Goal: Task Accomplishment & Management: Manage account settings

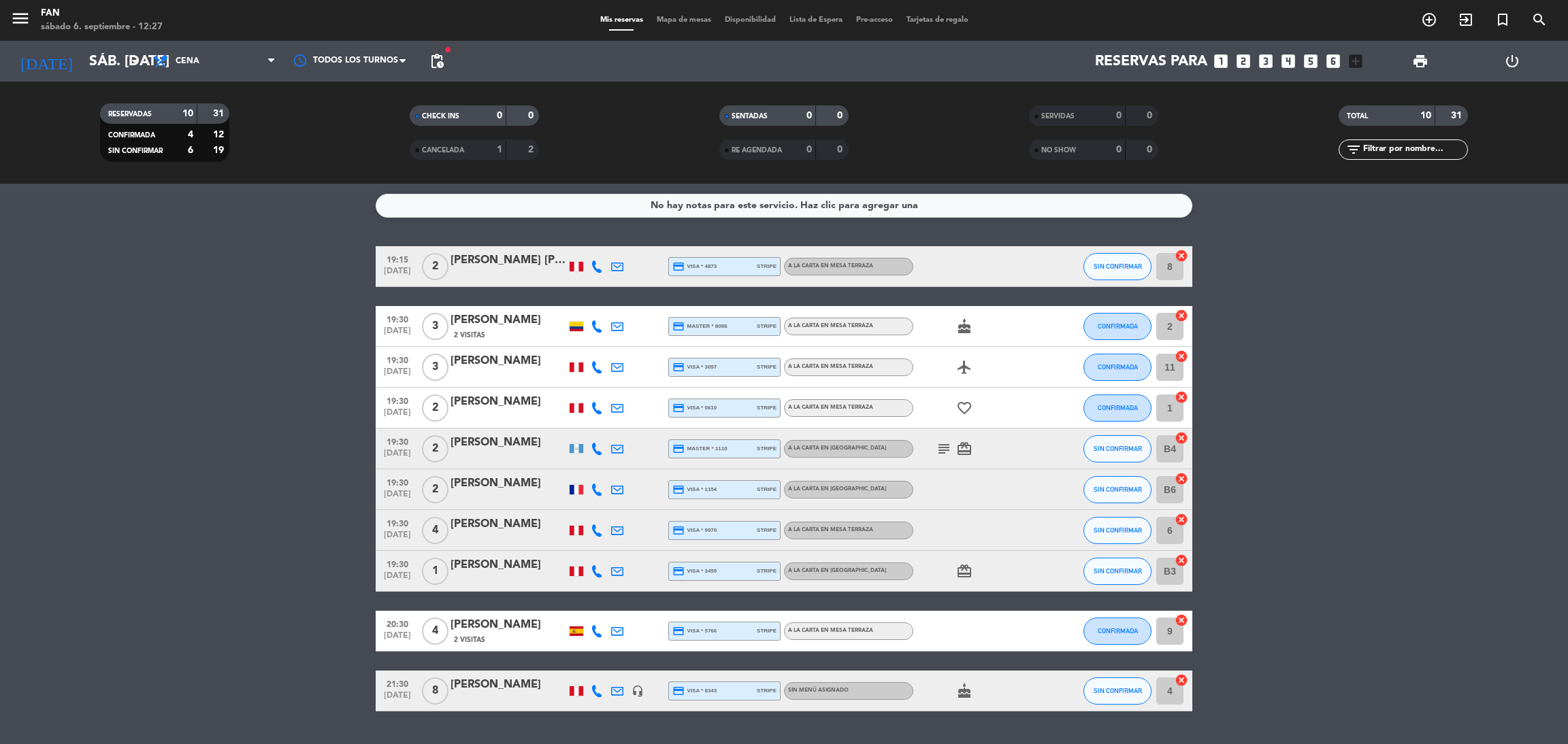
click at [183, 56] on span "Cena" at bounding box center [187, 61] width 24 height 10
click at [211, 121] on div "menu Fan sábado 6. septiembre - 12:27 Mis reservas Mapa de mesas Disponibilidad…" at bounding box center [784, 91] width 1568 height 183
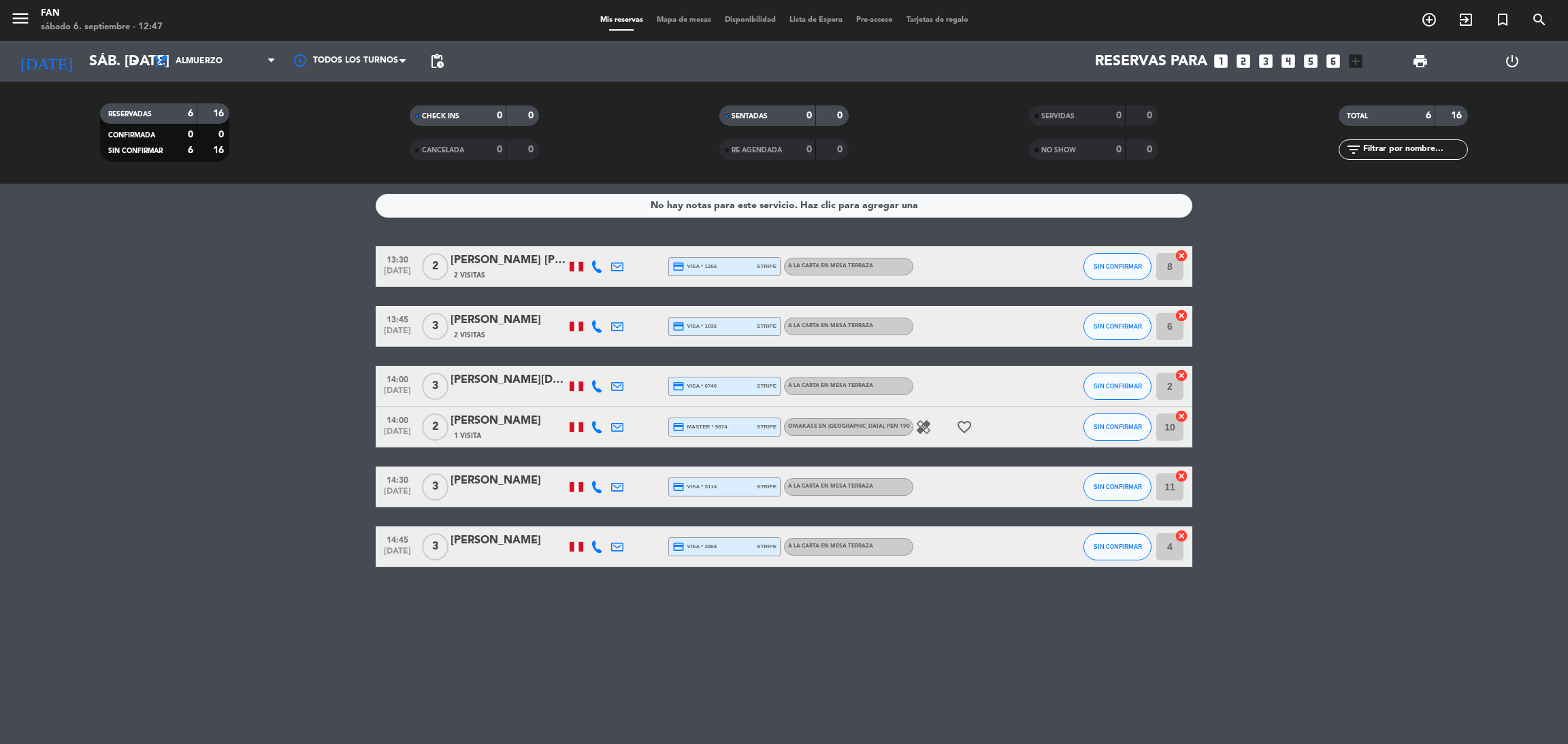
click at [269, 247] on bookings-row "13:30 [DATE] 2 [PERSON_NAME] [PERSON_NAME] 2 Visitas credit_card visa * 1266 st…" at bounding box center [784, 407] width 1568 height 321
click at [701, 18] on span "Mapa de mesas" at bounding box center [684, 20] width 68 height 8
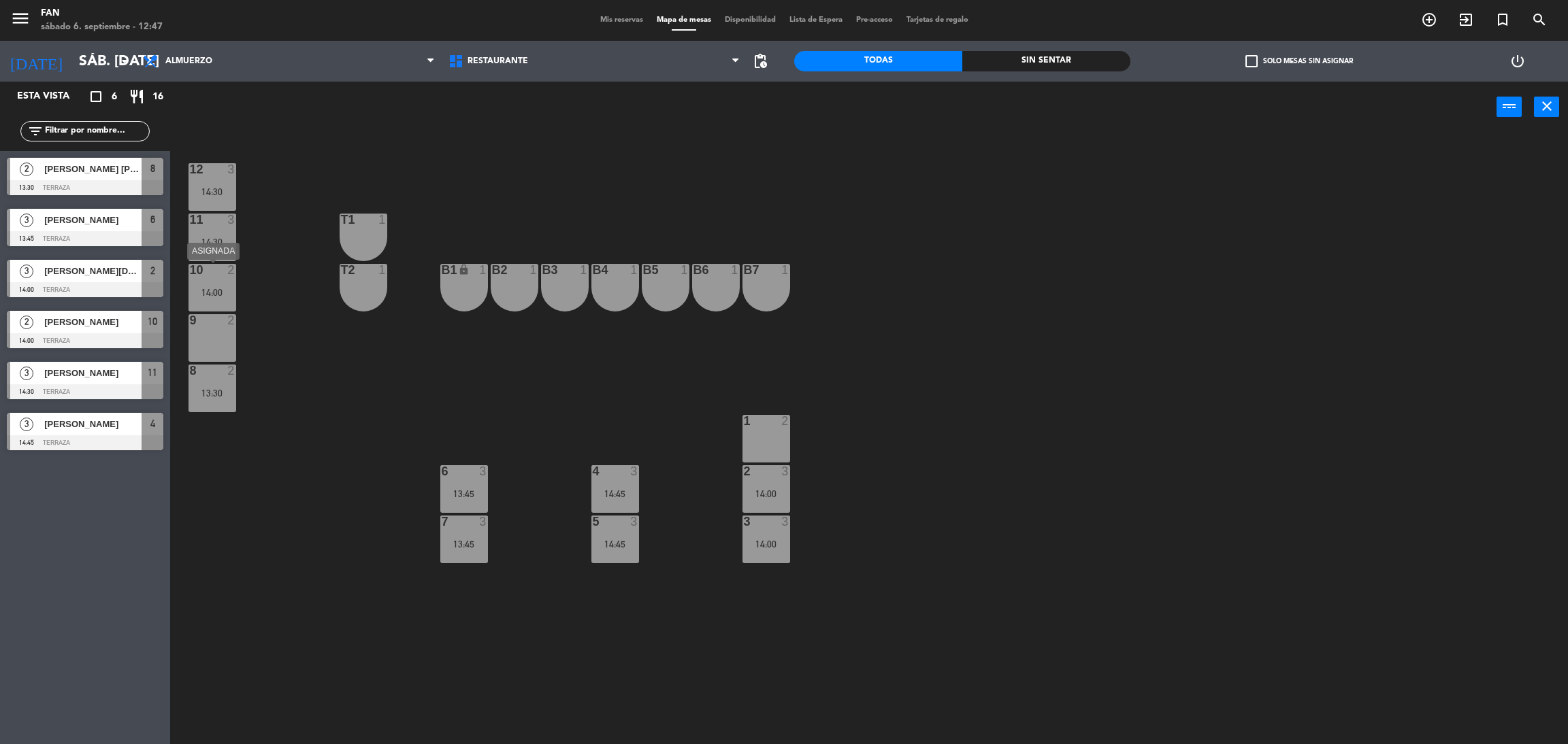
click at [205, 284] on div "10 2 14:00" at bounding box center [212, 288] width 48 height 48
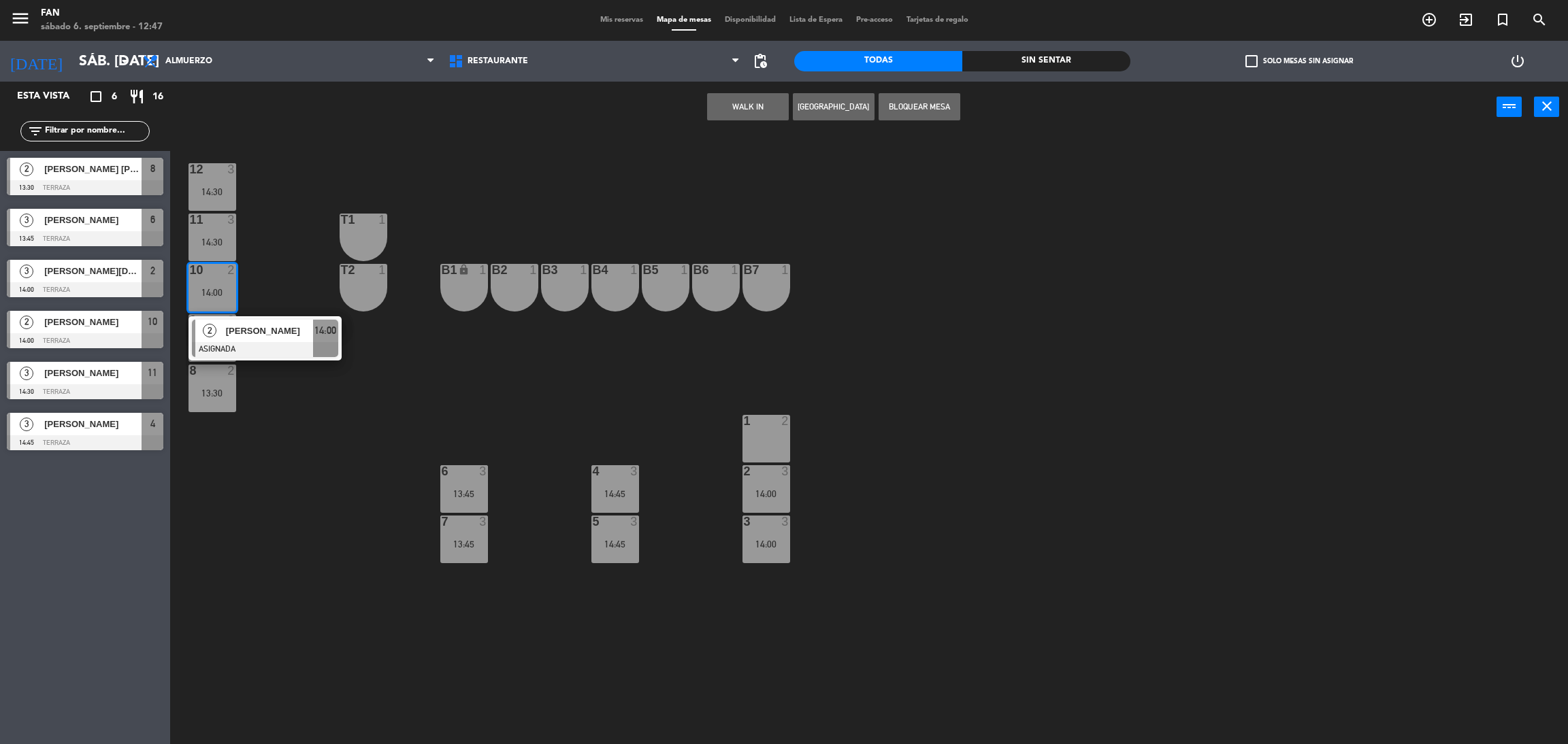
click at [761, 423] on div at bounding box center [766, 421] width 23 height 12
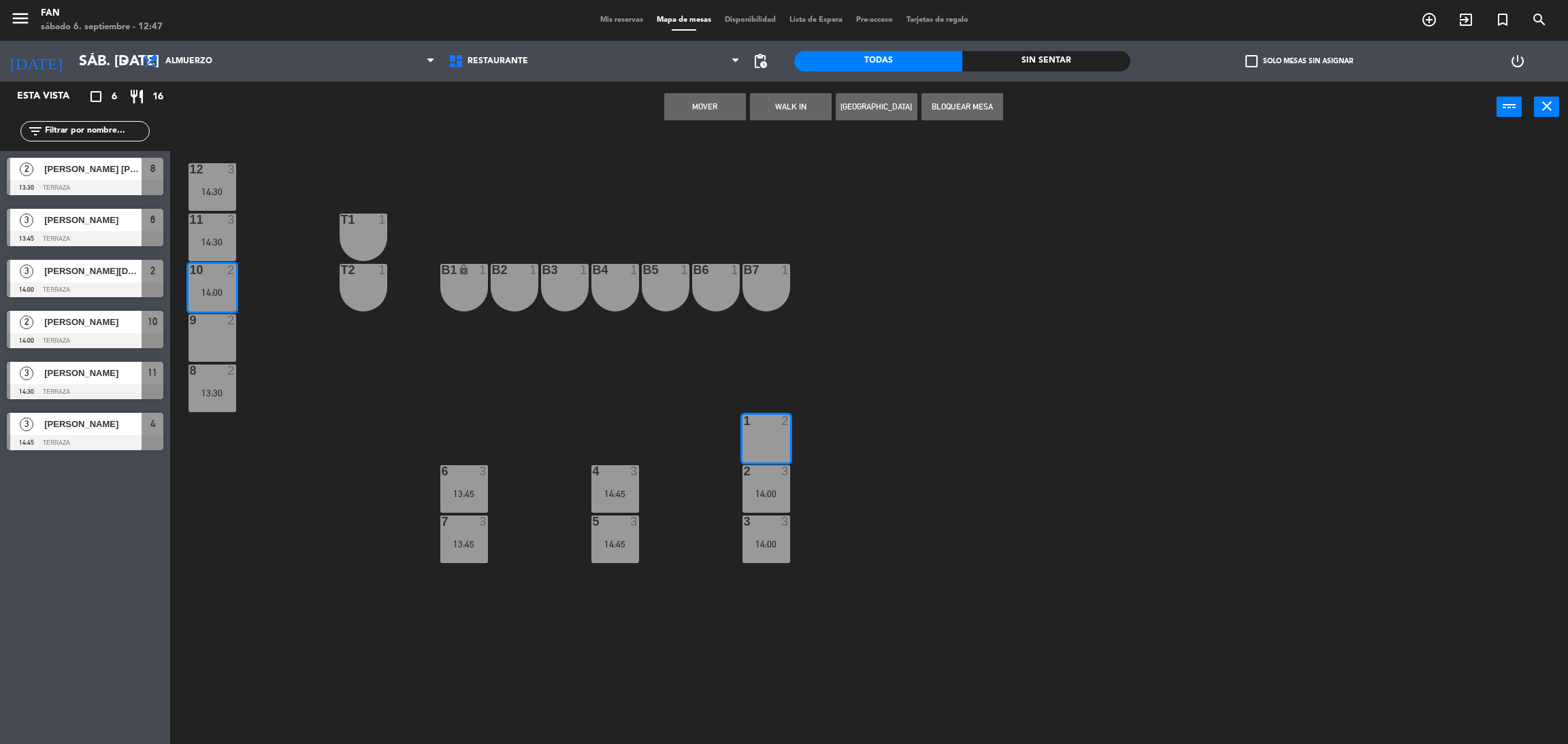
click at [708, 108] on button "Mover" at bounding box center [705, 106] width 82 height 28
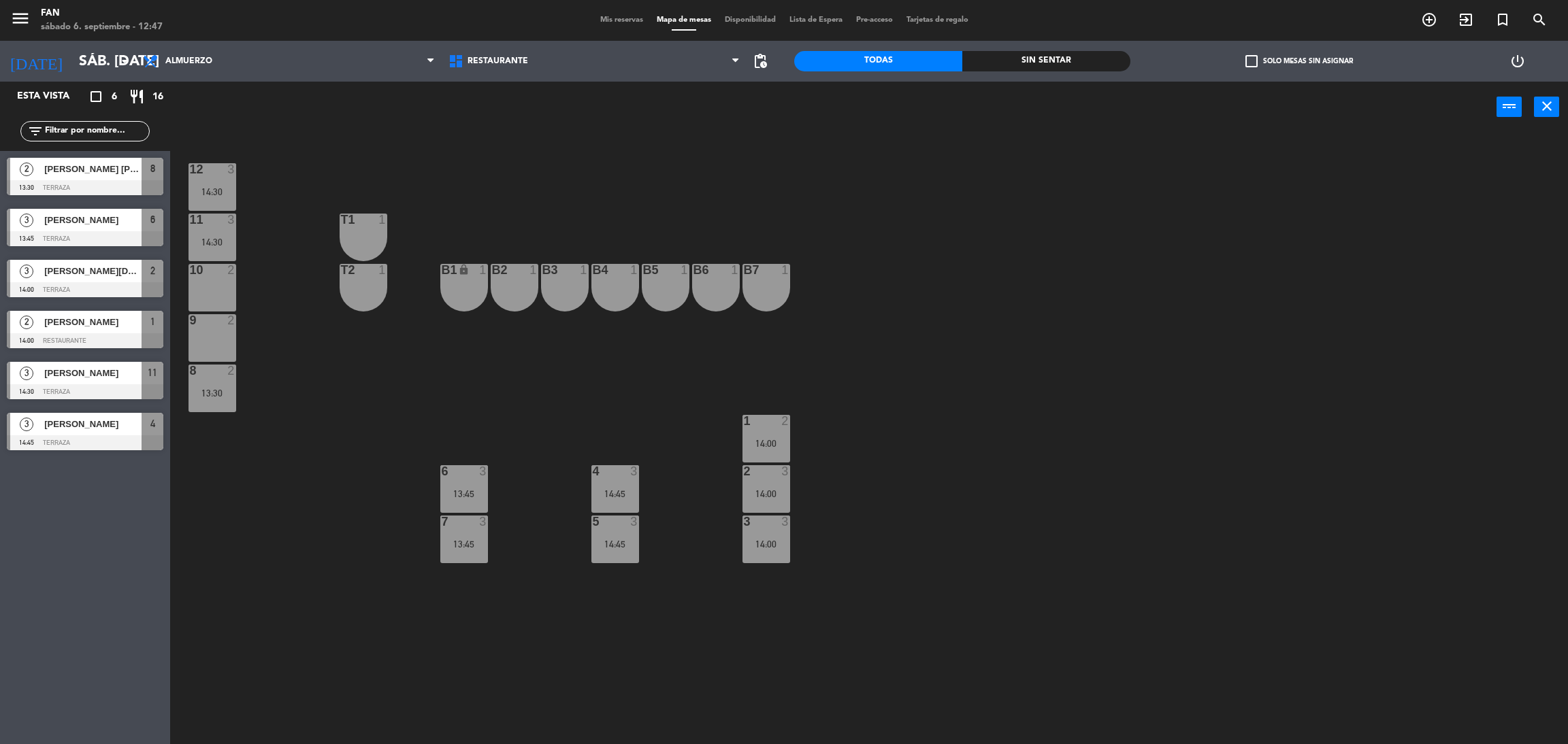
click at [773, 172] on div "12 3 14:30 11 3 14:30 T1 1 10 2 T2 1 B1 lock 1 B2 1 B3 1 B4 1 B5 1 B6 1 B7 1 9 …" at bounding box center [876, 445] width 1382 height 612
drag, startPoint x: 712, startPoint y: 77, endPoint x: 1252, endPoint y: 334, distance: 598.0
click at [1252, 334] on div "12 3 14:30 11 3 14:30 T1 1 10 2 T2 1 B1 lock 1 B2 1 B3 1 B4 1 B5 1 B6 1 B7 1 9 …" at bounding box center [876, 445] width 1382 height 612
click at [615, 24] on span "Mis reservas" at bounding box center [621, 20] width 56 height 8
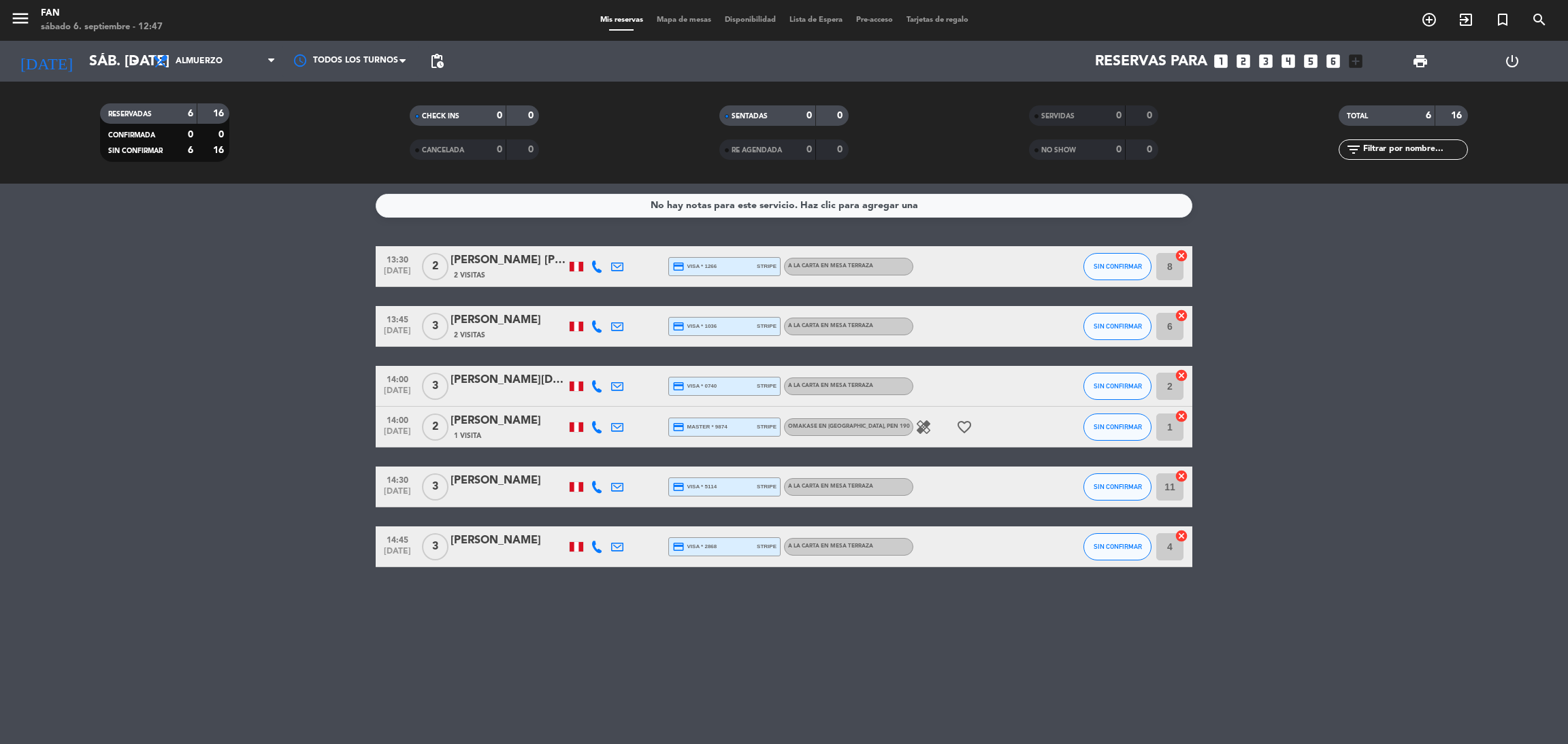
click at [595, 550] on icon at bounding box center [596, 546] width 12 height 12
click at [631, 515] on div "[PHONE_NUMBER] Copiar content_paste |" at bounding box center [606, 516] width 104 height 38
click at [628, 520] on span at bounding box center [633, 524] width 10 height 10
click at [235, 300] on bookings-row "13:30 [DATE] 2 [PERSON_NAME] [PERSON_NAME] 2 Visitas credit_card visa * 1266 st…" at bounding box center [784, 407] width 1568 height 321
click at [598, 544] on icon at bounding box center [596, 546] width 12 height 12
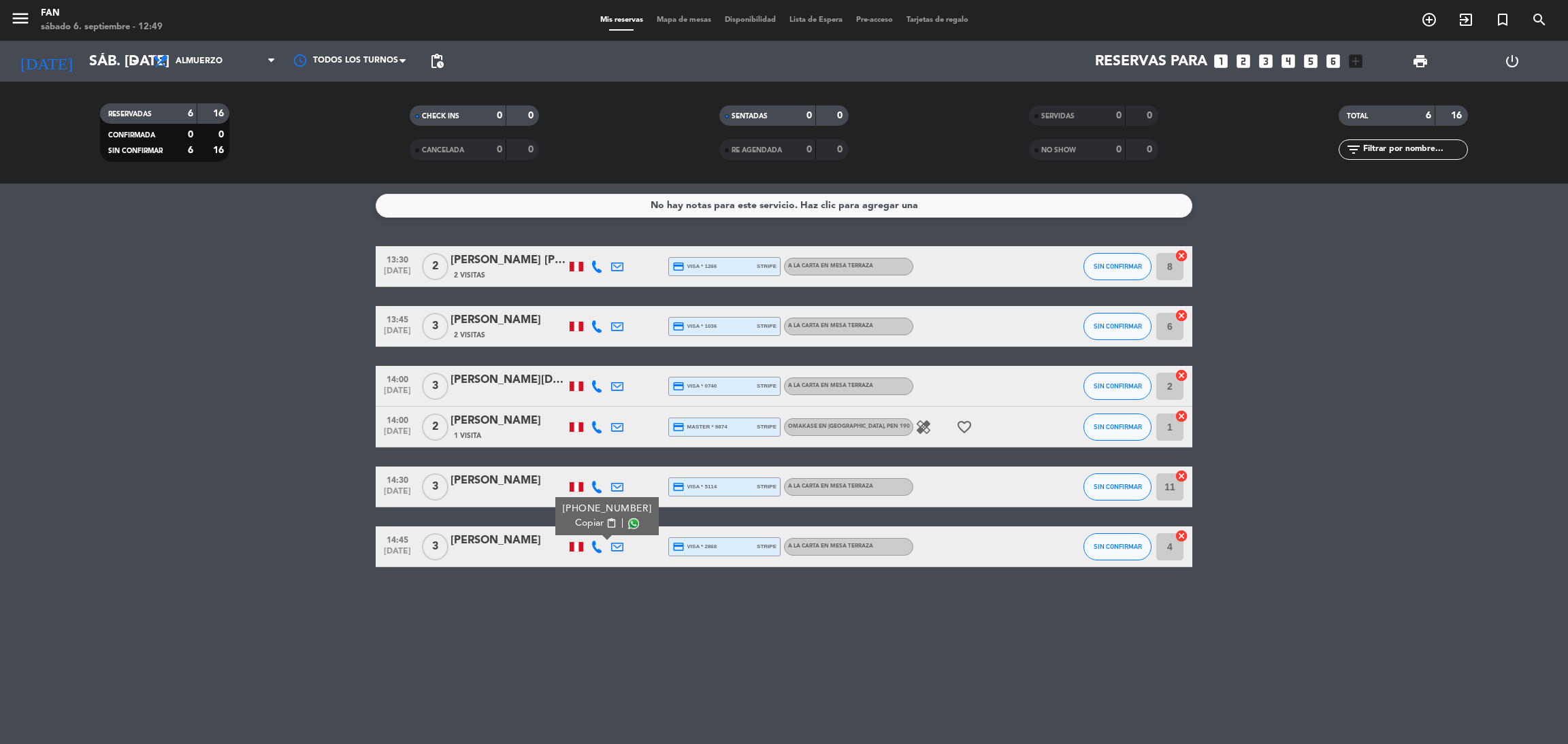
click at [630, 522] on div "Copiar content_paste |" at bounding box center [607, 523] width 89 height 14
click at [626, 528] on div "Copiar content_paste |" at bounding box center [607, 523] width 89 height 14
click at [619, 516] on div "Copiar content_paste |" at bounding box center [607, 523] width 89 height 14
click at [628, 525] on span at bounding box center [633, 524] width 10 height 10
click at [244, 245] on div "No hay notas para este servicio. Haz clic para agregar una 13:30 [DATE] 2 [PERS…" at bounding box center [784, 464] width 1568 height 561
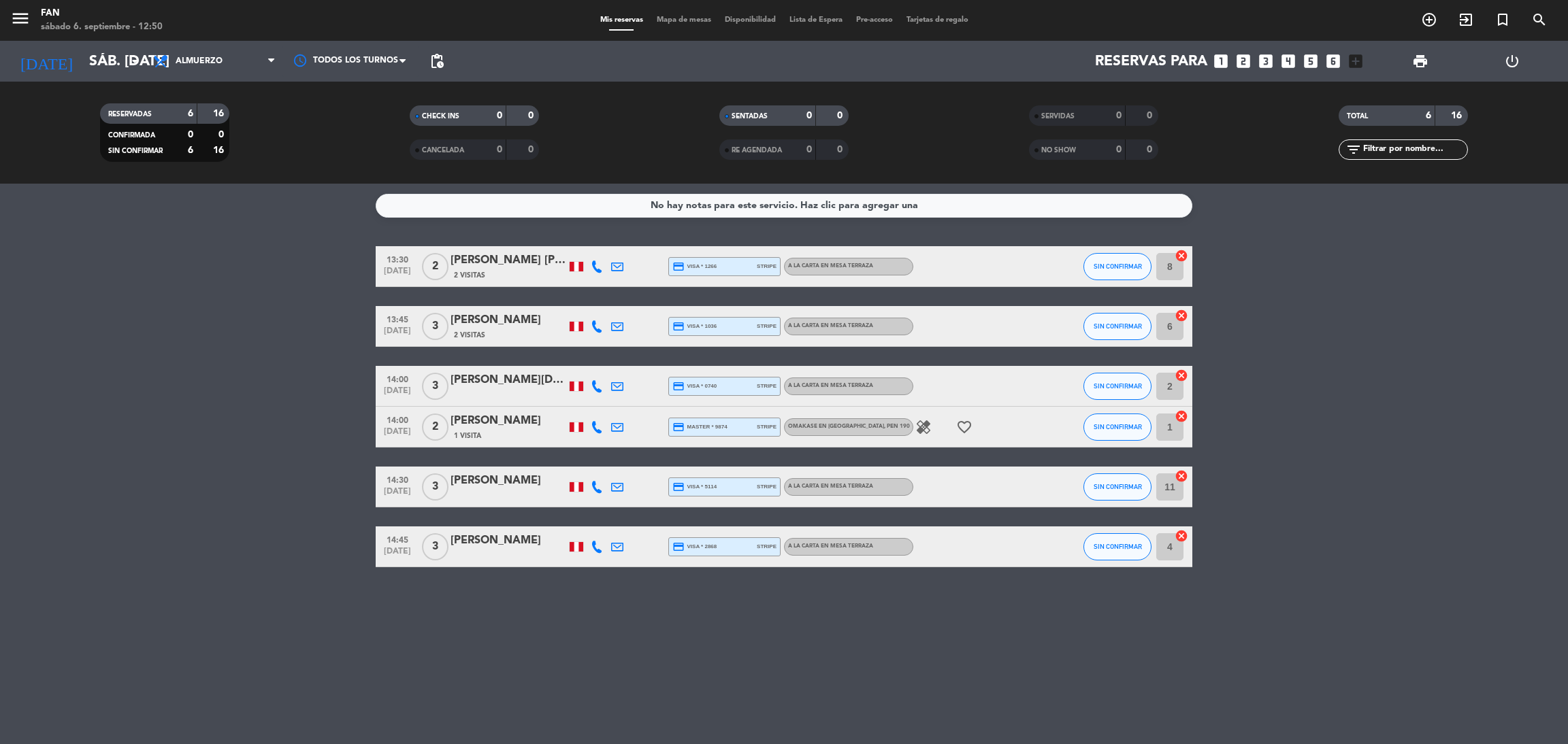
click at [920, 429] on icon "healing" at bounding box center [923, 427] width 16 height 16
click at [970, 429] on icon "favorite_border" at bounding box center [964, 427] width 16 height 16
click at [1247, 408] on bookings-row "13:30 [DATE] 2 [PERSON_NAME] [PERSON_NAME] 2 Visitas credit_card visa * 1266 st…" at bounding box center [784, 407] width 1568 height 321
click at [679, 18] on span "Mapa de mesas" at bounding box center [684, 20] width 68 height 8
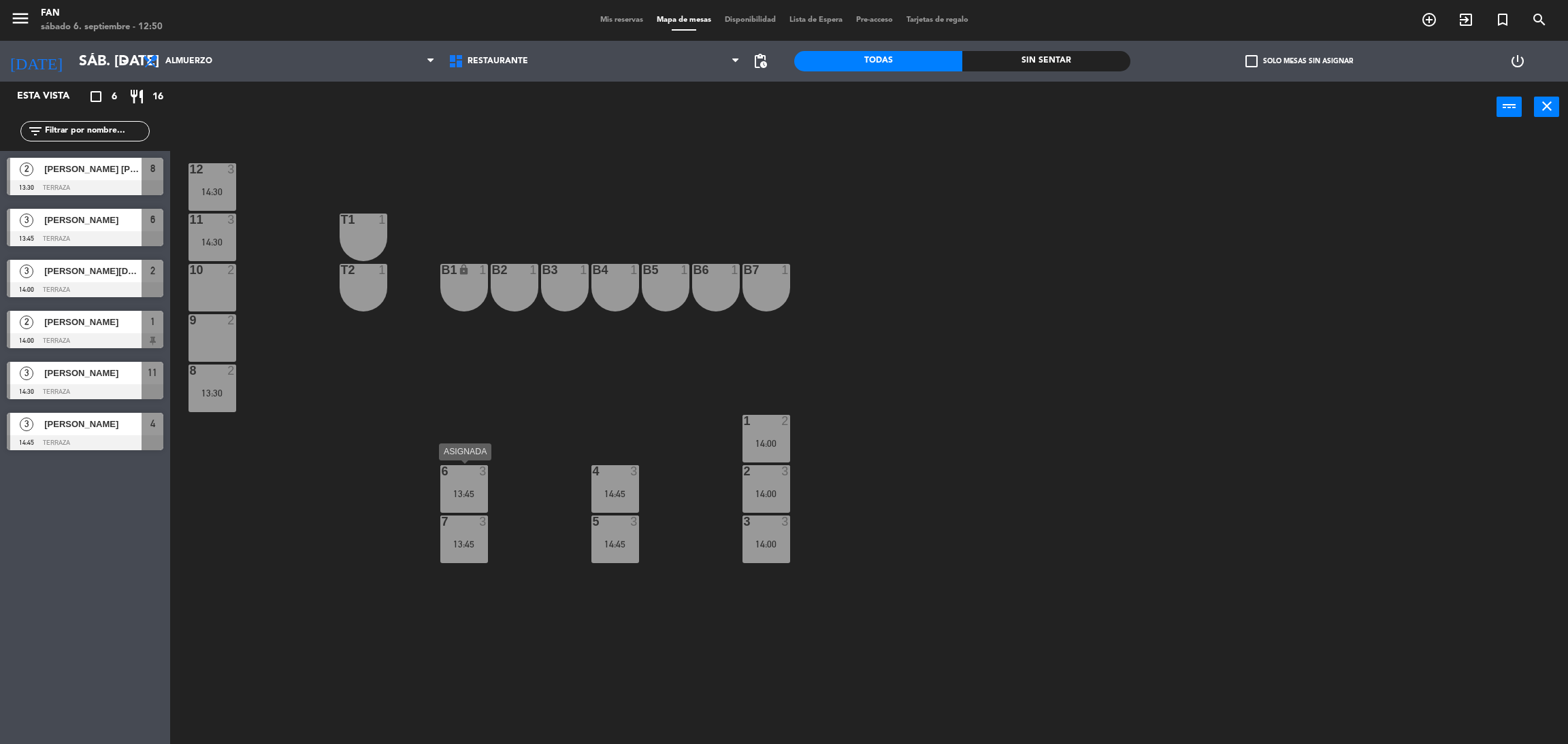
click at [466, 494] on div "13:45" at bounding box center [464, 494] width 48 height 10
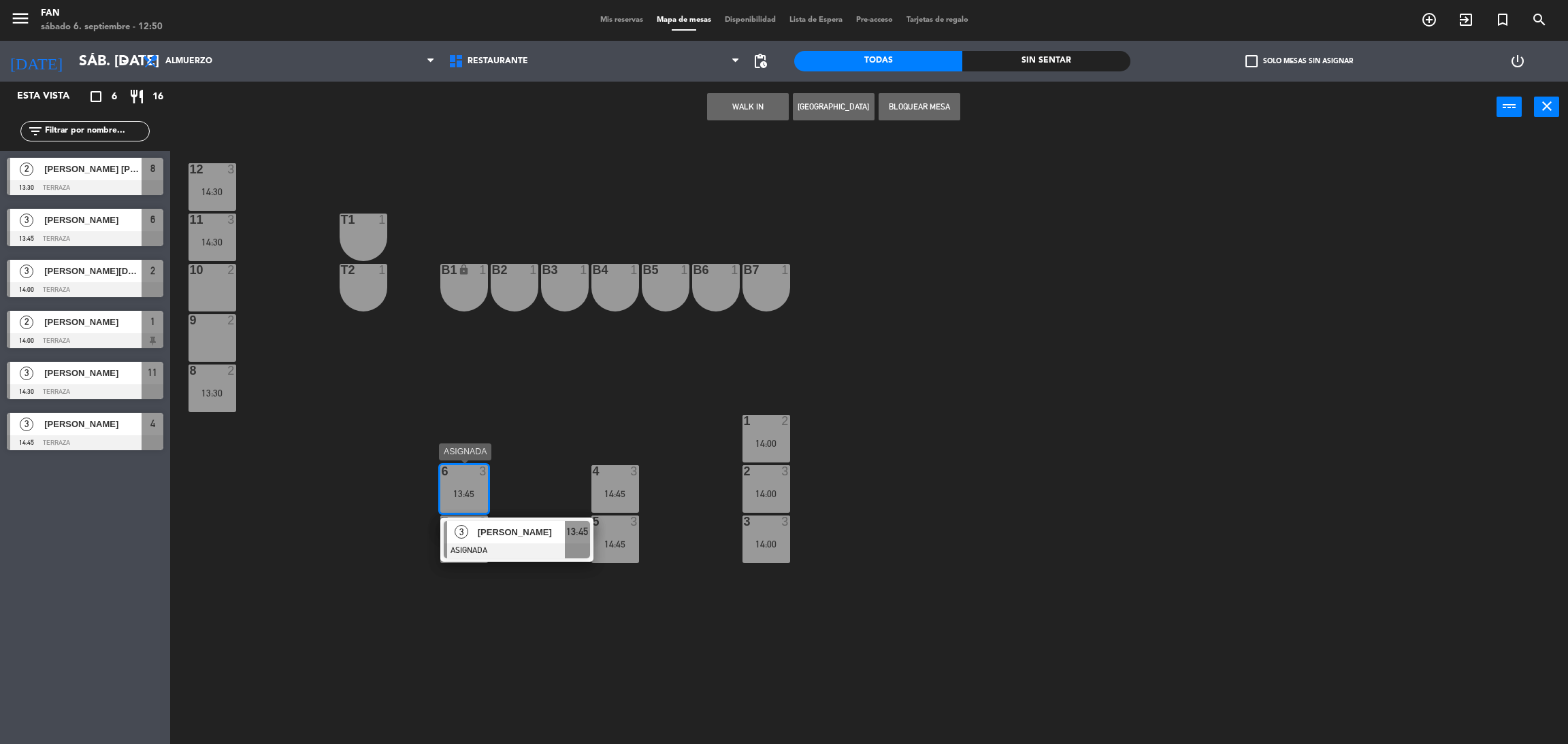
click at [475, 531] on div "3" at bounding box center [461, 532] width 29 height 23
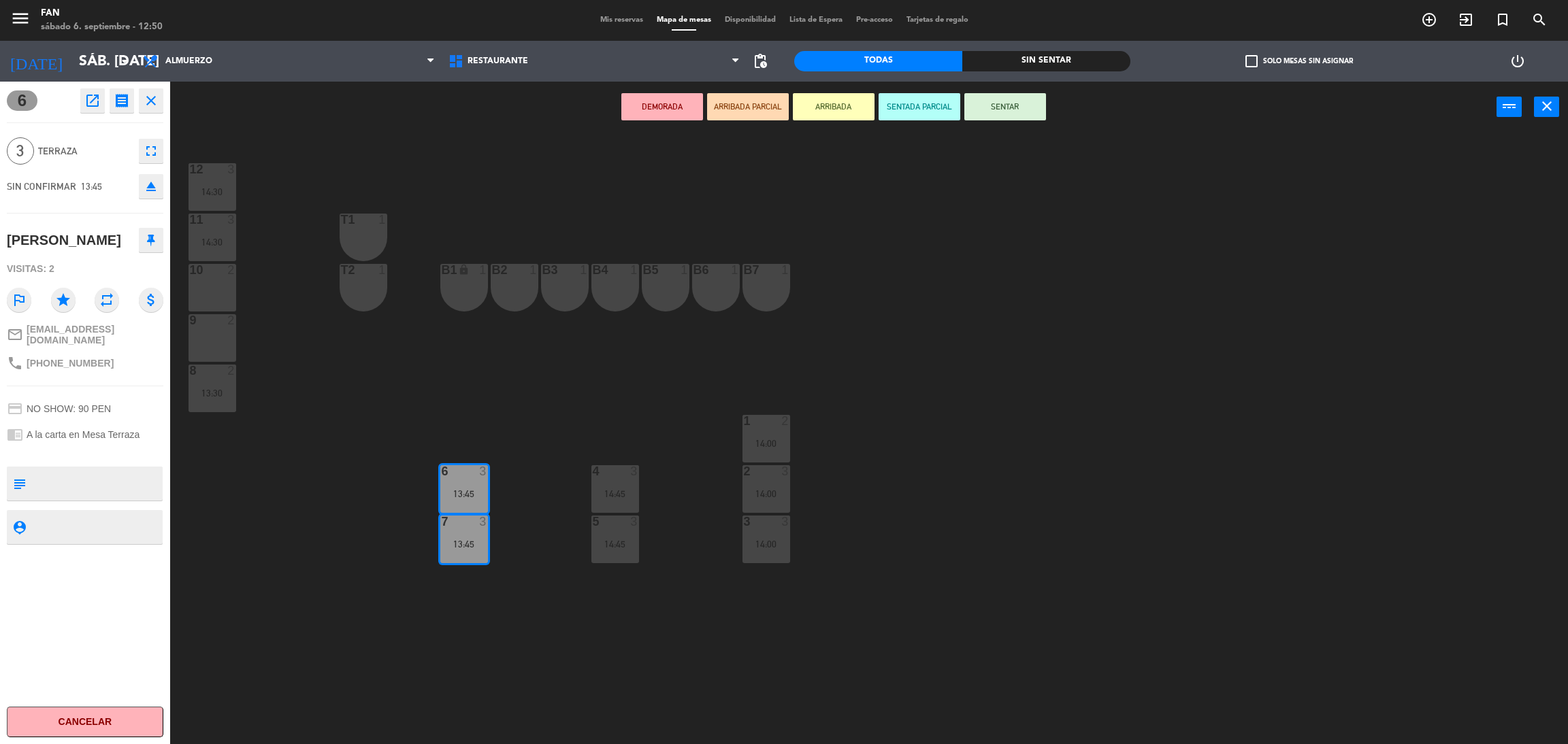
click at [221, 295] on div "10 2" at bounding box center [212, 288] width 48 height 48
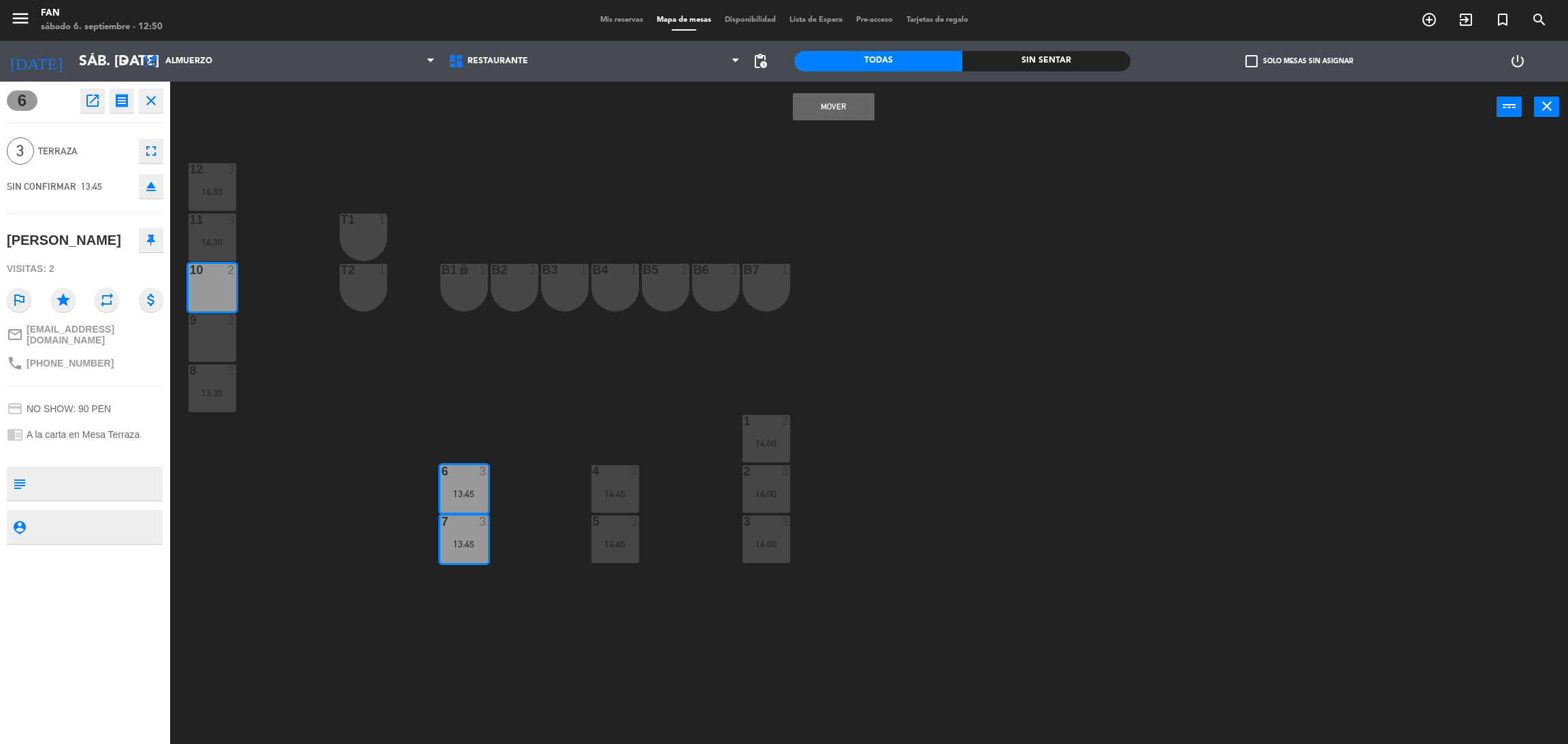
click at [216, 316] on div at bounding box center [212, 320] width 23 height 12
click at [848, 105] on button "Mover y Unir" at bounding box center [833, 106] width 82 height 28
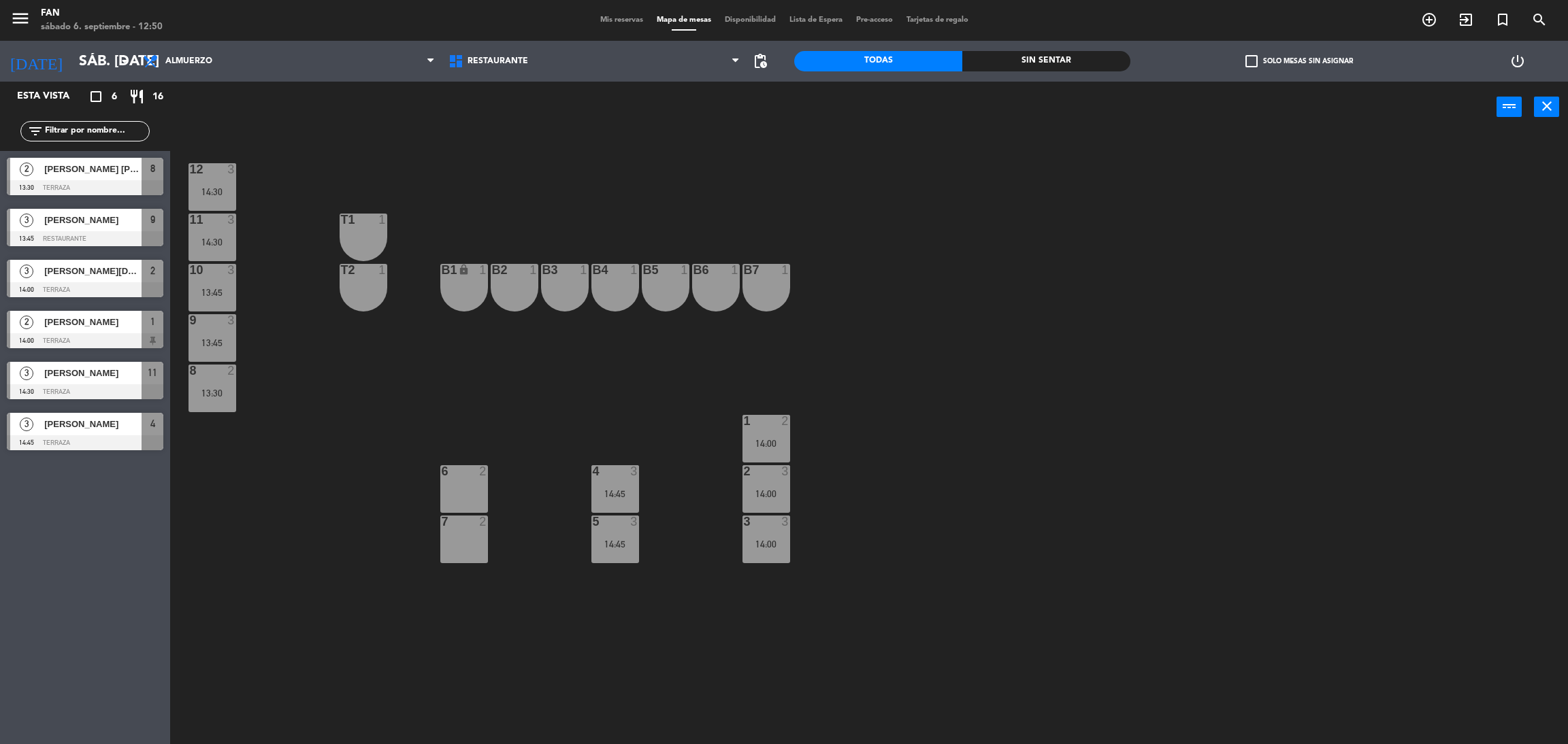
click at [877, 160] on div "12 3 14:30 11 3 14:30 T1 1 10 3 13:45 T2 1 B1 lock 1 B2 1 B3 1 B4 1 B5 1 B6 1 B…" at bounding box center [876, 445] width 1382 height 612
click at [974, 234] on div "12 3 14:30 11 3 14:30 T1 1 10 3 13:45 T2 1 B1 lock 1 B2 1 B3 1 B4 1 B5 1 B6 1 B…" at bounding box center [876, 445] width 1382 height 612
click at [1023, 247] on div "12 3 14:30 11 3 14:30 T1 1 10 3 13:45 T2 1 B1 lock 1 B2 1 B3 1 B4 1 B5 1 B6 1 B…" at bounding box center [876, 445] width 1382 height 612
click at [607, 24] on span "Mis reservas" at bounding box center [621, 20] width 56 height 8
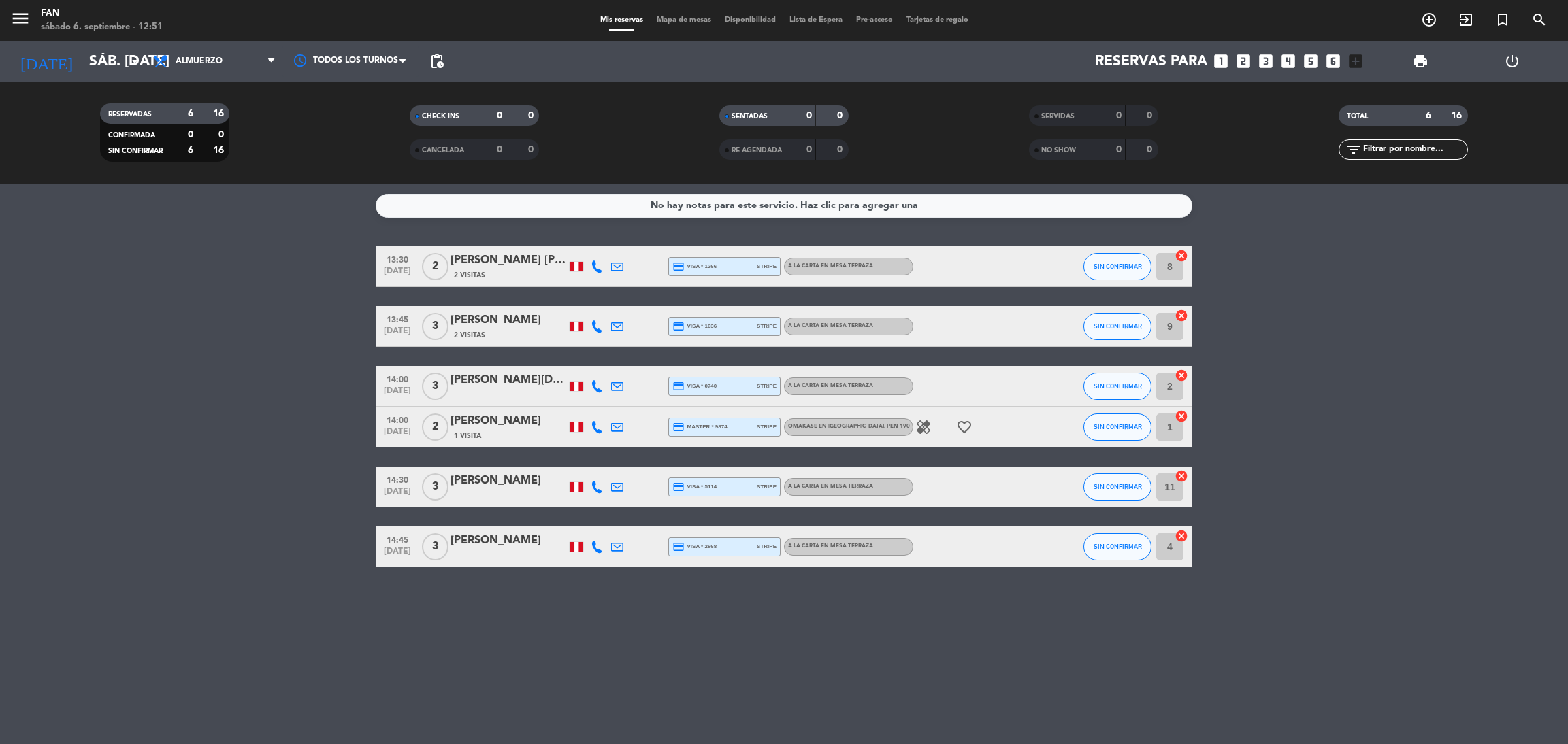
click at [615, 544] on icon at bounding box center [617, 546] width 12 height 12
click at [734, 524] on span "content_paste" at bounding box center [738, 523] width 10 height 10
click at [855, 650] on div "No hay notas para este servicio. Haz clic para agregar una 13:30 [DATE] 2 [PERS…" at bounding box center [784, 464] width 1568 height 561
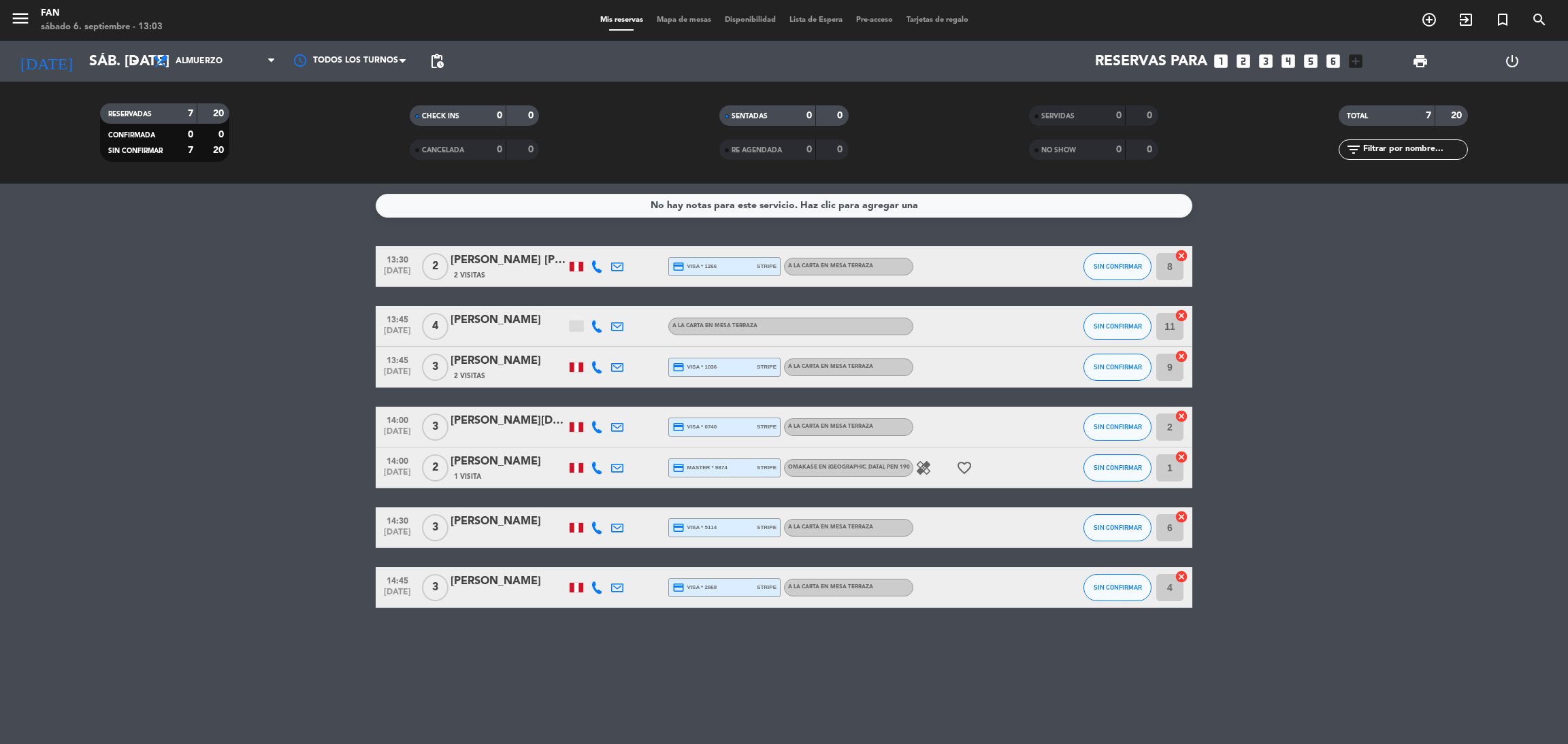
click at [573, 327] on div at bounding box center [576, 326] width 13 height 10
click at [685, 22] on span "Mapa de mesas" at bounding box center [684, 20] width 68 height 8
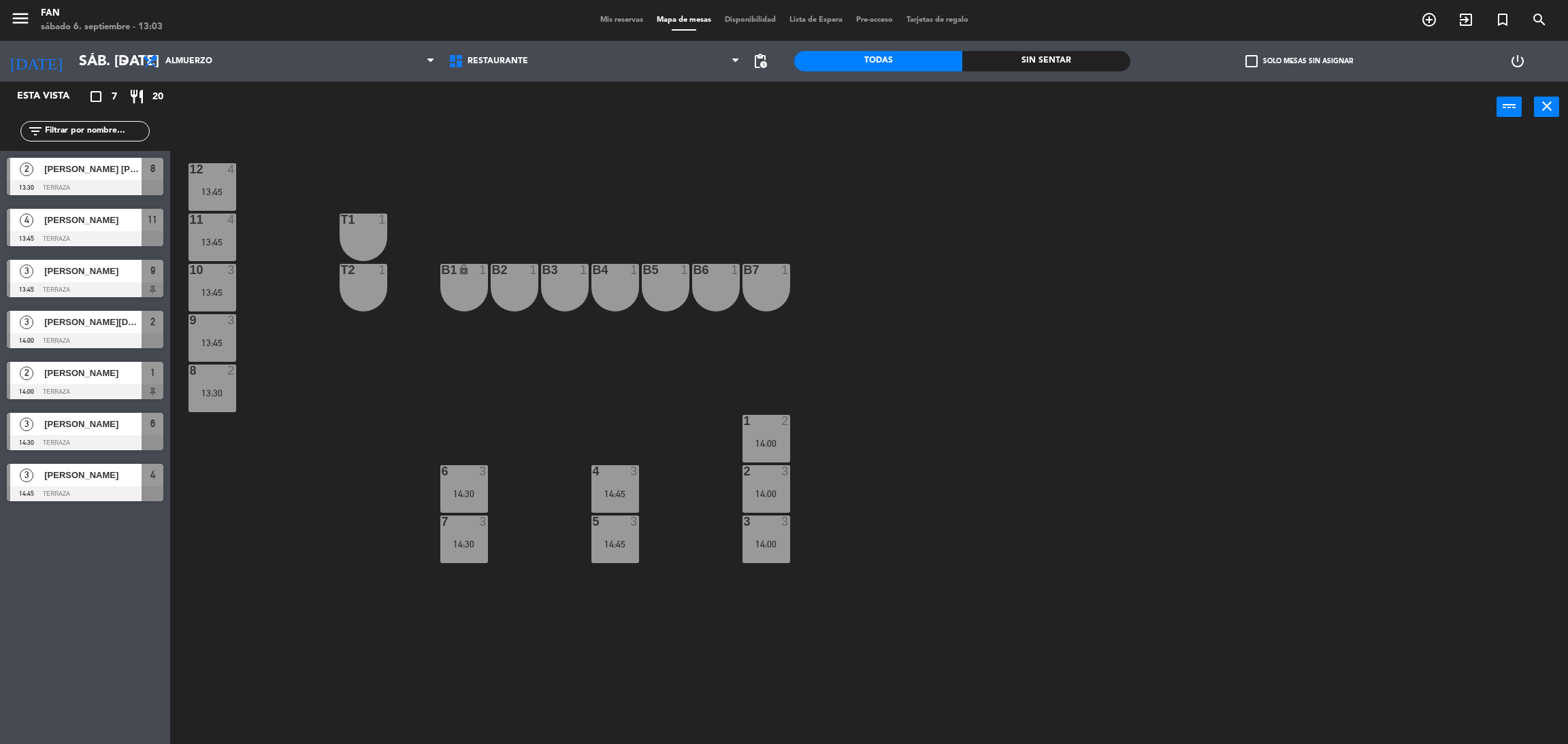
click at [502, 169] on div "12 4 13:45 11 4 13:45 T1 1 10 3 13:45 T2 1 B1 lock 1 B2 1 B3 1 B4 1 B5 1 B6 1 B…" at bounding box center [876, 445] width 1382 height 612
click at [577, 162] on div "12 4 13:45 11 4 13:45 T1 1 10 3 13:45 T2 1 B1 lock 1 B2 1 B3 1 B4 1 B5 1 B6 1 B…" at bounding box center [876, 445] width 1382 height 612
click at [246, 61] on span "Almuerzo" at bounding box center [288, 62] width 305 height 30
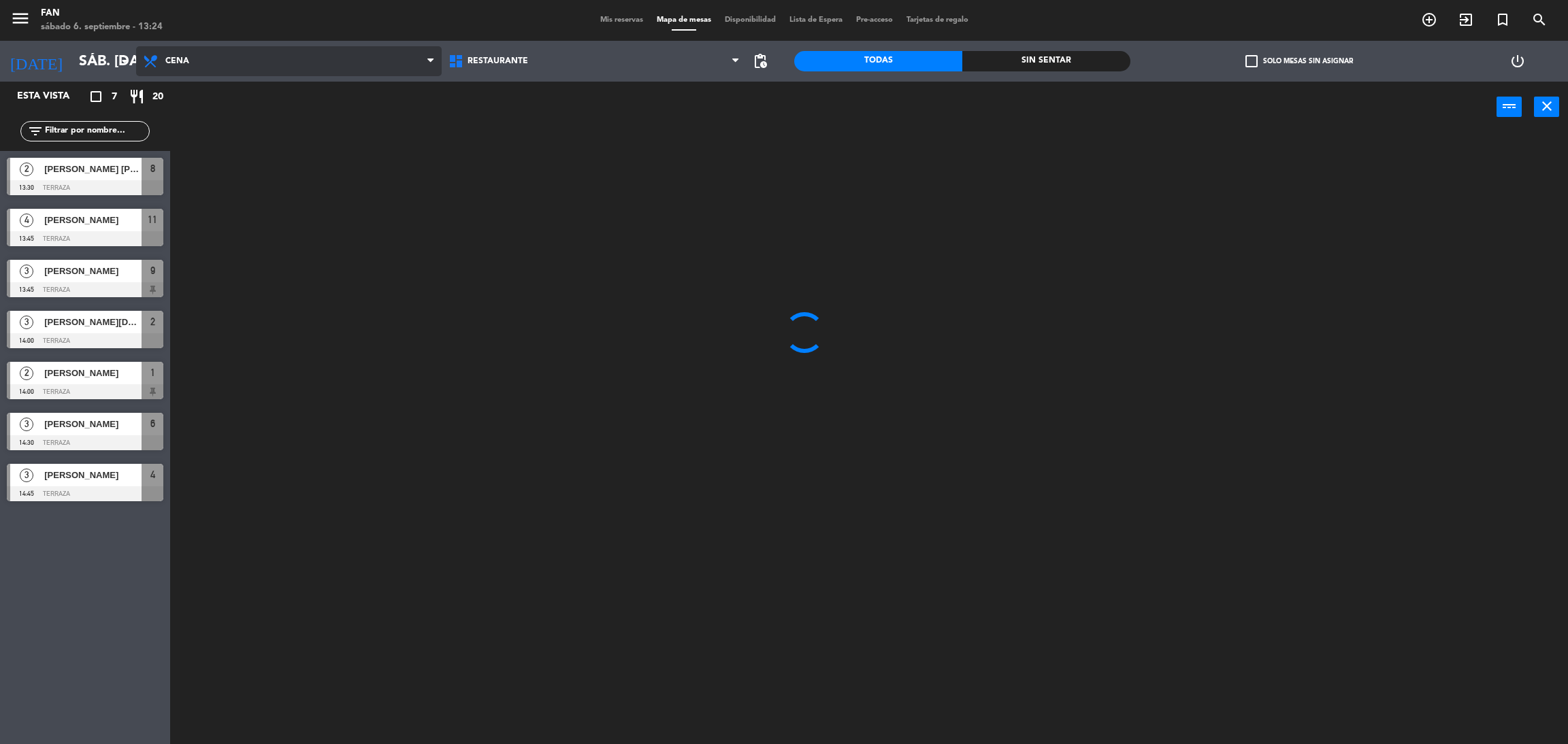
click at [204, 120] on ng-component "menu Fan sábado 6. septiembre - 13:24 Mis reservas Mapa de mesas Disponibilidad…" at bounding box center [784, 375] width 1568 height 751
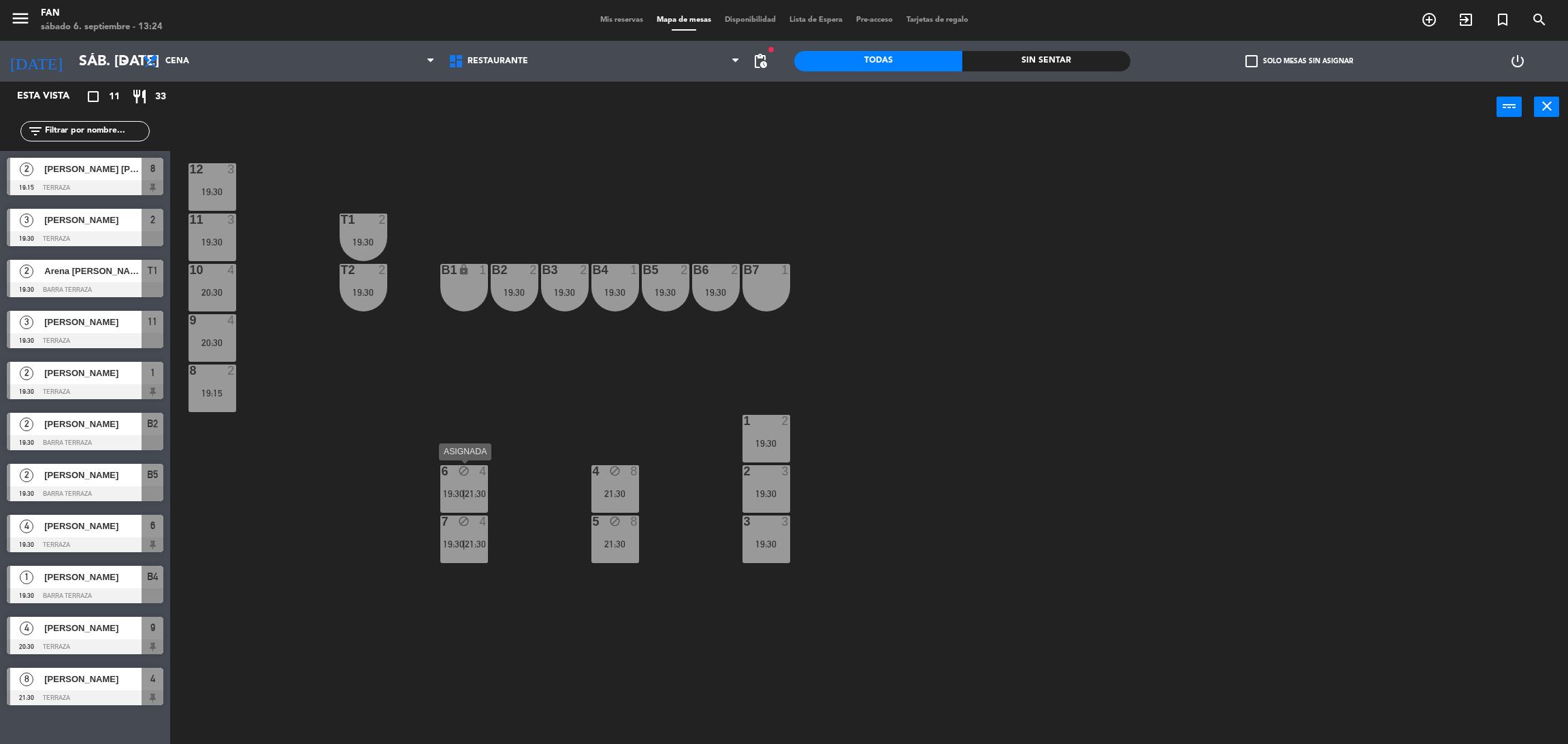
click at [463, 489] on span "|" at bounding box center [464, 493] width 3 height 10
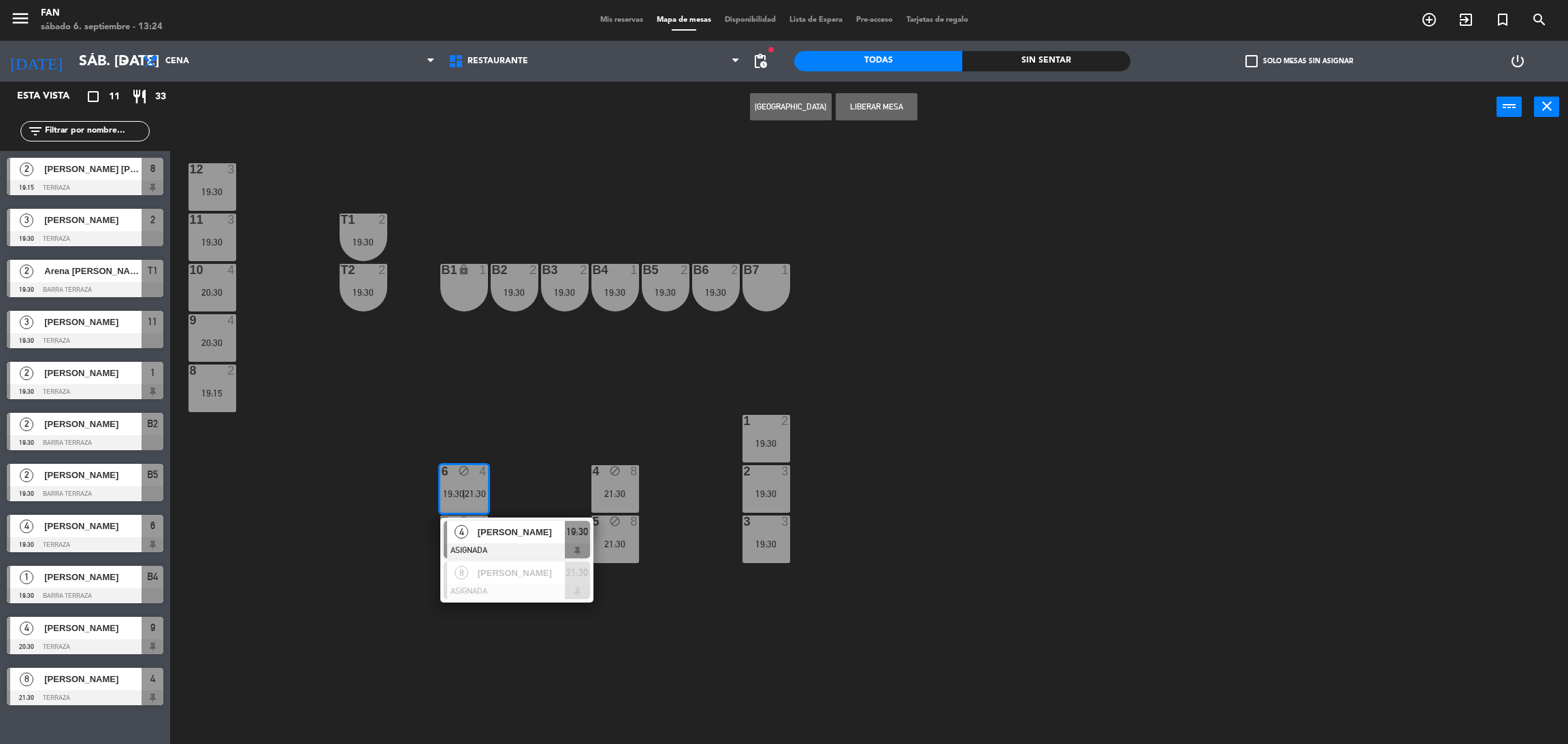
click at [537, 374] on div "12 3 19:30 11 3 19:30 T1 2 19:30 10 4 20:30 T2 2 19:30 B1 lock 1 B2 2 19:30 B3 …" at bounding box center [876, 445] width 1382 height 612
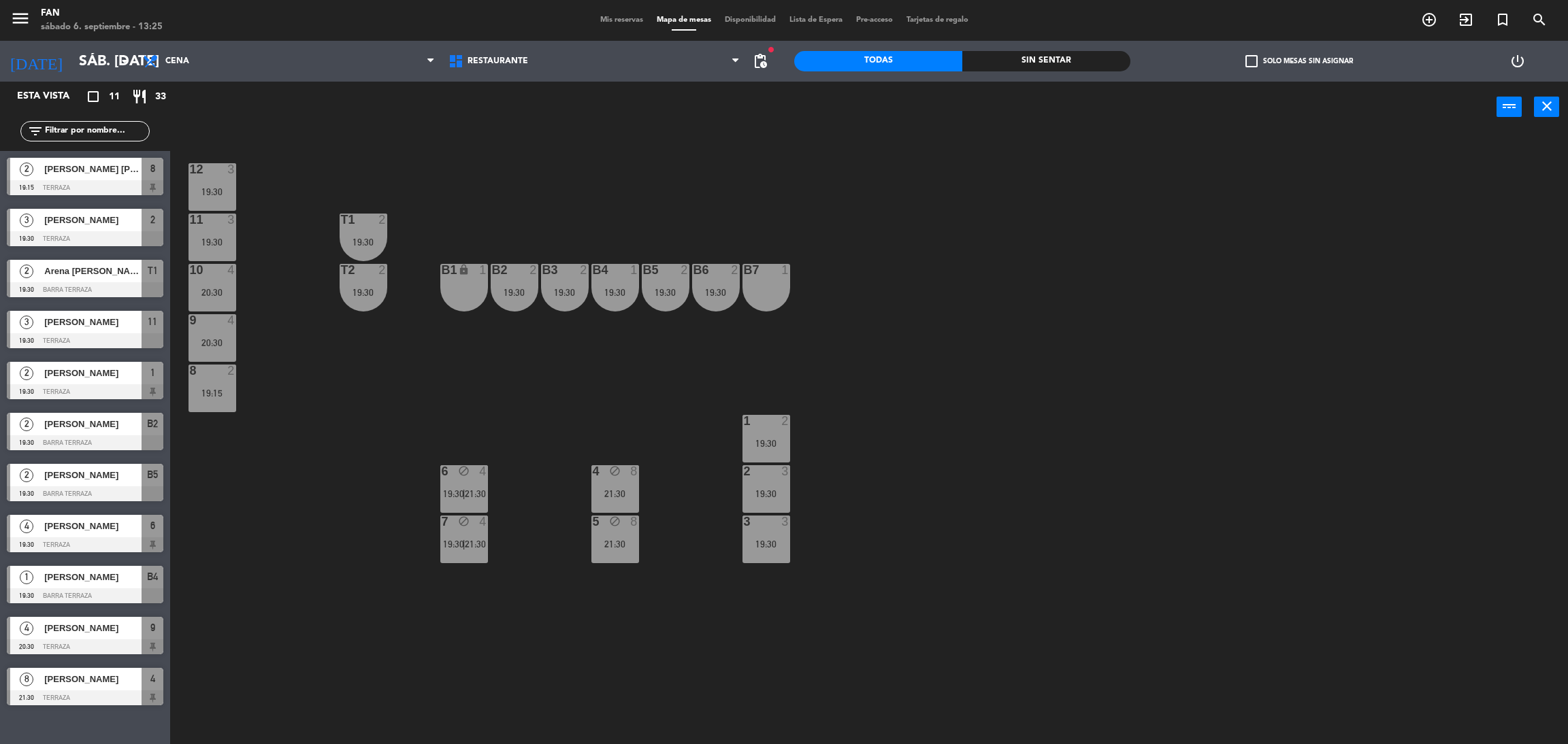
click at [450, 548] on div "7 block 4 19:30 | 21:30" at bounding box center [464, 540] width 48 height 48
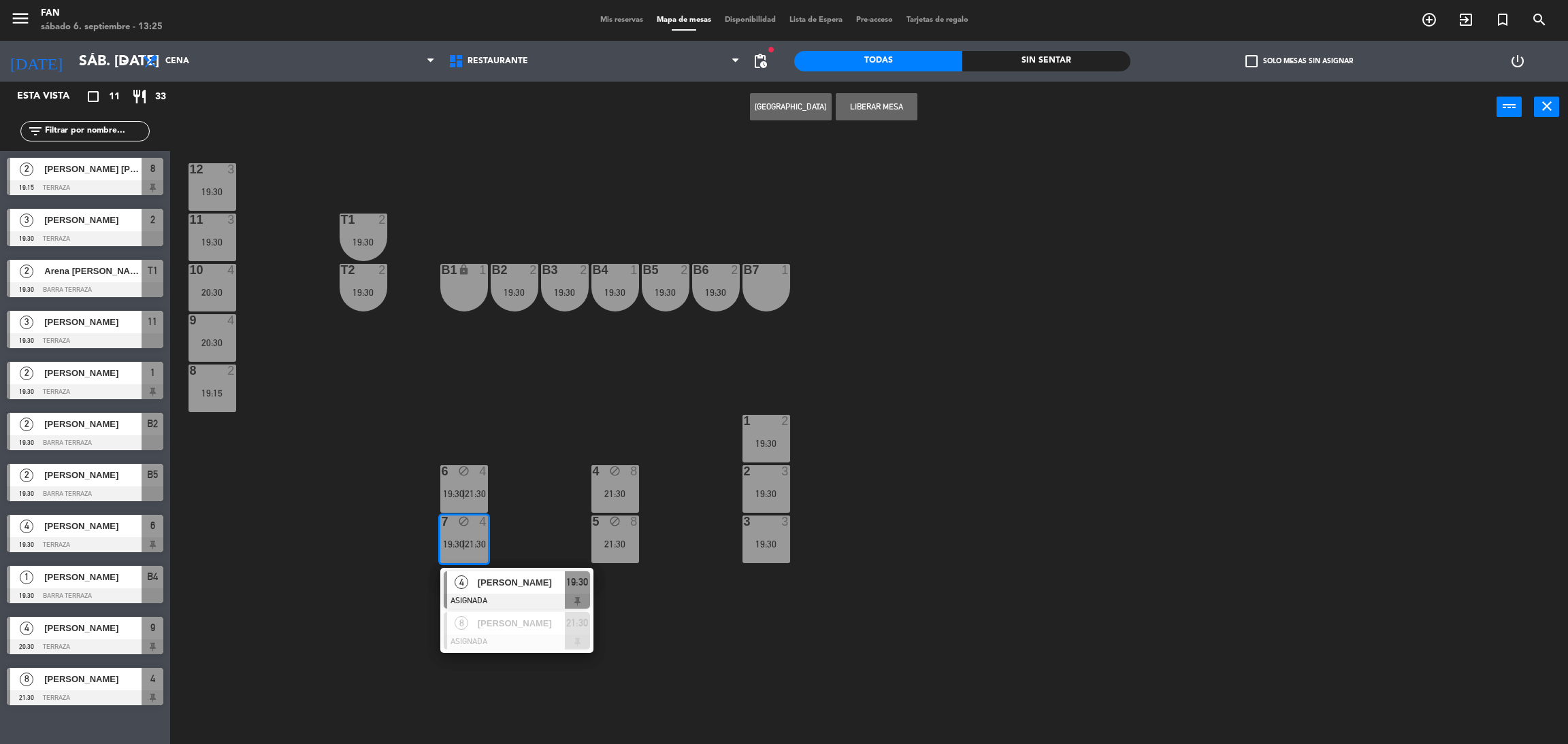
click at [540, 511] on div "12 3 19:30 11 3 19:30 T1 2 19:30 10 4 20:30 T2 2 19:30 B1 lock 1 B2 2 19:30 B3 …" at bounding box center [876, 445] width 1382 height 612
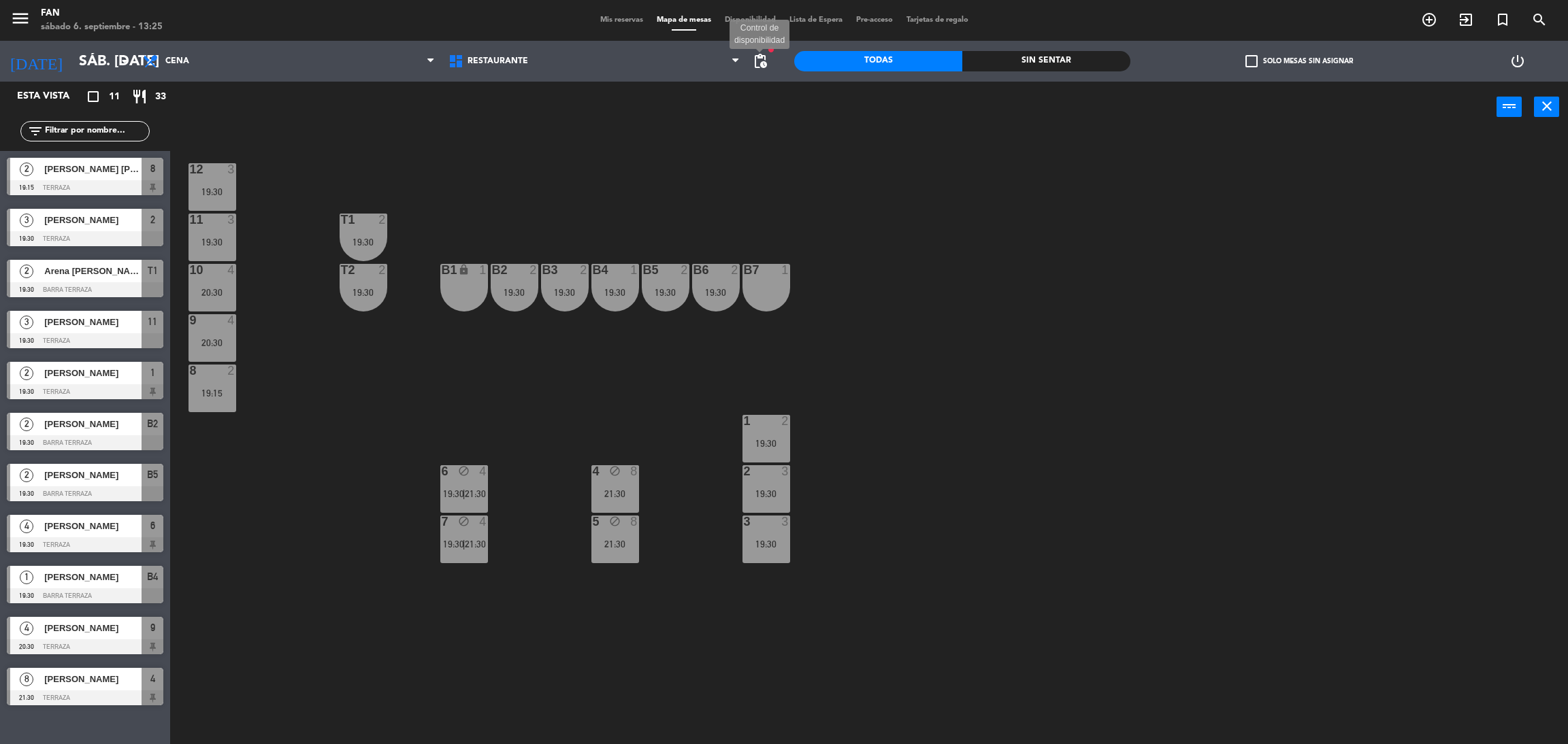
click at [762, 59] on span "pending_actions" at bounding box center [759, 61] width 16 height 16
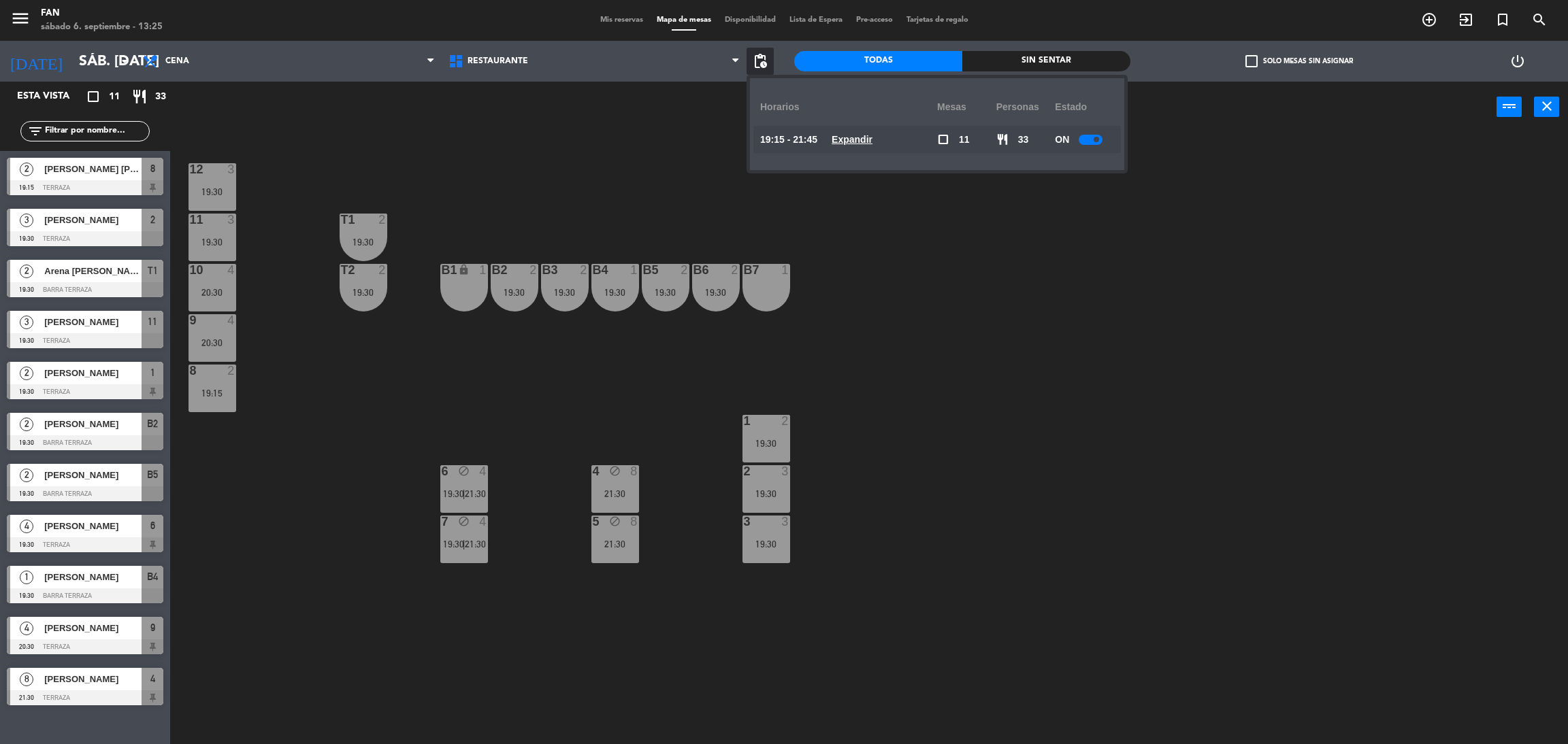
click at [851, 135] on u "Expandir" at bounding box center [851, 139] width 41 height 10
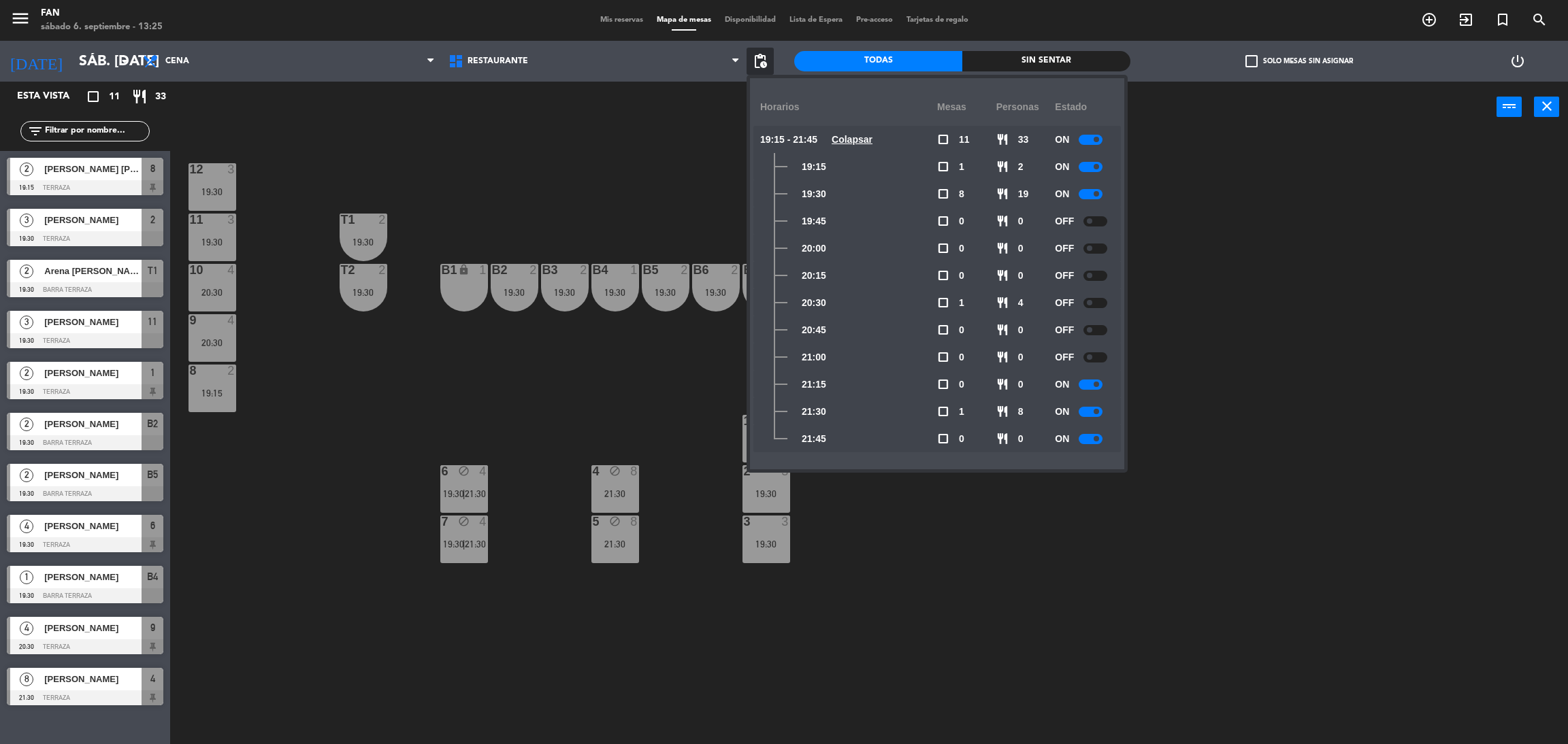
click at [1252, 235] on div "12 3 19:30 11 3 19:30 T1 2 19:30 10 4 20:30 T2 2 19:30 B1 lock 1 B2 2 19:30 B3 …" at bounding box center [876, 445] width 1382 height 612
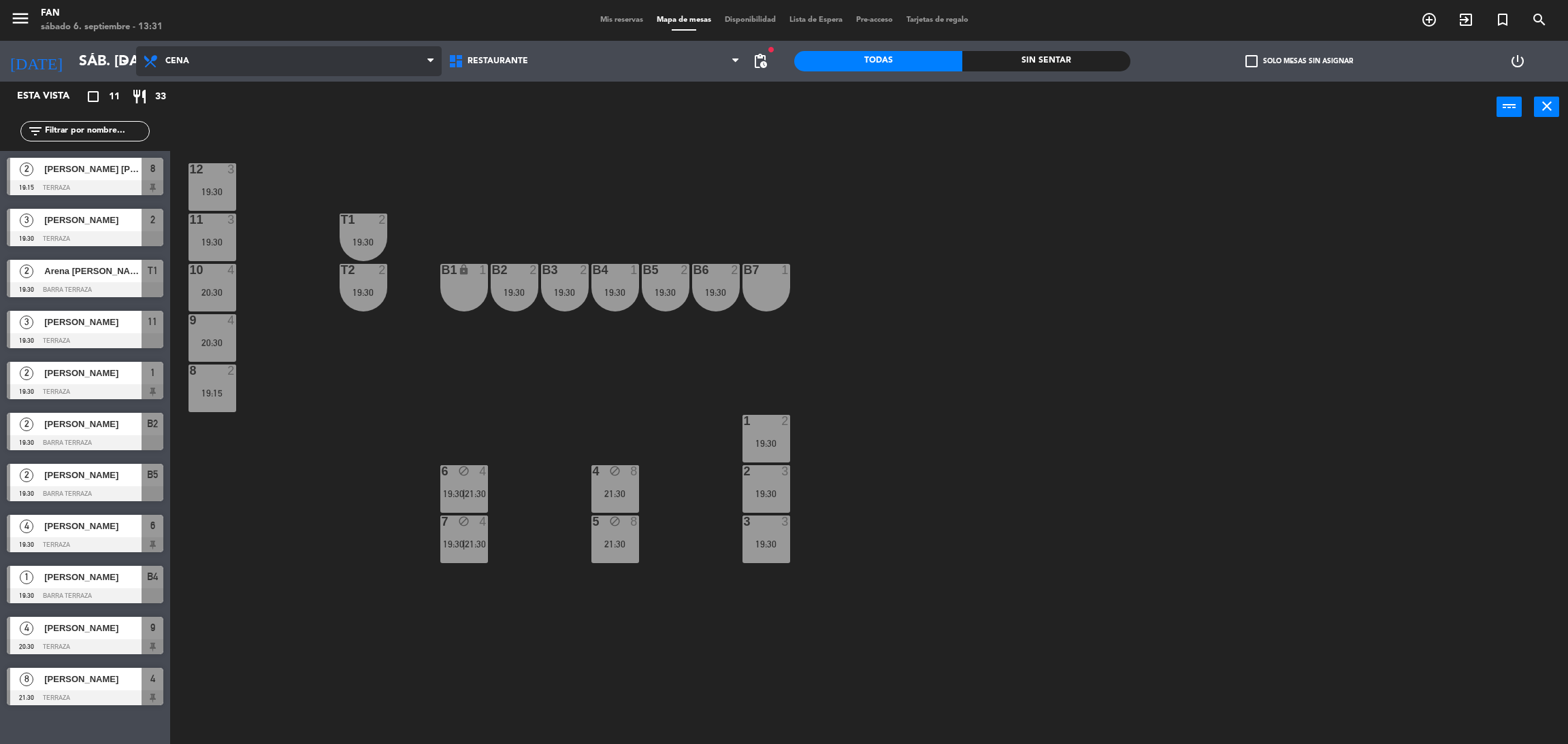
click at [239, 59] on span "Cena" at bounding box center [288, 62] width 305 height 30
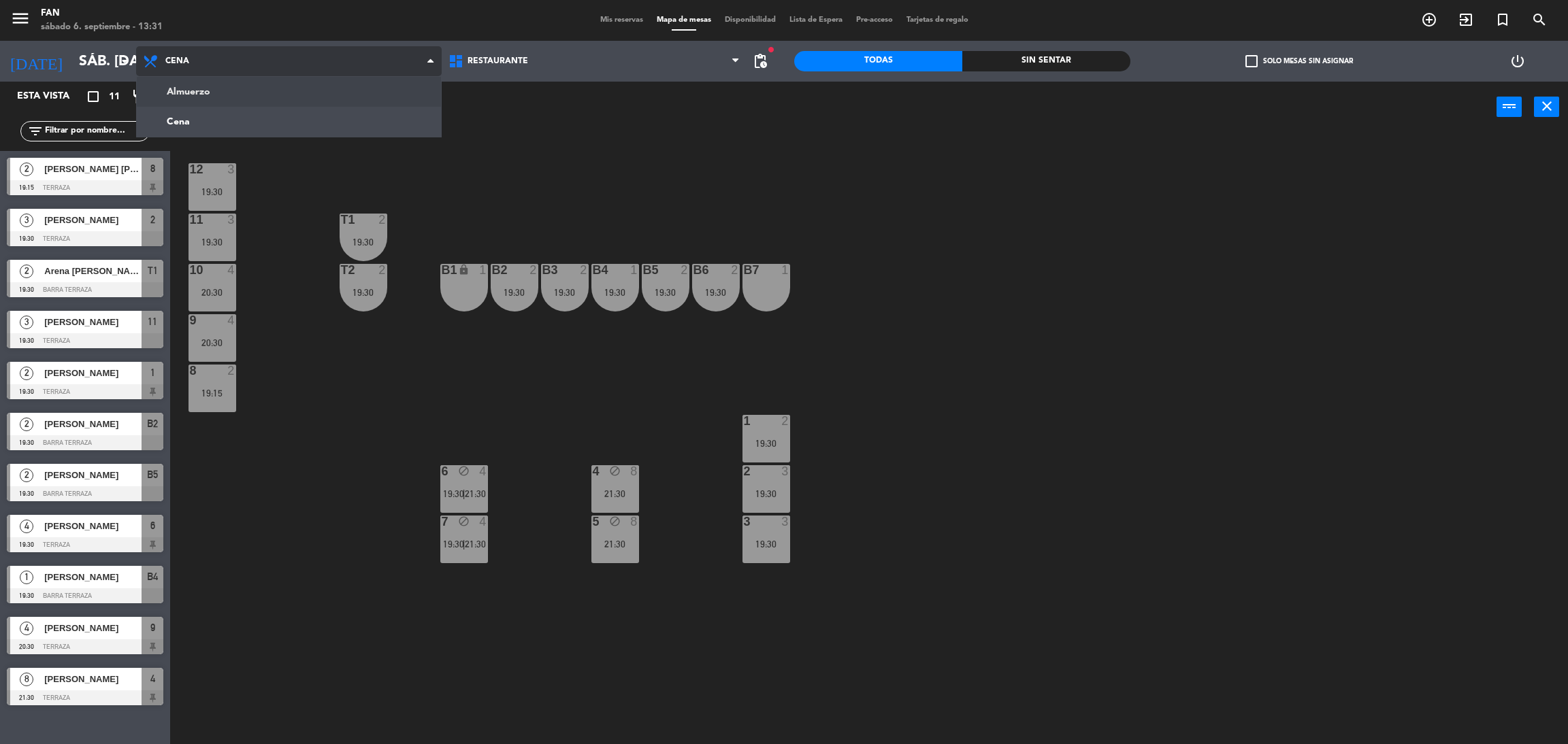
click at [218, 83] on ng-component "menu Fan sábado 6. septiembre - 13:31 Mis reservas Mapa de mesas Disponibilidad…" at bounding box center [784, 375] width 1568 height 751
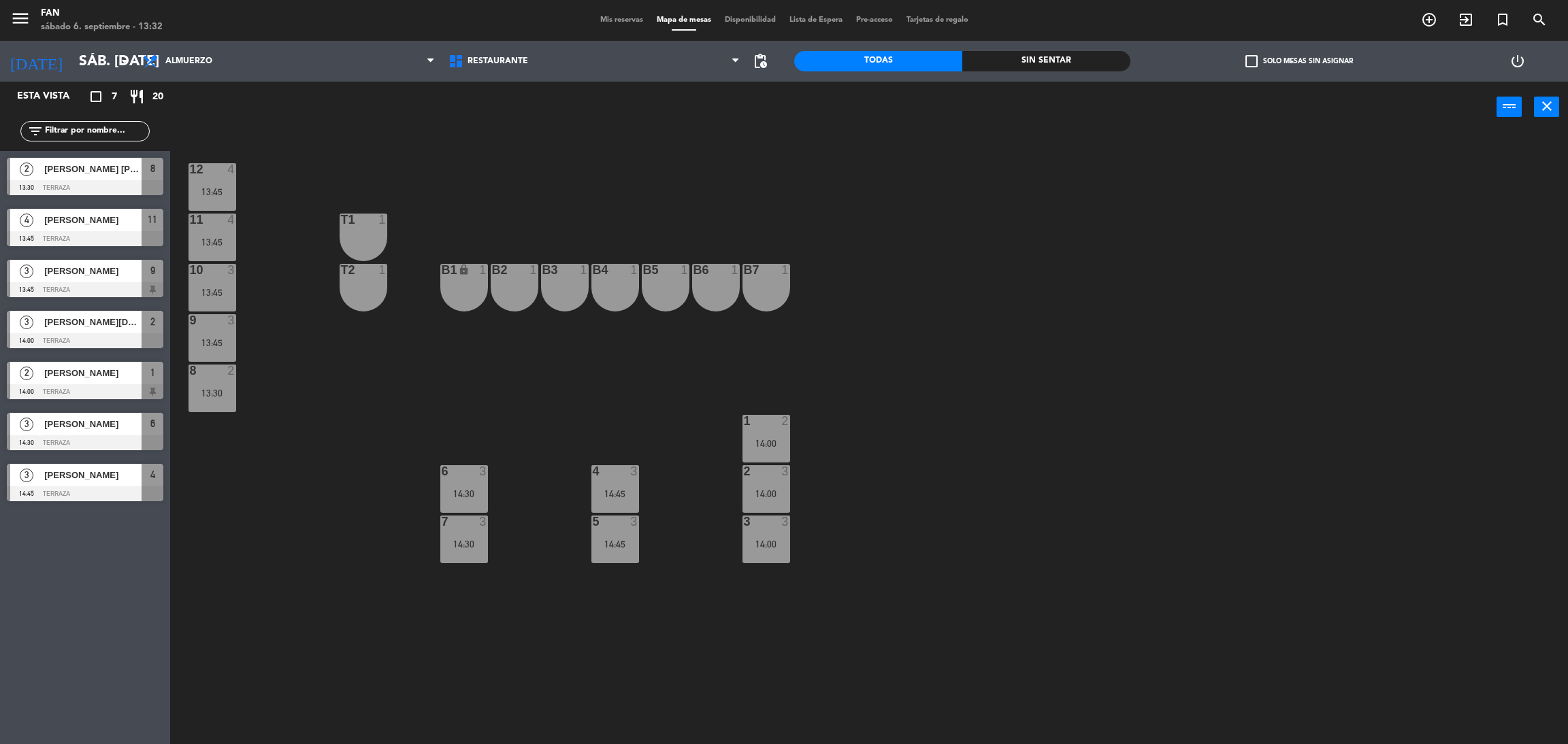
click at [105, 229] on div "[PERSON_NAME]" at bounding box center [92, 220] width 99 height 23
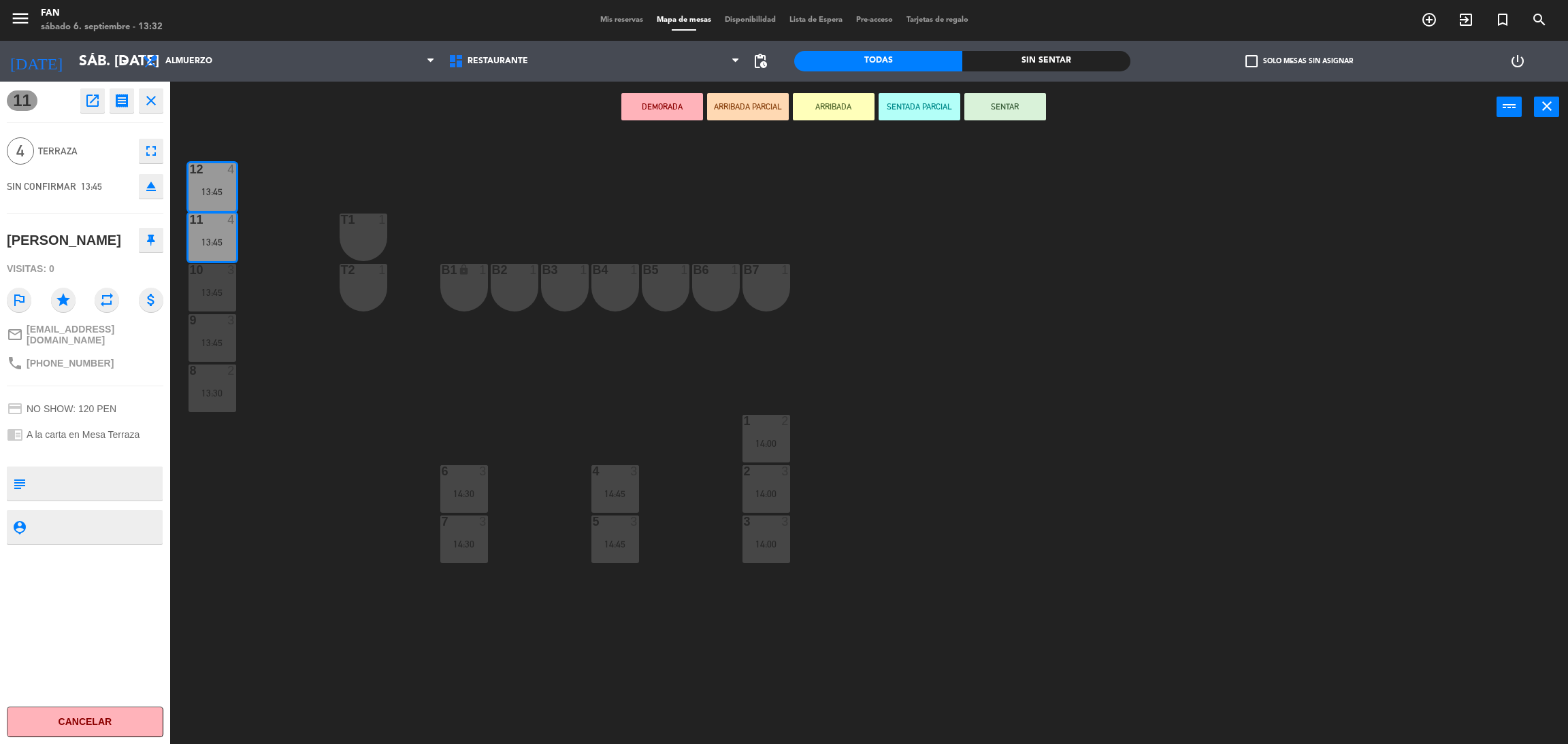
click at [1003, 105] on button "SENTAR" at bounding box center [1004, 106] width 82 height 28
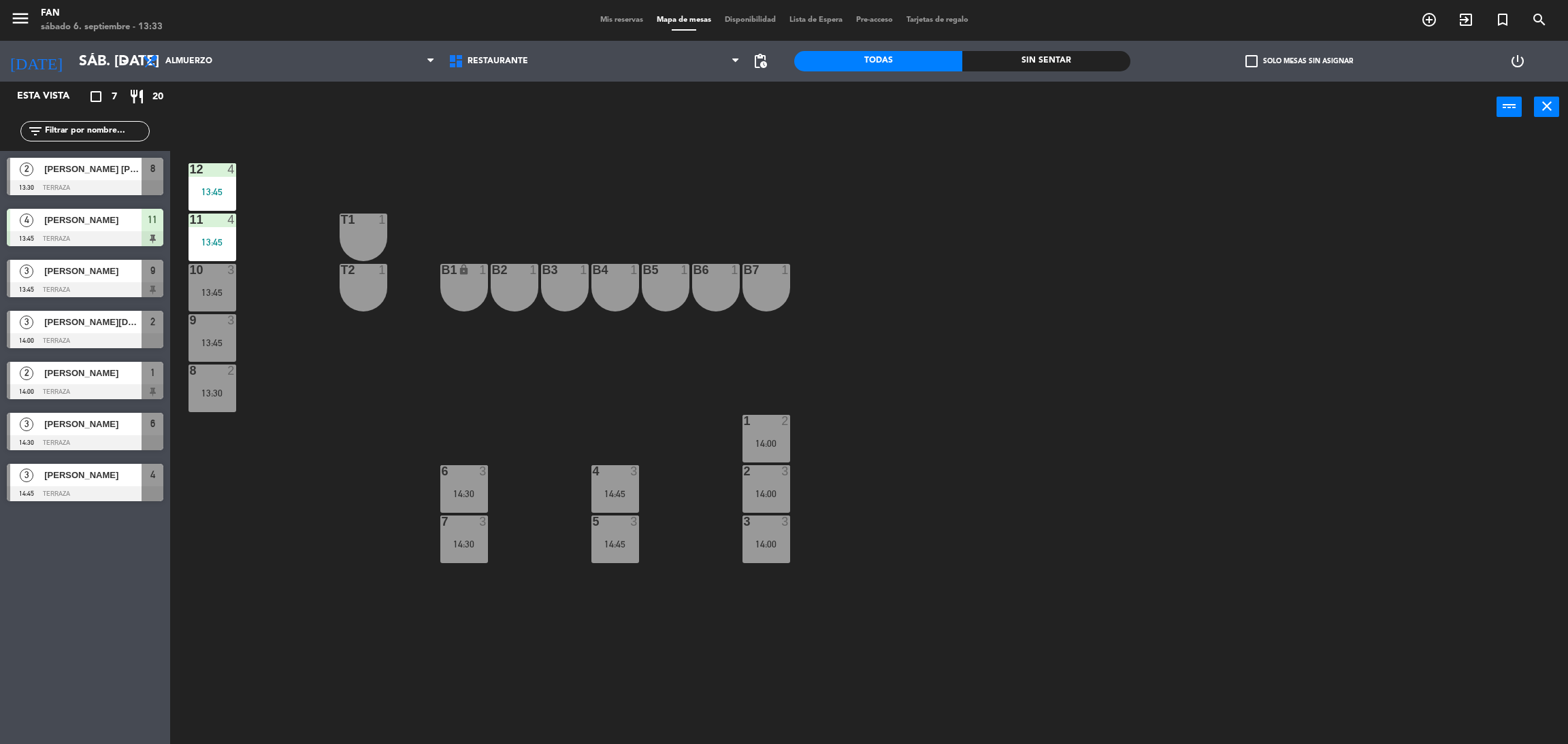
click at [122, 176] on span "[PERSON_NAME] [PERSON_NAME]" at bounding box center [93, 168] width 97 height 14
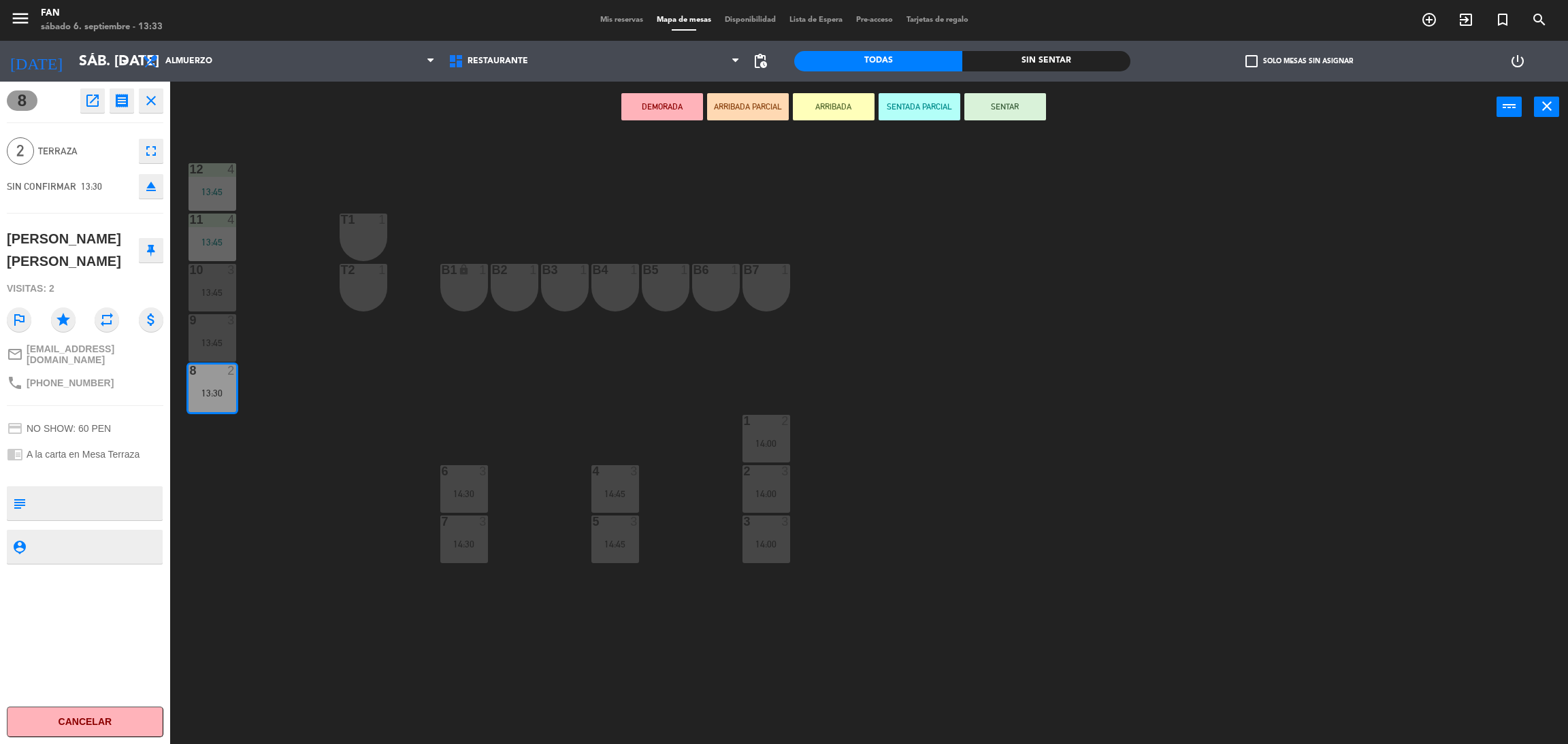
click at [613, 393] on div "12 4 13:45 11 4 13:45 T1 1 10 3 13:45 T2 1 B1 lock 1 B2 1 B3 1 B4 1 B5 1 B6 1 B…" at bounding box center [876, 445] width 1382 height 612
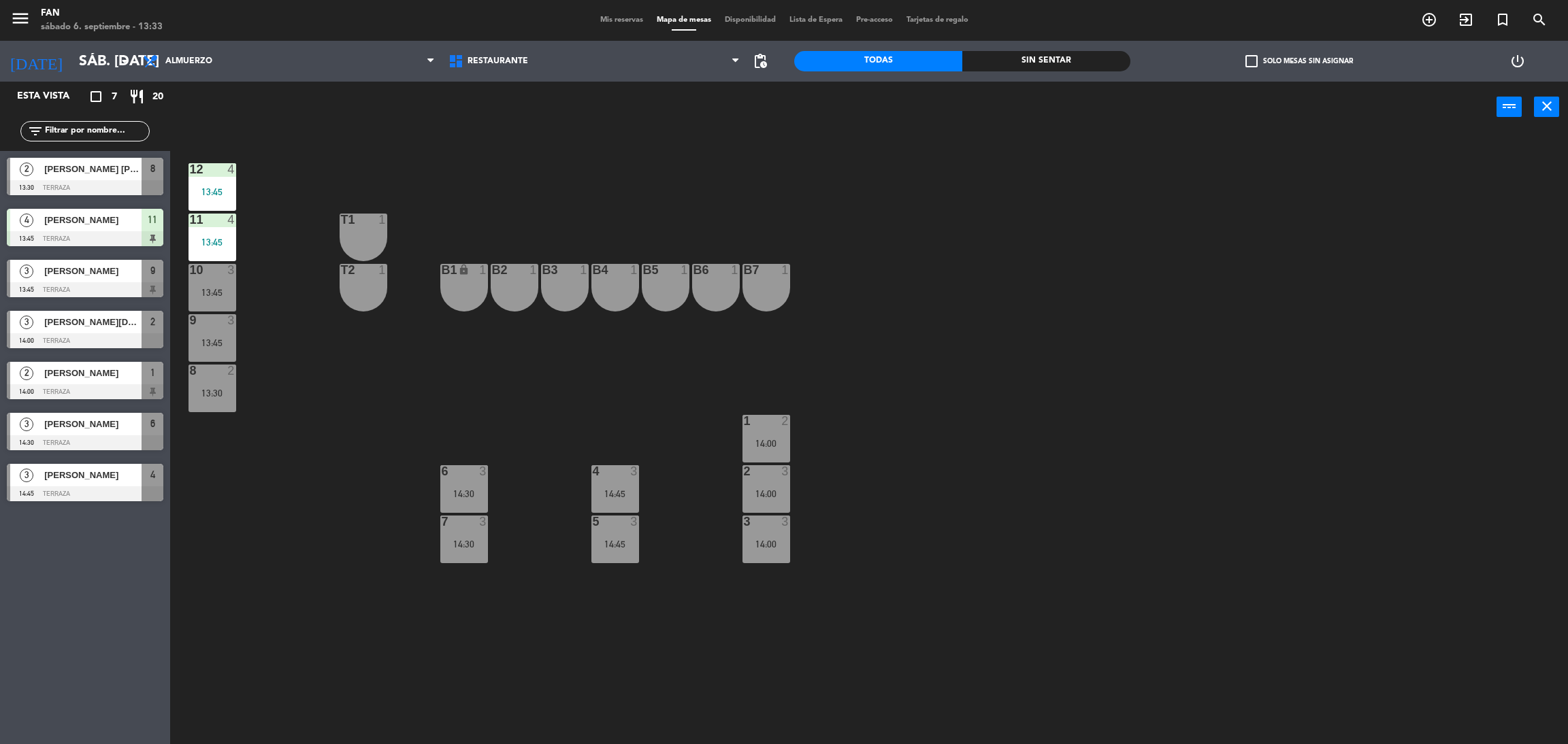
click at [218, 377] on div "8 2" at bounding box center [212, 372] width 48 height 13
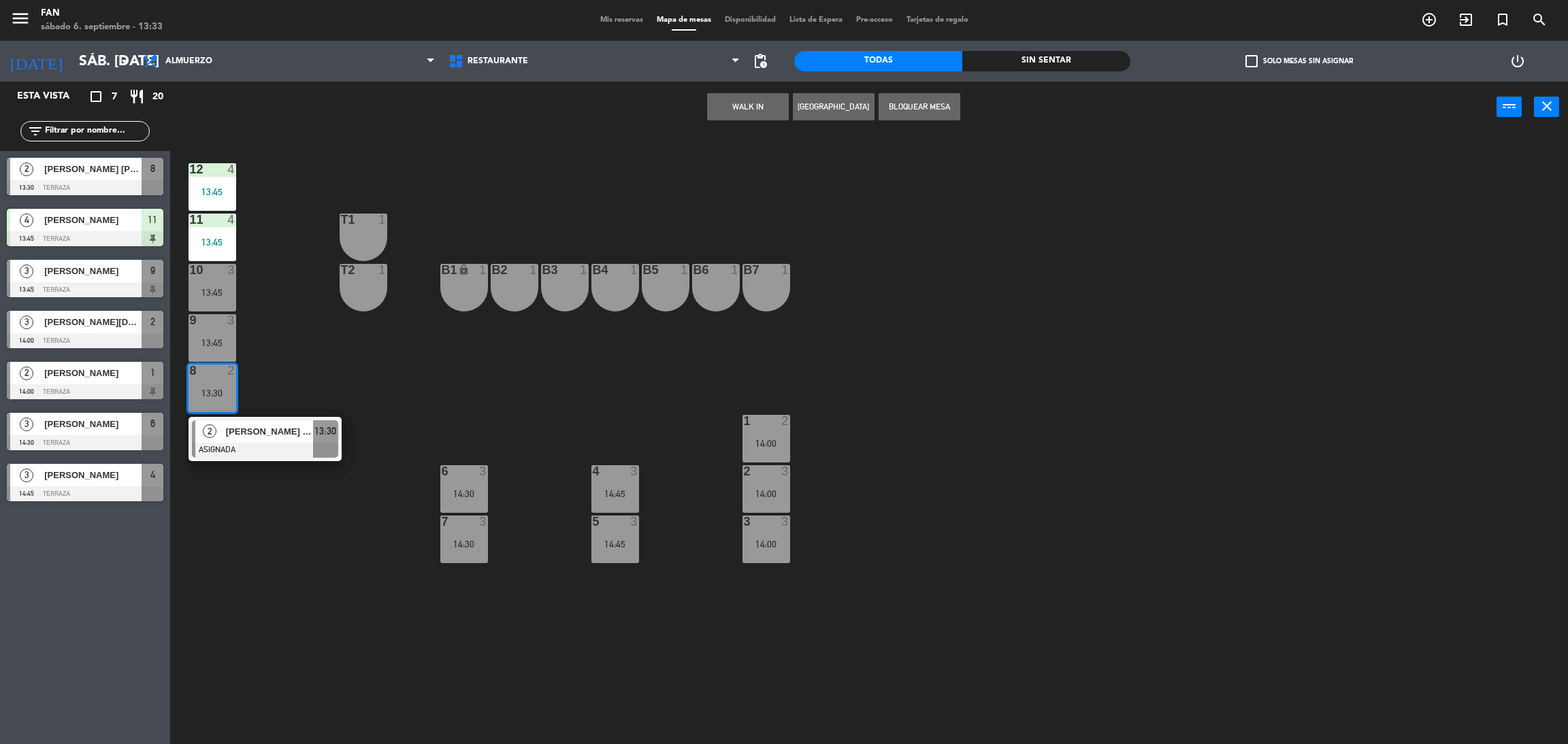
click at [745, 438] on div "14:00" at bounding box center [766, 443] width 48 height 10
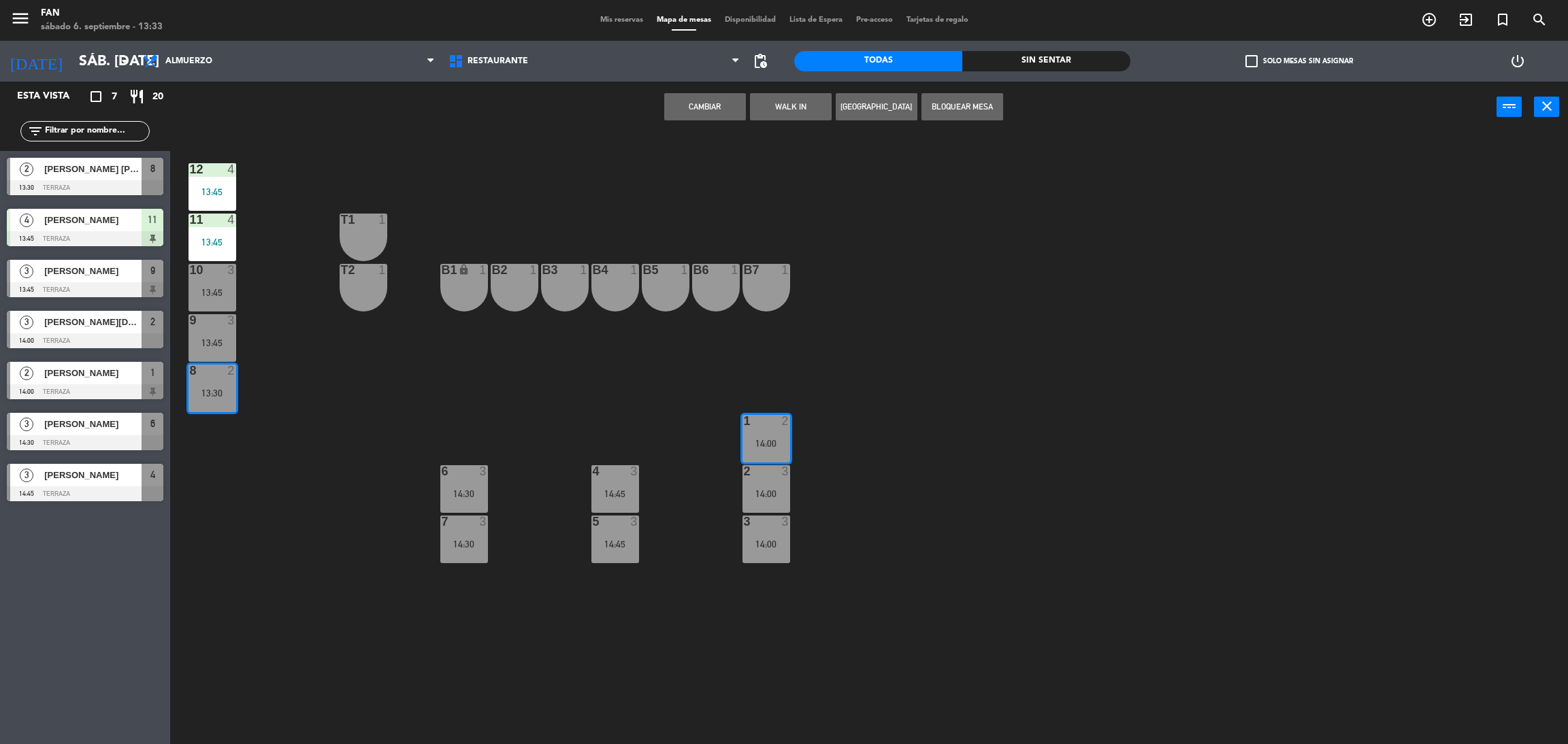
click at [704, 104] on button "Cambiar" at bounding box center [705, 106] width 82 height 28
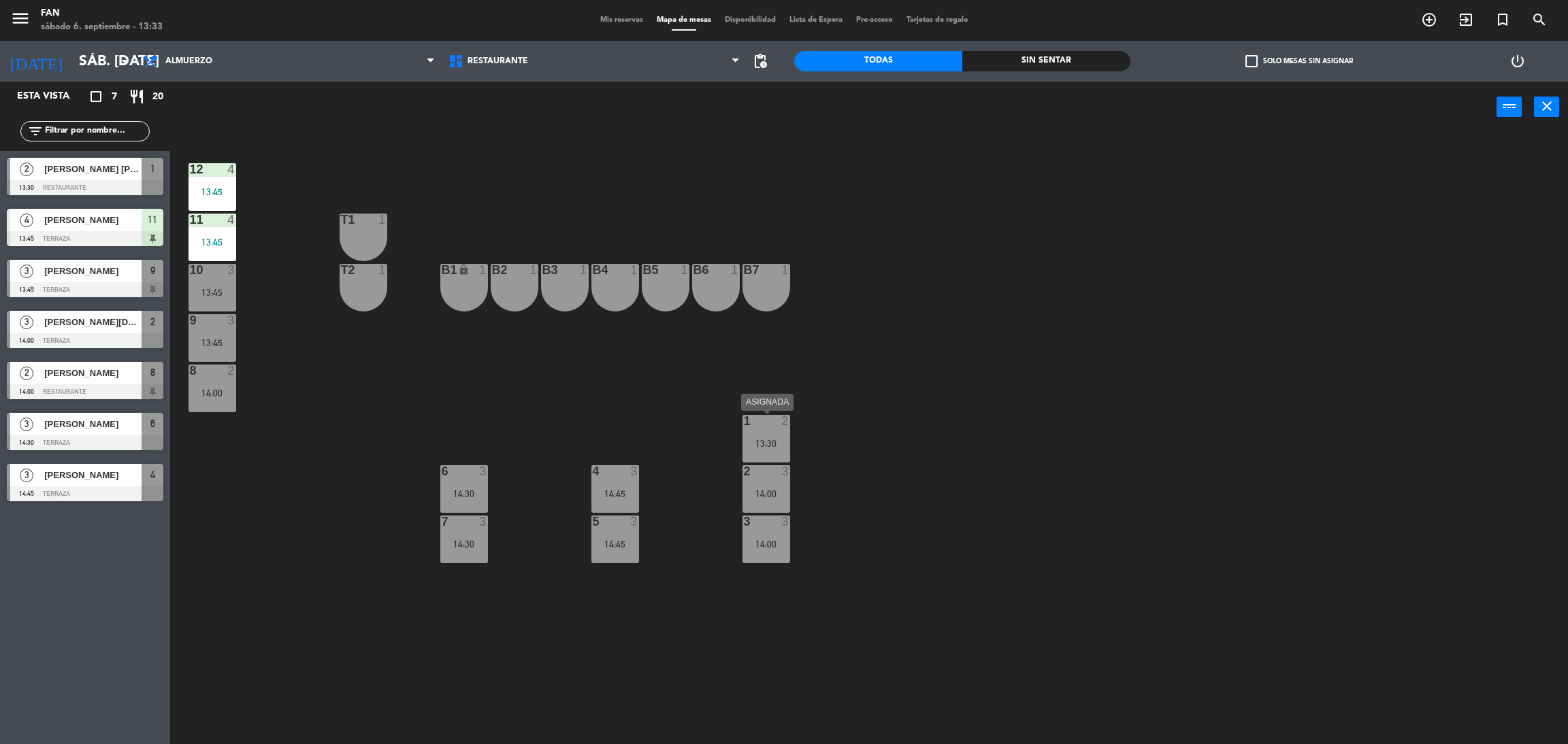
click at [761, 445] on div "13:30" at bounding box center [766, 444] width 48 height 10
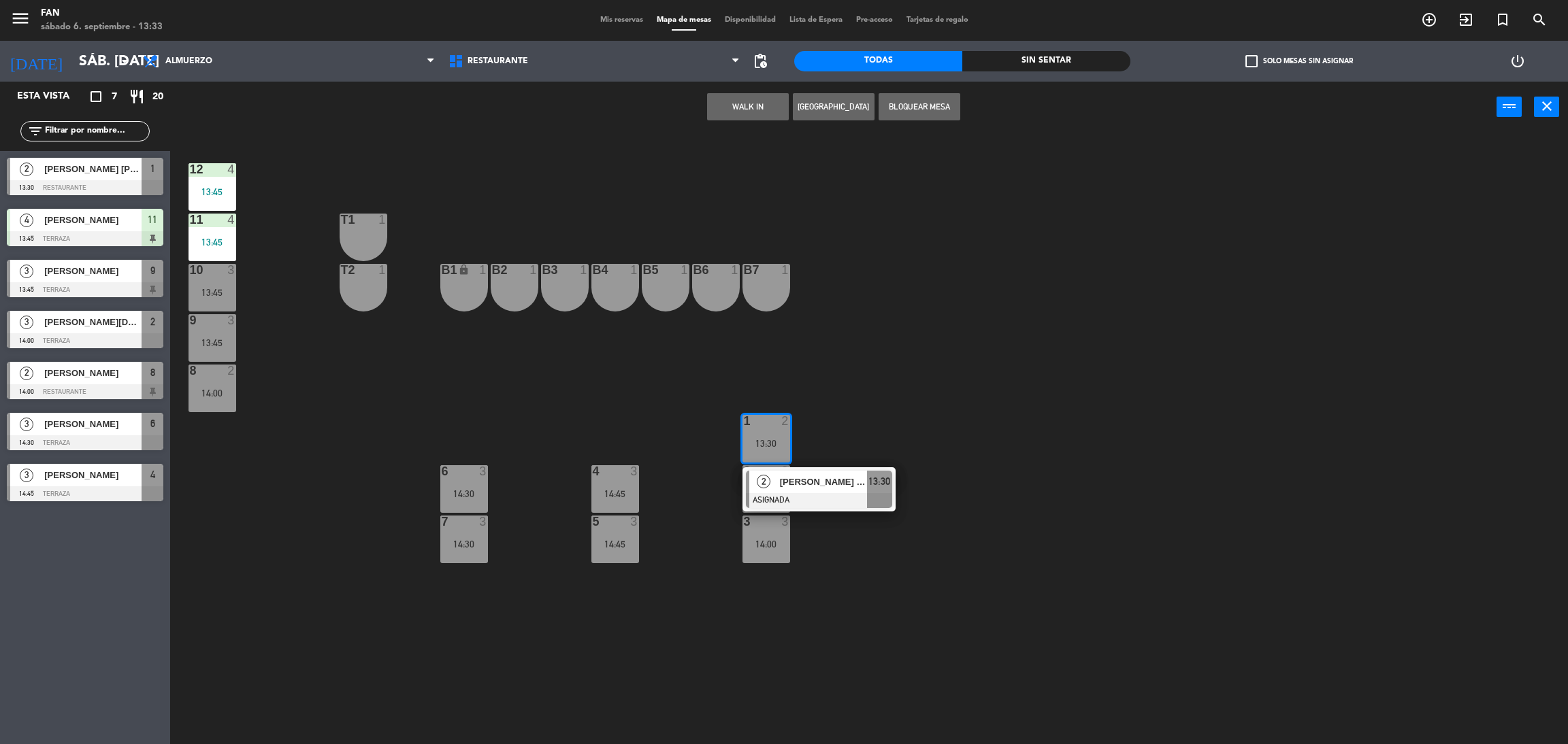
click at [785, 475] on span "[PERSON_NAME] [PERSON_NAME]" at bounding box center [823, 482] width 87 height 14
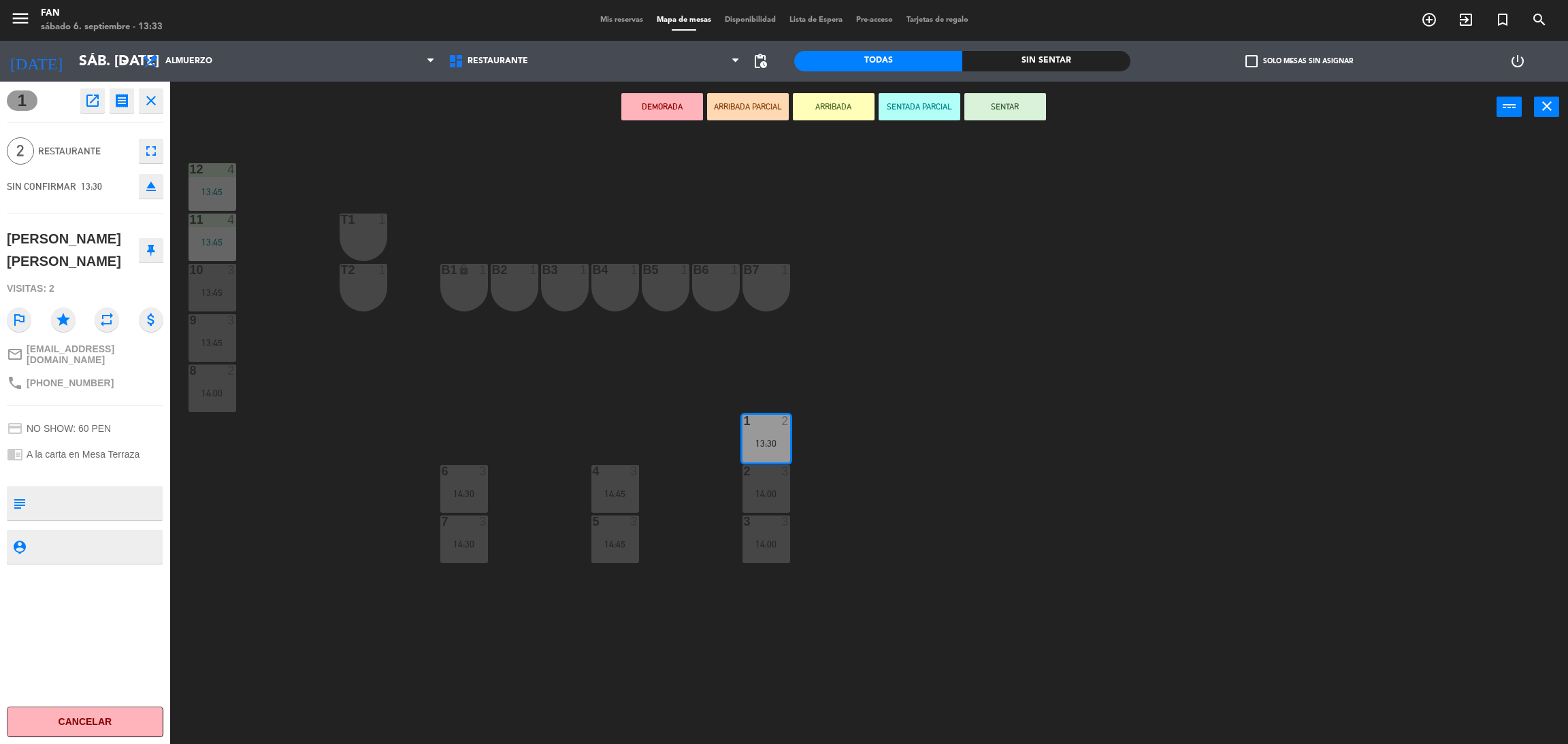
click at [1016, 106] on button "SENTAR" at bounding box center [1004, 106] width 82 height 28
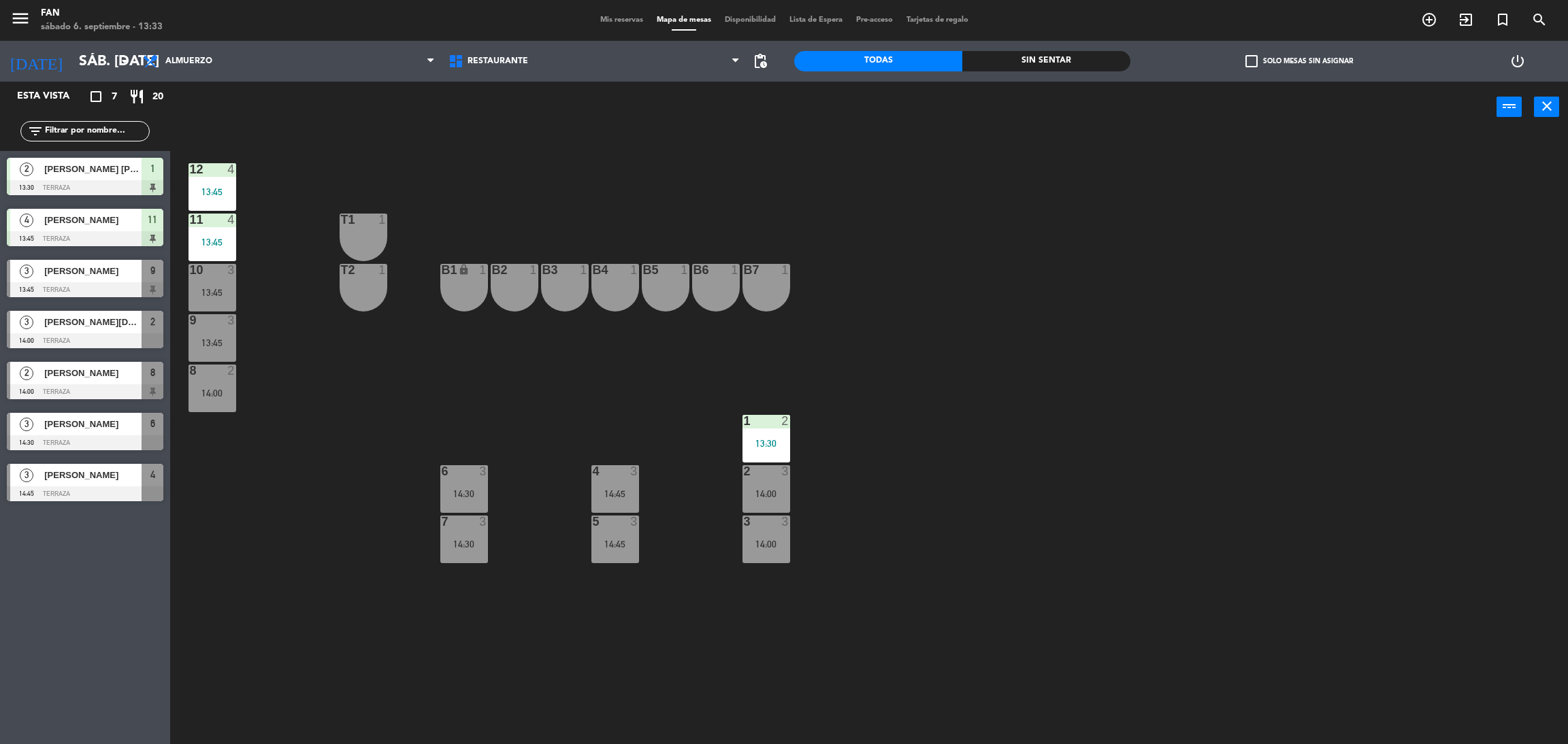
click at [957, 236] on div "12 4 13:45 11 4 13:45 T1 1 10 3 13:45 T2 1 B1 lock 1 B2 1 B3 1 B4 1 B5 1 B6 1 B…" at bounding box center [876, 445] width 1382 height 612
click at [975, 315] on div "12 4 13:45 11 4 13:45 T1 1 10 3 13:45 T2 1 B1 lock 1 B2 1 B3 1 B4 1 B5 1 B6 1 B…" at bounding box center [876, 445] width 1382 height 612
click at [763, 454] on div "1 2 13:30" at bounding box center [766, 439] width 48 height 48
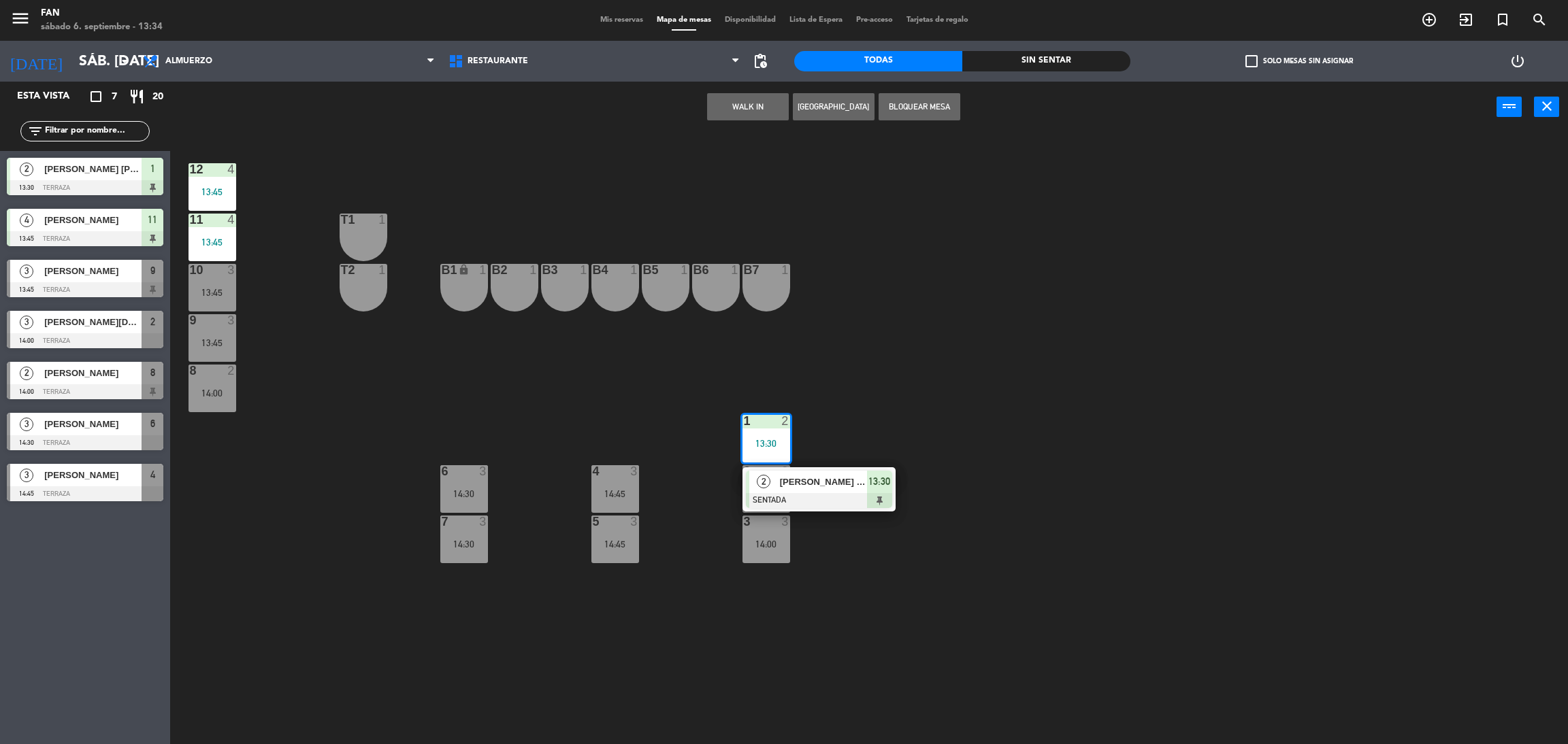
click at [789, 483] on span "[PERSON_NAME] [PERSON_NAME]" at bounding box center [823, 482] width 87 height 14
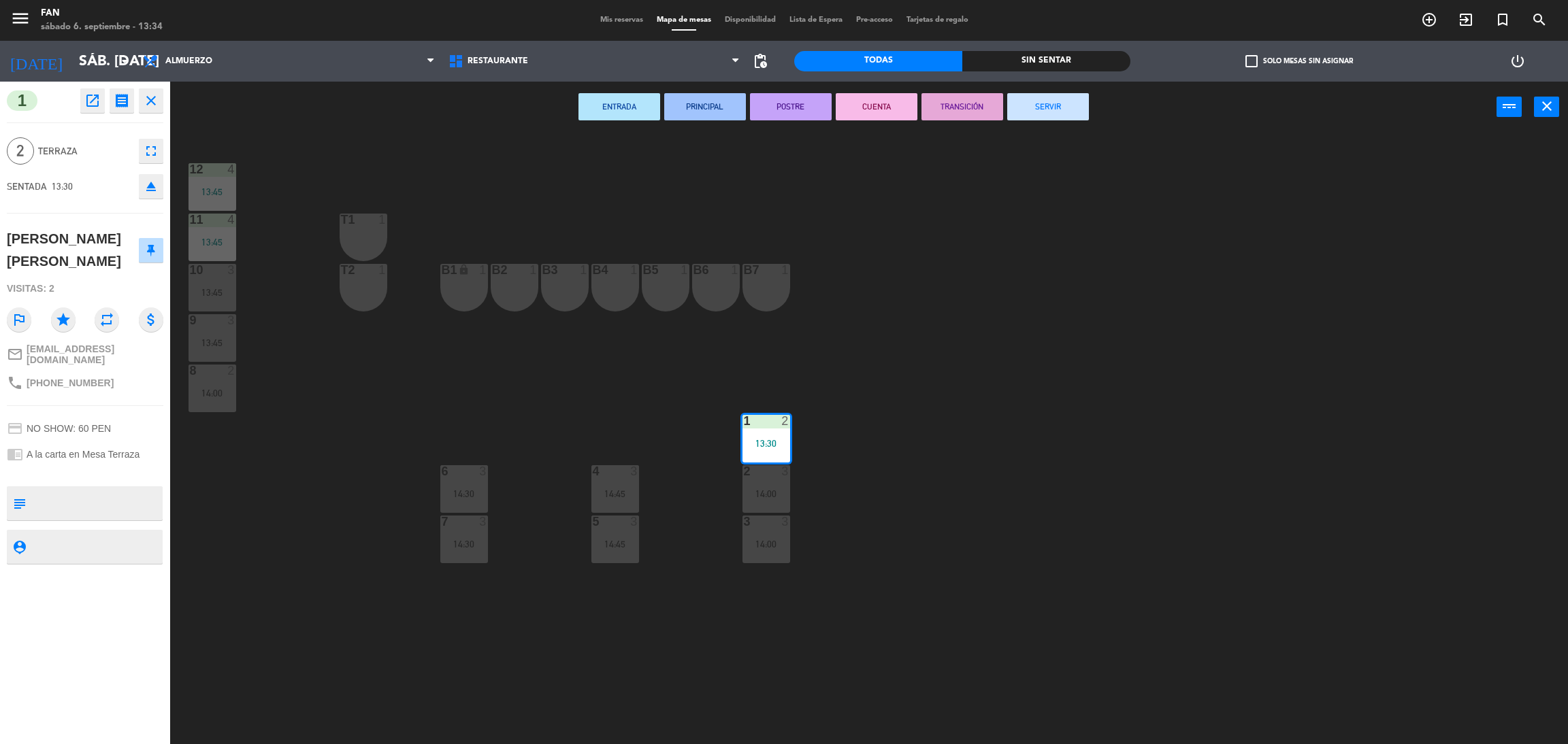
click at [621, 530] on div "5 3 14:45" at bounding box center [615, 540] width 48 height 48
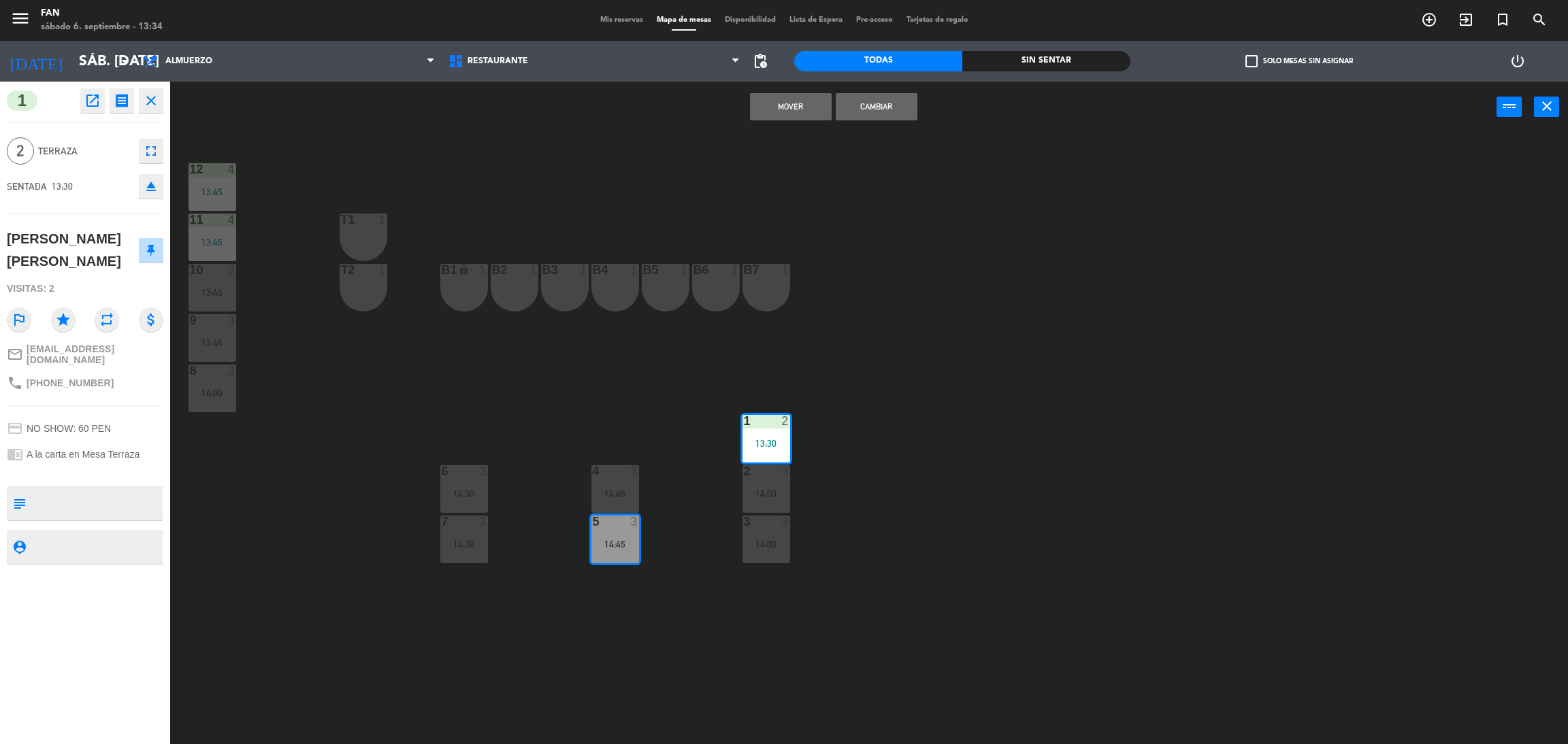
click at [787, 102] on button "Mover" at bounding box center [791, 106] width 82 height 28
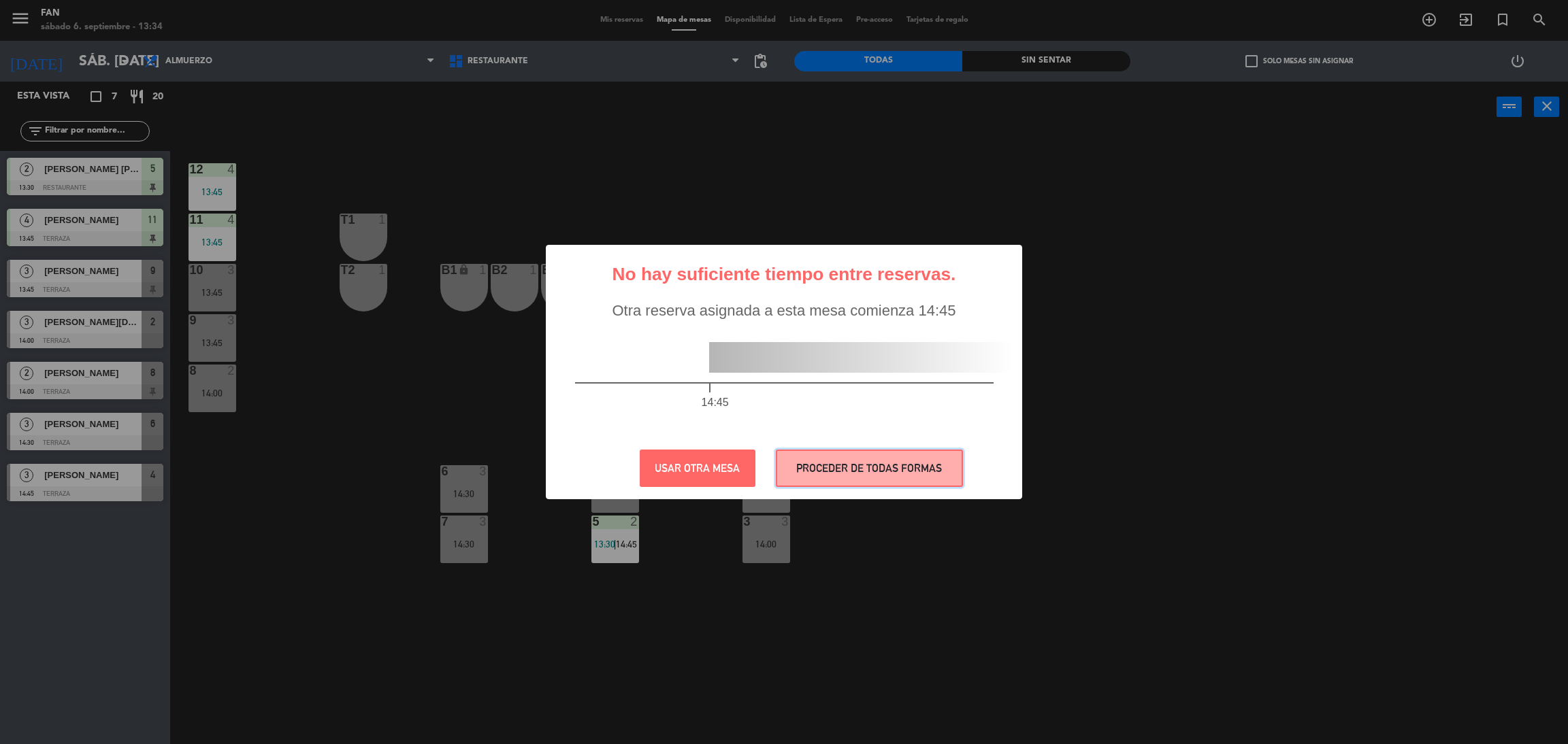
click at [834, 485] on button "PROCEDER DE TODAS FORMAS" at bounding box center [869, 467] width 187 height 37
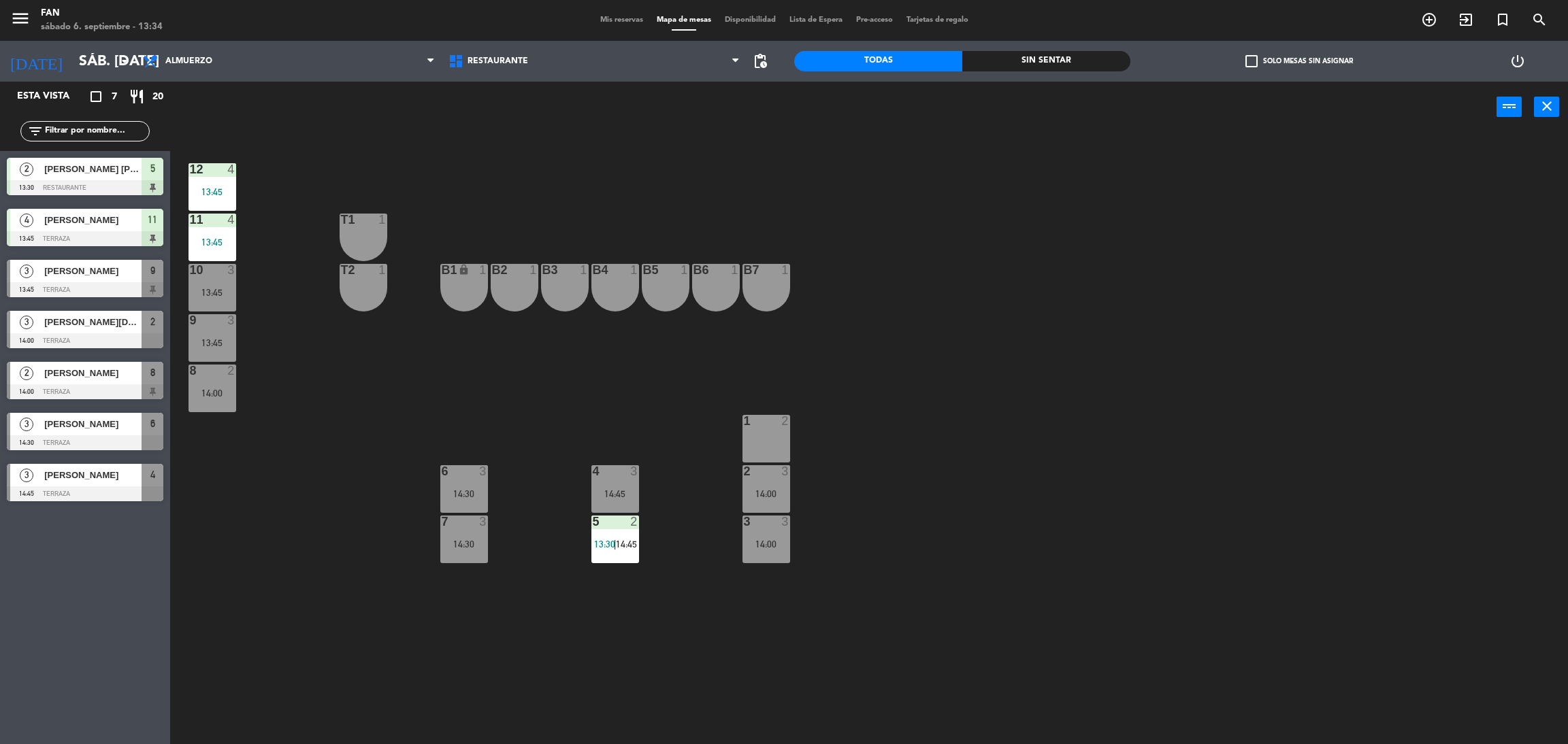
click at [974, 479] on div "12 4 13:45 11 4 13:45 T1 1 10 3 13:45 T2 1 B1 lock 1 B2 1 B3 1 B4 1 B5 1 B6 1 B…" at bounding box center [876, 445] width 1382 height 612
click at [763, 424] on div at bounding box center [766, 421] width 23 height 12
click at [764, 90] on div "WALK IN [GEOGRAPHIC_DATA] Bloquear Mesa power_input close" at bounding box center [832, 107] width 1326 height 51
click at [755, 114] on button "WALK IN" at bounding box center [748, 106] width 82 height 28
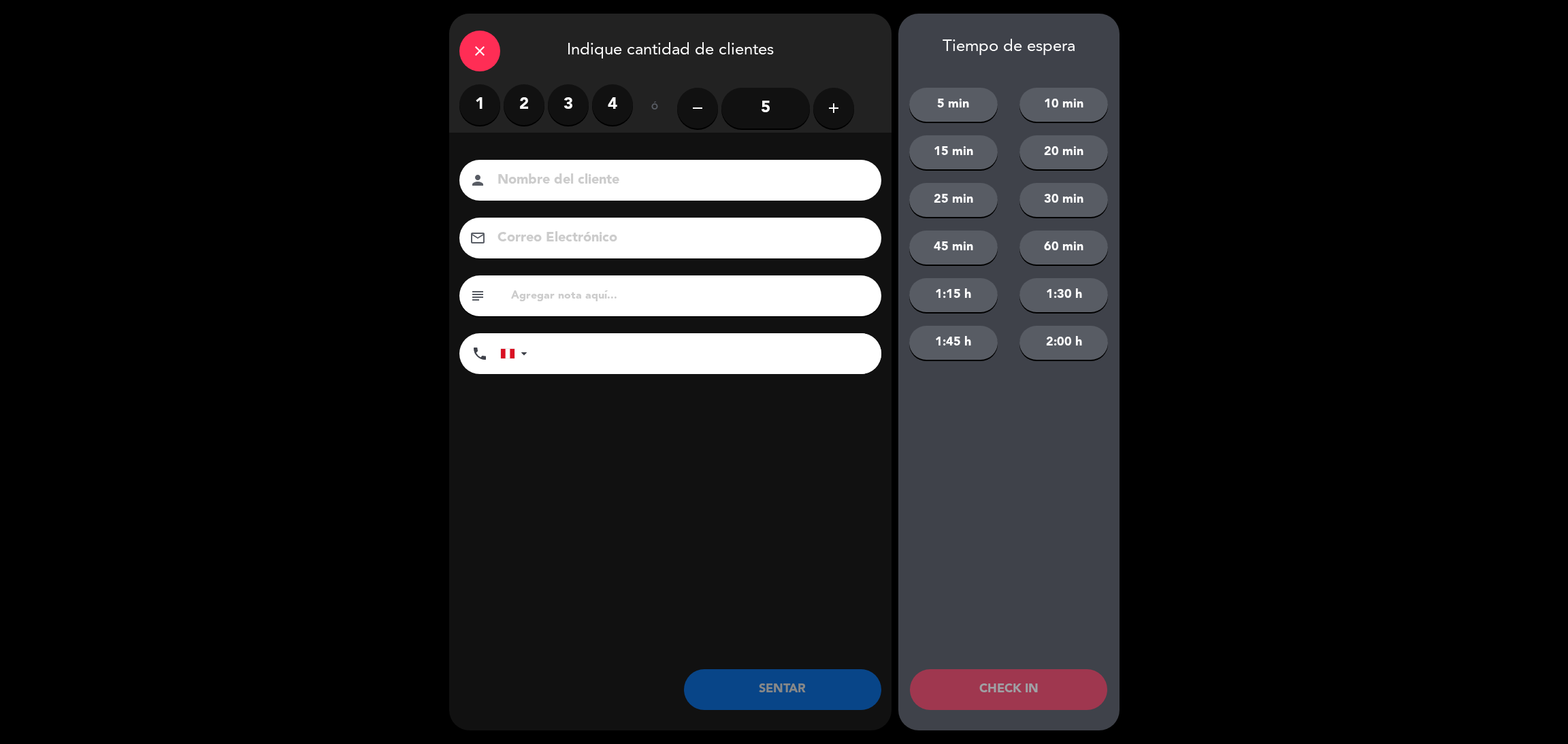
click at [522, 98] on label "2" at bounding box center [524, 105] width 41 height 41
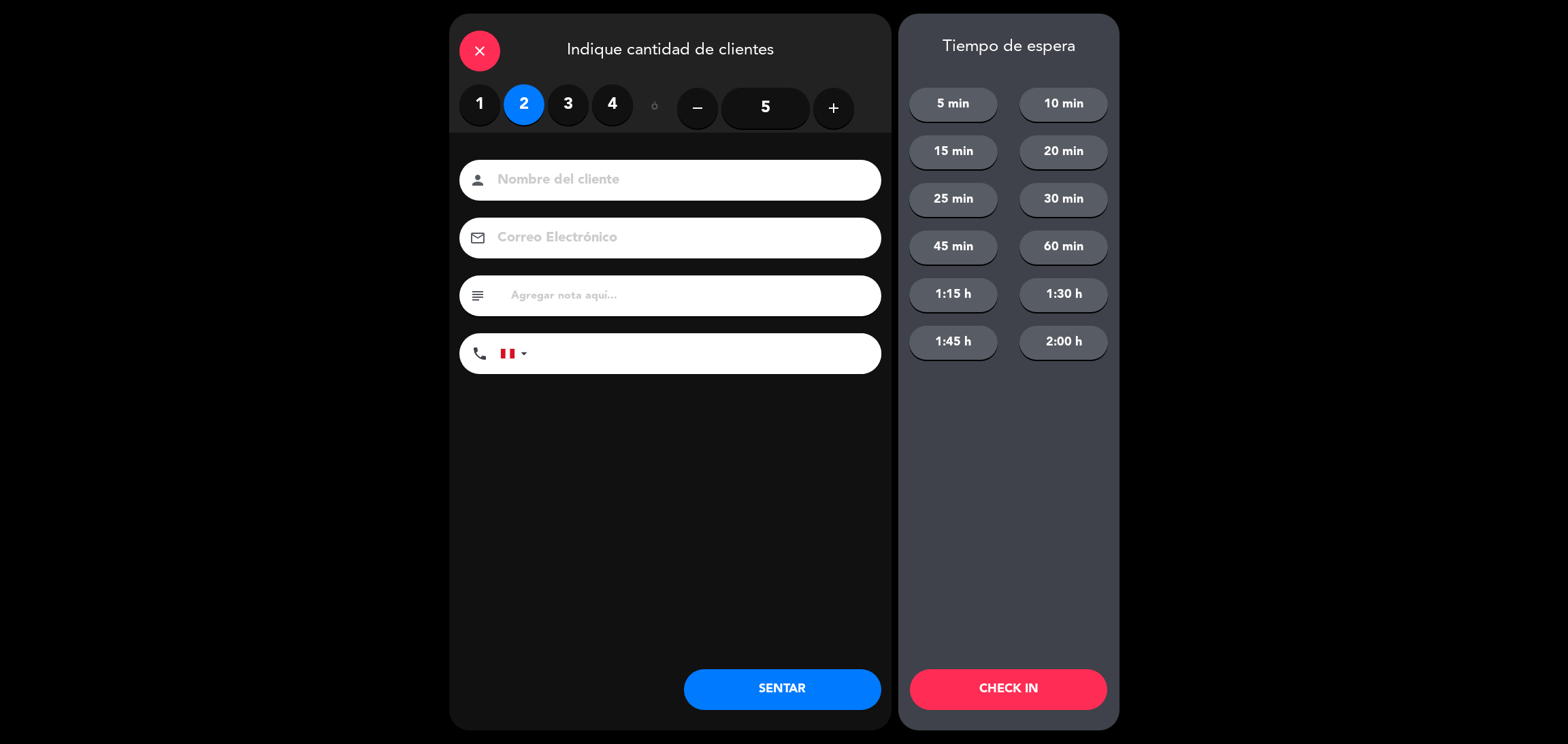
click at [782, 681] on button "SENTAR" at bounding box center [783, 689] width 198 height 41
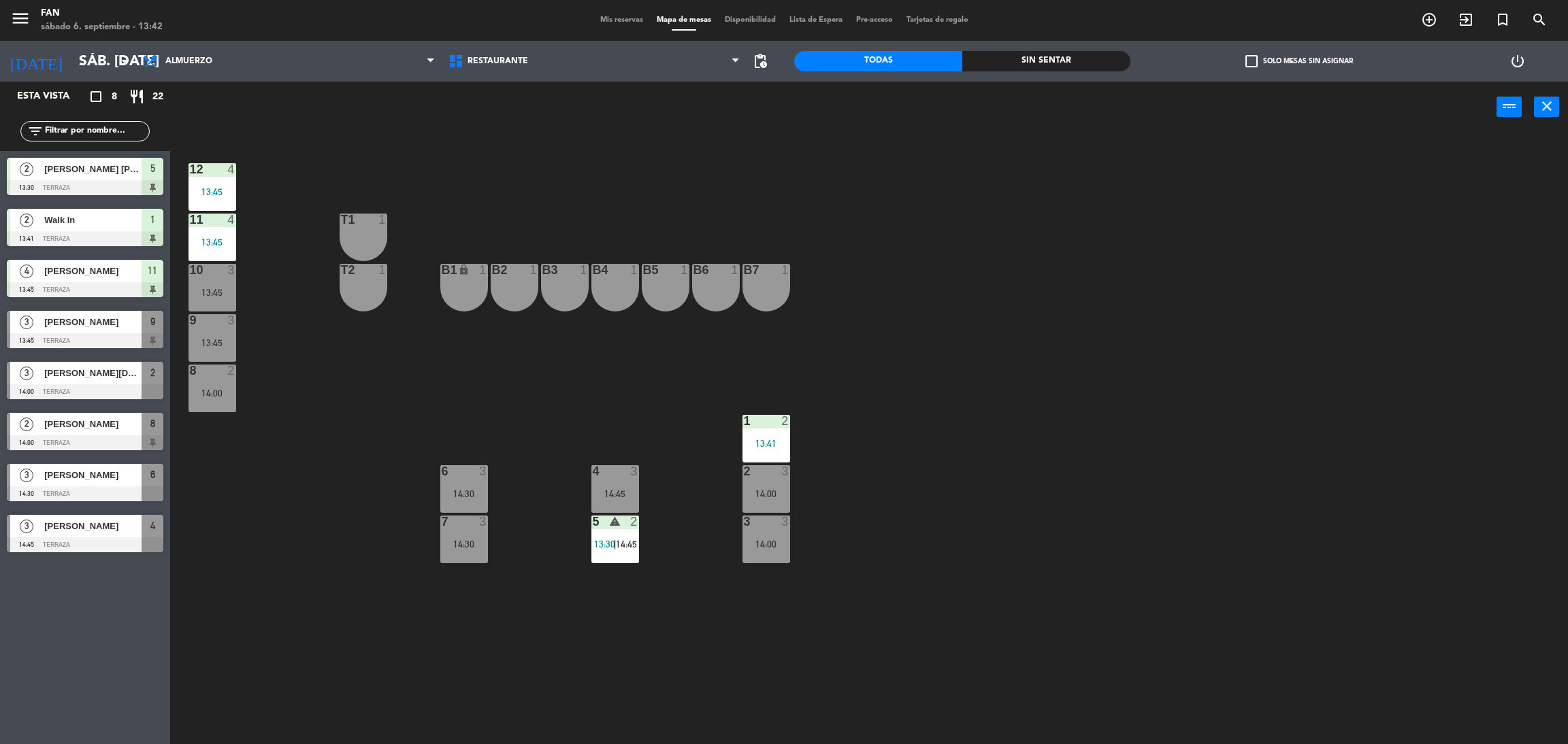
click at [308, 617] on div "12 4 13:45 11 4 13:45 T1 1 10 3 13:45 T2 1 B1 lock 1 B2 1 B3 1 B4 1 B5 1 B6 1 B…" at bounding box center [876, 445] width 1382 height 612
click at [111, 332] on div "[PERSON_NAME]" at bounding box center [92, 322] width 99 height 23
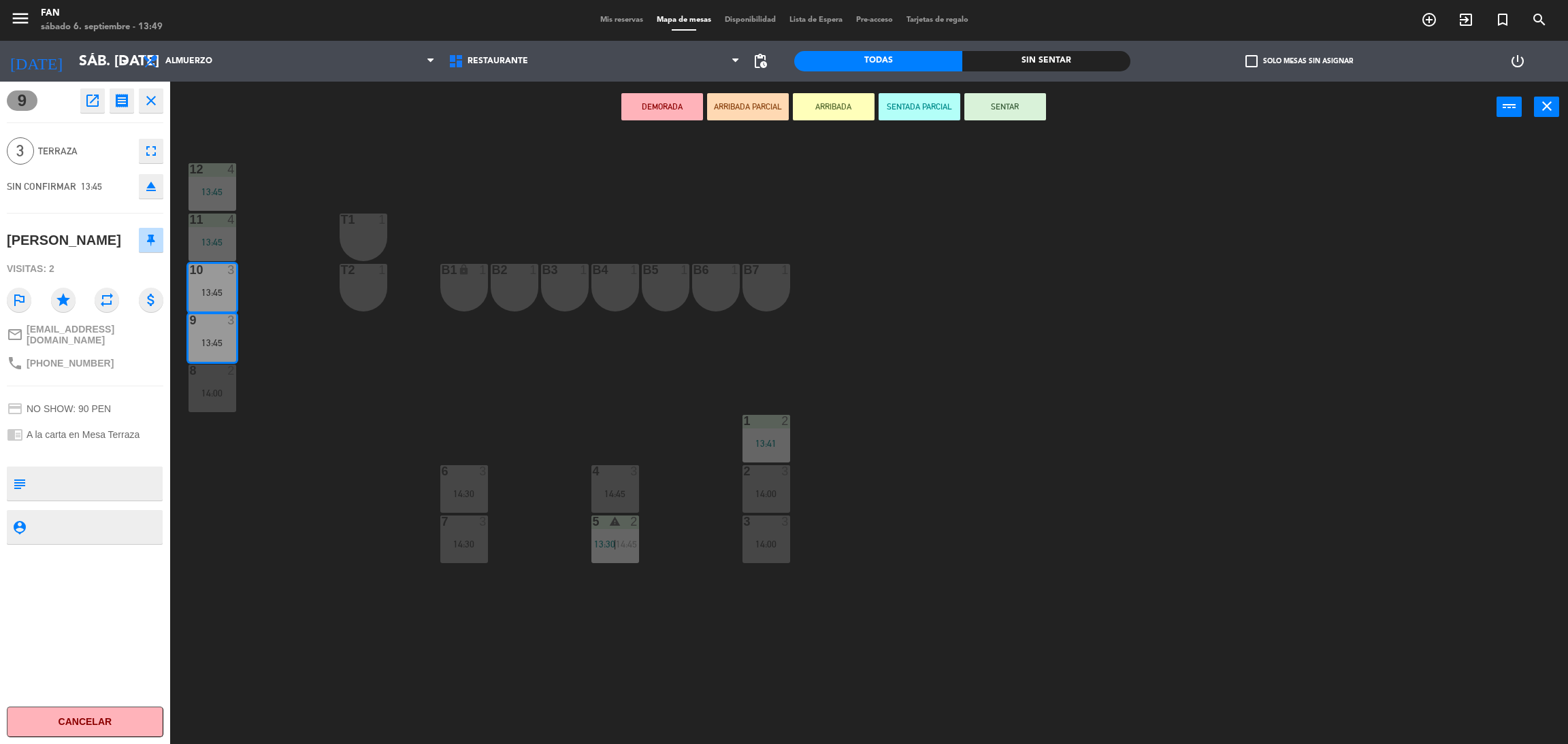
click at [985, 99] on button "SENTAR" at bounding box center [1004, 106] width 82 height 28
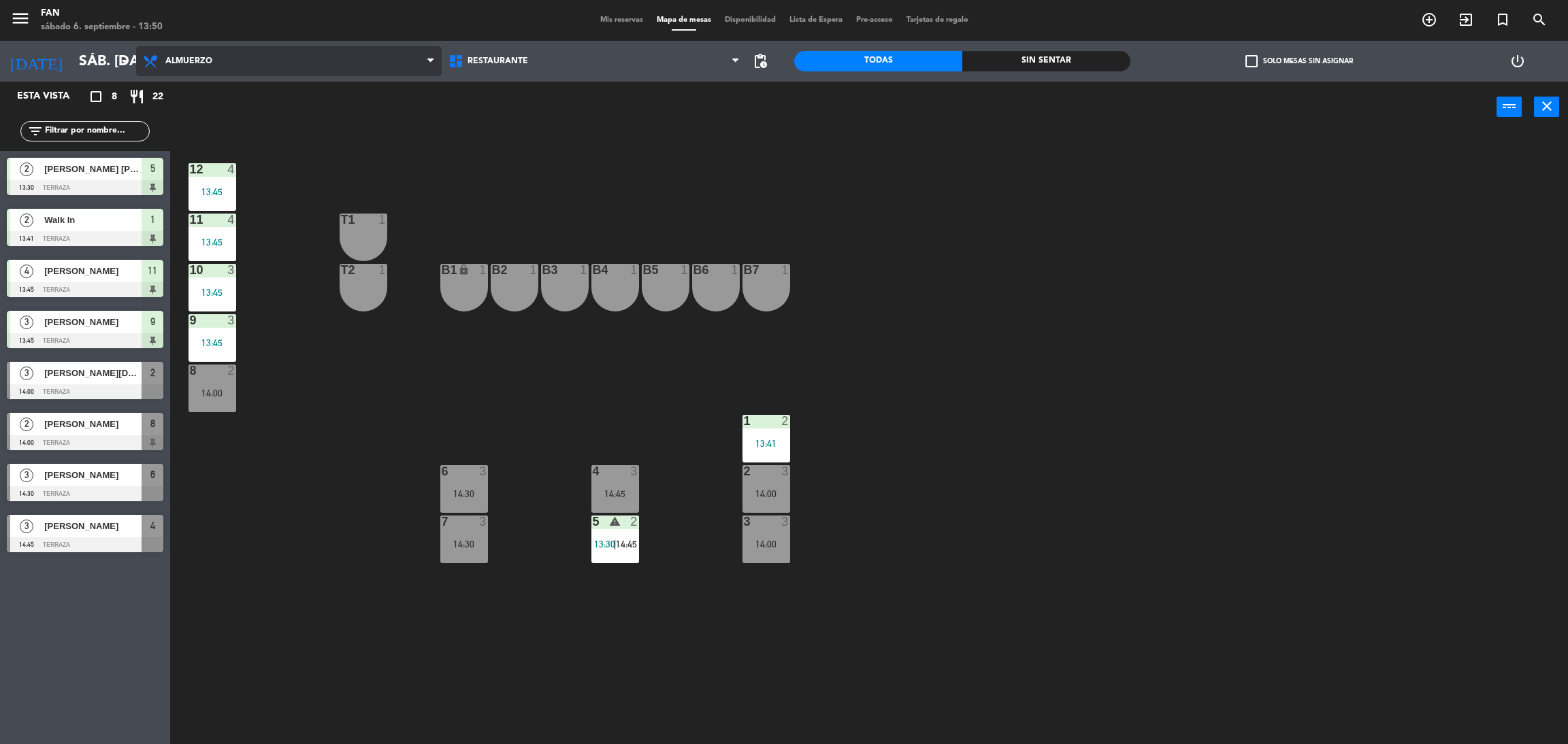
click at [374, 55] on span "Almuerzo" at bounding box center [288, 62] width 305 height 30
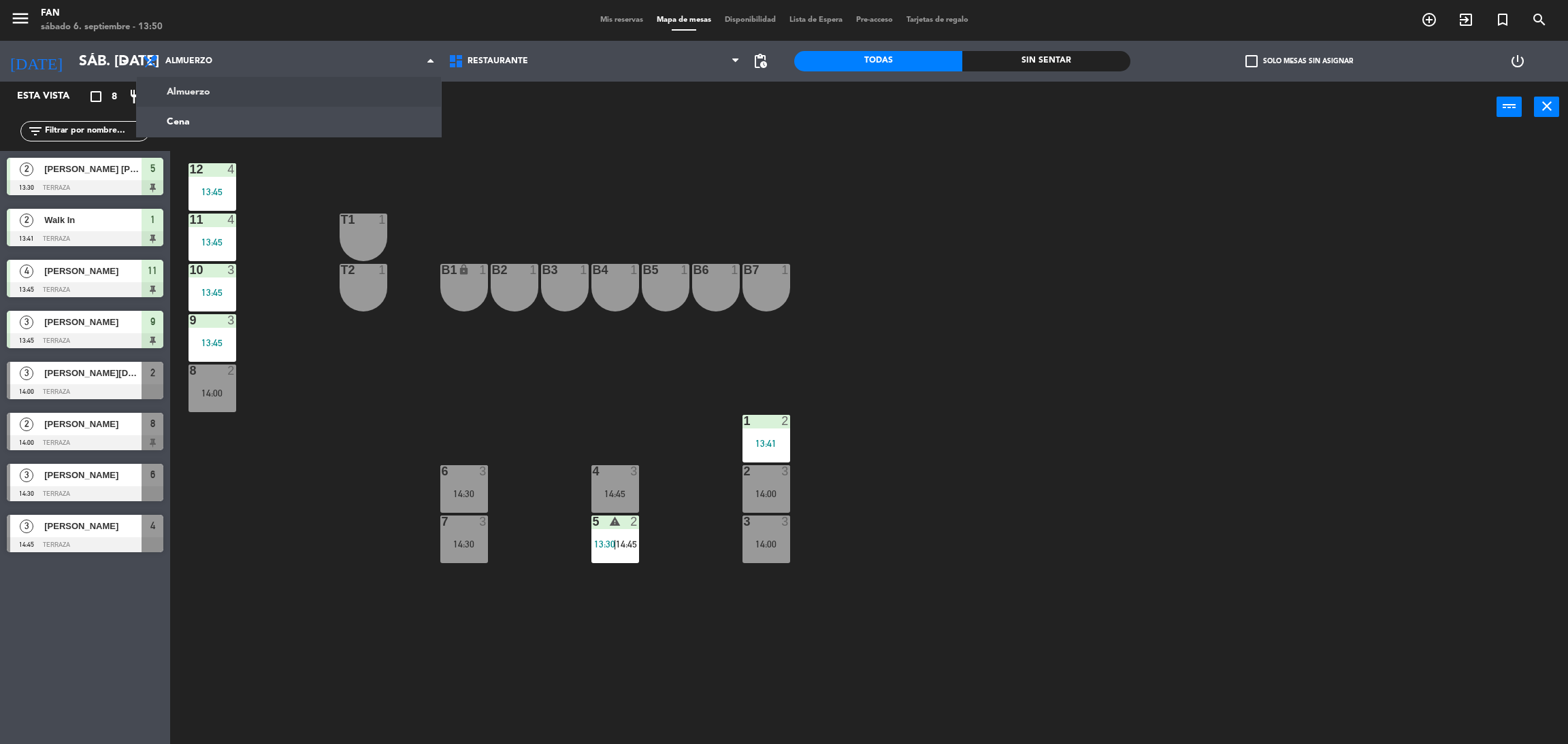
click at [595, 148] on div "12 4 13:45 11 4 13:45 T1 1 10 3 13:45 T2 1 B1 lock 1 B2 1 B3 1 B4 1 B5 1 B6 1 B…" at bounding box center [876, 445] width 1382 height 612
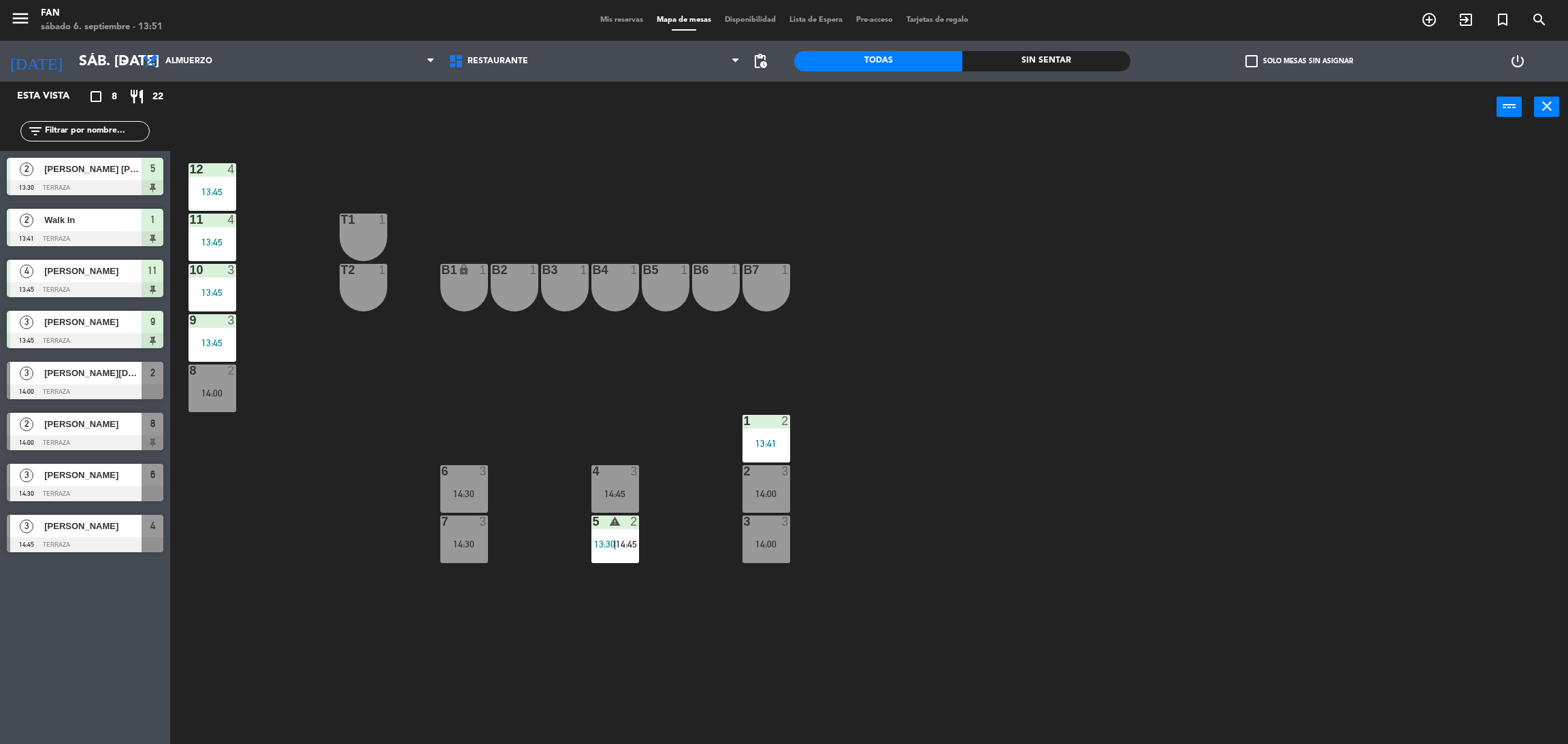
click at [1093, 183] on div "12 4 13:45 11 4 13:45 T1 1 10 3 13:45 T2 1 B1 lock 1 B2 1 B3 1 B4 1 B5 1 B6 1 B…" at bounding box center [876, 445] width 1382 height 612
click at [679, 220] on div "12 4 13:45 11 4 13:45 T1 1 10 3 13:45 T2 1 B1 lock 1 B2 1 B3 1 B4 1 B5 1 B6 1 B…" at bounding box center [876, 445] width 1382 height 612
click at [91, 385] on div at bounding box center [85, 392] width 157 height 15
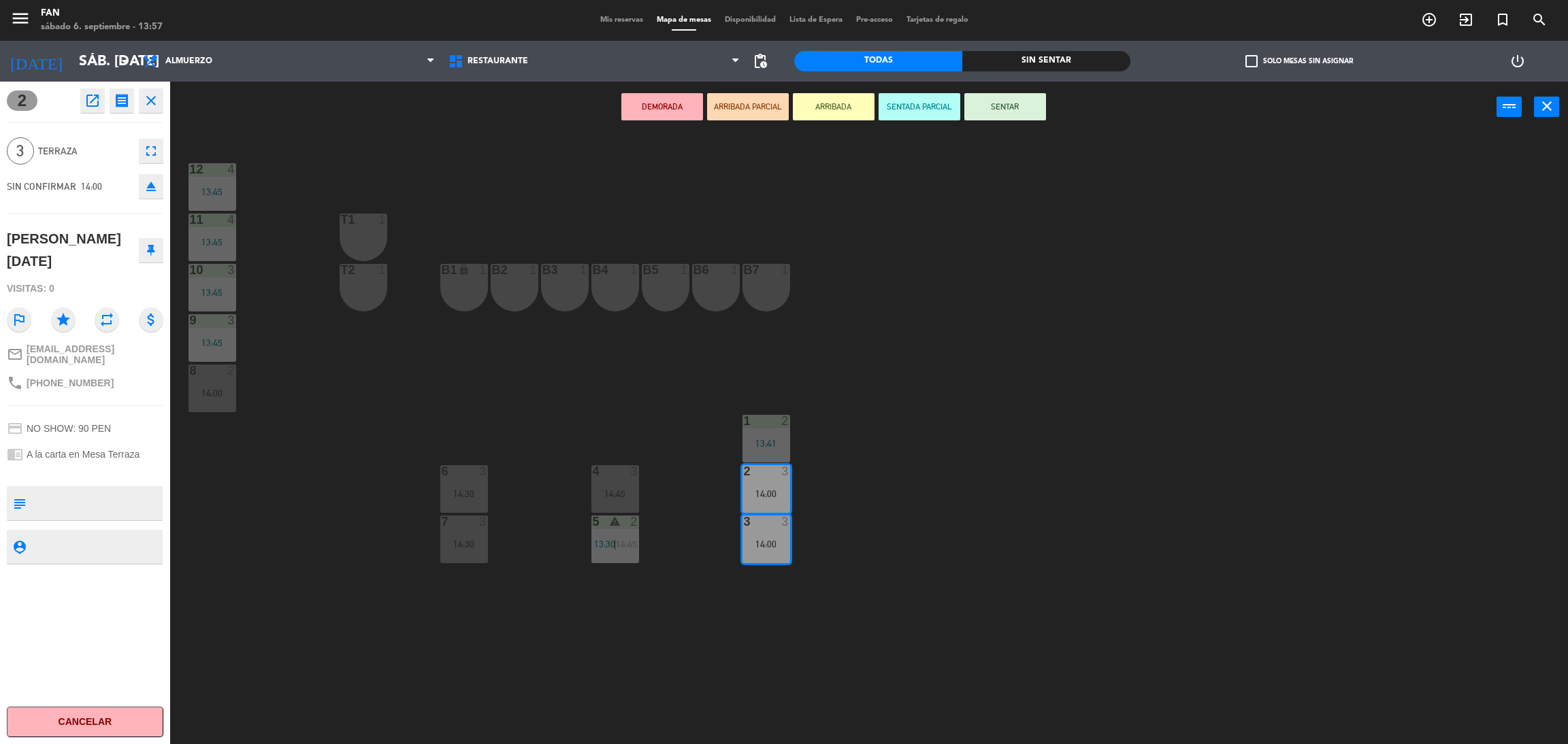
click at [993, 107] on button "SENTAR" at bounding box center [1004, 106] width 82 height 28
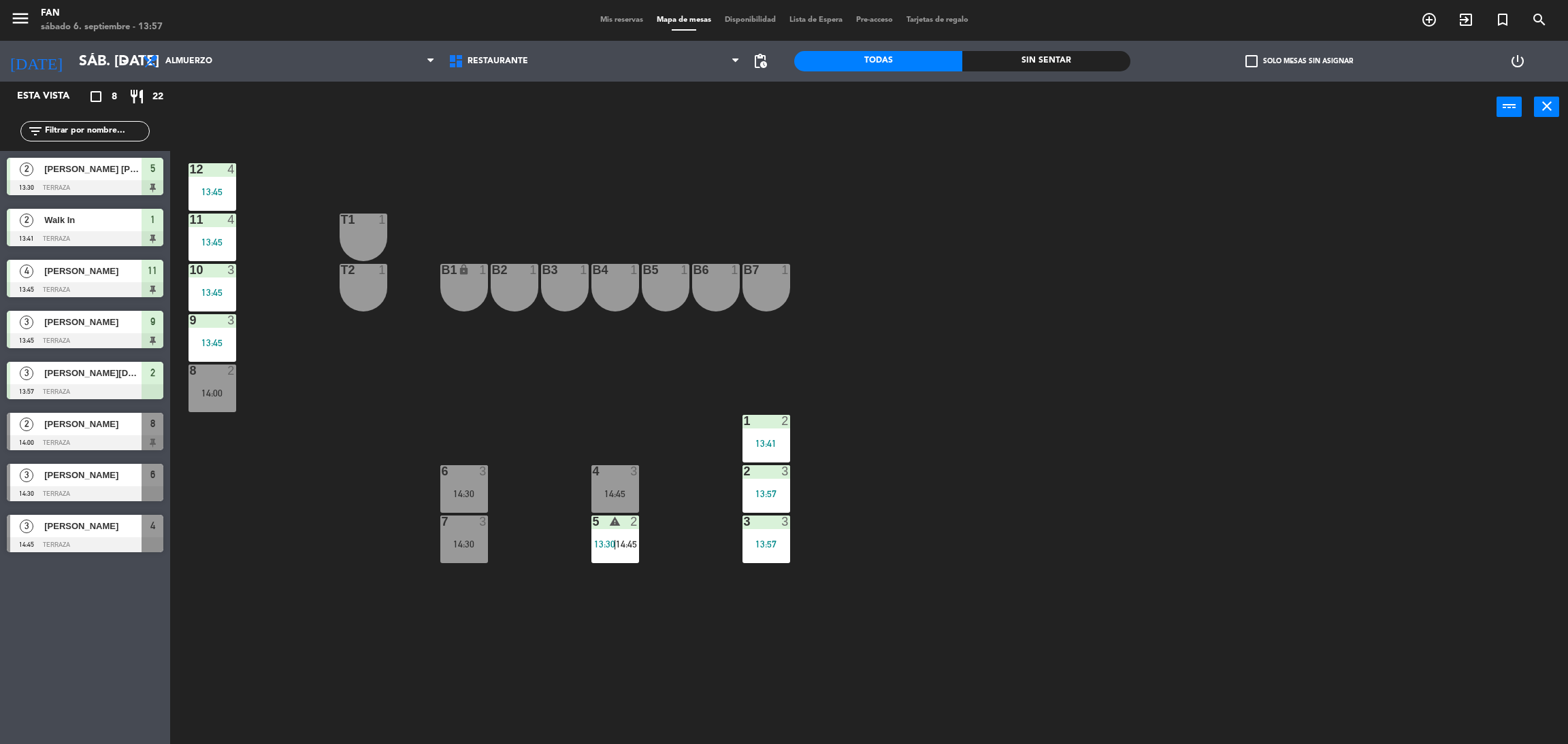
click at [593, 429] on div "12 4 13:45 11 4 13:45 T1 1 10 3 13:45 T2 1 B1 lock 1 B2 1 B3 1 B4 1 B5 1 B6 1 B…" at bounding box center [876, 445] width 1382 height 612
click at [470, 478] on div "6 3" at bounding box center [464, 472] width 48 height 13
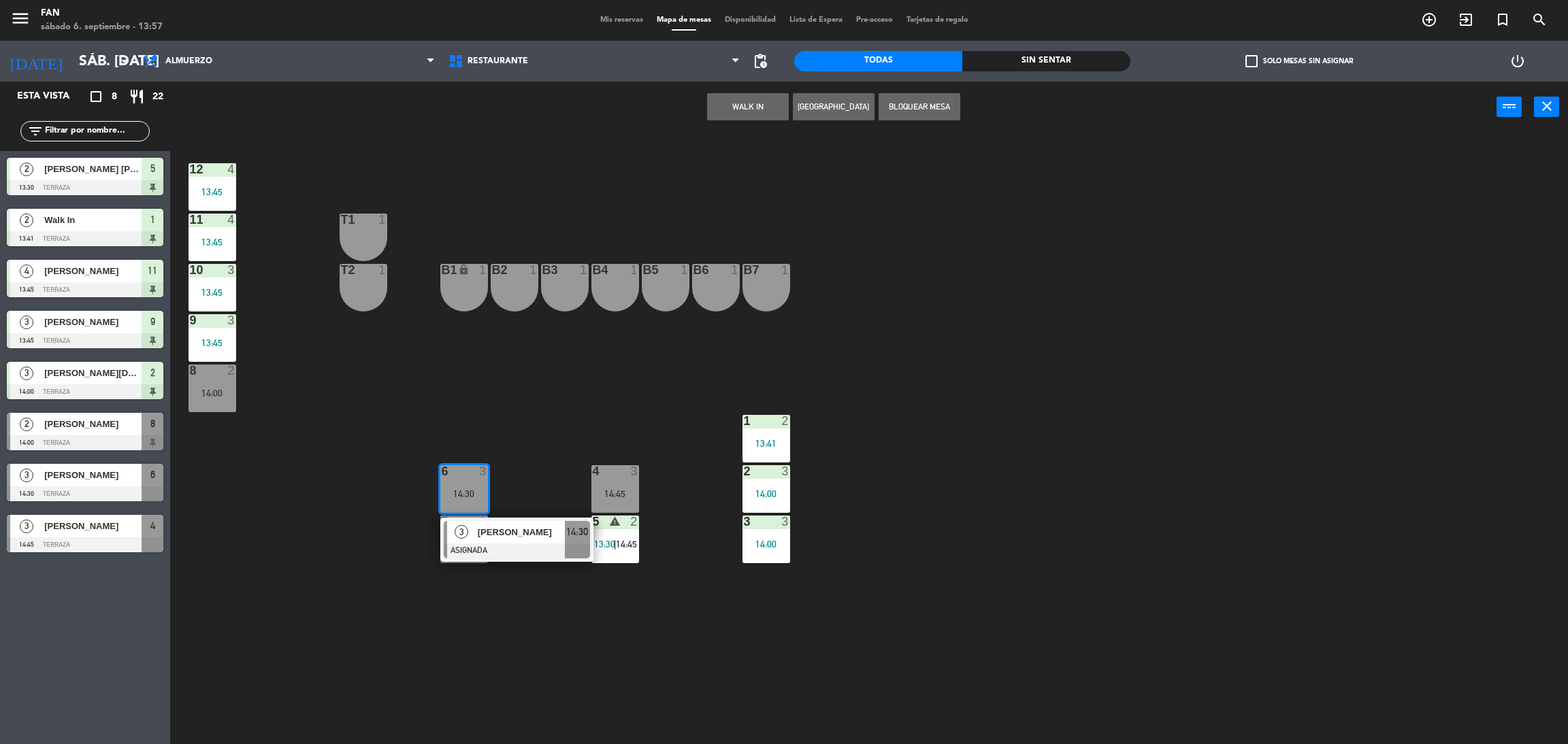
click at [700, 483] on div "12 4 13:45 11 4 13:45 T1 1 10 3 13:45 T2 1 B1 lock 1 B2 1 B3 1 B4 1 B5 1 B6 1 B…" at bounding box center [876, 445] width 1382 height 612
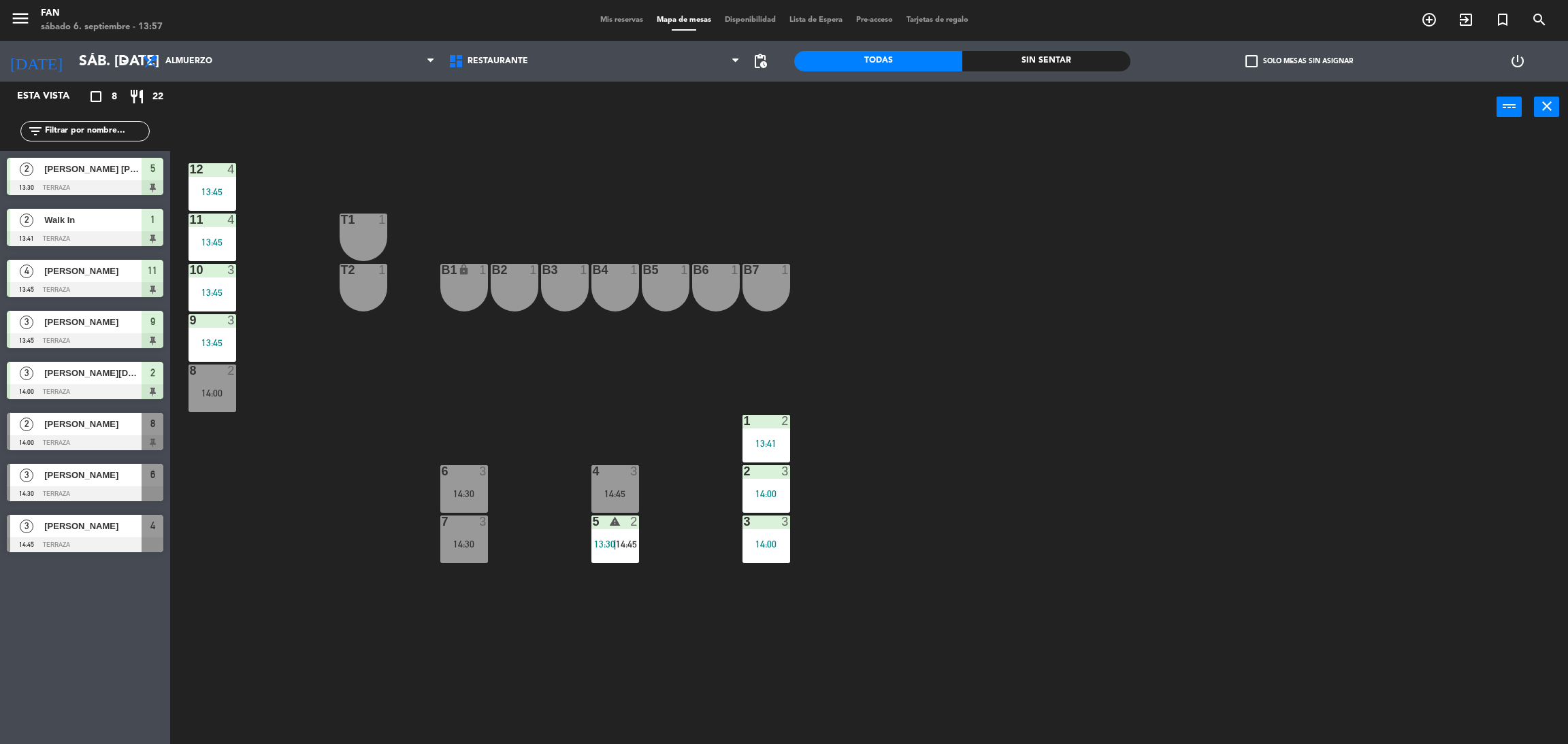
click at [789, 487] on div "2 3 14:00" at bounding box center [766, 489] width 48 height 48
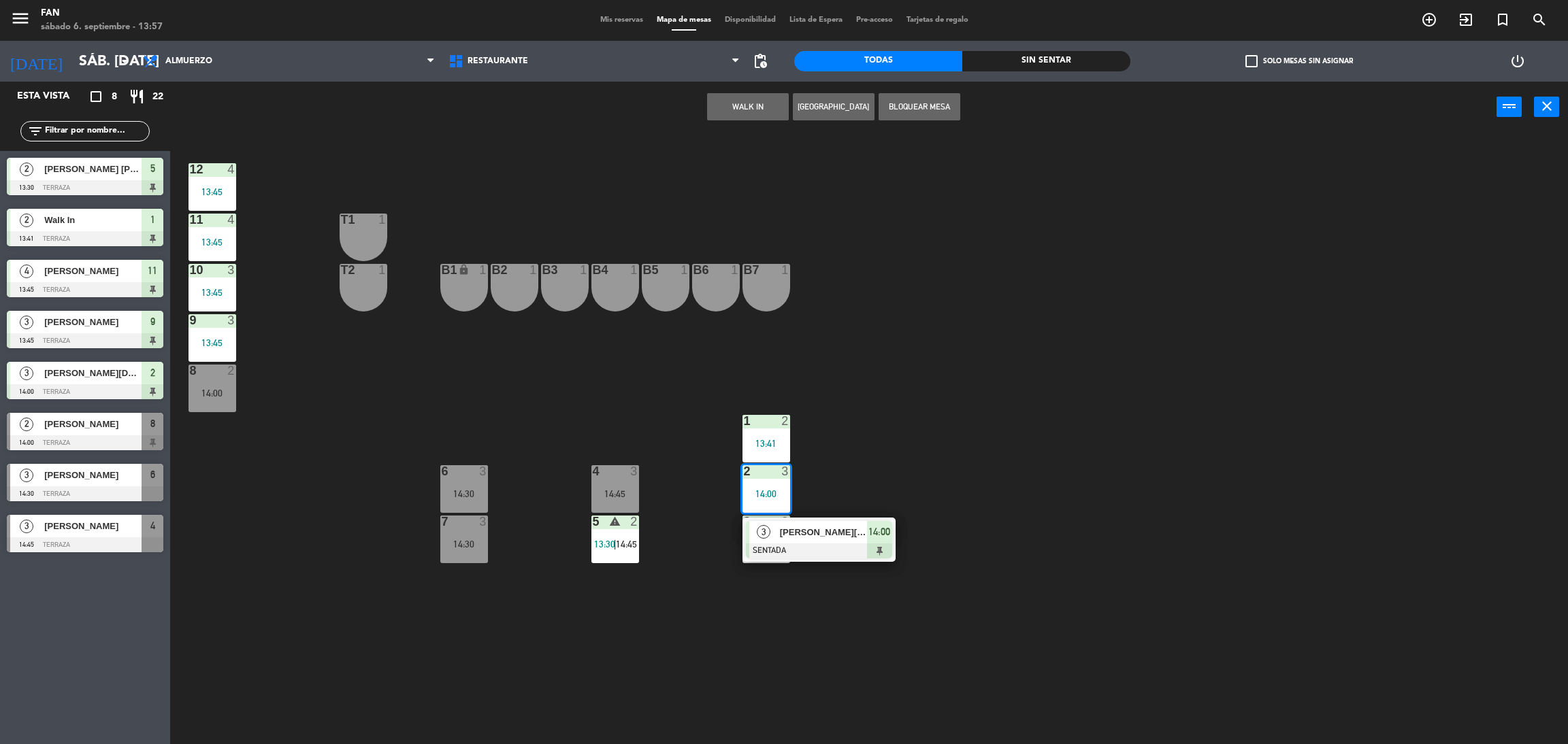
click at [885, 461] on div "12 4 13:45 11 4 13:45 T1 1 10 3 13:45 T2 1 B1 lock 1 B2 1 B3 1 B4 1 B5 1 B6 1 B…" at bounding box center [876, 445] width 1382 height 612
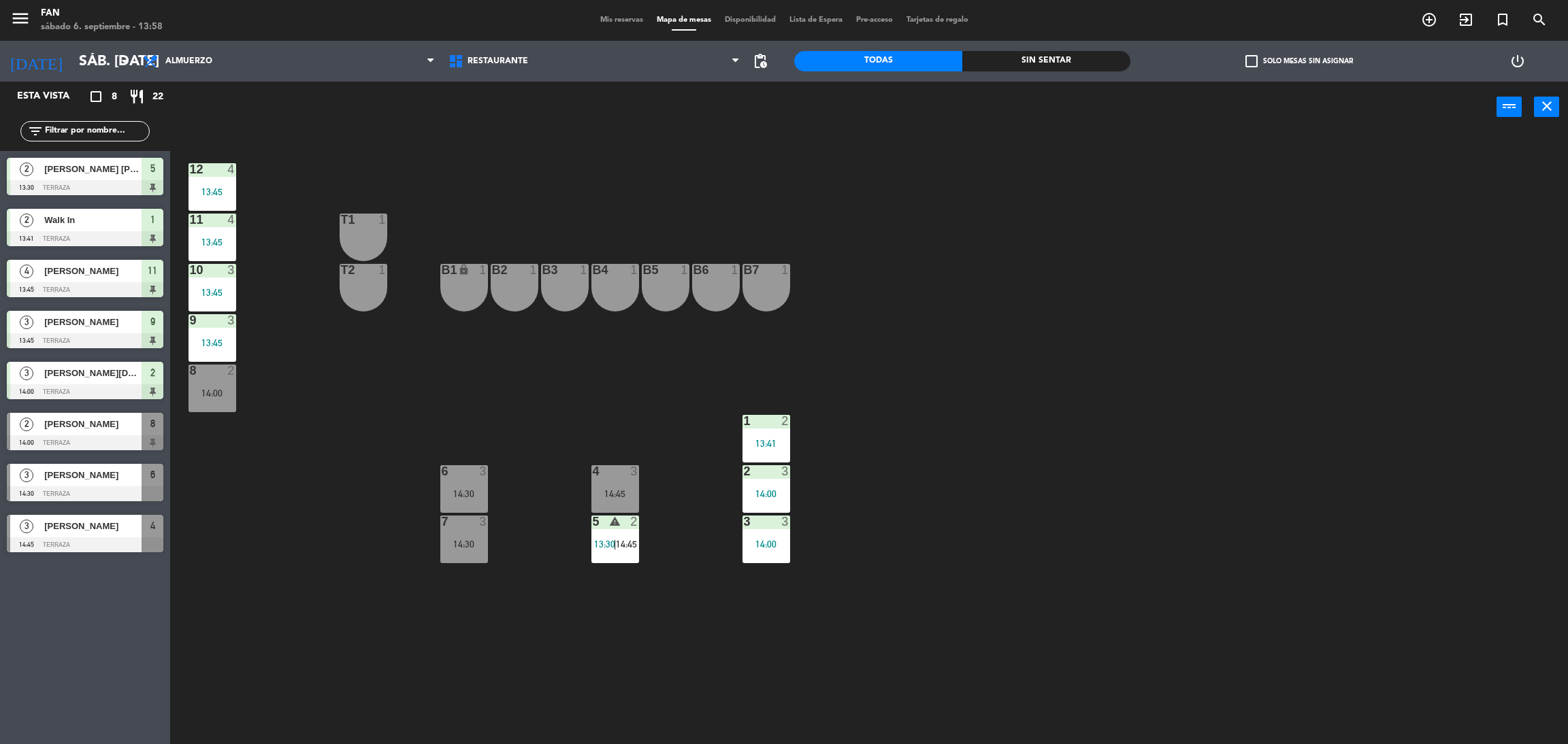
click at [885, 461] on div "12 4 13:45 11 4 13:45 T1 1 10 3 13:45 T2 1 B1 lock 1 B2 1 B3 1 B4 1 B5 1 B6 1 B…" at bounding box center [876, 445] width 1382 height 612
click at [526, 290] on div "B2 1" at bounding box center [514, 288] width 48 height 48
click at [553, 292] on div "B3 1" at bounding box center [564, 288] width 48 height 48
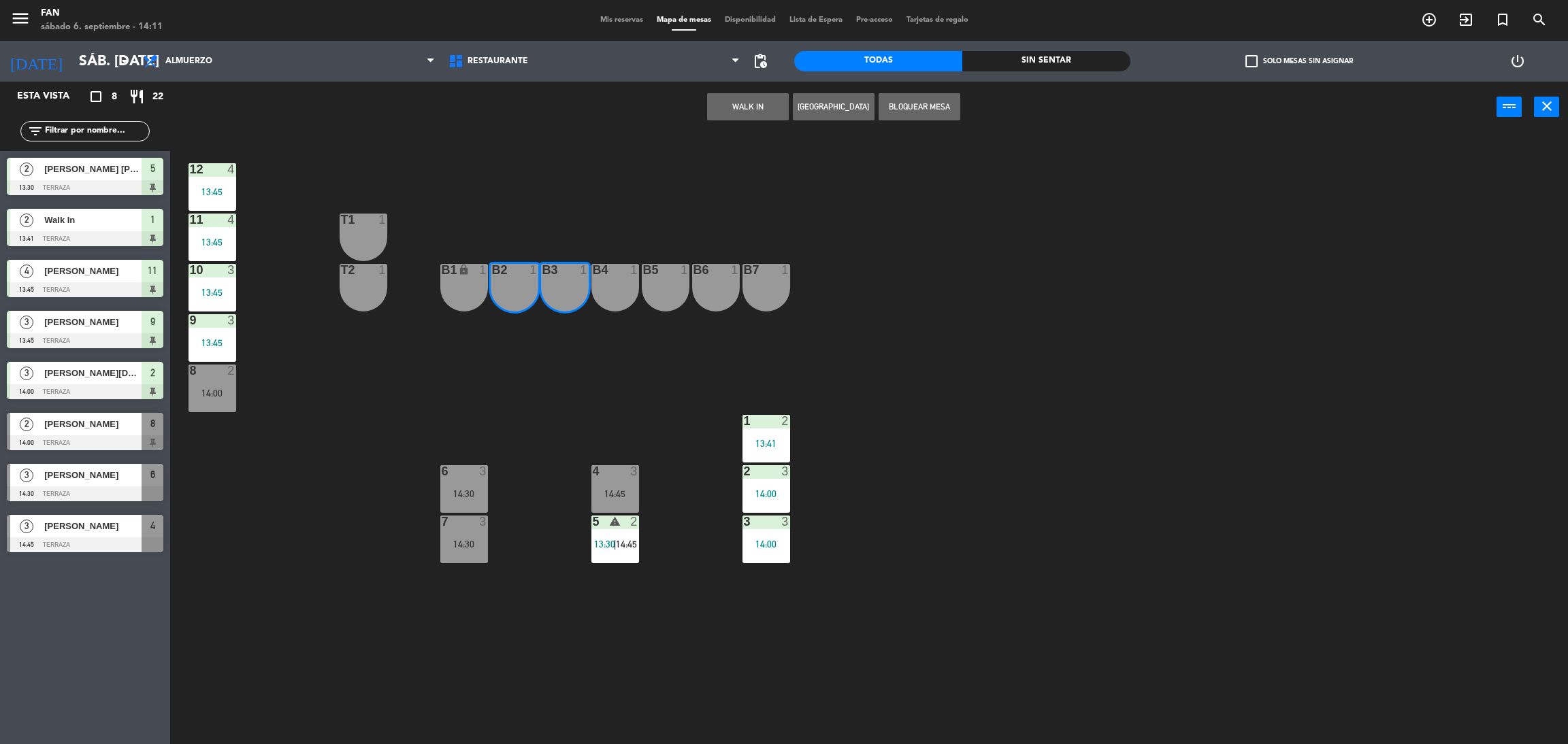
click at [602, 299] on div "B4 1" at bounding box center [615, 288] width 48 height 48
click at [913, 112] on button "Bloquear Mesa" at bounding box center [919, 106] width 82 height 28
click at [893, 165] on div "12 4 13:45 11 4 13:45 T1 1 10 3 13:45 T2 1 B1 lock 1 B2 1 B3 1 B4 1 B5 1 B6 1 B…" at bounding box center [876, 445] width 1382 height 612
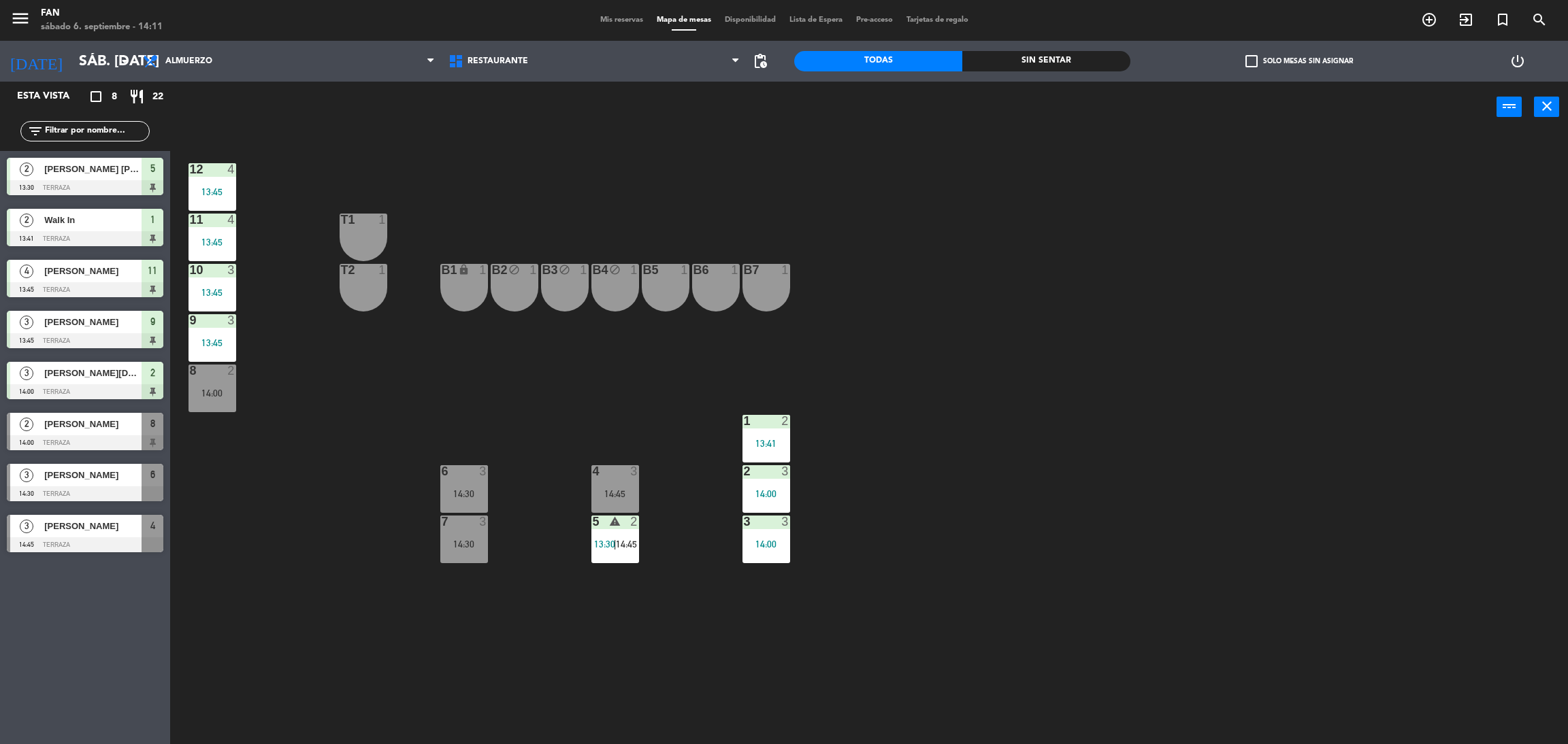
drag, startPoint x: 894, startPoint y: 165, endPoint x: 626, endPoint y: 157, distance: 268.1
click at [626, 157] on div "12 4 13:45 11 4 13:45 T1 1 10 3 13:45 T2 1 B1 lock 1 B2 block 1 B3 block 1 B4 b…" at bounding box center [876, 445] width 1382 height 612
click at [602, 202] on div "12 4 13:45 11 4 13:45 T1 1 10 3 13:45 T2 1 B1 lock 1 B2 block 1 B3 block 1 B4 b…" at bounding box center [876, 445] width 1382 height 612
click at [629, 420] on div "12 4 13:45 11 4 13:45 T1 1 10 3 13:45 T2 1 B1 lock 1 B2 block 1 B3 block 1 B4 b…" at bounding box center [876, 445] width 1382 height 612
click at [892, 617] on div "12 4 13:45 11 4 13:45 T1 1 10 3 13:45 T2 1 B1 lock 1 B2 block 1 B3 block 1 B4 b…" at bounding box center [876, 445] width 1382 height 612
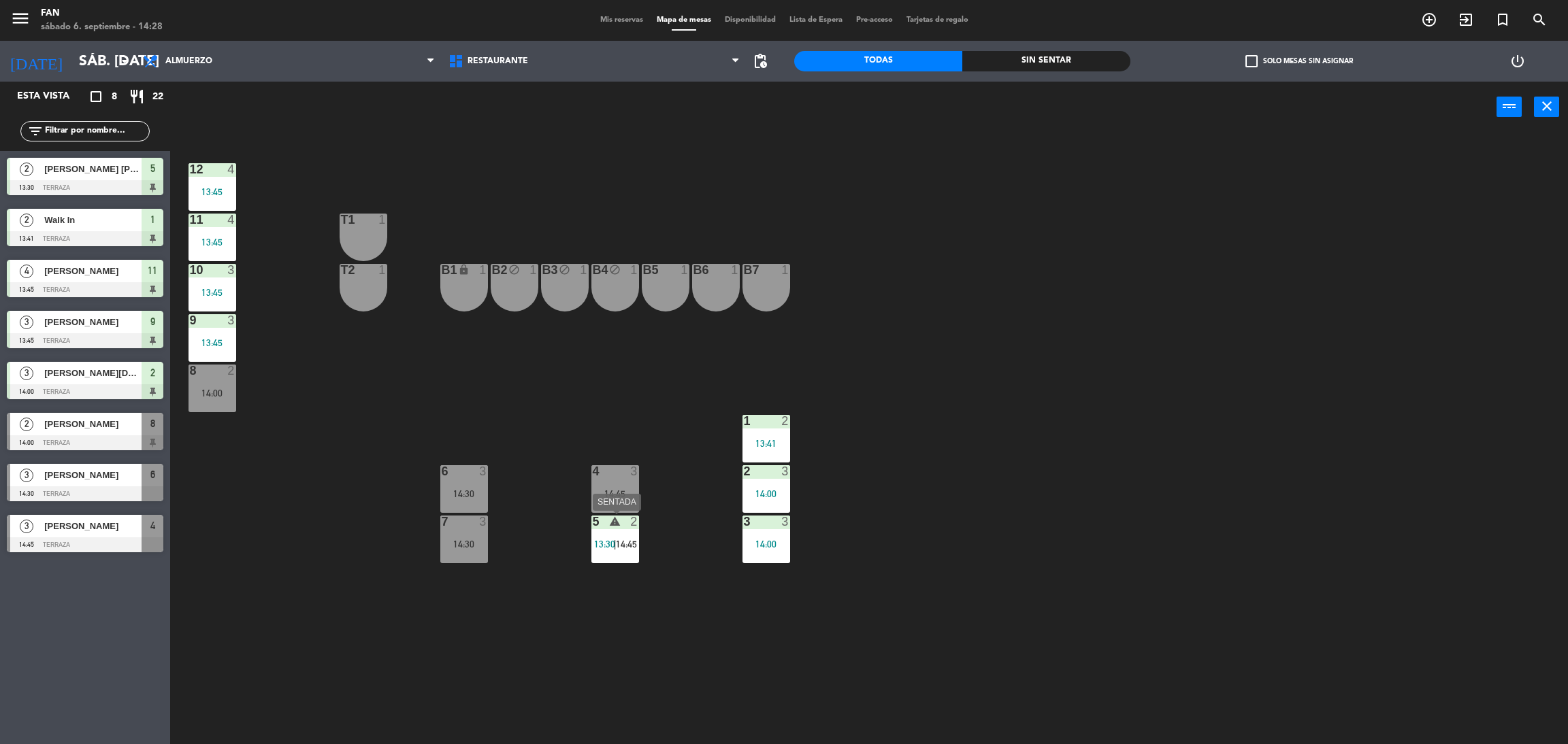
click at [616, 530] on div "5 warning 2 13:30 | 14:45" at bounding box center [615, 540] width 48 height 48
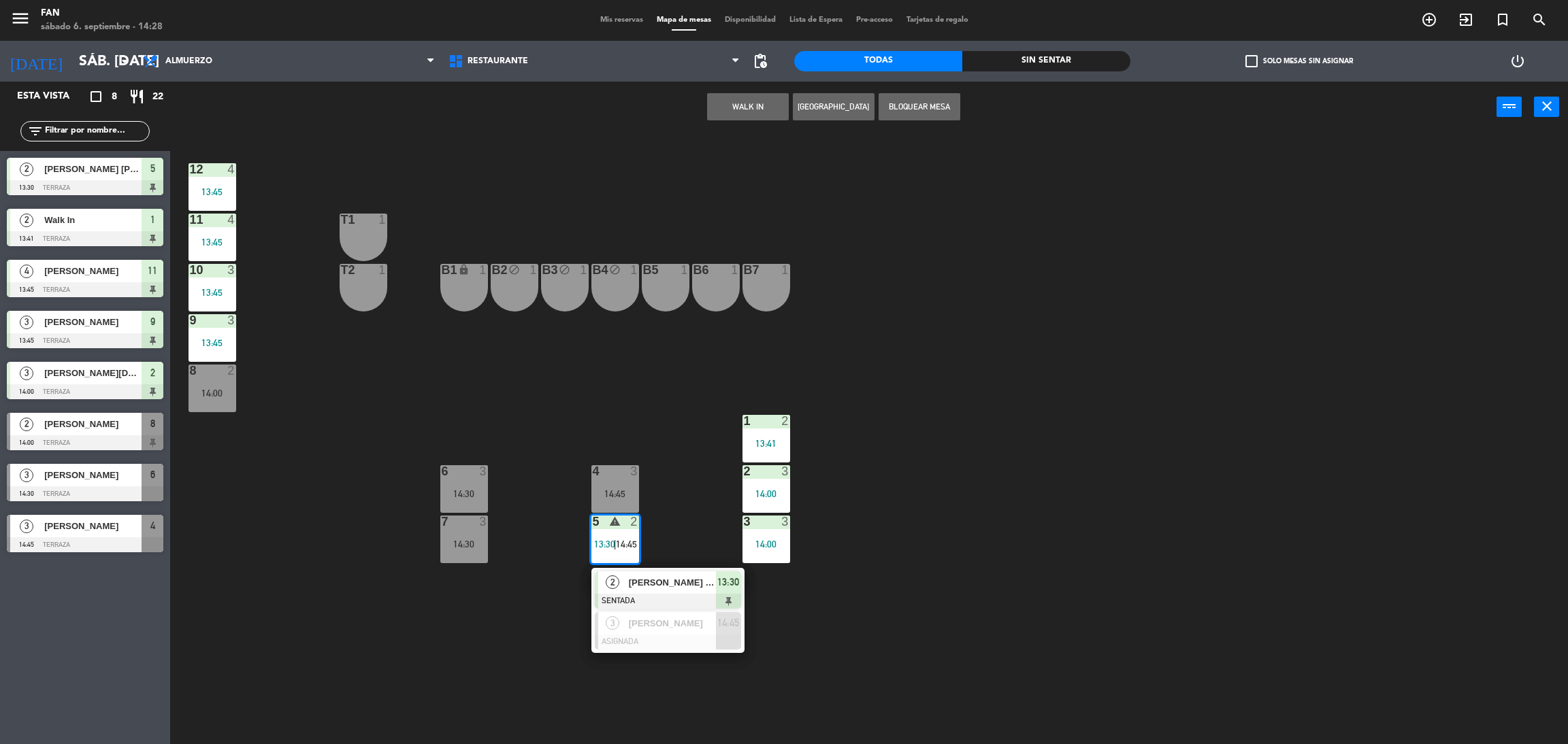
click at [645, 588] on span "[PERSON_NAME] [PERSON_NAME]" at bounding box center [673, 582] width 87 height 14
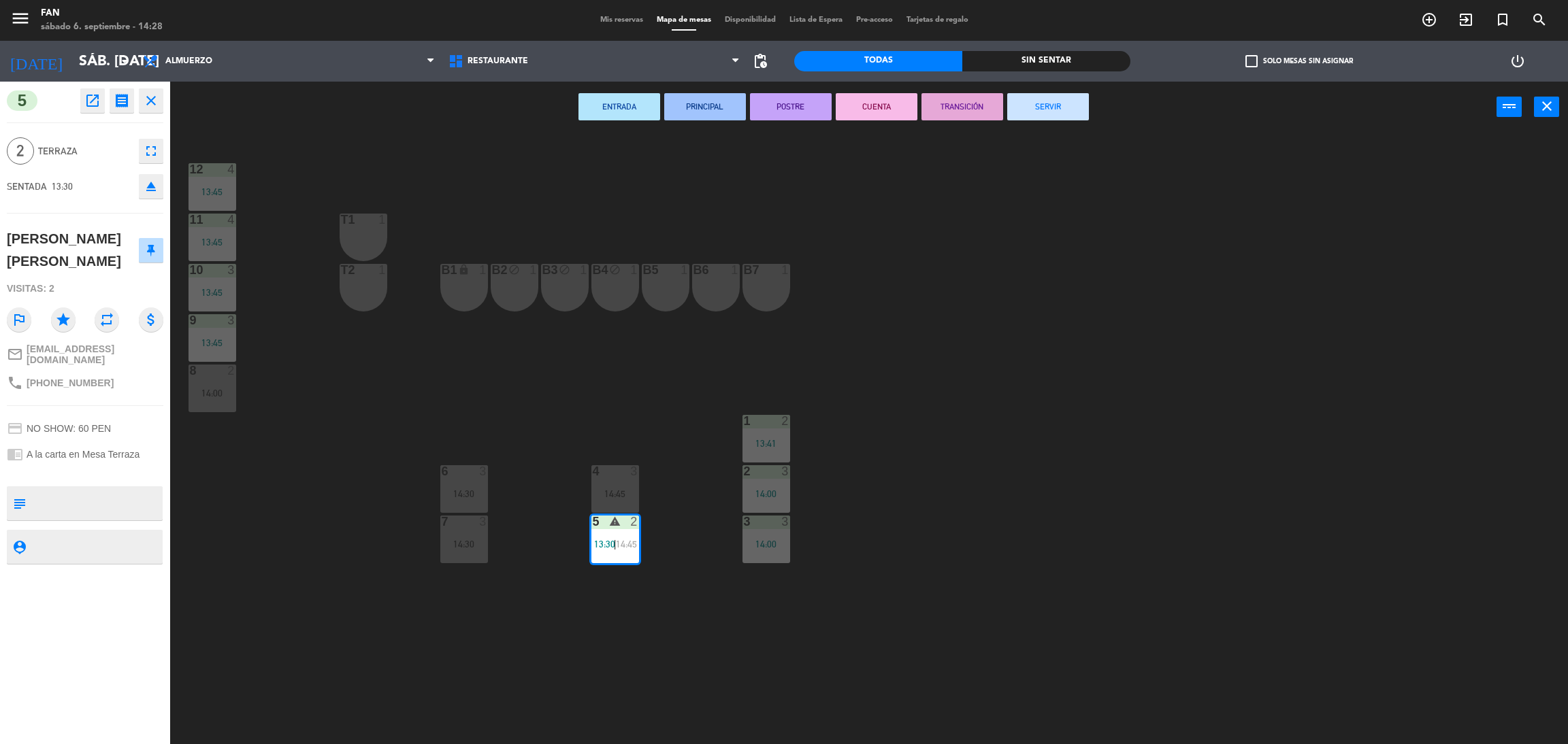
click at [1062, 111] on button "SERVIR" at bounding box center [1048, 106] width 82 height 28
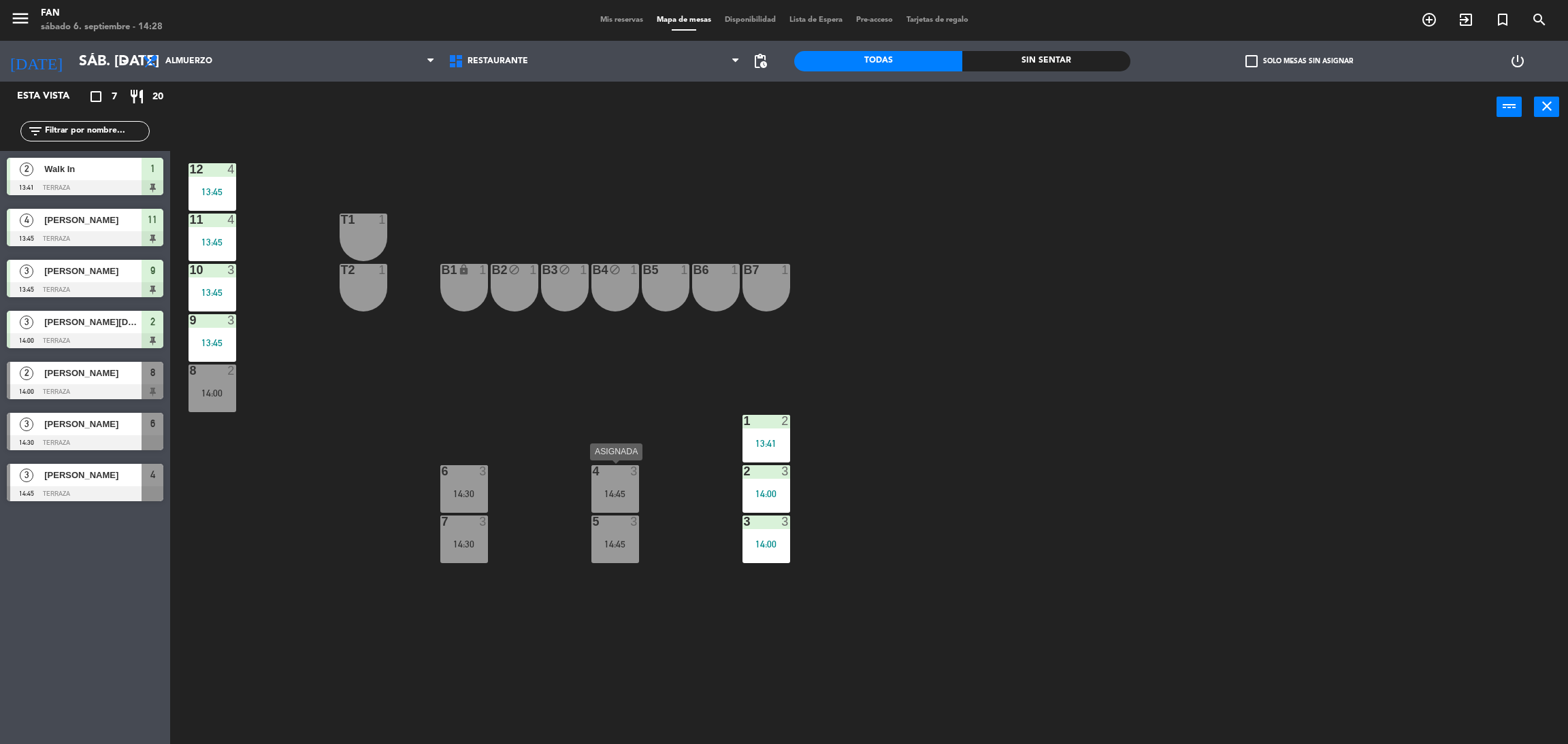
click at [611, 484] on div "4 3 14:45" at bounding box center [615, 489] width 48 height 48
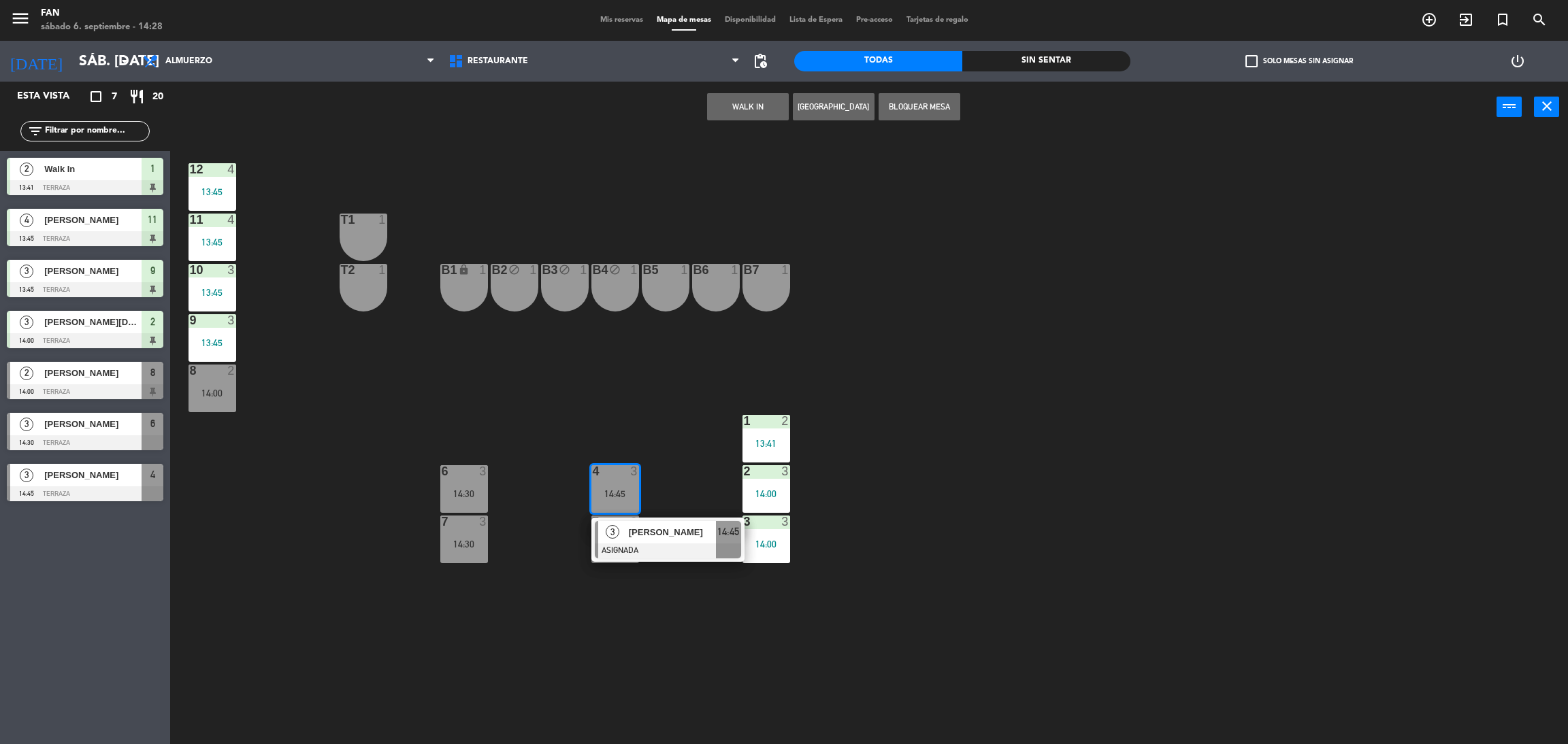
click at [679, 404] on div "12 4 13:45 11 4 13:45 T1 1 10 3 13:45 T2 1 B1 lock 1 B2 block 1 B3 block 1 B4 b…" at bounding box center [876, 445] width 1382 height 612
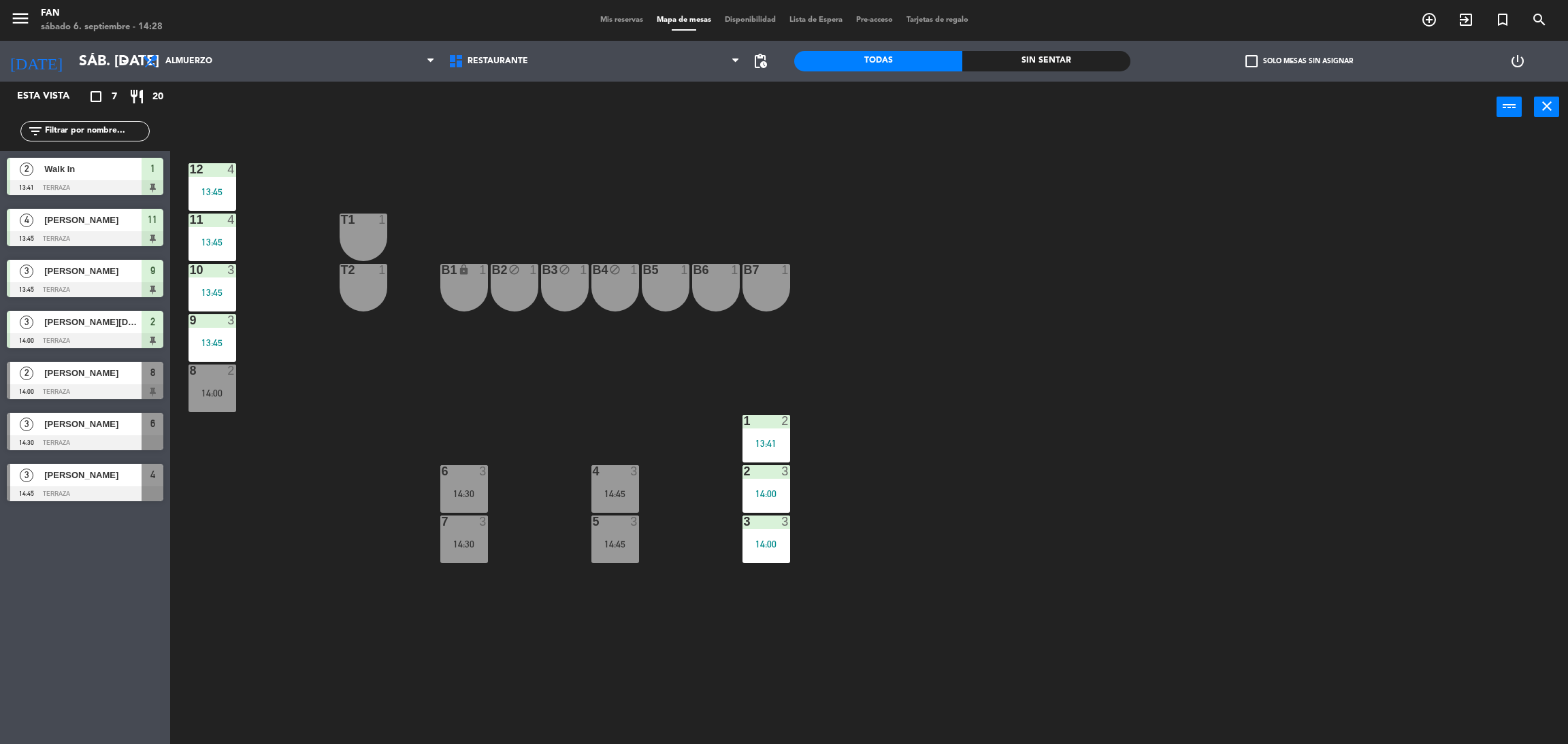
click at [619, 498] on div "14:45" at bounding box center [615, 494] width 48 height 10
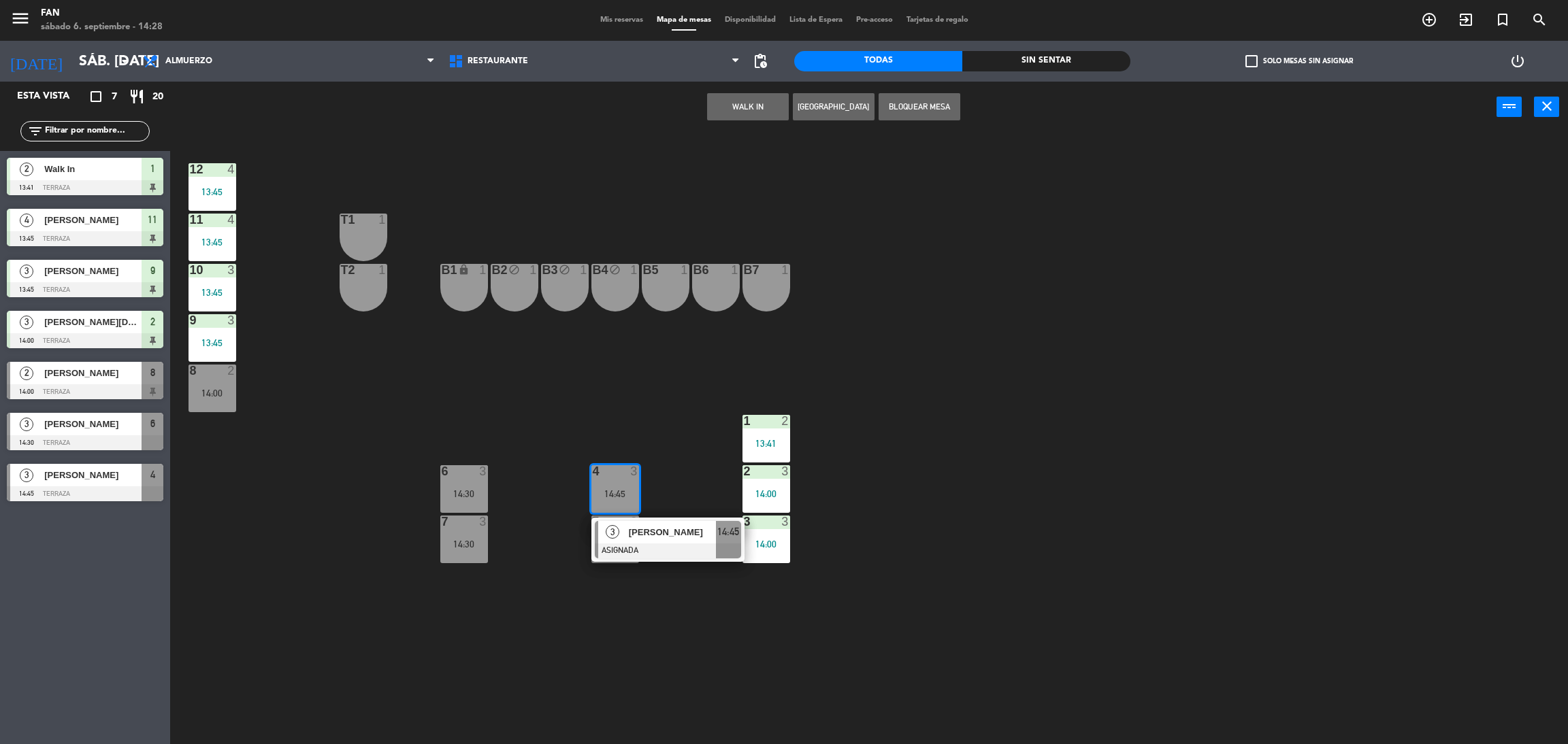
click at [611, 425] on div "12 4 13:45 11 4 13:45 T1 1 10 3 13:45 T2 1 B1 lock 1 B2 block 1 B3 block 1 B4 b…" at bounding box center [876, 445] width 1382 height 612
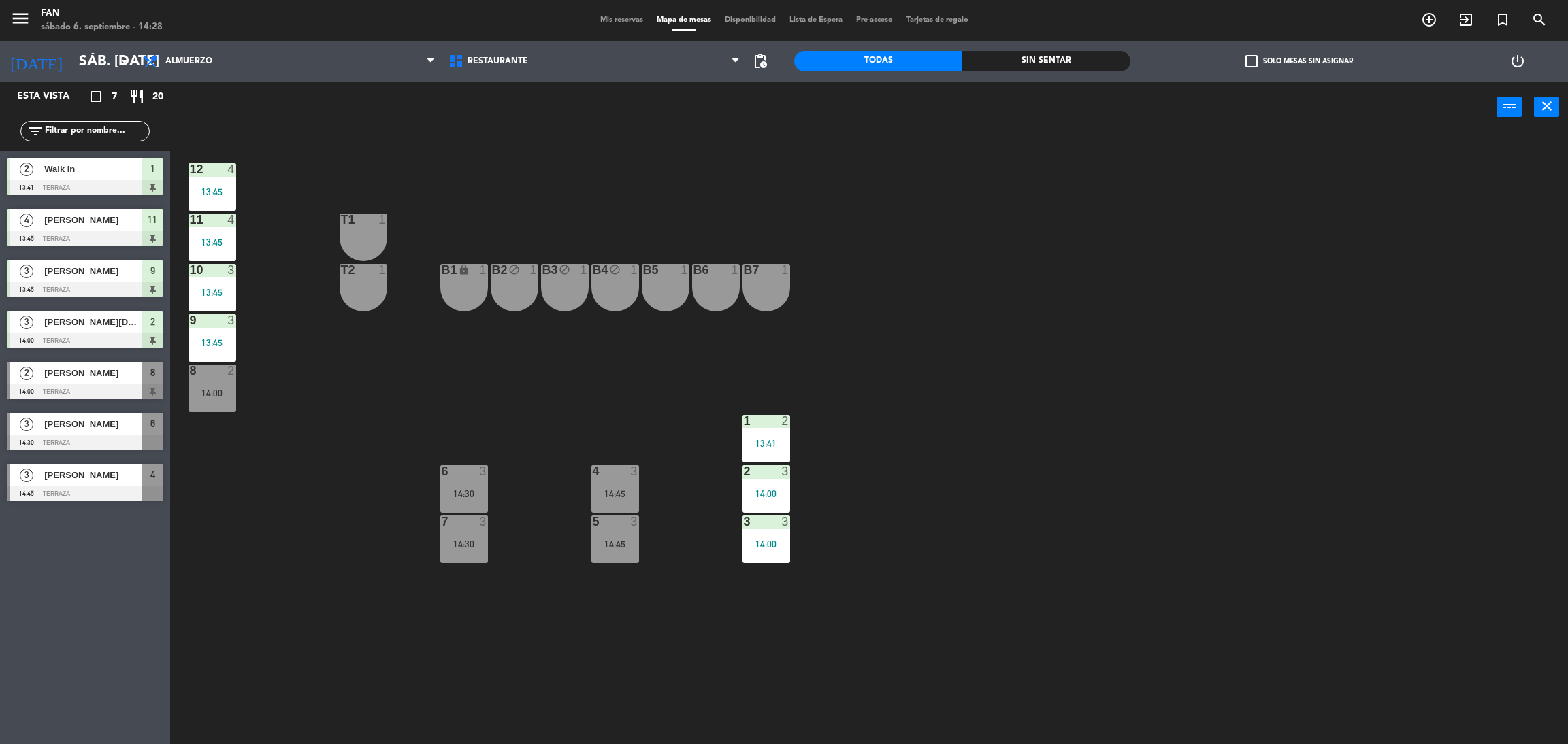
click at [509, 284] on div "B2 block 1" at bounding box center [514, 288] width 48 height 48
click at [528, 286] on div "B2 block 1" at bounding box center [514, 288] width 48 height 48
click at [565, 291] on div "B3 block 1" at bounding box center [564, 288] width 48 height 48
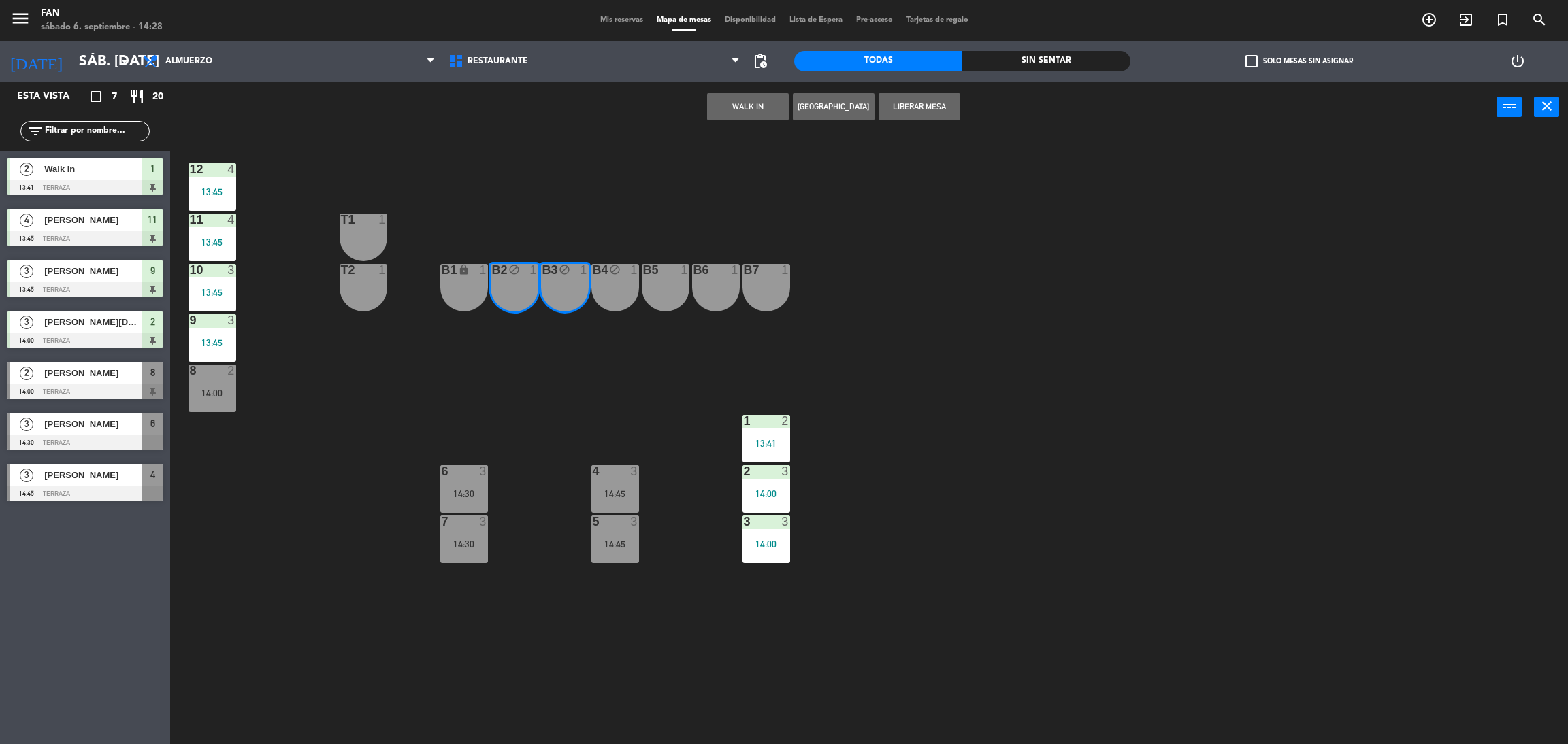
click at [753, 105] on button "WALK IN" at bounding box center [748, 106] width 82 height 28
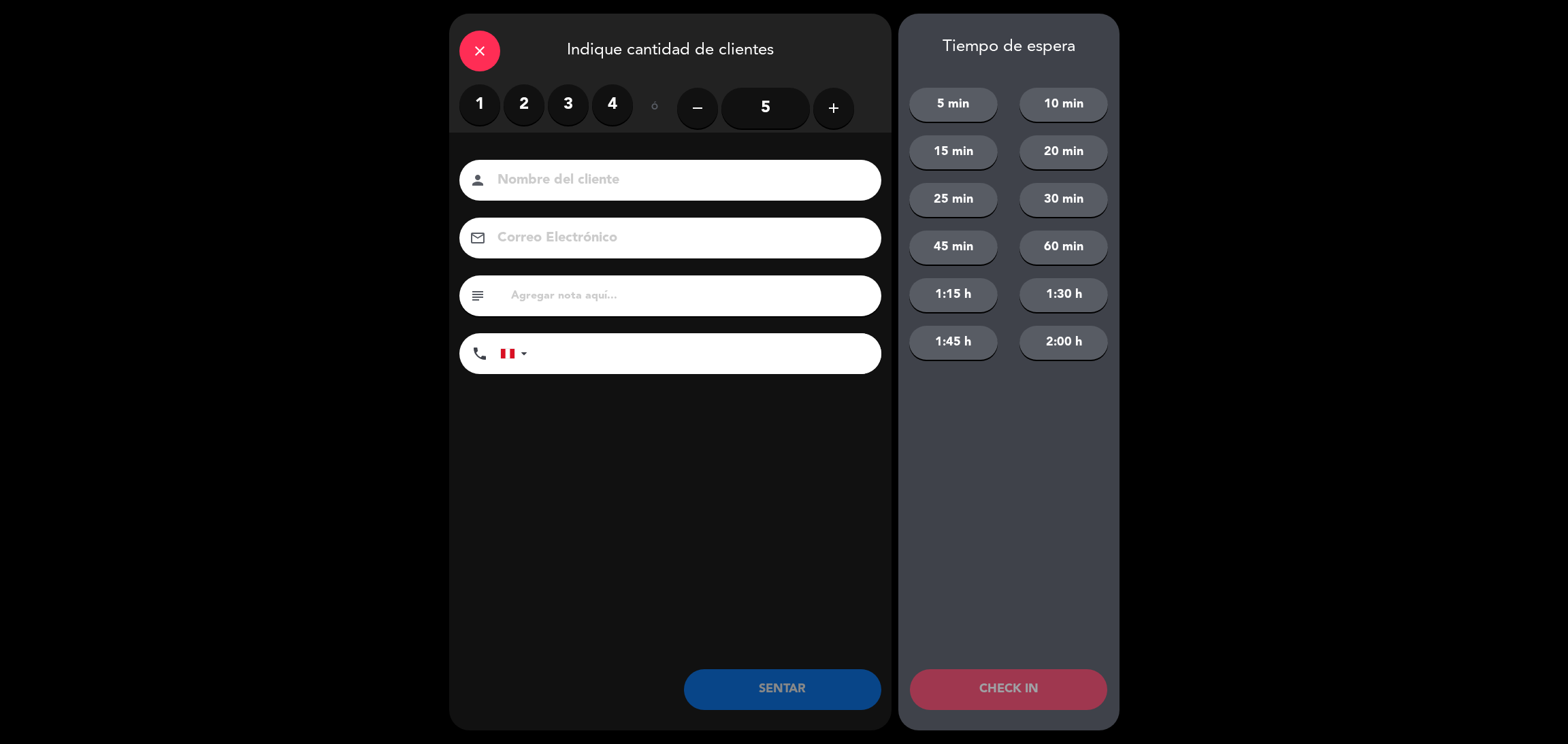
click at [526, 98] on label "2" at bounding box center [524, 105] width 41 height 41
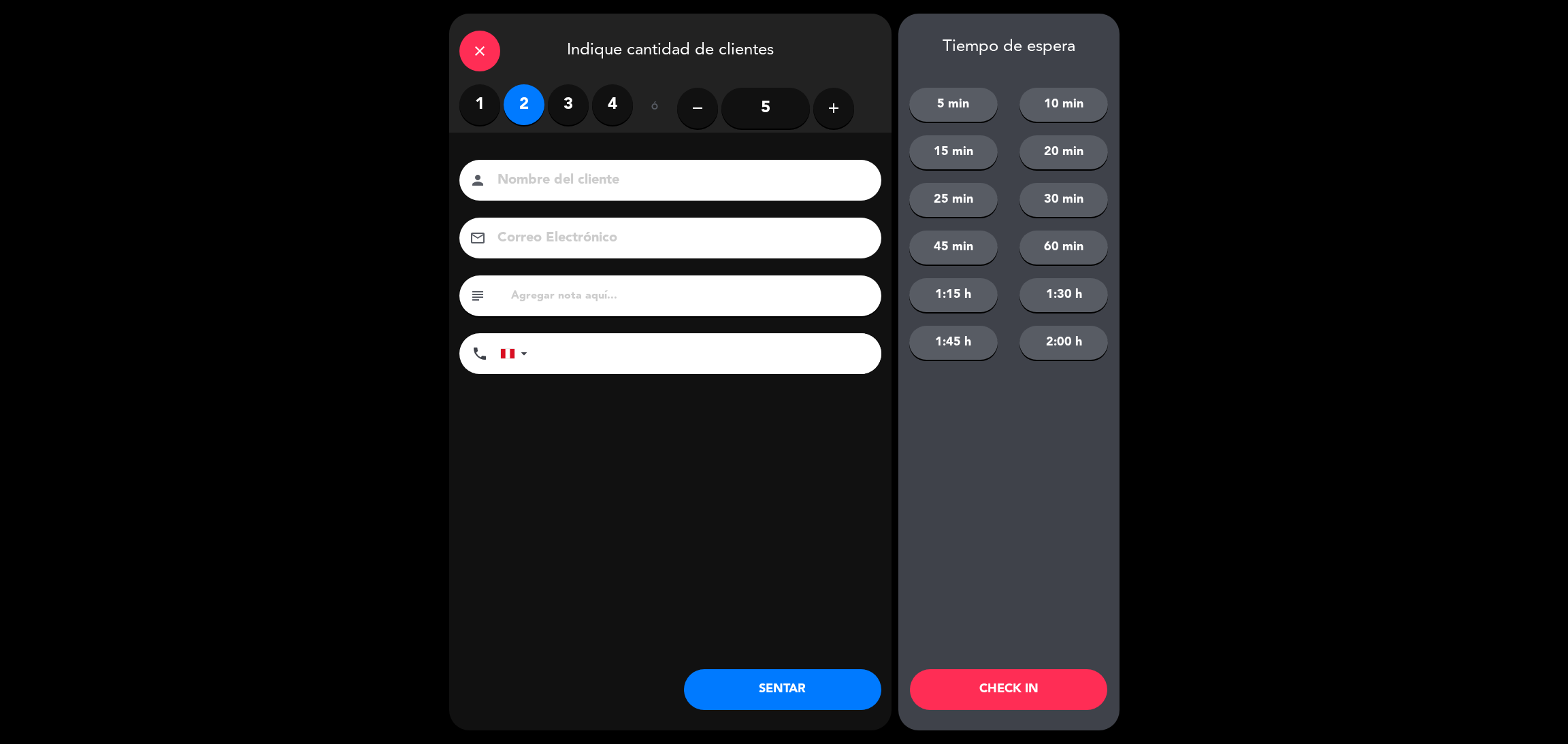
click at [789, 698] on button "SENTAR" at bounding box center [783, 689] width 198 height 41
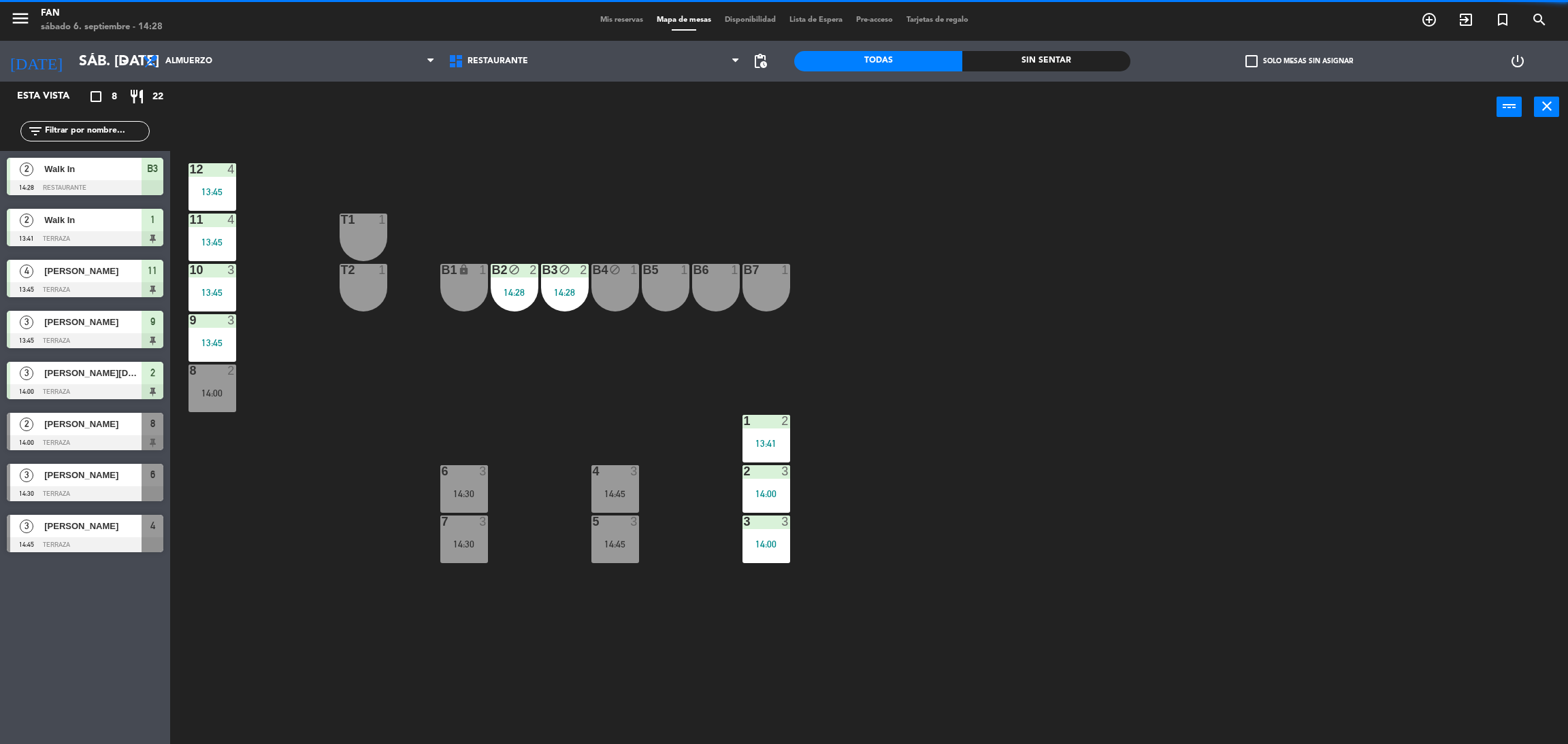
click at [1269, 466] on div "12 4 13:45 11 4 13:45 T1 1 10 3 13:45 T2 1 B1 lock 1 B2 block 2 14:28 B3 block …" at bounding box center [876, 445] width 1382 height 612
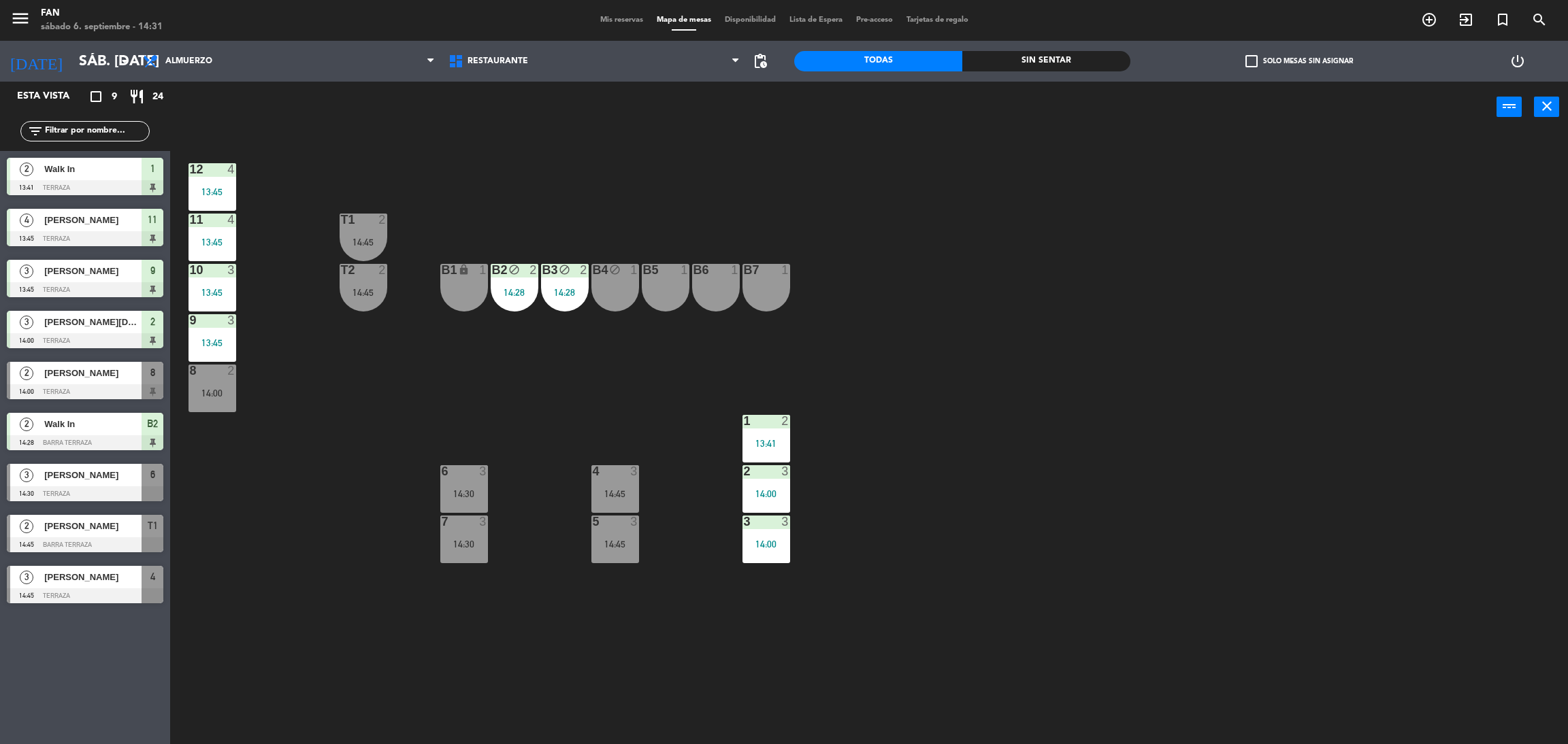
click at [613, 376] on div "12 4 13:45 11 4 13:45 T1 2 14:45 10 3 13:45 T2 2 14:45 B1 lock 1 B2 block 2 14:…" at bounding box center [876, 445] width 1382 height 612
click at [624, 298] on div "B4 block 1" at bounding box center [615, 288] width 48 height 48
click at [909, 111] on button "Liberar Mesa" at bounding box center [919, 106] width 82 height 28
click at [365, 228] on div "T1 2 14:45" at bounding box center [363, 238] width 48 height 48
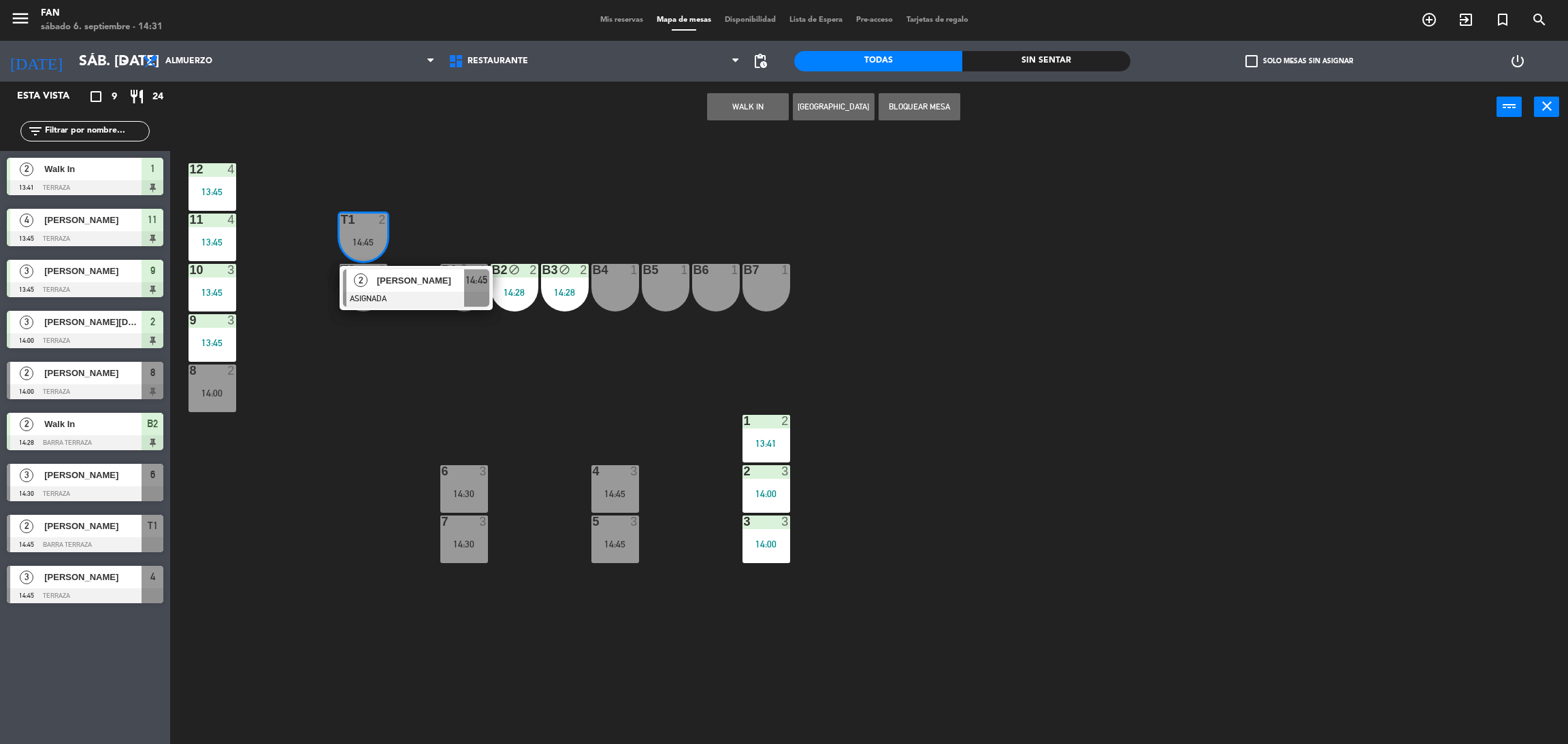
click at [553, 171] on div "12 4 13:45 11 4 13:45 T1 2 14:45 2 [PERSON_NAME] ASIGNADA 14:45 10 3 13:45 T2 2…" at bounding box center [876, 445] width 1382 height 612
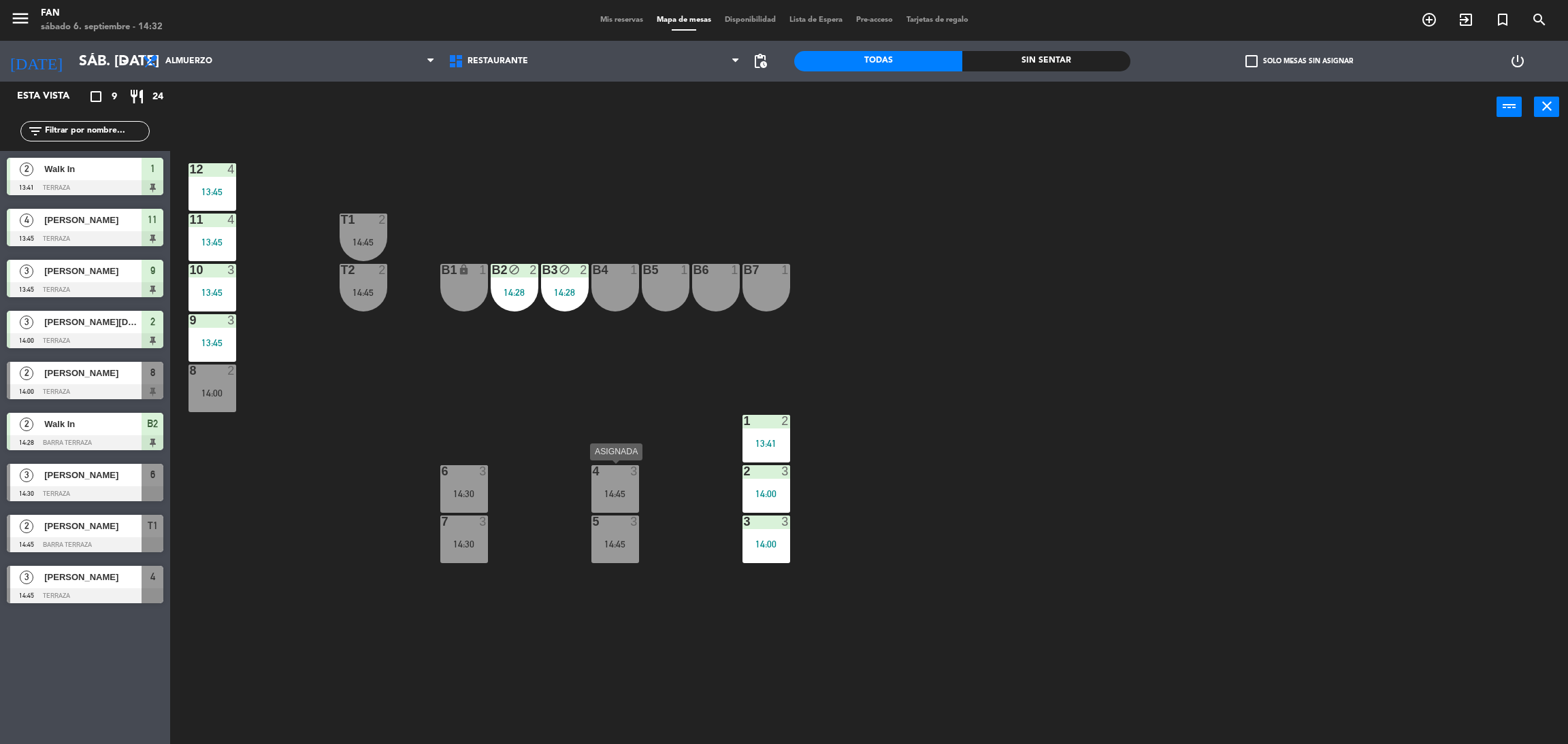
click at [612, 491] on div "14:45" at bounding box center [615, 494] width 48 height 10
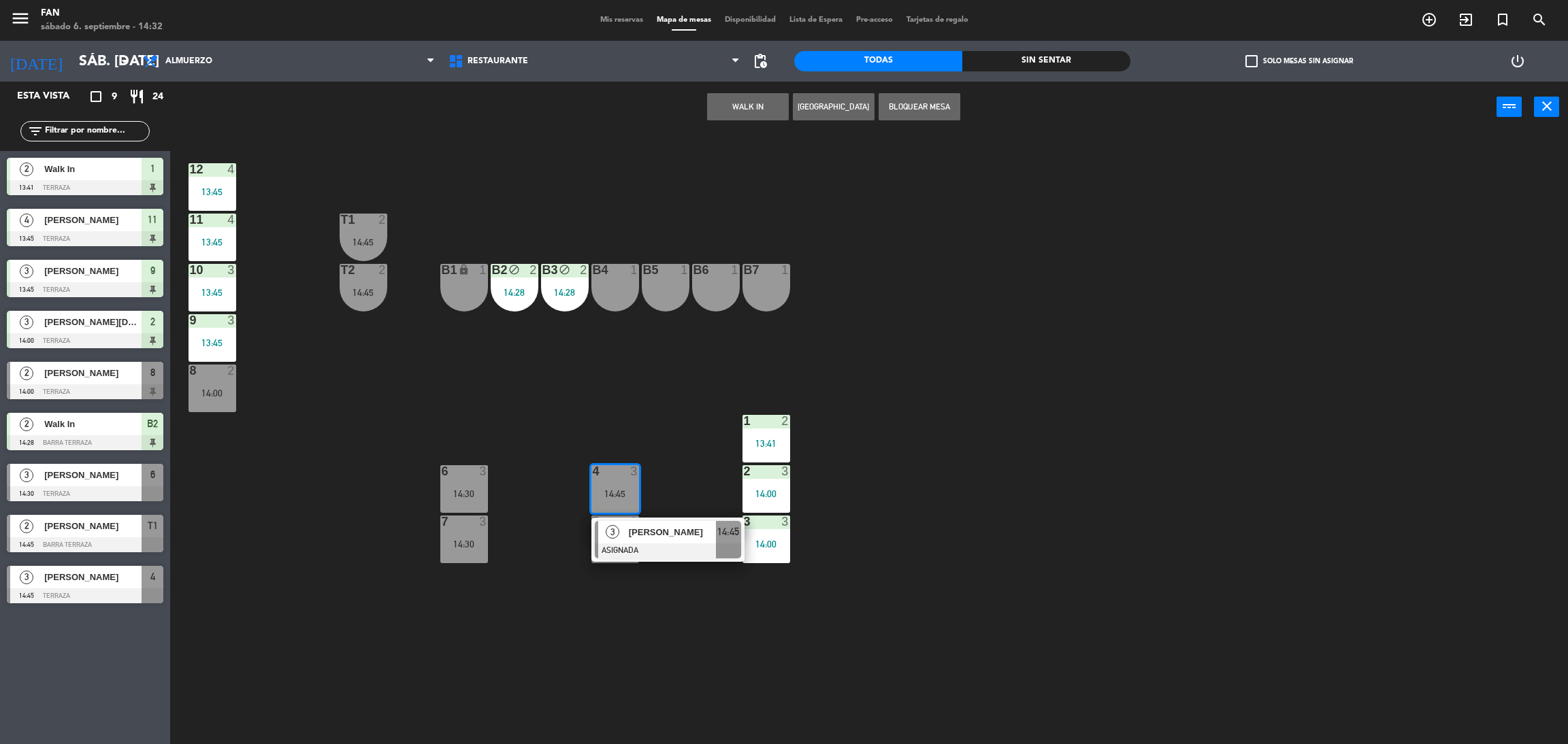
click at [534, 489] on div "12 4 13:45 11 4 13:45 T1 2 14:45 10 3 13:45 T2 2 14:45 B1 lock 1 B2 block 2 14:…" at bounding box center [876, 445] width 1382 height 612
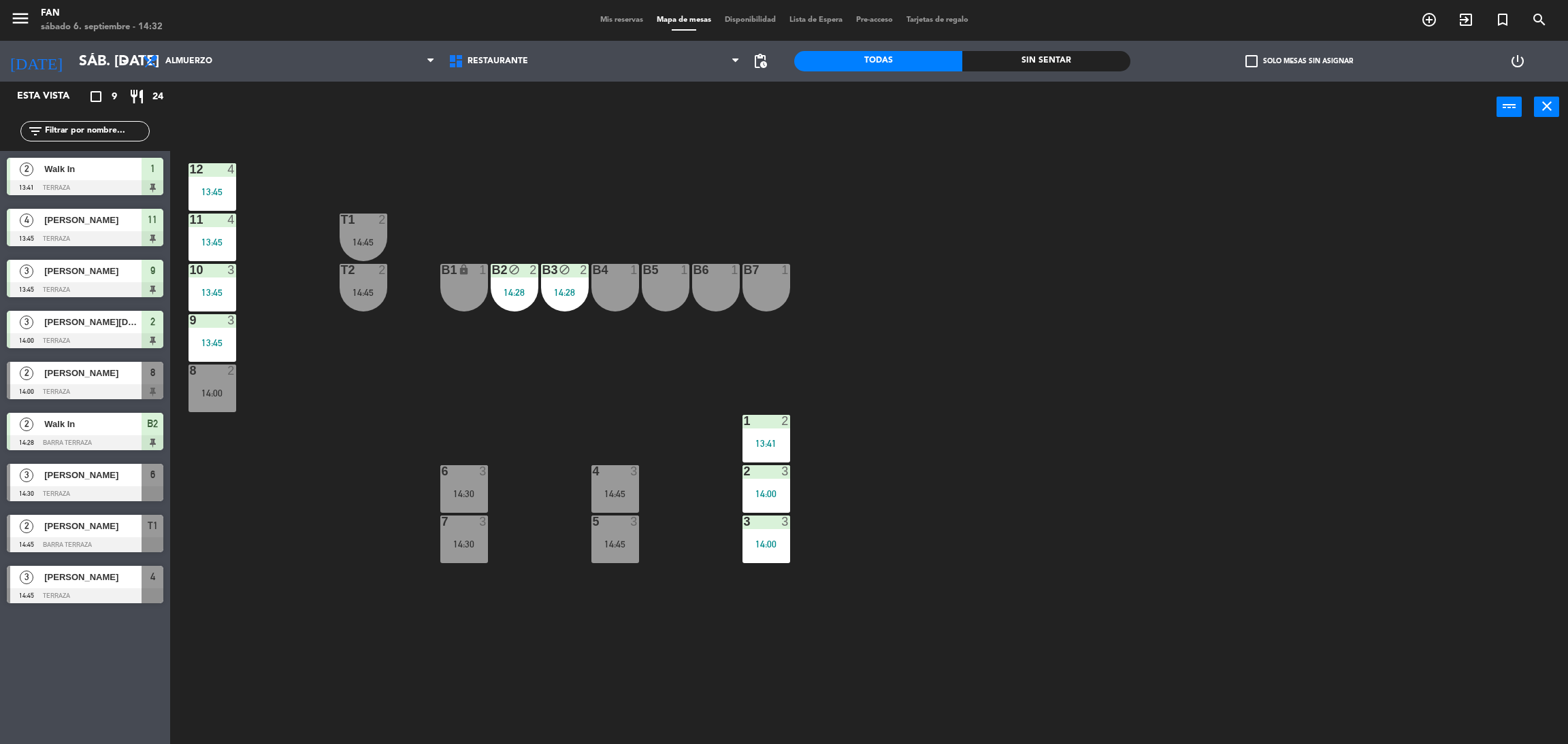
click at [478, 486] on div "6 3 14:30" at bounding box center [464, 489] width 48 height 48
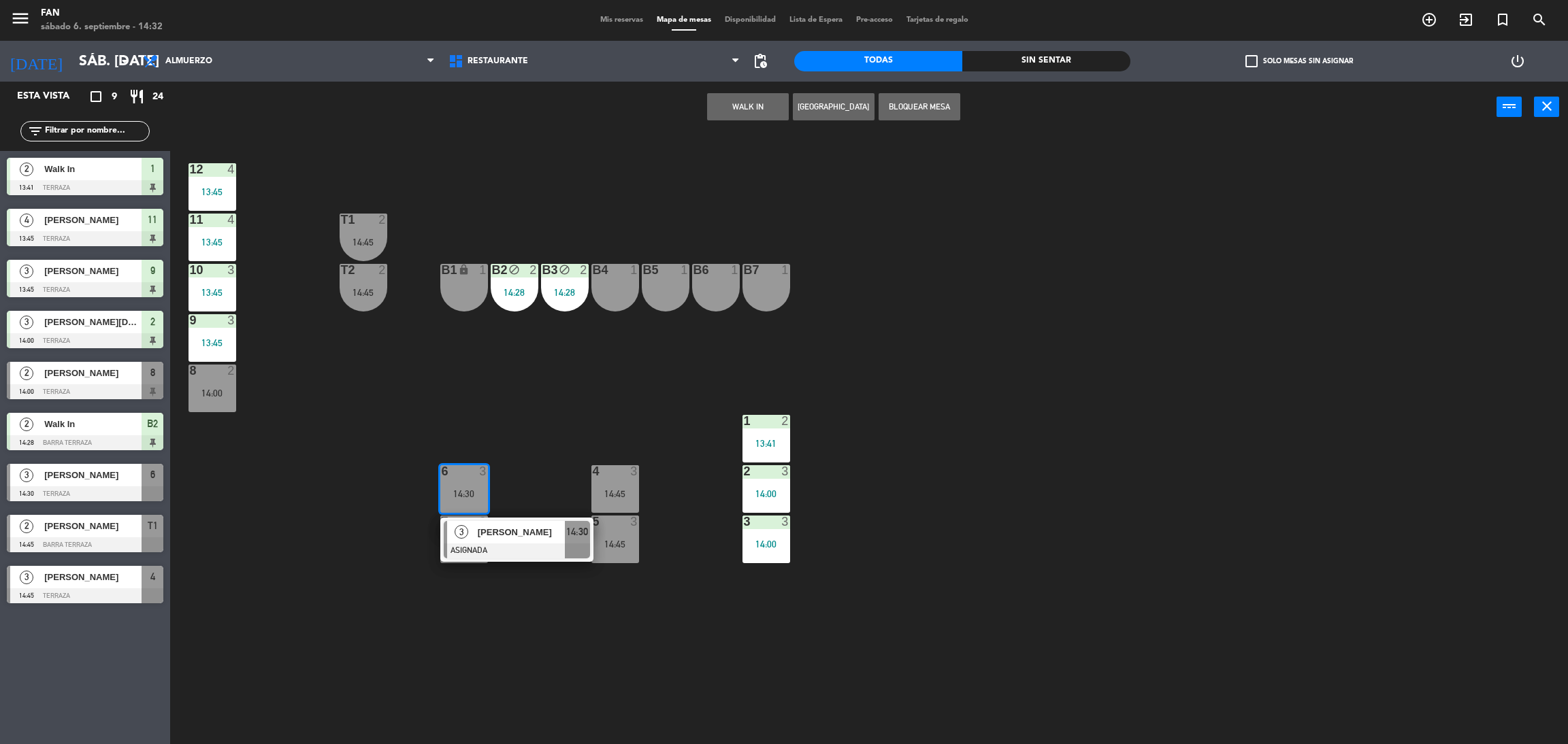
click at [624, 494] on div "14:45" at bounding box center [615, 494] width 48 height 10
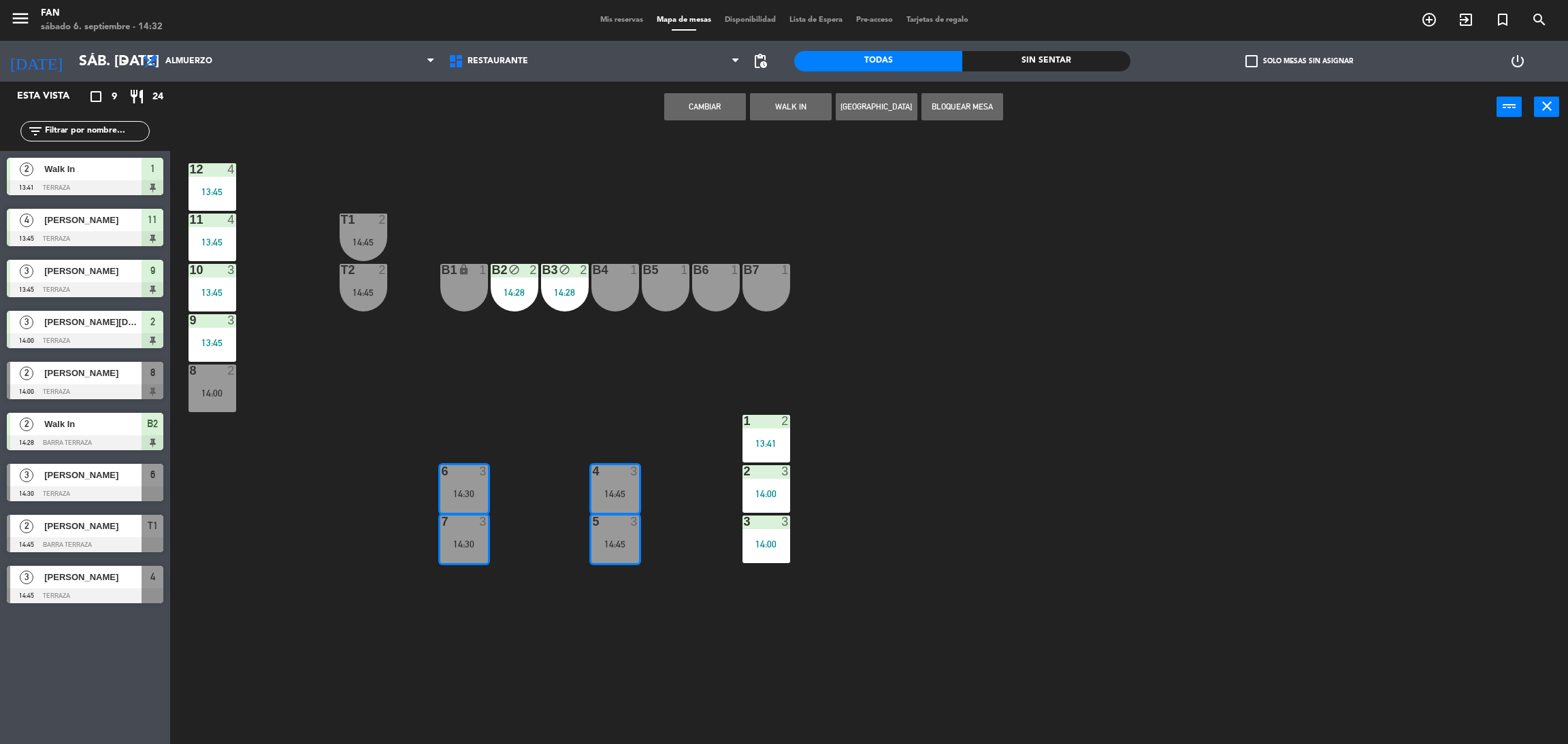
click at [719, 106] on button "Cambiar" at bounding box center [705, 106] width 82 height 28
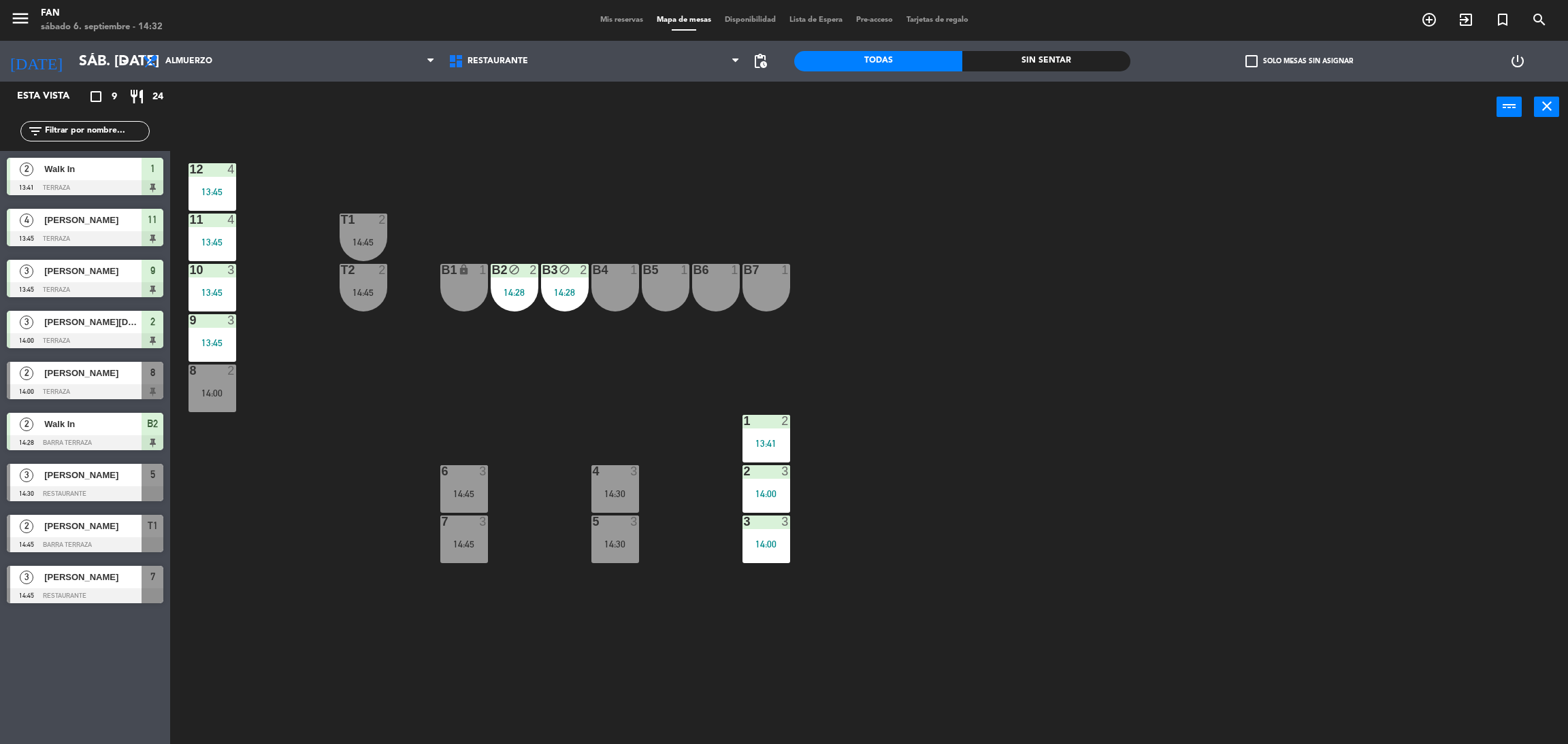
click at [468, 489] on div "14:45" at bounding box center [464, 494] width 48 height 10
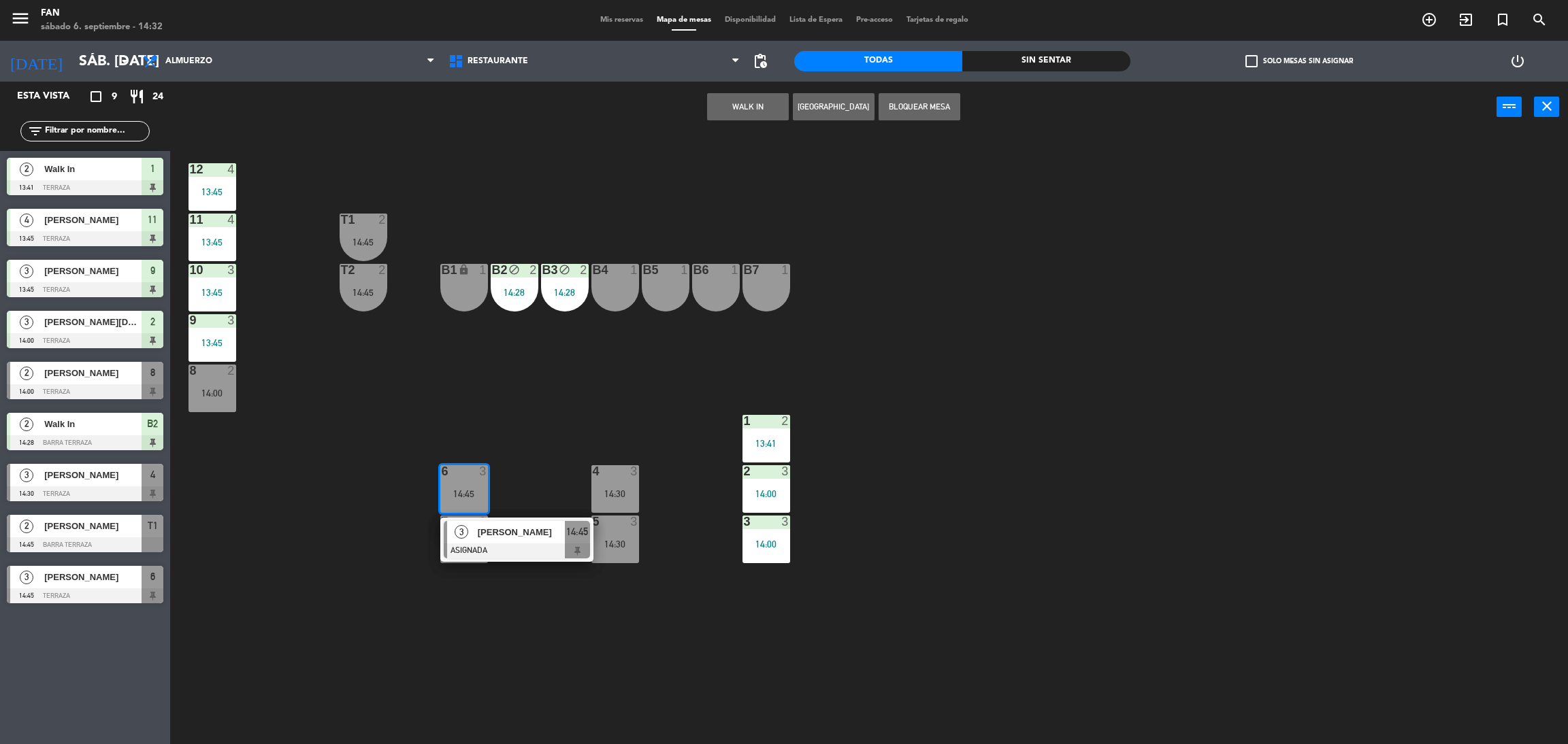
click at [553, 489] on div "12 4 13:45 11 4 13:45 T1 2 14:45 10 3 13:45 T2 2 14:45 B1 lock 1 B2 block 2 14:…" at bounding box center [876, 445] width 1382 height 612
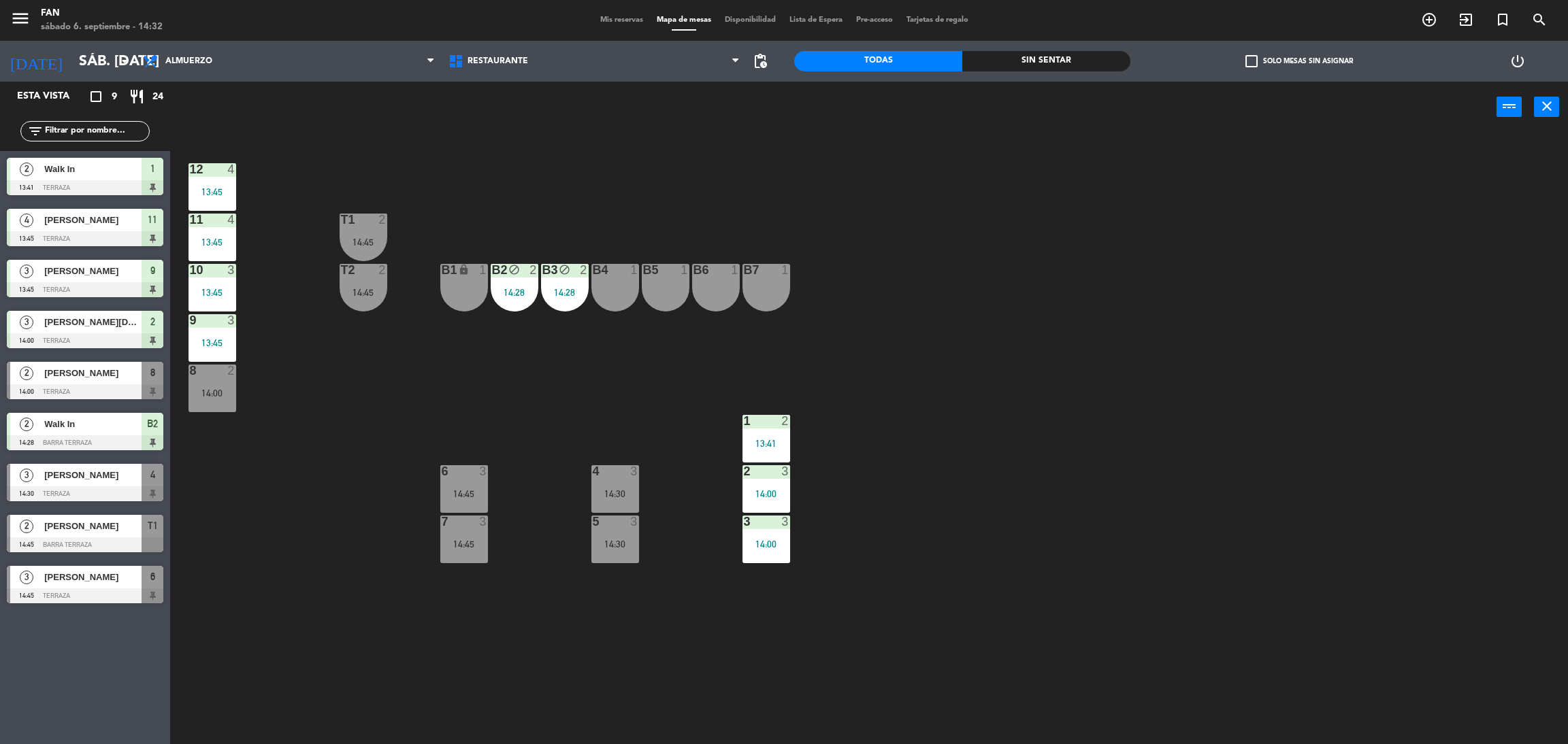
click at [609, 484] on div "4 3 14:30" at bounding box center [615, 489] width 48 height 48
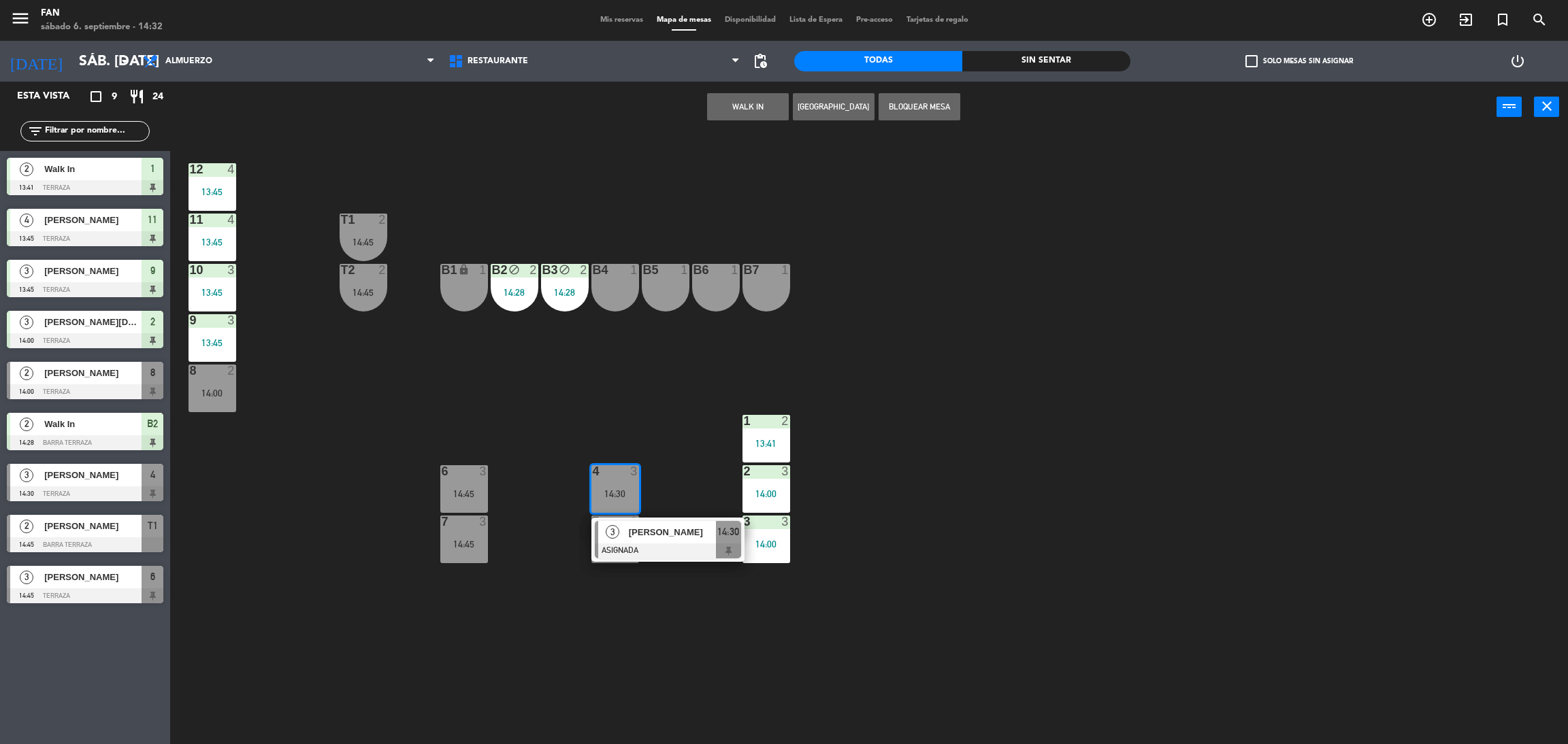
click at [667, 283] on div "B5 1" at bounding box center [665, 288] width 48 height 48
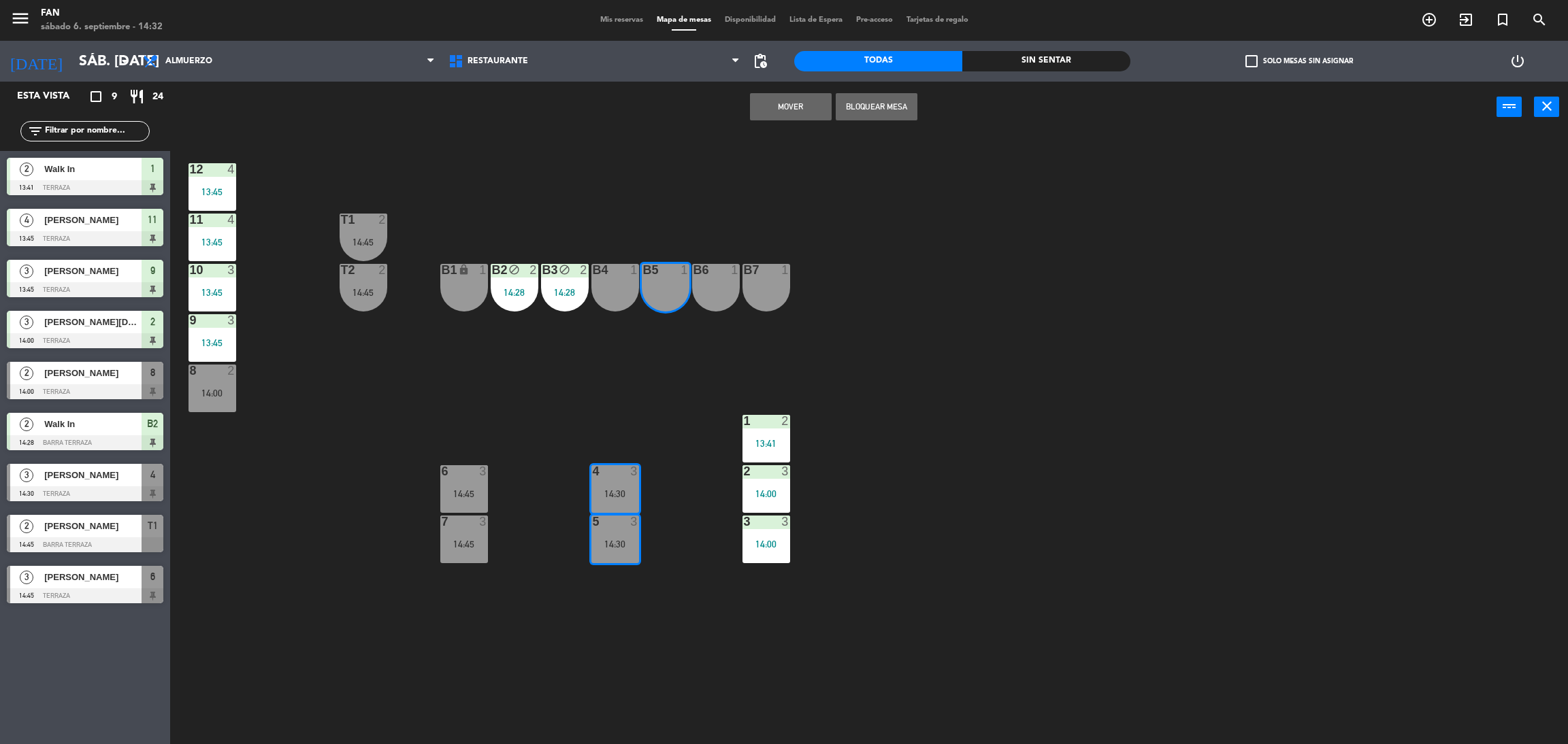
click at [797, 109] on button "Mover" at bounding box center [791, 106] width 82 height 28
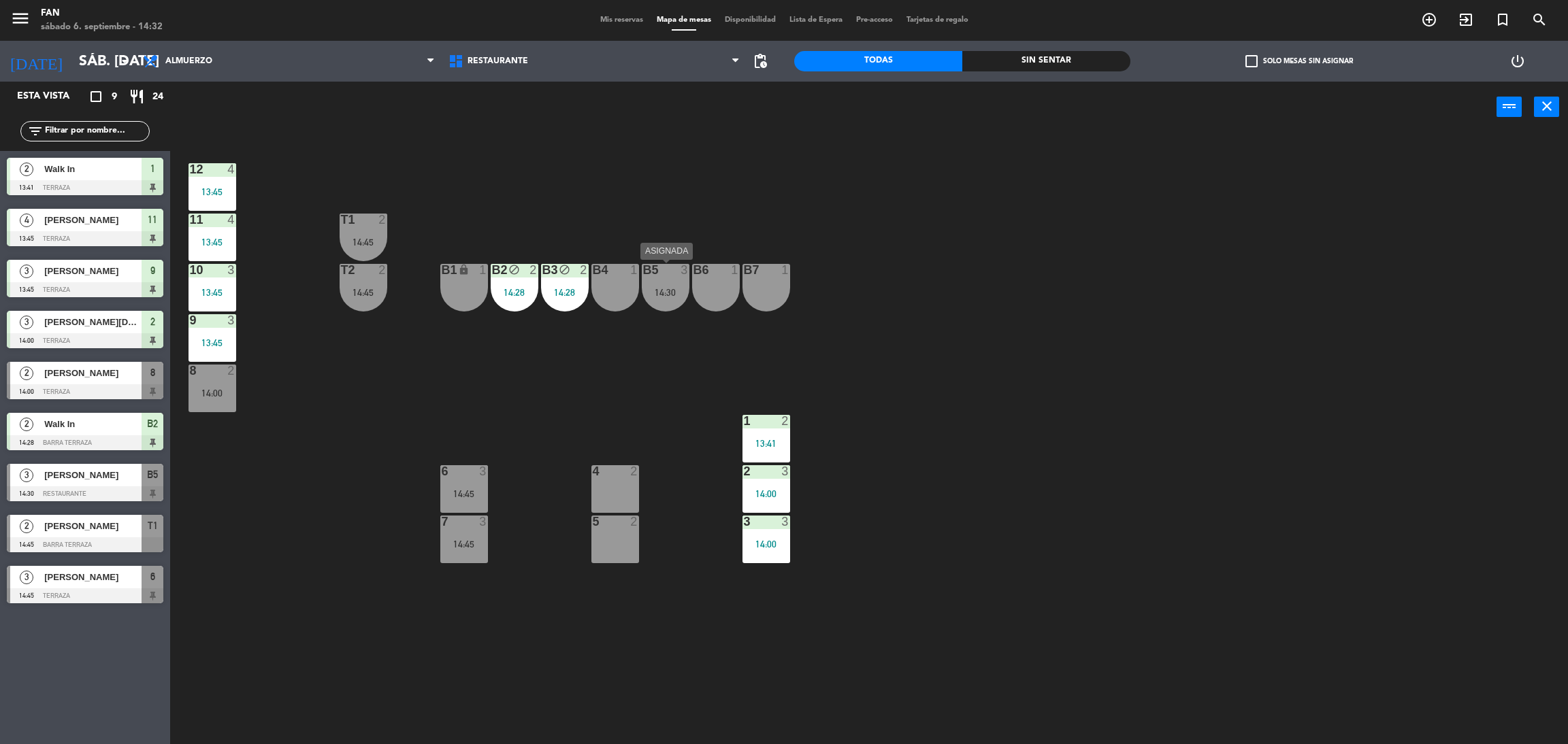
click at [688, 279] on div "B5 3 14:30" at bounding box center [665, 288] width 48 height 48
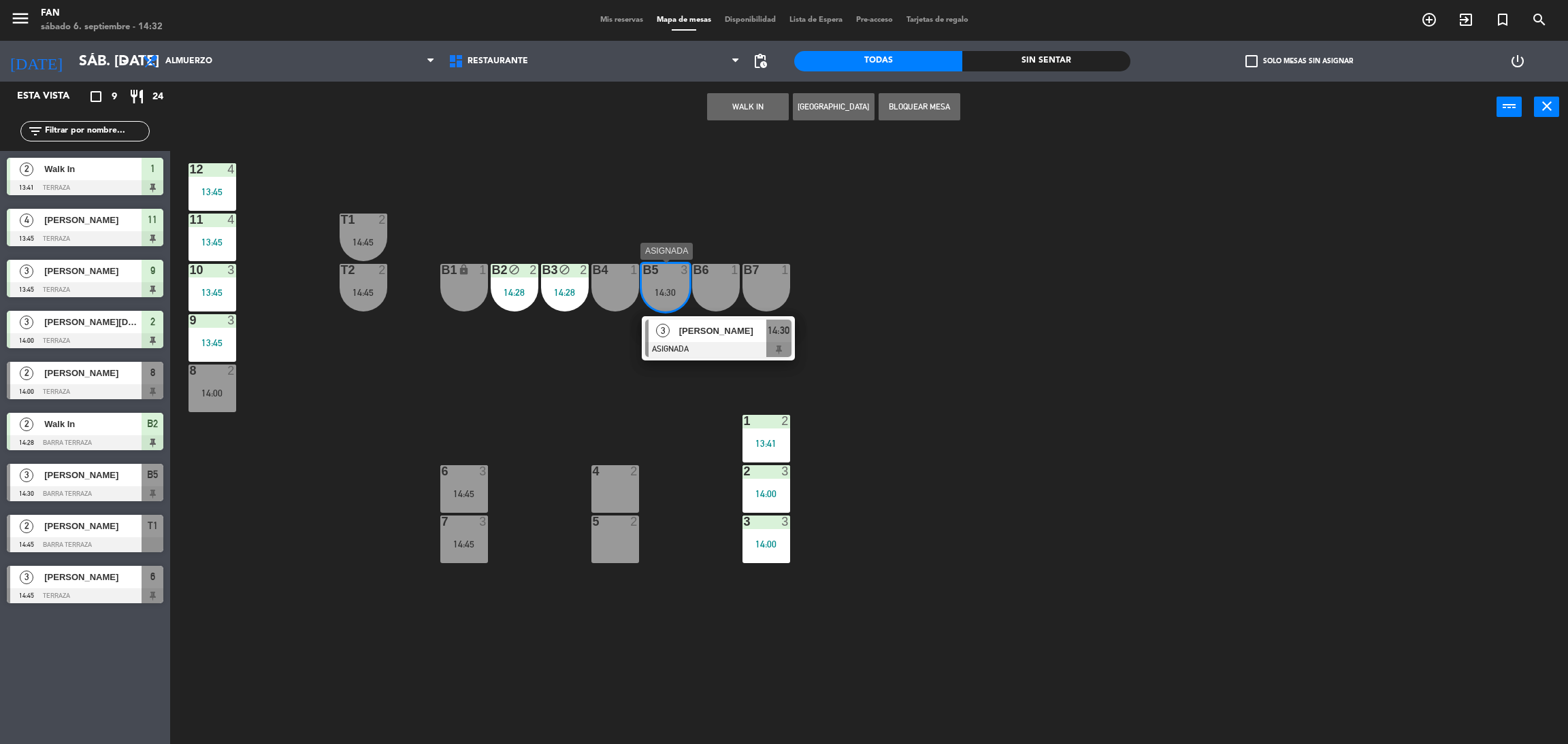
click at [674, 334] on div "3" at bounding box center [662, 331] width 29 height 23
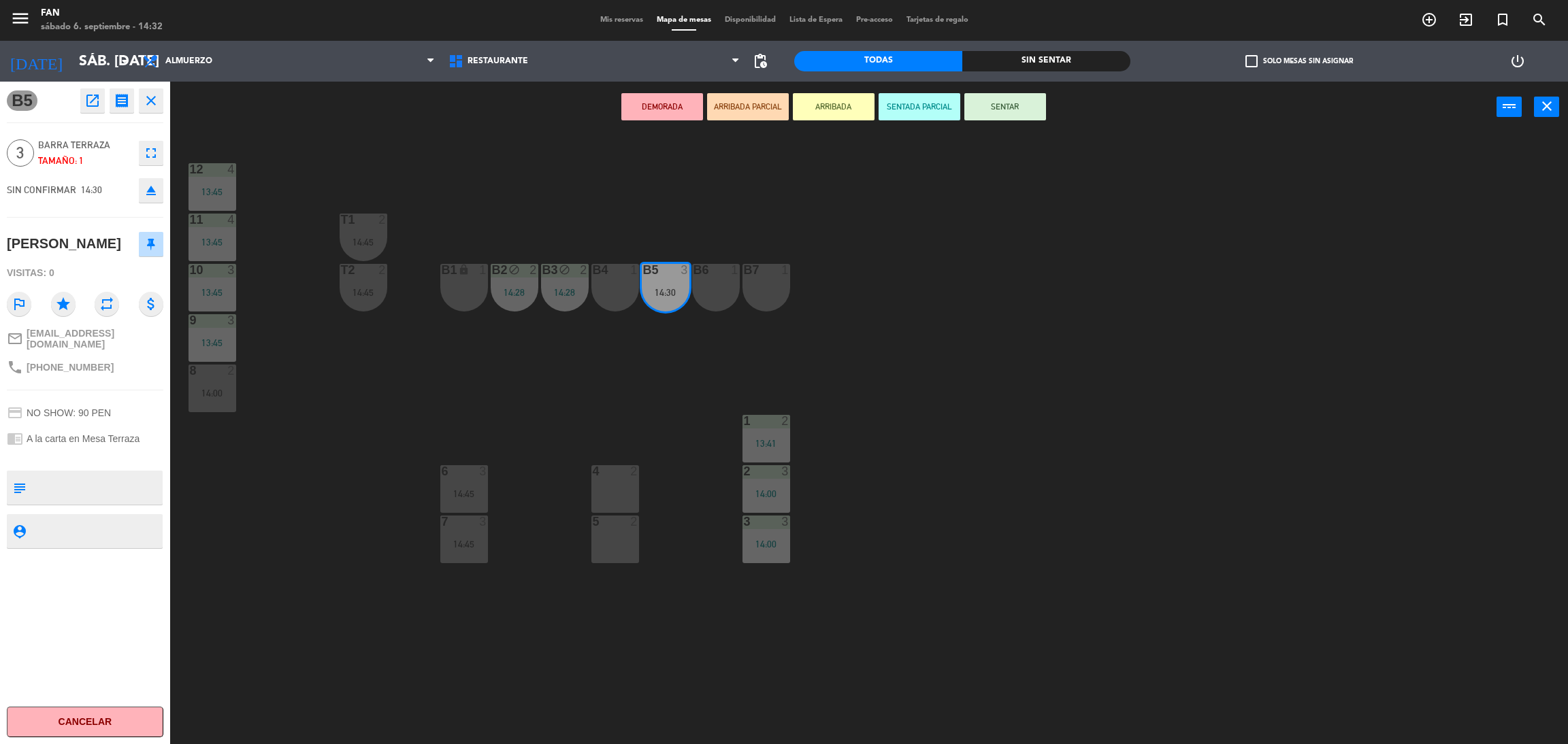
click at [614, 471] on div at bounding box center [615, 471] width 23 height 12
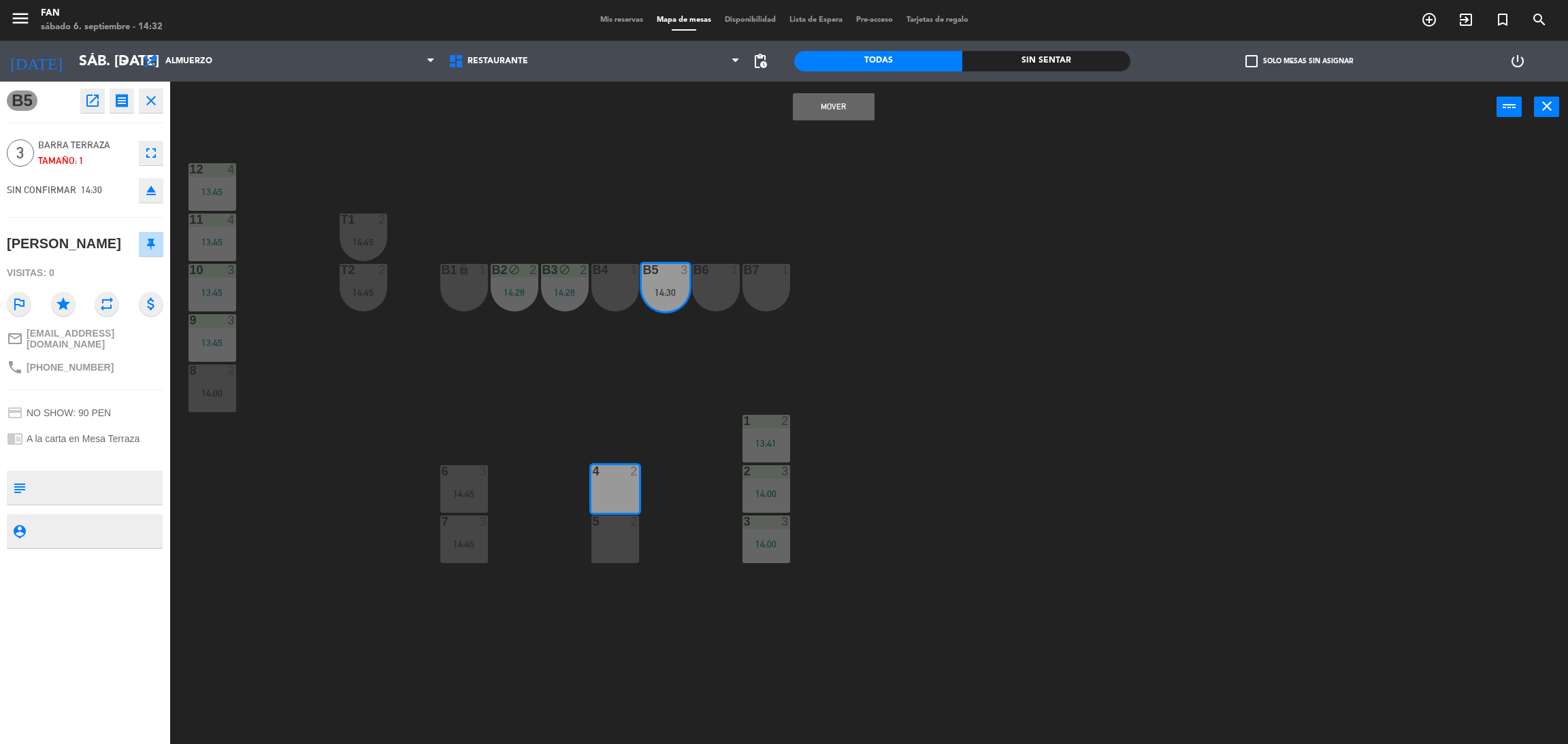
click at [810, 126] on div "Mover power_input close" at bounding box center [832, 107] width 1326 height 51
click at [813, 121] on div "Mover power_input close" at bounding box center [832, 107] width 1326 height 51
click at [813, 119] on button "Mover" at bounding box center [833, 106] width 82 height 28
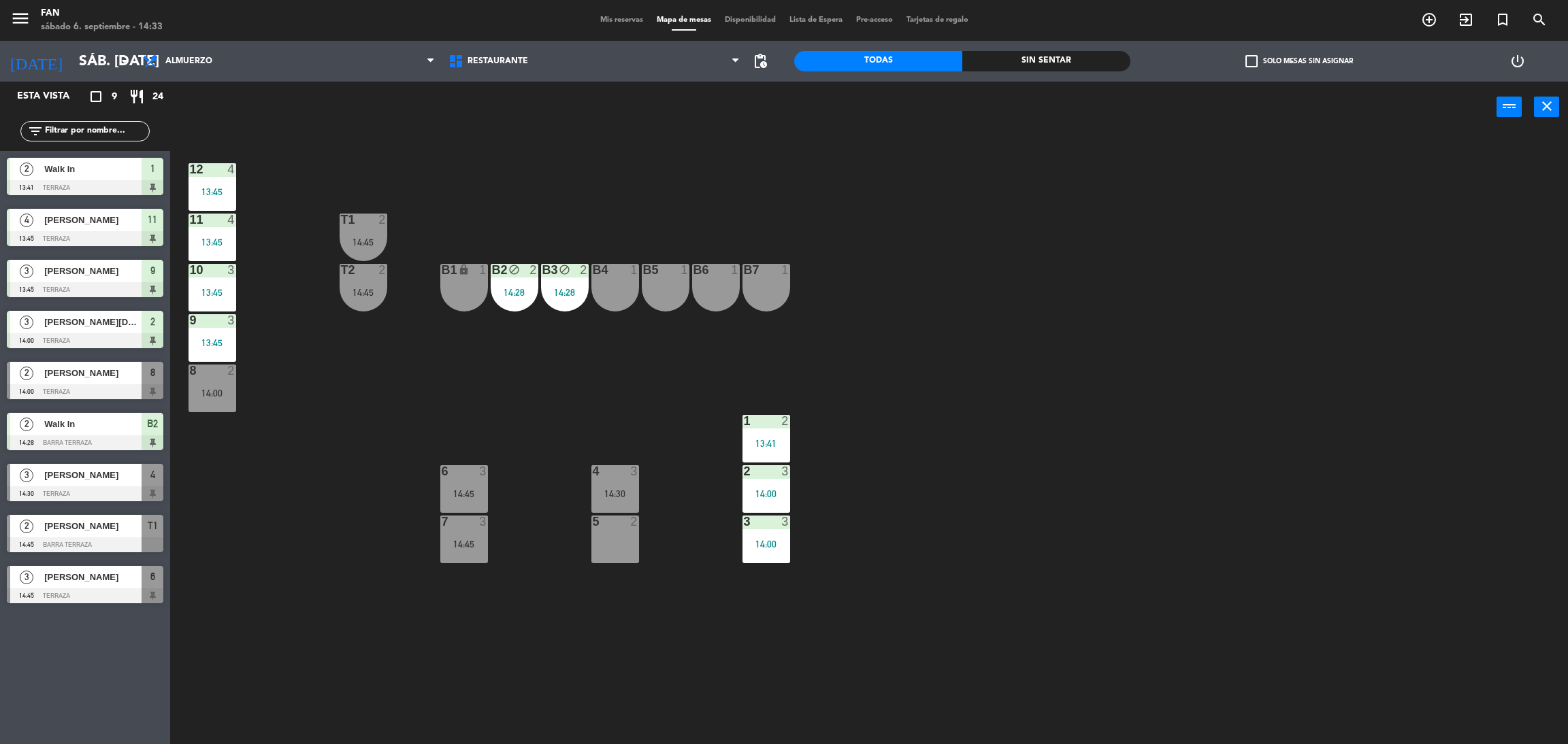
click at [630, 524] on div "2" at bounding box center [634, 522] width 9 height 12
click at [739, 114] on button "WALK IN" at bounding box center [748, 106] width 82 height 28
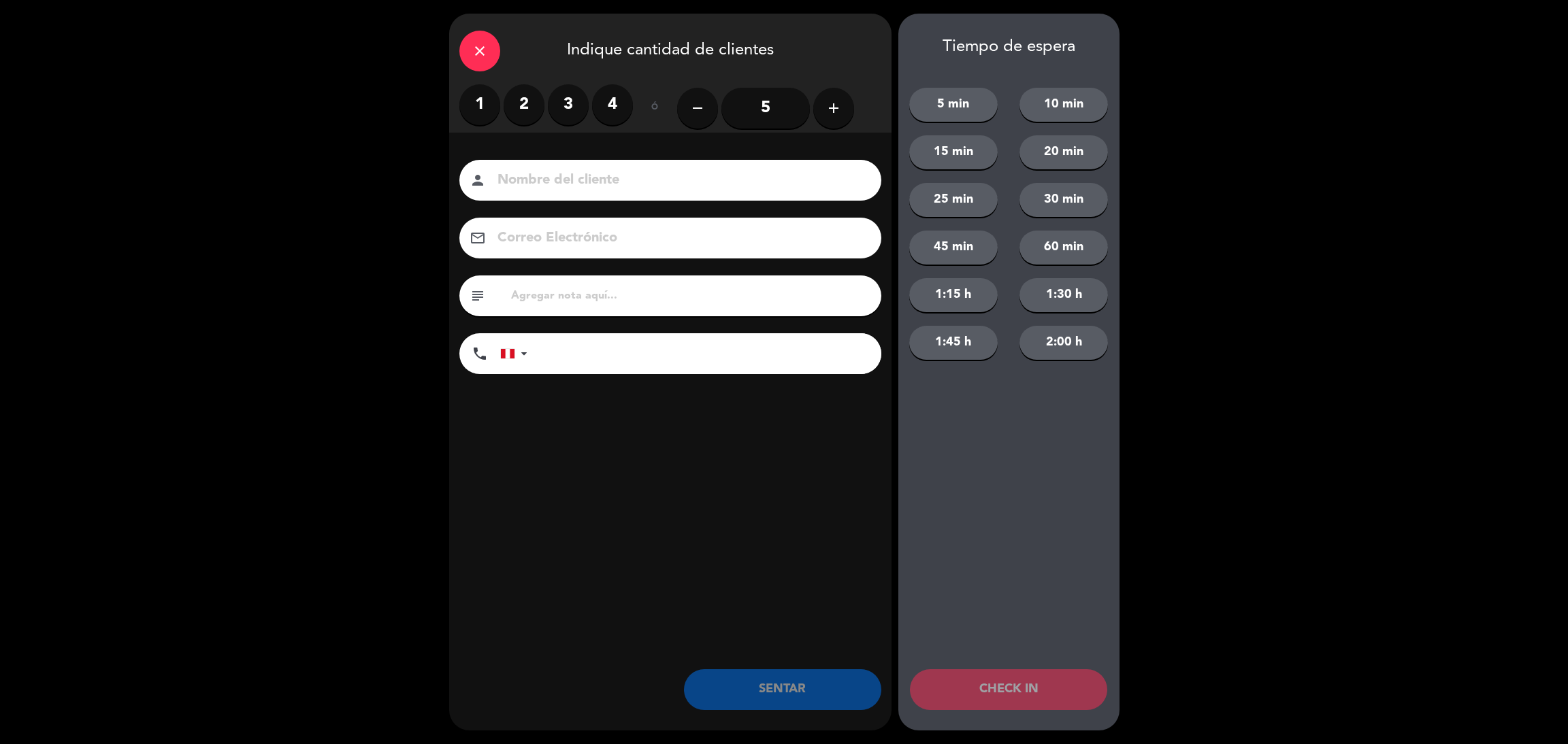
click at [526, 111] on label "2" at bounding box center [524, 105] width 41 height 41
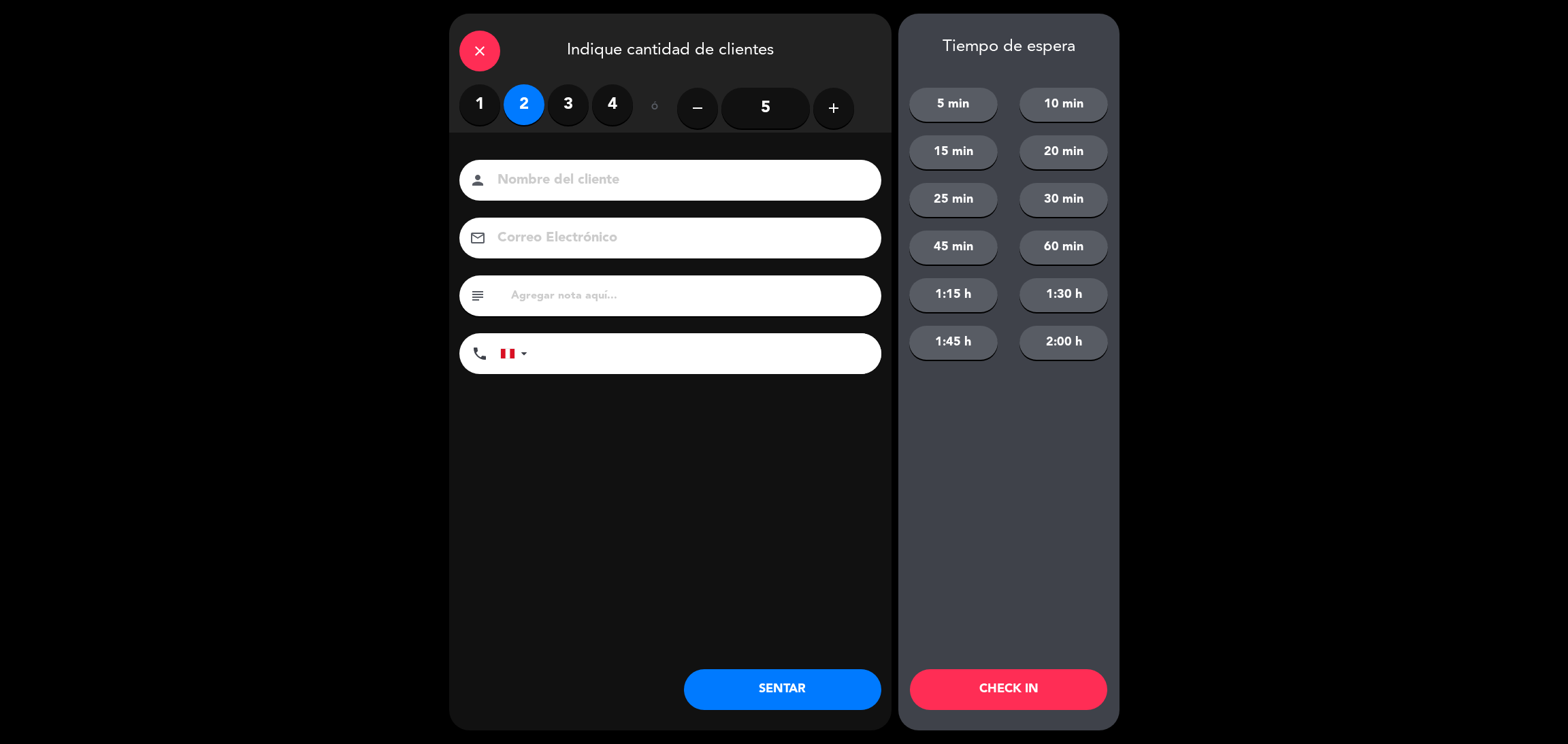
click at [738, 699] on button "SENTAR" at bounding box center [783, 689] width 198 height 41
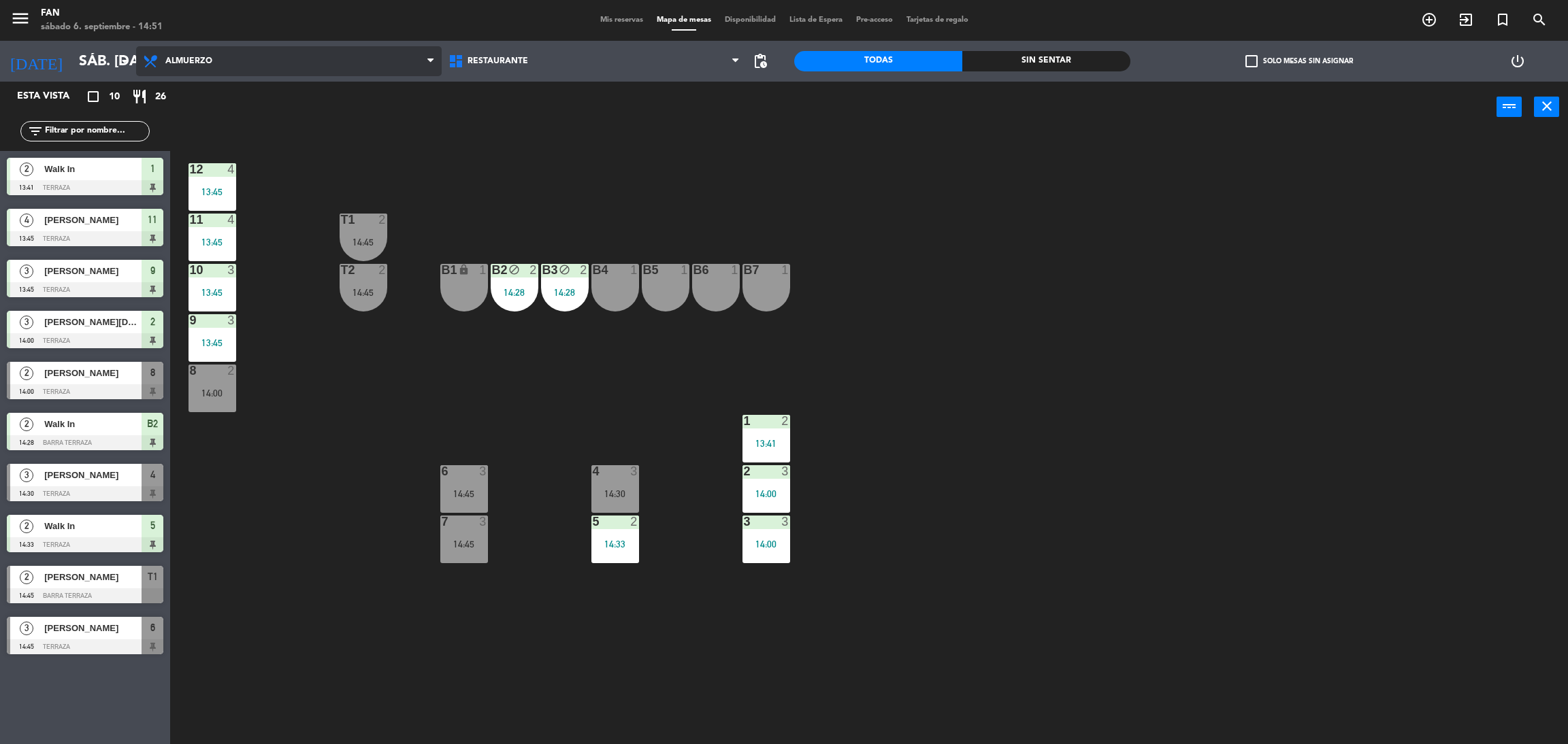
click at [316, 68] on span "Almuerzo" at bounding box center [288, 62] width 305 height 30
click at [291, 94] on ng-component "menu Fan sábado 6. septiembre - 14:51 Mis reservas Mapa de mesas Disponibilidad…" at bounding box center [784, 375] width 1568 height 751
click at [609, 24] on span "Mis reservas" at bounding box center [621, 20] width 56 height 8
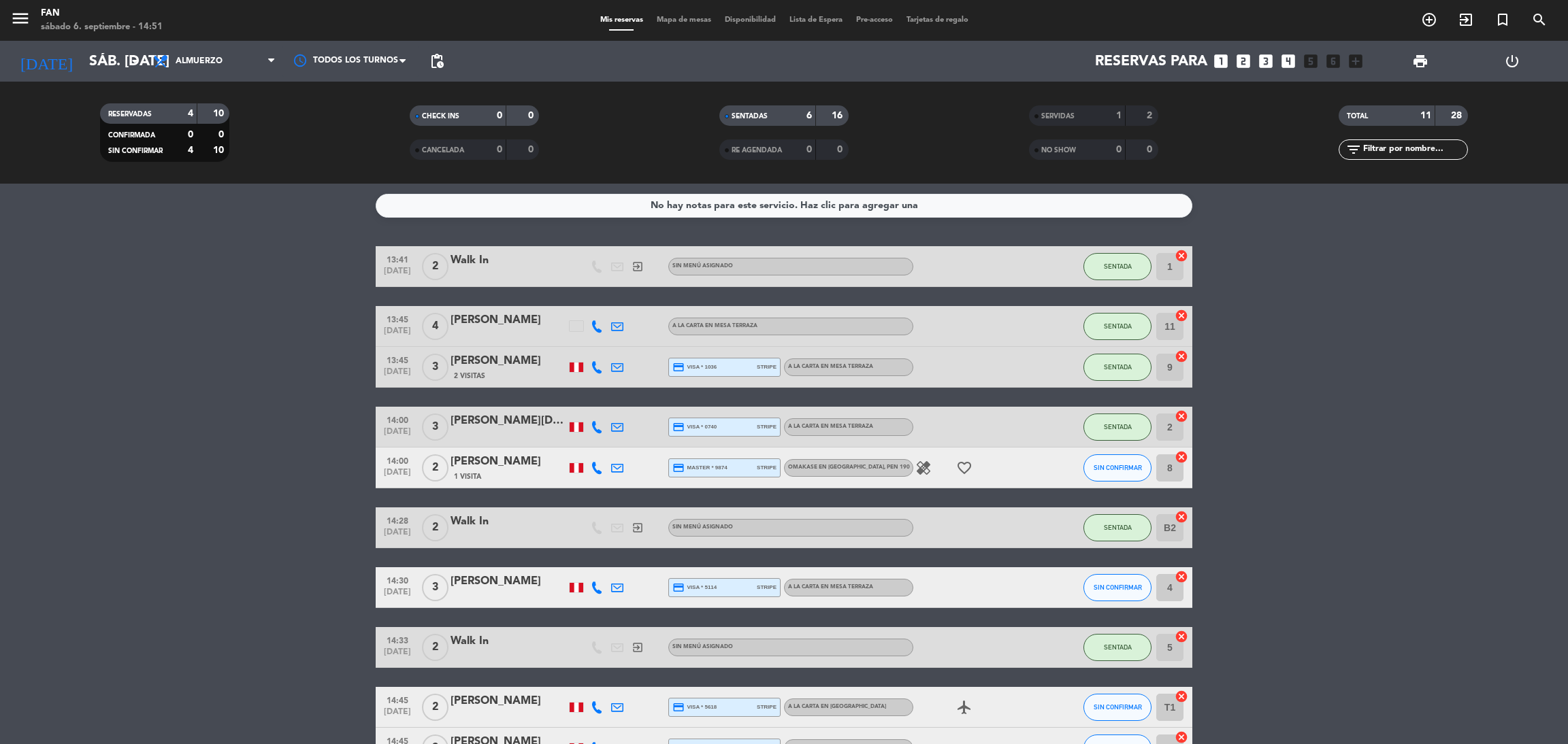
click at [1325, 368] on bookings-row "13:41 [DATE] 2 Walk In exit_to_app Sin menú asignado SENTADA 1 cancel 13:45 [DA…" at bounding box center [784, 507] width 1568 height 523
click at [228, 61] on span "Almuerzo" at bounding box center [214, 62] width 136 height 30
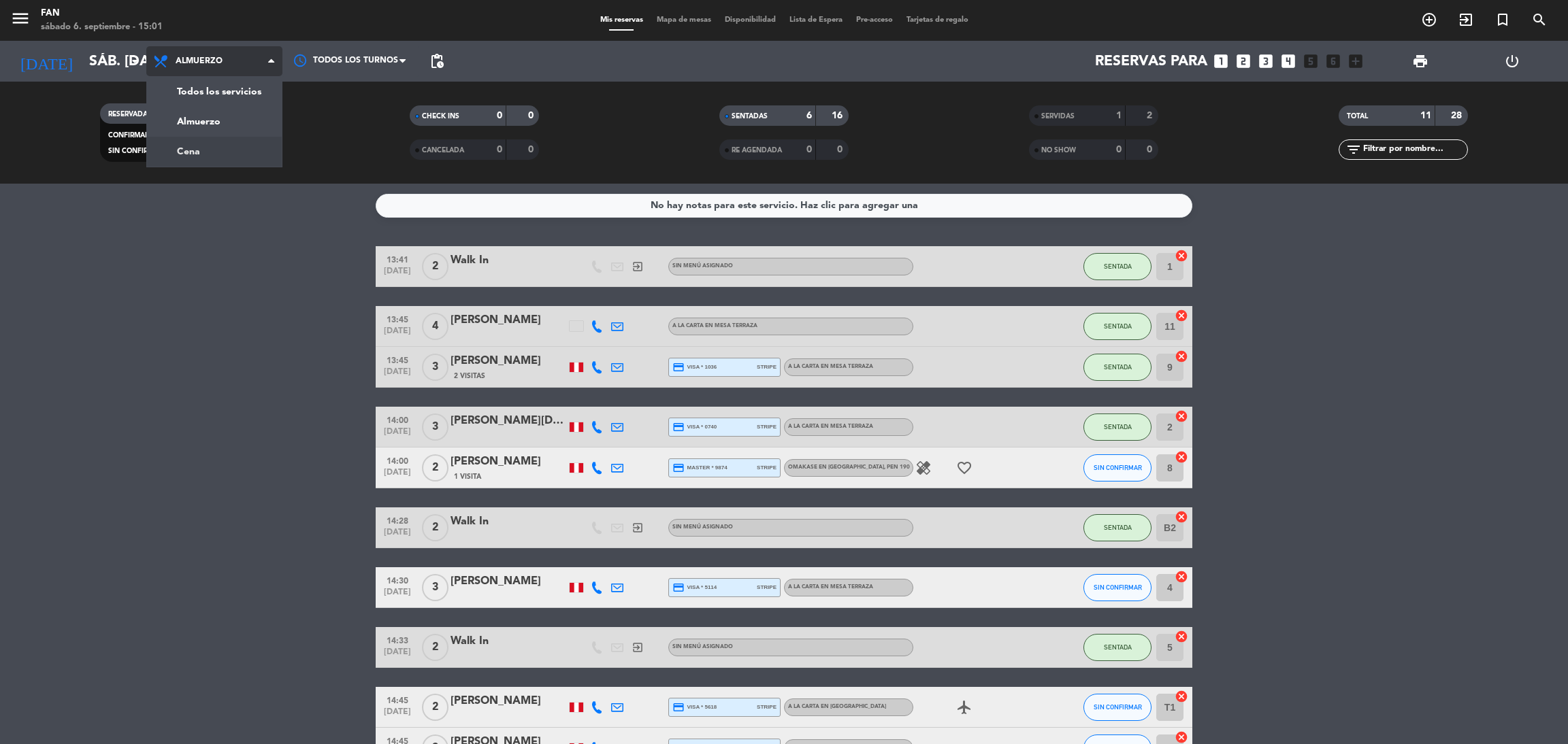
click at [213, 140] on div "menu Fan sábado 6. septiembre - 15:01 Mis reservas Mapa de mesas Disponibilidad…" at bounding box center [784, 91] width 1568 height 183
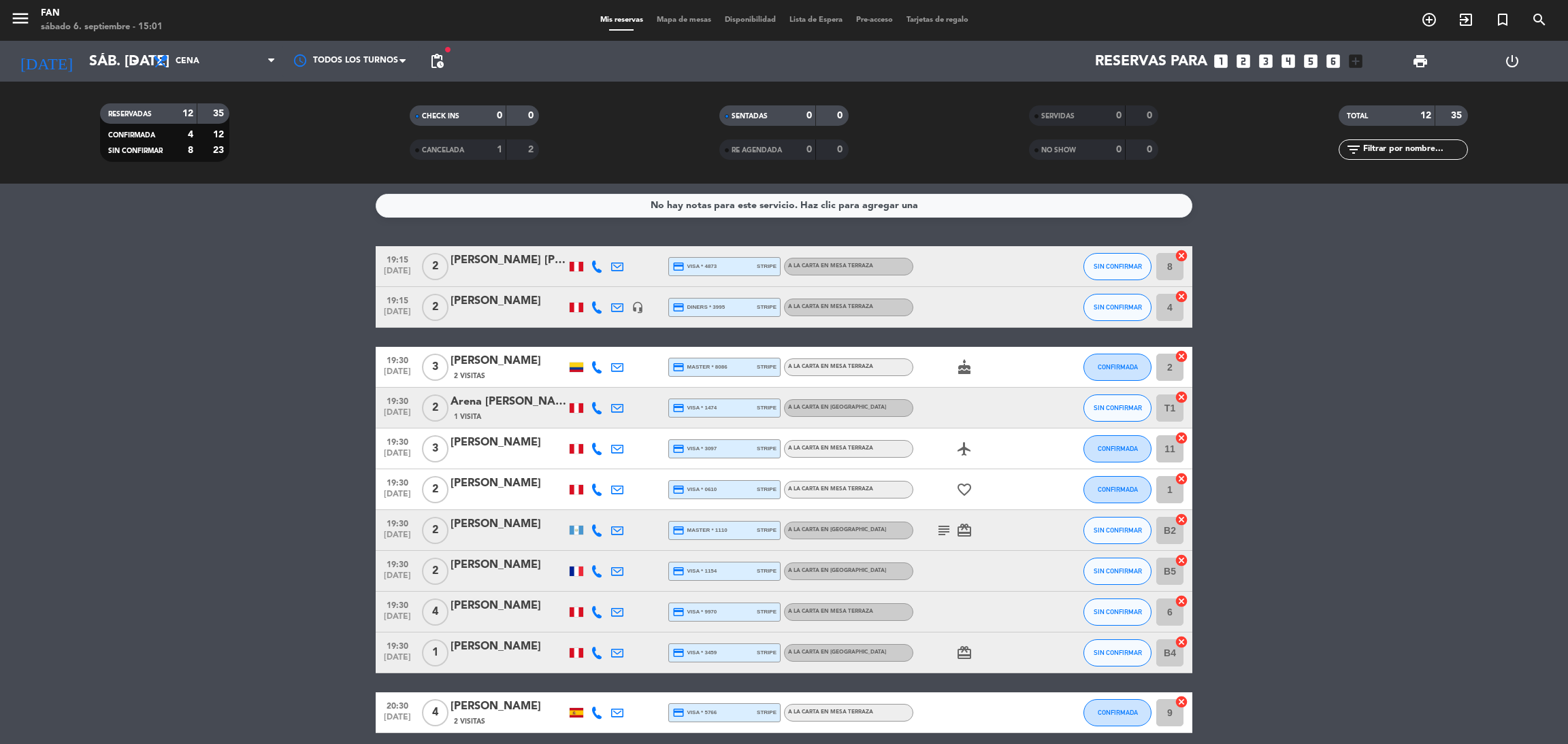
click at [1260, 332] on bookings-row "19:15 [DATE] 2 [PERSON_NAME] [PERSON_NAME] credit_card visa * 4873 stripe A la …" at bounding box center [784, 520] width 1568 height 547
click at [1332, 566] on bookings-row "19:15 [DATE] 2 [PERSON_NAME] [PERSON_NAME] credit_card visa * 4873 stripe A la …" at bounding box center [784, 520] width 1568 height 547
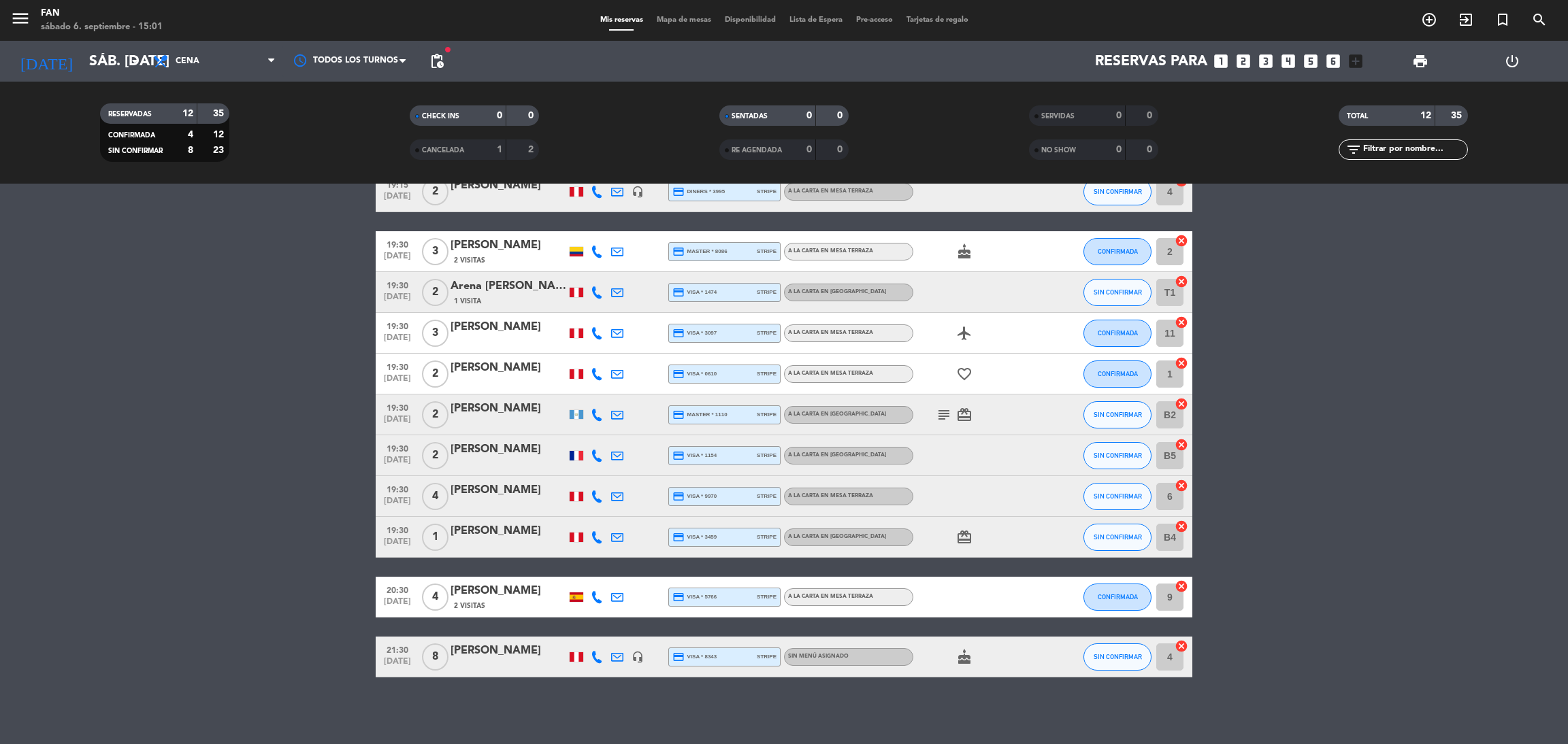
scroll to position [116, 0]
click at [509, 593] on div "[PERSON_NAME]" at bounding box center [508, 590] width 116 height 18
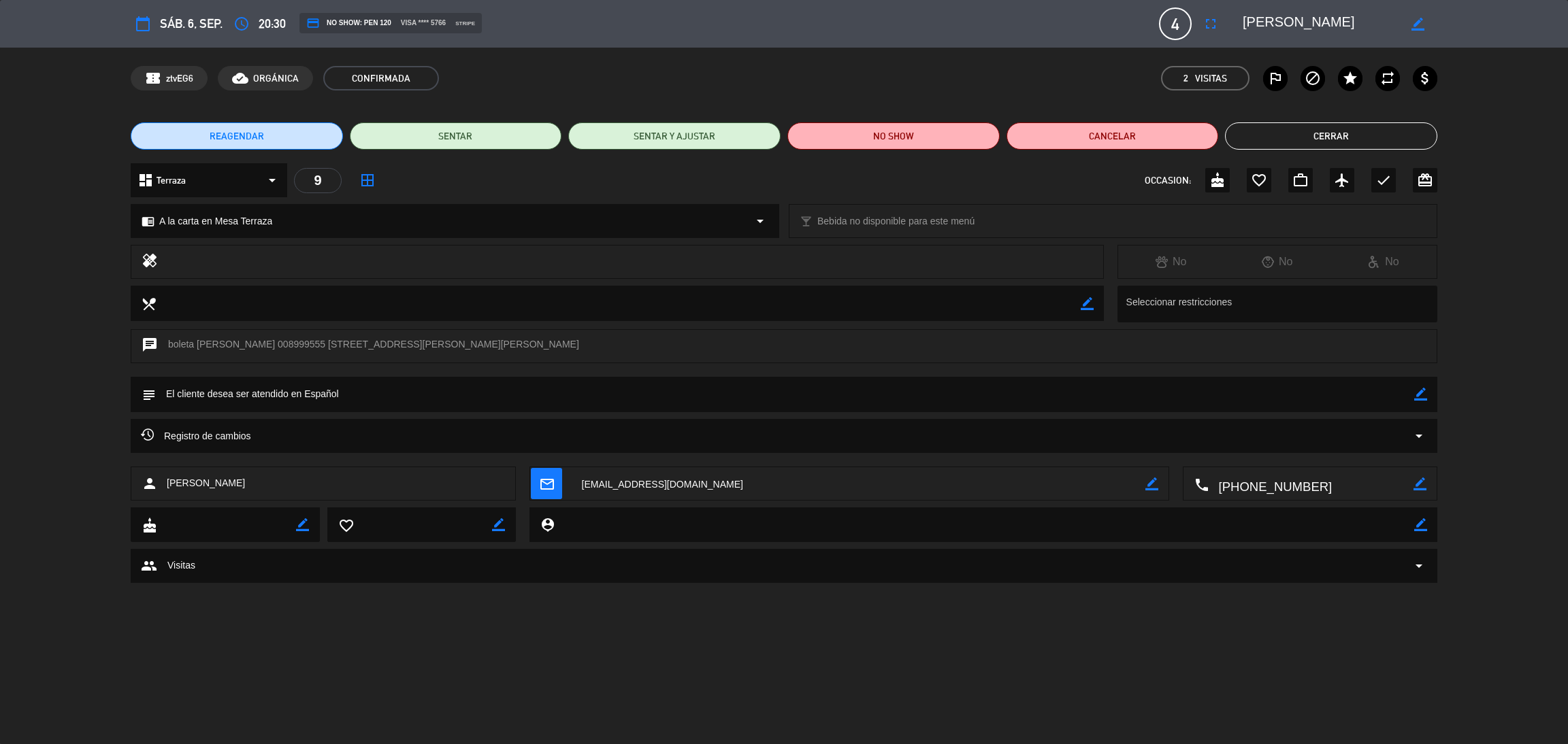
click at [1394, 131] on button "Cerrar" at bounding box center [1330, 136] width 212 height 28
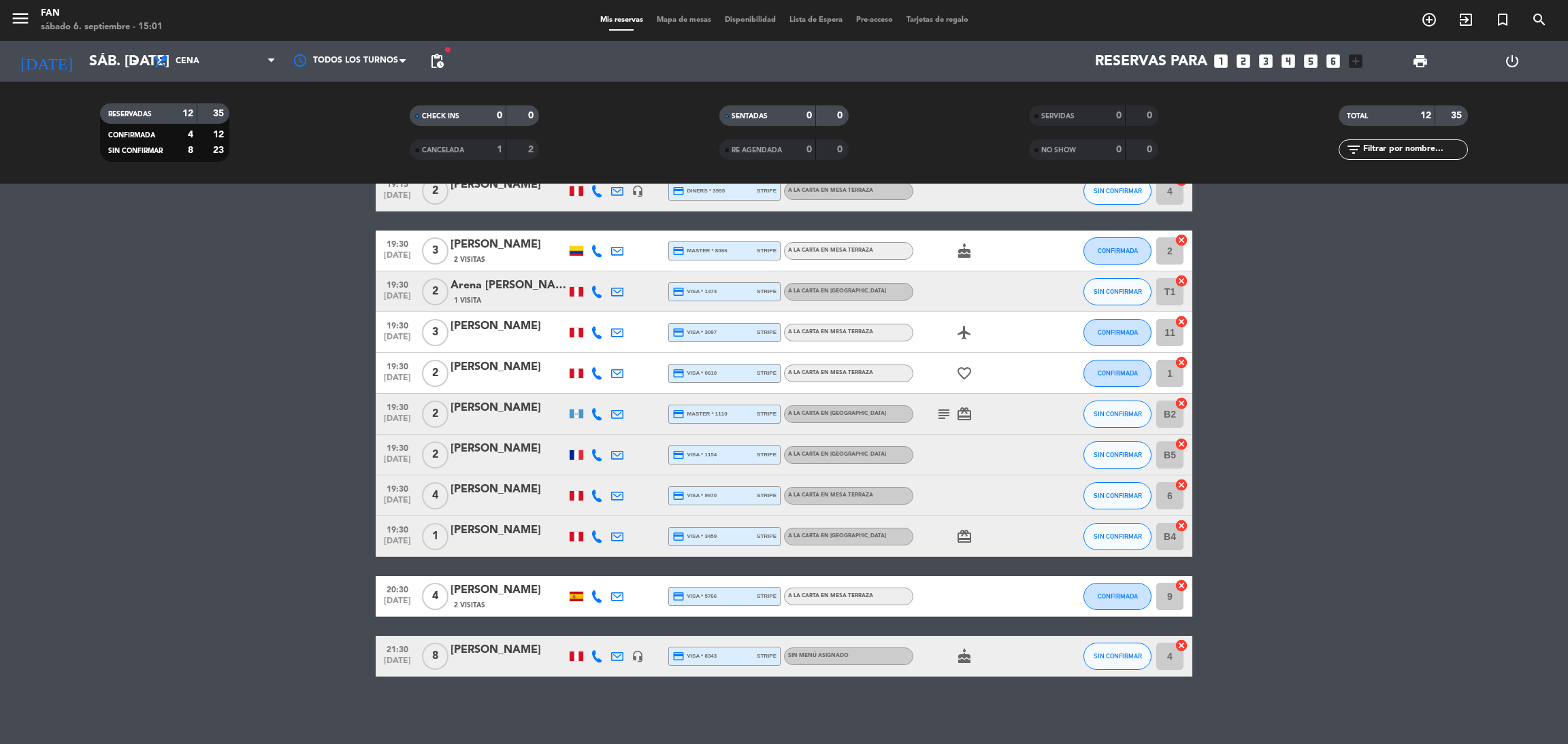
click at [676, 16] on span "Mapa de mesas" at bounding box center [684, 20] width 68 height 8
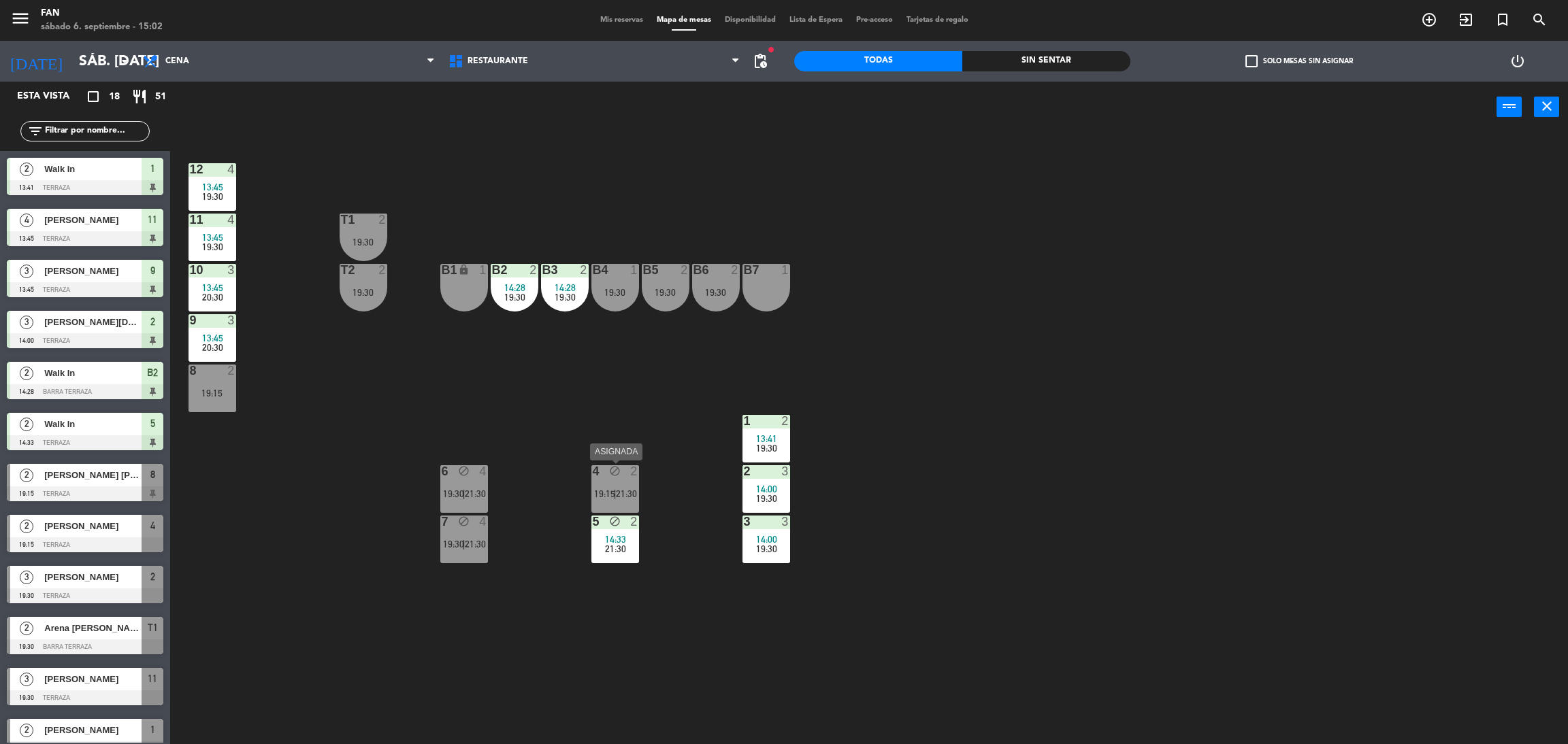
click at [630, 489] on span "21:30" at bounding box center [626, 493] width 21 height 10
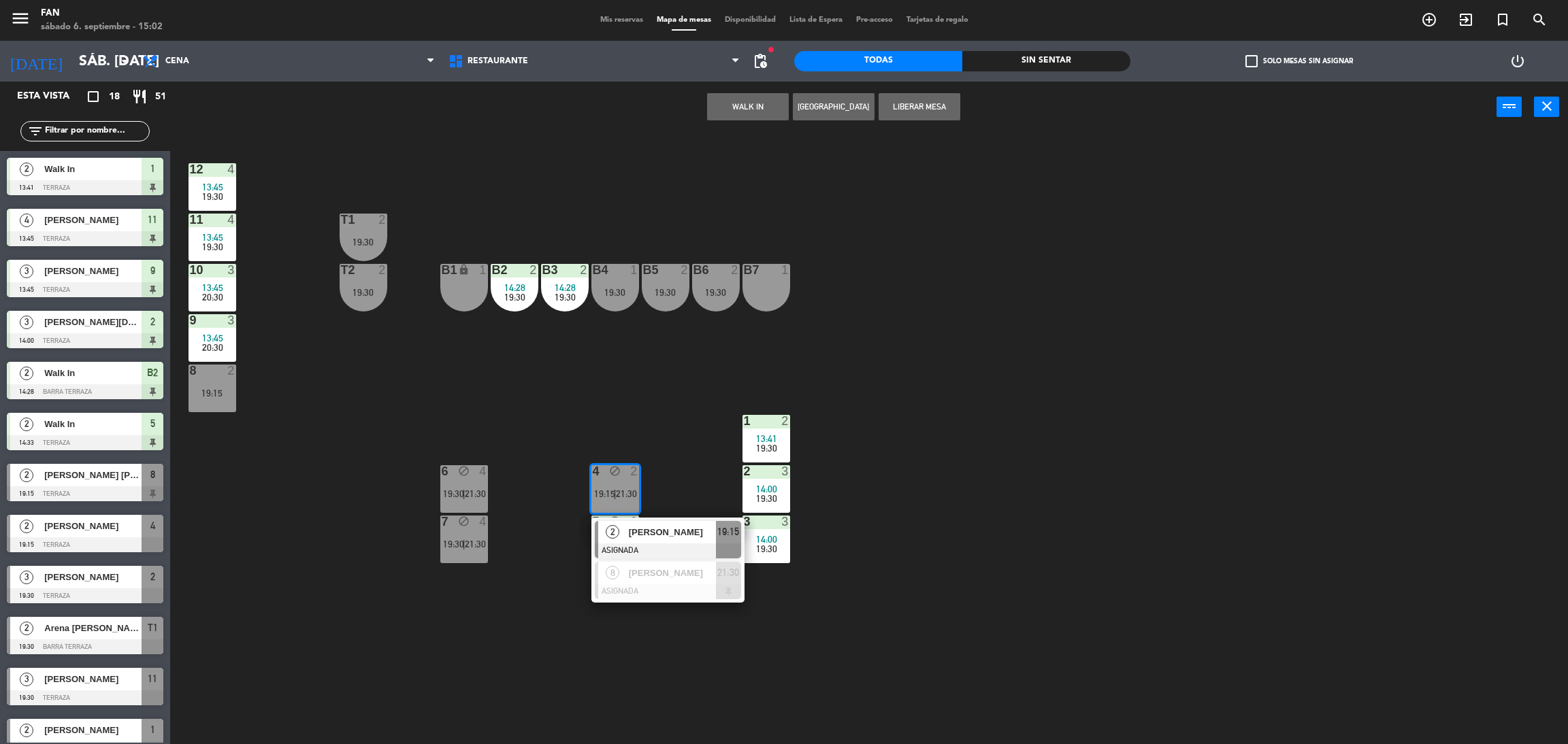
click at [687, 492] on div "12 4 13:45 19:30 11 4 13:45 19:30 T1 2 19:30 10 3 13:45 20:30 T2 2 19:30 B1 loc…" at bounding box center [876, 445] width 1382 height 612
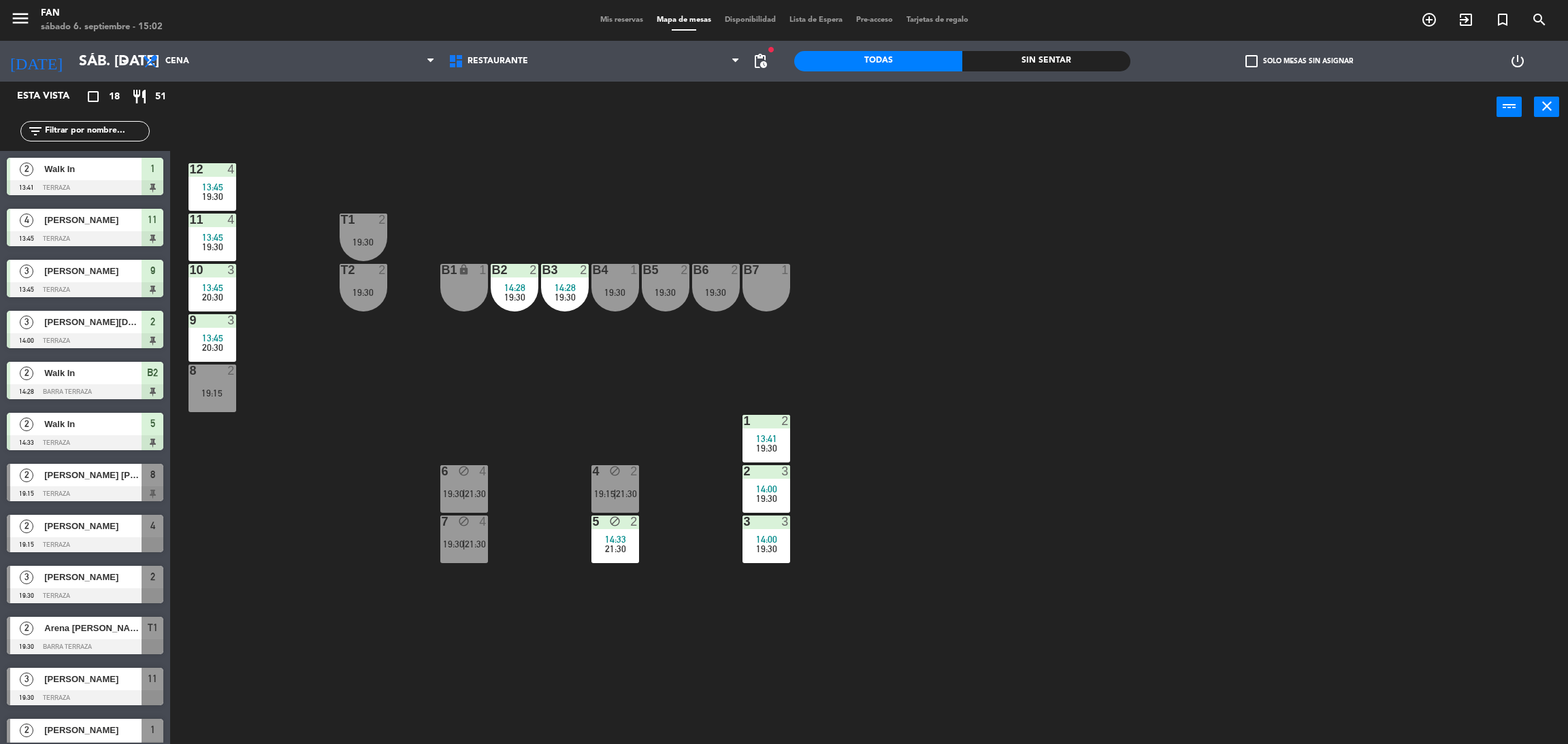
click at [623, 540] on span "14:33" at bounding box center [615, 539] width 21 height 10
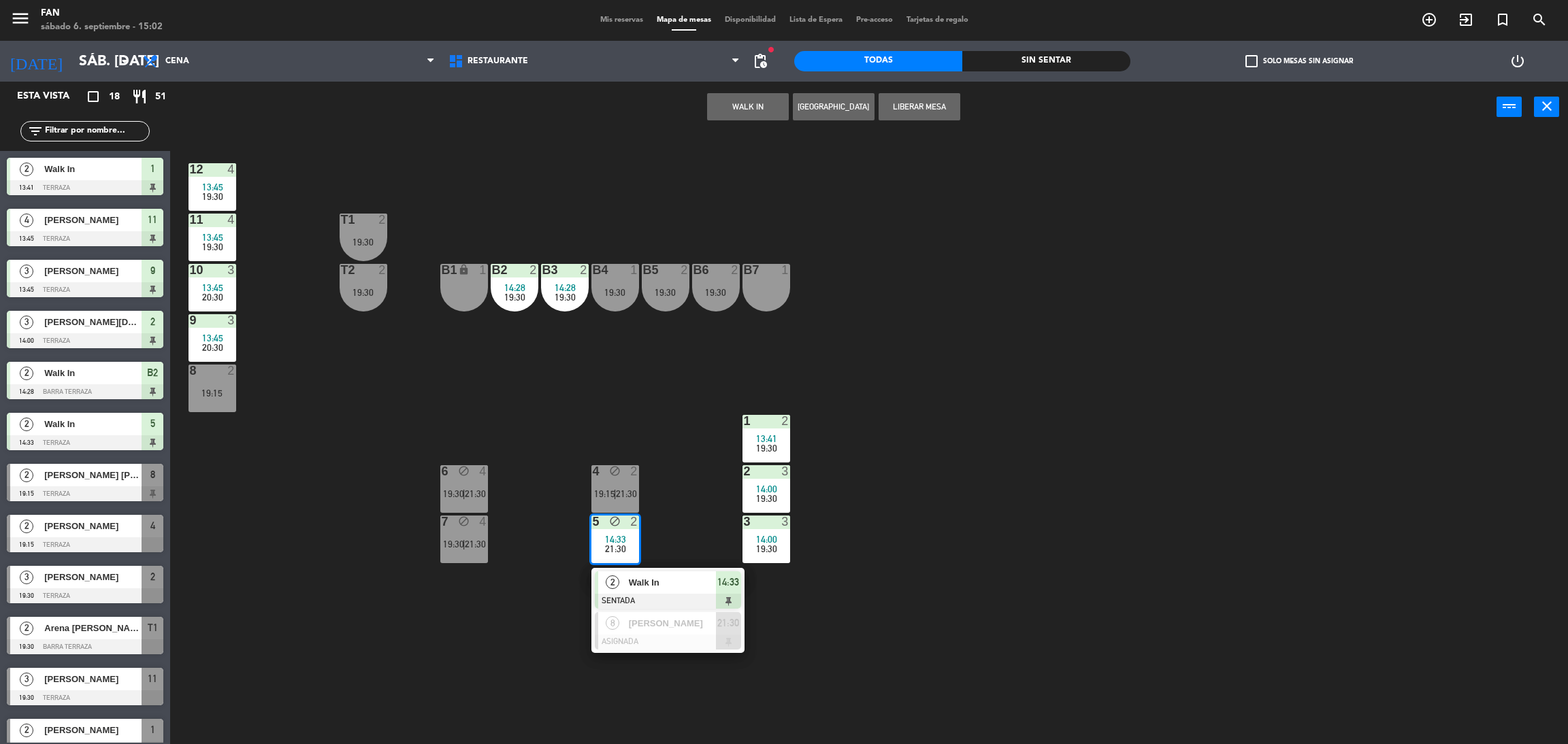
click at [679, 557] on div "12 4 13:45 19:30 11 4 13:45 19:30 T1 2 19:30 10 3 13:45 20:30 T2 2 19:30 B1 loc…" at bounding box center [876, 445] width 1382 height 612
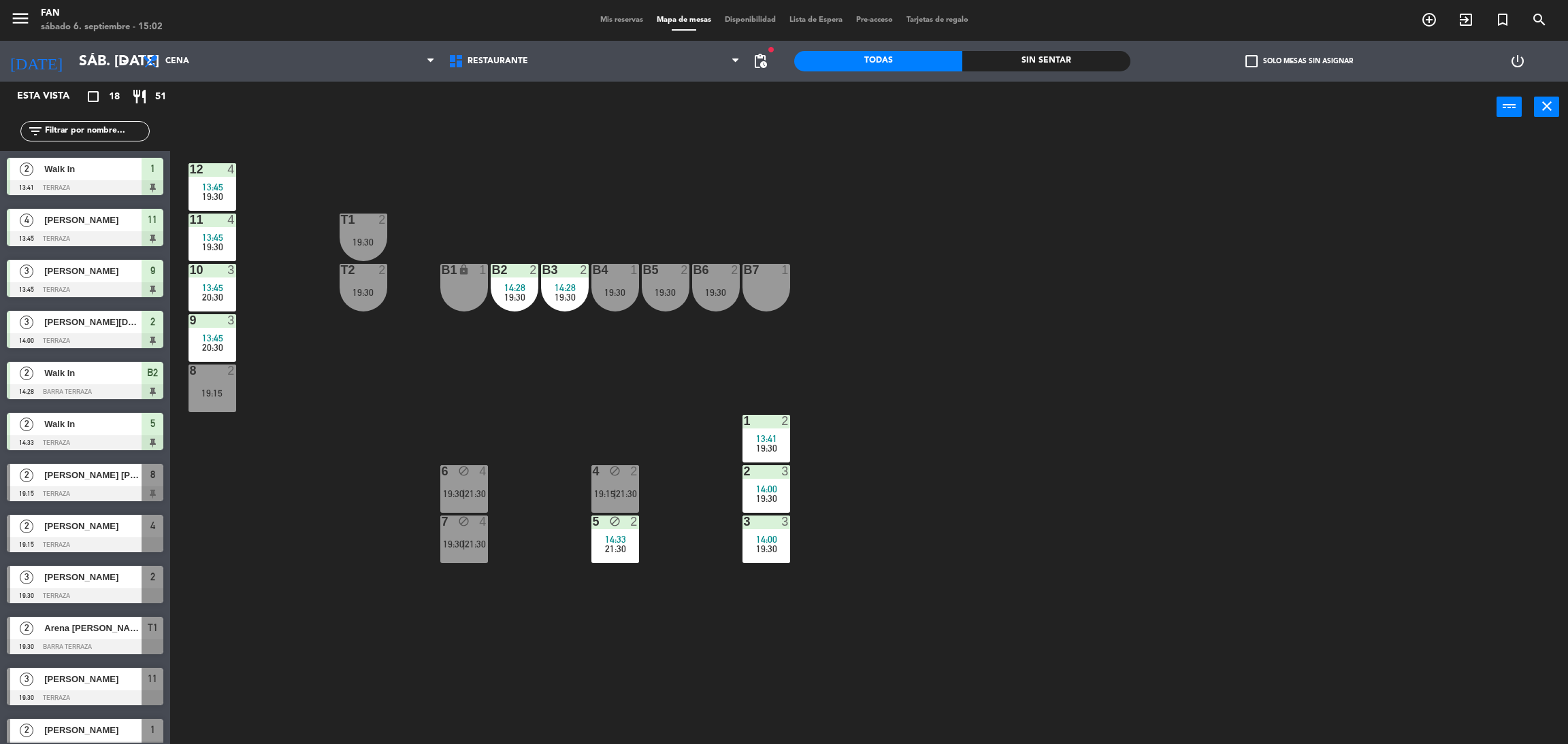
click at [204, 194] on span "19:30" at bounding box center [213, 196] width 21 height 10
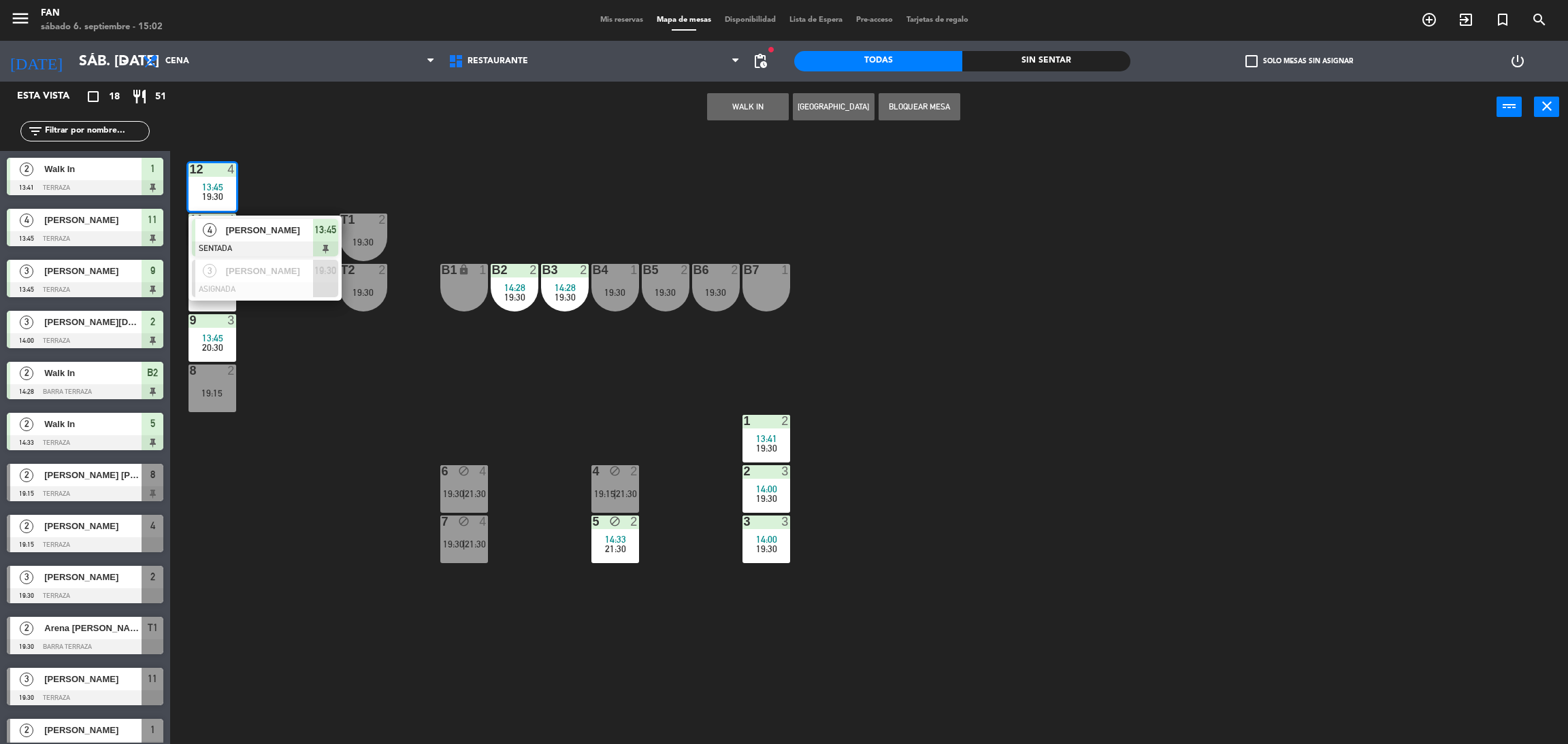
click at [291, 181] on div "12 4 13:45 19:30 4 [PERSON_NAME] SENTADA 13:45 3 [PERSON_NAME] ASIGNADA 19:30 1…" at bounding box center [876, 445] width 1382 height 612
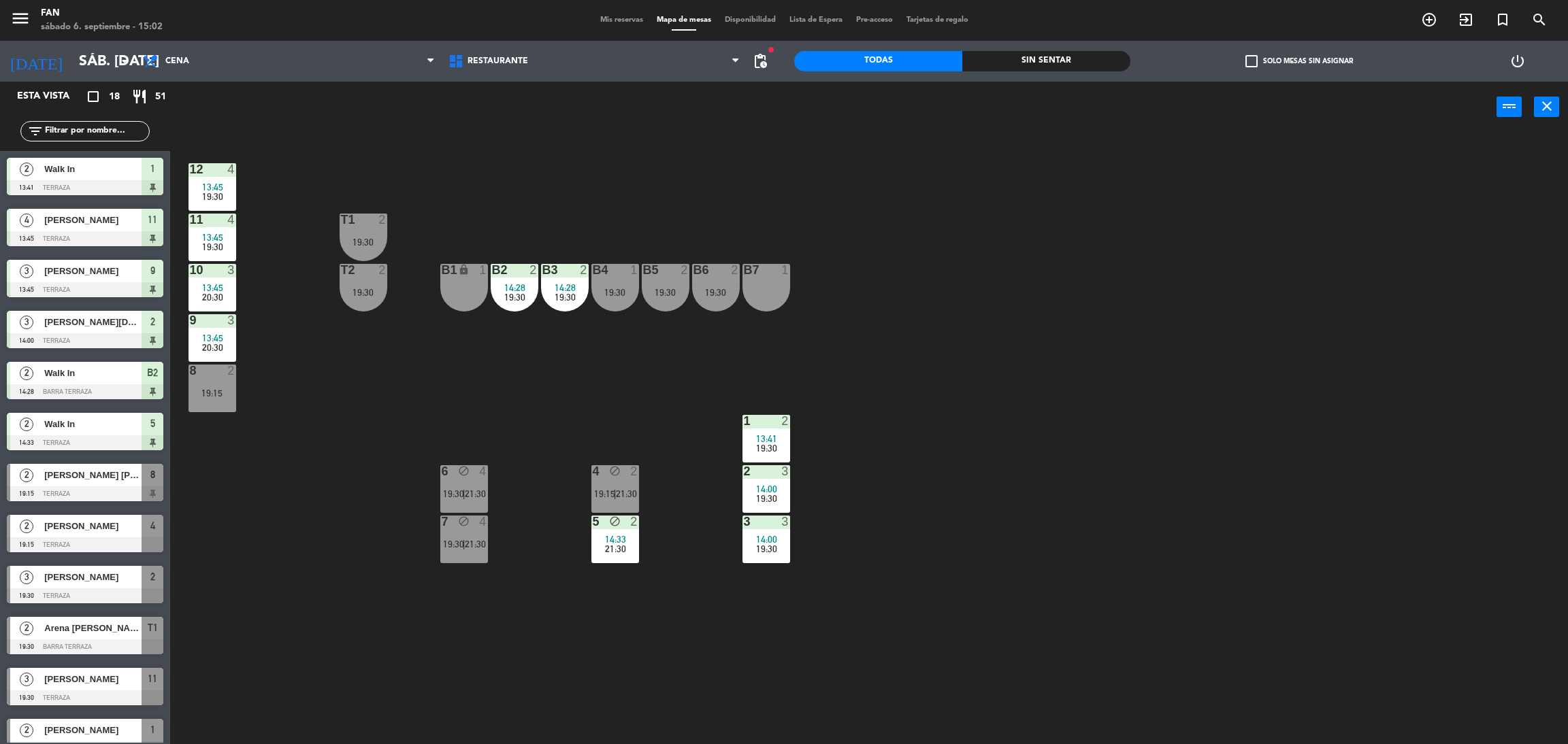
click at [198, 210] on div "12 4 13:45 19:30" at bounding box center [212, 187] width 48 height 48
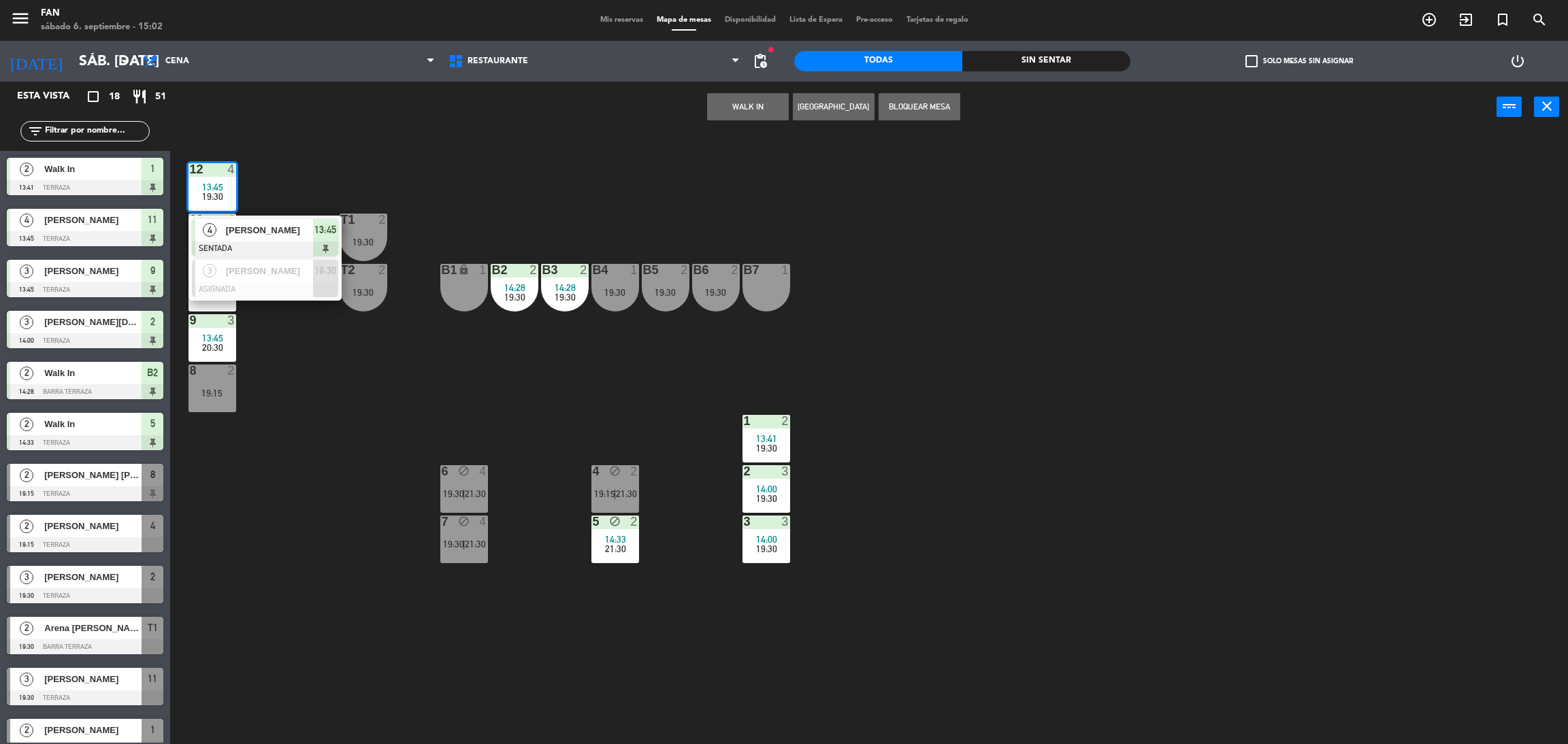
click at [256, 315] on div "12 4 13:45 19:30 4 [PERSON_NAME] SENTADA 13:45 3 [PERSON_NAME] ASIGNADA 19:30 1…" at bounding box center [876, 445] width 1382 height 612
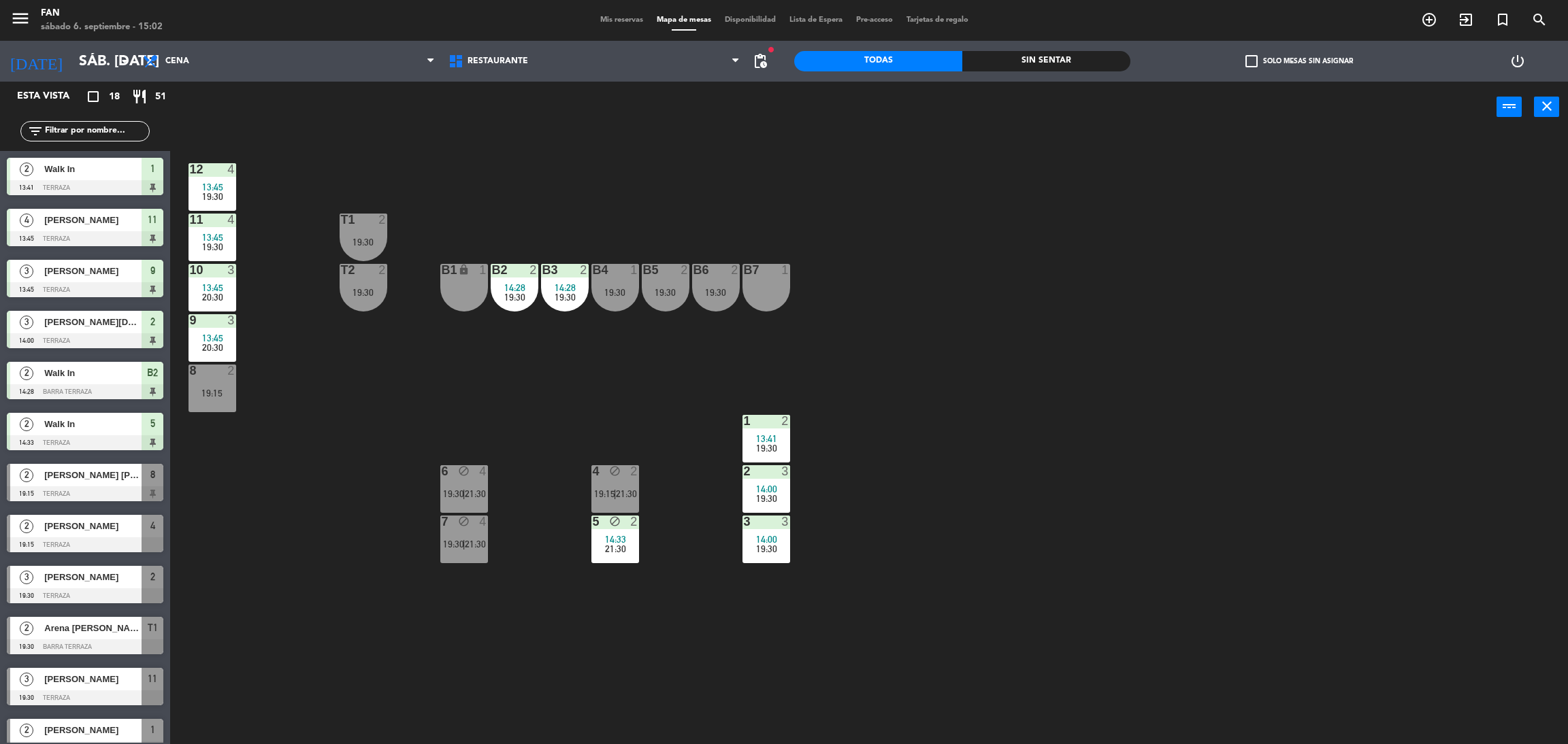
click at [226, 288] on div "13:45" at bounding box center [212, 288] width 48 height 10
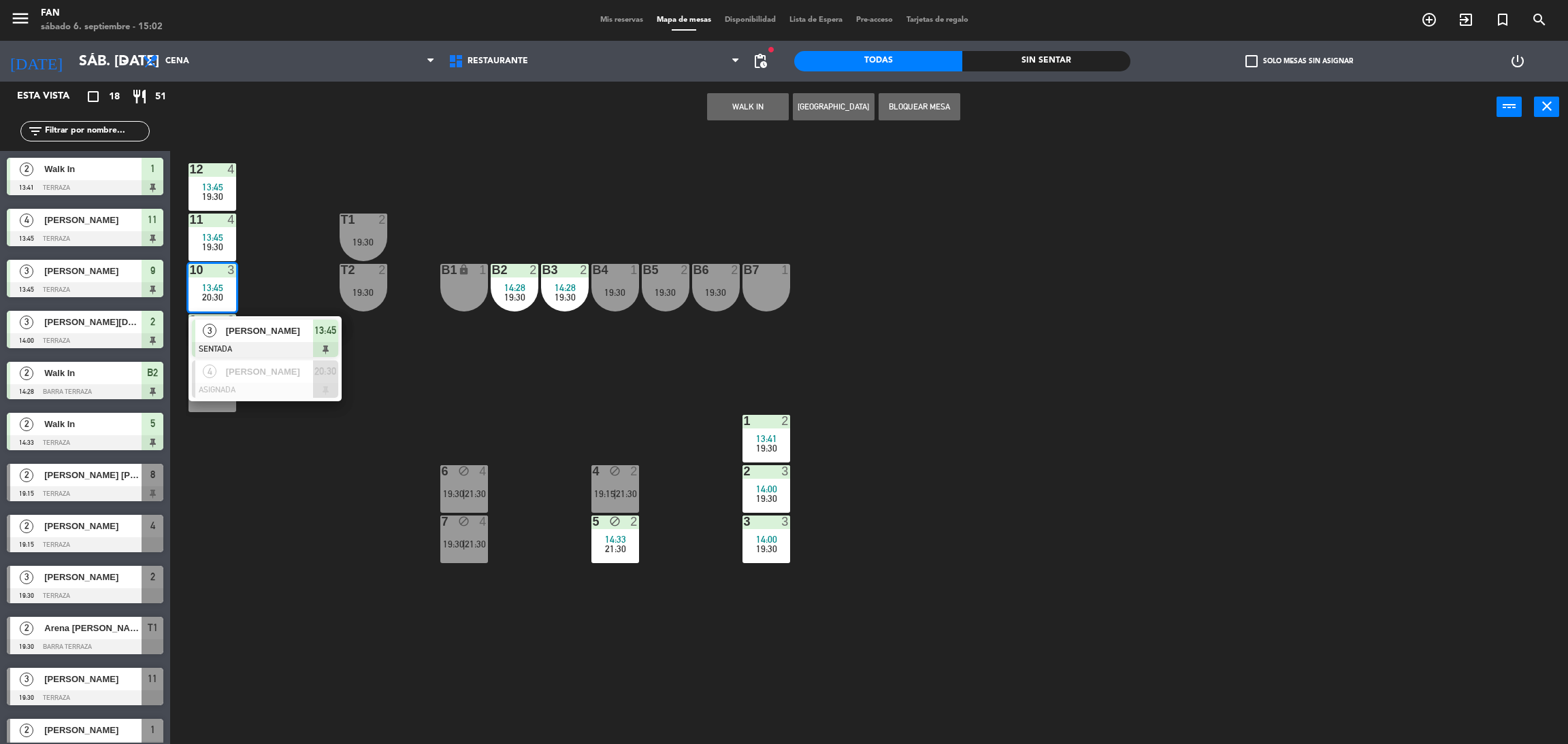
click at [279, 277] on div "12 4 13:45 19:30 11 4 13:45 19:30 T1 2 19:30 10 3 13:45 20:30 3 [PERSON_NAME] S…" at bounding box center [876, 445] width 1382 height 612
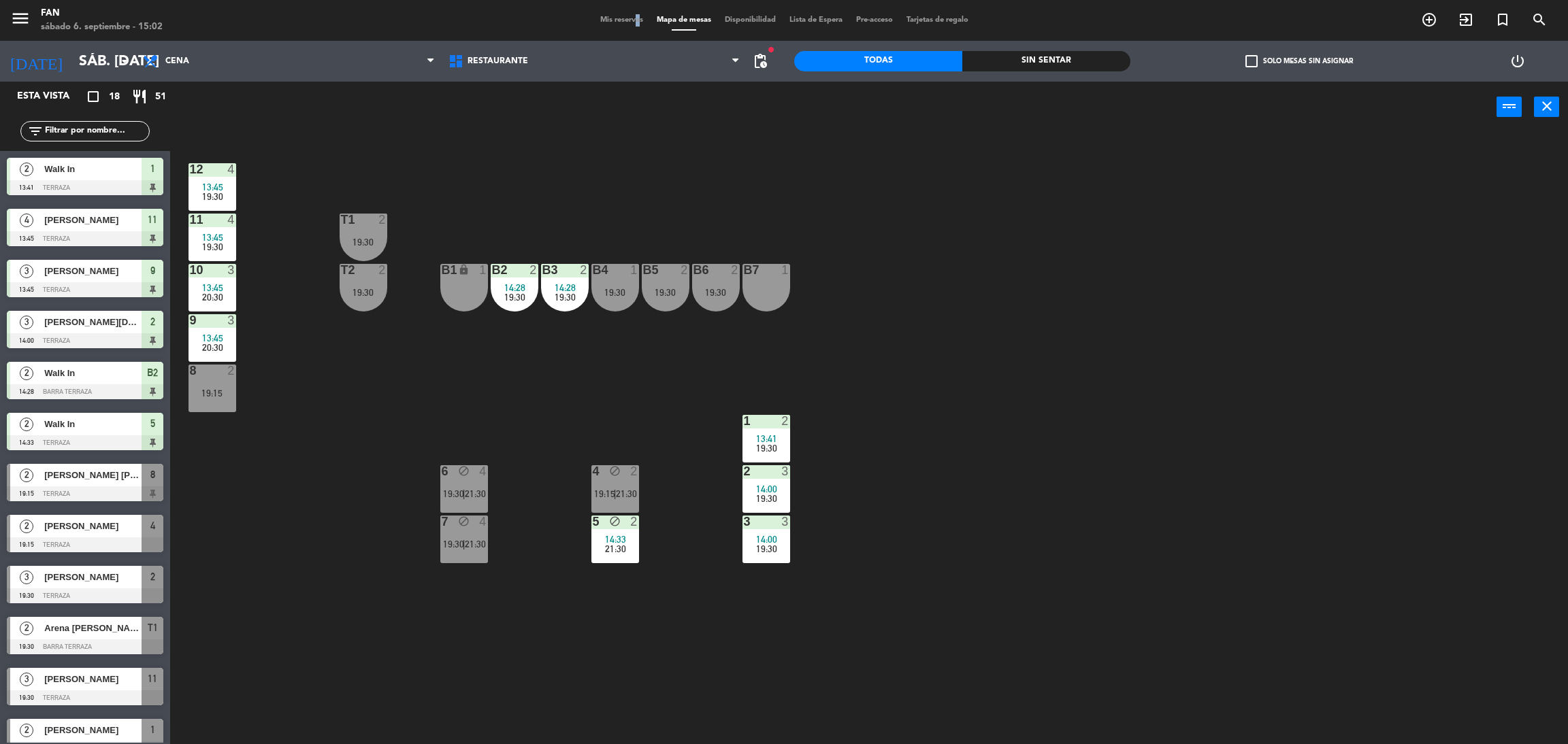
drag, startPoint x: 629, startPoint y: 13, endPoint x: 622, endPoint y: 25, distance: 13.9
click at [622, 25] on div "menu Fan sábado 6. septiembre - 15:02 Mis reservas Mapa de mesas Disponibilidad…" at bounding box center [784, 20] width 1568 height 41
click at [622, 20] on span "Mis reservas" at bounding box center [621, 20] width 56 height 8
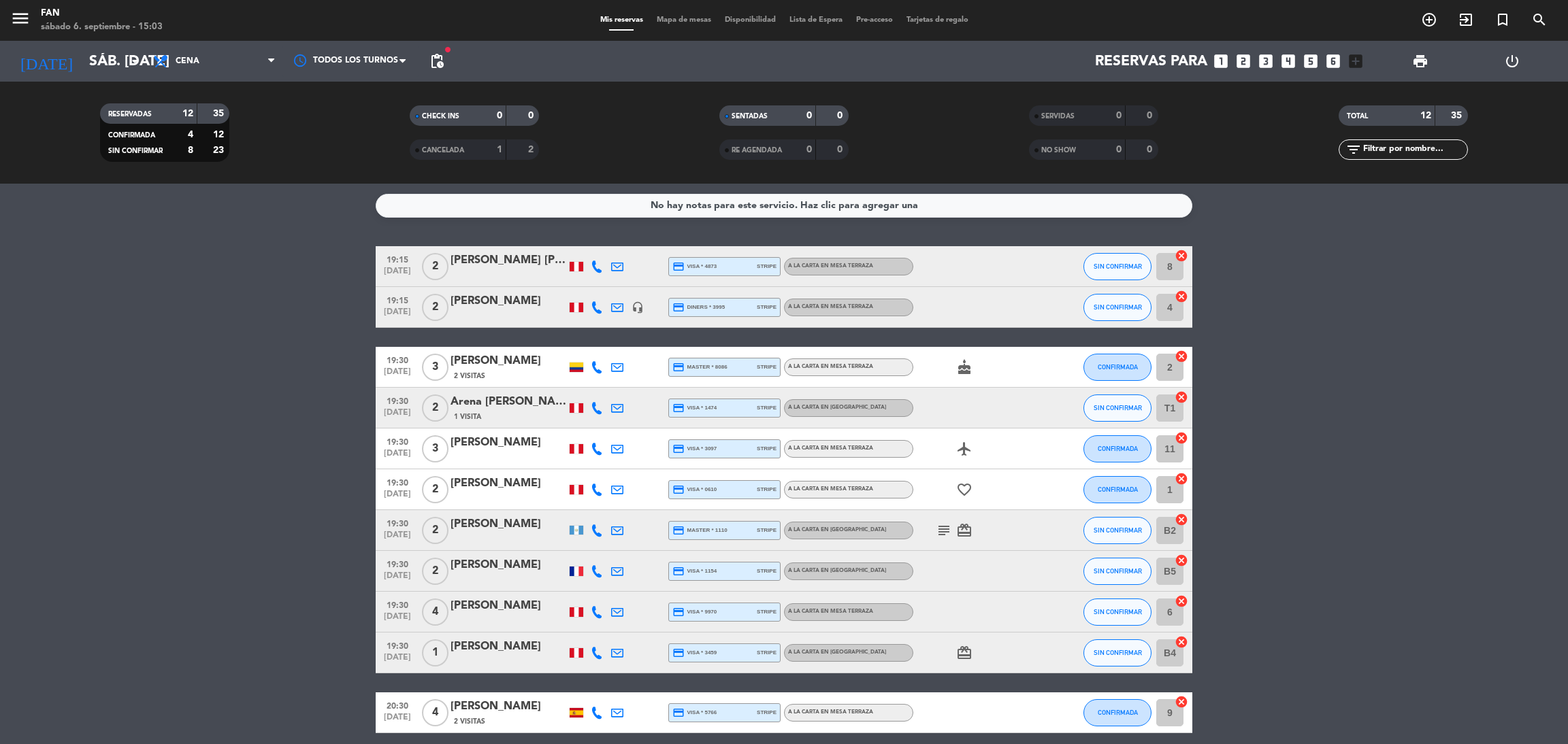
click at [508, 707] on div "[PERSON_NAME]" at bounding box center [508, 707] width 116 height 18
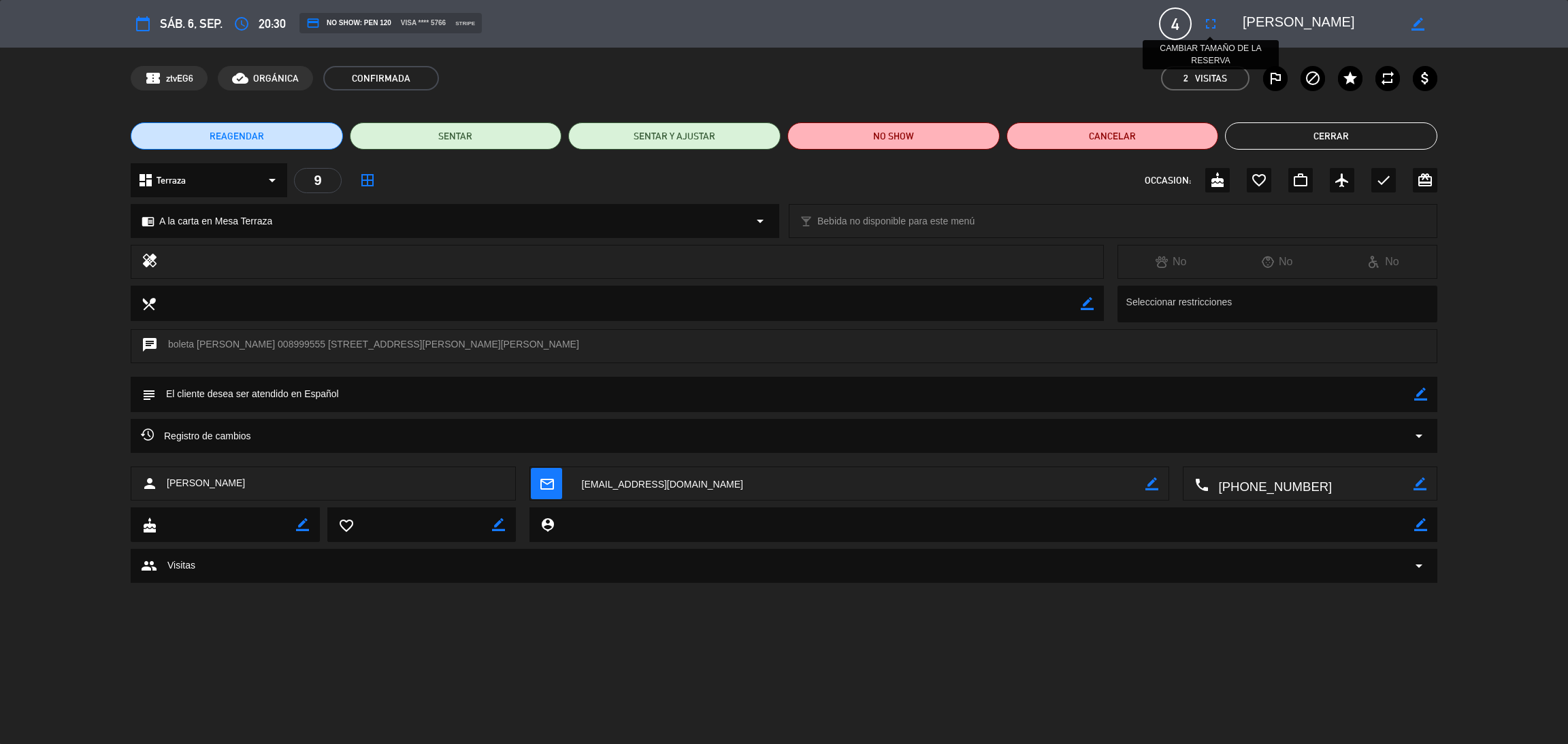
click at [1206, 21] on icon "fullscreen" at bounding box center [1210, 23] width 16 height 16
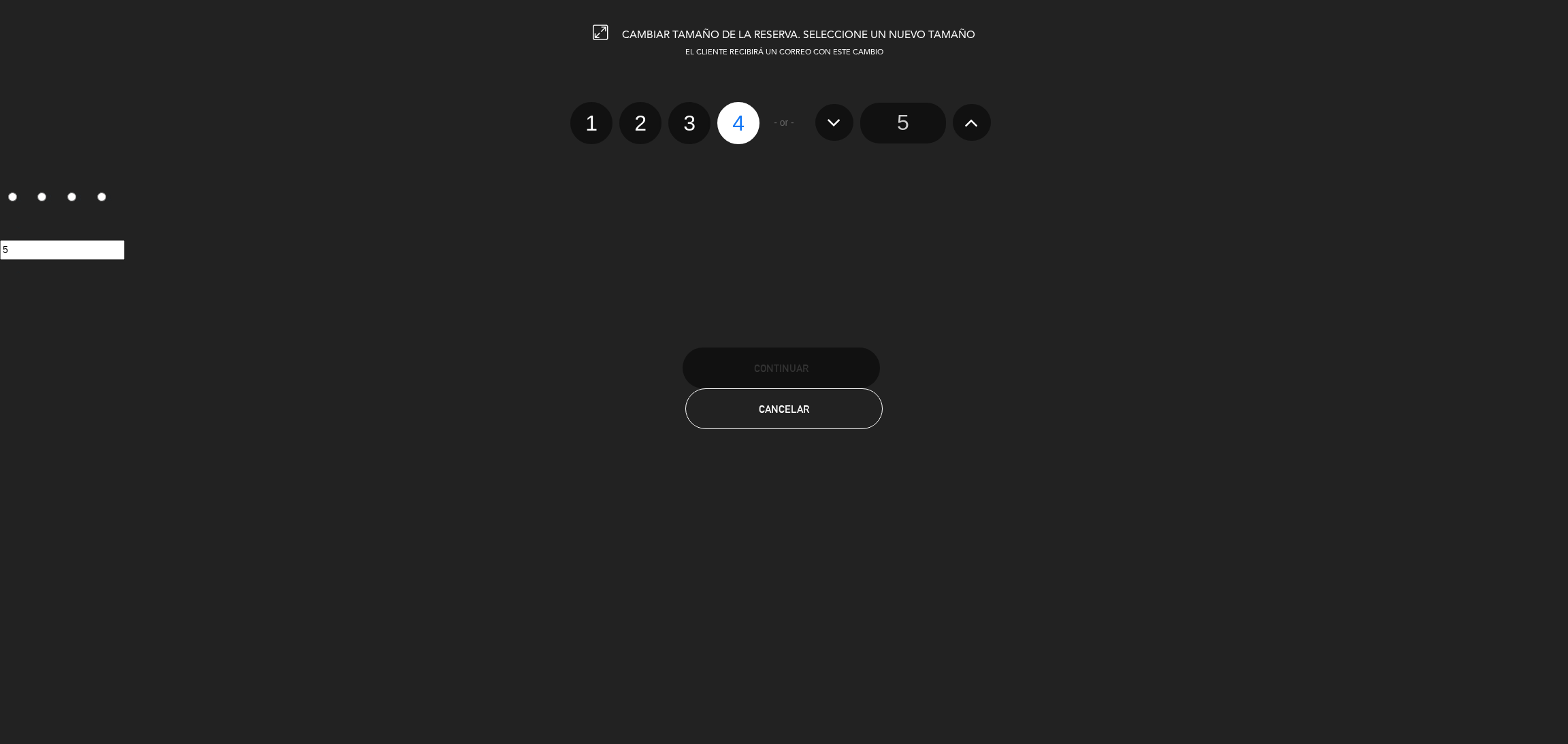
click at [915, 124] on input "5" at bounding box center [903, 123] width 86 height 41
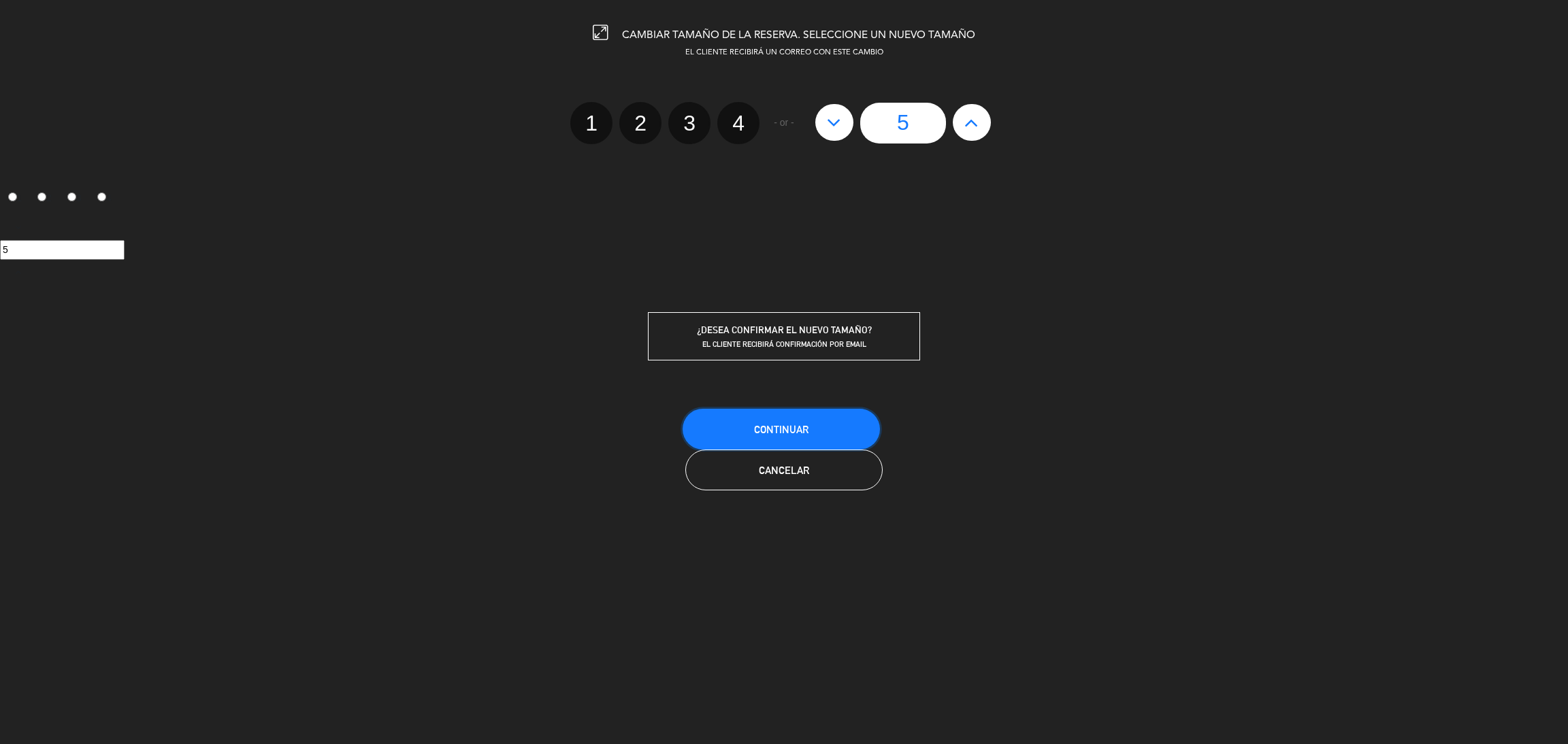
click at [803, 425] on span "Continuar" at bounding box center [780, 429] width 54 height 11
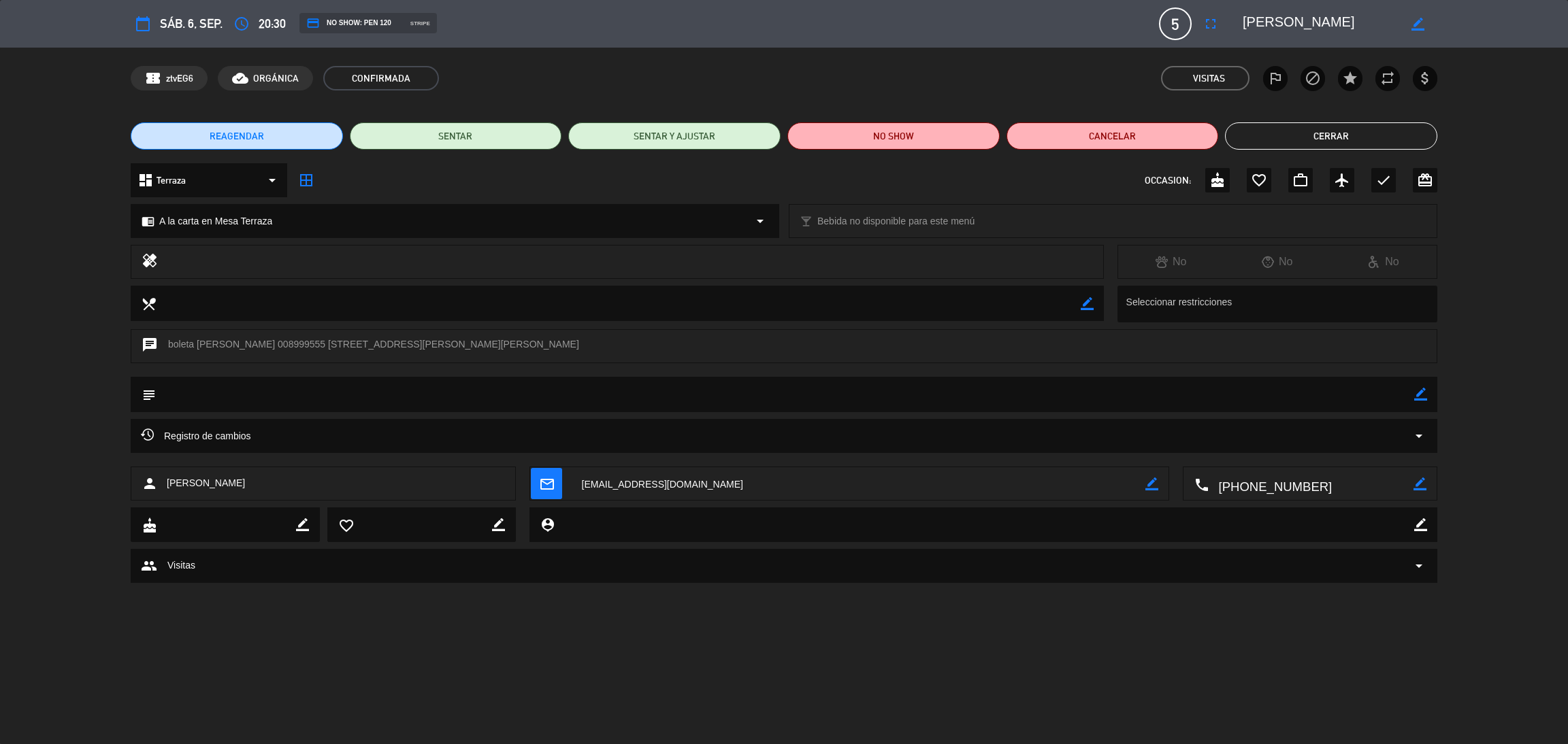
click at [1297, 136] on button "Cerrar" at bounding box center [1330, 136] width 212 height 28
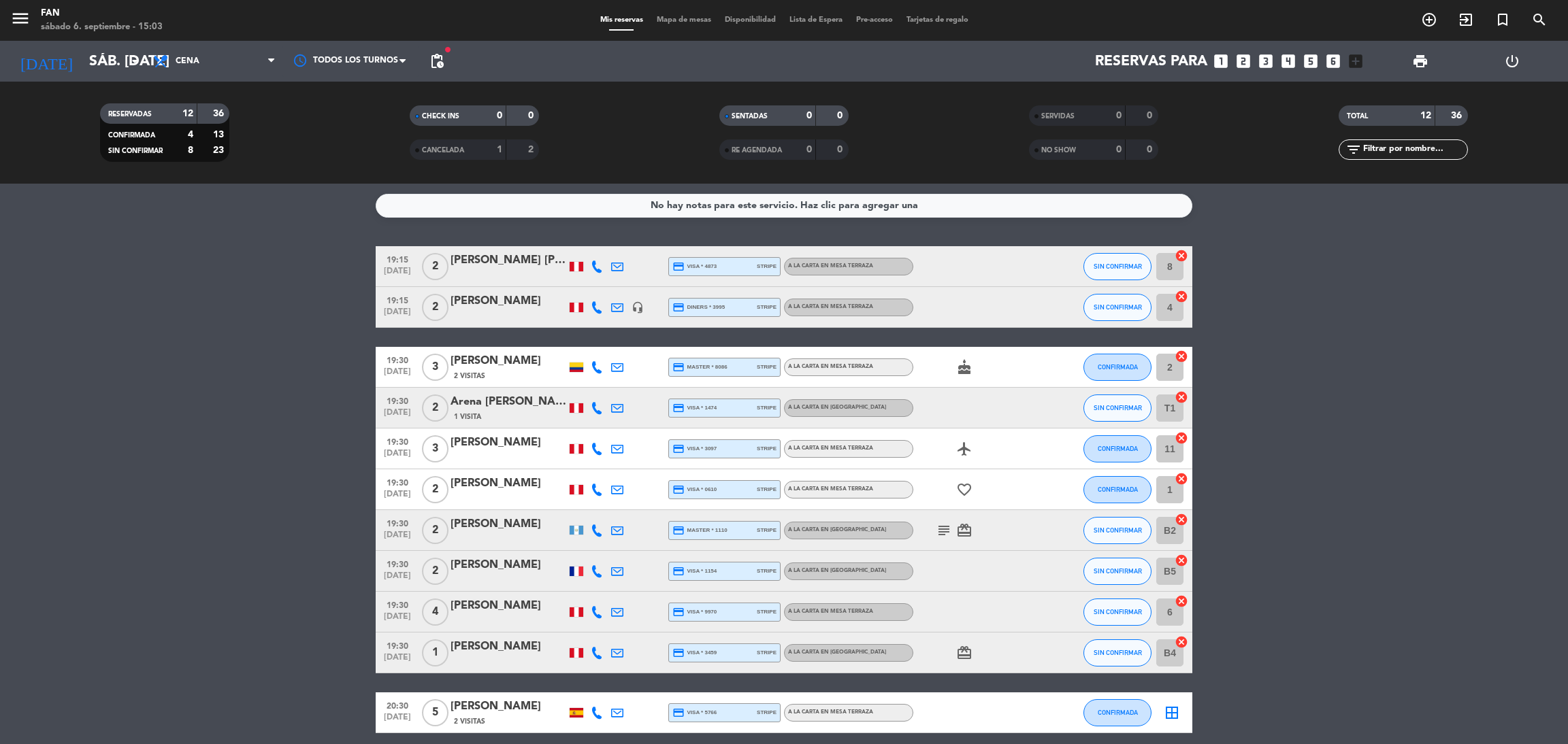
click at [1341, 530] on bookings-row "19:15 [DATE] 2 [PERSON_NAME] [PERSON_NAME] credit_card visa * 4873 stripe A la …" at bounding box center [784, 520] width 1568 height 547
click at [679, 21] on div "Mis reservas Mapa de mesas Disponibilidad Lista de Espera Pre-acceso Tarjetas d…" at bounding box center [784, 20] width 382 height 12
click at [679, 21] on span "Mapa de mesas" at bounding box center [684, 20] width 68 height 8
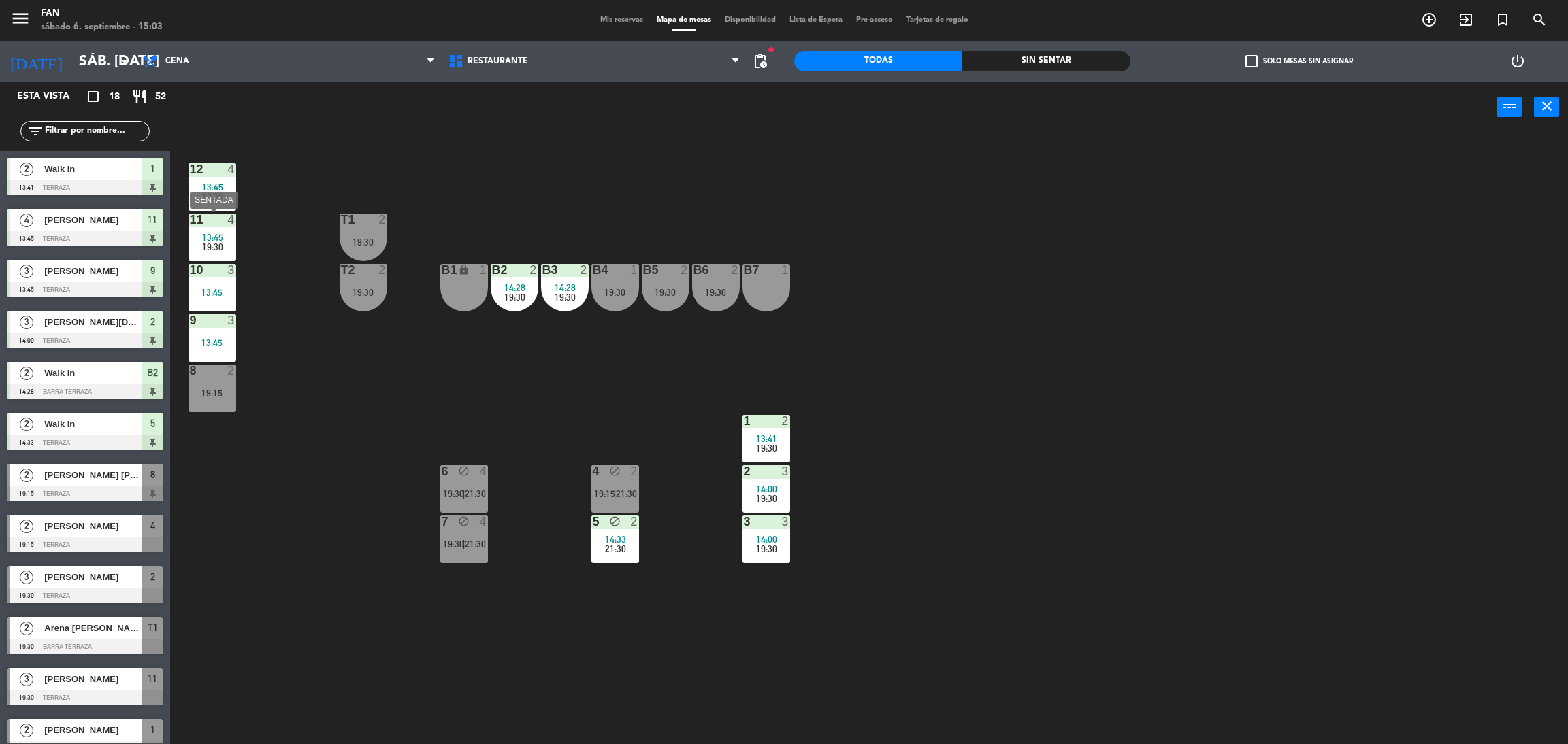
click at [231, 245] on div "19:30" at bounding box center [212, 247] width 48 height 10
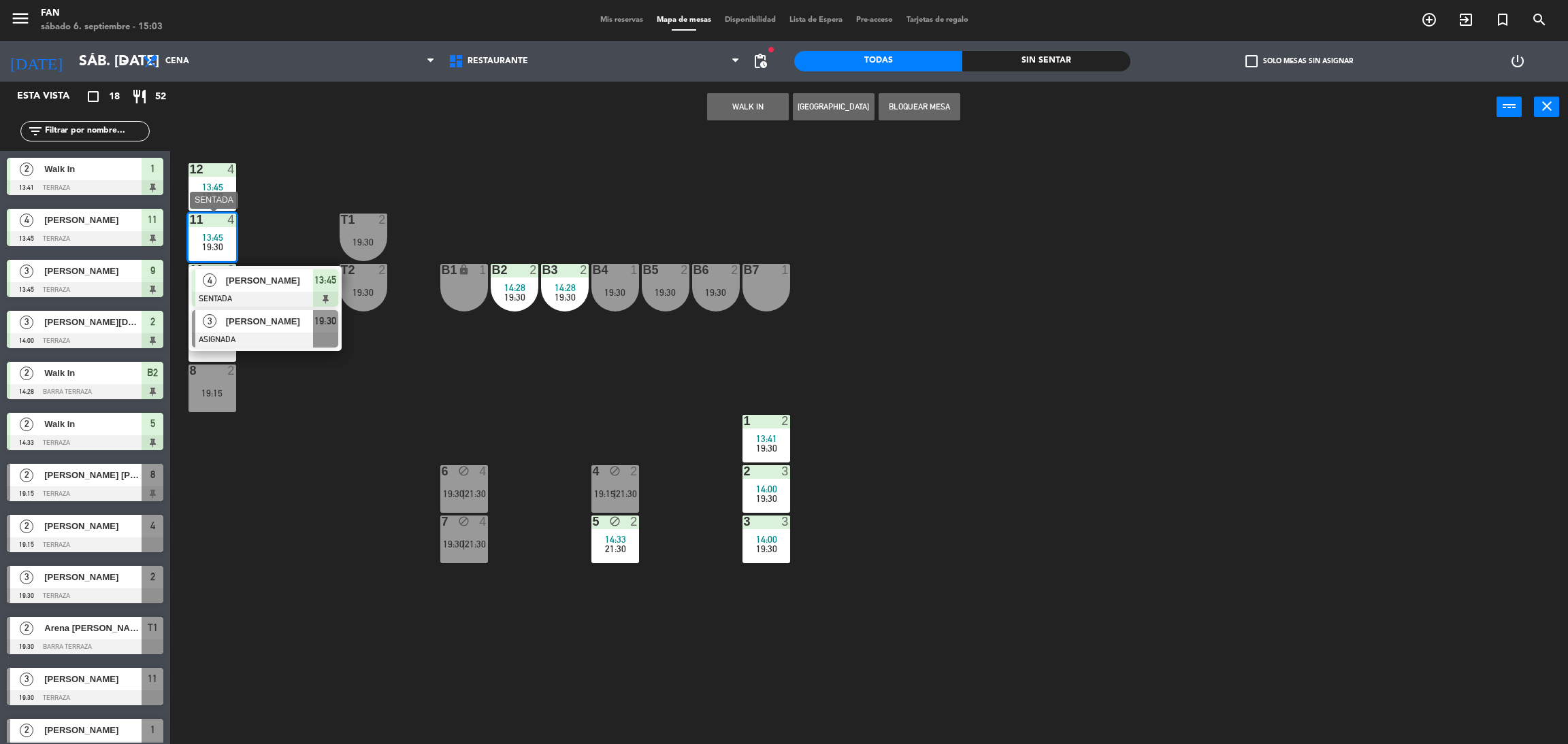
click at [234, 320] on span "[PERSON_NAME]" at bounding box center [270, 321] width 87 height 14
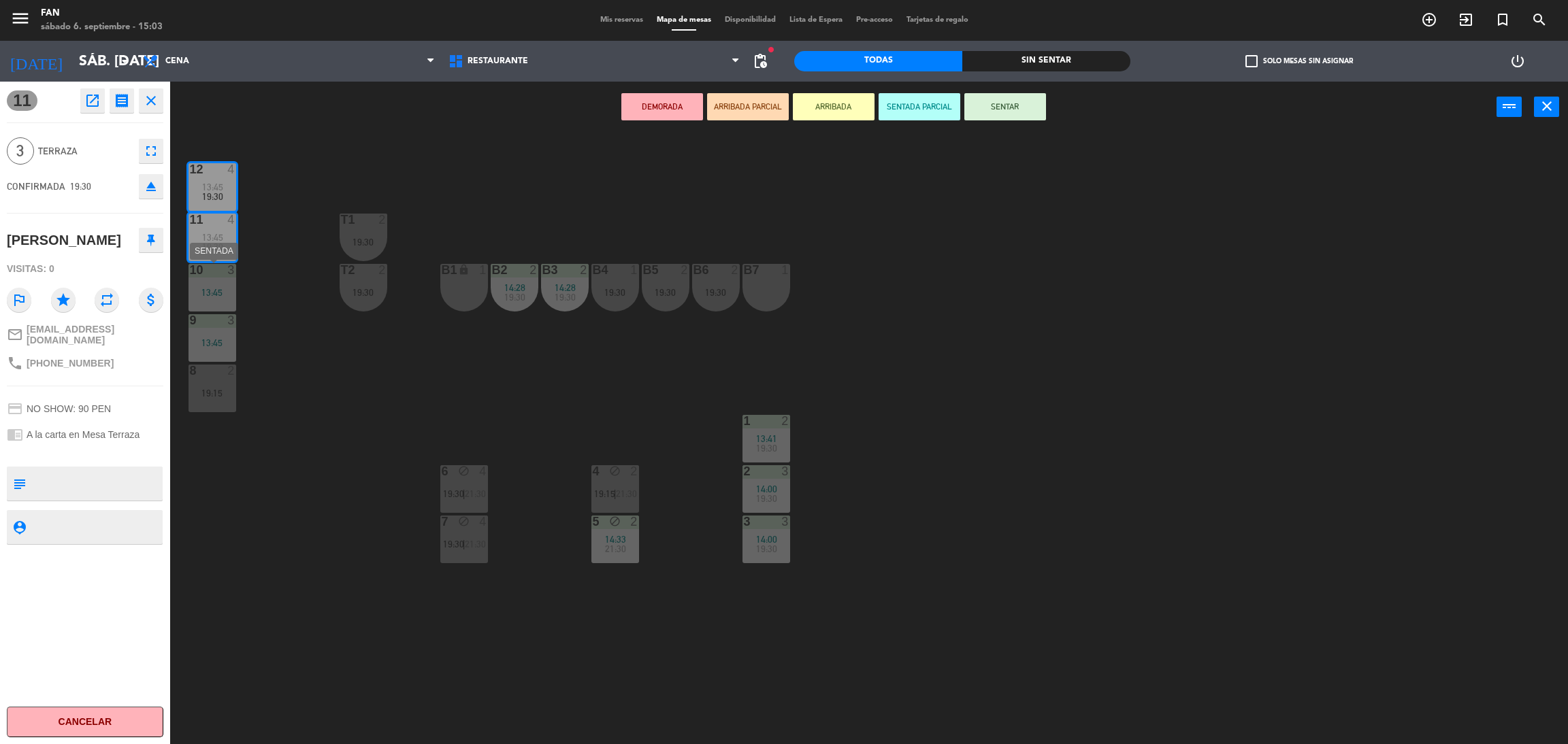
click at [224, 298] on div "10 3 13:45" at bounding box center [212, 288] width 48 height 48
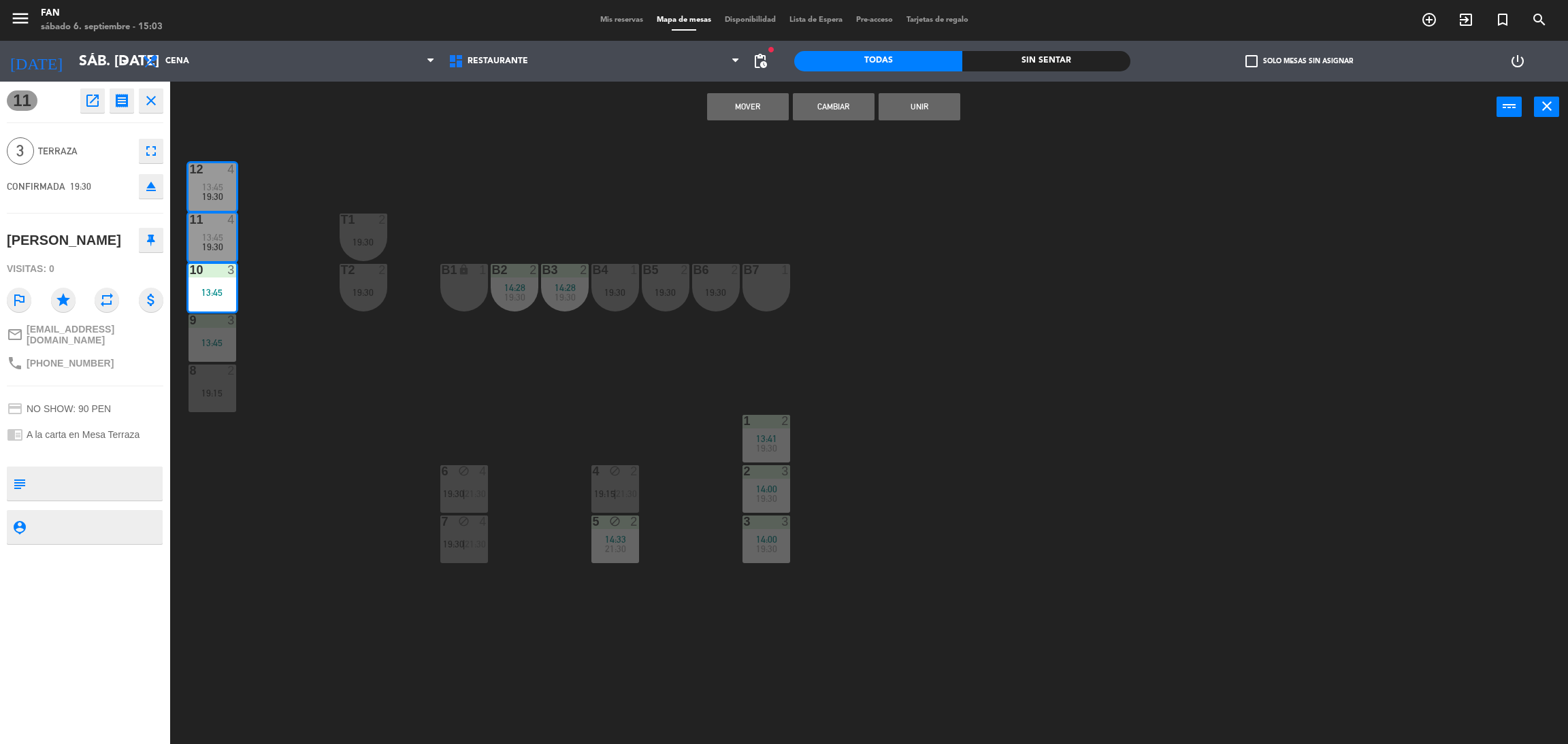
click at [782, 202] on div "12 4 13:45 19:30 11 4 13:45 19:30 T1 2 19:30 10 3 13:45 T2 2 19:30 B1 lock 1 B2…" at bounding box center [876, 445] width 1382 height 612
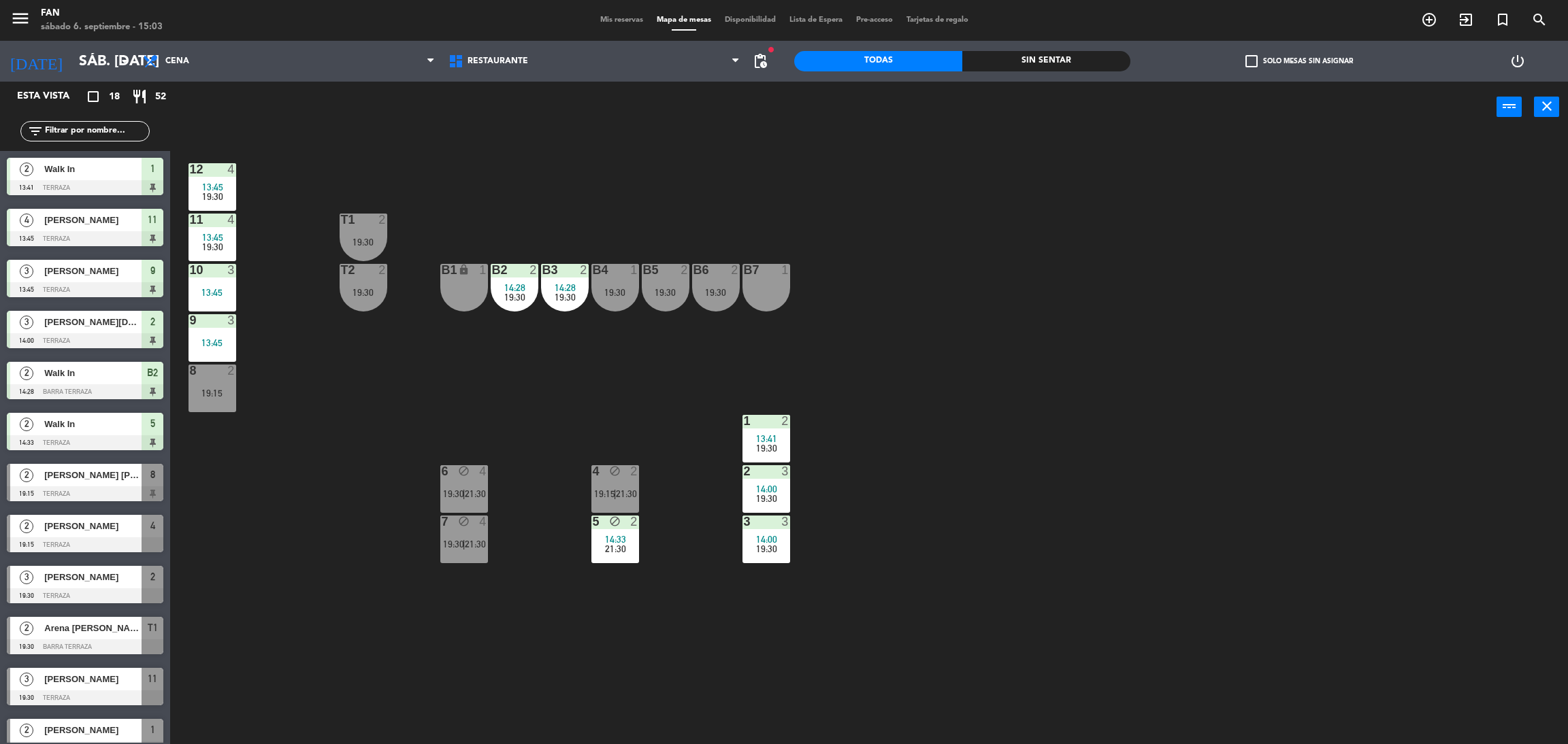
click at [744, 17] on span "Disponibilidad" at bounding box center [750, 20] width 65 height 8
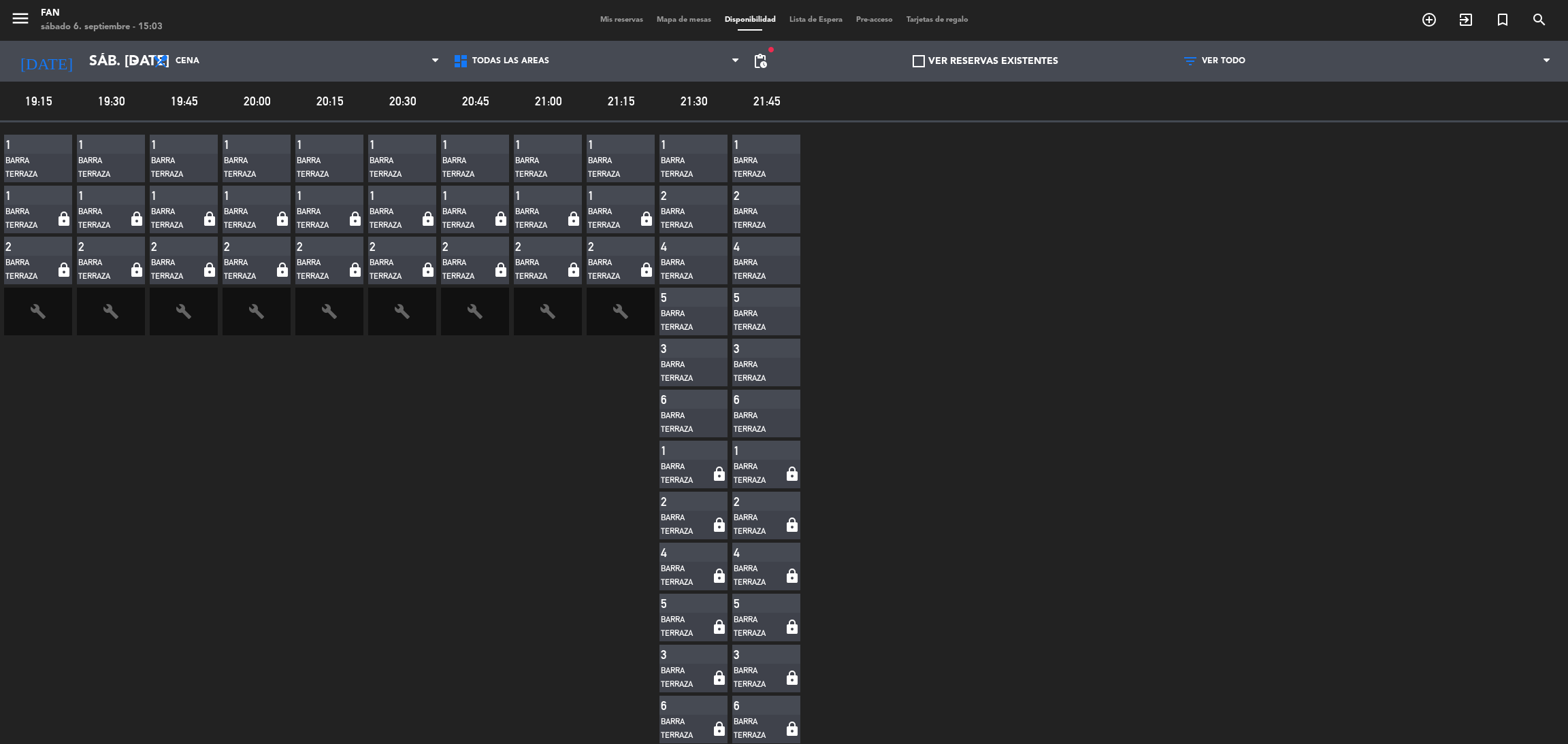
click at [659, 18] on span "Mapa de mesas" at bounding box center [684, 20] width 68 height 8
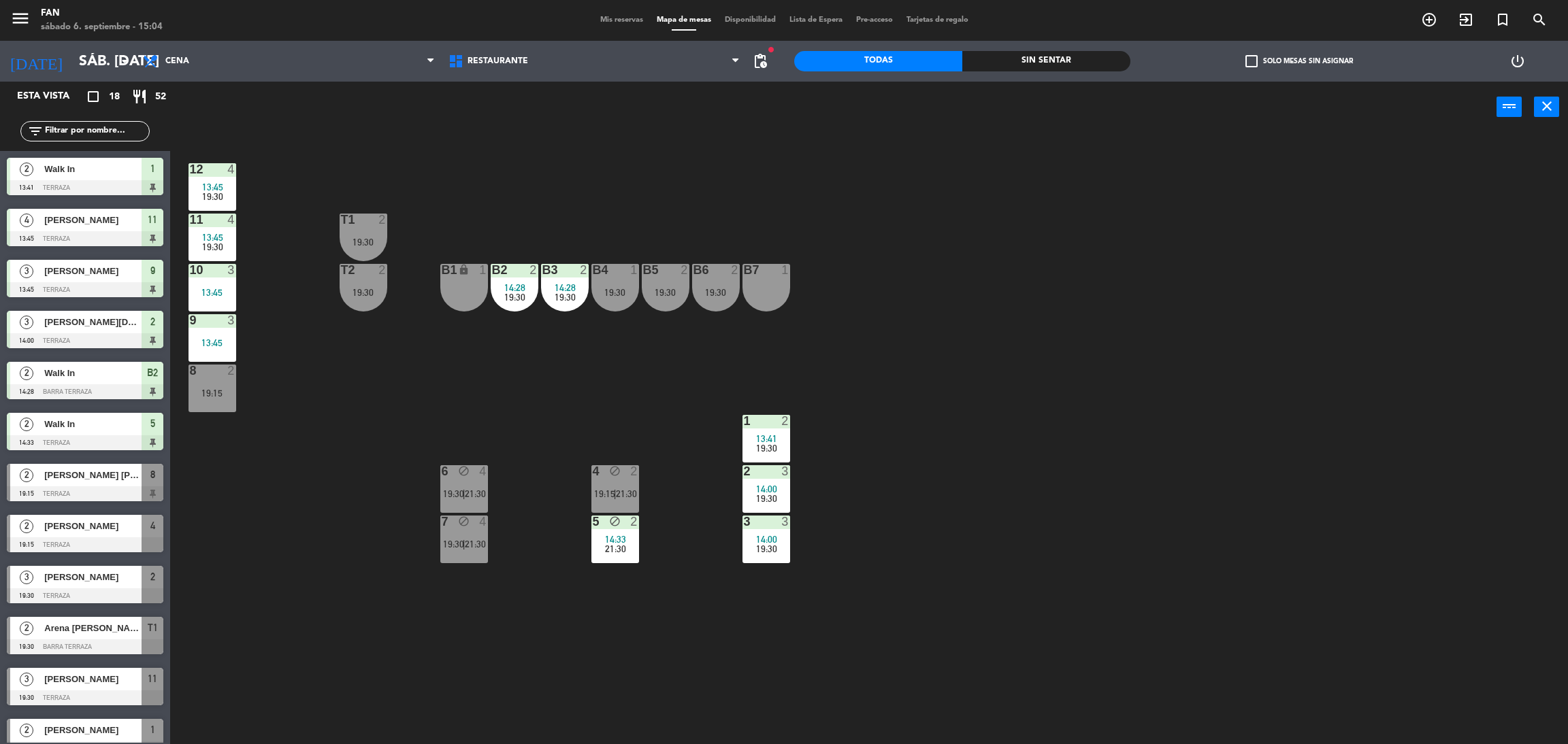
click at [604, 18] on span "Mis reservas" at bounding box center [621, 20] width 56 height 8
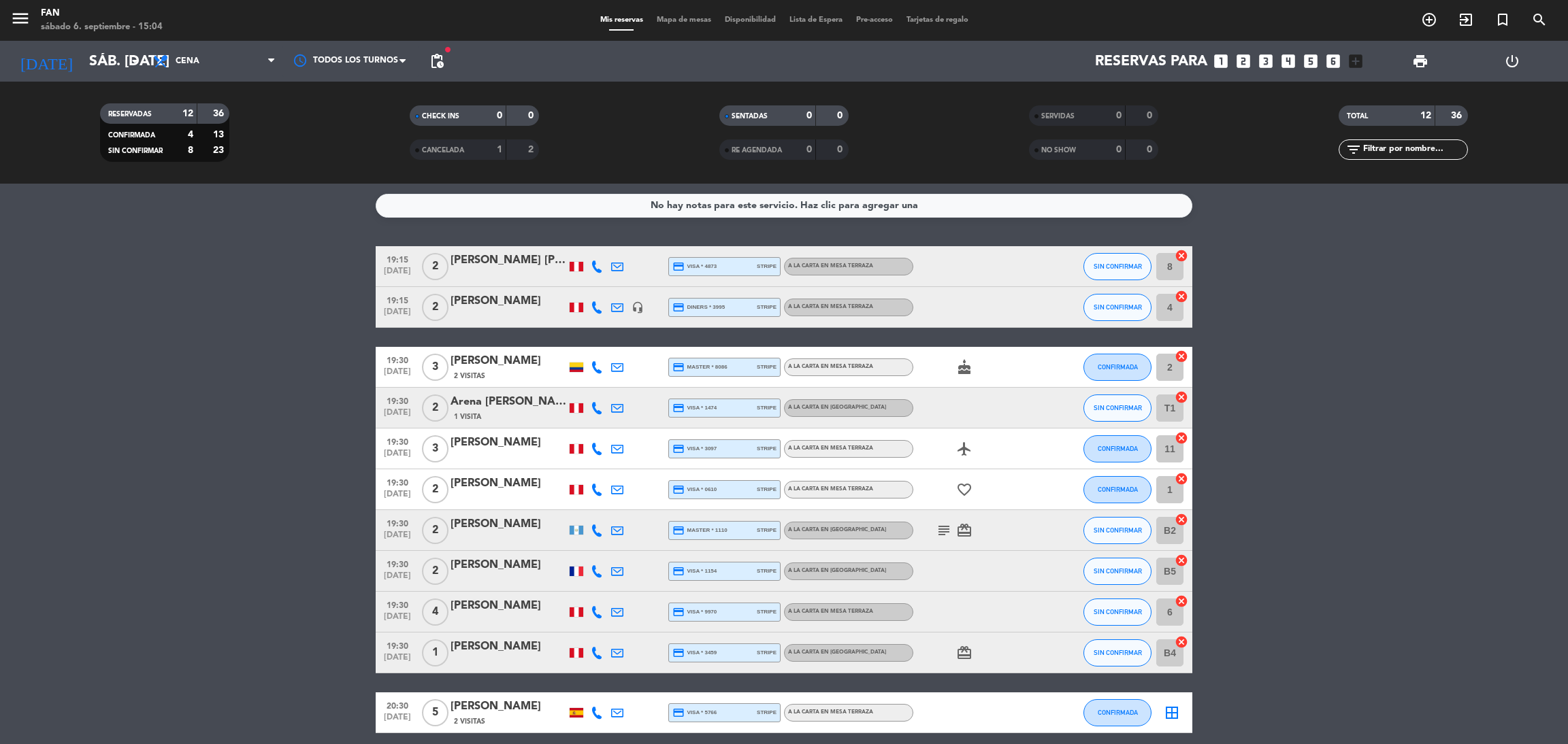
click at [1173, 715] on icon "border_all" at bounding box center [1171, 713] width 16 height 16
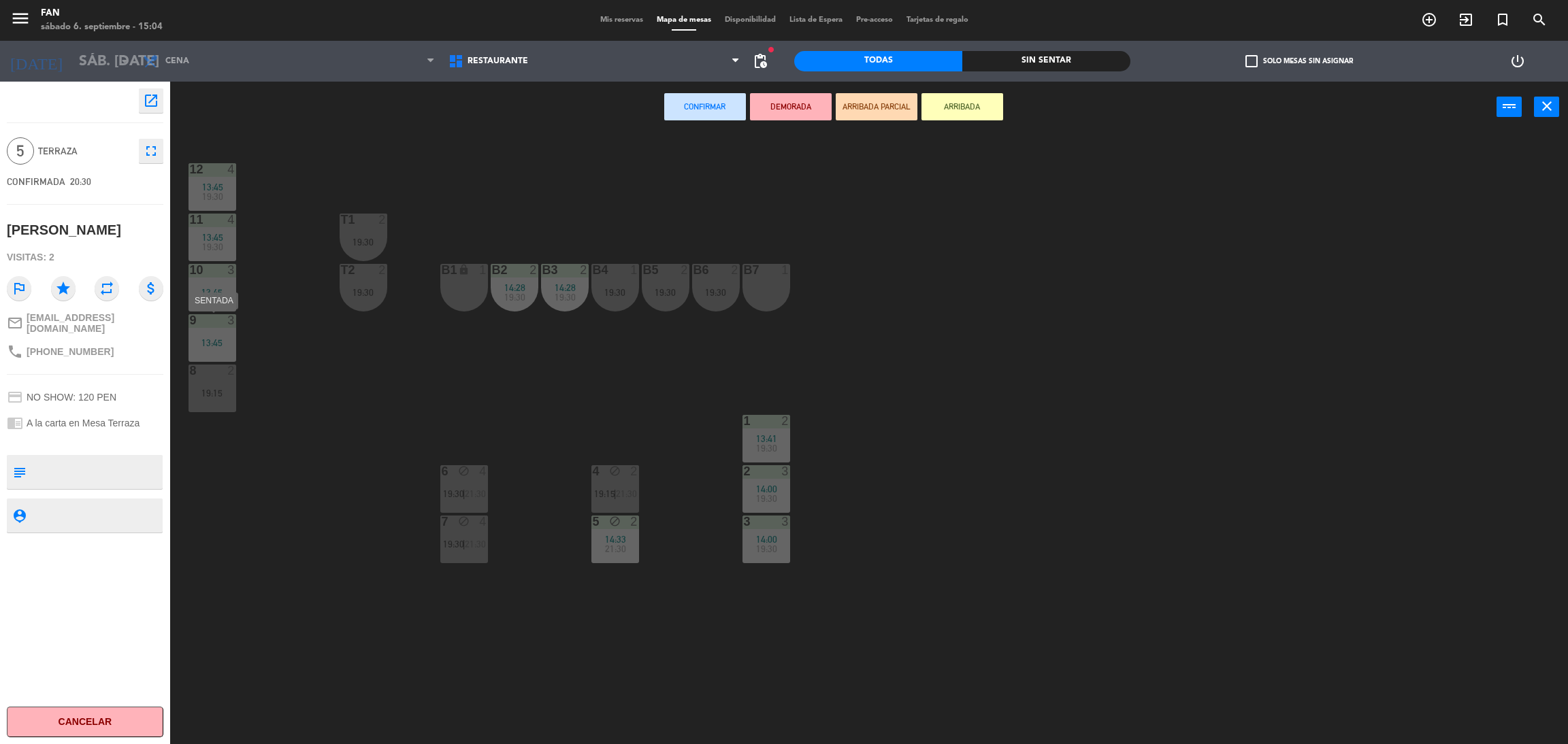
click at [223, 344] on div "13:45" at bounding box center [212, 343] width 48 height 10
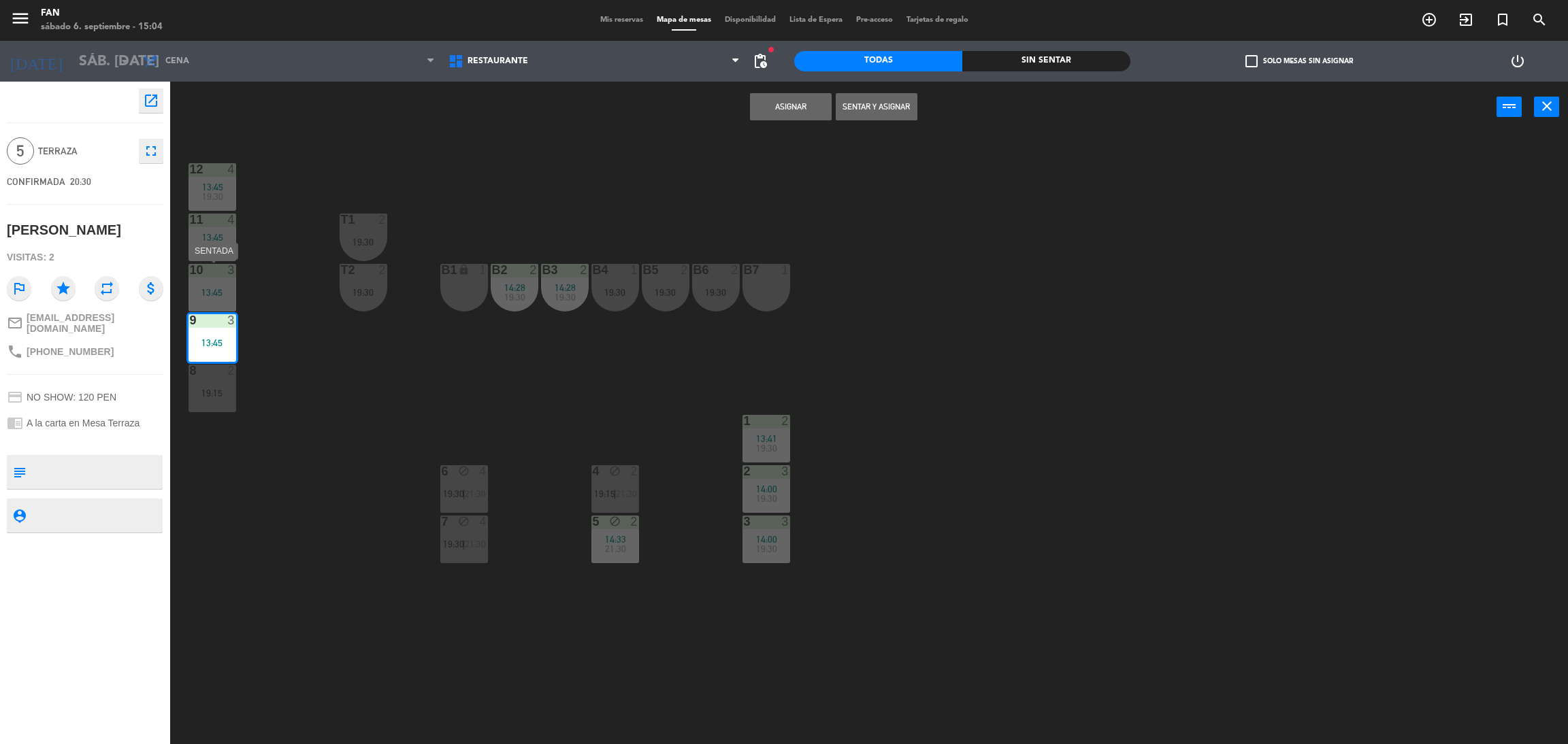
click at [227, 276] on div "3" at bounding box center [231, 270] width 9 height 12
click at [869, 114] on button "Unir y asignar" at bounding box center [876, 106] width 82 height 28
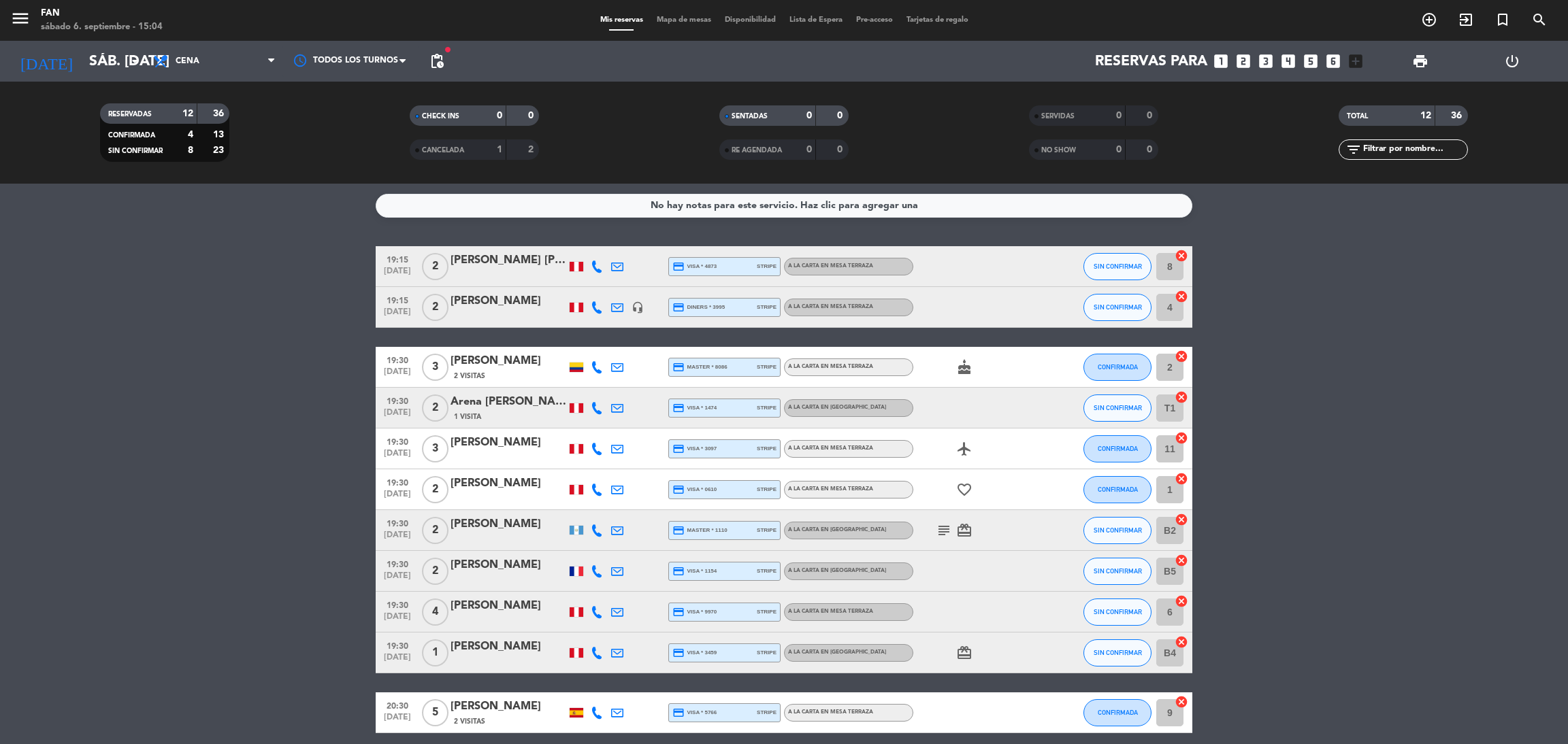
click at [687, 20] on span "Mapa de mesas" at bounding box center [684, 20] width 68 height 8
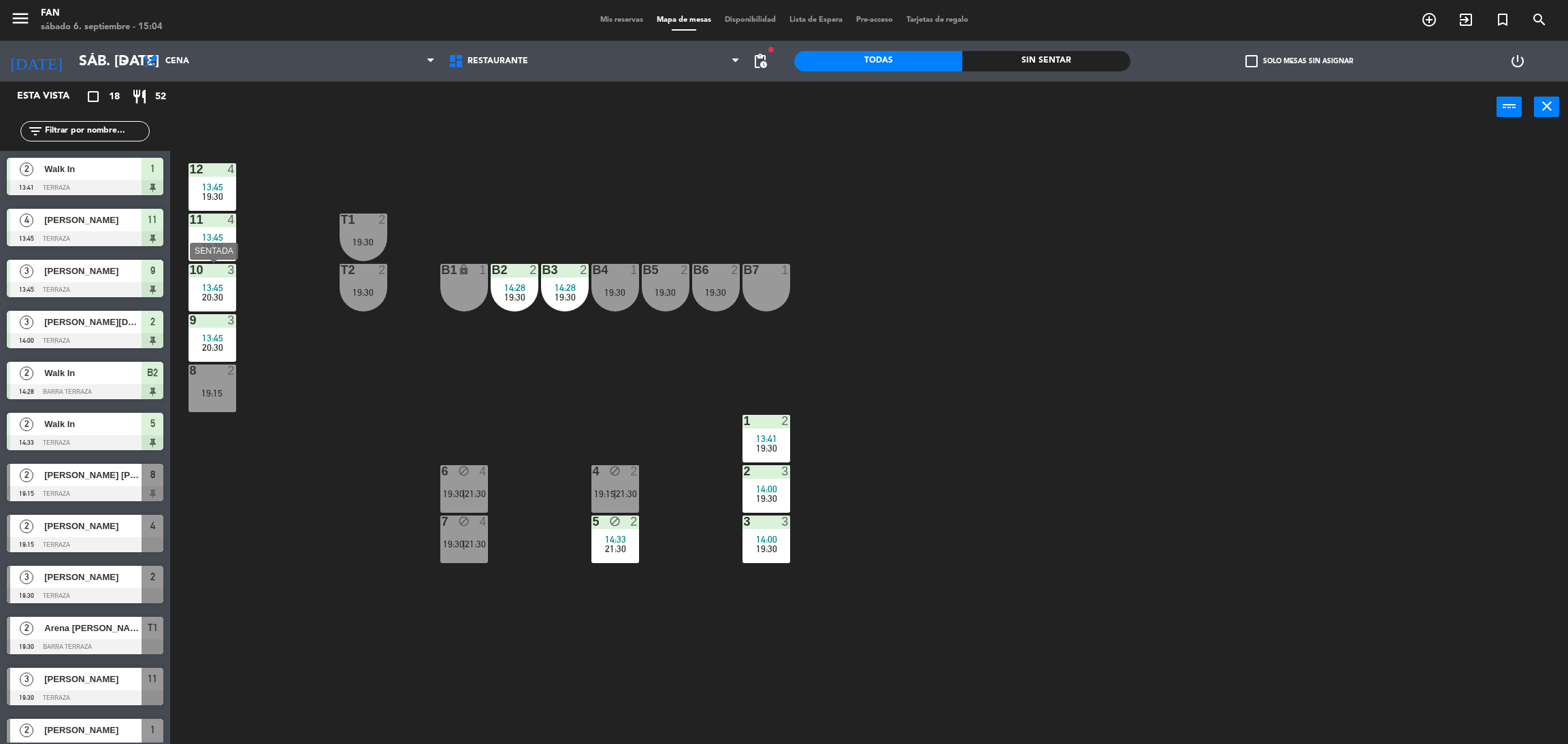
click at [214, 294] on span "20:30" at bounding box center [213, 296] width 21 height 10
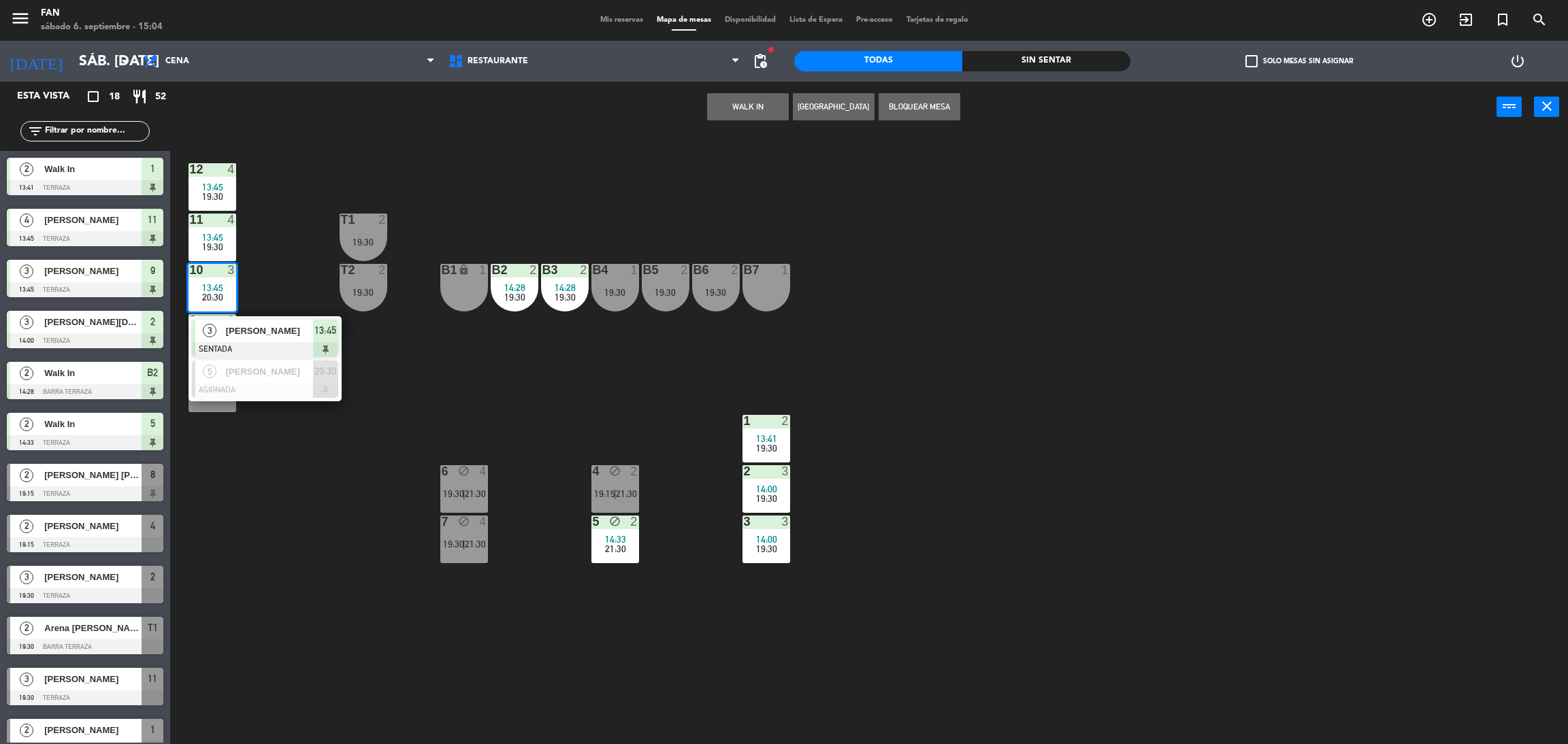
click at [266, 289] on div "12 4 13:45 19:30 11 4 13:45 19:30 T1 2 19:30 10 3 13:45 20:30 3 [PERSON_NAME] S…" at bounding box center [876, 445] width 1382 height 612
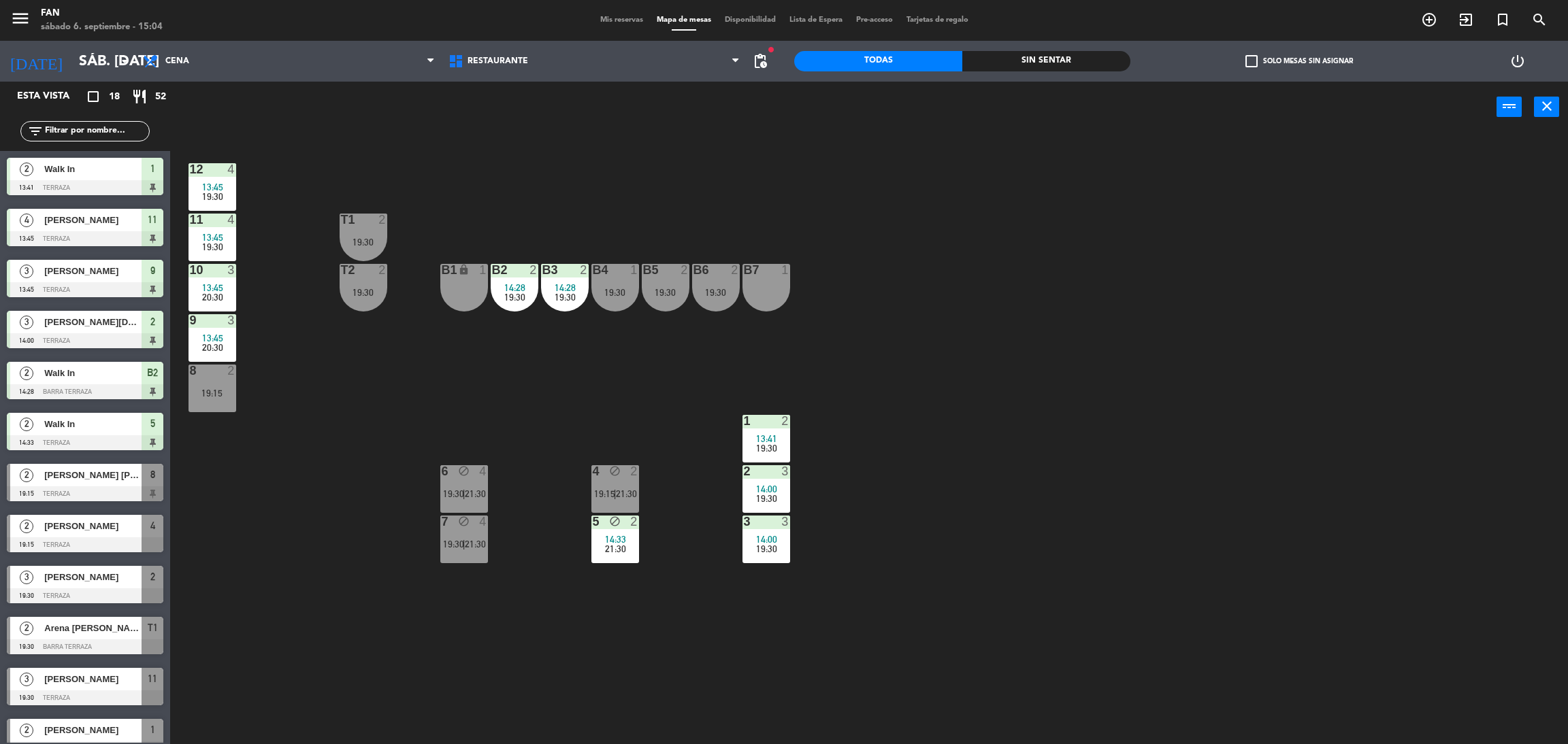
click at [209, 222] on div at bounding box center [212, 219] width 23 height 12
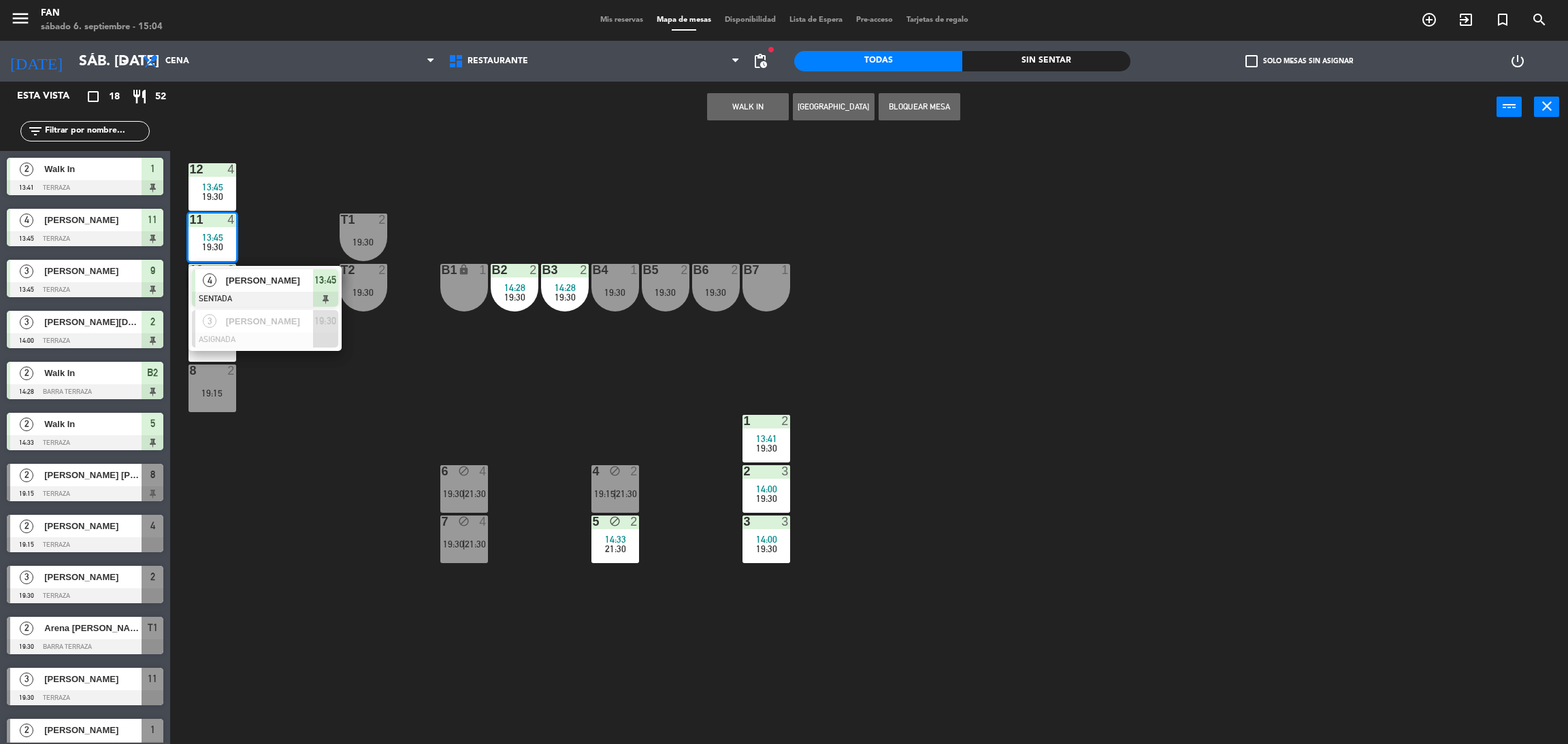
click at [904, 111] on button "Bloquear Mesa" at bounding box center [919, 106] width 82 height 28
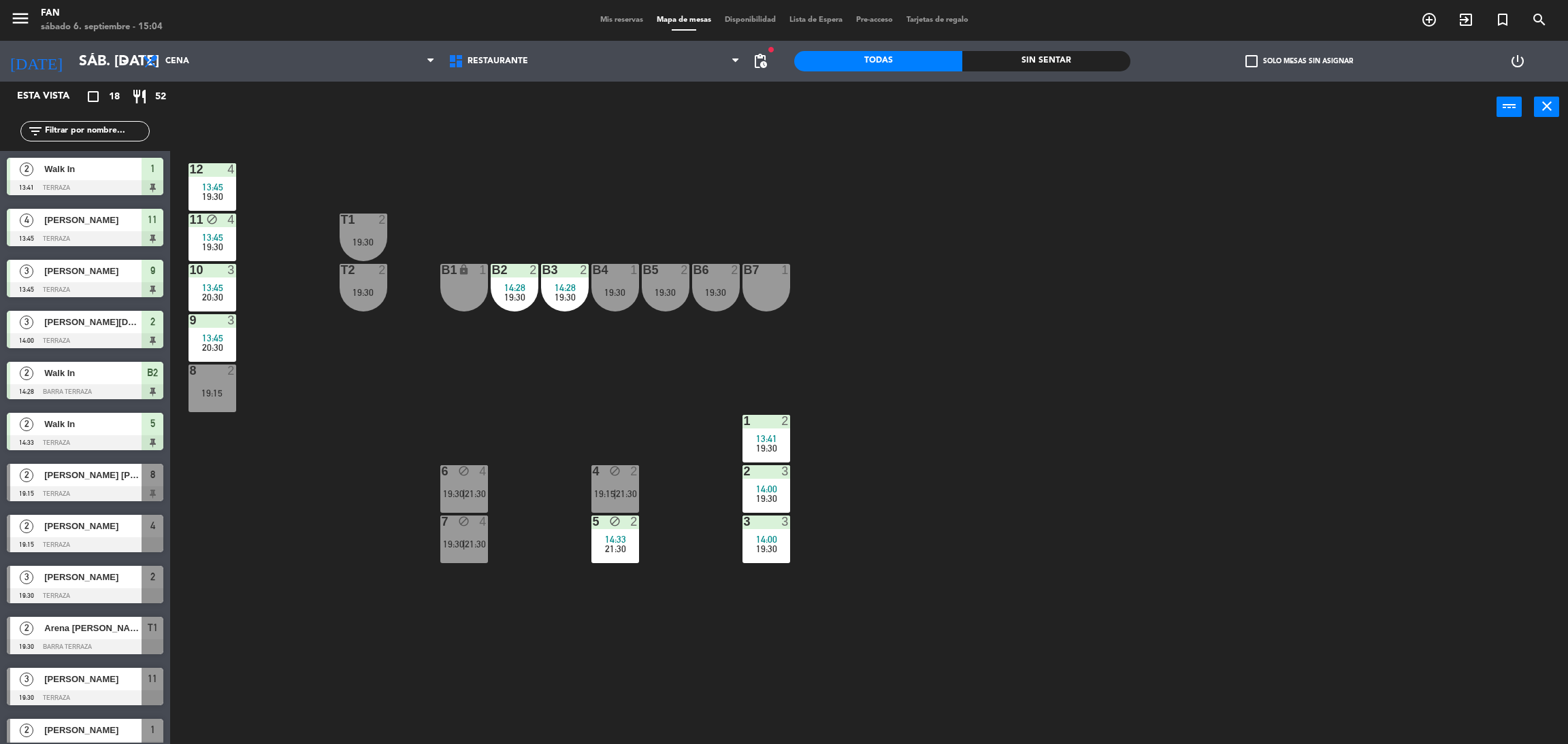
click at [221, 192] on span "19:30" at bounding box center [213, 196] width 21 height 10
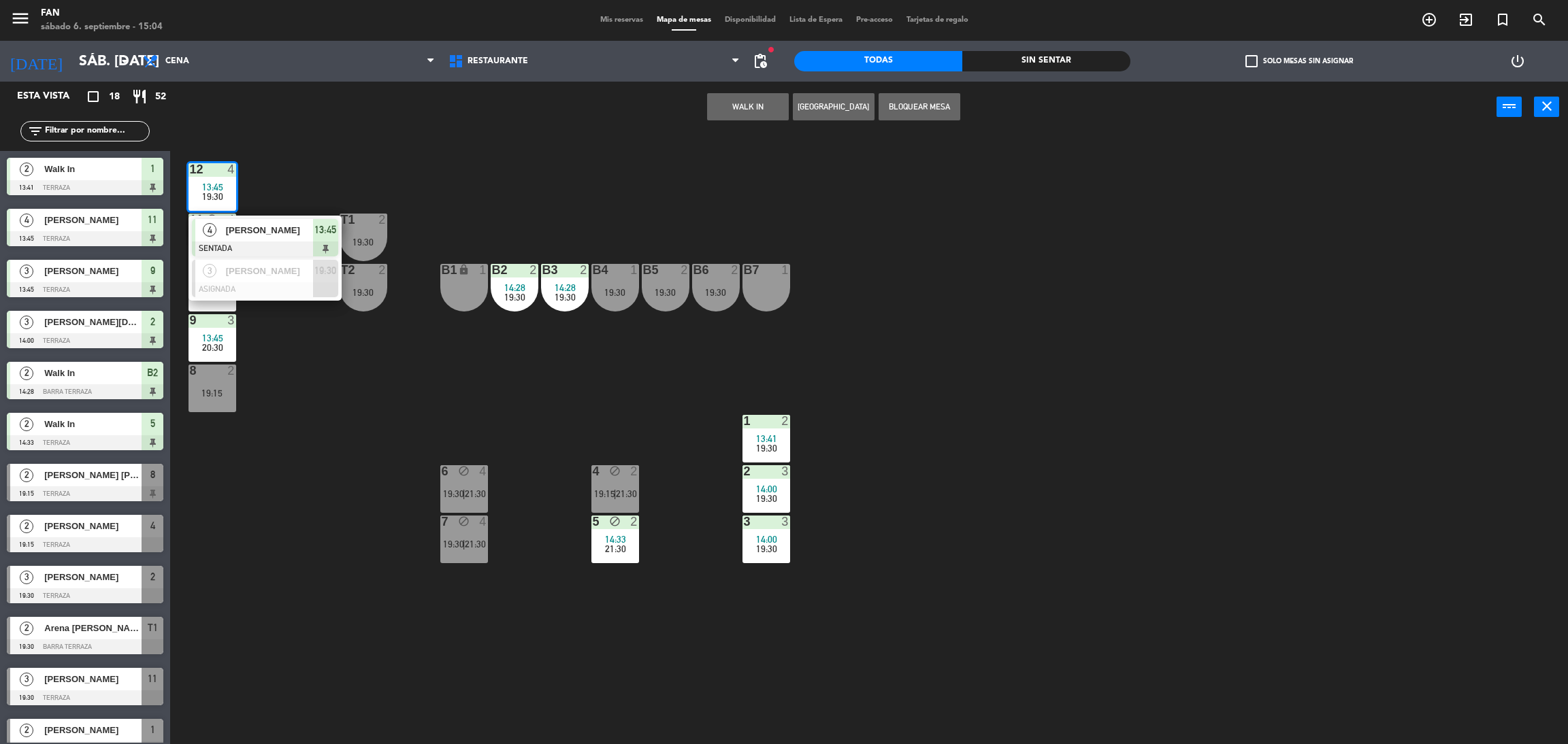
click at [903, 105] on button "Bloquear Mesa" at bounding box center [919, 106] width 82 height 28
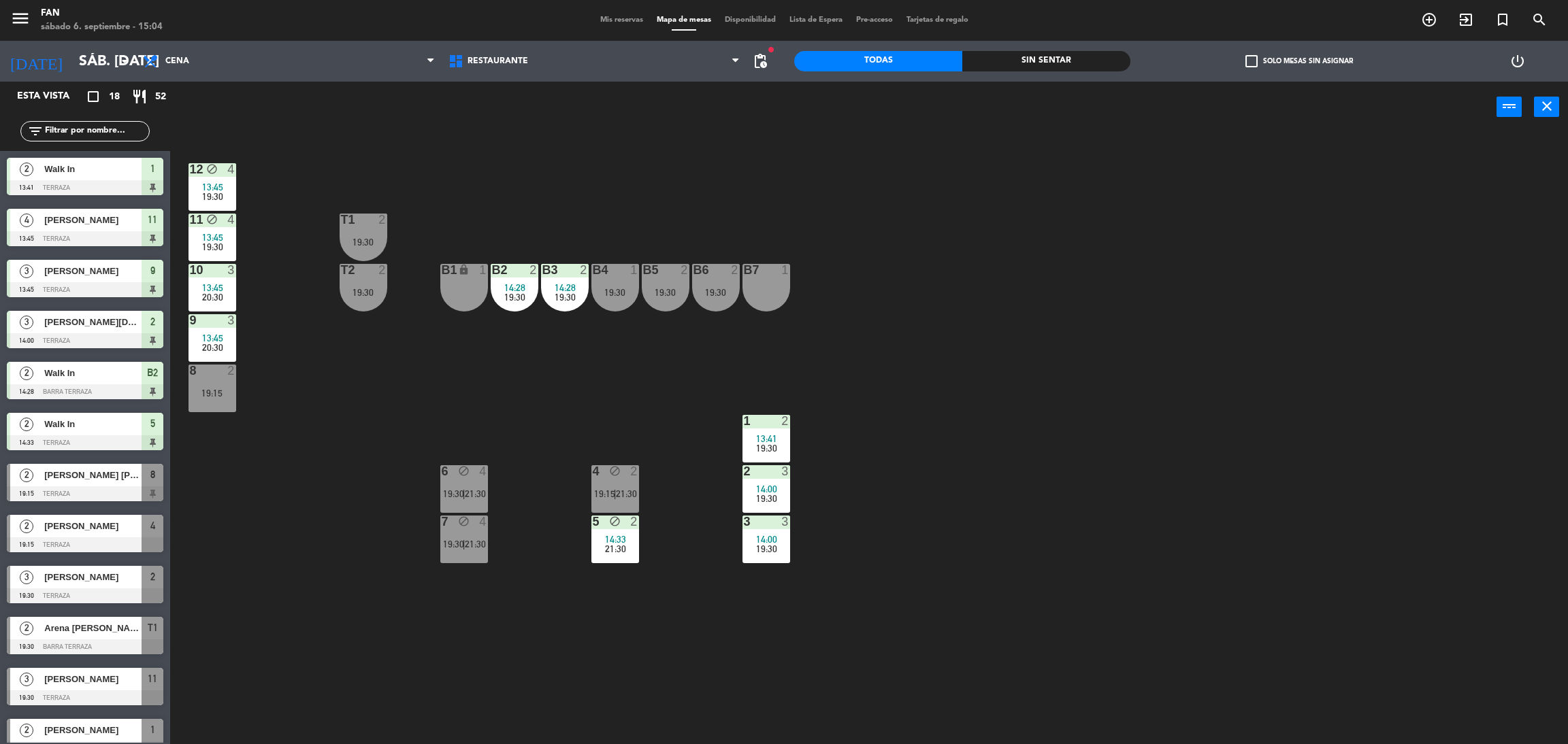
click at [918, 192] on div "12 block 4 13:45 19:30 11 block 4 13:45 19:30 T1 2 19:30 10 3 13:45 20:30 T2 2 …" at bounding box center [876, 445] width 1382 height 612
click at [300, 67] on span "Cena" at bounding box center [288, 62] width 305 height 30
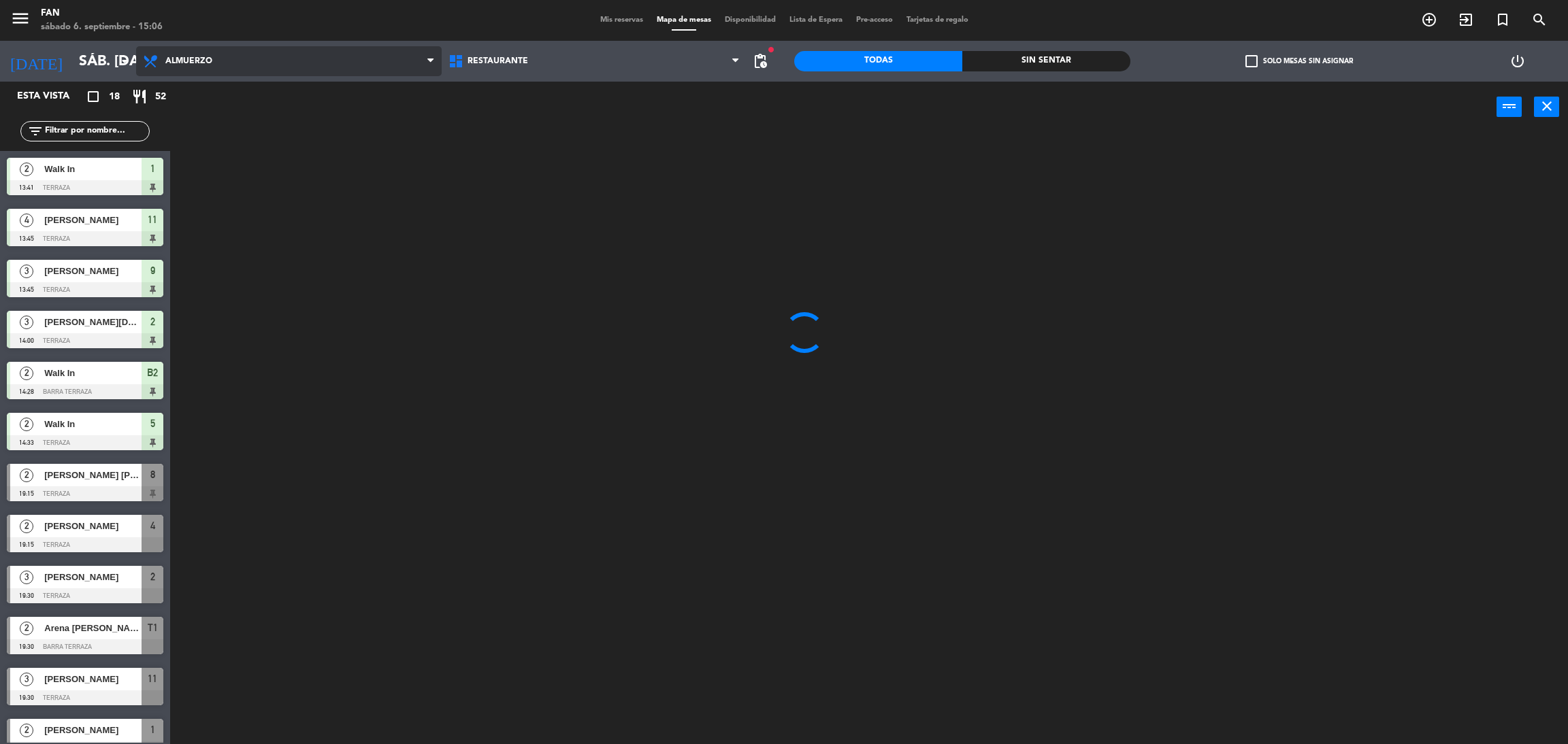
click at [281, 96] on ng-component "menu Fan sábado 6. septiembre - 15:06 Mis reservas Mapa de mesas Disponibilidad…" at bounding box center [784, 375] width 1568 height 751
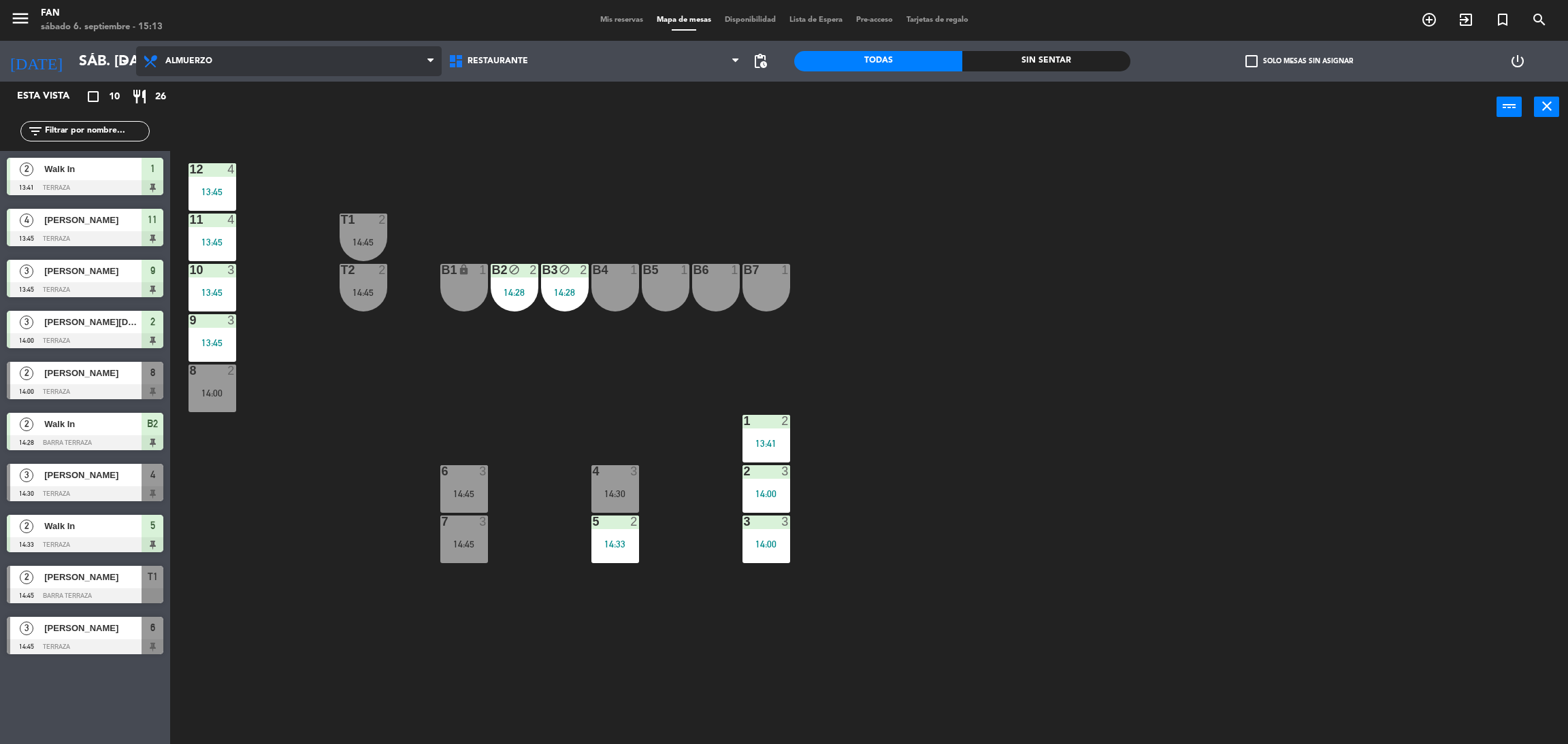
click at [251, 63] on span "Almuerzo" at bounding box center [288, 62] width 305 height 30
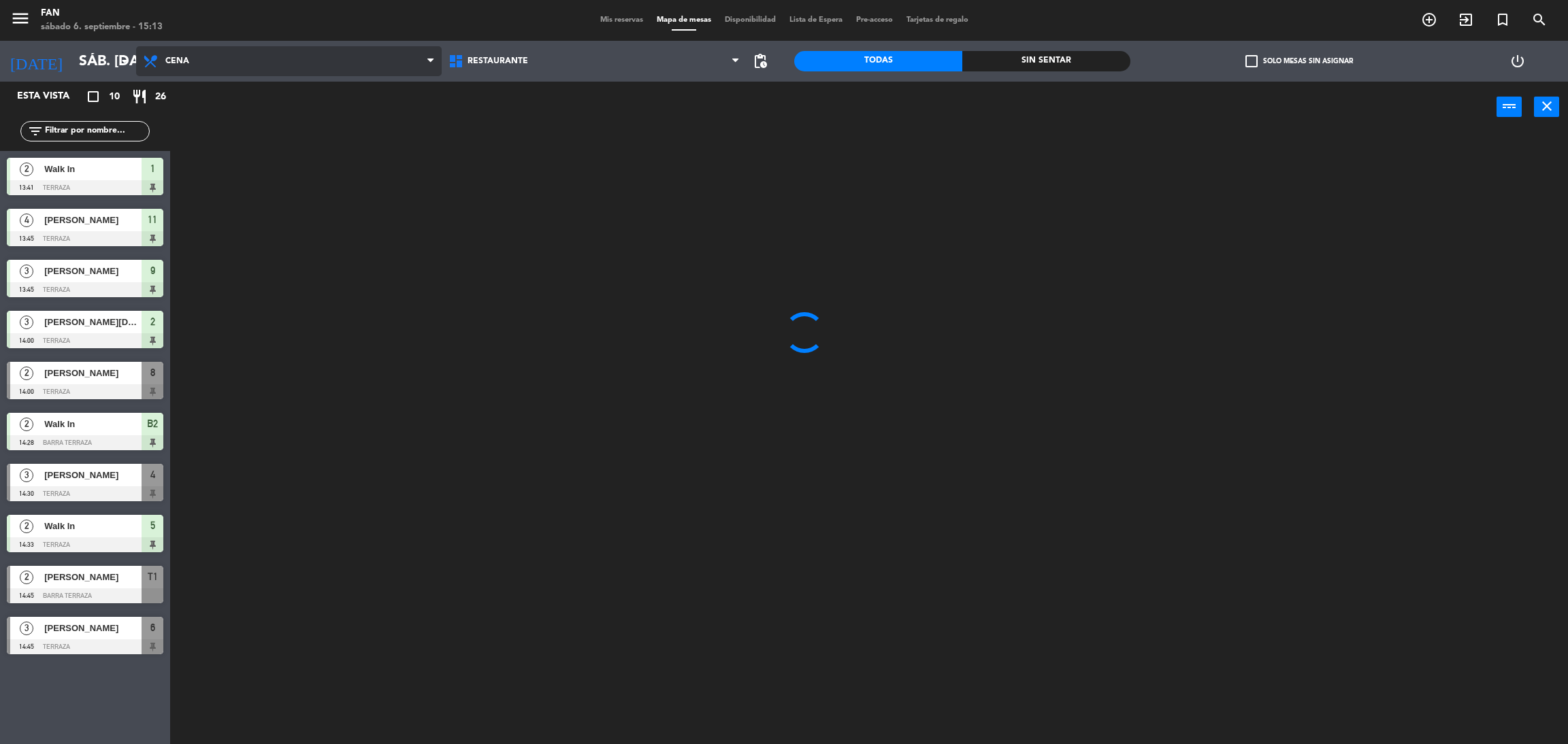
click at [239, 132] on ng-component "menu Fan sábado 6. septiembre - 15:13 Mis reservas Mapa de mesas Disponibilidad…" at bounding box center [784, 375] width 1568 height 751
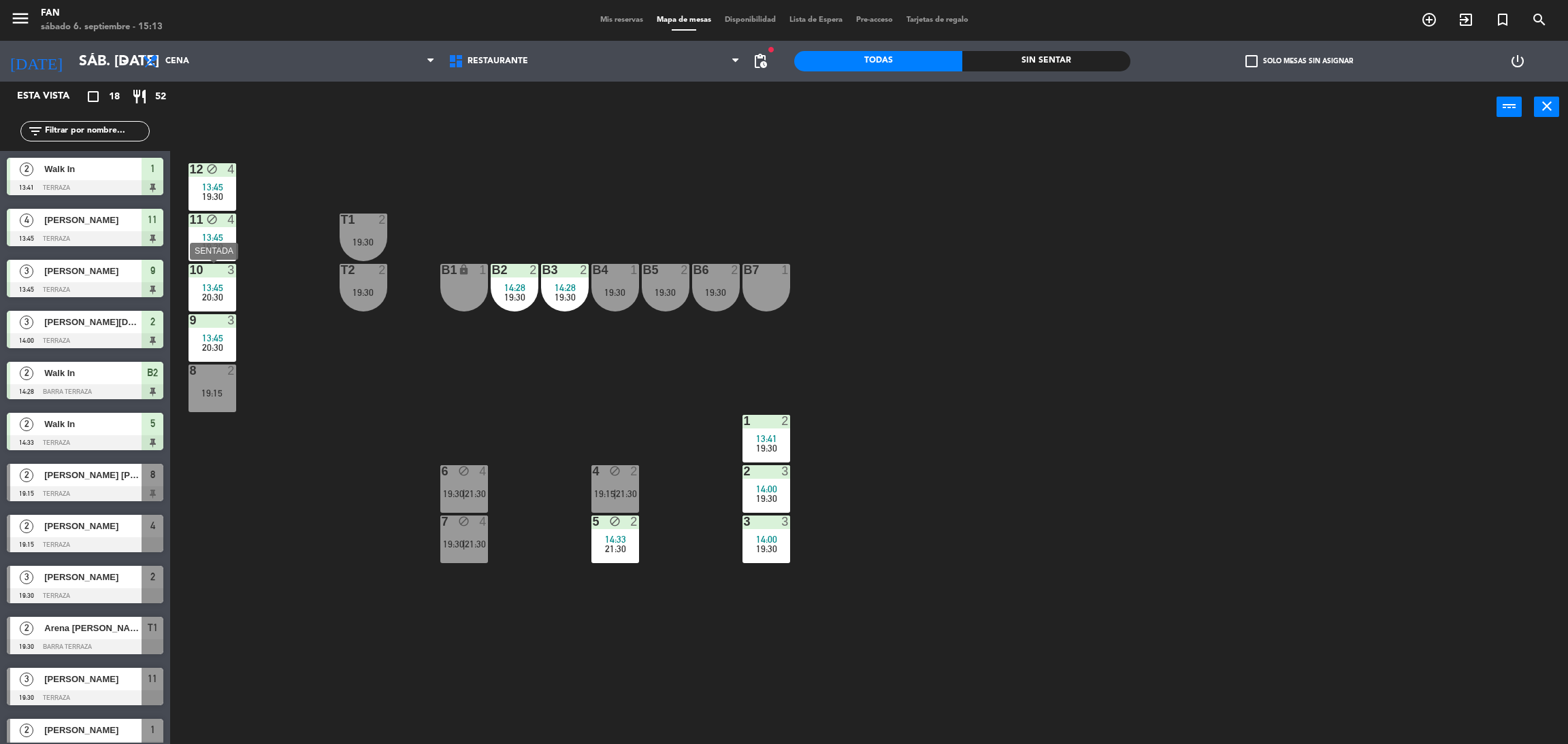
click at [218, 295] on span "20:30" at bounding box center [213, 296] width 21 height 10
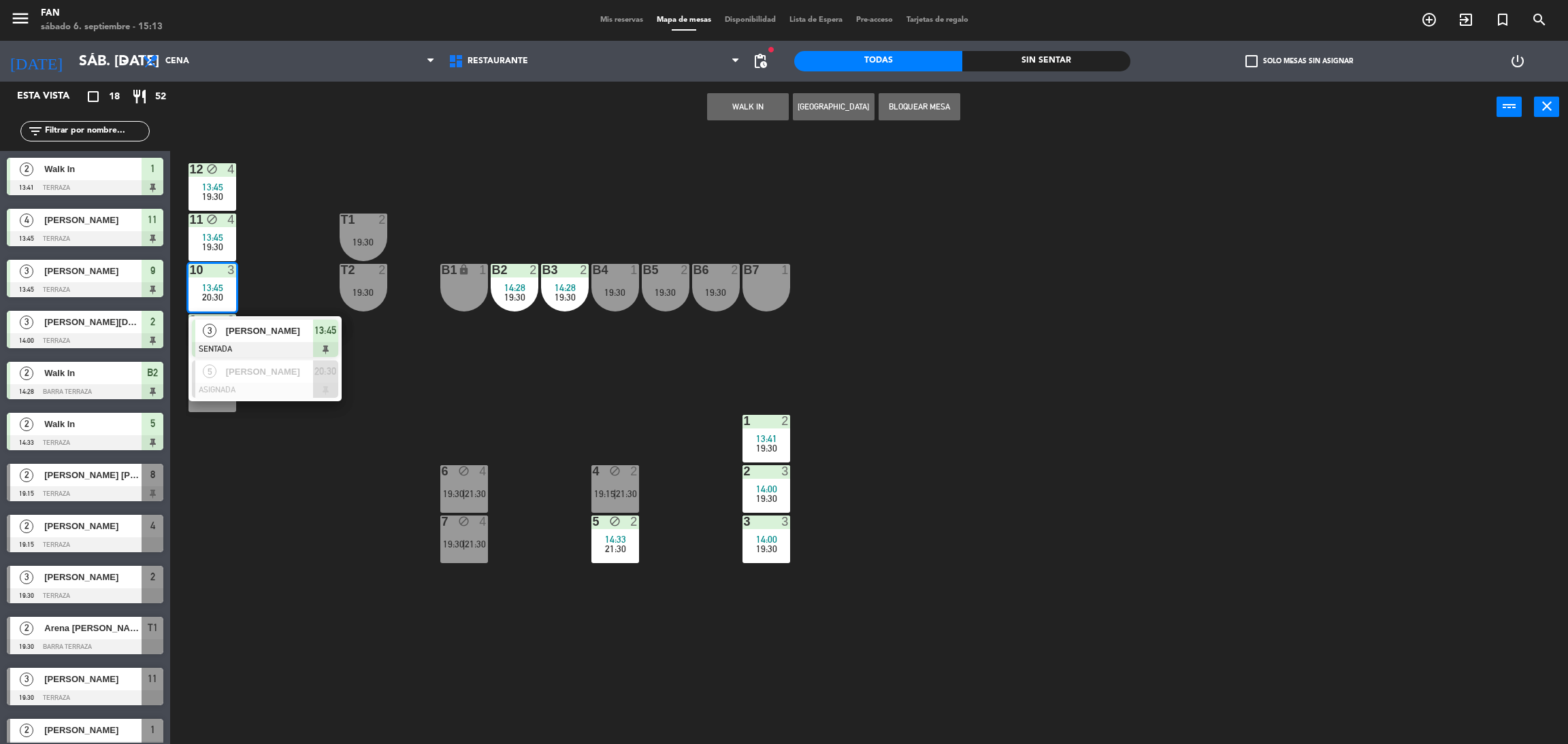
click at [363, 429] on div "12 block 4 13:45 19:30 11 block 4 13:45 19:30 T1 2 19:30 10 3 13:45 20:30 3 [PE…" at bounding box center [876, 445] width 1382 height 612
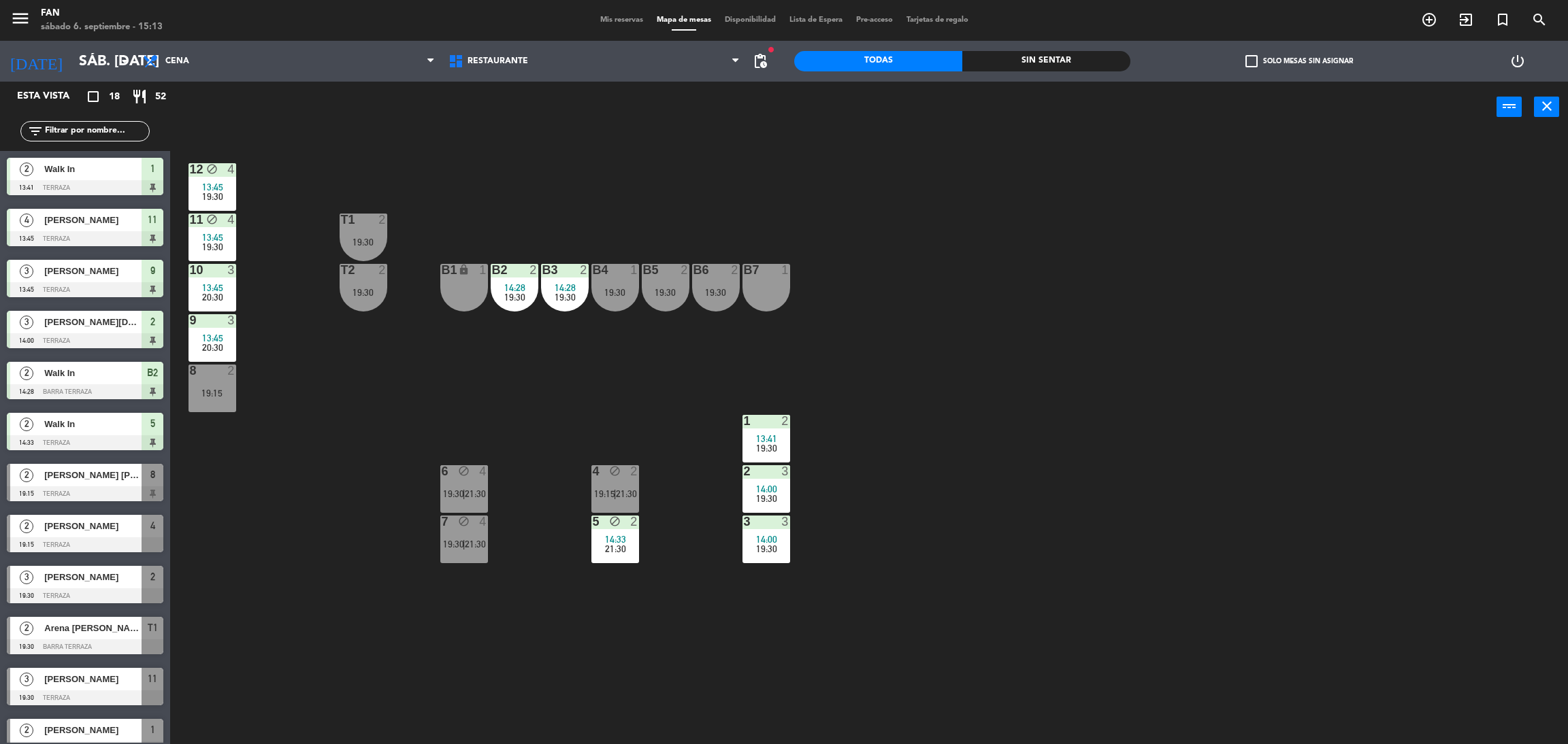
click at [624, 554] on div "5 block 2 14:33 21:30" at bounding box center [615, 540] width 48 height 48
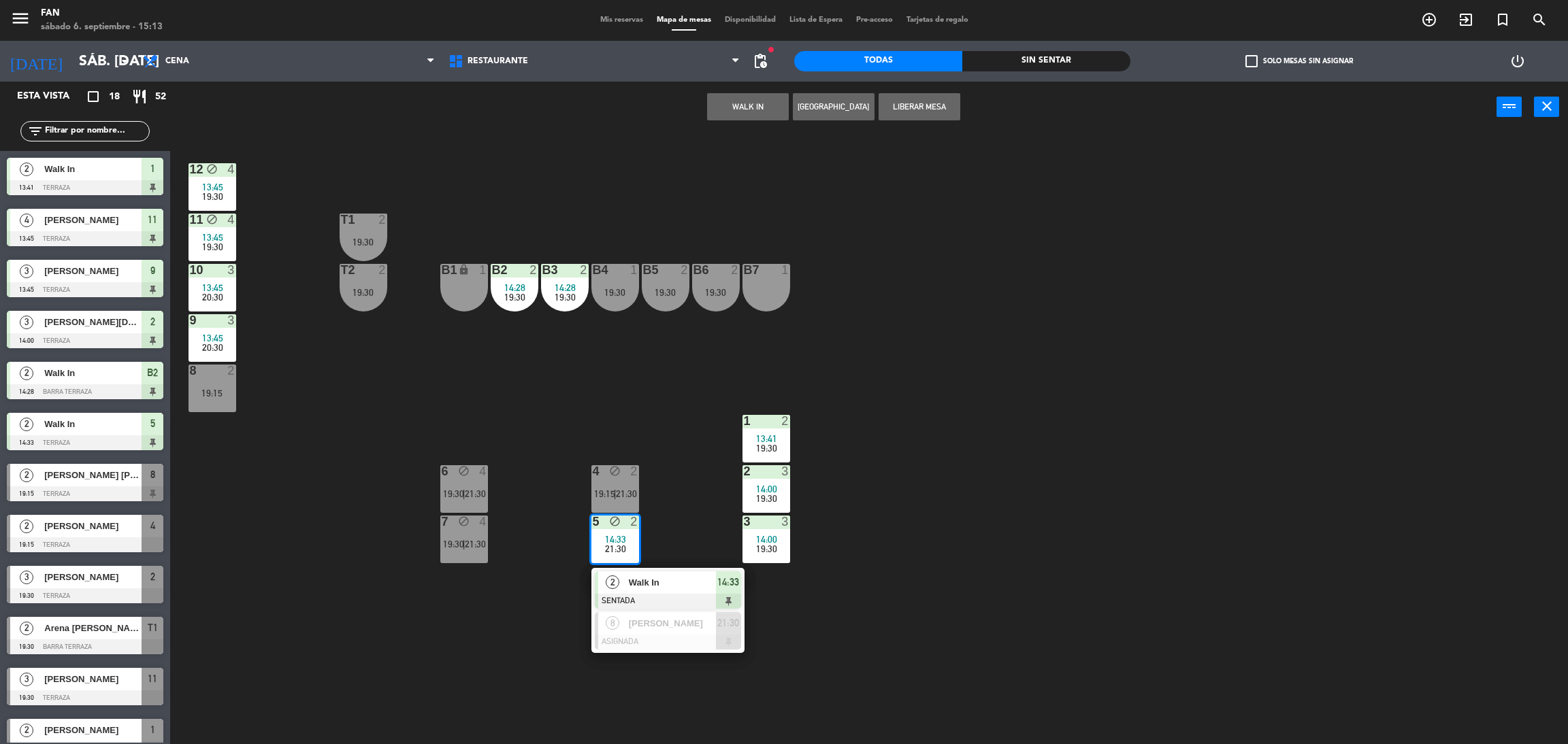
click at [650, 537] on div "12 block 4 13:45 19:30 11 block 4 13:45 19:30 T1 2 19:30 10 3 13:45 20:30 T2 2 …" at bounding box center [876, 445] width 1382 height 612
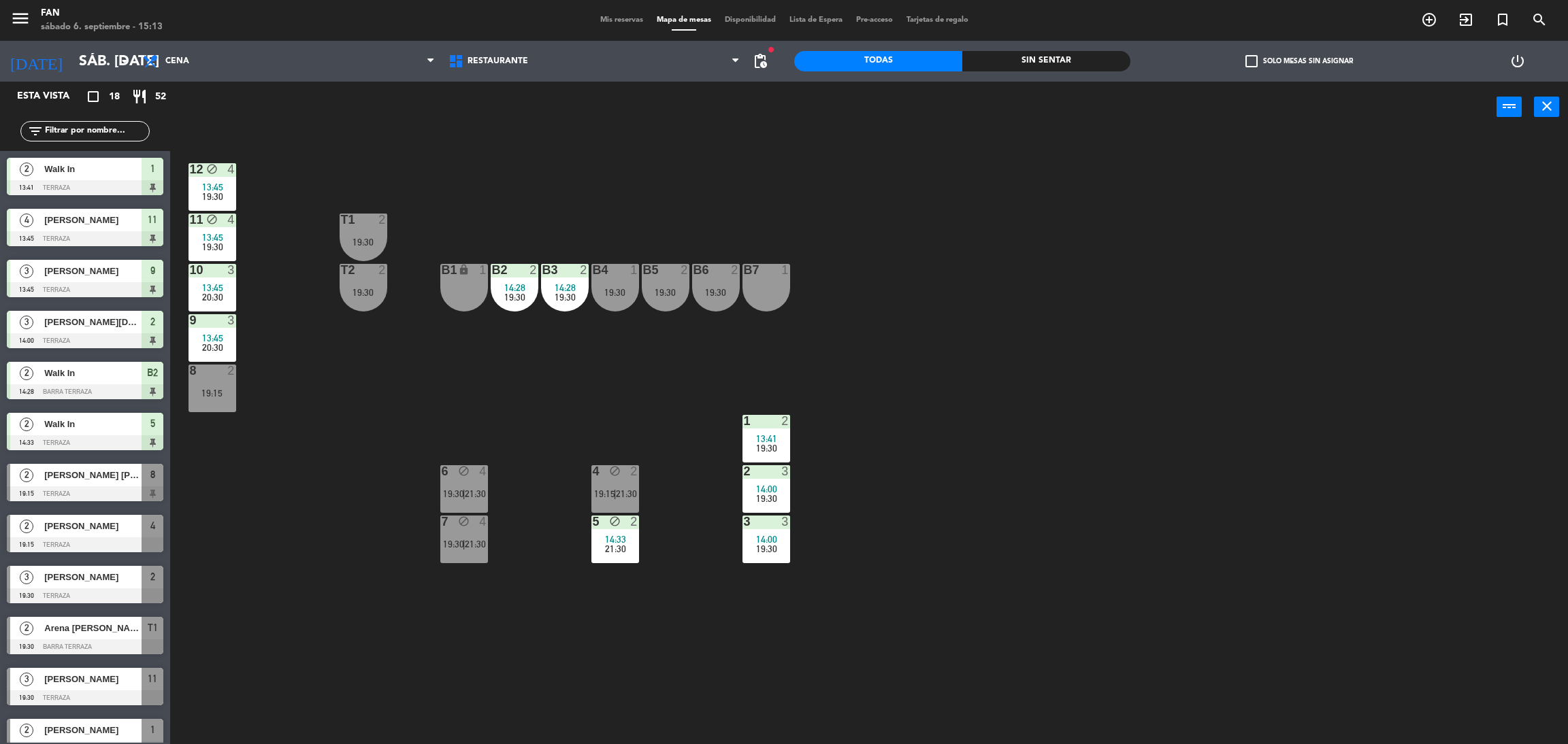
click at [621, 544] on span "21:30" at bounding box center [615, 548] width 21 height 10
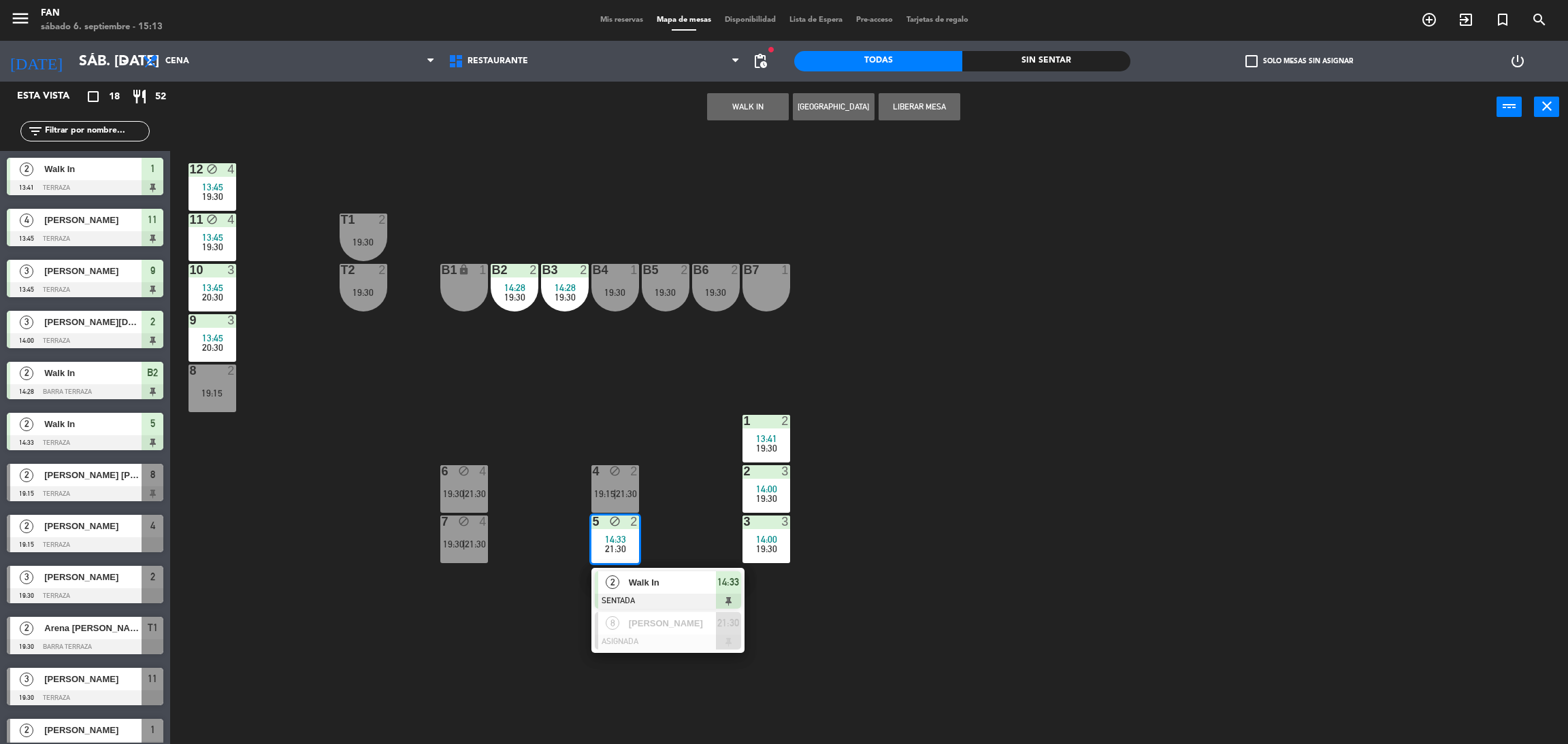
drag, startPoint x: 671, startPoint y: 535, endPoint x: 626, endPoint y: 507, distance: 53.0
click at [626, 507] on div "12 block 4 13:45 19:30 11 block 4 13:45 19:30 T1 2 19:30 10 3 13:45 20:30 T2 2 …" at bounding box center [876, 445] width 1382 height 612
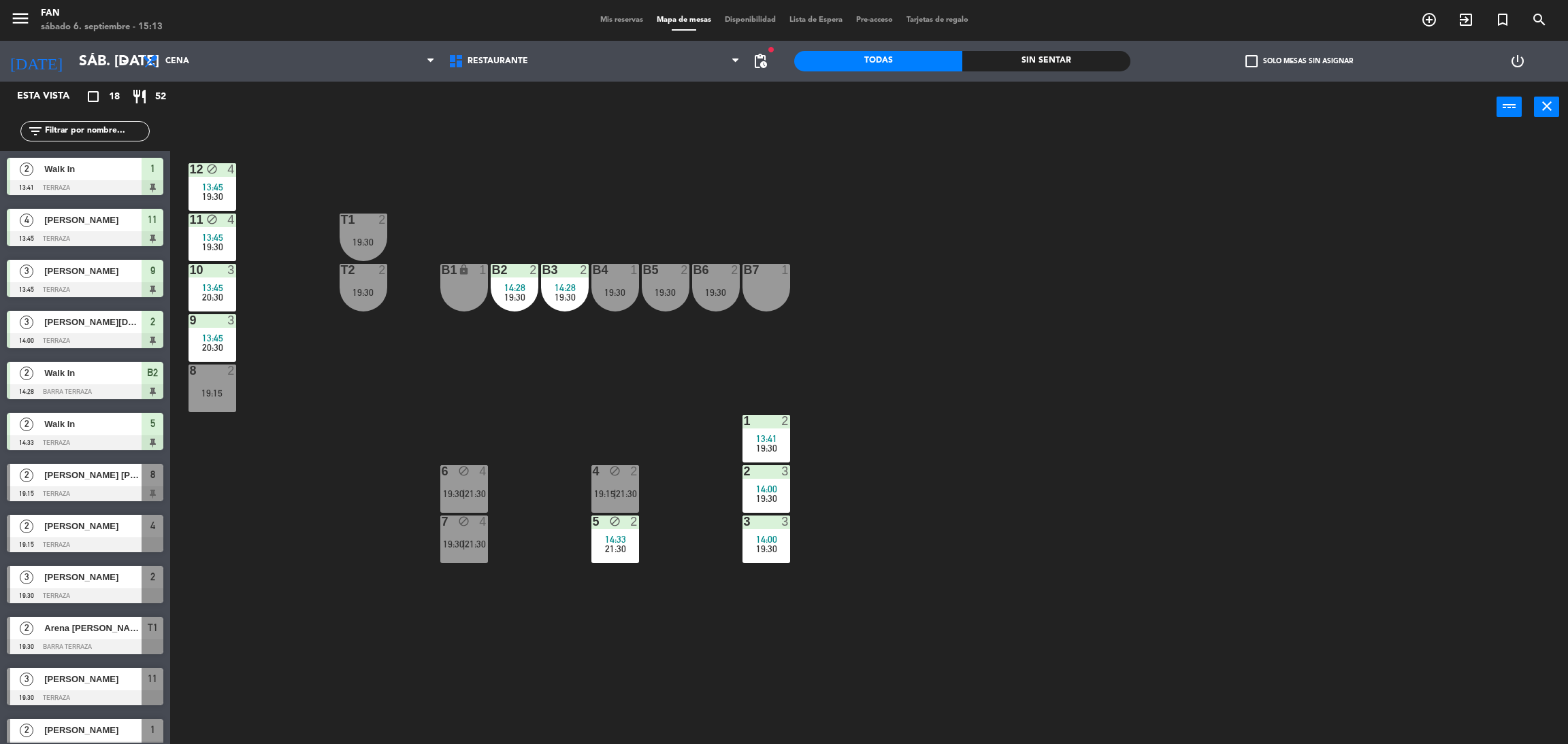
click at [628, 499] on div "4 block 2 19:15 | 21:30" at bounding box center [615, 489] width 48 height 48
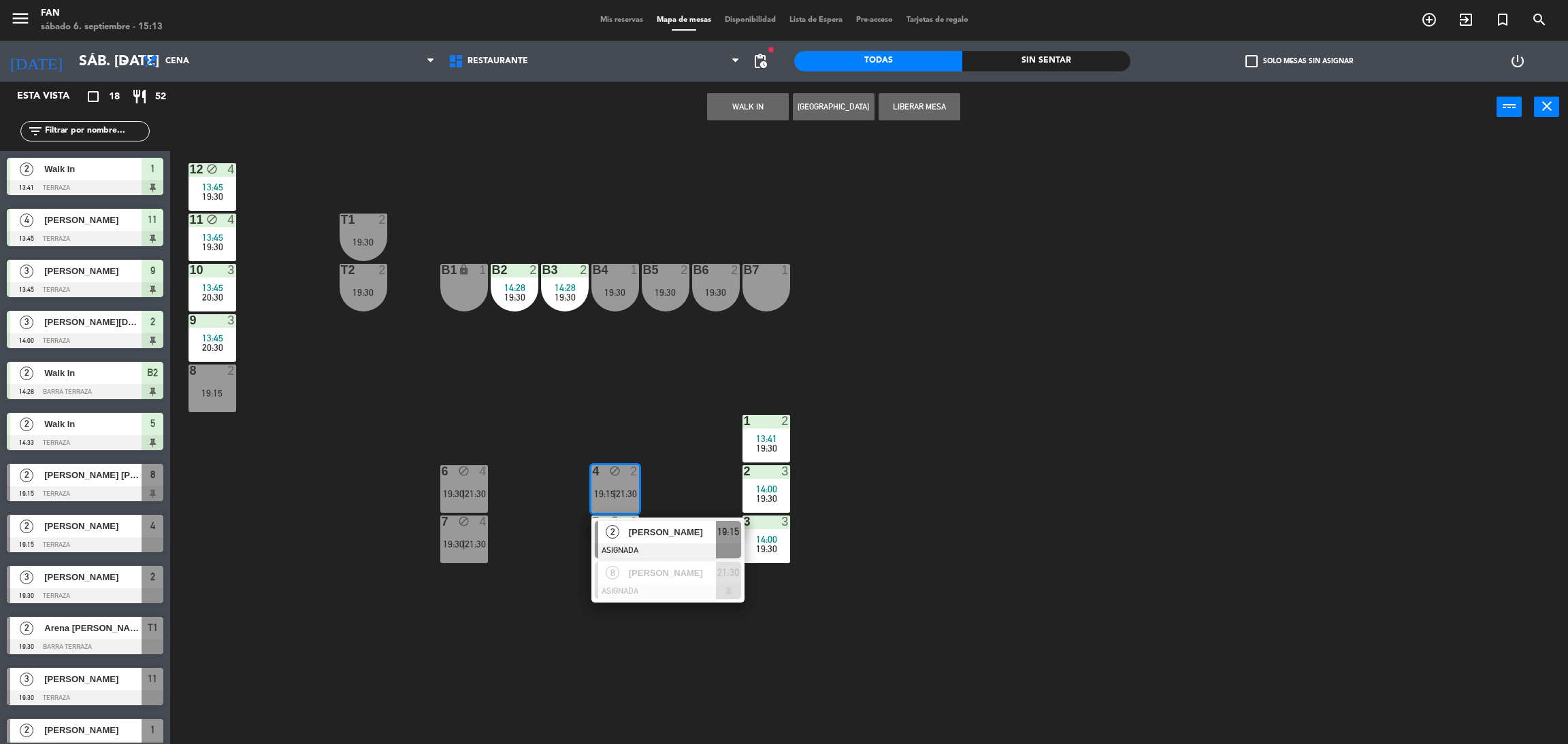
click at [662, 500] on div "12 block 4 13:45 19:30 11 block 4 13:45 19:30 T1 2 19:30 10 3 13:45 20:30 T2 2 …" at bounding box center [876, 445] width 1382 height 612
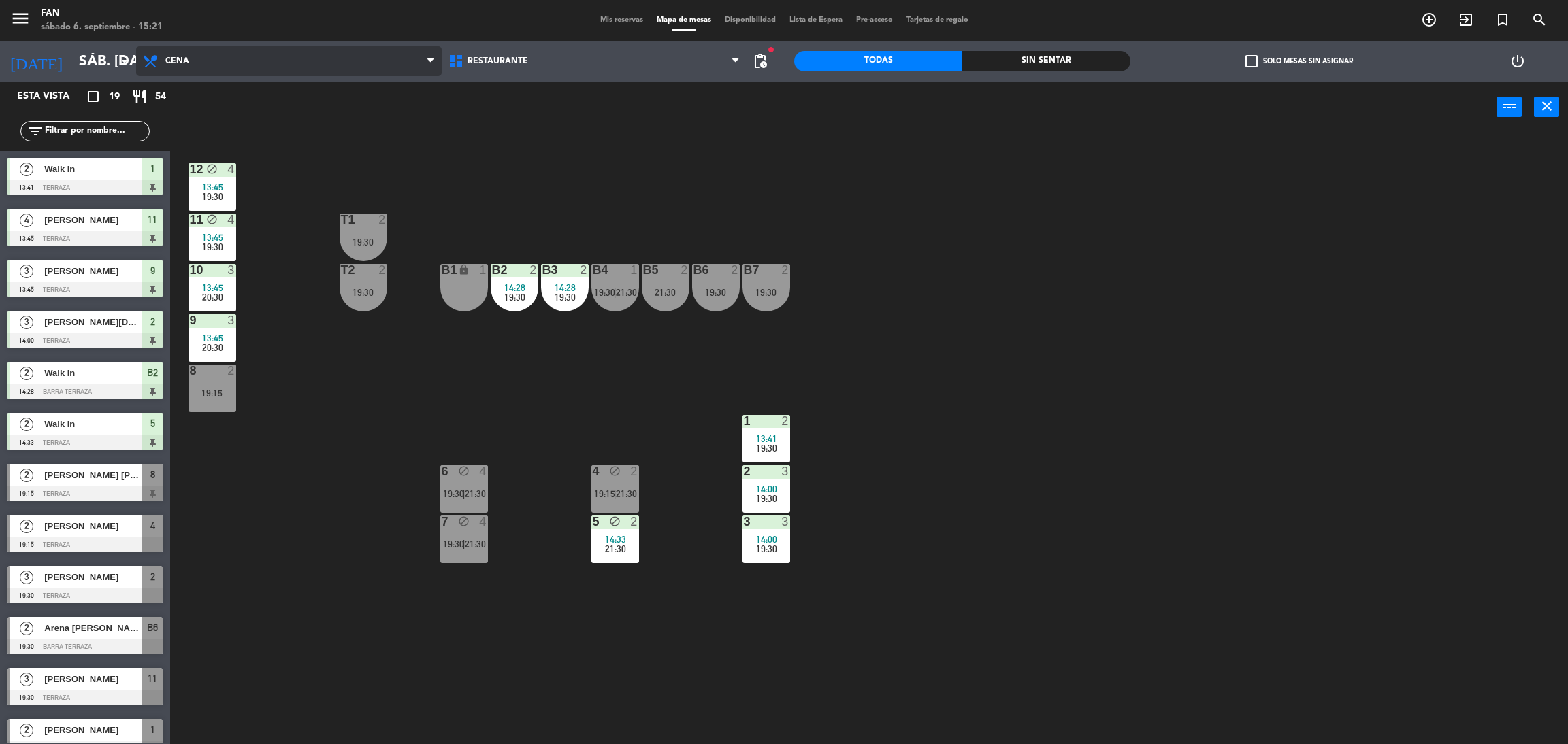
click at [320, 61] on span "Cena" at bounding box center [288, 62] width 305 height 30
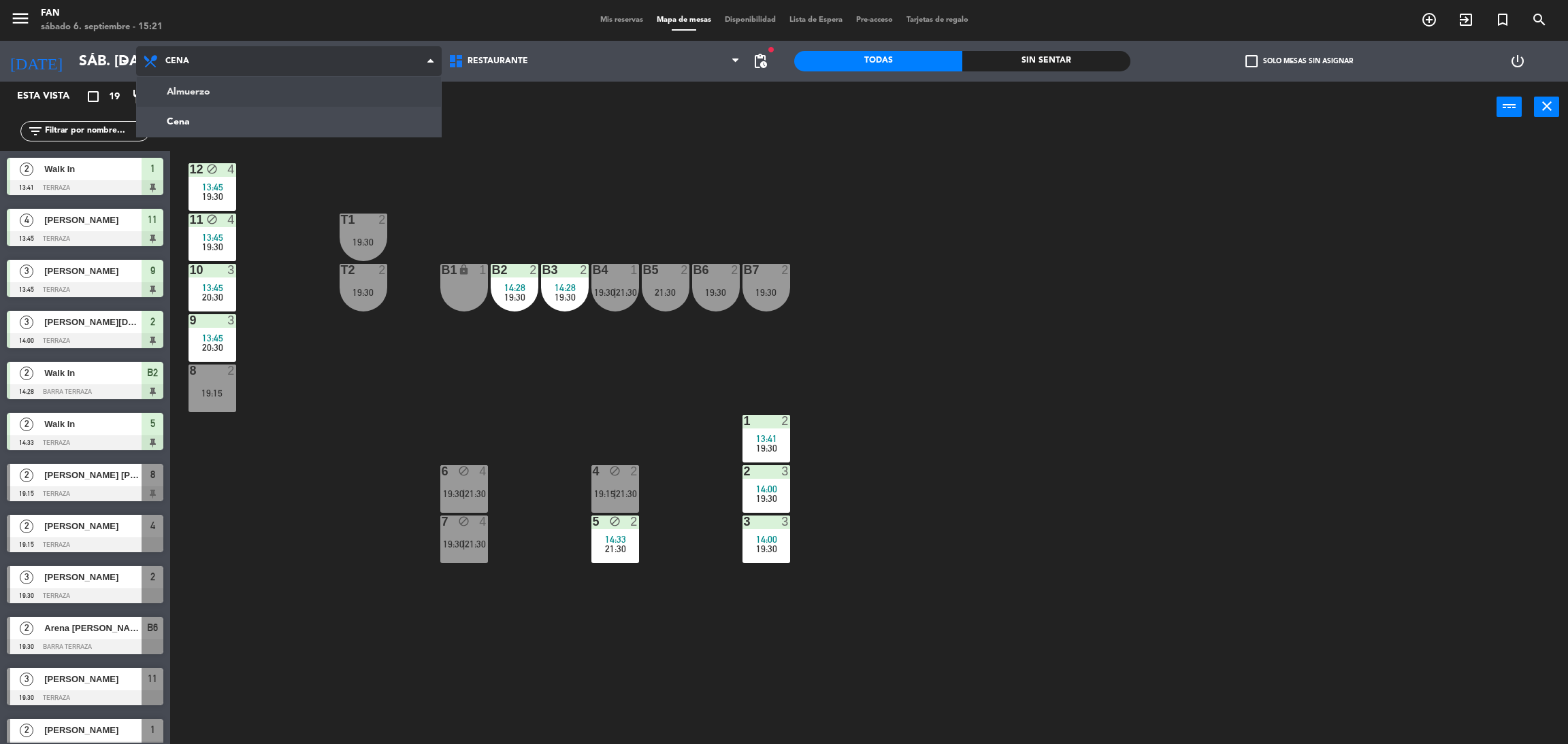
click at [275, 83] on ng-component "menu Fan sábado 6. septiembre - 15:21 Mis reservas Mapa de mesas Disponibilidad…" at bounding box center [784, 375] width 1568 height 751
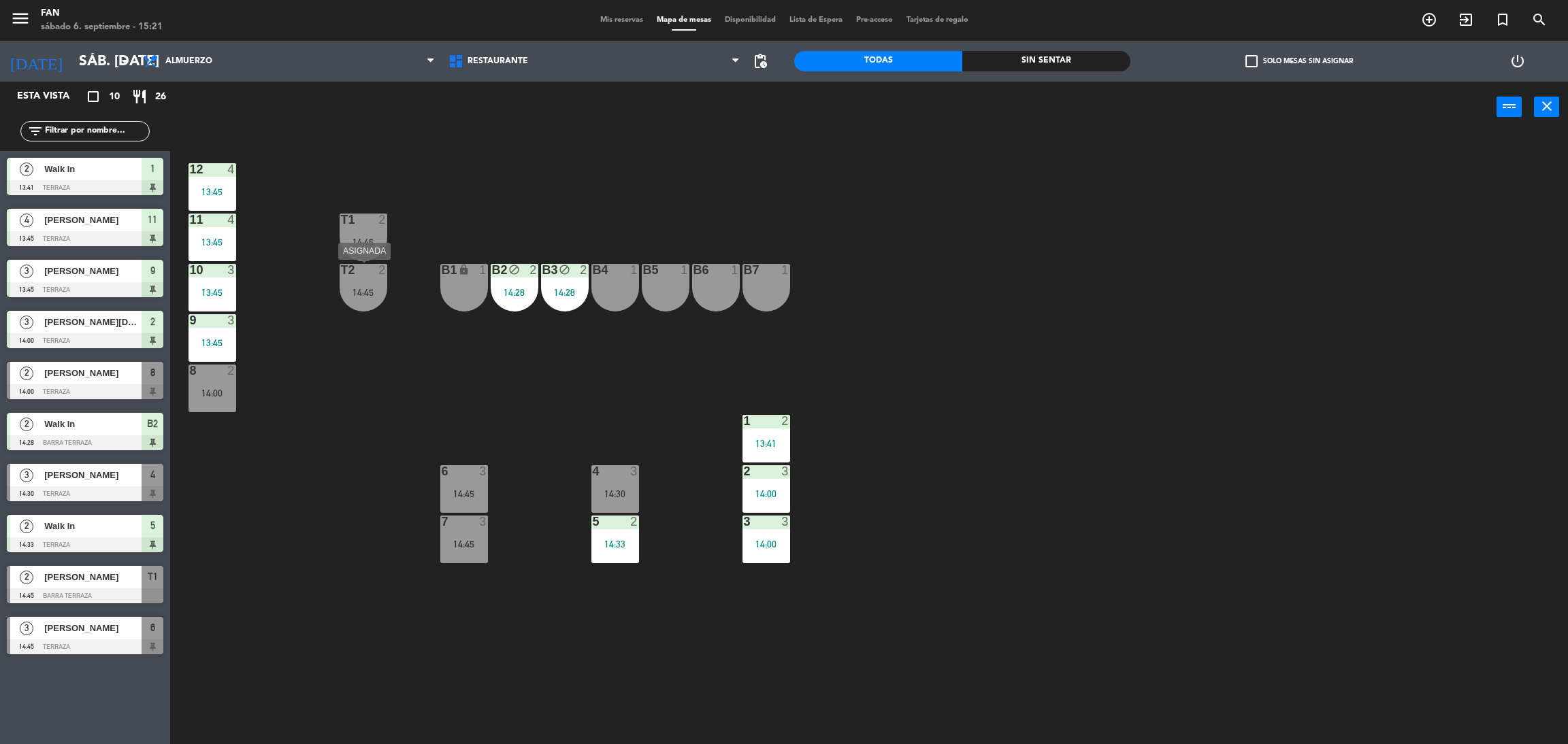
click at [341, 267] on div "T2" at bounding box center [341, 270] width 1 height 12
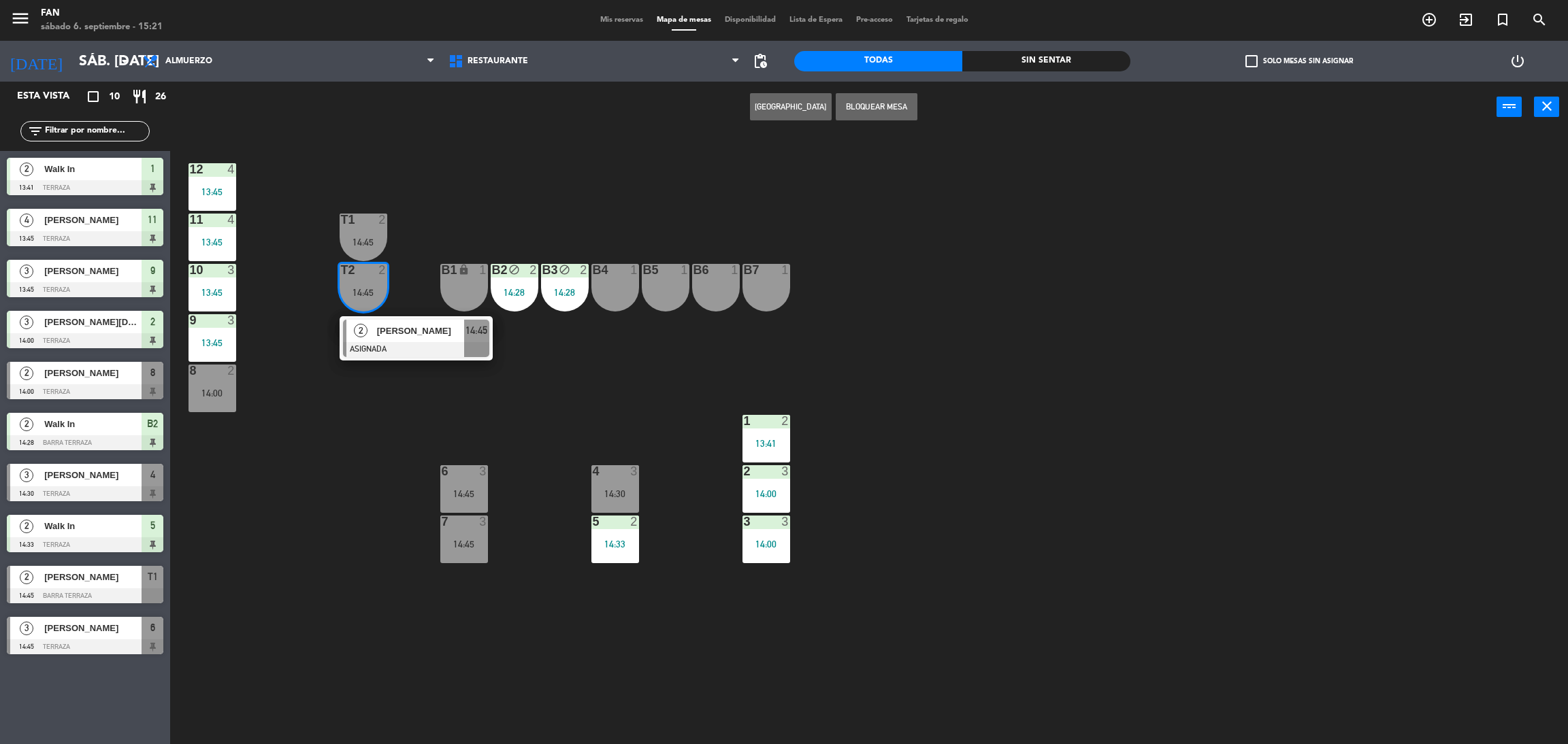
click at [382, 421] on div "12 4 13:45 11 4 13:45 T1 2 14:45 10 3 13:45 T2 2 14:45 2 [PERSON_NAME] ASIGNADA…" at bounding box center [876, 445] width 1382 height 612
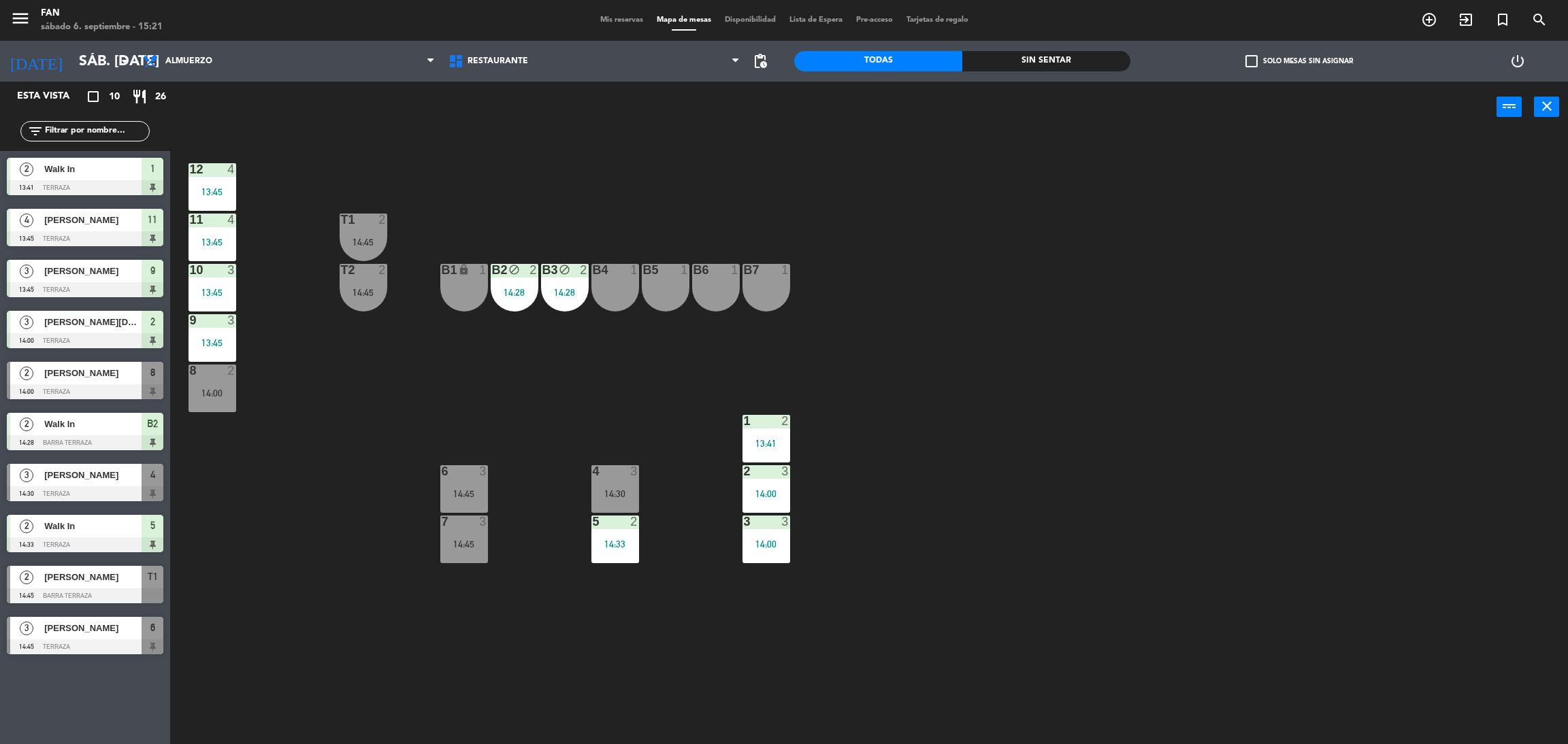
click at [456, 498] on div "14:45" at bounding box center [464, 494] width 48 height 10
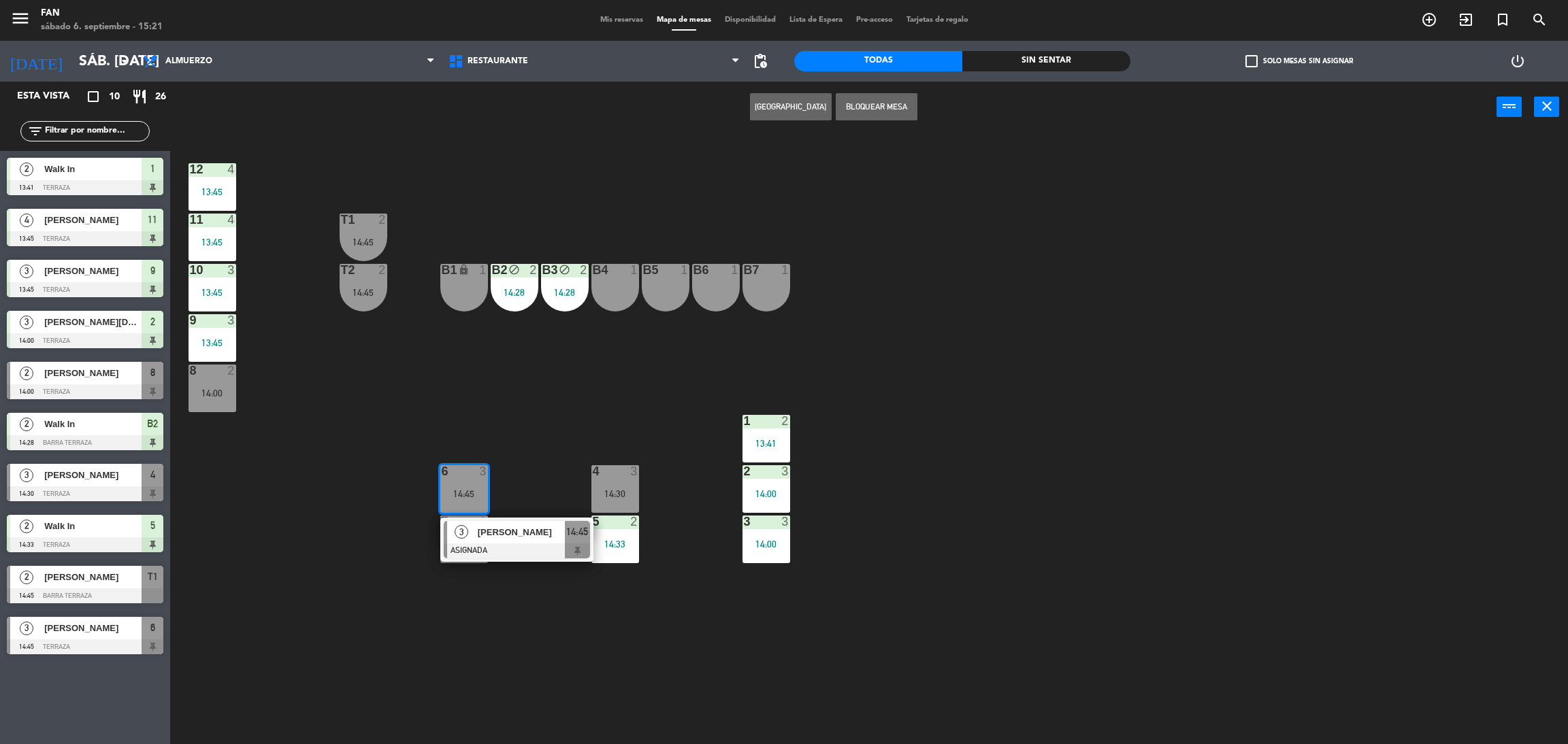
click at [468, 525] on div "3" at bounding box center [461, 532] width 29 height 23
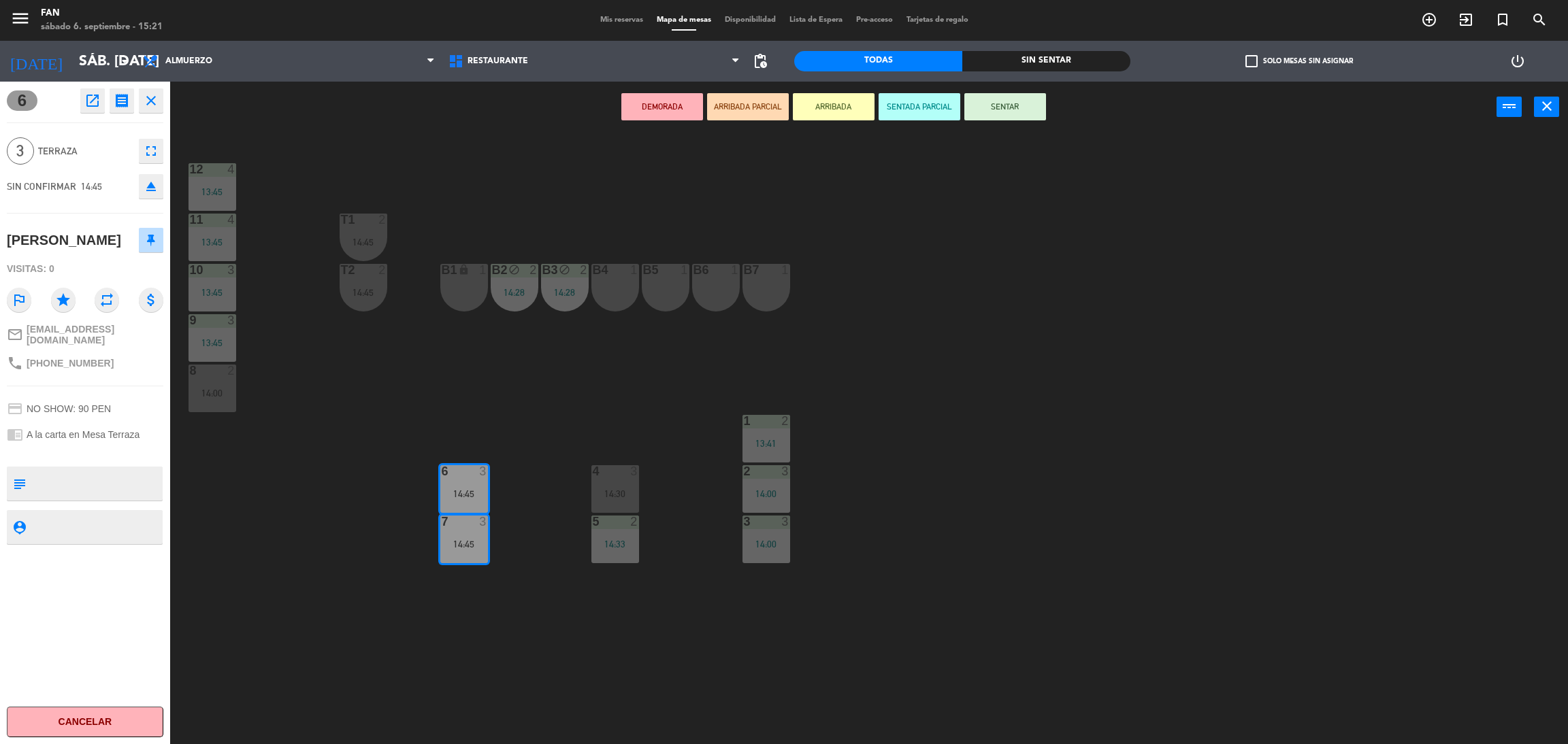
click at [1023, 87] on div "DEMORADA ARRIBADA PARCIAL ARRIBADA SENTADA PARCIAL SENTAR power_input close" at bounding box center [832, 107] width 1326 height 51
click at [1026, 107] on button "SENTAR" at bounding box center [1004, 106] width 82 height 28
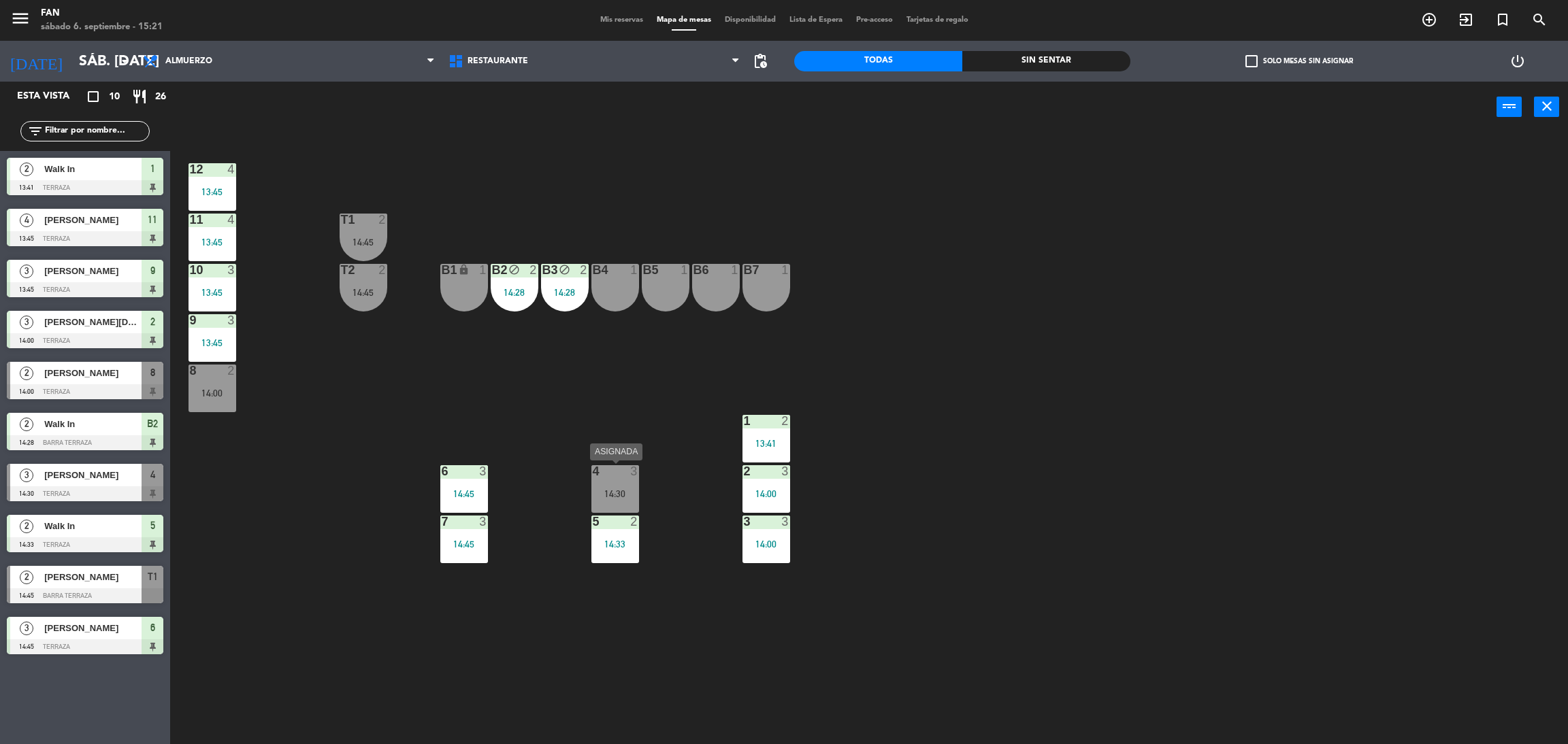
click at [612, 497] on div "14:30" at bounding box center [615, 494] width 48 height 10
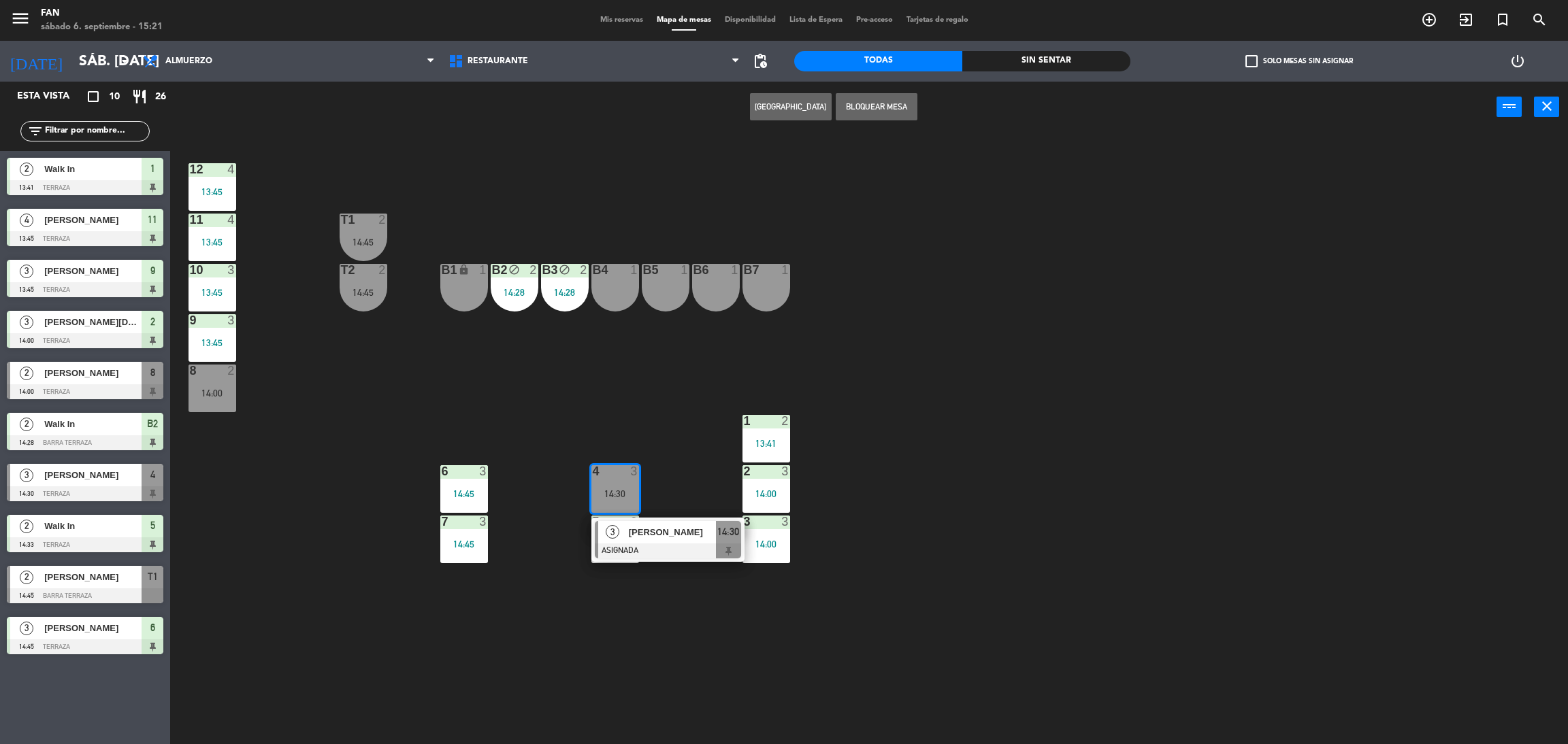
click at [634, 535] on span "[PERSON_NAME]" at bounding box center [673, 532] width 87 height 14
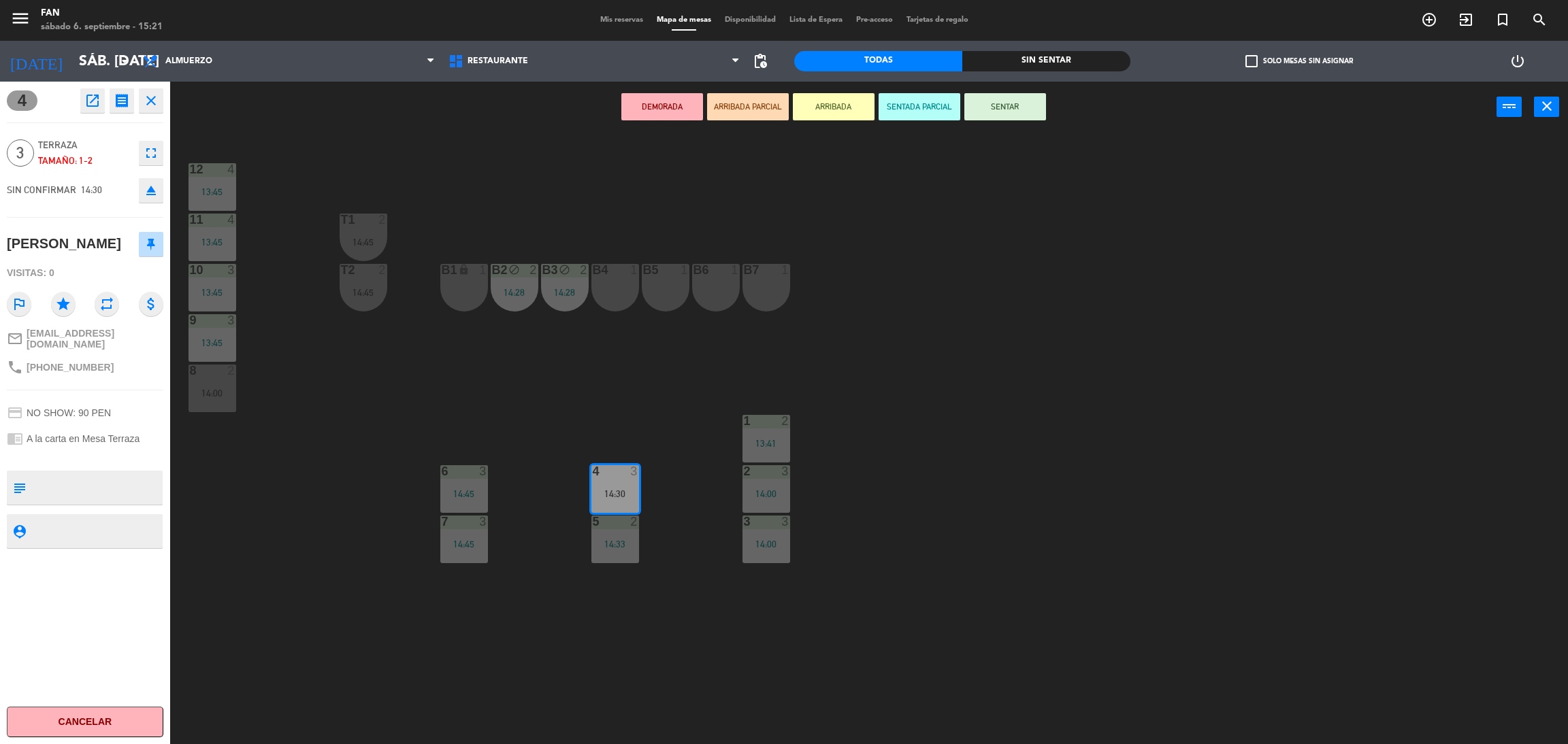
click at [1014, 118] on button "SENTAR" at bounding box center [1004, 106] width 82 height 28
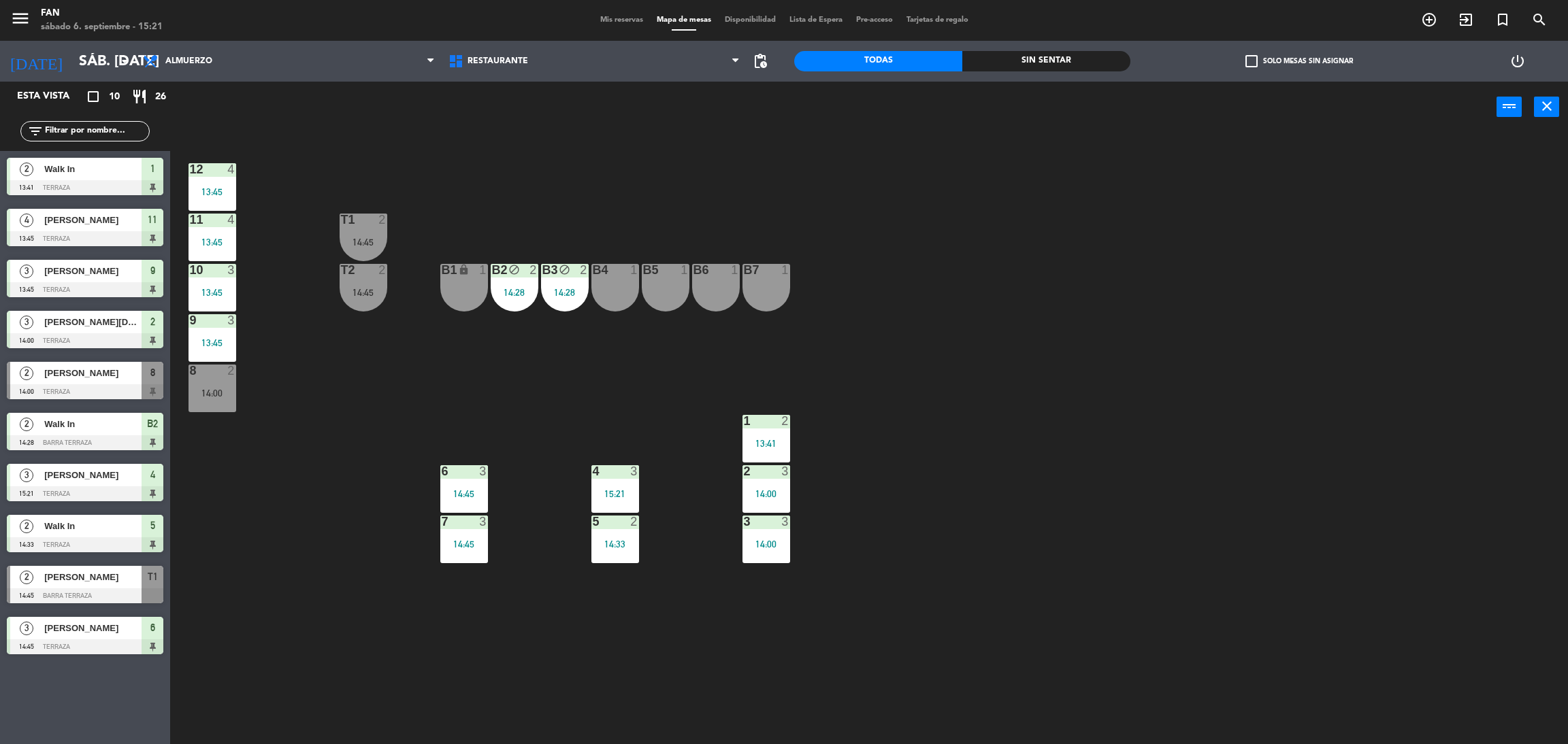
click at [217, 373] on div at bounding box center [212, 371] width 23 height 12
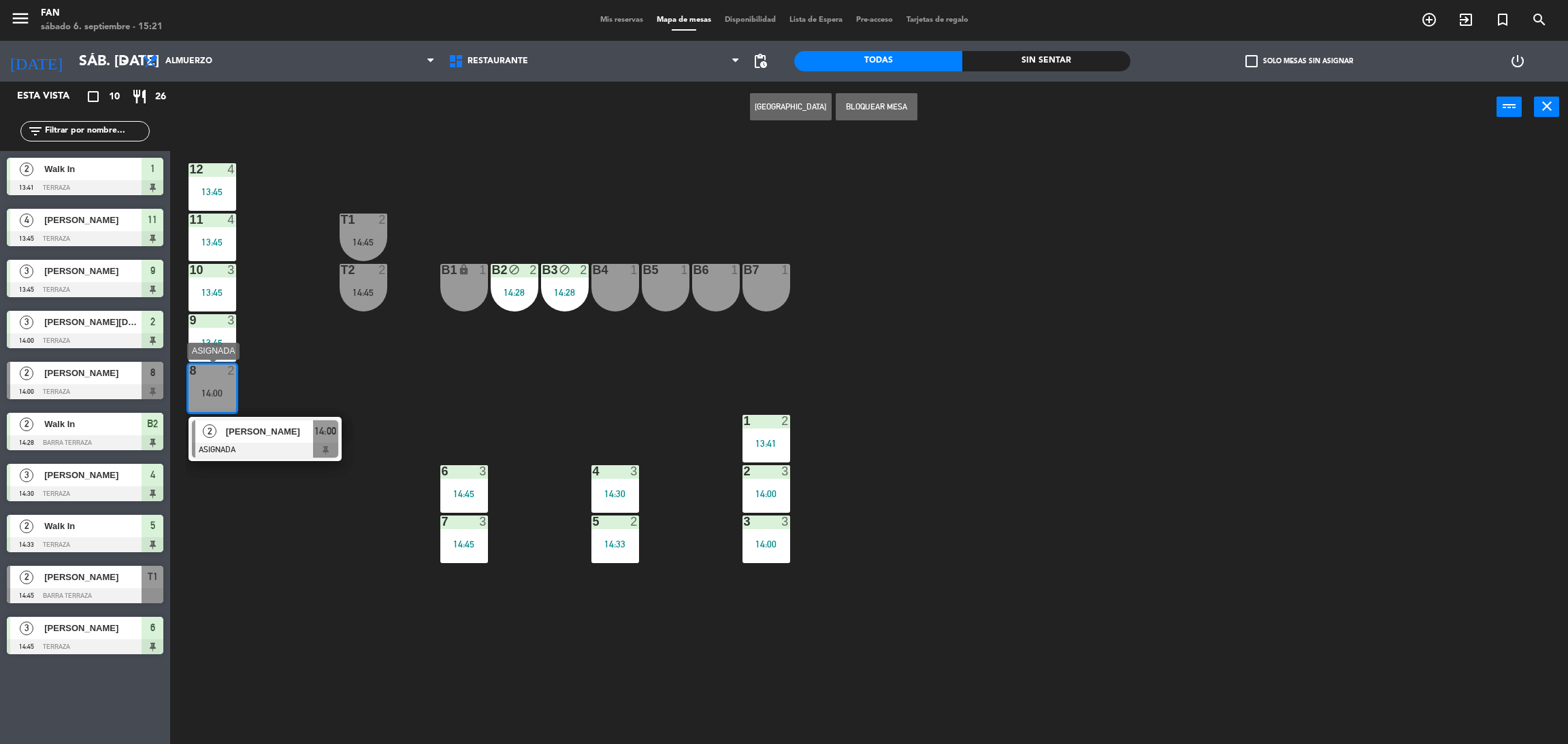
click at [238, 437] on span "[PERSON_NAME]" at bounding box center [270, 431] width 87 height 14
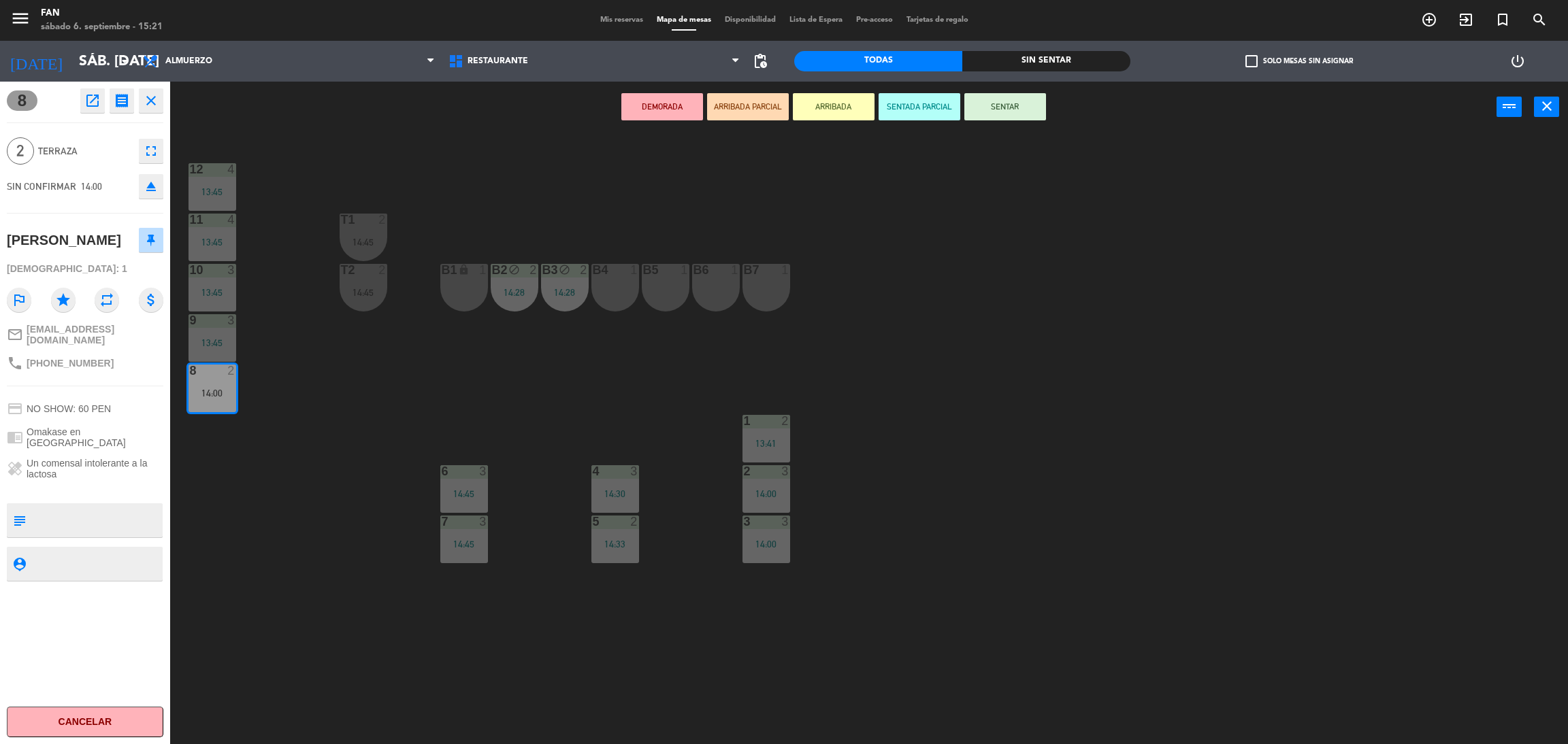
click at [1042, 109] on button "SENTAR" at bounding box center [1004, 106] width 82 height 28
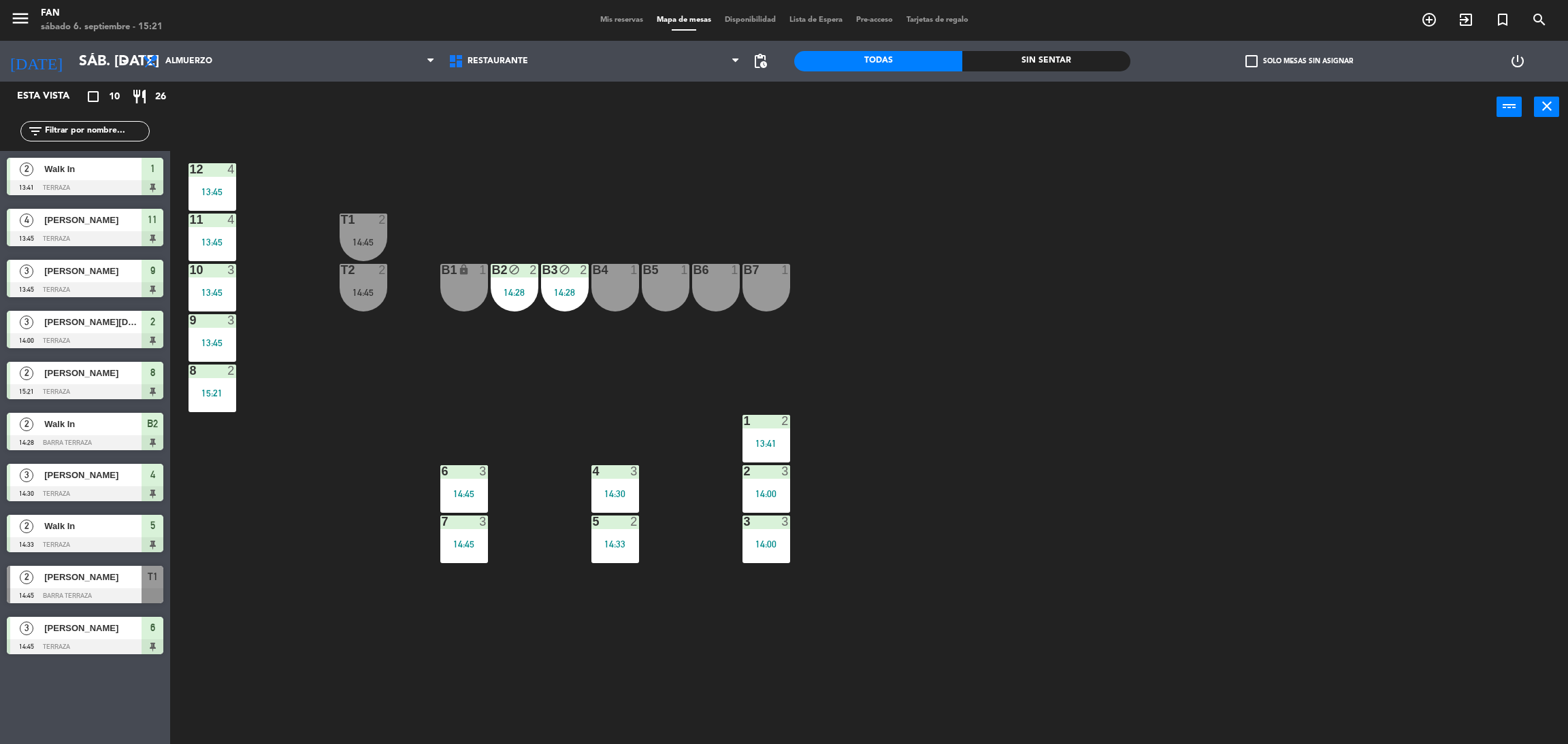
click at [957, 146] on div "power_input close 12 4 13:45 11 4 13:45 T1 2 14:45 10 3 13:45 T2 2 14:45 B1 loc…" at bounding box center [784, 416] width 1568 height 669
click at [299, 59] on span "Almuerzo" at bounding box center [288, 62] width 305 height 30
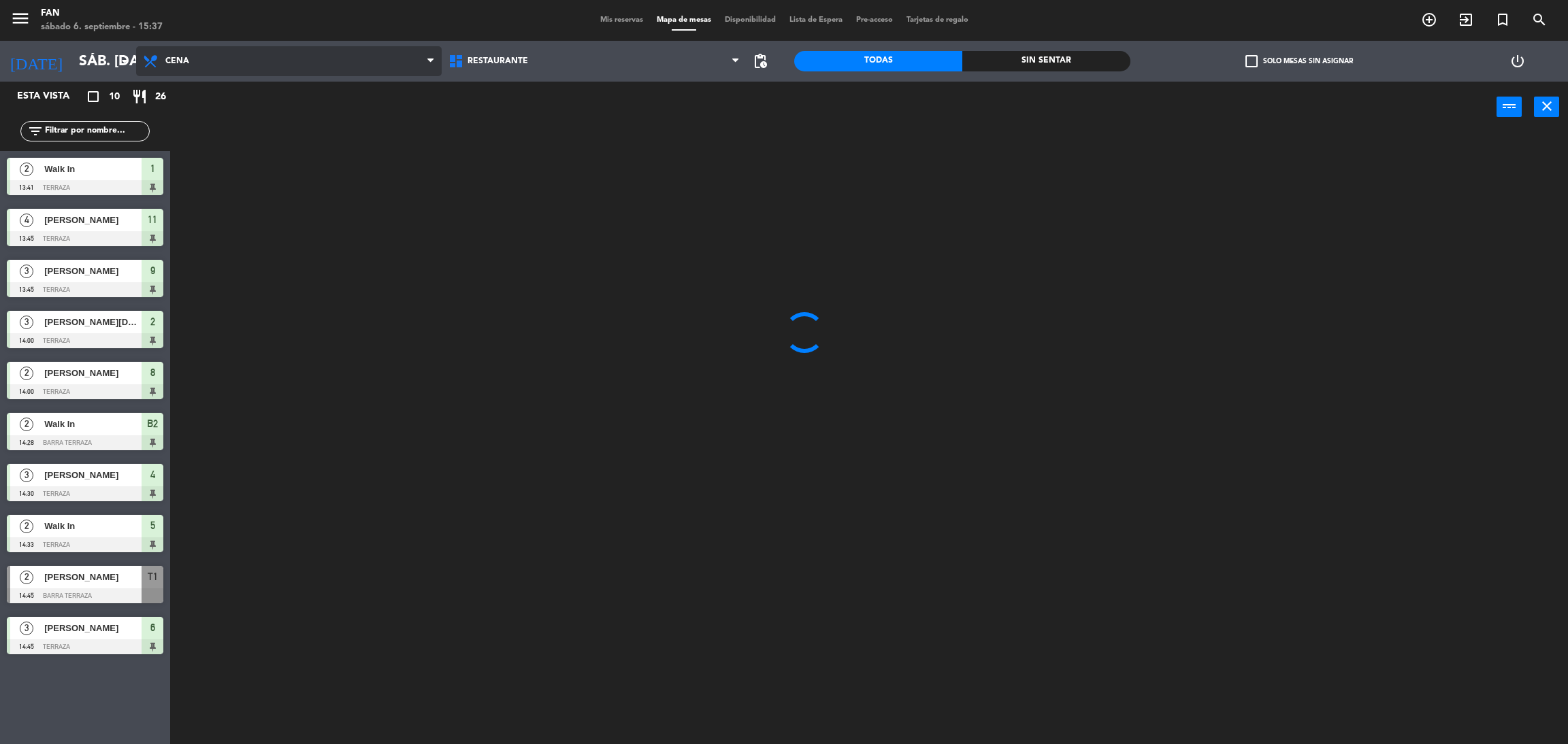
click at [286, 124] on ng-component "menu Fan sábado 6. septiembre - 15:37 Mis reservas Mapa de mesas Disponibilidad…" at bounding box center [784, 375] width 1568 height 751
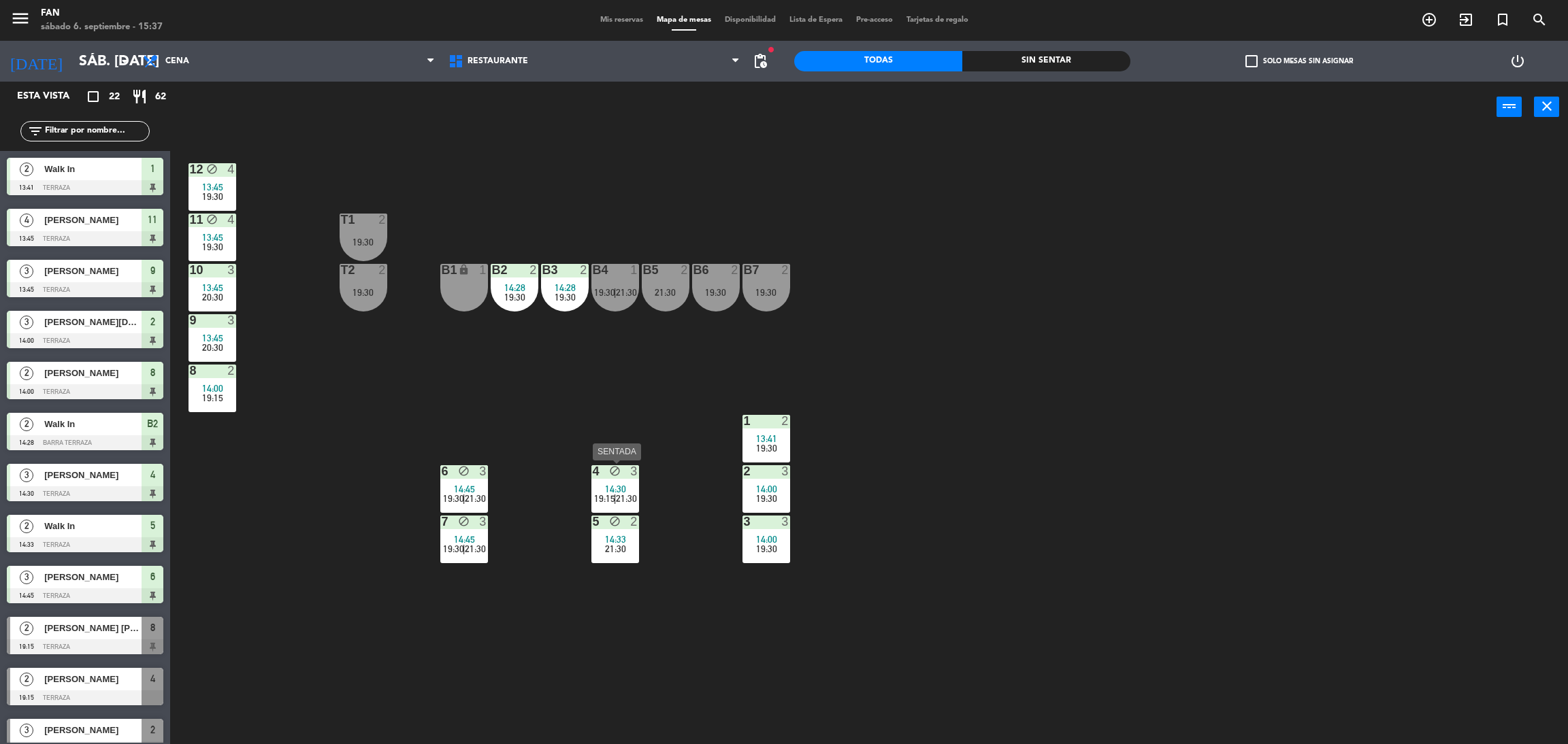
click at [620, 499] on span "21:30" at bounding box center [626, 498] width 21 height 10
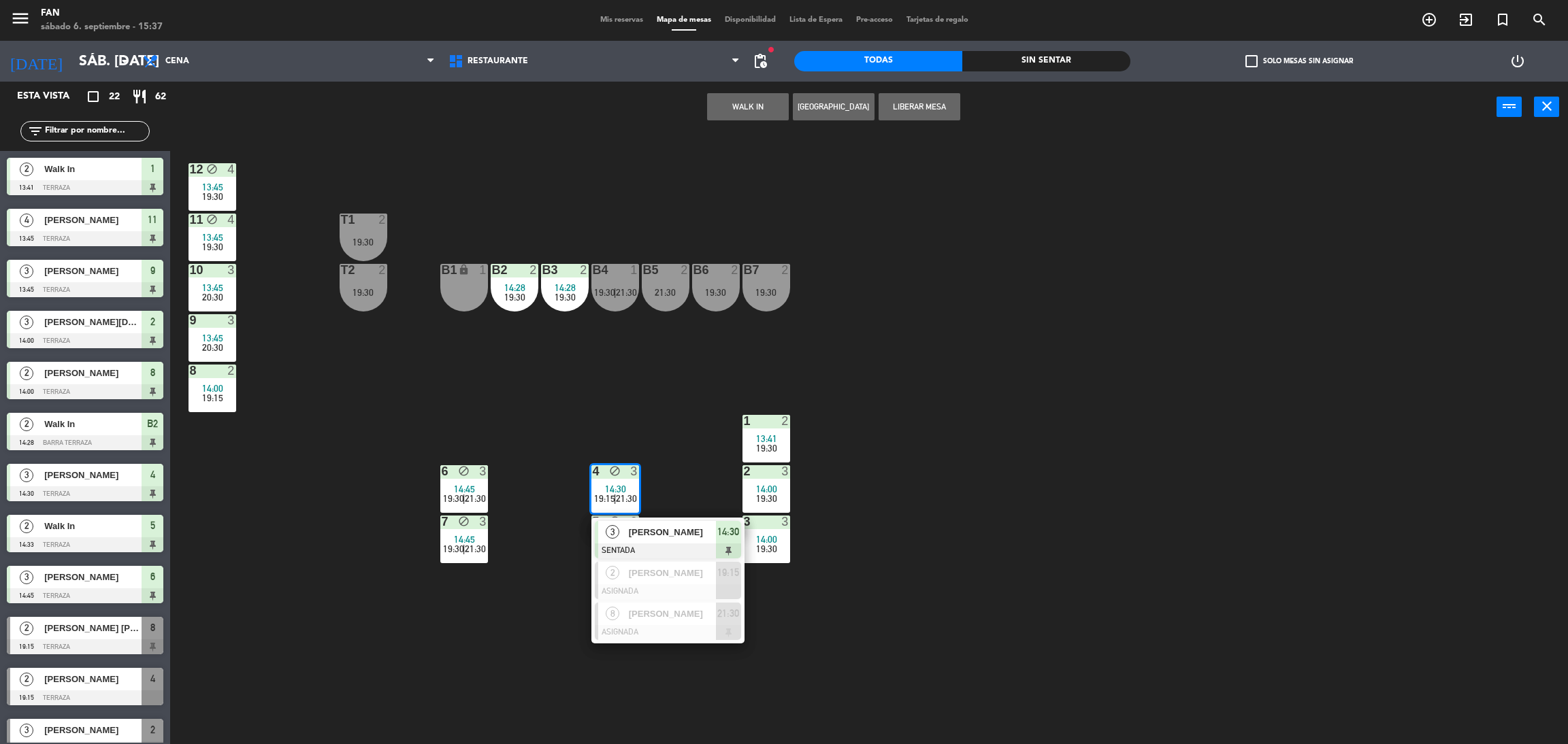
click at [503, 638] on div "12 block 4 13:45 19:30 11 block 4 13:45 19:30 T1 2 19:30 10 3 13:45 20:30 T2 2 …" at bounding box center [876, 445] width 1382 height 612
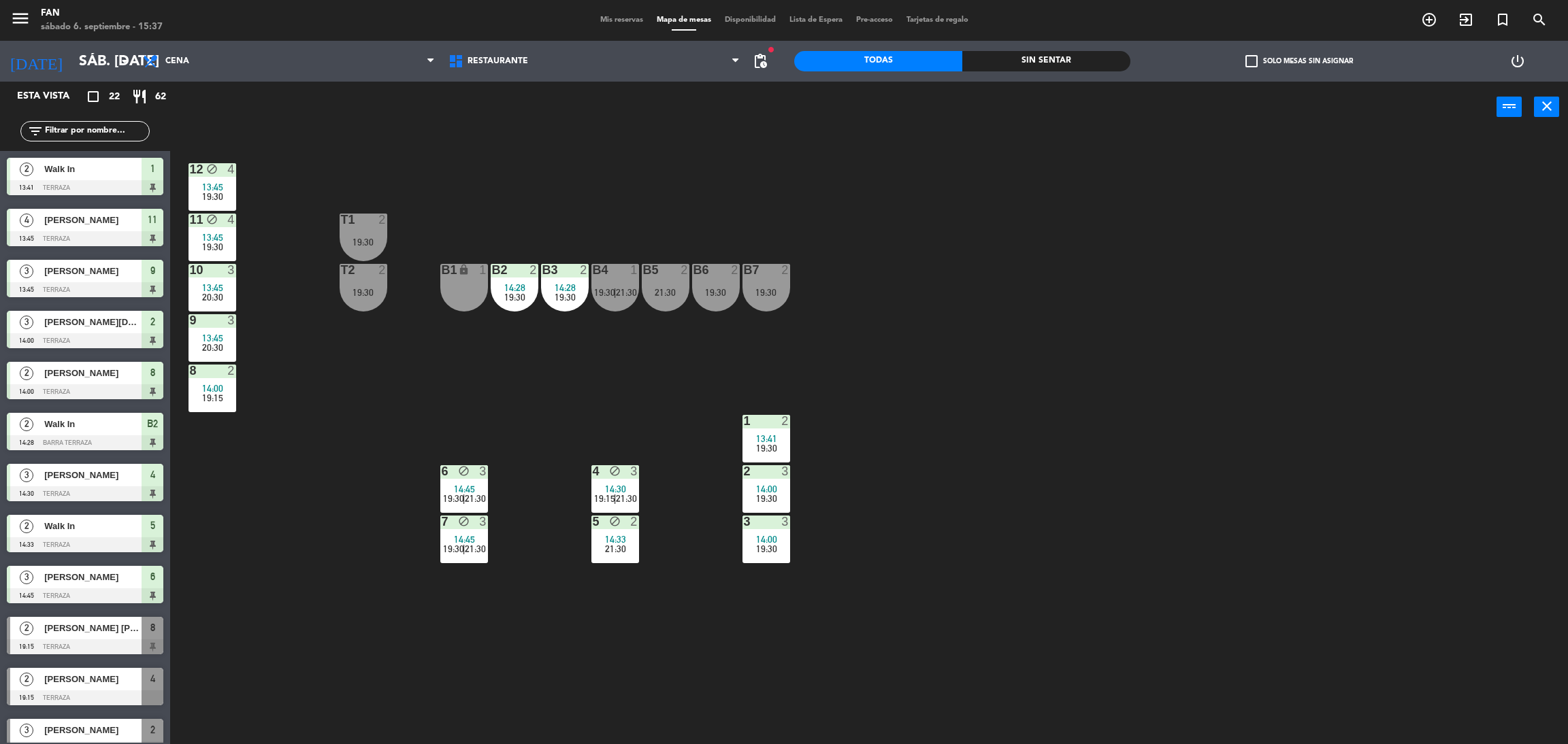
click at [470, 509] on div "6 block 3 14:45 19:30 | 21:30" at bounding box center [464, 489] width 48 height 48
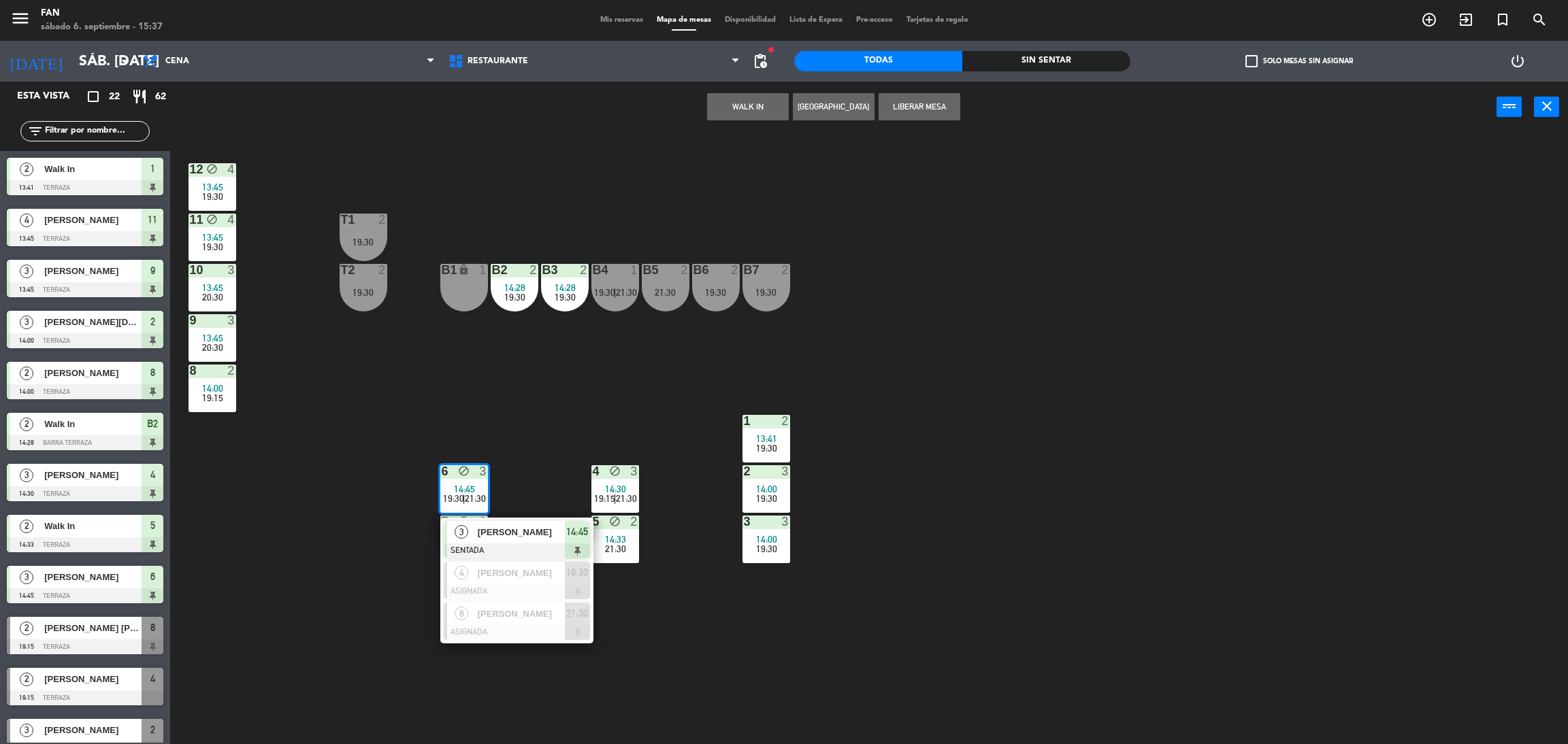
click at [677, 624] on div "12 block 4 13:45 19:30 11 block 4 13:45 19:30 T1 2 19:30 10 3 13:45 20:30 T2 2 …" at bounding box center [876, 445] width 1382 height 612
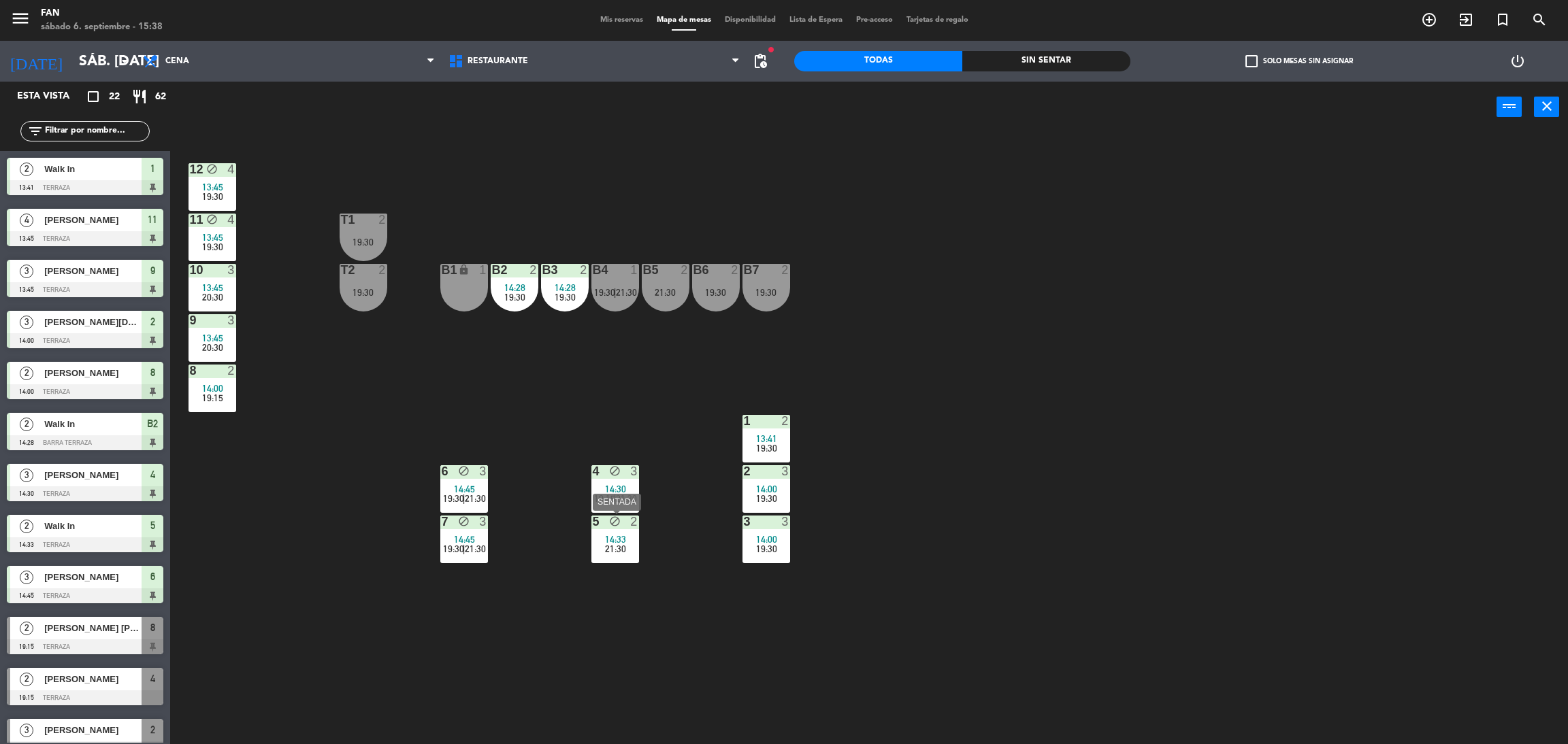
click at [606, 536] on span "14:33" at bounding box center [615, 539] width 21 height 10
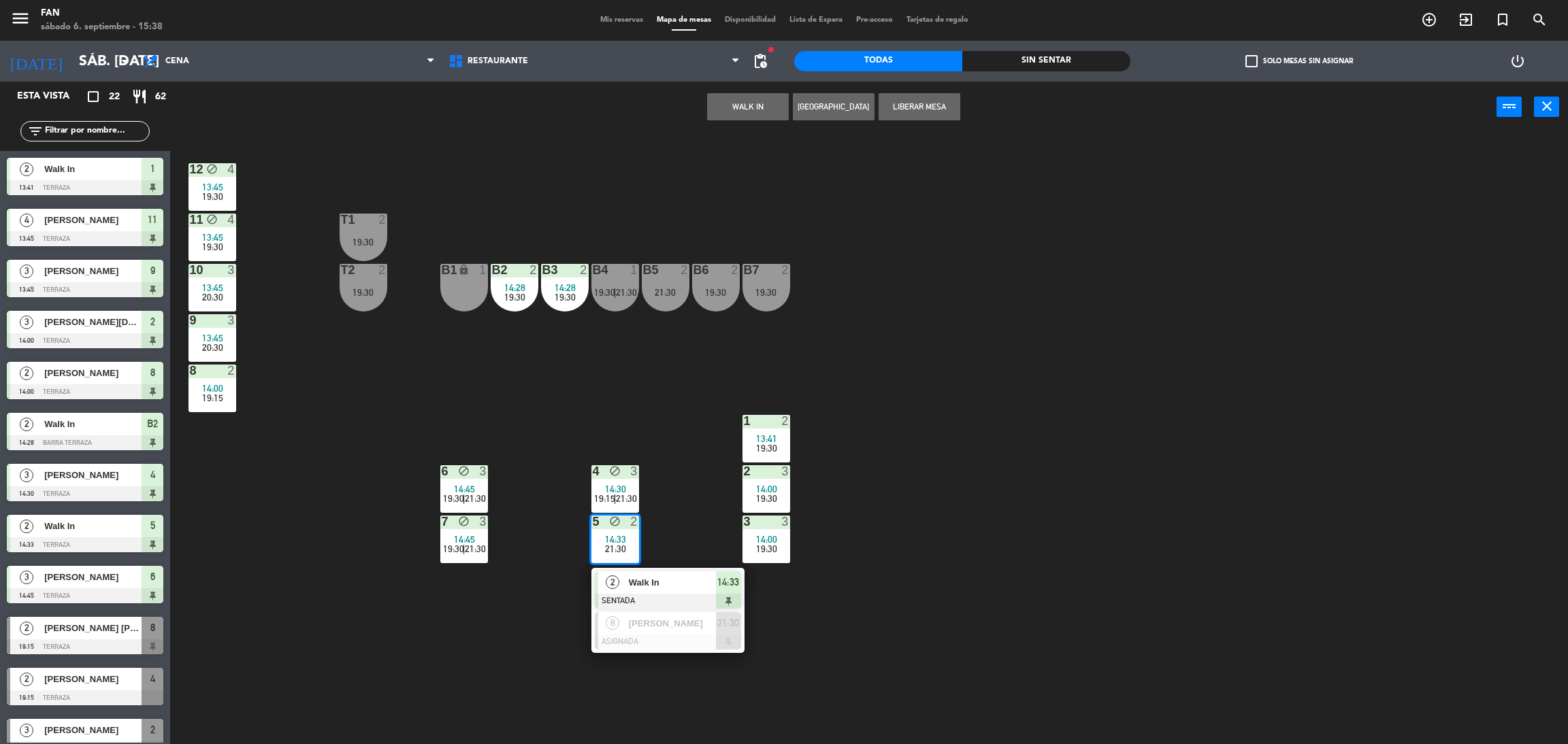
click at [431, 699] on div "12 block 4 13:45 19:30 11 block 4 13:45 19:30 T1 2 19:30 10 3 13:45 20:30 T2 2 …" at bounding box center [876, 445] width 1382 height 612
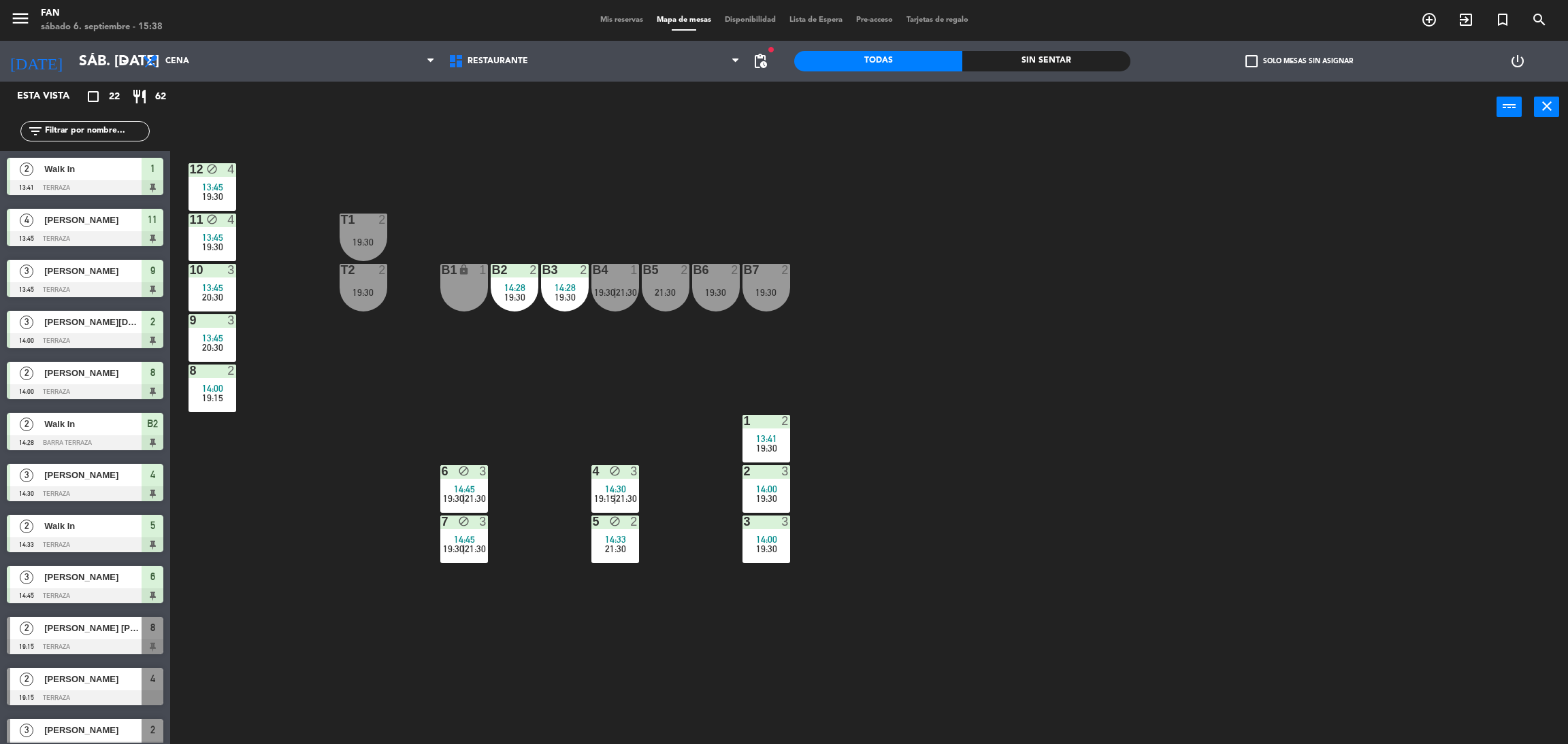
click at [472, 484] on span "14:45" at bounding box center [465, 488] width 21 height 10
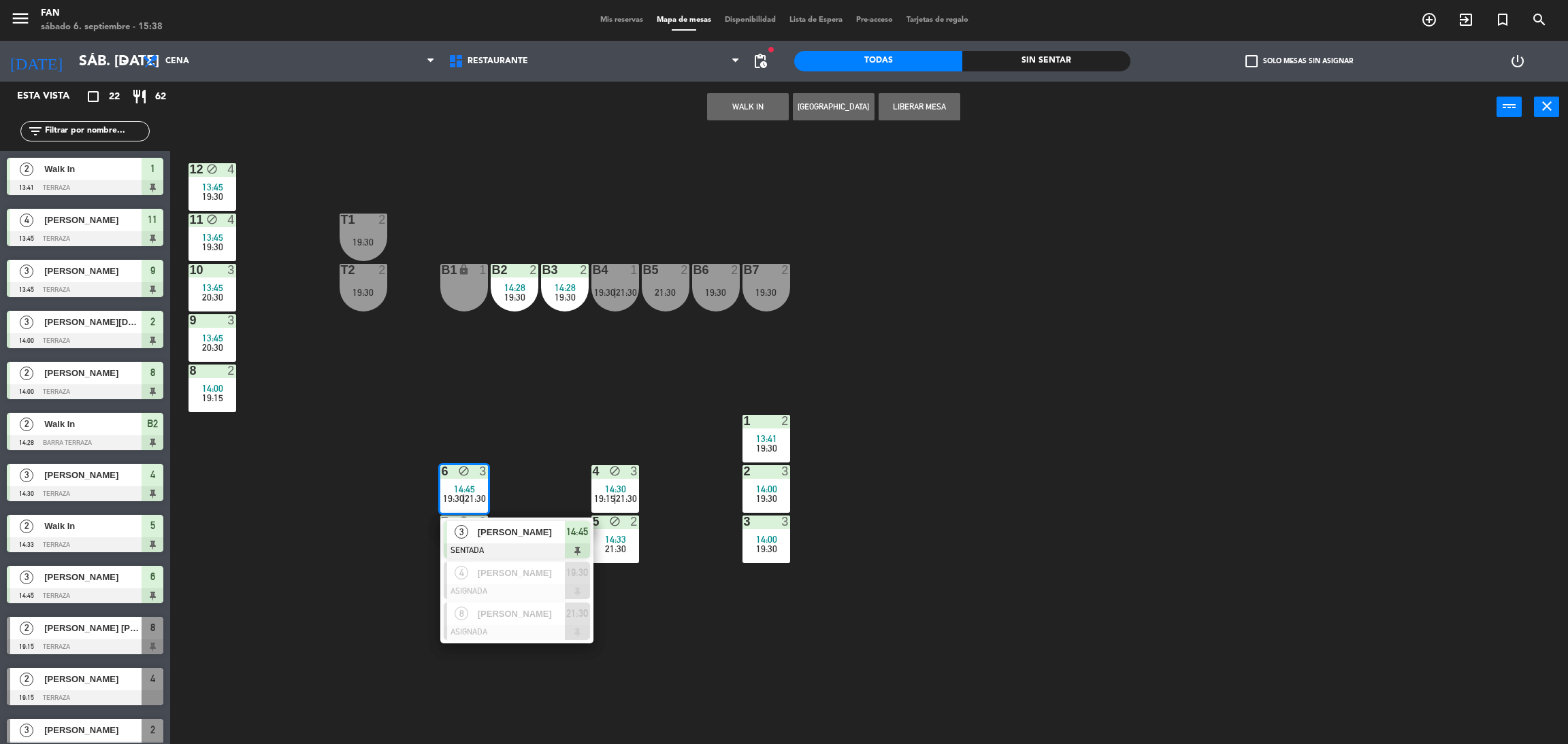
click at [483, 544] on div at bounding box center [517, 551] width 146 height 15
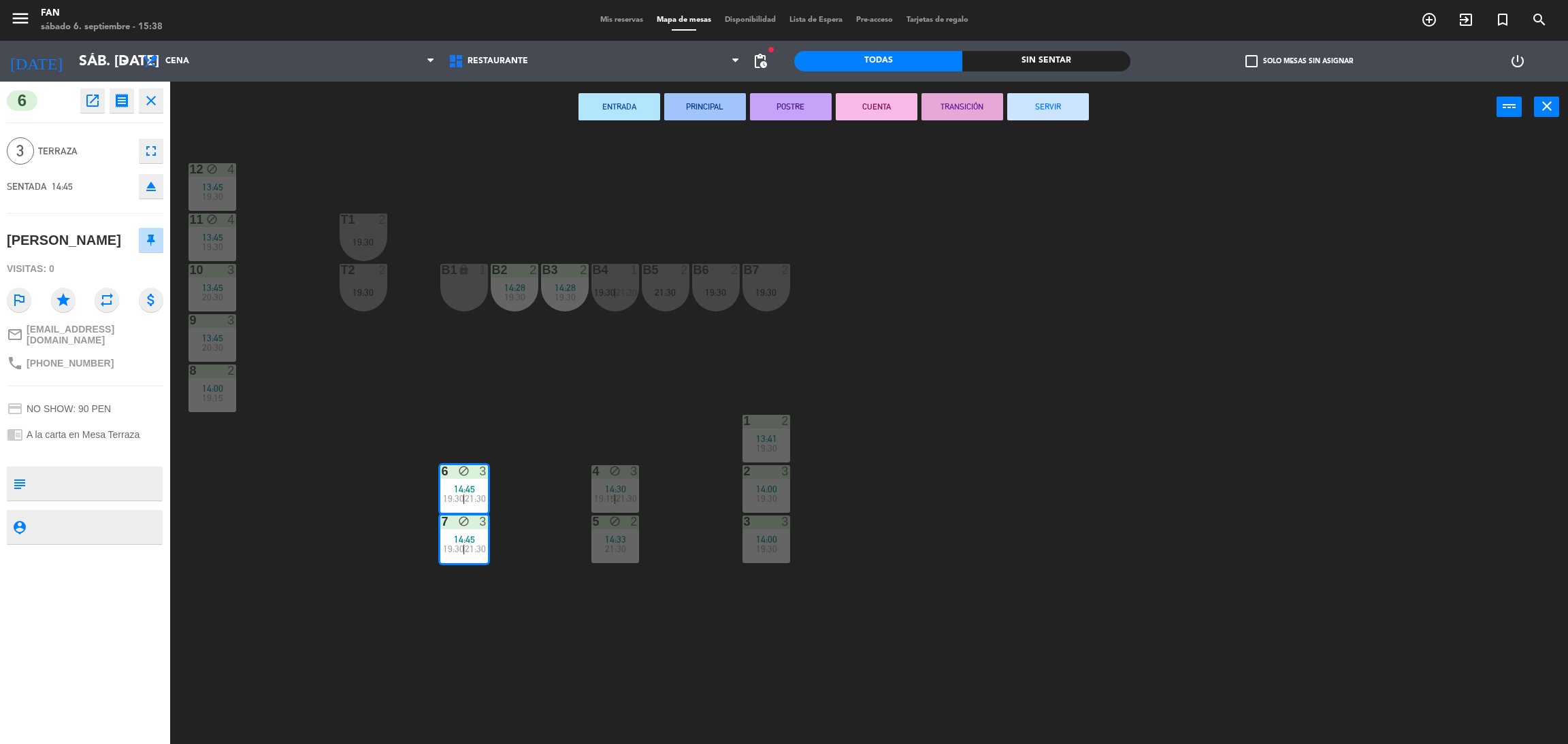
click at [1055, 105] on button "SERVIR" at bounding box center [1048, 106] width 82 height 28
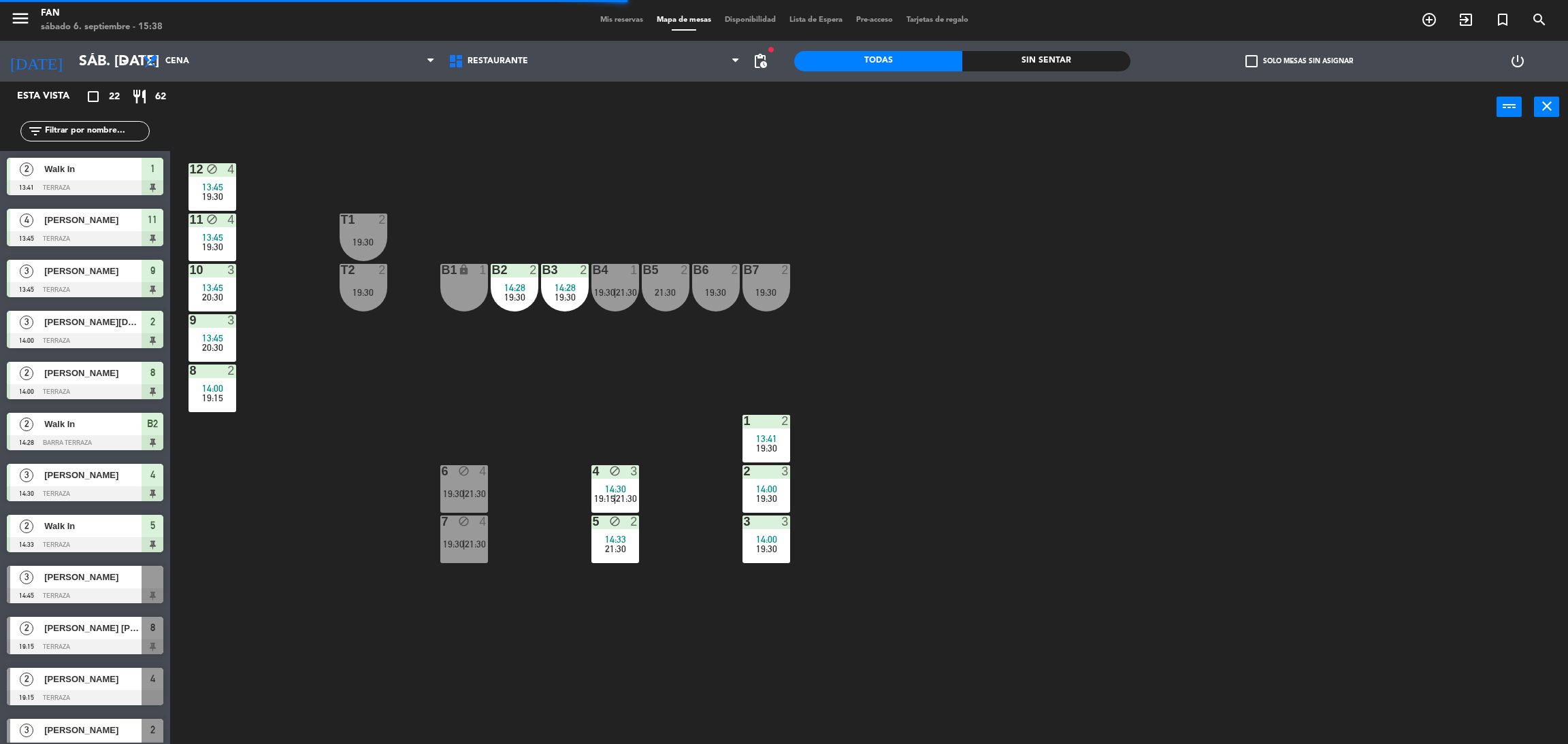
click at [584, 487] on div "12 block 4 13:45 19:30 11 block 4 13:45 19:30 T1 2 19:30 10 3 13:45 20:30 T2 2 …" at bounding box center [876, 445] width 1382 height 612
click at [611, 499] on span "19:15" at bounding box center [604, 498] width 21 height 10
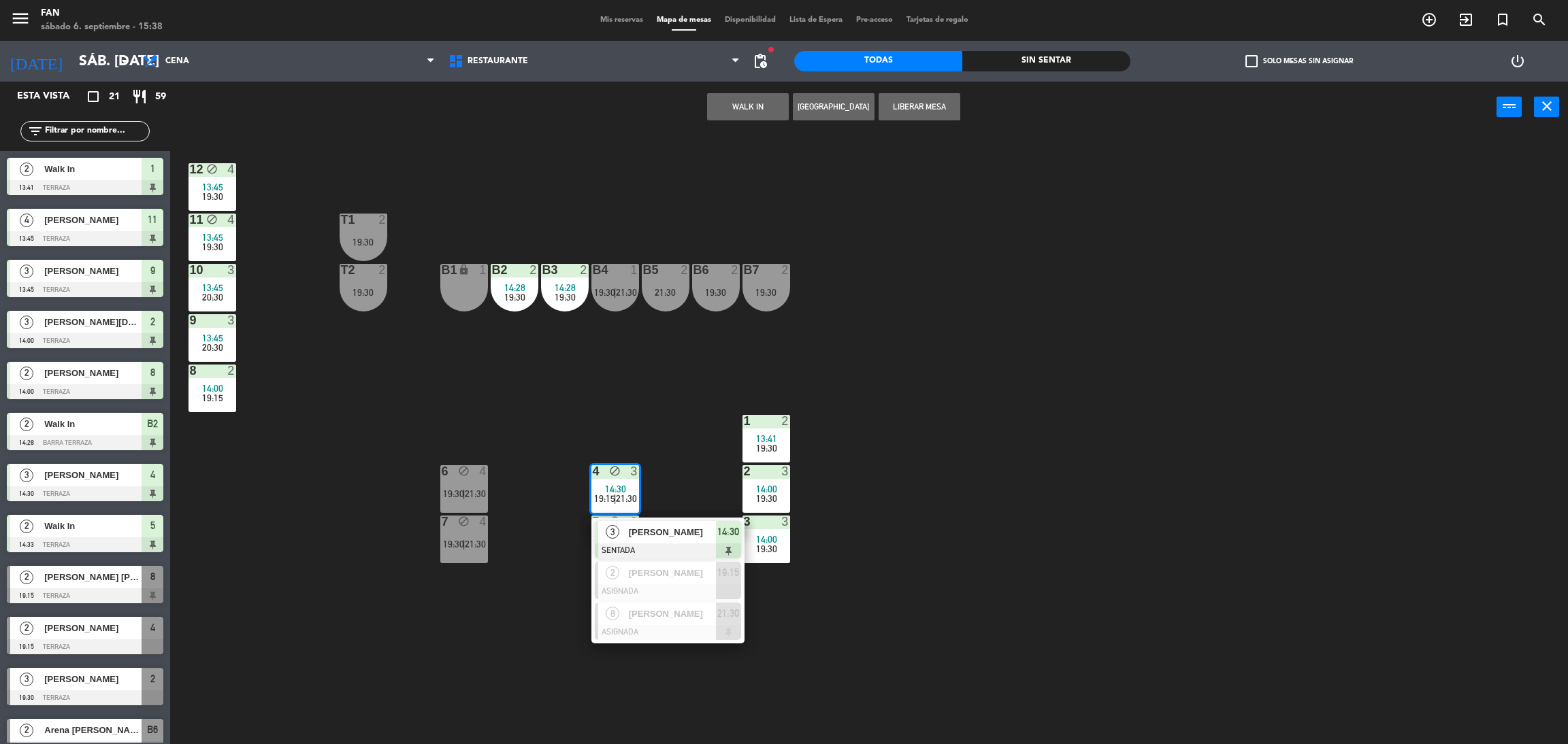
click at [621, 527] on div "3" at bounding box center [612, 532] width 29 height 23
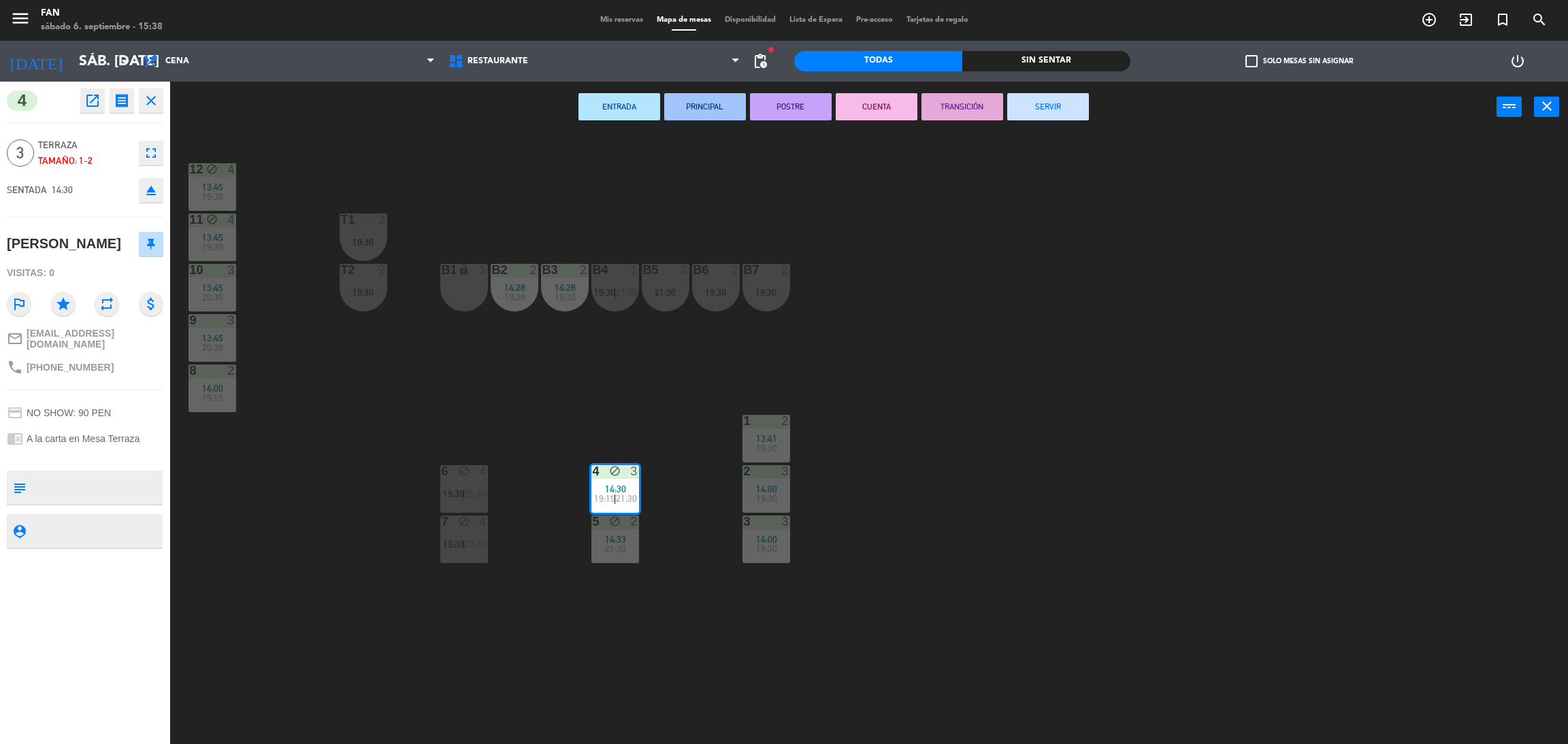
click at [1068, 100] on button "SERVIR" at bounding box center [1048, 106] width 82 height 28
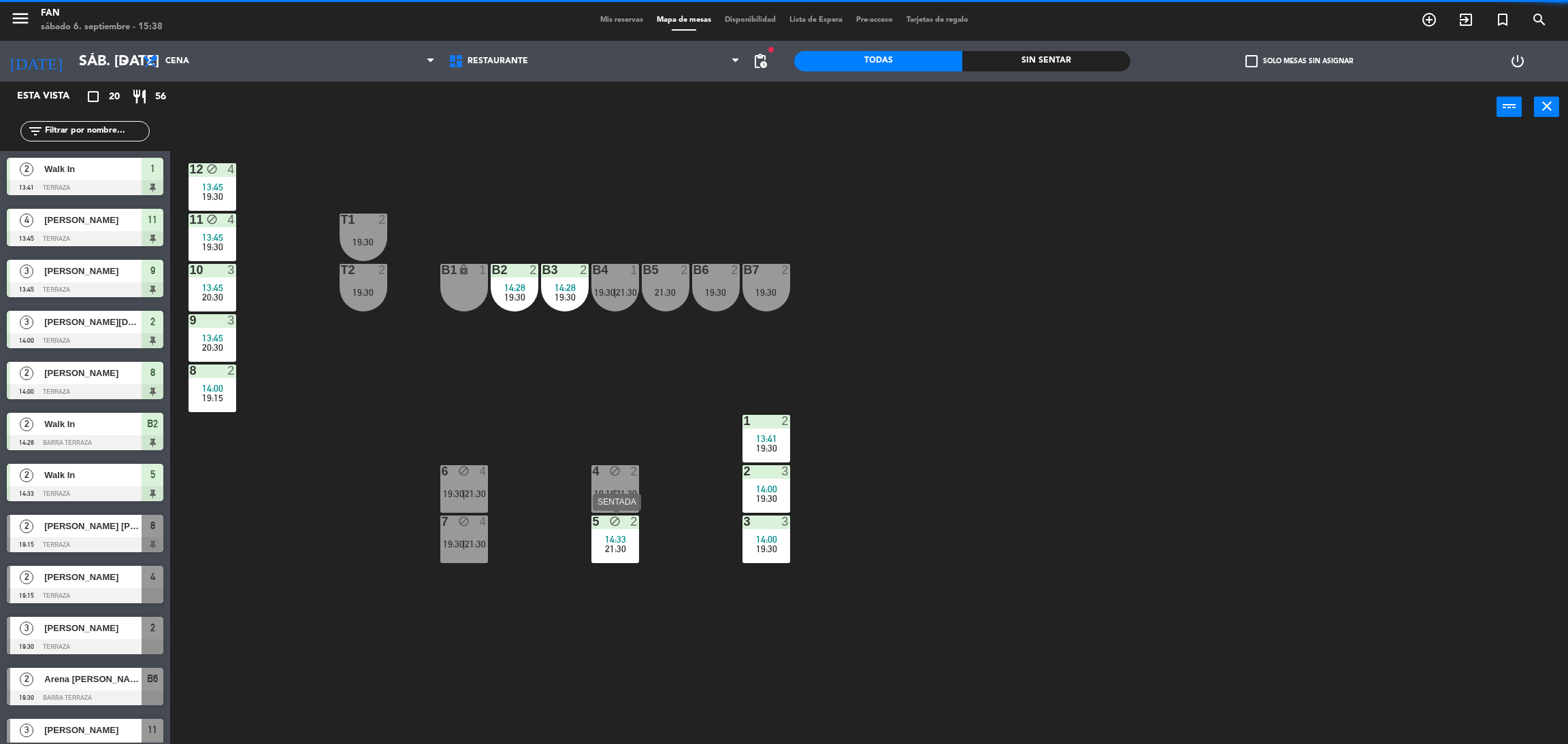
click at [606, 534] on span "14:33" at bounding box center [615, 539] width 21 height 10
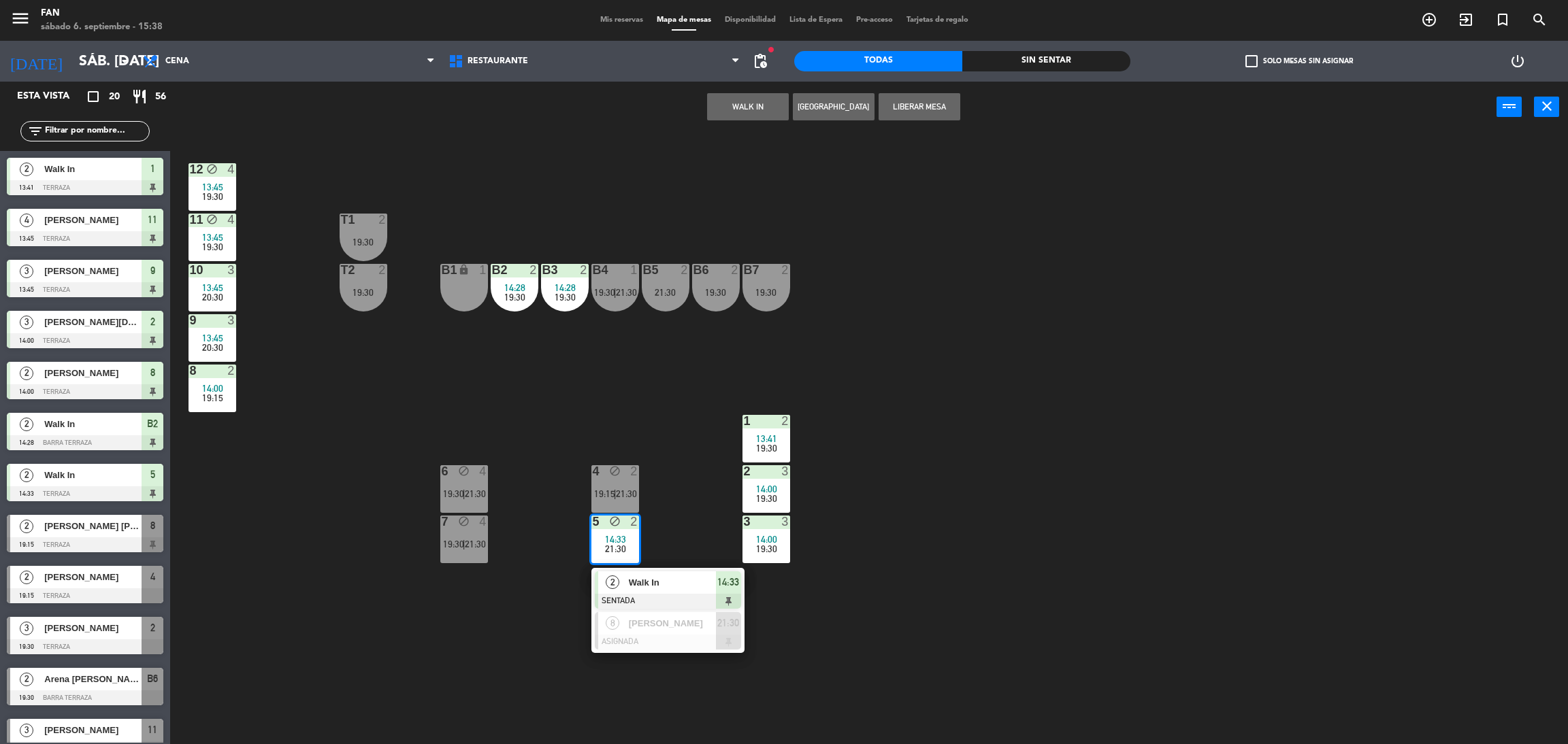
click at [619, 572] on div "2" at bounding box center [612, 582] width 29 height 23
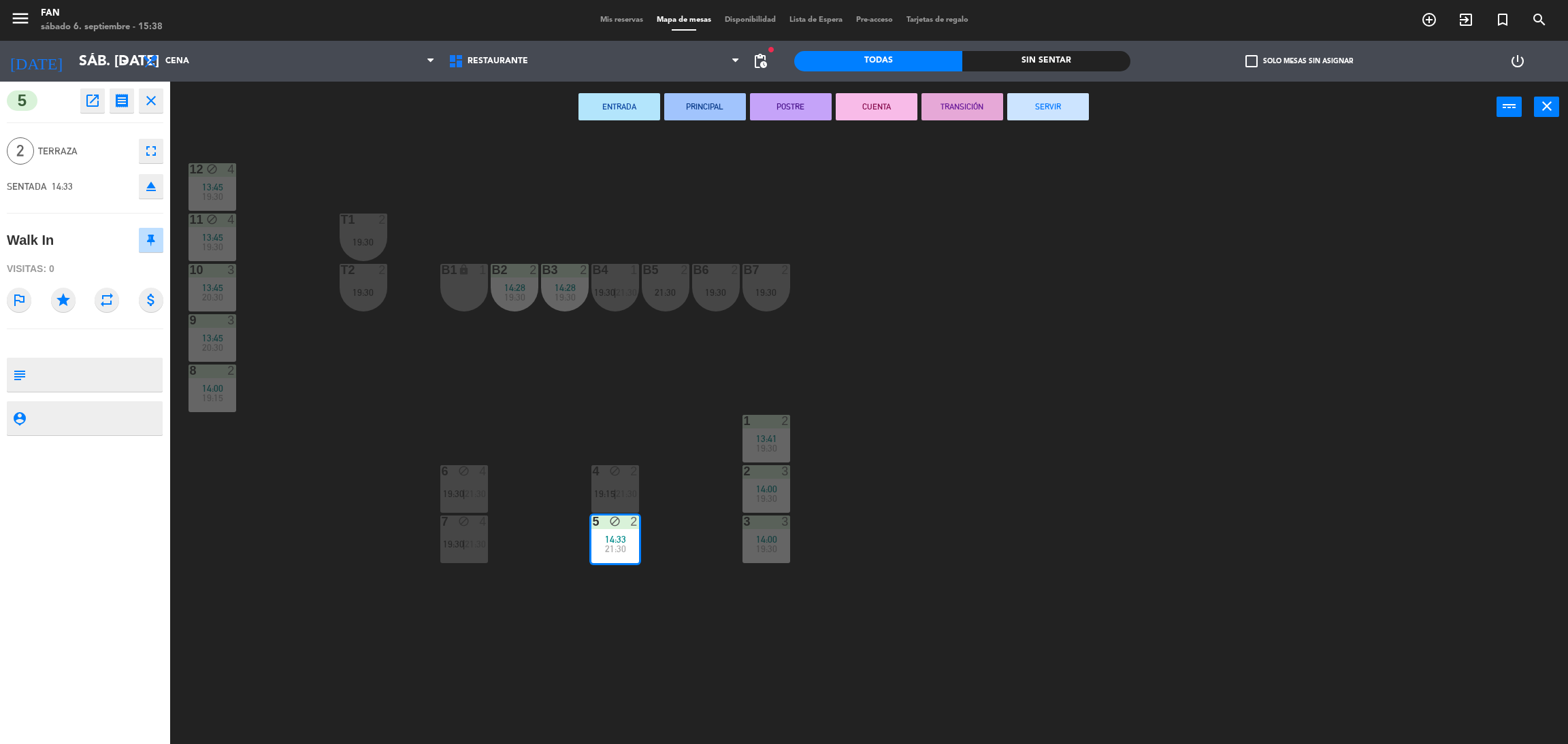
click at [1060, 105] on button "SERVIR" at bounding box center [1048, 106] width 82 height 28
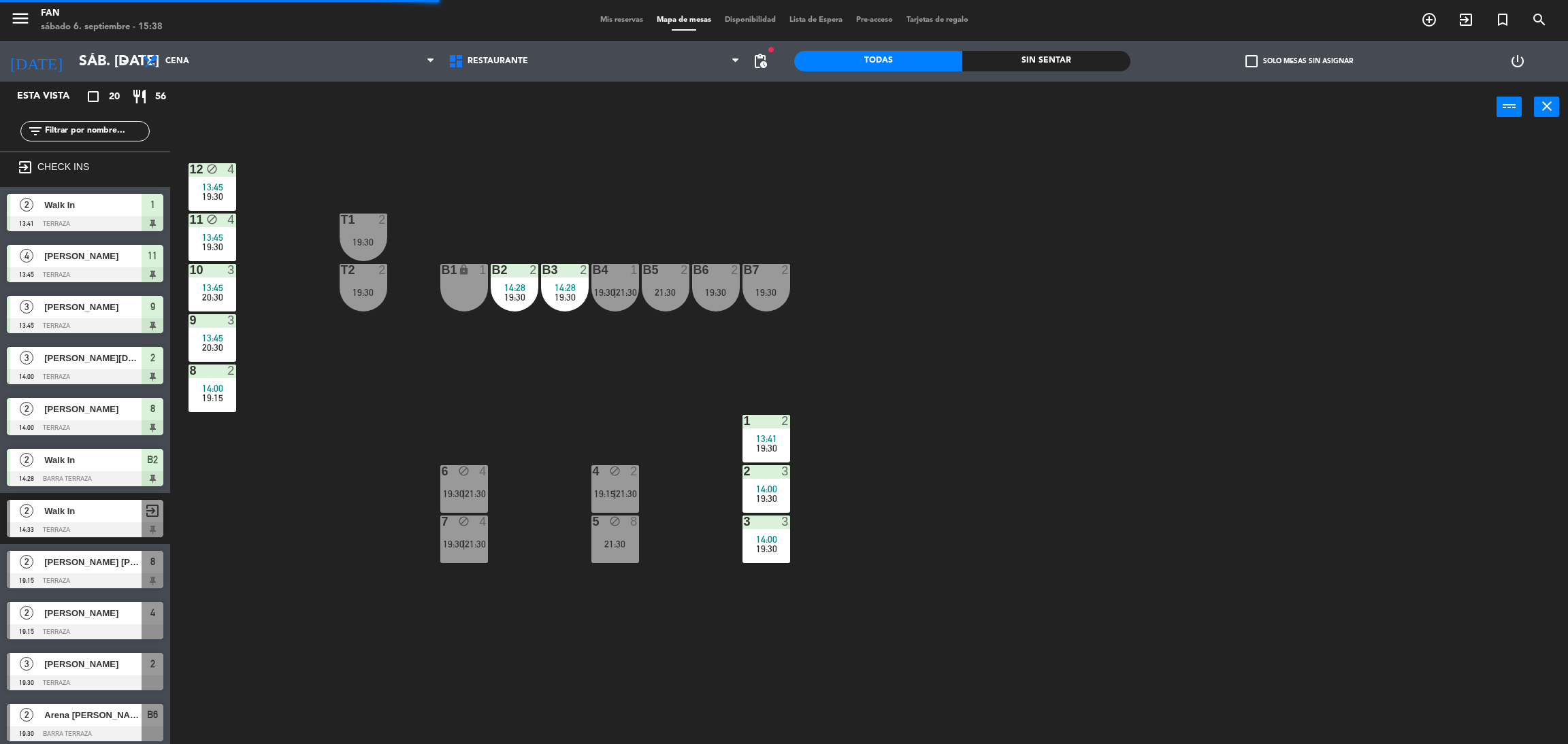
drag, startPoint x: 1025, startPoint y: 157, endPoint x: 1017, endPoint y: 171, distance: 16.1
click at [1017, 171] on div "12 block 4 13:45 19:30 11 block 4 13:45 19:30 T1 2 19:30 10 3 13:45 20:30 T2 2 …" at bounding box center [876, 445] width 1382 height 612
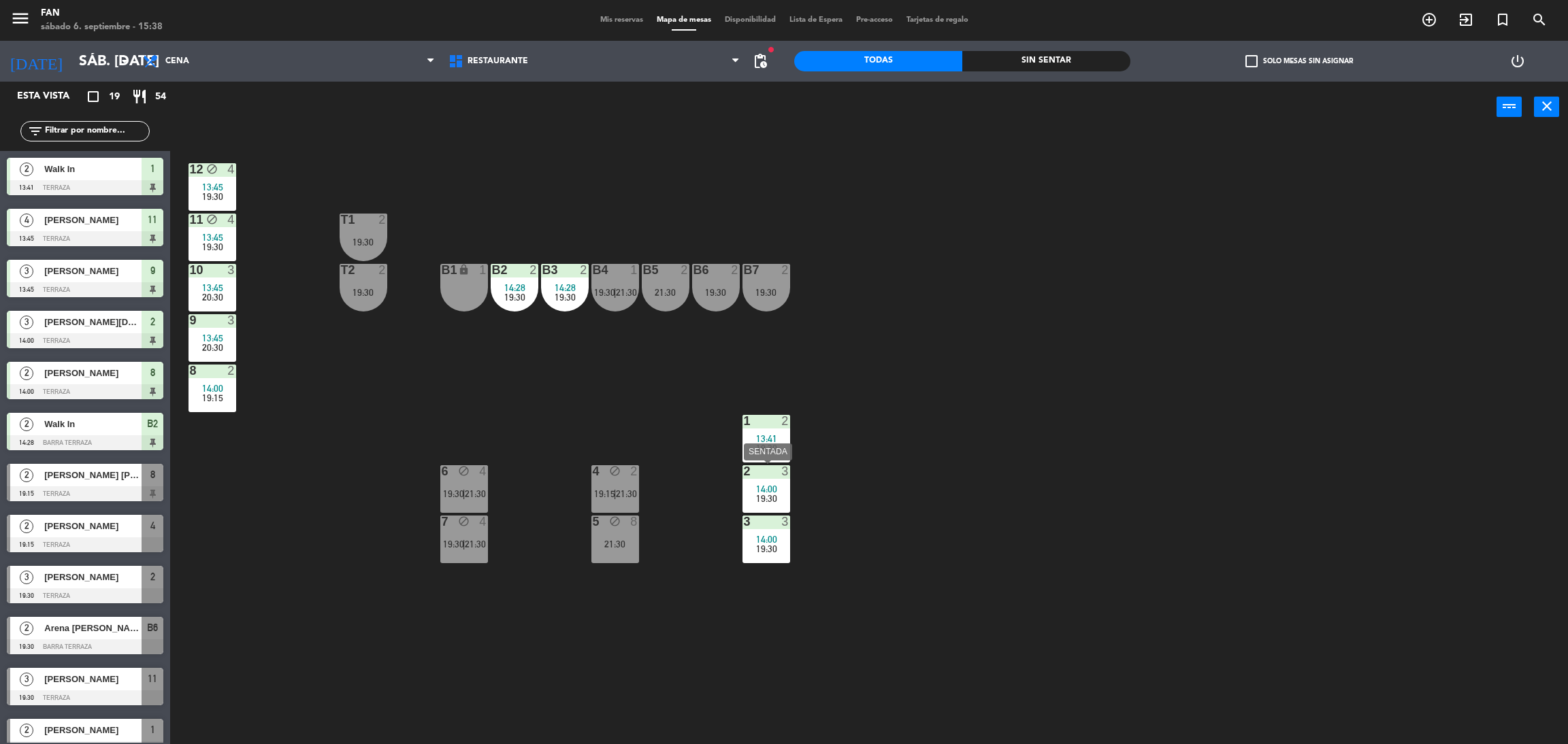
click at [764, 499] on span "19:30" at bounding box center [766, 498] width 21 height 10
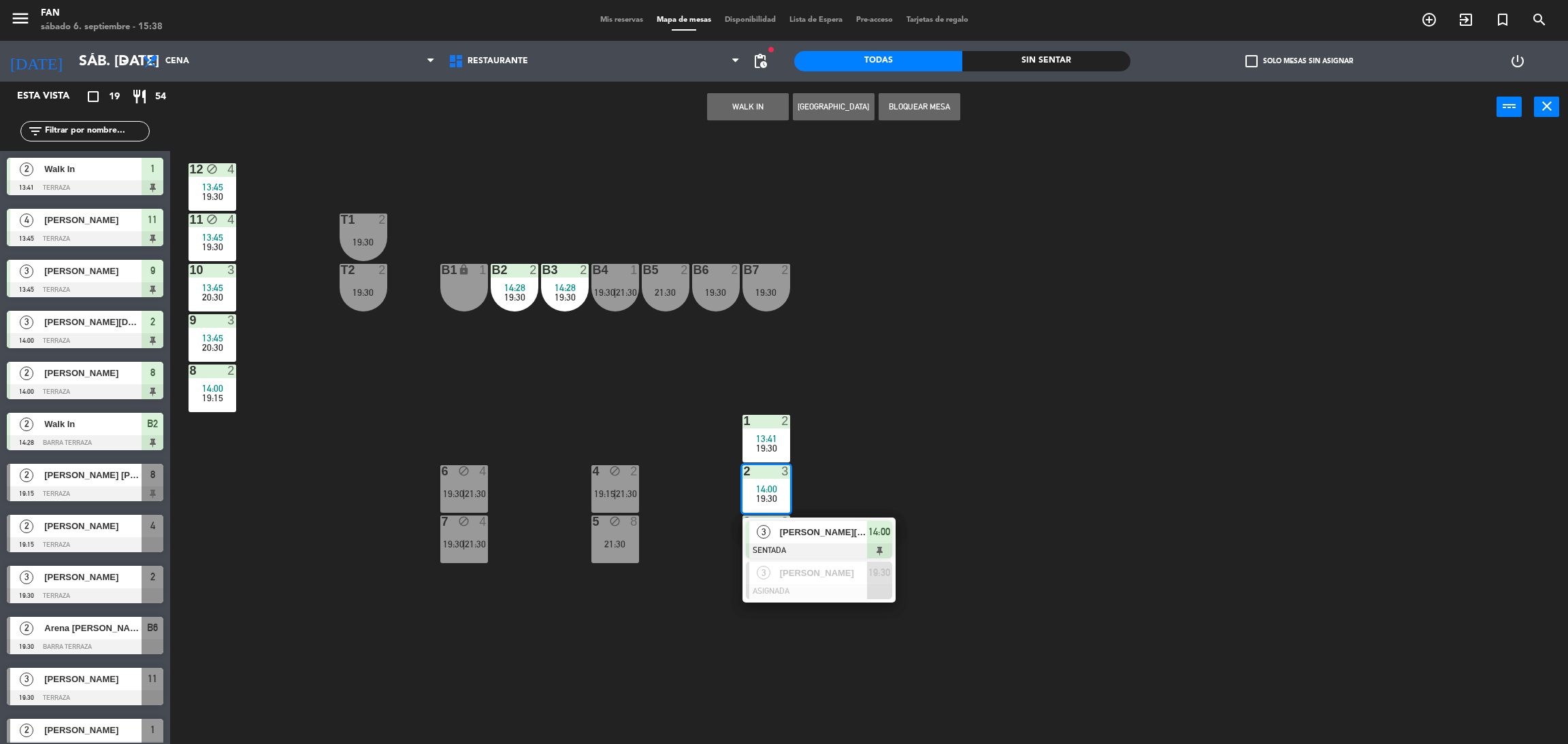
click at [887, 477] on div "12 block 4 13:45 19:30 11 block 4 13:45 19:30 T1 2 19:30 10 3 13:45 20:30 T2 2 …" at bounding box center [876, 445] width 1382 height 612
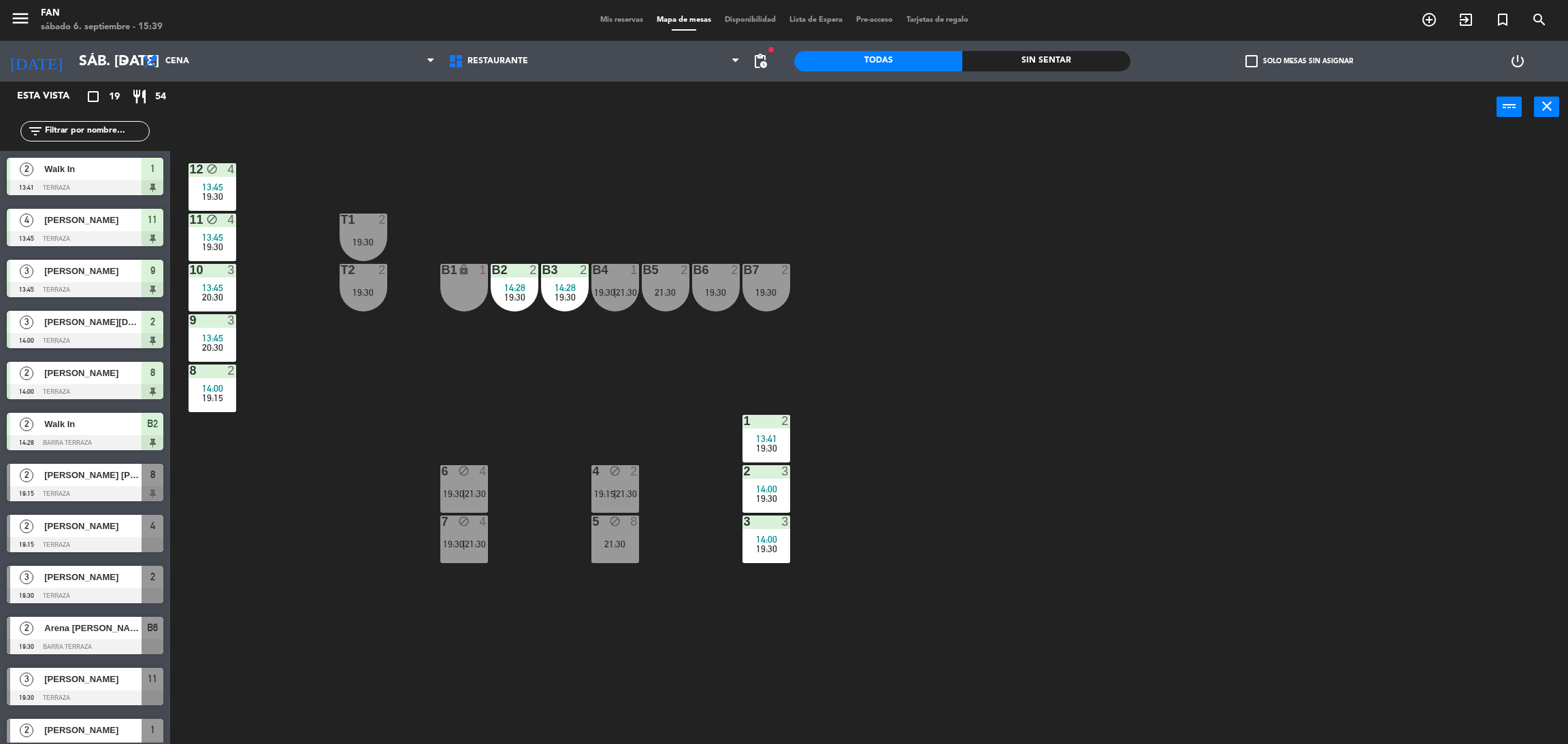
click at [614, 559] on div "5 block 8 21:30" at bounding box center [615, 540] width 48 height 48
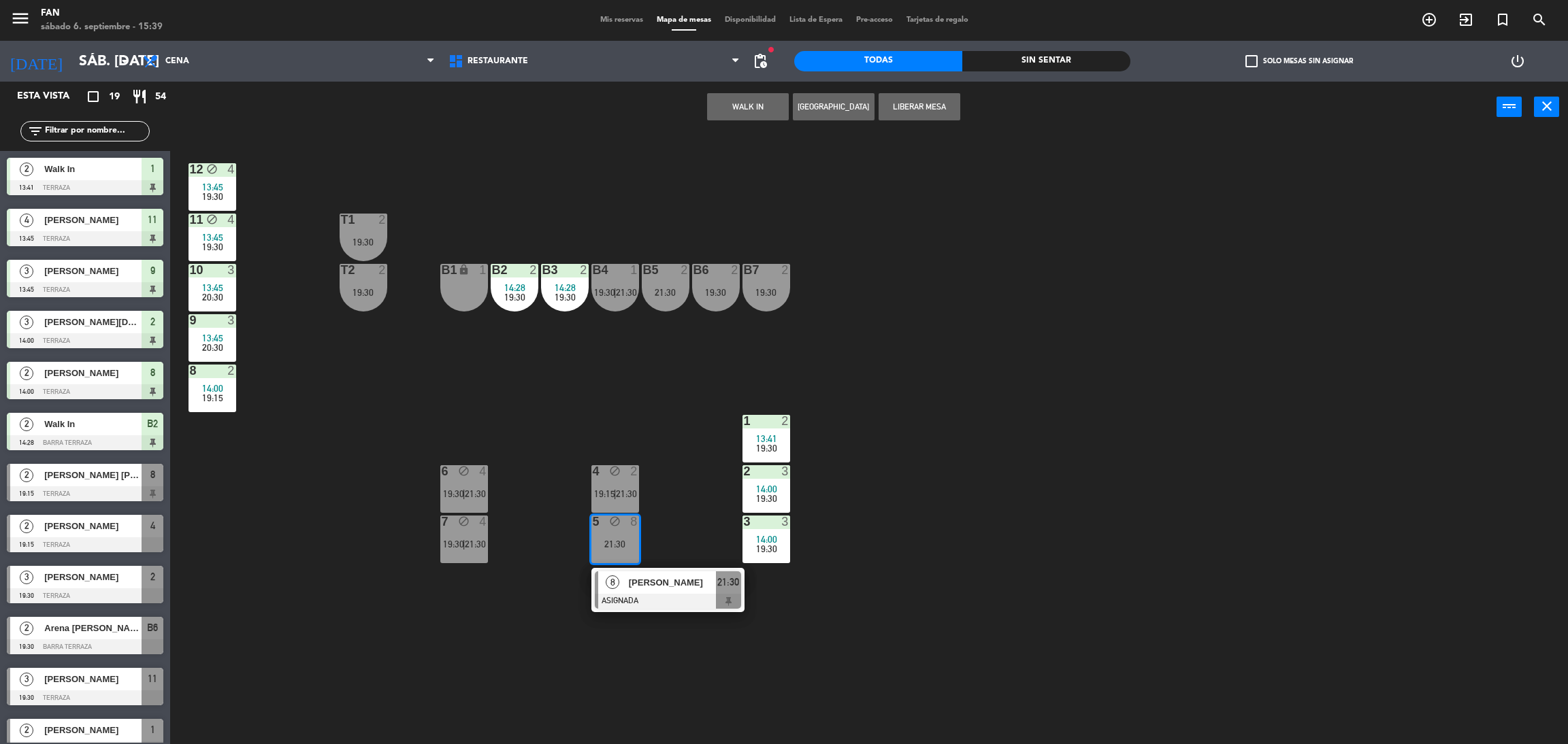
click at [466, 667] on div "12 block 4 13:45 19:30 11 block 4 13:45 19:30 T1 2 19:30 10 3 13:45 20:30 T2 2 …" at bounding box center [876, 445] width 1382 height 612
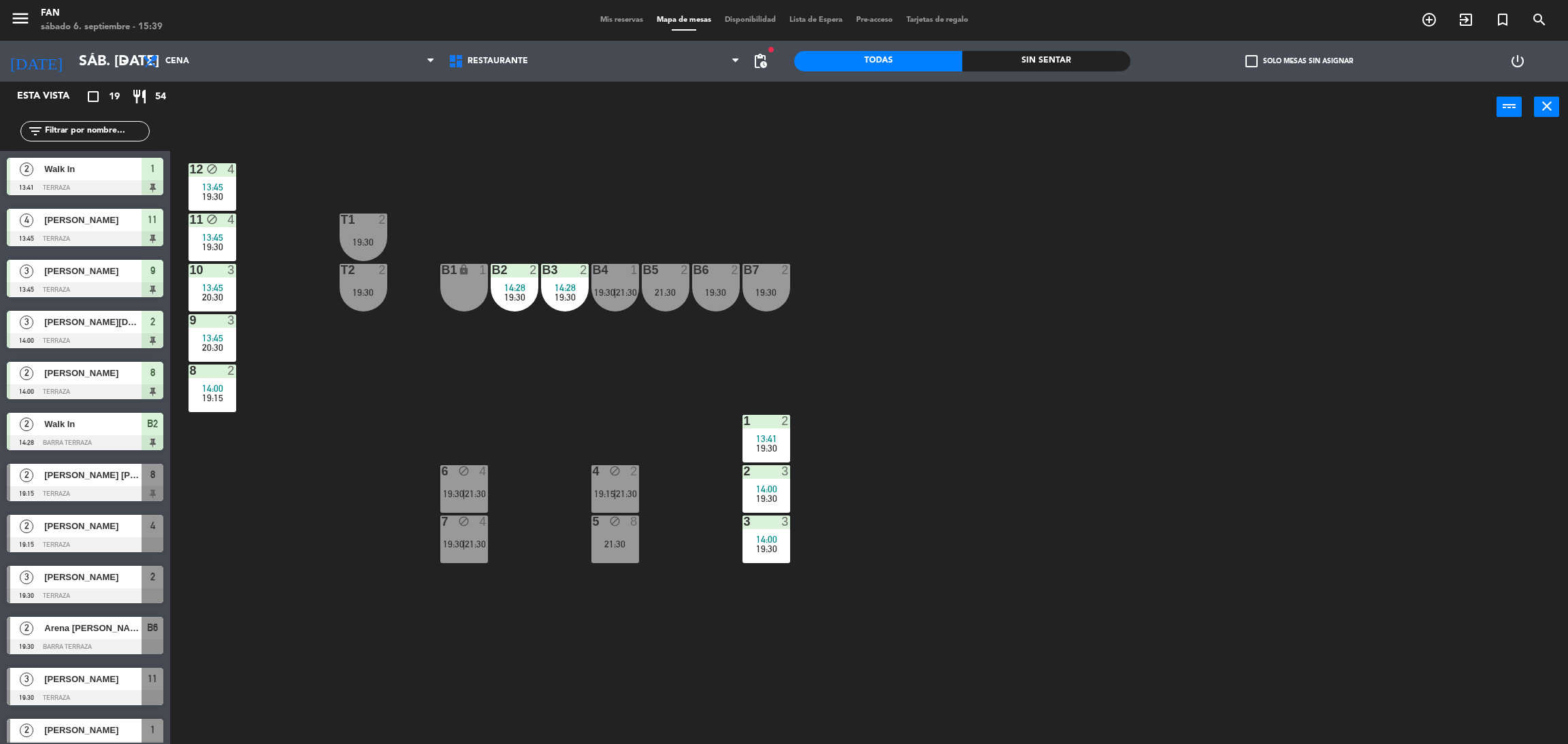
click at [943, 379] on div "12 block 4 13:45 19:30 11 block 4 13:45 19:30 T1 2 19:30 10 3 13:45 20:30 T2 2 …" at bounding box center [876, 445] width 1382 height 612
click at [266, 56] on span "Cena" at bounding box center [288, 62] width 305 height 30
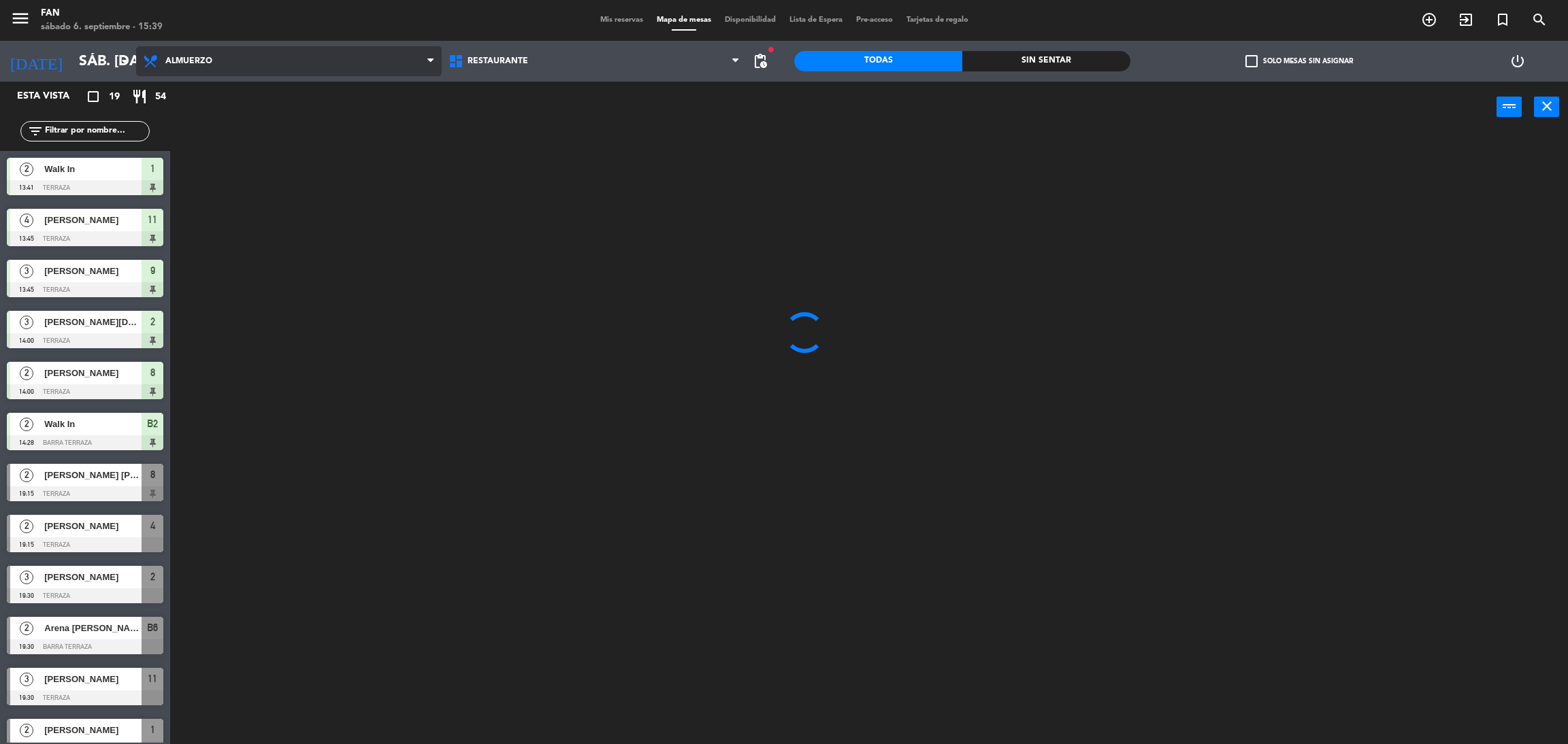
click at [251, 93] on ng-component "menu Fan sábado 6. septiembre - 15:39 Mis reservas Mapa de mesas Disponibilidad…" at bounding box center [784, 375] width 1568 height 751
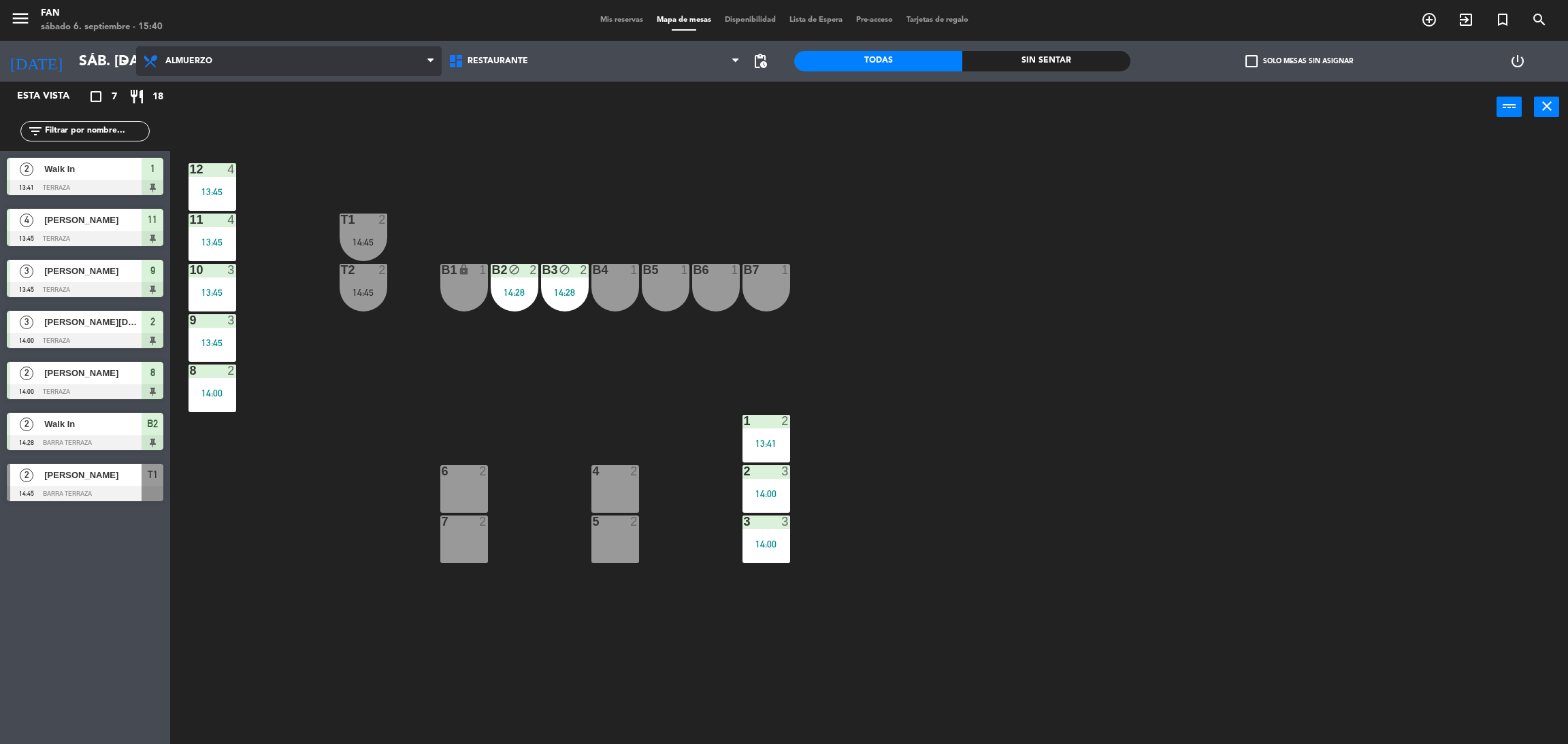
click at [236, 55] on span "Almuerzo" at bounding box center [288, 62] width 305 height 30
click at [226, 103] on ng-component "menu Fan sábado 6. septiembre - 15:40 Mis reservas Mapa de mesas Disponibilidad…" at bounding box center [784, 375] width 1568 height 751
click at [226, 67] on span "Almuerzo" at bounding box center [288, 62] width 305 height 30
click at [221, 102] on ng-component "menu Fan sábado 6. septiembre - 15:40 Mis reservas Mapa de mesas Disponibilidad…" at bounding box center [784, 375] width 1568 height 751
click at [220, 53] on span "Almuerzo" at bounding box center [288, 62] width 305 height 30
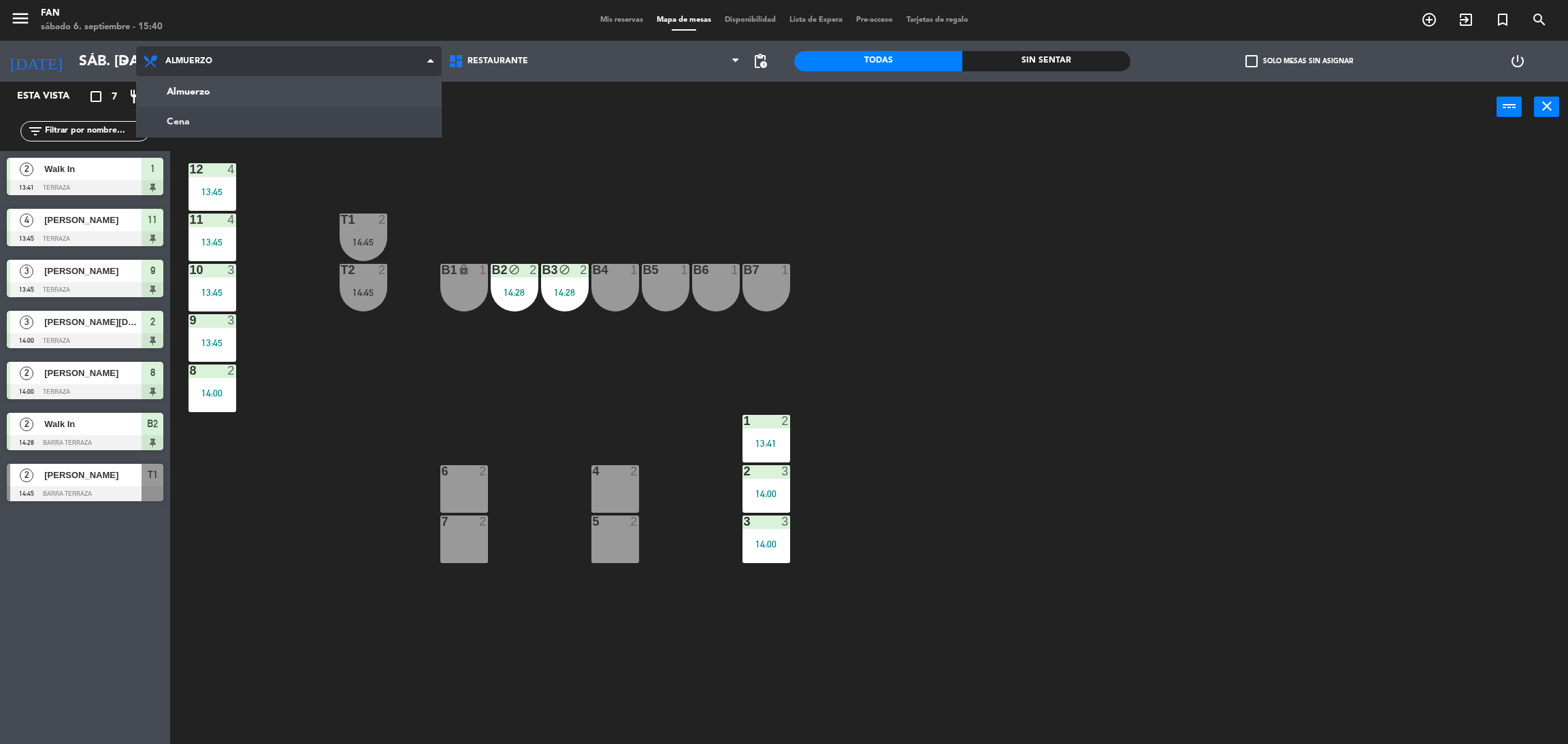
click at [213, 121] on ng-component "menu Fan sábado 6. septiembre - 15:40 Mis reservas Mapa de mesas Disponibilidad…" at bounding box center [784, 375] width 1568 height 751
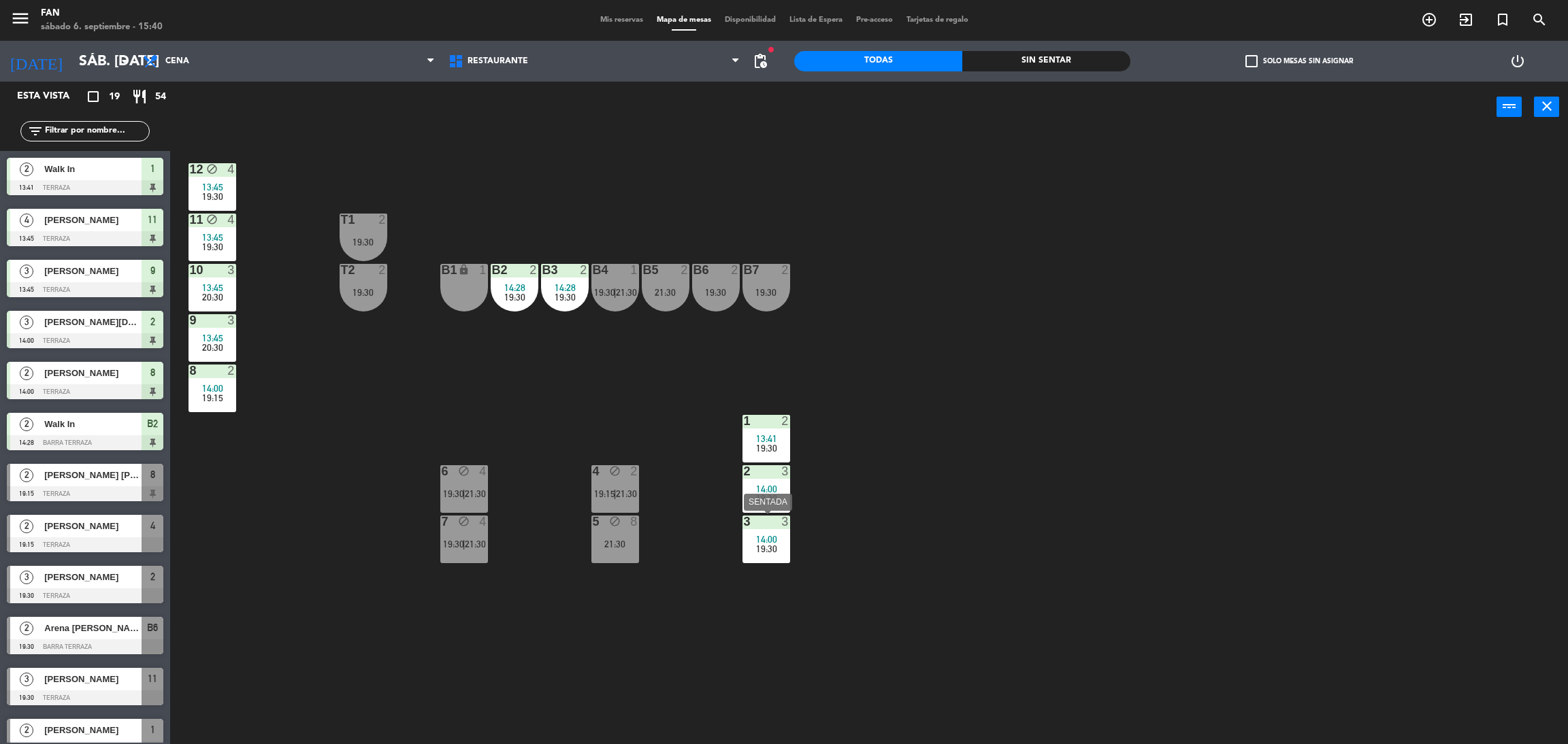
click at [760, 534] on span "14:00" at bounding box center [766, 539] width 21 height 10
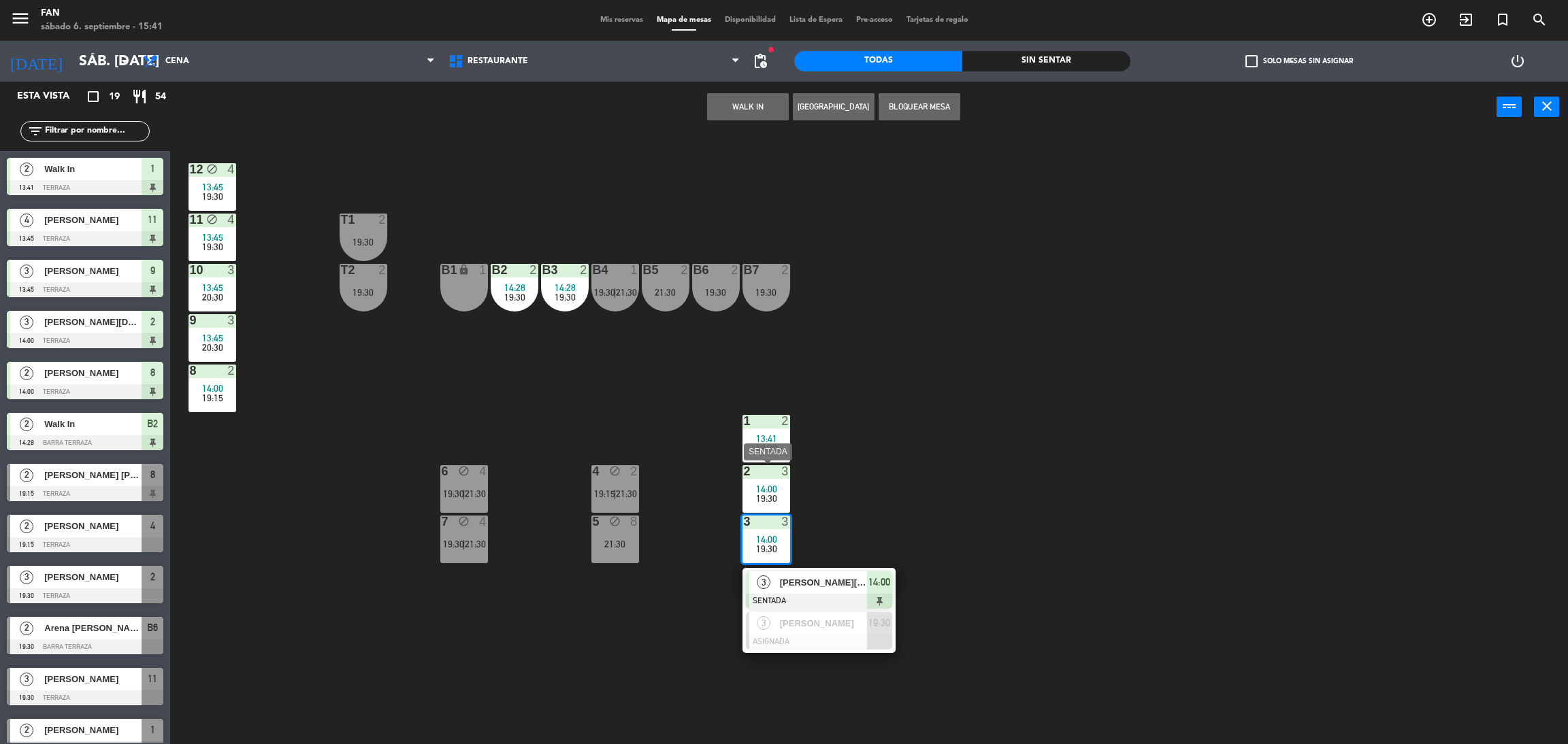
click at [760, 490] on span "14:00" at bounding box center [766, 488] width 21 height 10
click at [941, 110] on button "Bloquear Mesa" at bounding box center [919, 106] width 82 height 28
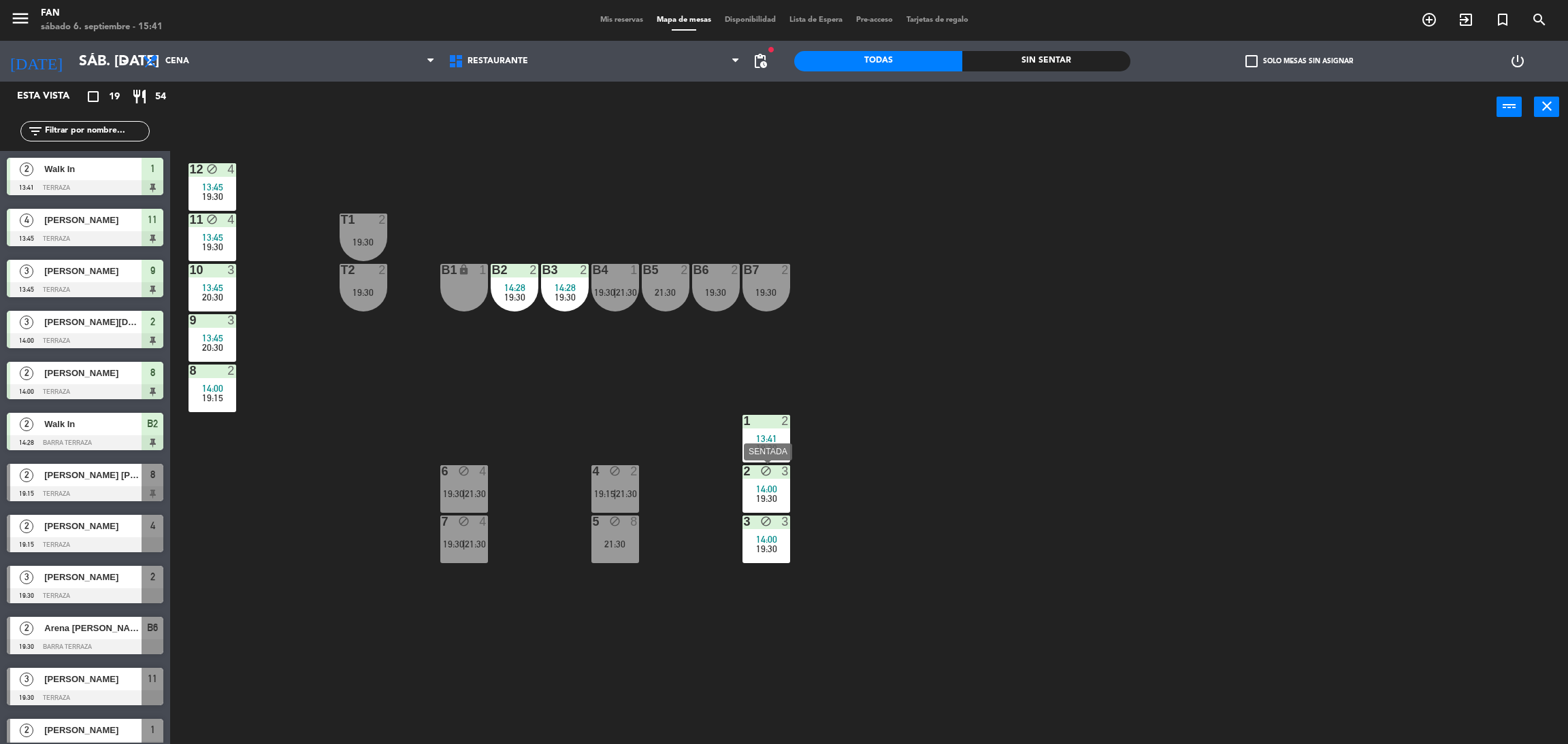
click at [764, 502] on span "19:30" at bounding box center [766, 498] width 21 height 10
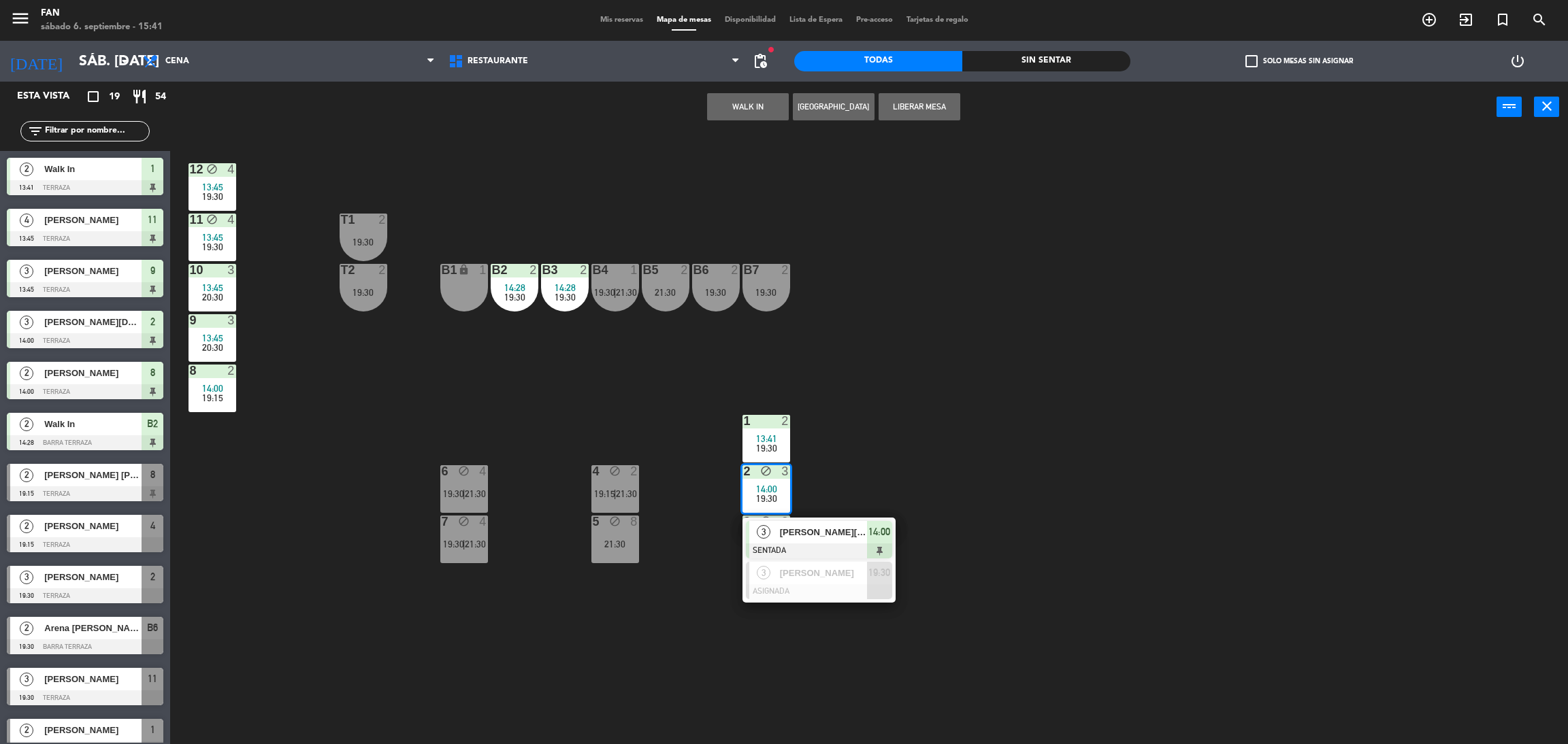
click at [777, 536] on div "3" at bounding box center [763, 532] width 29 height 23
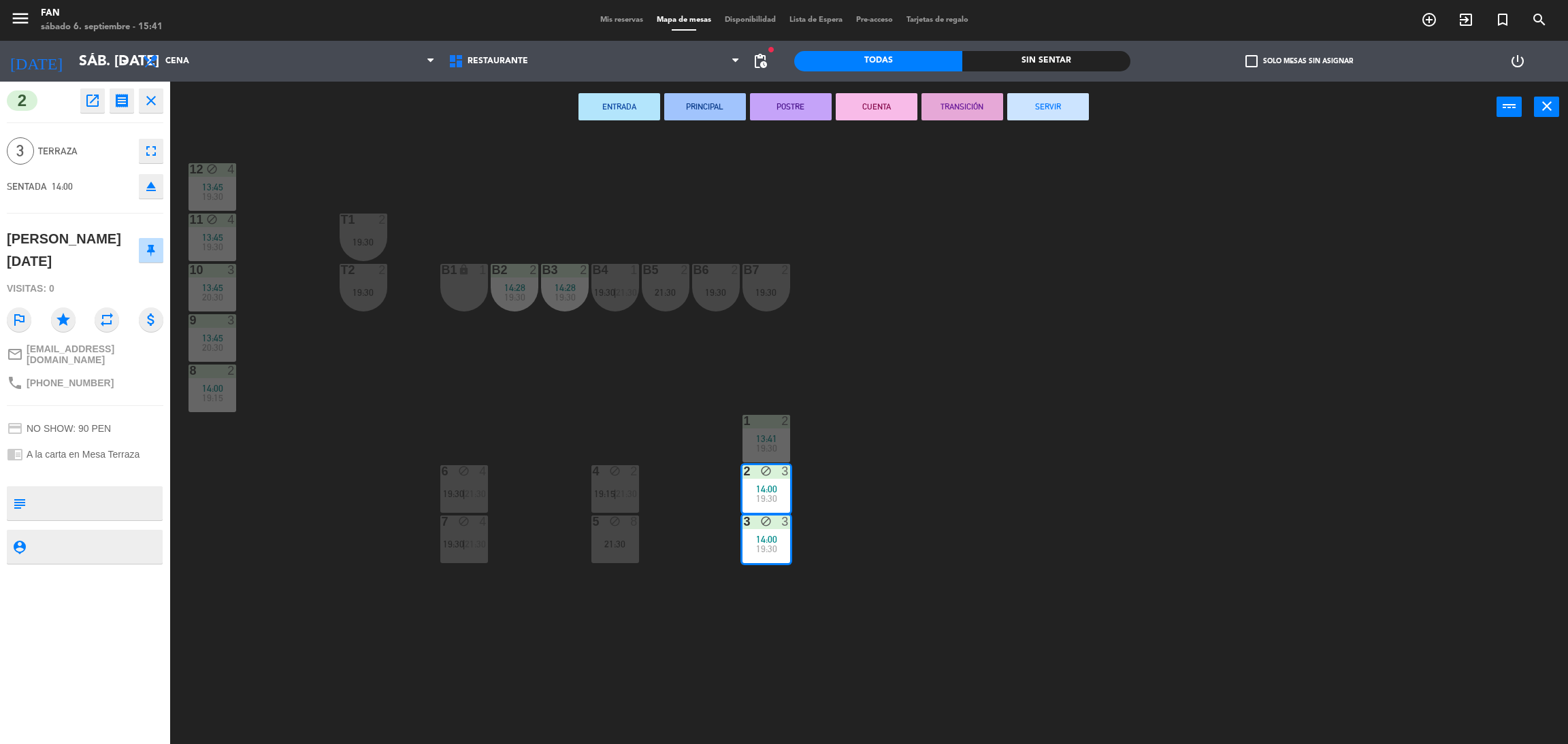
click at [1027, 96] on button "SERVIR" at bounding box center [1048, 106] width 82 height 28
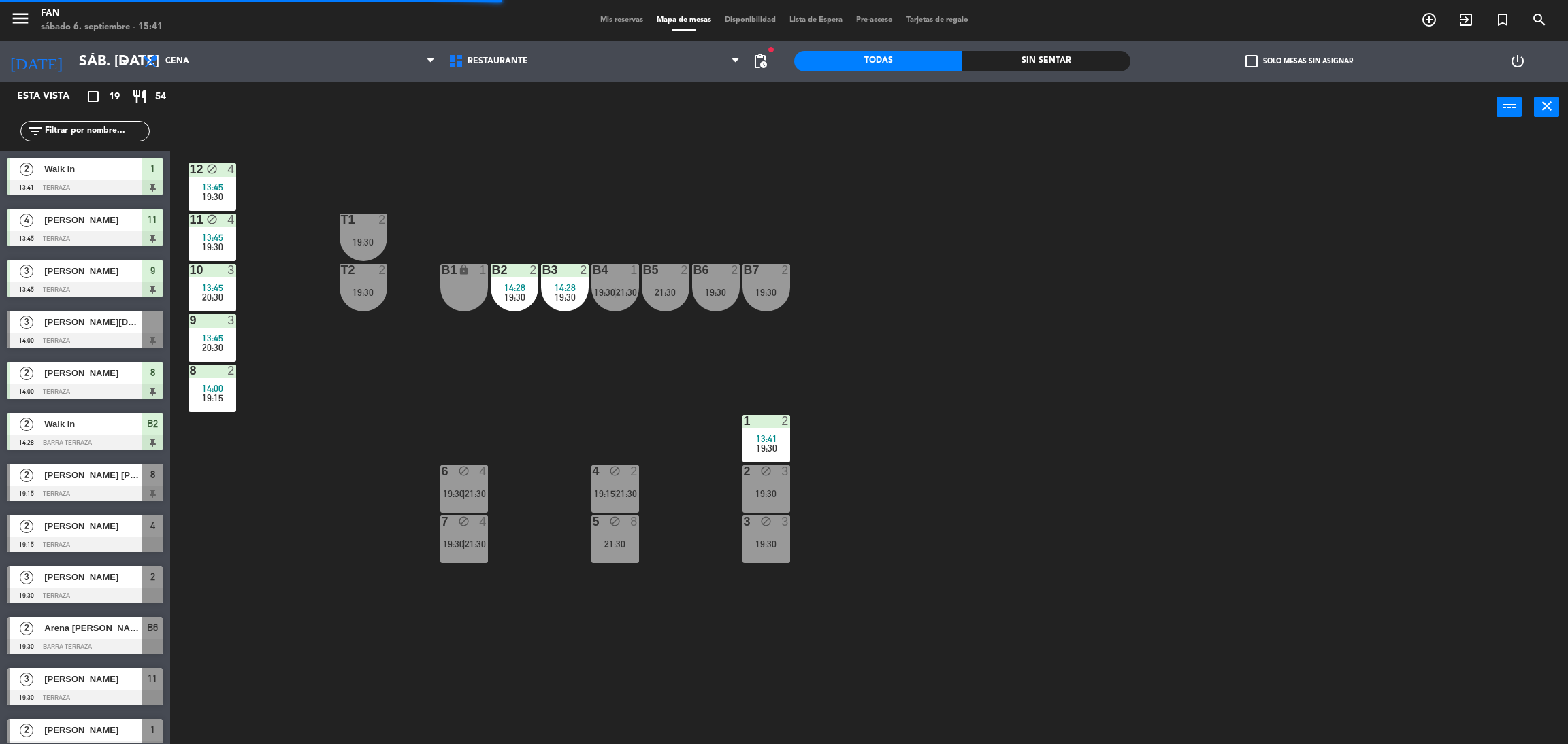
click at [600, 289] on span "19:30" at bounding box center [604, 292] width 21 height 10
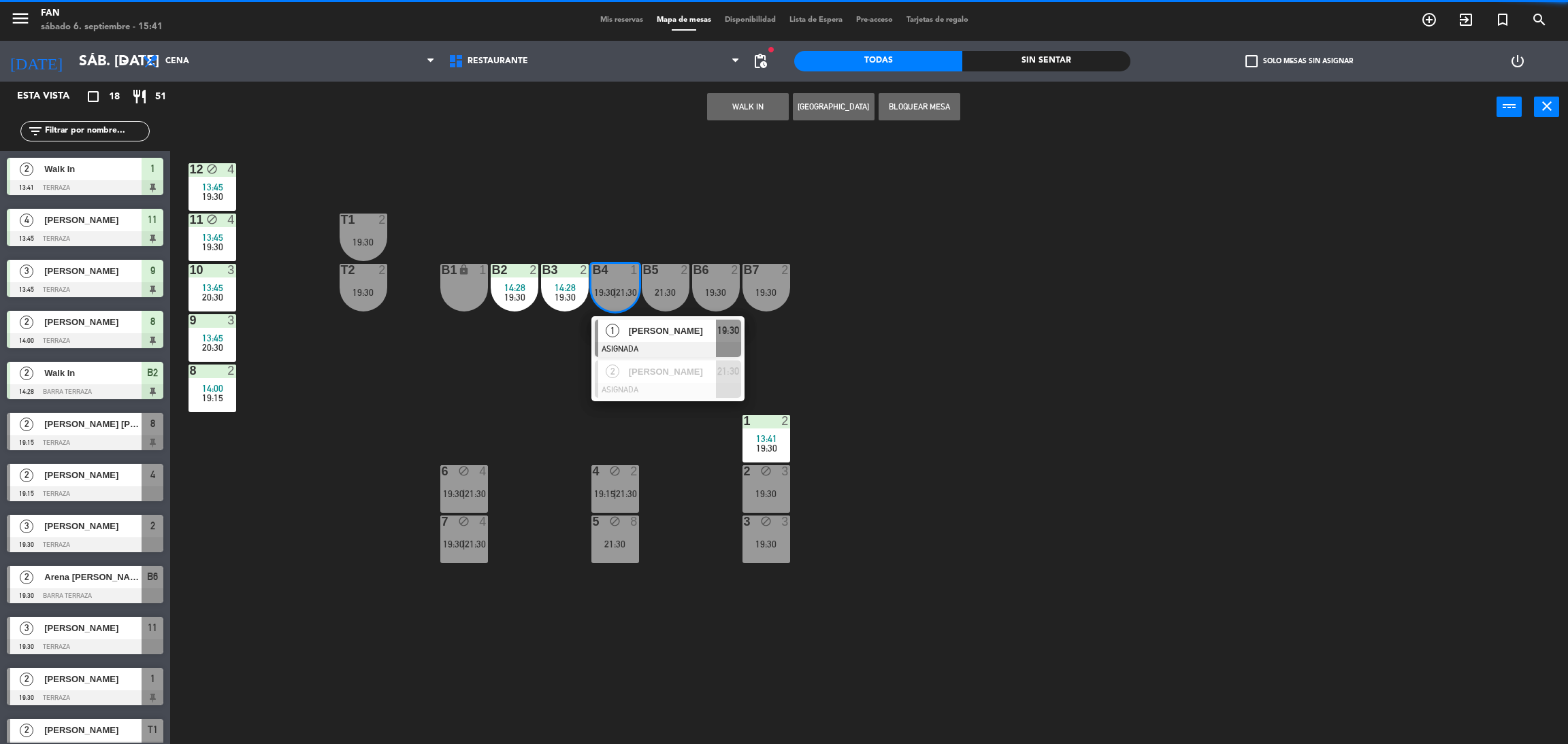
click at [662, 242] on div "12 block 4 13:45 19:30 11 block 4 13:45 19:30 T1 2 19:30 10 3 13:45 20:30 T2 2 …" at bounding box center [876, 445] width 1382 height 612
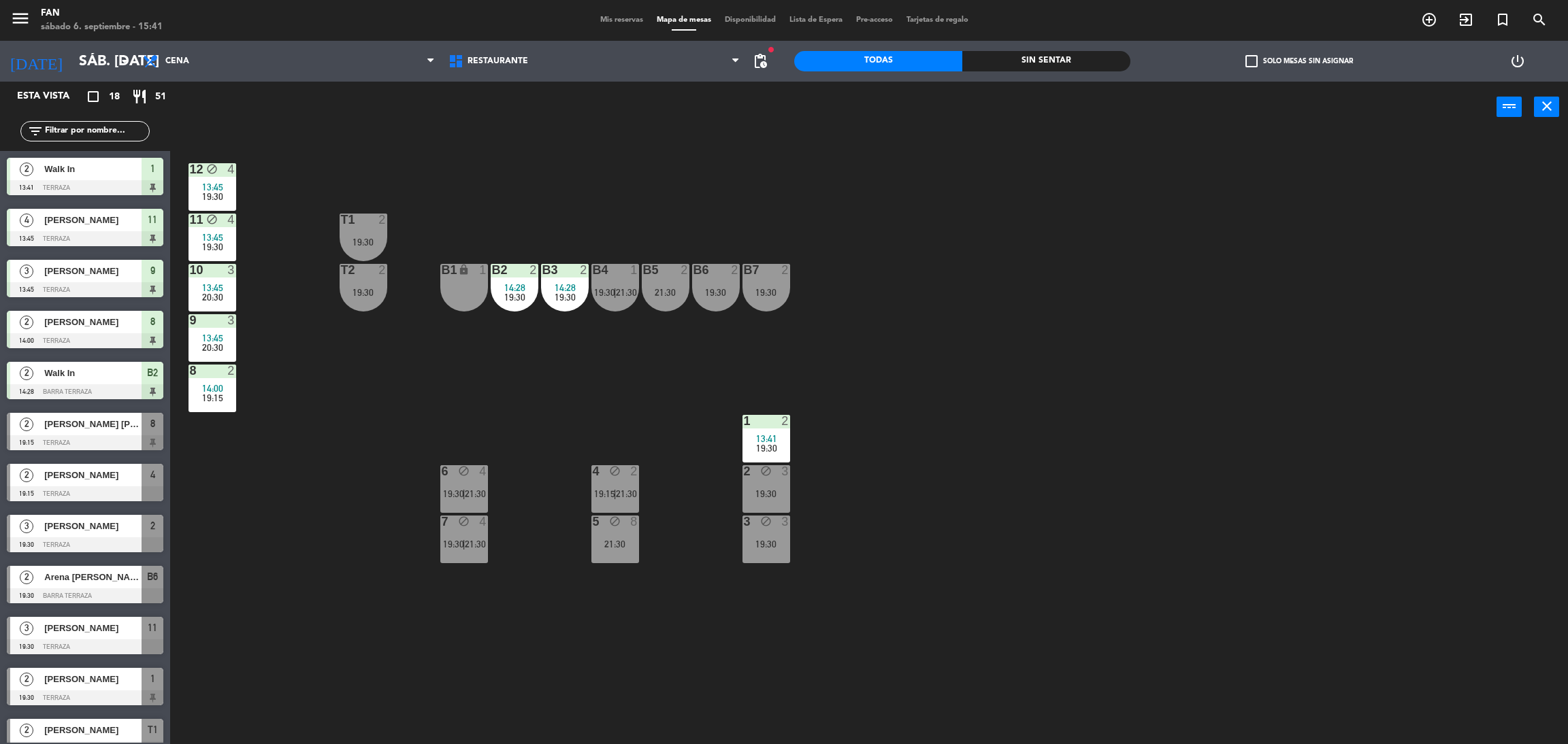
click at [716, 299] on div "B6 2 19:30" at bounding box center [716, 288] width 48 height 48
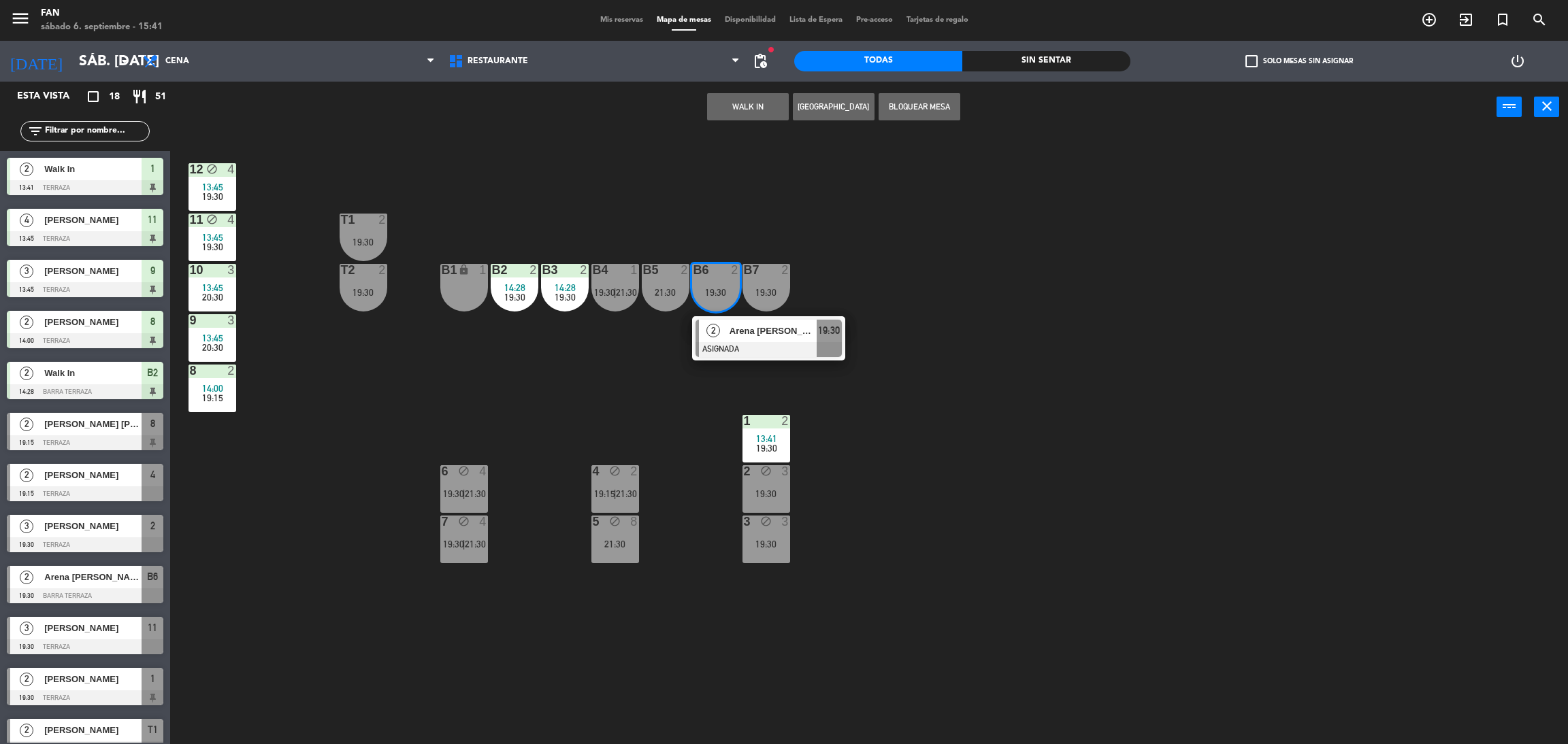
click at [773, 291] on div "19:30" at bounding box center [766, 293] width 48 height 10
click at [947, 102] on button "Bloquear Mesa" at bounding box center [919, 106] width 82 height 28
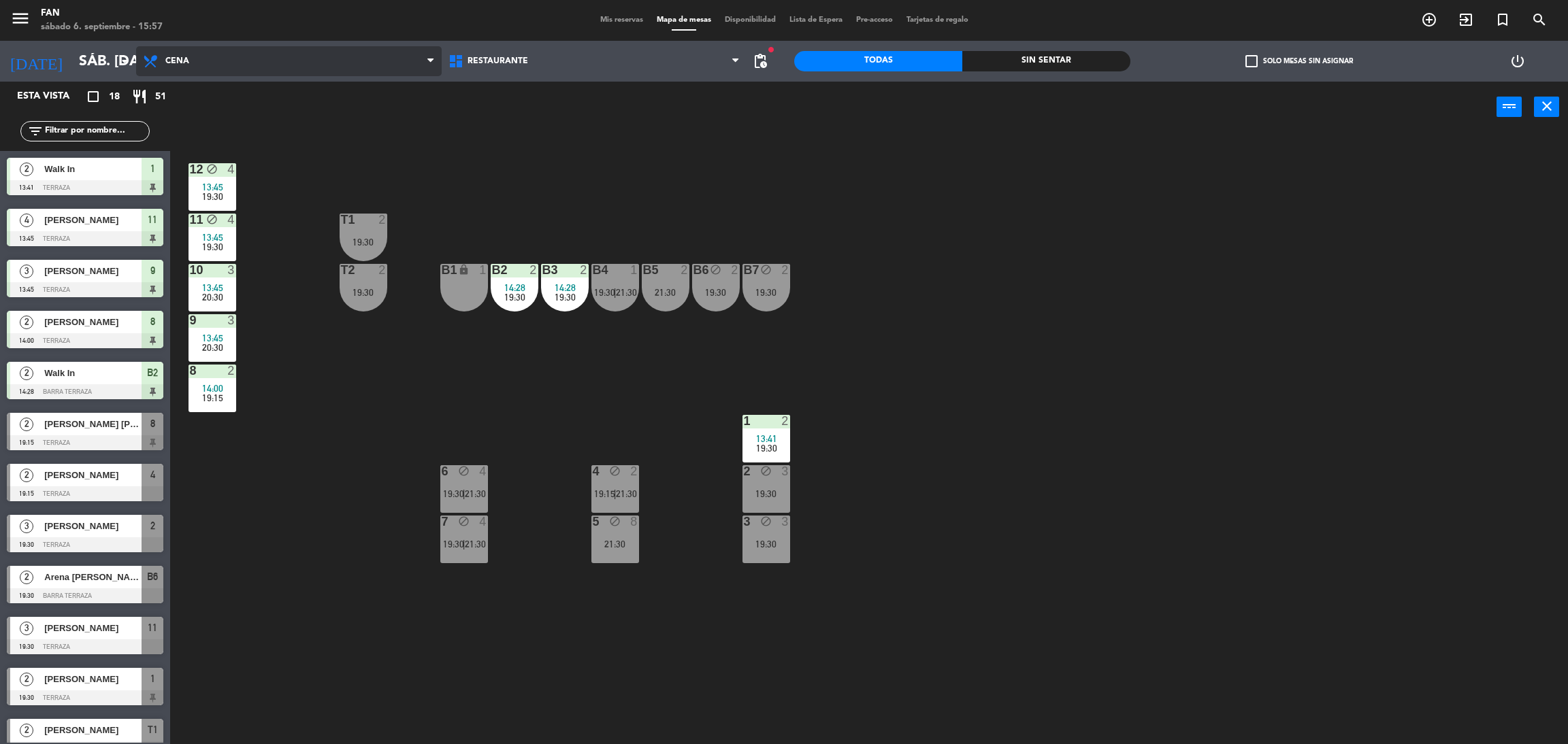
click at [313, 70] on span "Cena" at bounding box center [288, 62] width 305 height 30
click at [297, 119] on ng-component "menu Fan sábado 6. septiembre - 15:58 Mis reservas Mapa de mesas Disponibilidad…" at bounding box center [784, 375] width 1568 height 751
drag, startPoint x: 611, startPoint y: 12, endPoint x: 611, endPoint y: 23, distance: 11.0
click at [611, 23] on div "menu Fan sábado 6. septiembre - 15:58 Mis reservas Mapa de mesas Disponibilidad…" at bounding box center [784, 20] width 1568 height 41
click at [611, 23] on span "Mis reservas" at bounding box center [621, 20] width 56 height 8
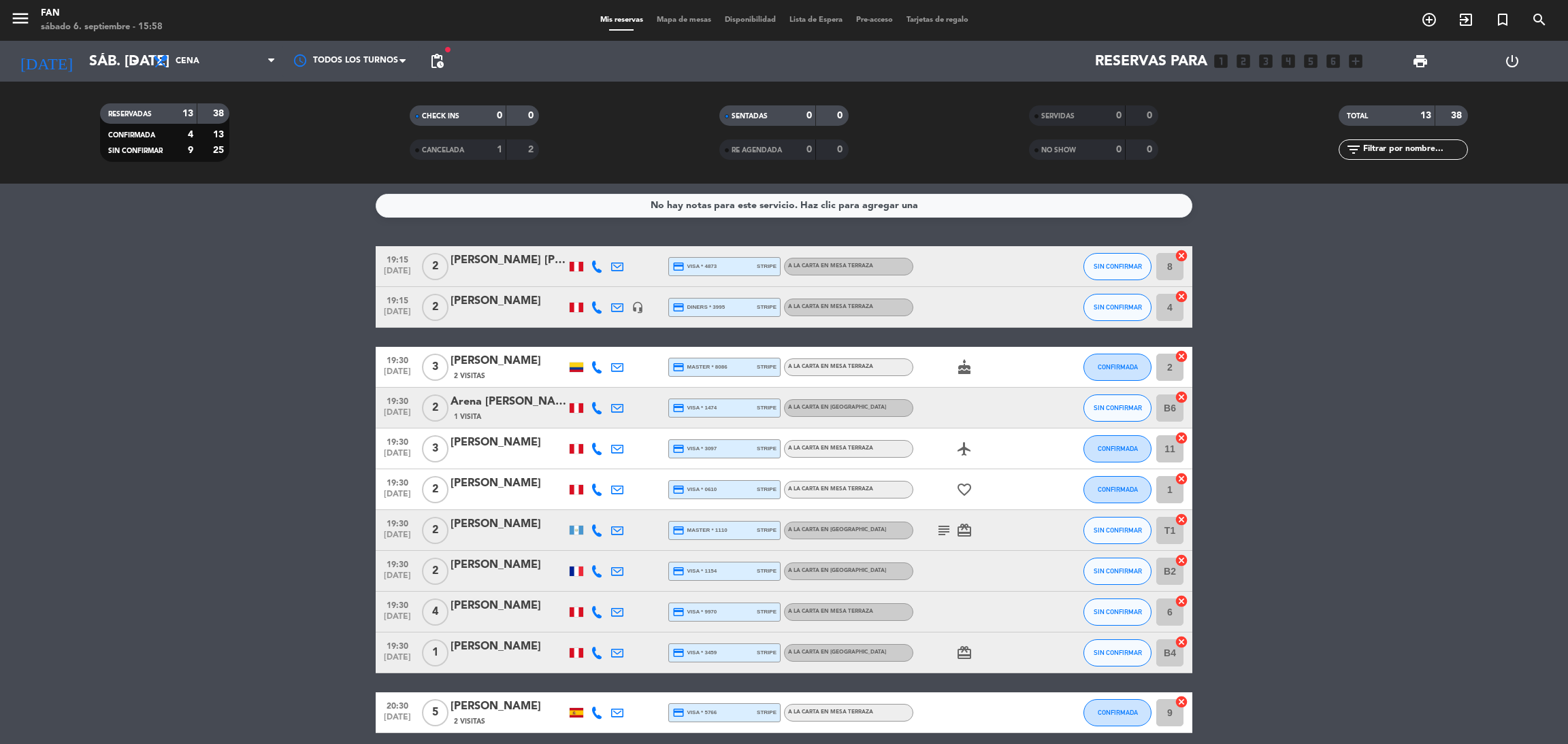
click at [1373, 331] on bookings-row "19:15 [DATE] 2 [PERSON_NAME] [PERSON_NAME] credit_card visa * 4873 stripe A la …" at bounding box center [784, 540] width 1568 height 588
click at [219, 62] on span "Cena" at bounding box center [214, 62] width 136 height 30
click at [213, 124] on div "menu Fan sábado 6. septiembre - 15:58 Mis reservas Mapa de mesas Disponibilidad…" at bounding box center [784, 91] width 1568 height 183
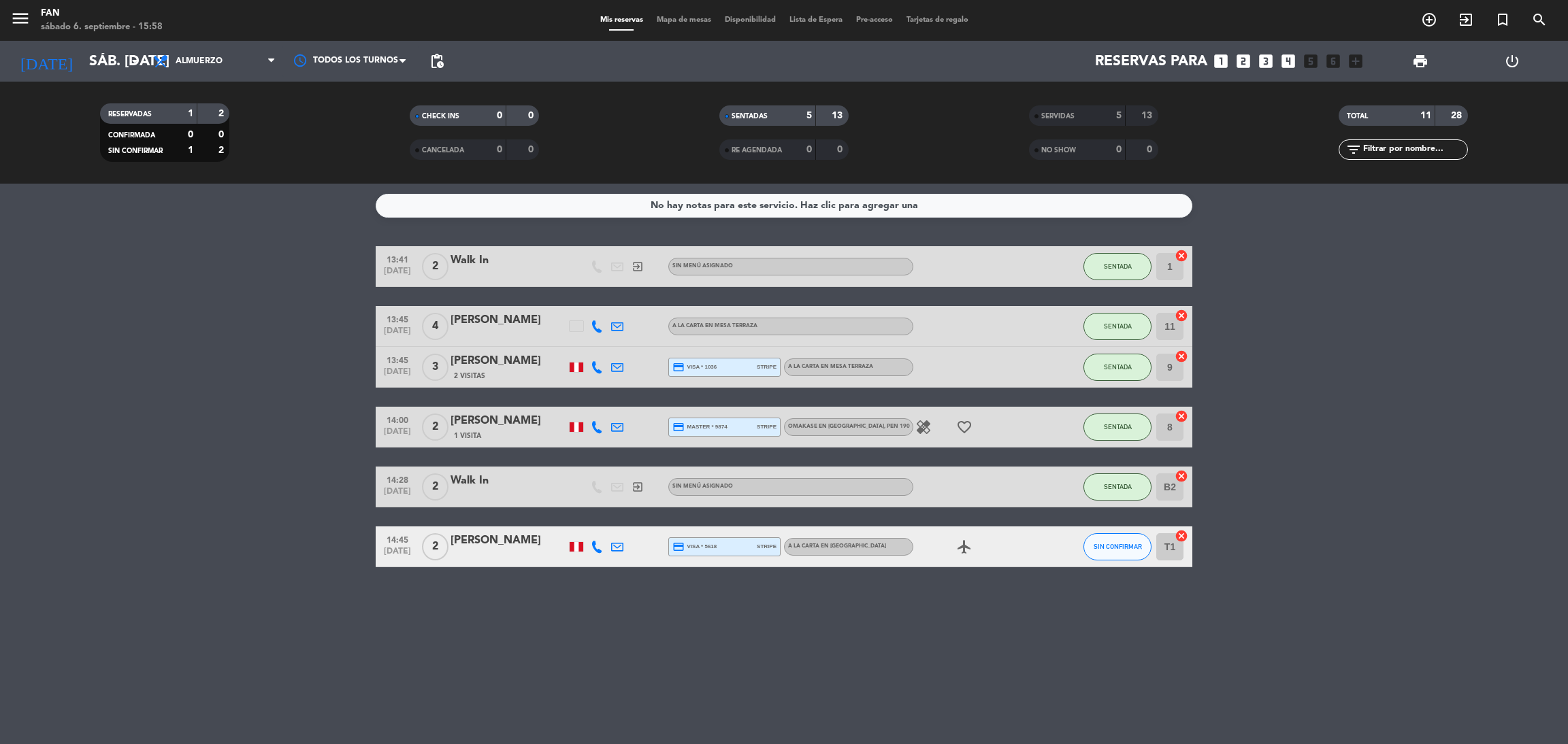
click at [697, 18] on span "Mapa de mesas" at bounding box center [684, 20] width 68 height 8
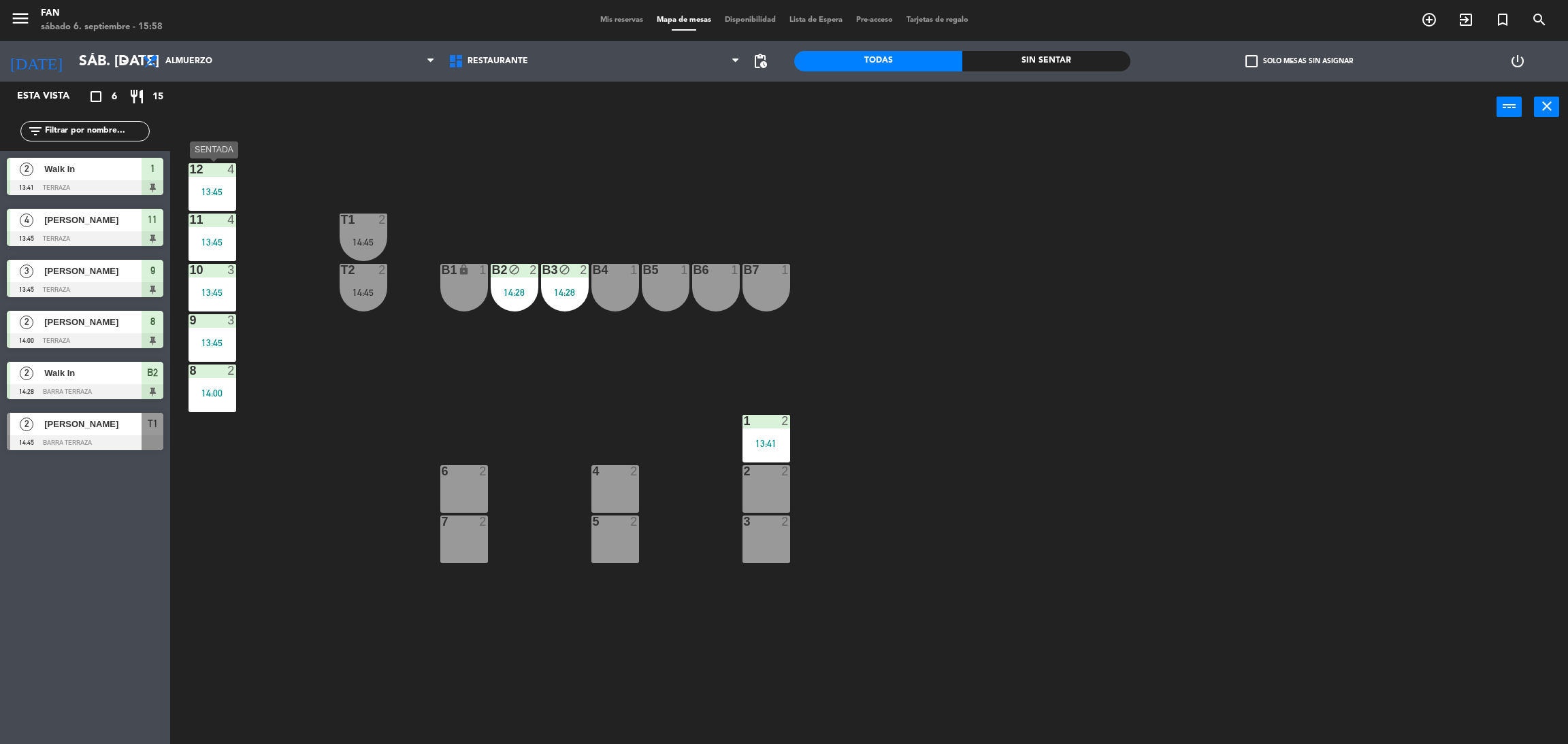
click at [215, 196] on div "13:45" at bounding box center [212, 192] width 48 height 10
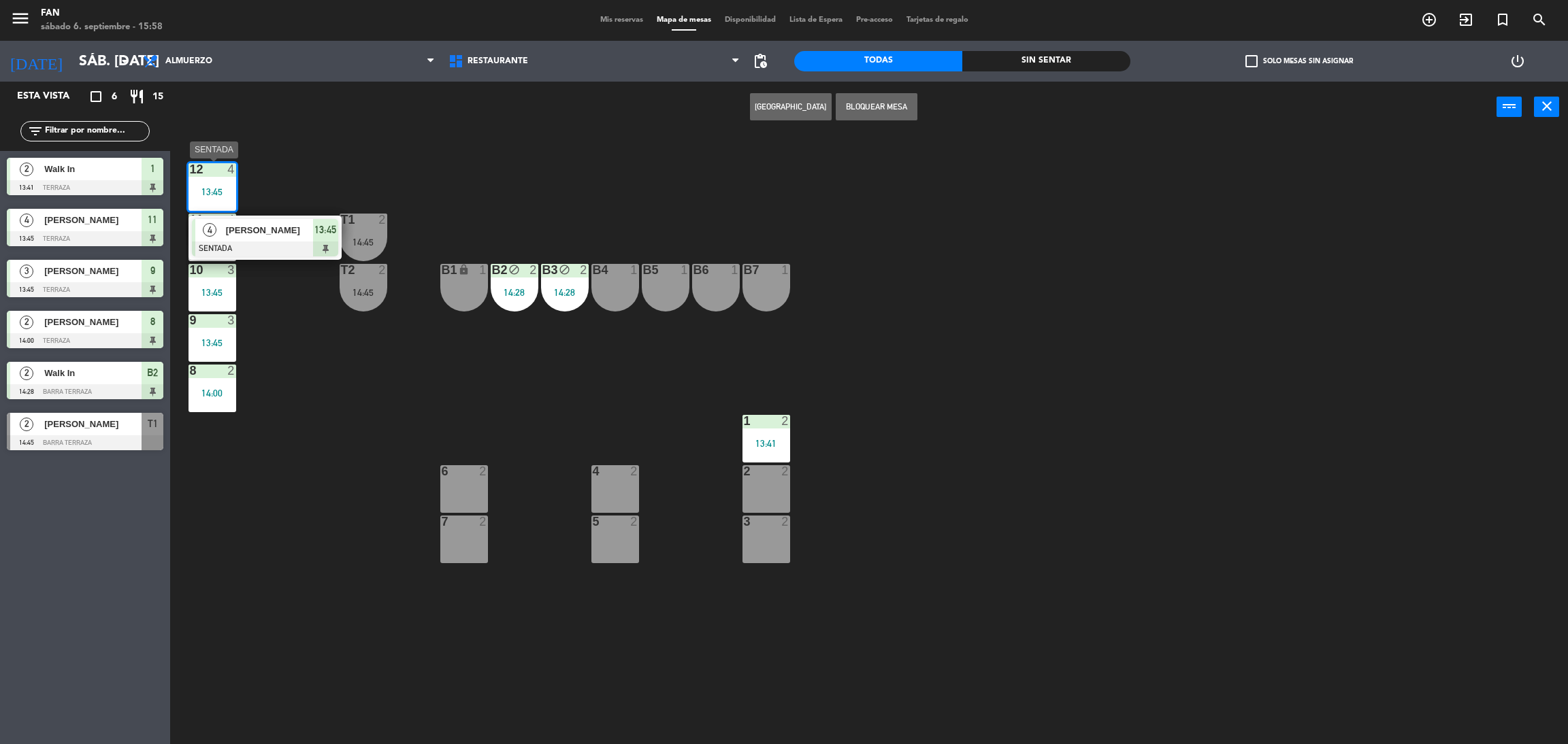
click at [224, 233] on div "[PERSON_NAME]" at bounding box center [268, 231] width 88 height 23
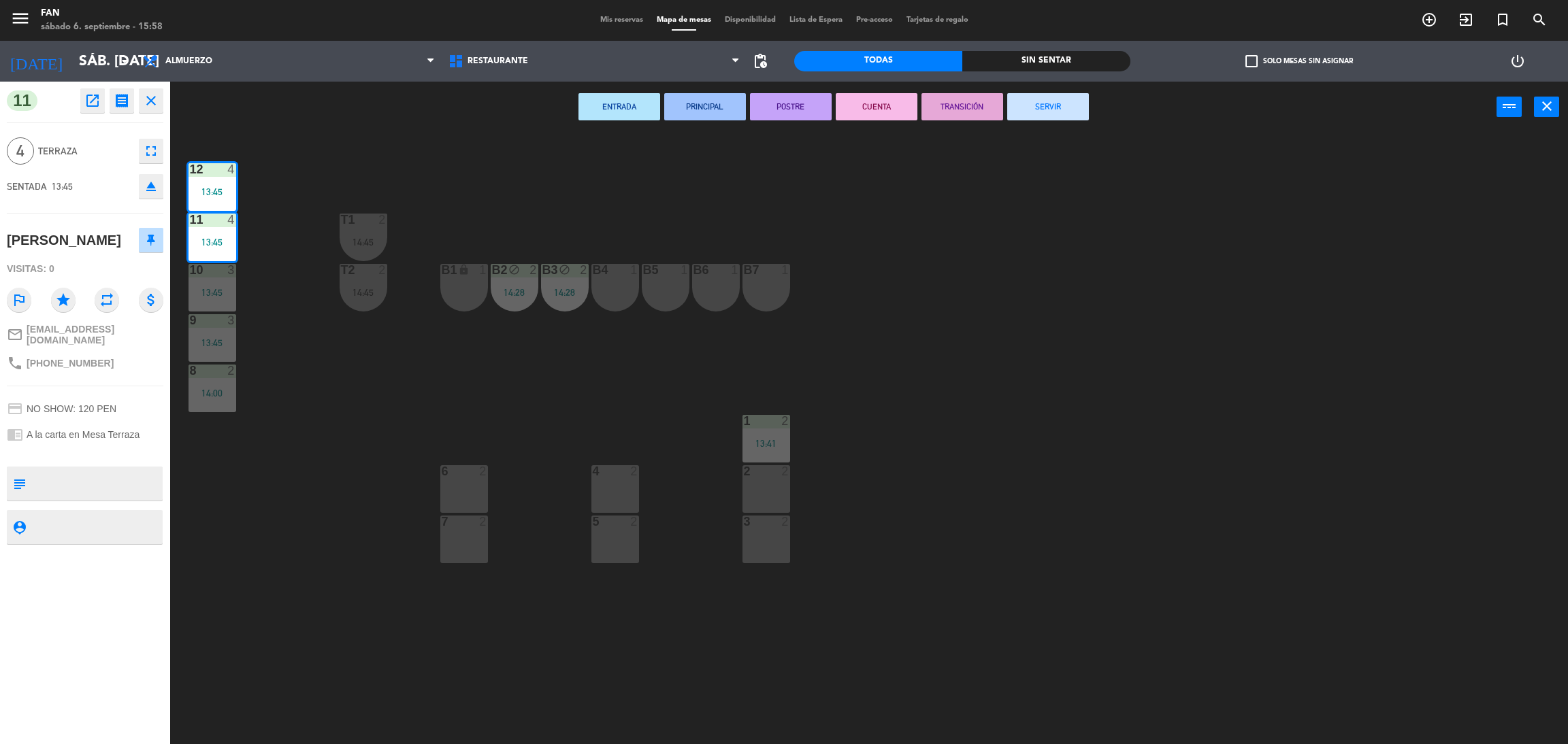
click at [1066, 93] on button "SERVIR" at bounding box center [1048, 106] width 82 height 28
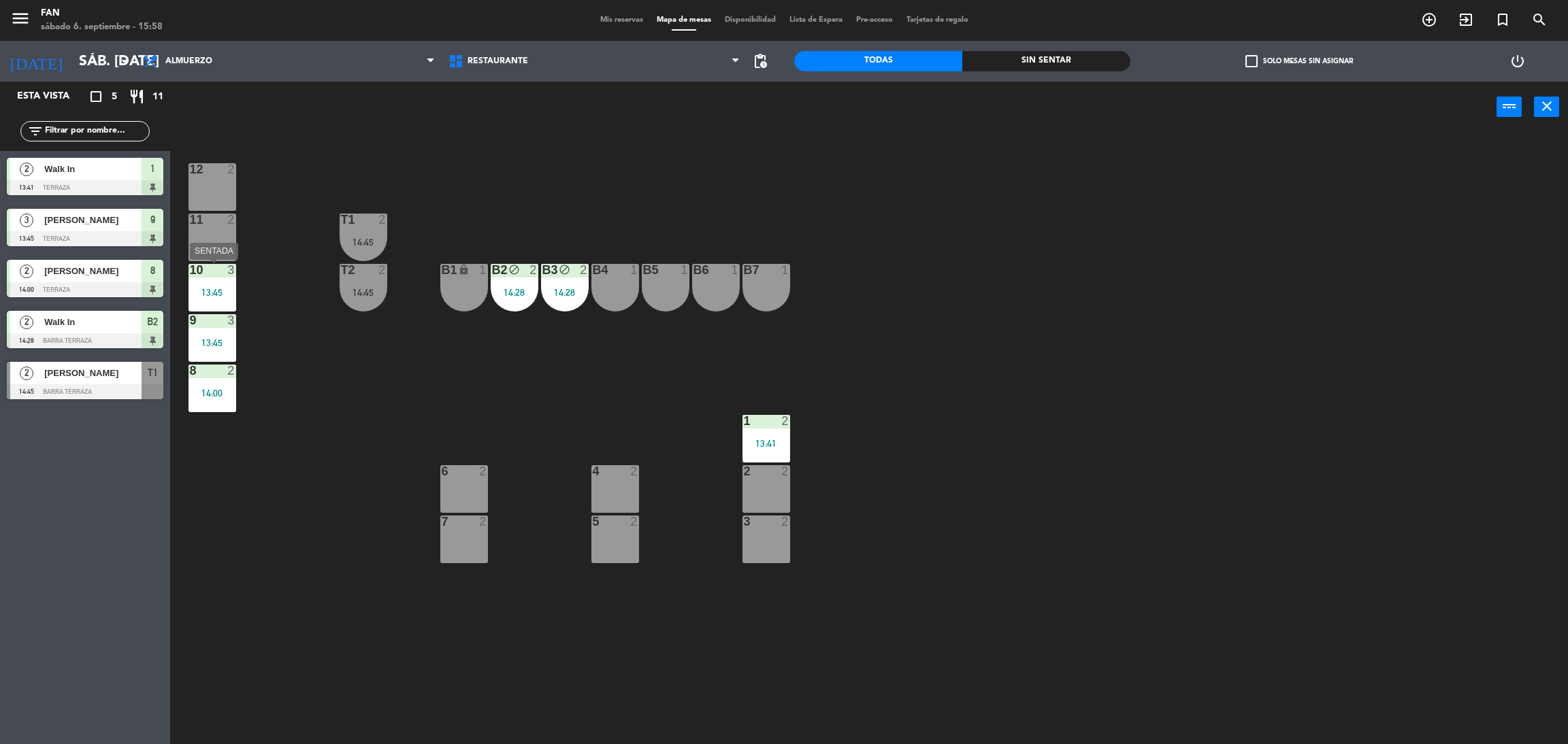
click at [198, 278] on div "10 3 13:45" at bounding box center [212, 288] width 48 height 48
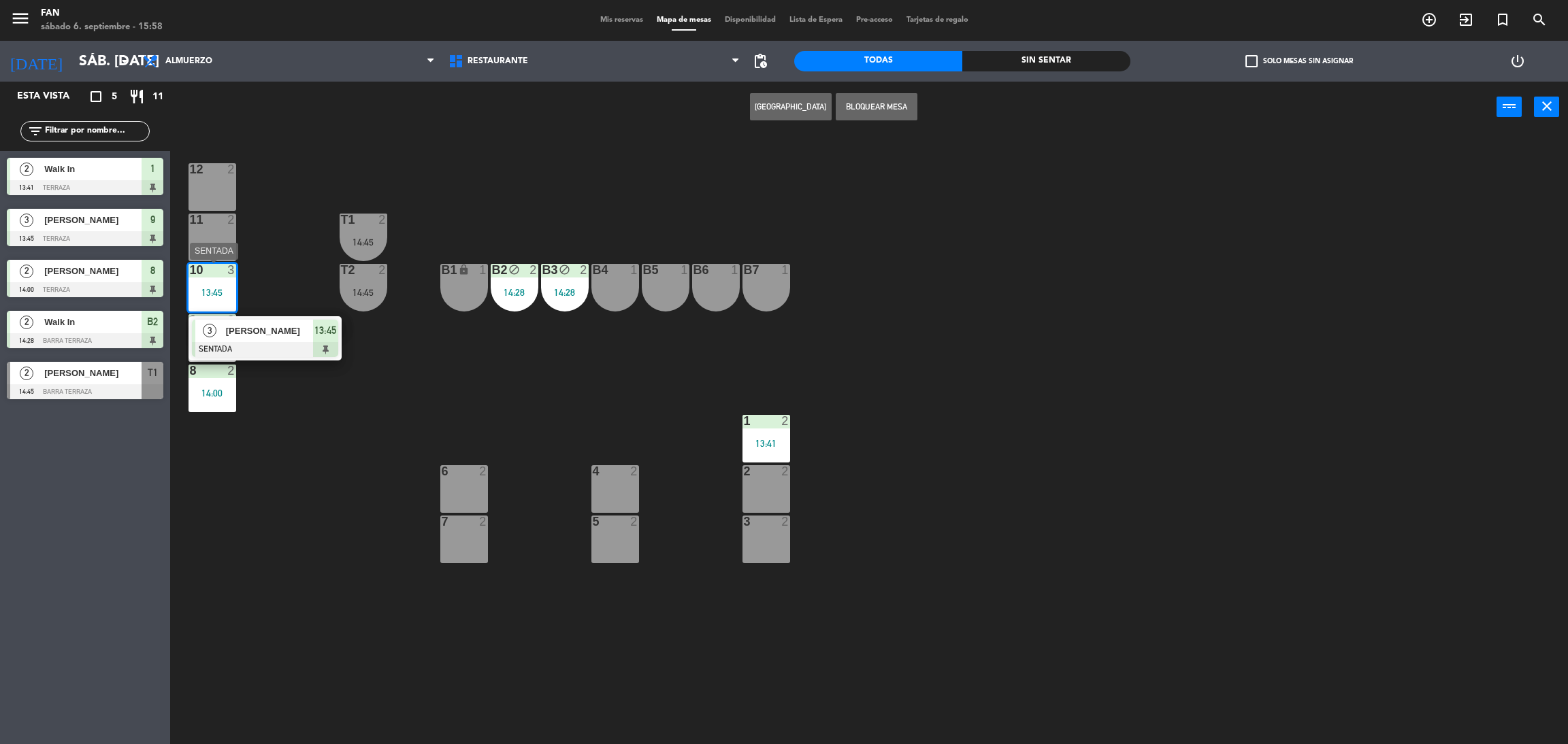
click at [250, 338] on div "[PERSON_NAME]" at bounding box center [268, 331] width 88 height 23
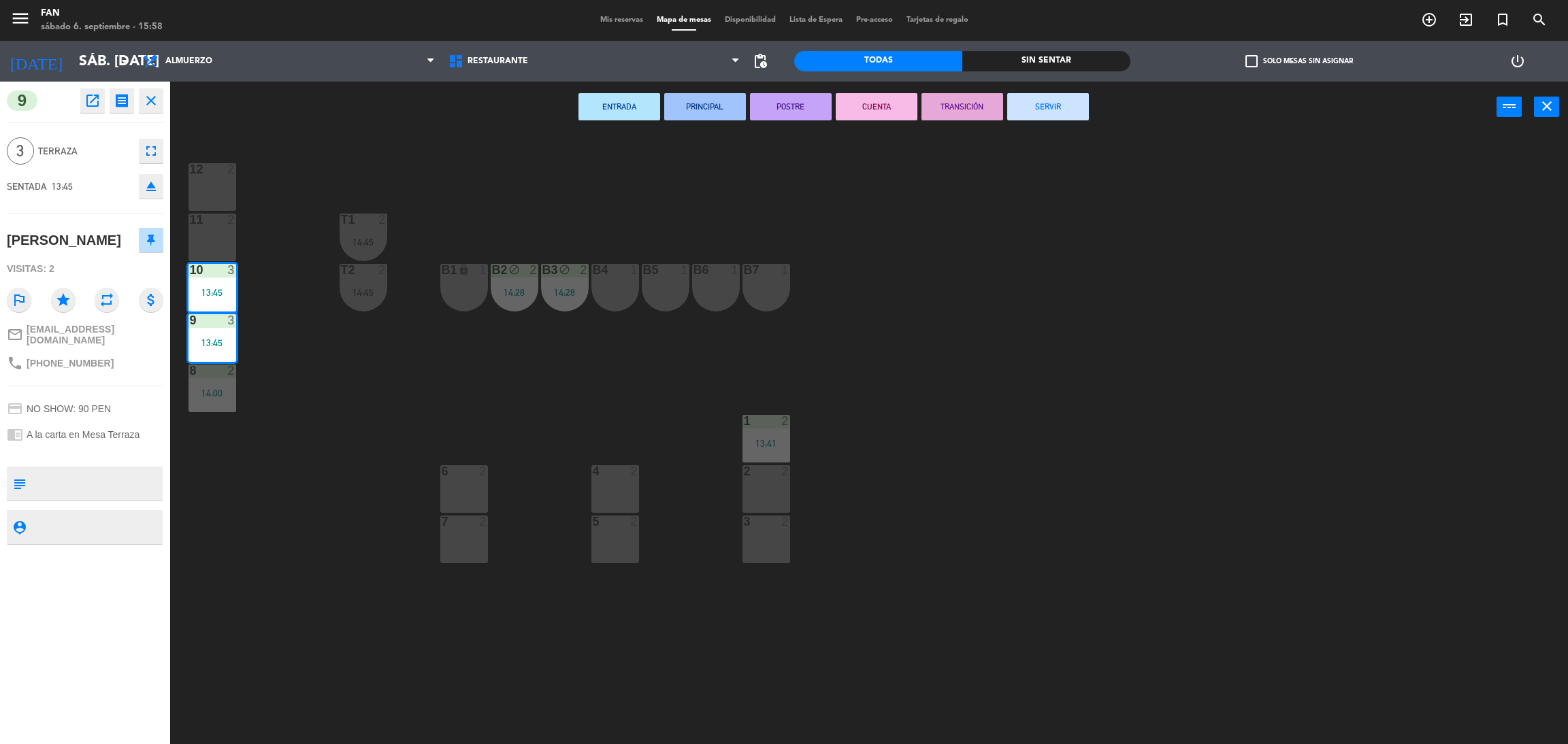
click at [305, 365] on div "12 2 11 2 T1 2 14:45 10 3 13:45 T2 2 14:45 B1 lock 1 B2 block 2 14:28 B3 block …" at bounding box center [876, 445] width 1382 height 612
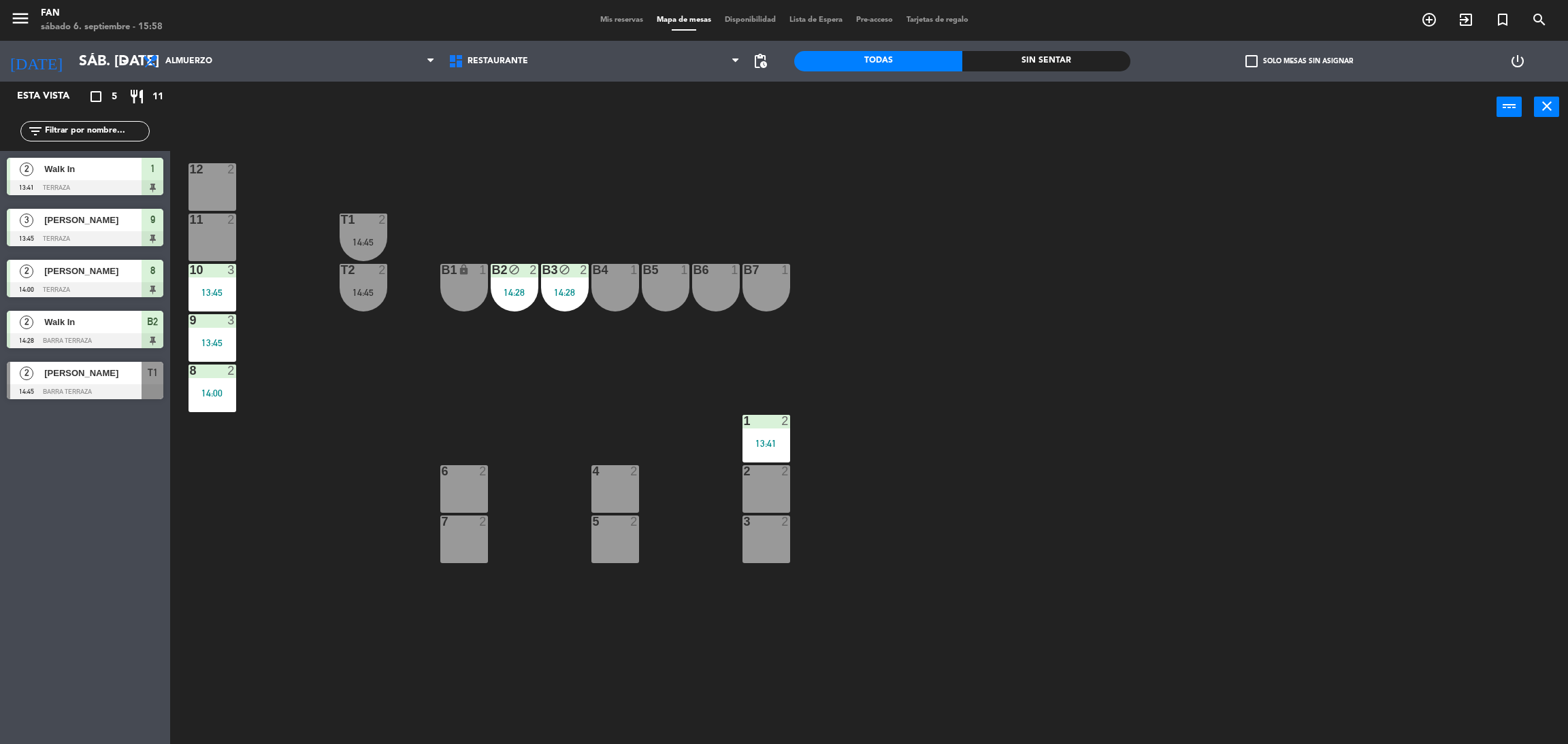
click at [616, 18] on span "Mis reservas" at bounding box center [621, 20] width 56 height 8
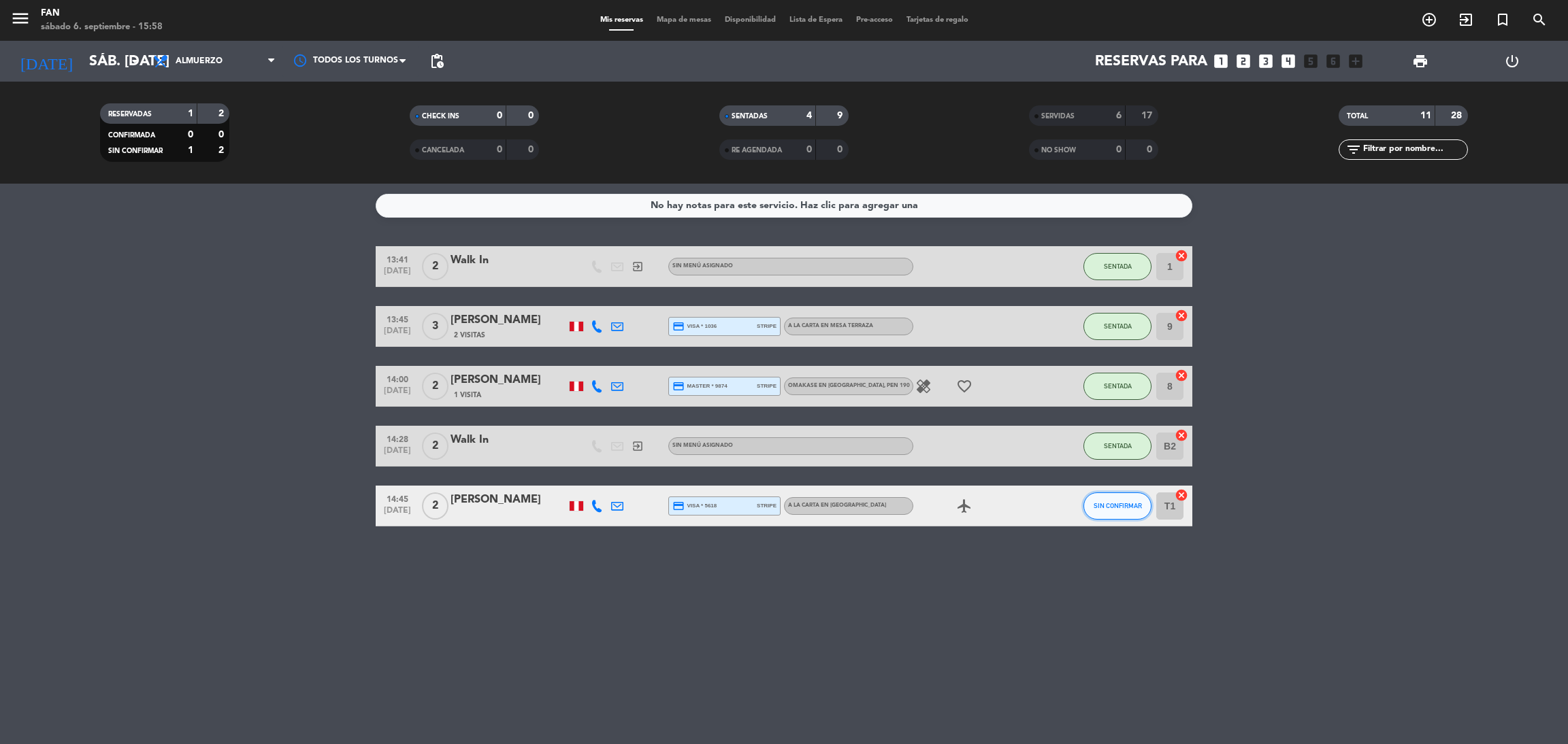
click at [1126, 511] on button "SIN CONFIRMAR" at bounding box center [1118, 506] width 68 height 28
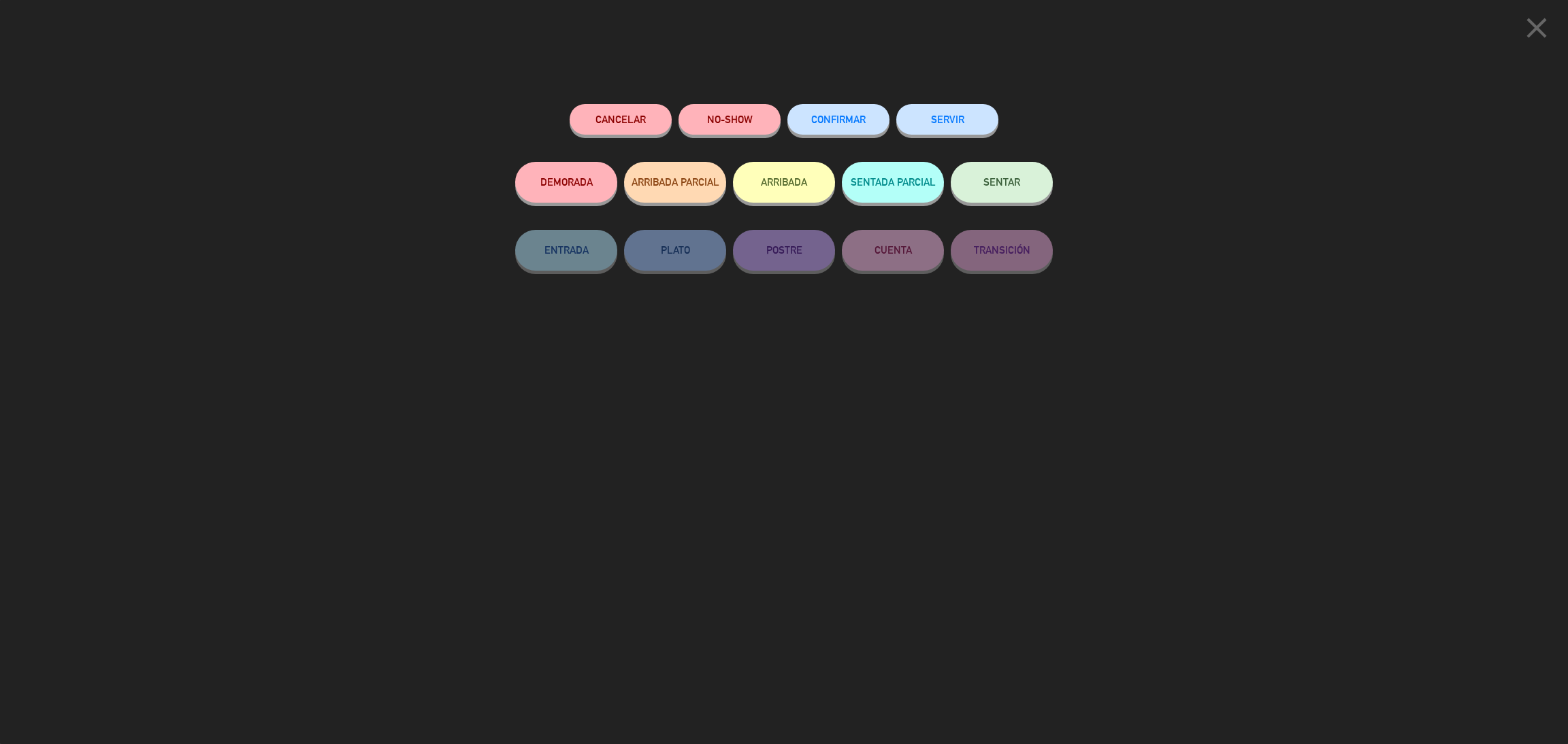
click at [1019, 188] on button "SENTAR" at bounding box center [1001, 181] width 102 height 41
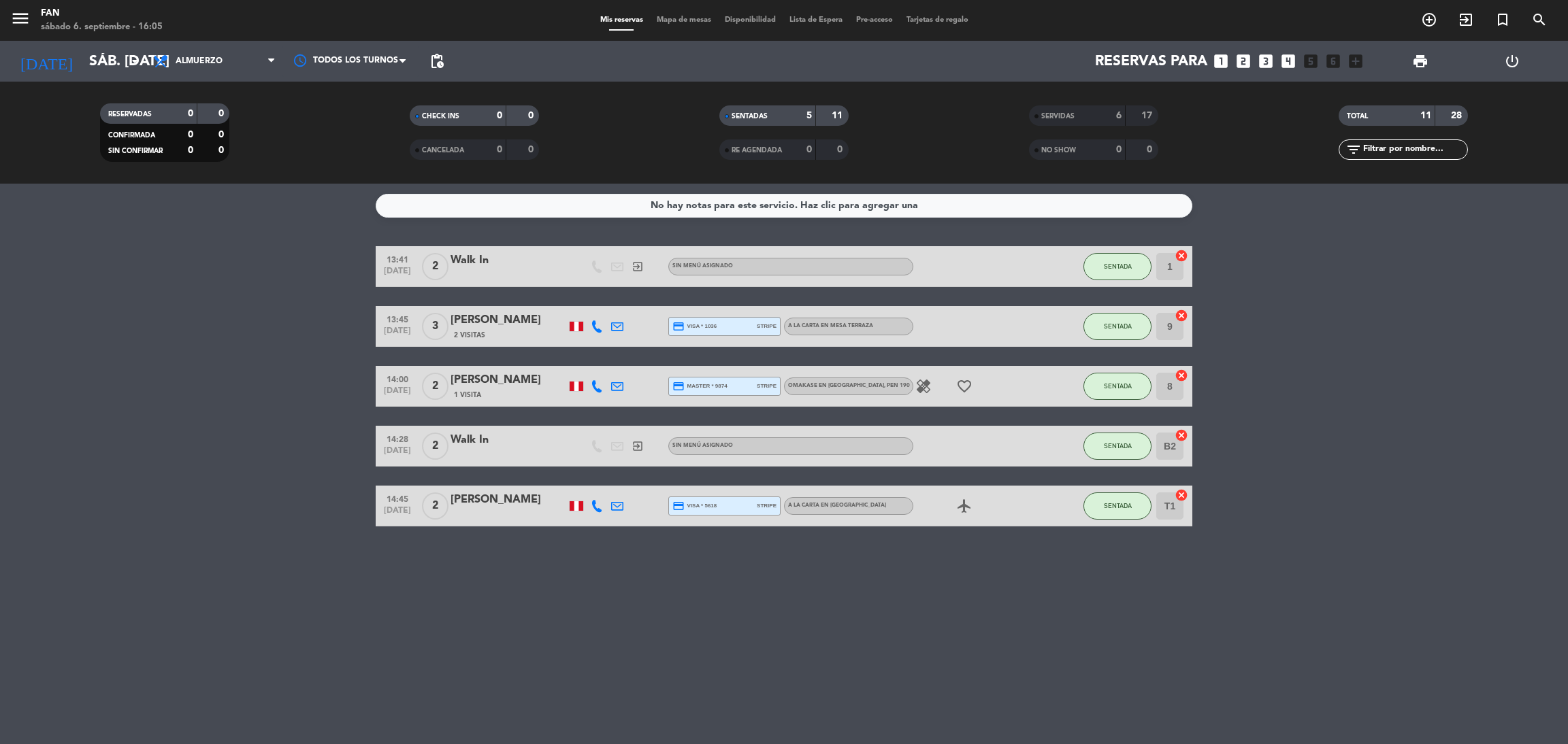
click at [659, 20] on span "Mapa de mesas" at bounding box center [684, 20] width 68 height 8
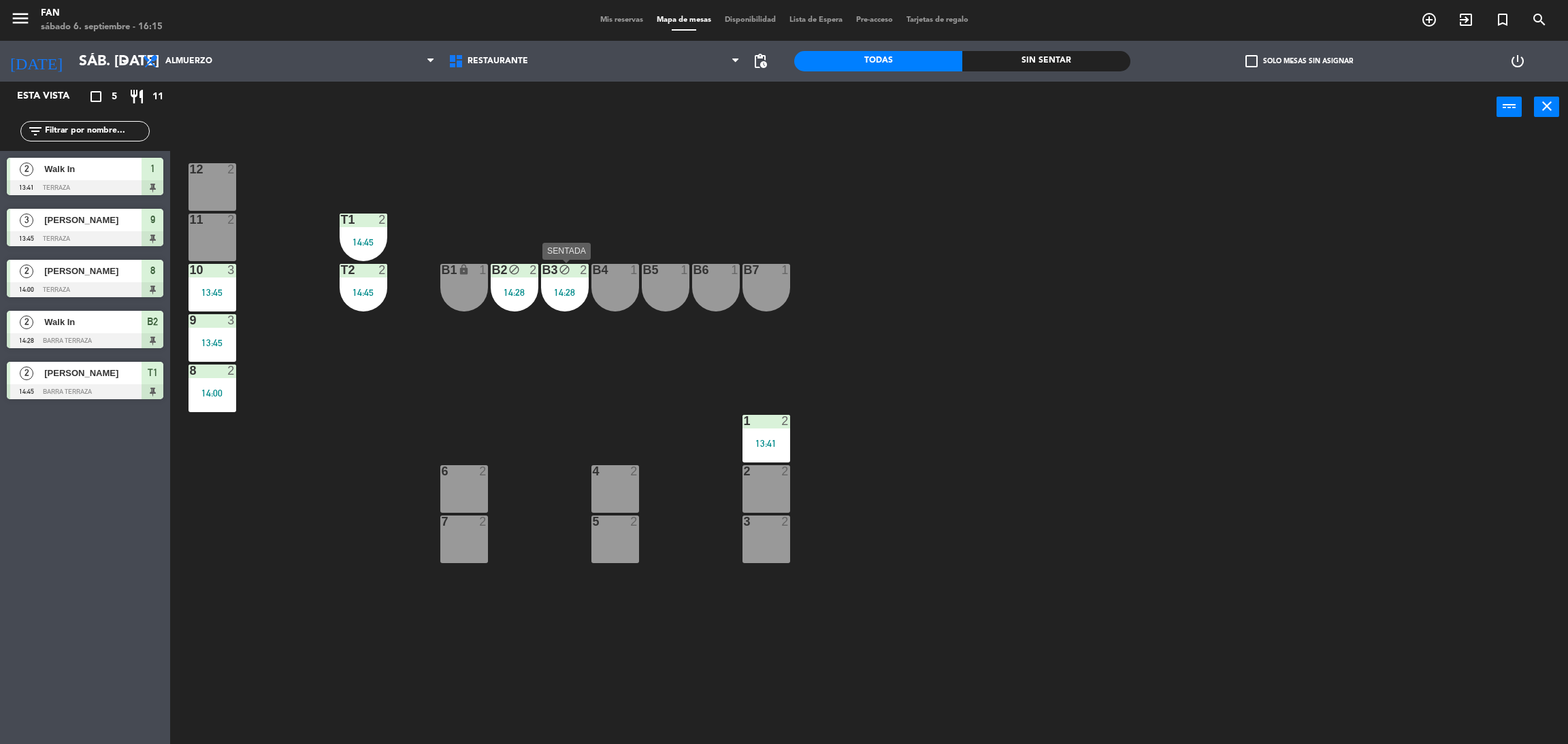
click at [564, 275] on icon "block" at bounding box center [564, 270] width 11 height 11
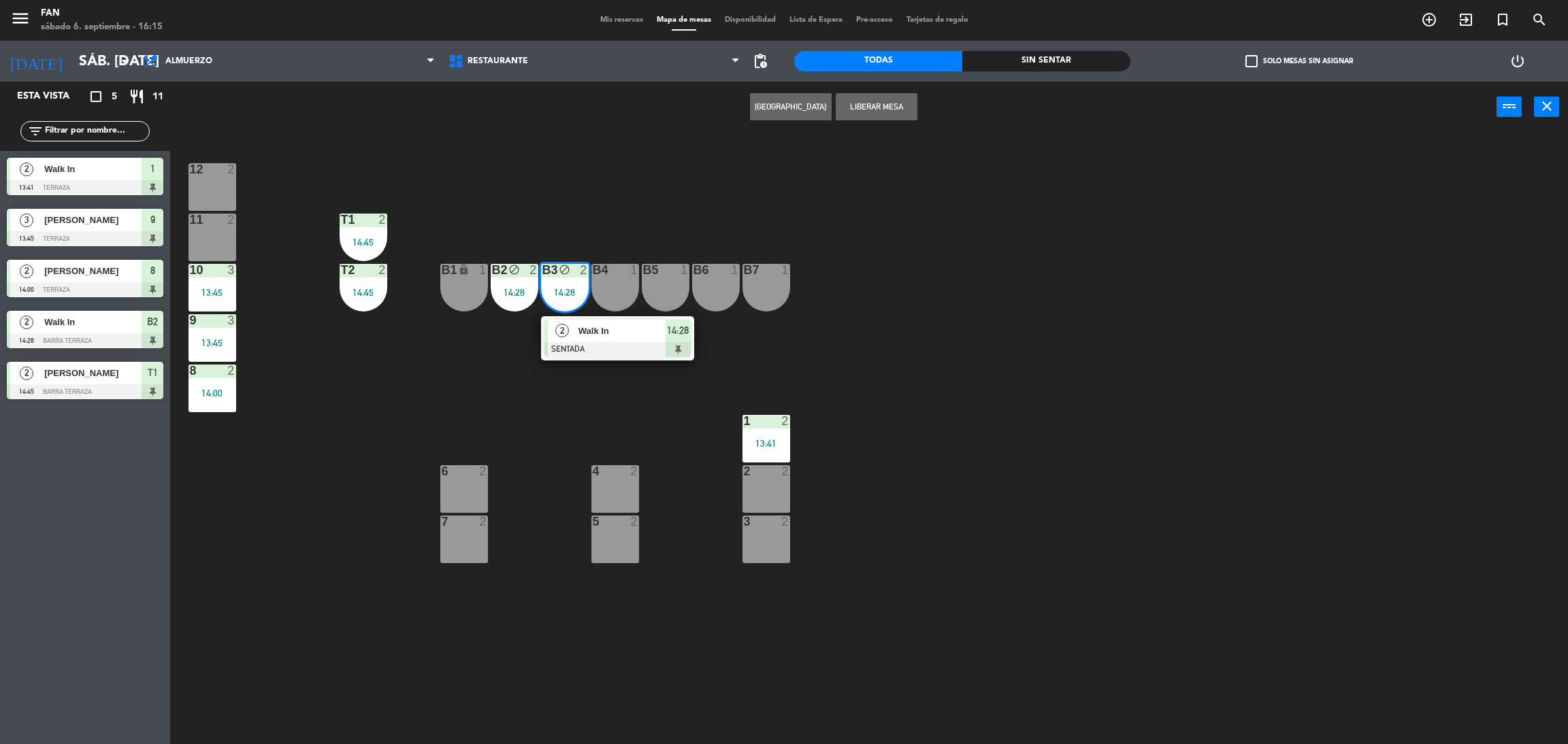
click at [583, 308] on div "B3 block 2 14:28" at bounding box center [564, 288] width 48 height 48
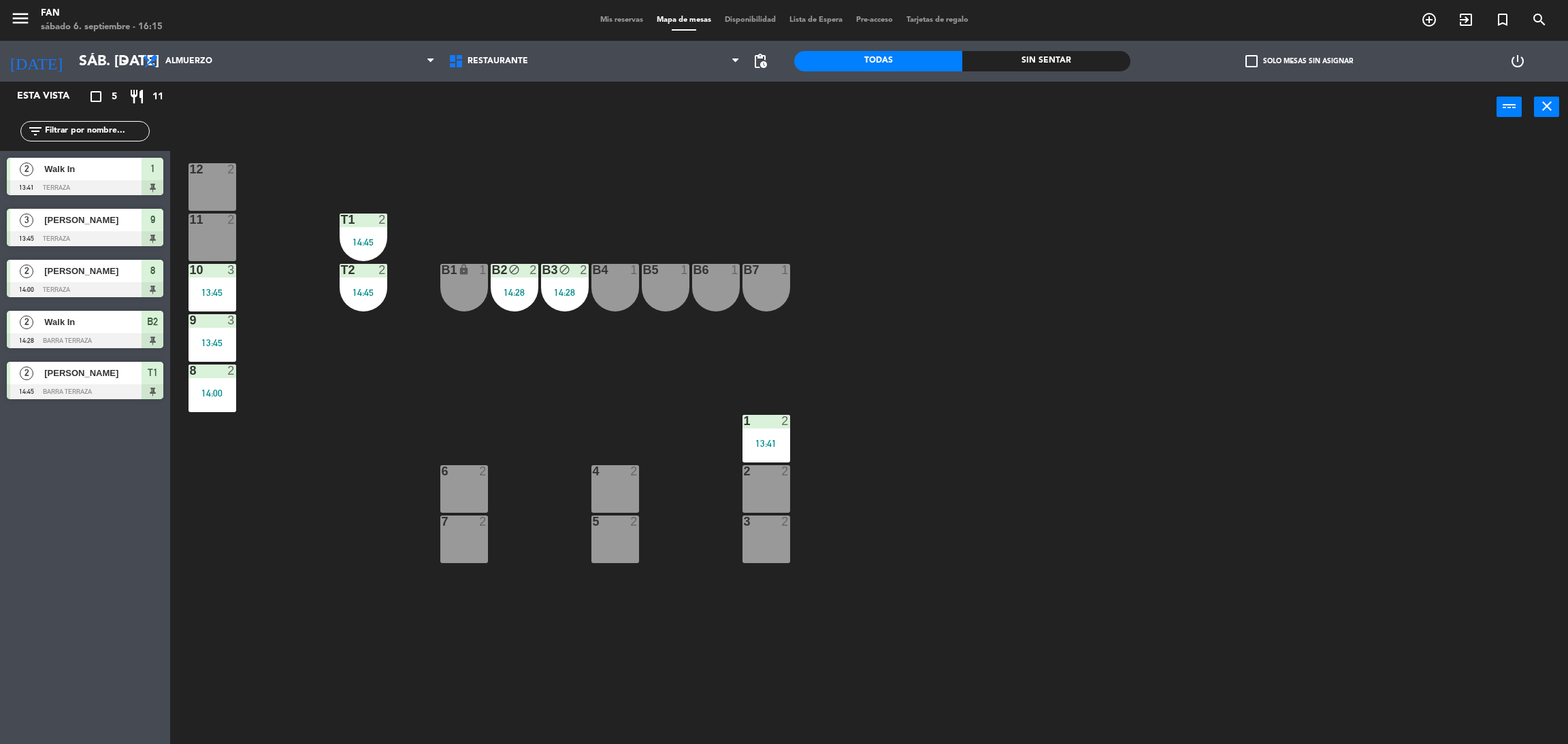
click at [565, 298] on div "B3 block 2 14:28" at bounding box center [564, 288] width 48 height 48
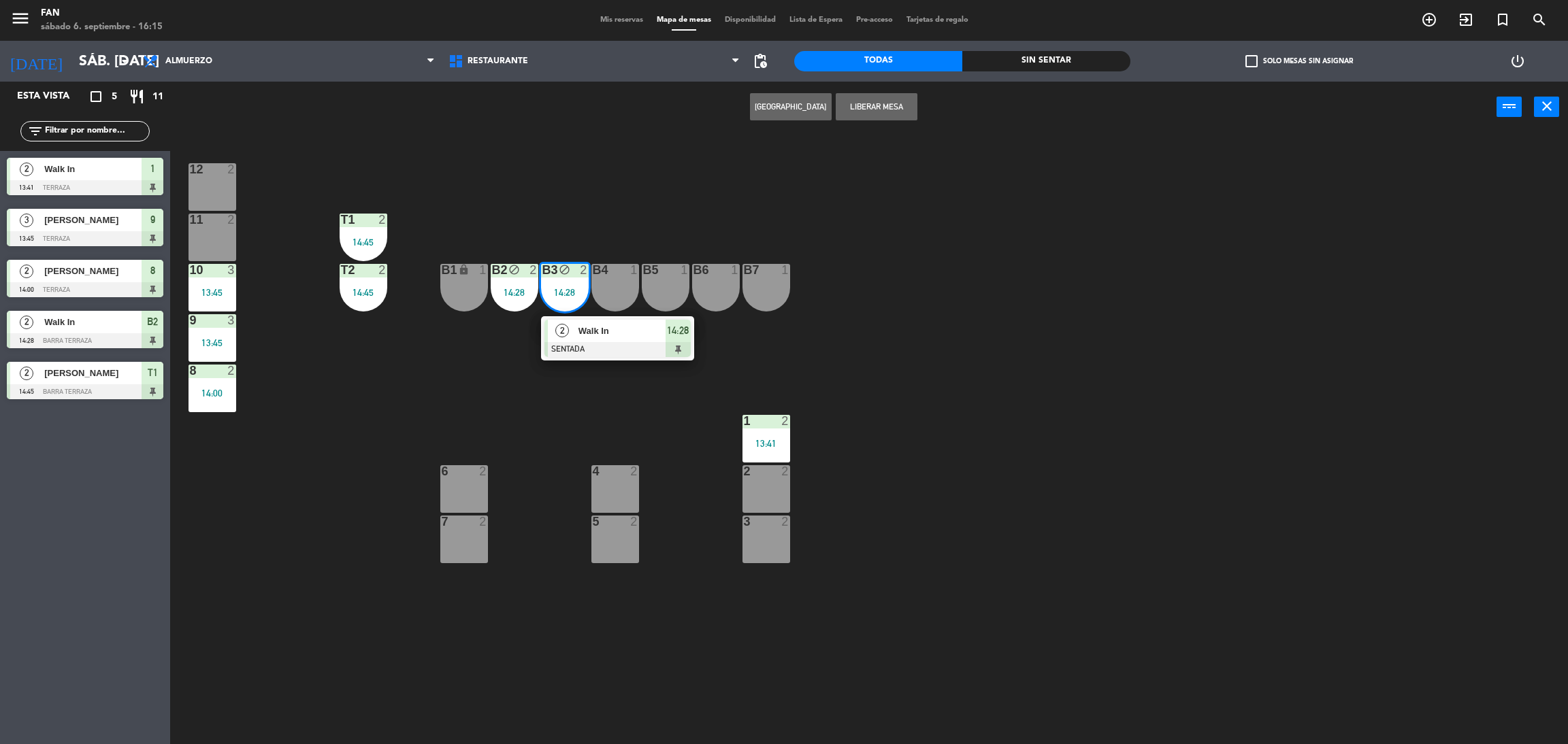
click at [581, 329] on span "Walk In" at bounding box center [622, 331] width 87 height 14
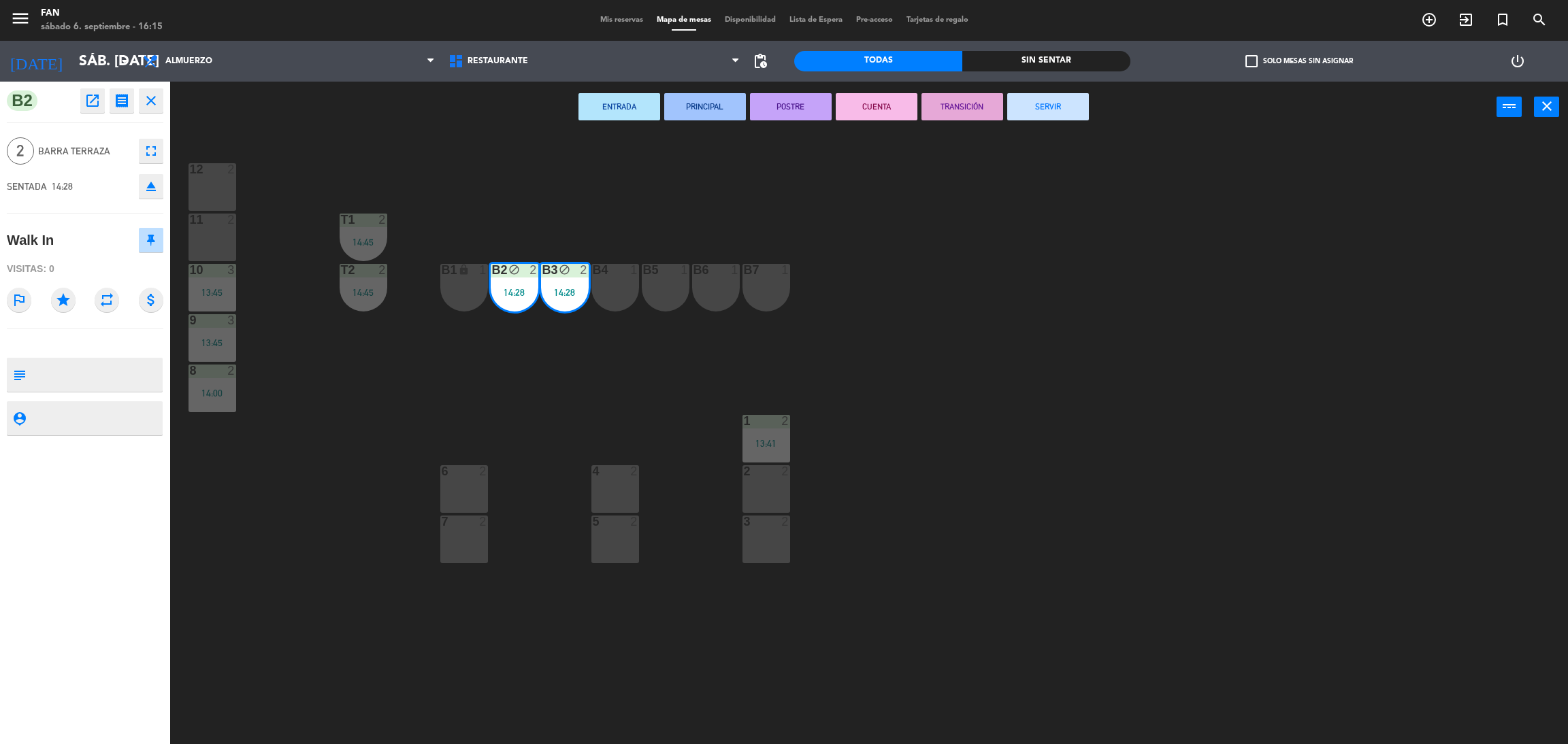
click at [1067, 106] on button "SERVIR" at bounding box center [1048, 106] width 82 height 28
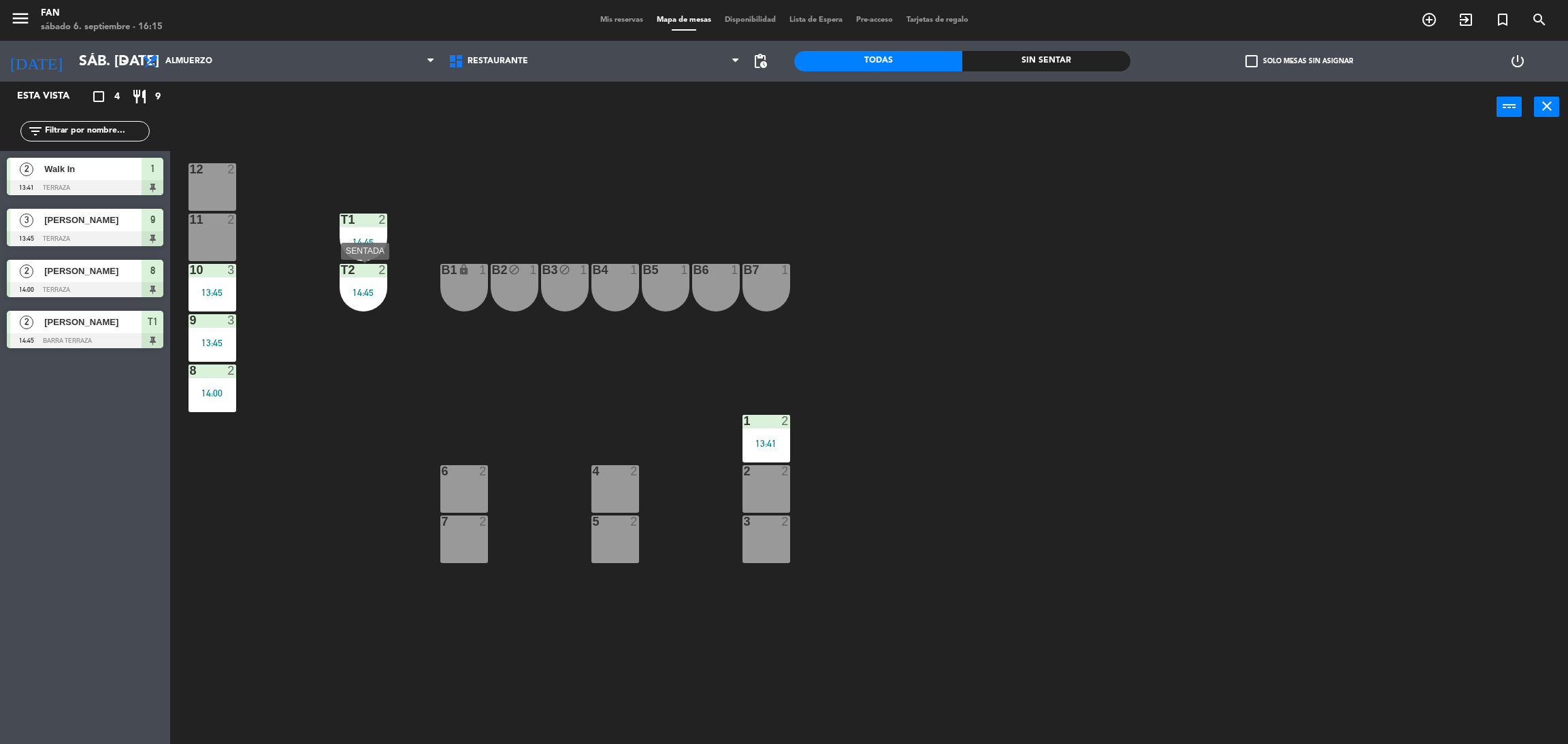
click at [362, 295] on div "14:45" at bounding box center [363, 293] width 48 height 10
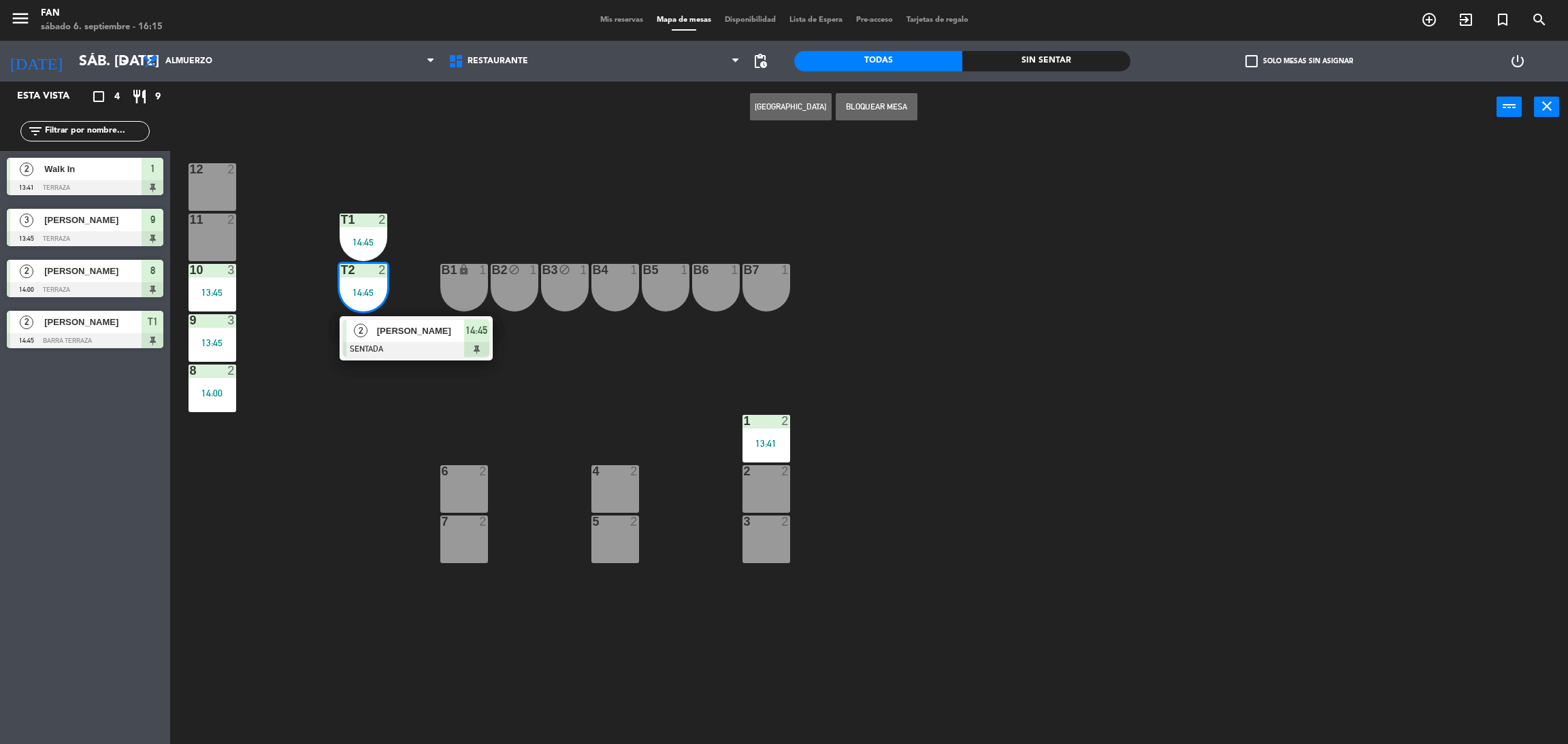
click at [375, 320] on div "[PERSON_NAME]" at bounding box center [419, 331] width 88 height 23
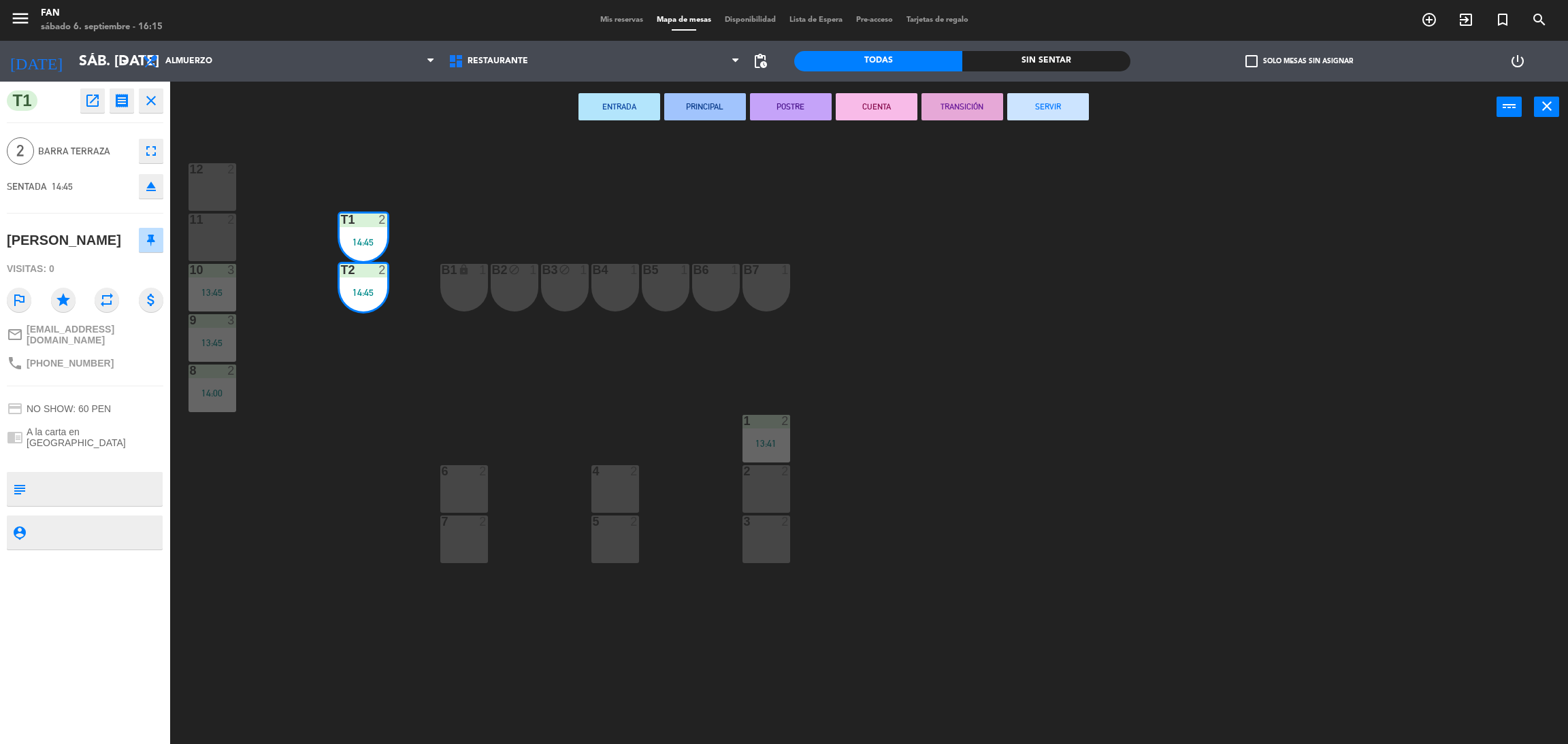
click at [1072, 96] on button "SERVIR" at bounding box center [1048, 106] width 82 height 28
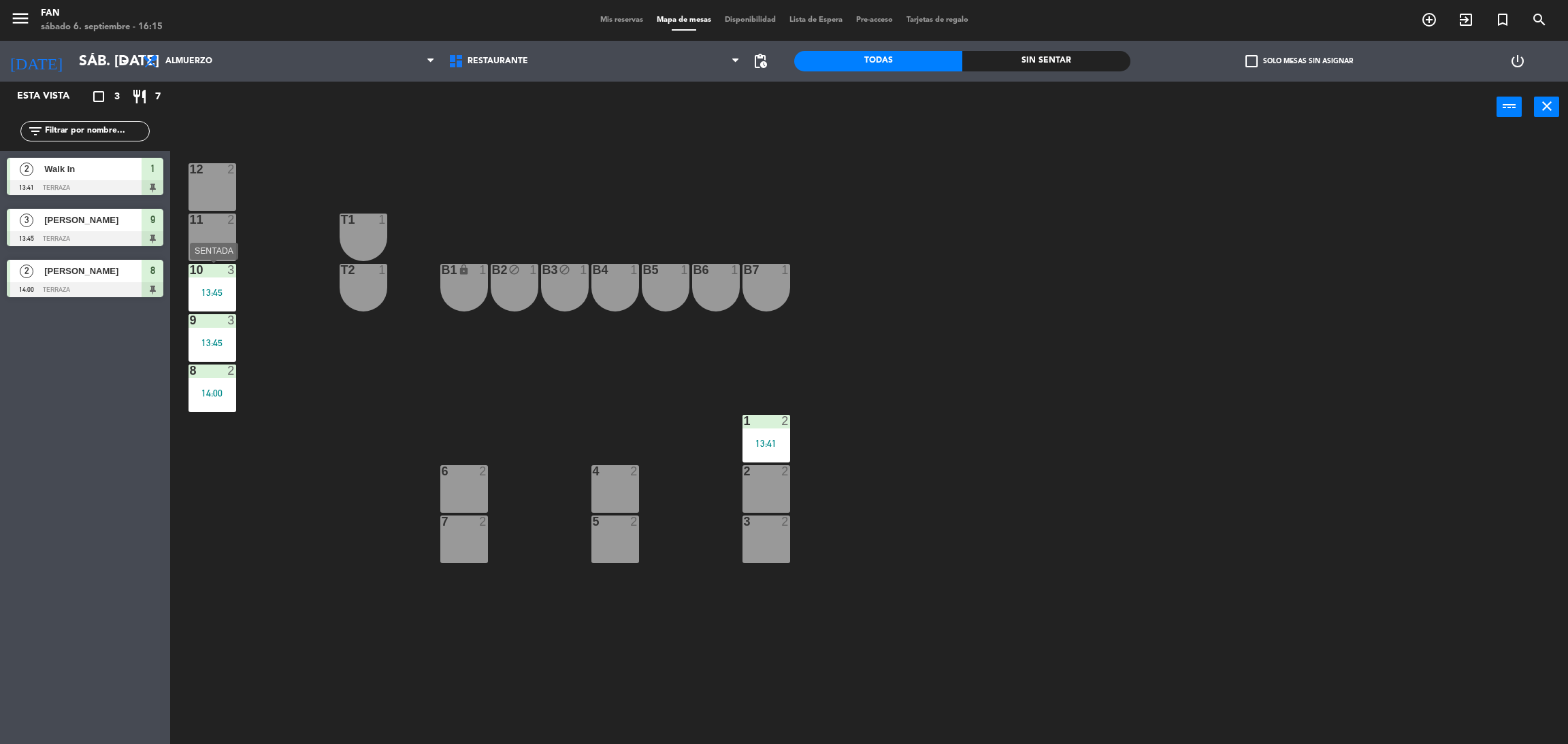
click at [225, 296] on div "13:45" at bounding box center [212, 293] width 48 height 10
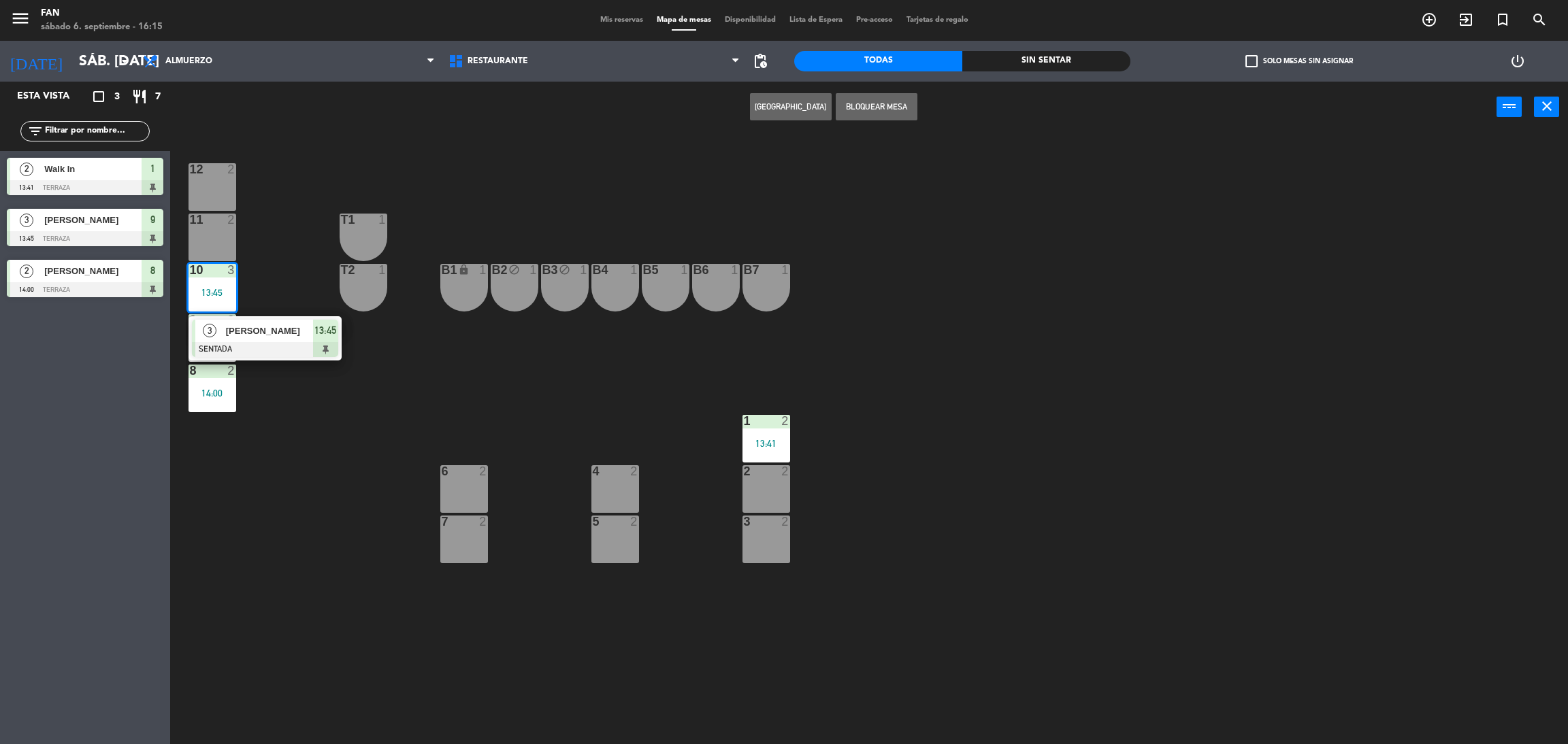
click at [286, 281] on div "12 2 11 2 T1 1 10 3 13:45 3 [PERSON_NAME] SENTADA 13:45 T2 1 B1 lock 1 B2 block…" at bounding box center [876, 445] width 1382 height 612
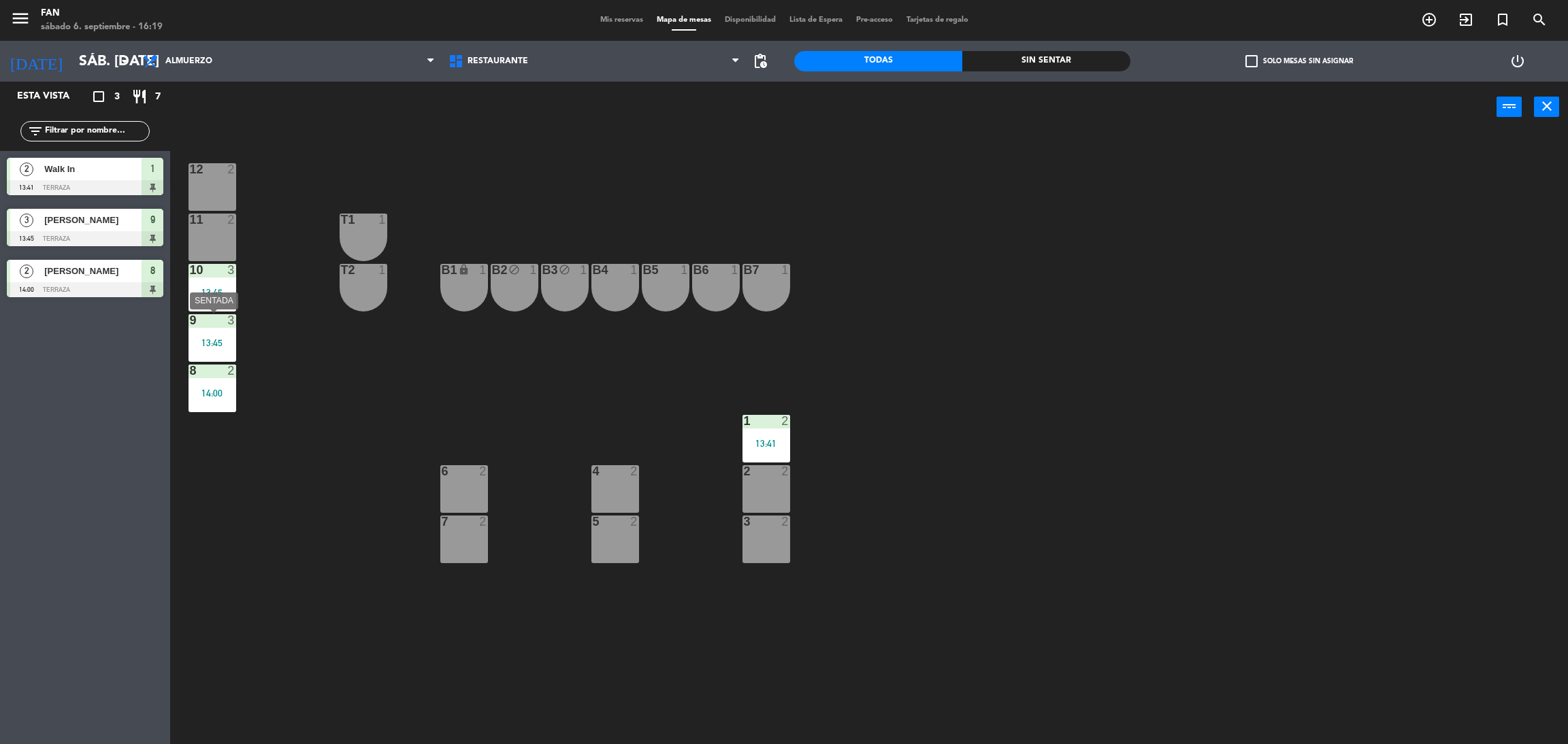
click at [209, 329] on div "9 3 13:45" at bounding box center [212, 338] width 48 height 48
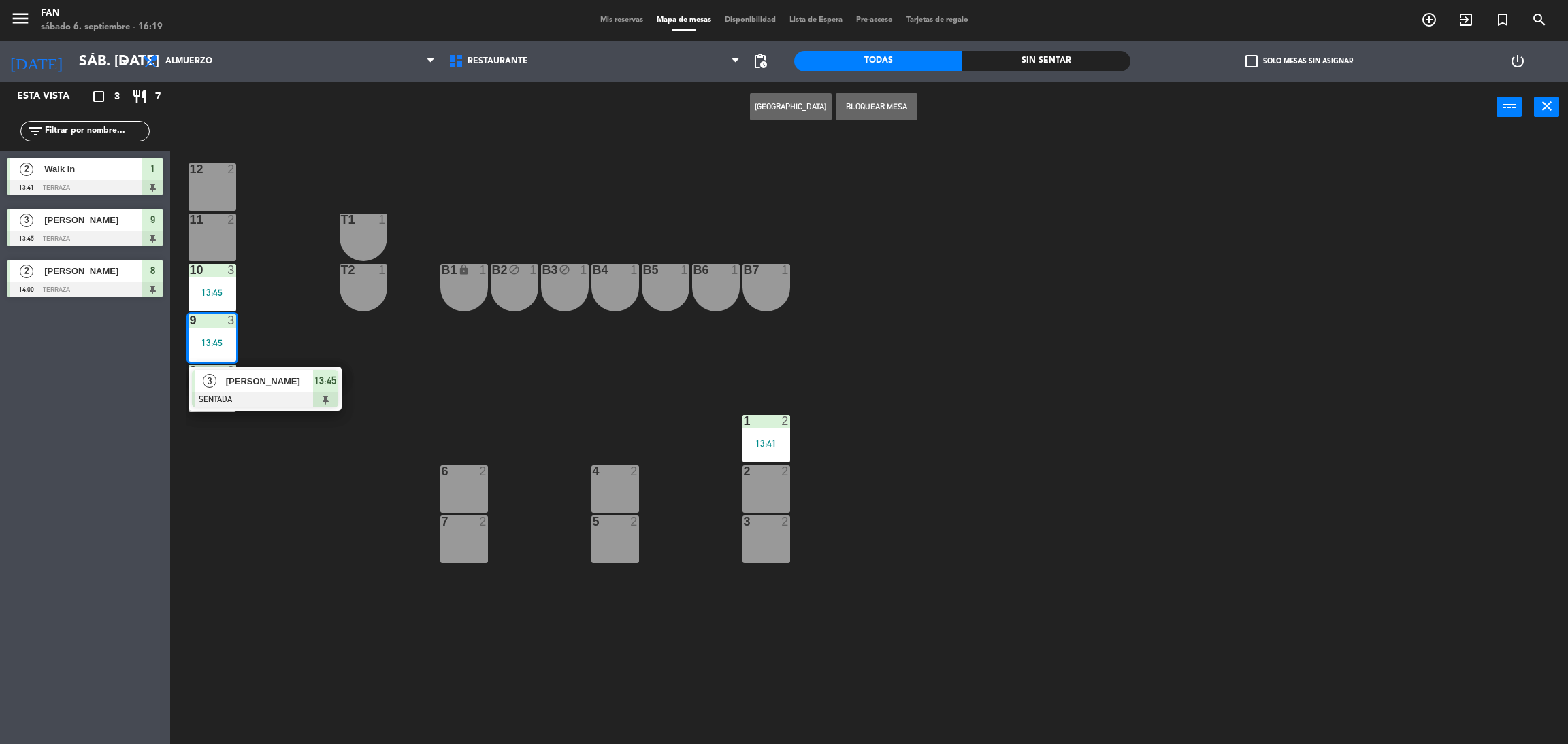
click at [235, 377] on span "[PERSON_NAME]" at bounding box center [270, 381] width 87 height 14
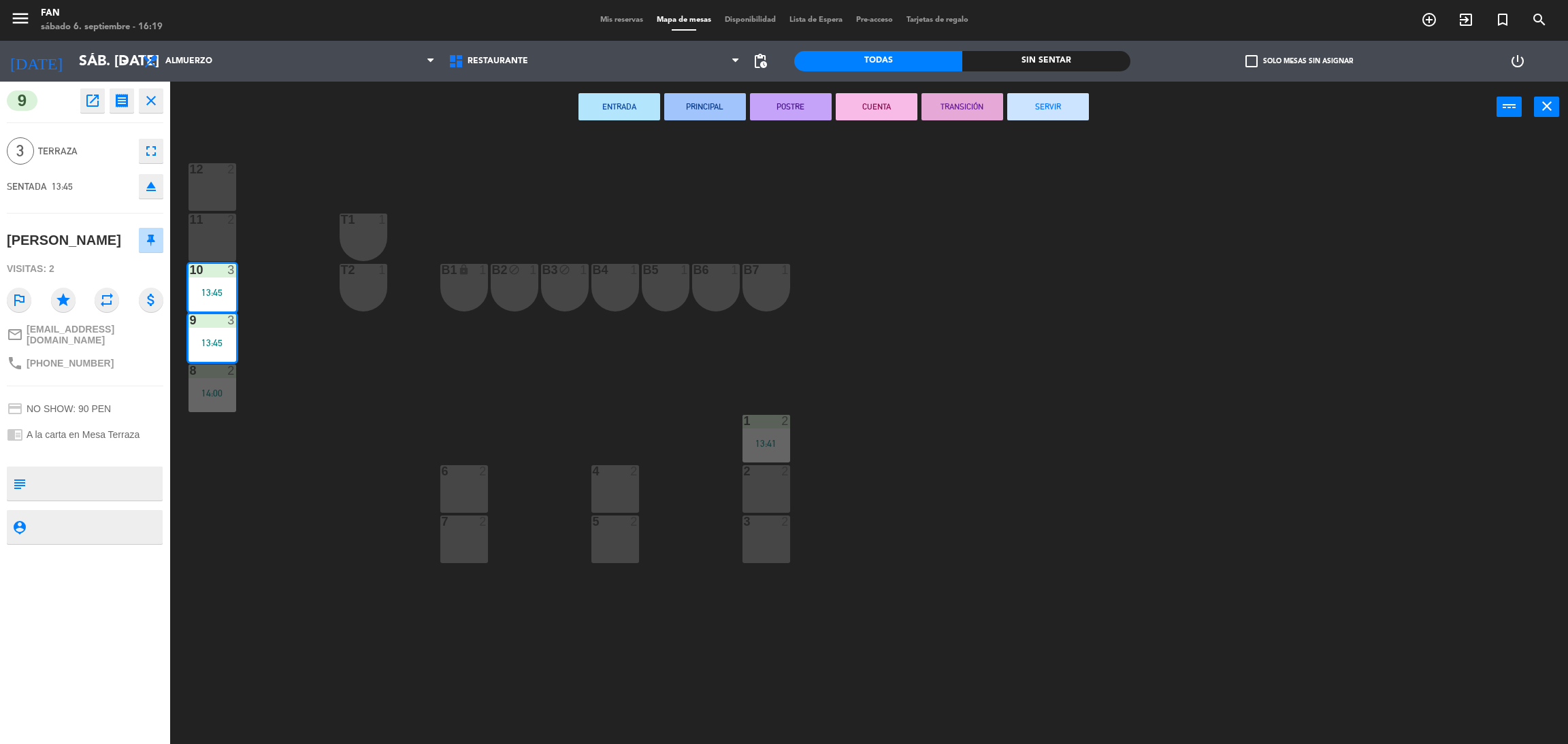
click at [1023, 105] on button "SERVIR" at bounding box center [1048, 106] width 82 height 28
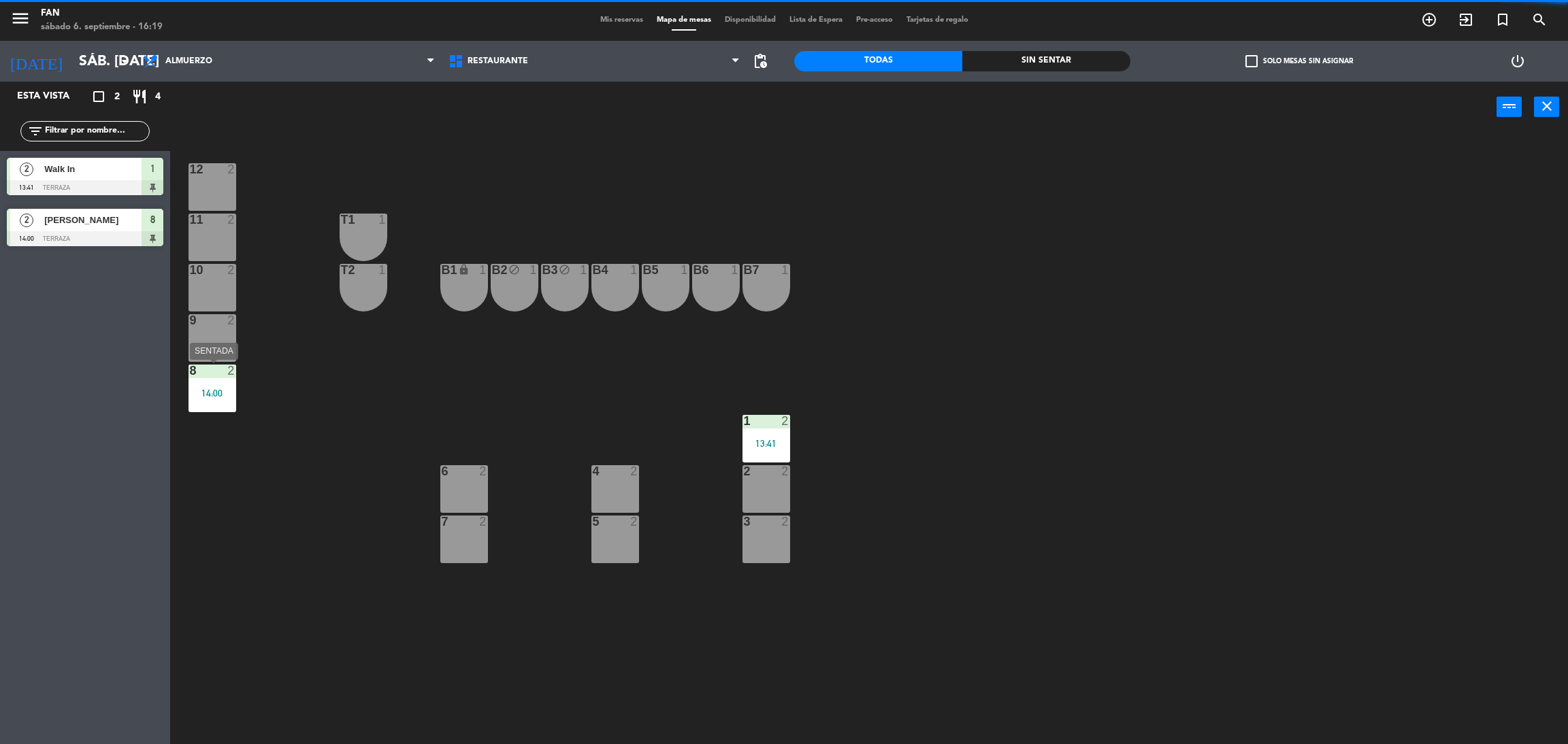
click at [202, 389] on div "14:00" at bounding box center [212, 393] width 48 height 10
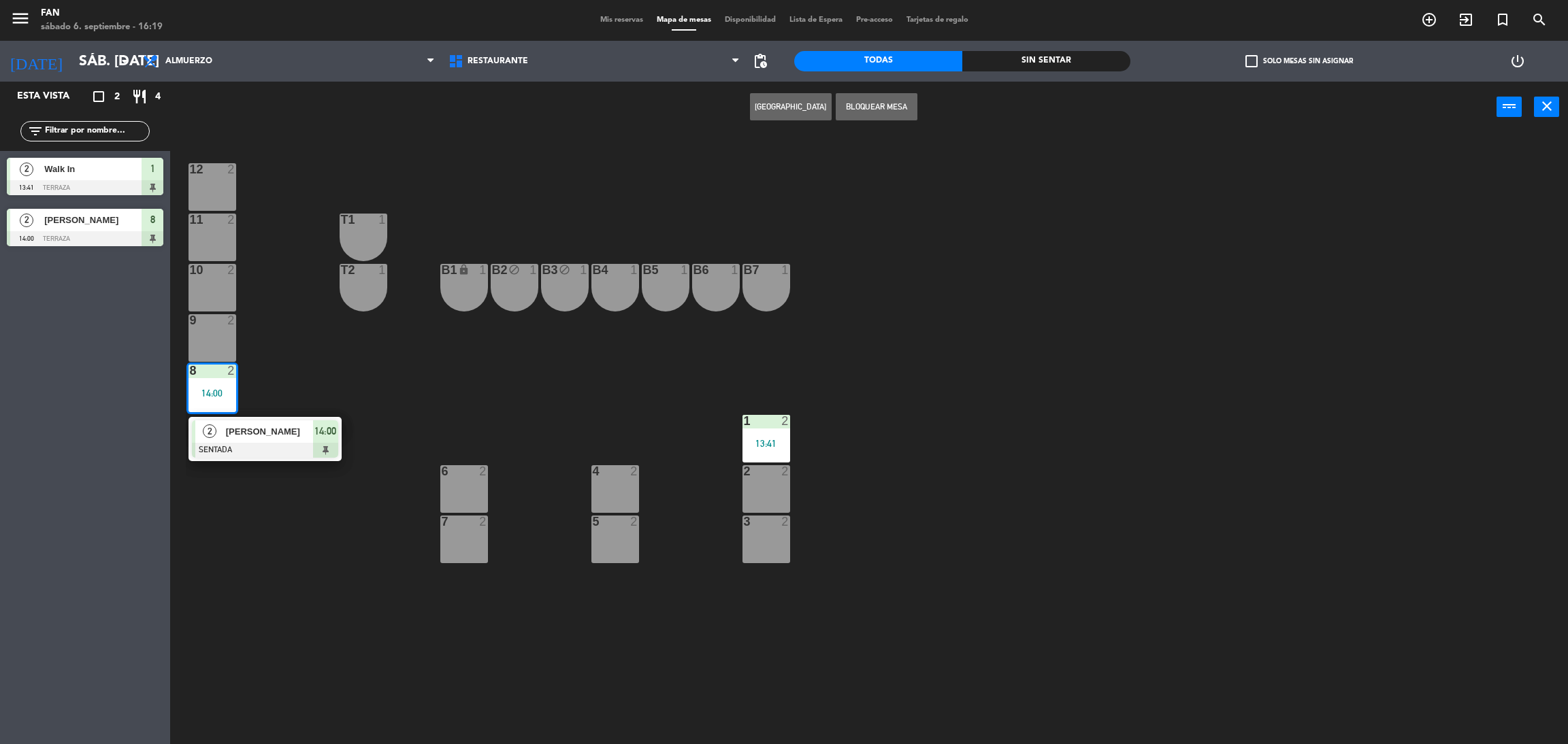
click at [220, 436] on div "2" at bounding box center [209, 431] width 29 height 23
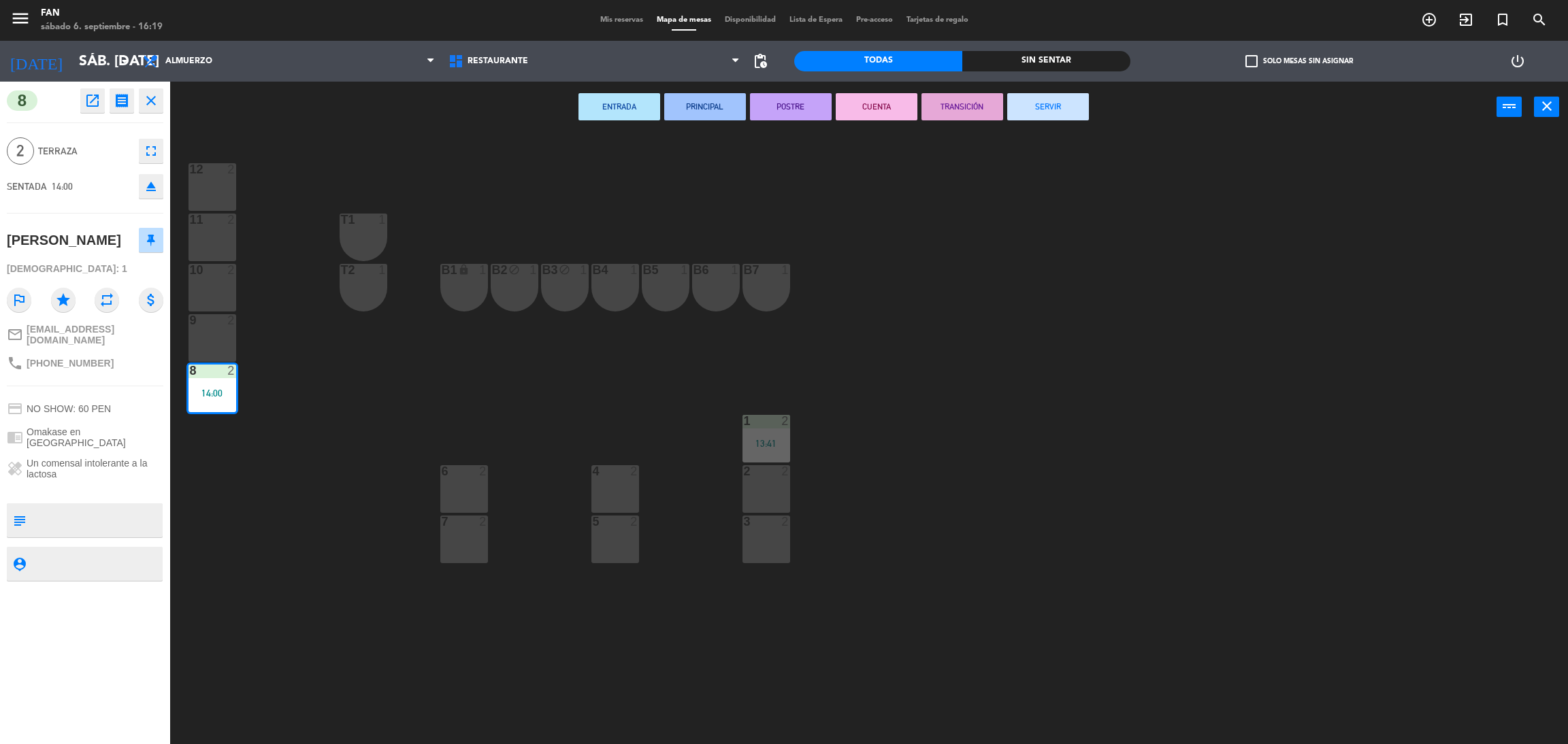
click at [1057, 120] on div "ENTRADA PRINCIPAL POSTRE CUENTA TRANSICIÓN SERVIR power_input close" at bounding box center [832, 107] width 1326 height 51
click at [1067, 103] on button "SERVIR" at bounding box center [1048, 106] width 82 height 28
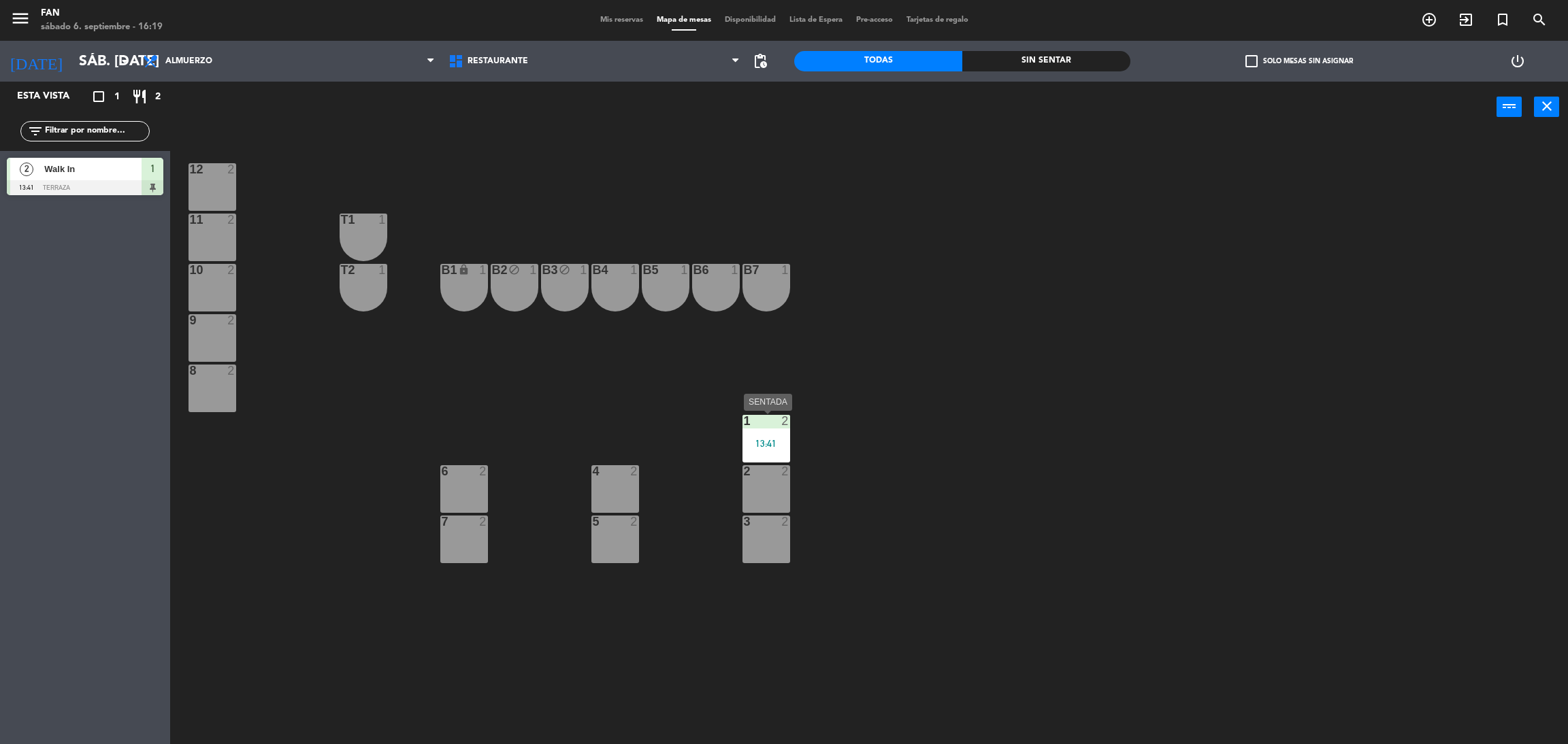
click at [764, 445] on div "13:41" at bounding box center [766, 444] width 48 height 10
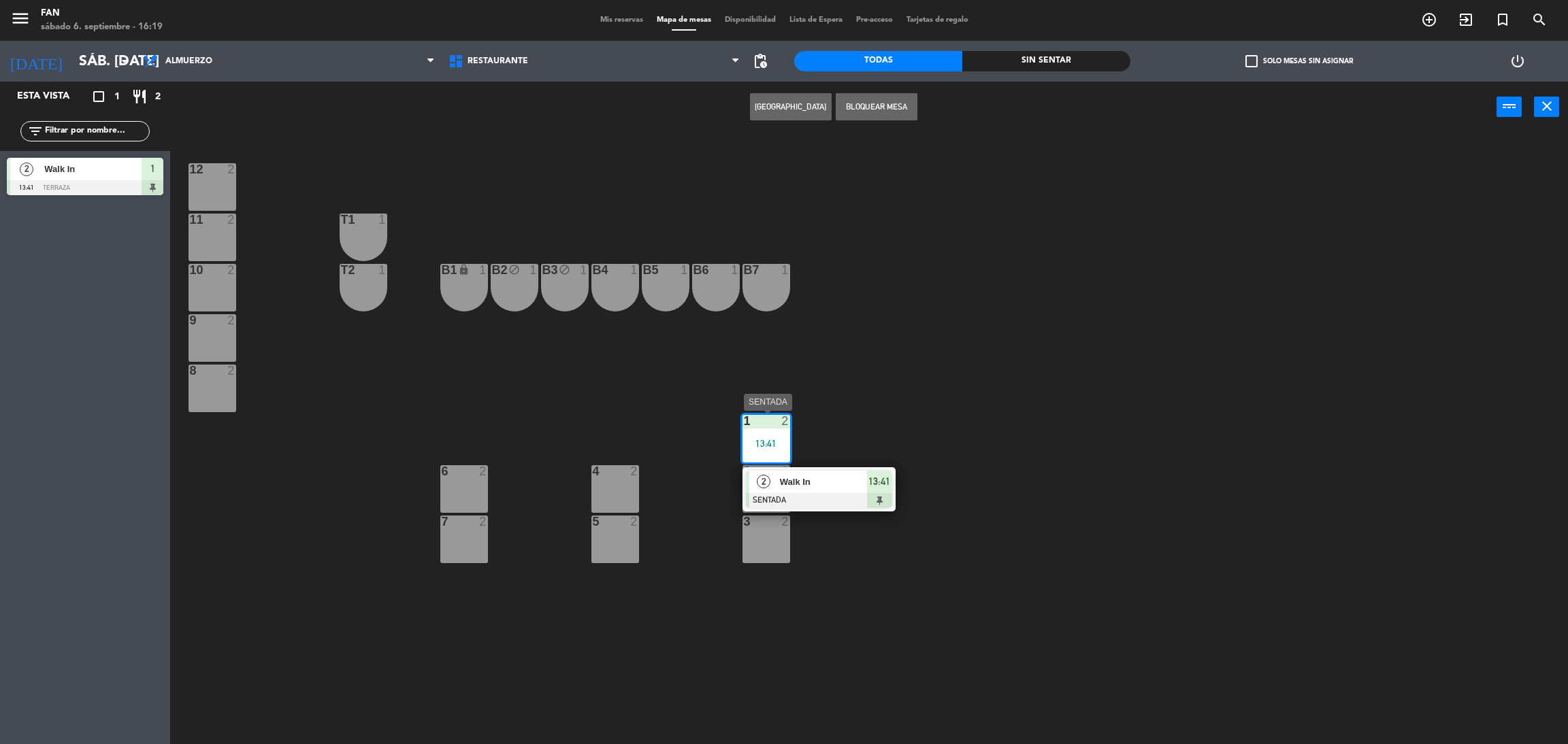
click at [768, 477] on span "2" at bounding box center [763, 482] width 13 height 13
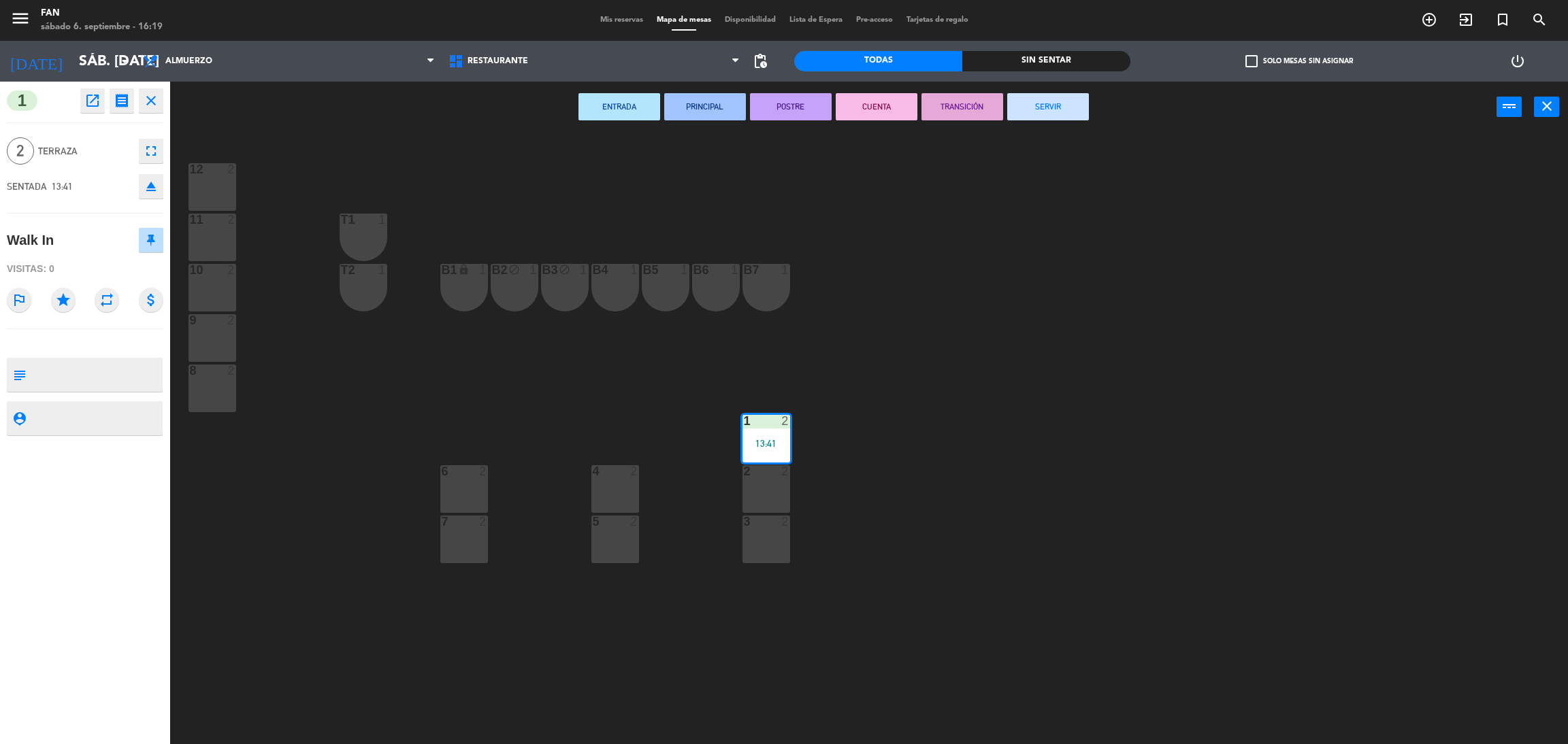
click at [1068, 112] on button "SERVIR" at bounding box center [1048, 106] width 82 height 28
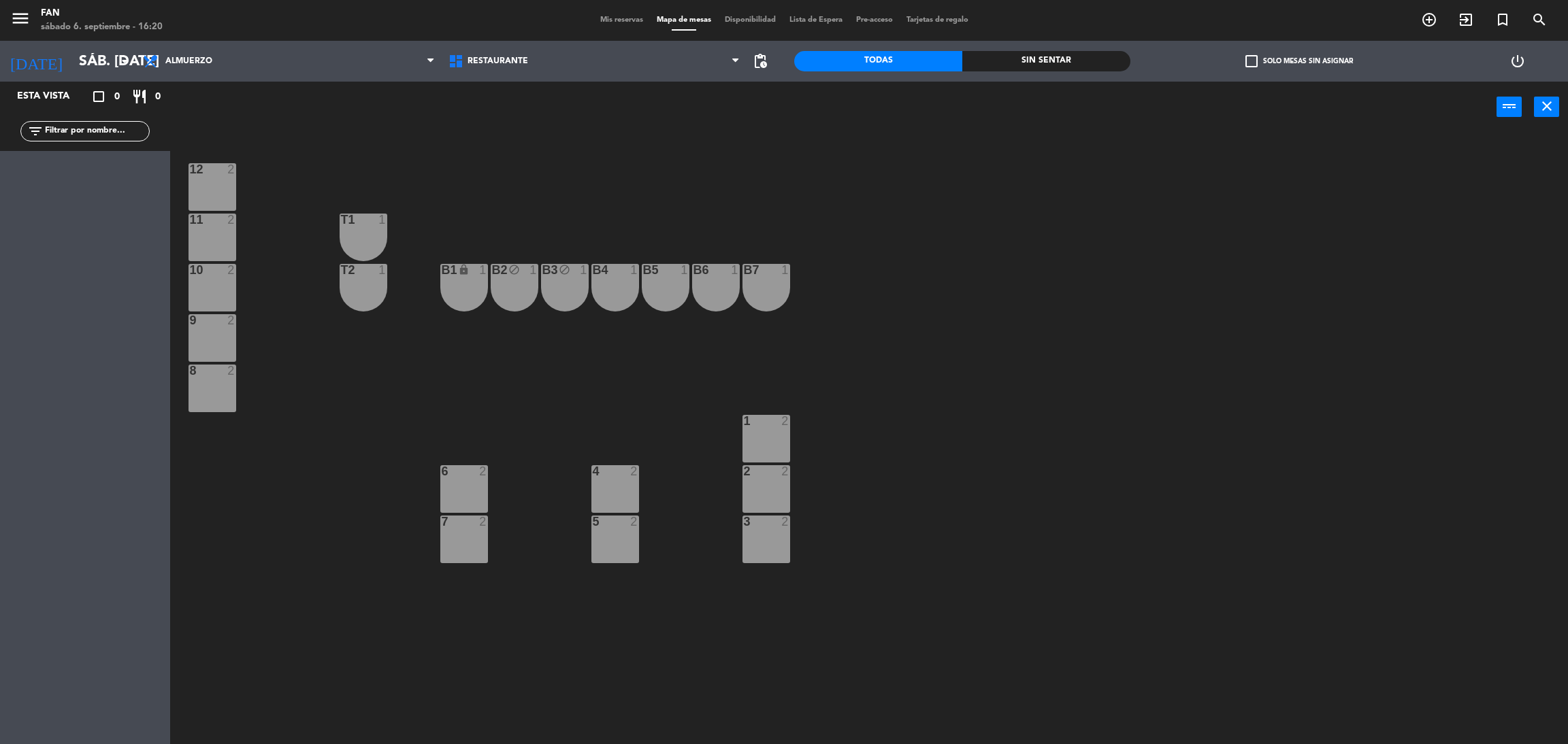
click at [903, 385] on div "12 2 11 2 T1 1 10 2 T2 1 B1 lock 1 B2 block 1 B3 block 1 B4 1 B5 1 B6 1 B7 1 9 …" at bounding box center [876, 445] width 1382 height 612
click at [945, 429] on div "12 2 11 2 T1 1 10 2 T2 1 B1 lock 1 B2 block 1 B3 block 1 B4 1 B5 1 B6 1 B7 1 9 …" at bounding box center [876, 445] width 1382 height 612
click at [570, 118] on div "power_input close" at bounding box center [832, 107] width 1326 height 51
click at [1097, 349] on div "12 2 11 2 T1 1 10 2 T2 1 B1 lock 1 B2 block 1 B3 block 1 B4 1 B5 1 B6 1 B7 1 9 …" at bounding box center [876, 445] width 1382 height 612
click at [703, 150] on div "12 2 11 2 T1 1 10 2 T2 1 B1 lock 1 B2 block 1 B3 block 1 B4 1 B5 1 B6 1 B7 1 9 …" at bounding box center [876, 445] width 1382 height 612
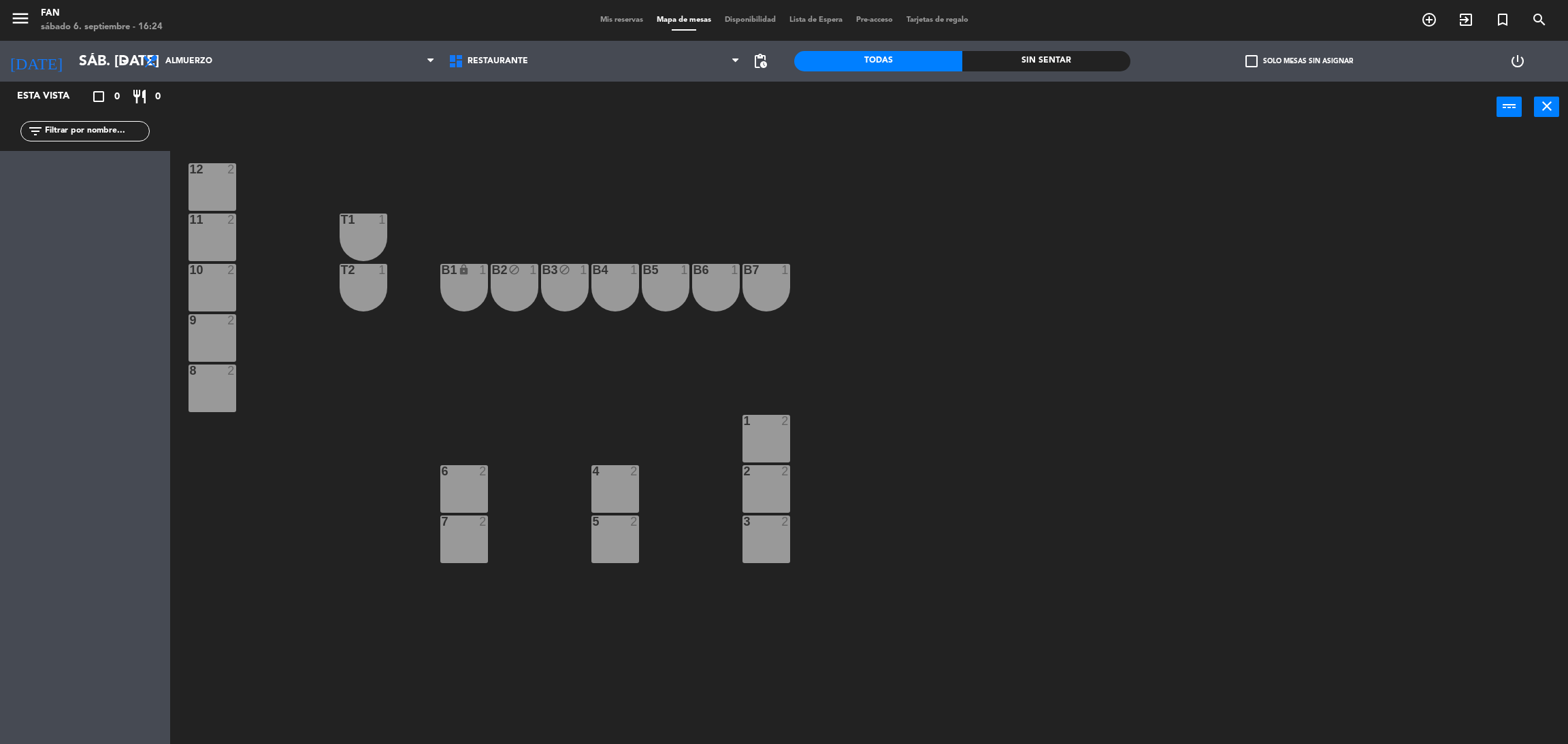
click at [703, 150] on div "12 2 11 2 T1 1 10 2 T2 1 B1 lock 1 B2 block 1 B3 block 1 B4 1 B5 1 B6 1 B7 1 9 …" at bounding box center [876, 445] width 1382 height 612
click at [894, 568] on div "12 2 11 2 T1 1 10 2 T2 1 B1 lock 1 B2 block 1 B3 block 1 B4 1 B5 1 B6 1 B7 1 9 …" at bounding box center [876, 445] width 1382 height 612
click at [929, 413] on div "12 2 11 2 T1 1 10 2 T2 1 B1 lock 1 B2 block 1 B3 block 1 B4 1 B5 1 B6 1 B7 1 9 …" at bounding box center [876, 445] width 1382 height 612
click at [374, 59] on span "Almuerzo" at bounding box center [288, 62] width 305 height 30
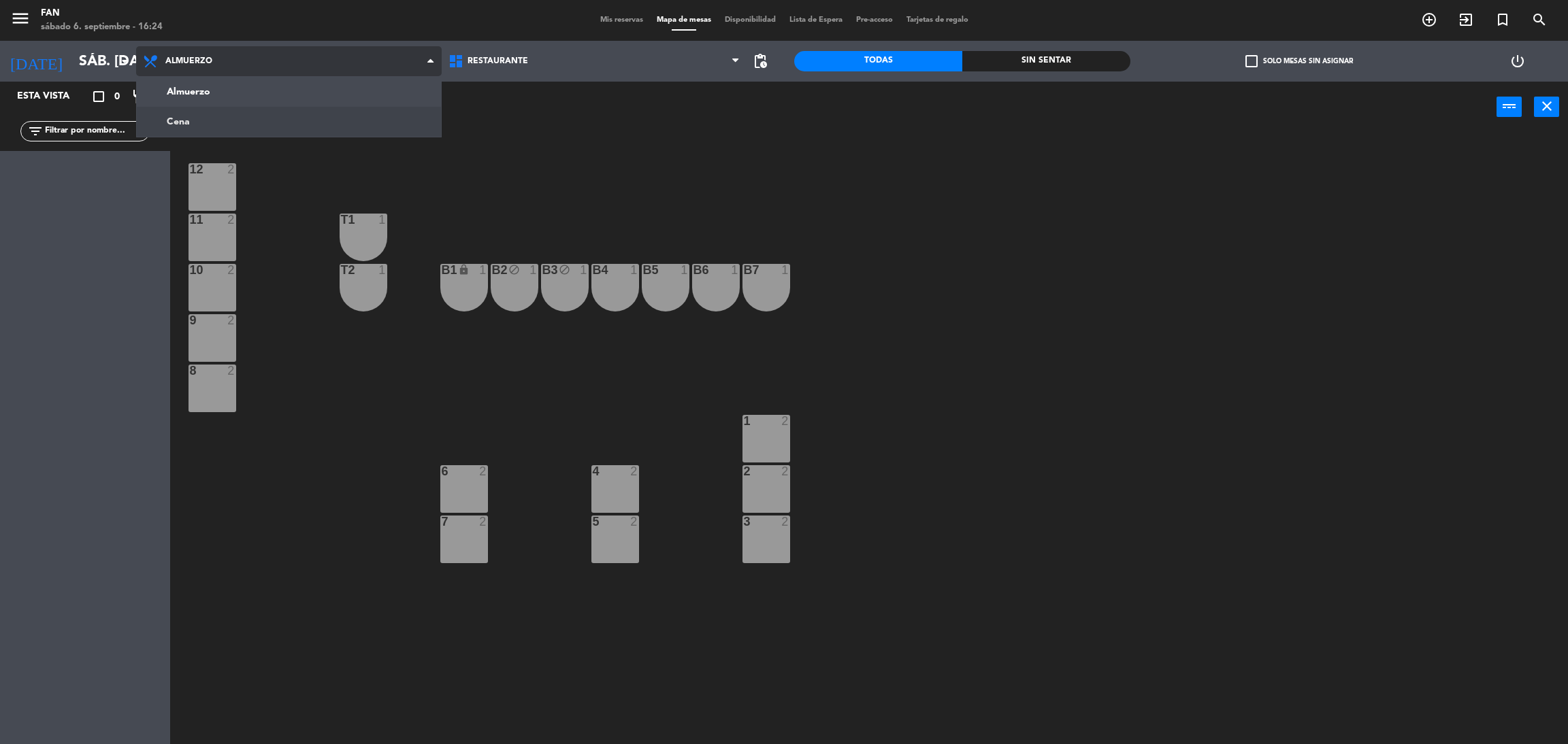
click at [329, 125] on ng-component "menu Fan sábado 6. septiembre - 16:24 Mis reservas Mapa de mesas Disponibilidad…" at bounding box center [784, 375] width 1568 height 751
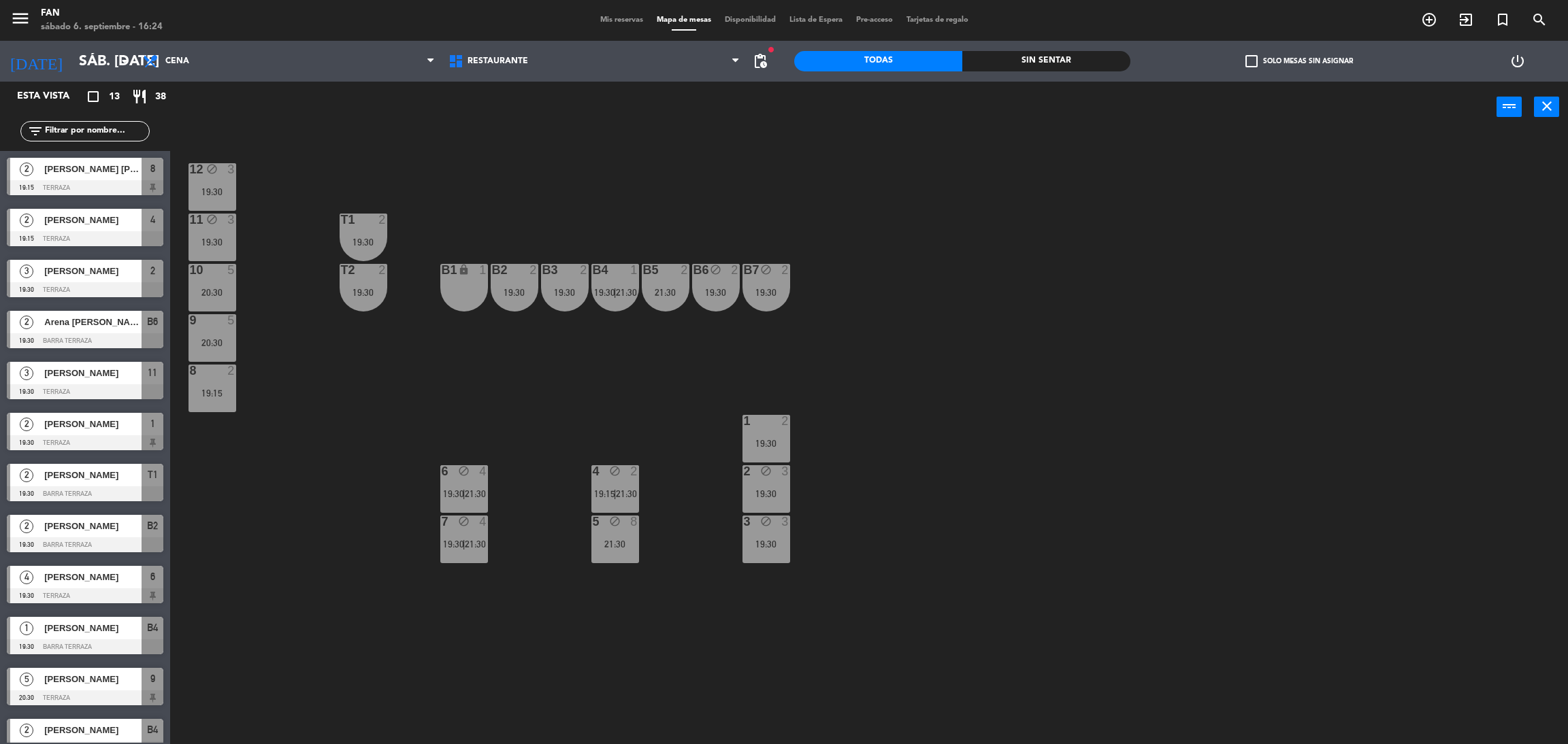
click at [607, 16] on span "Mis reservas" at bounding box center [621, 20] width 56 height 8
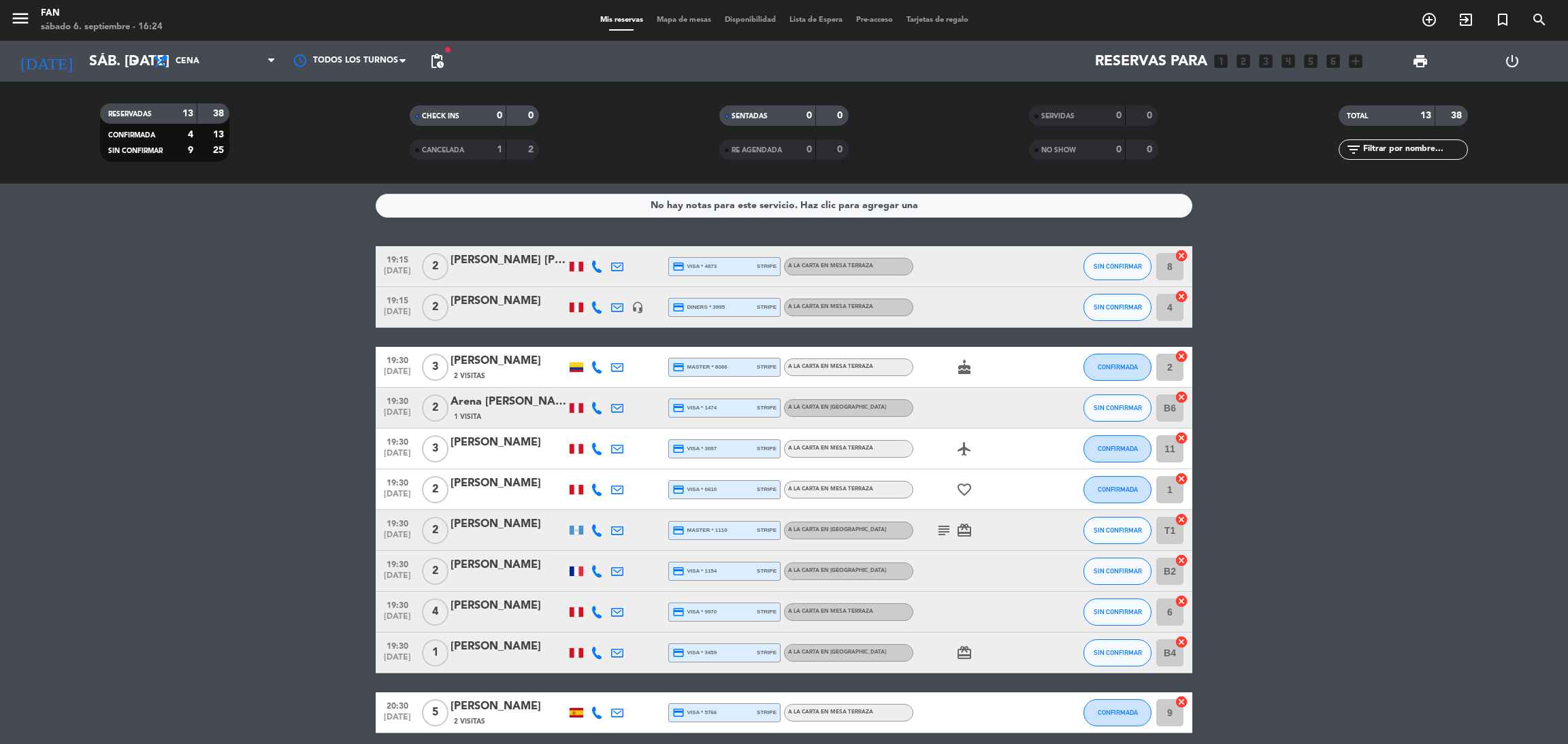
click at [670, 21] on span "Mapa de mesas" at bounding box center [684, 20] width 68 height 8
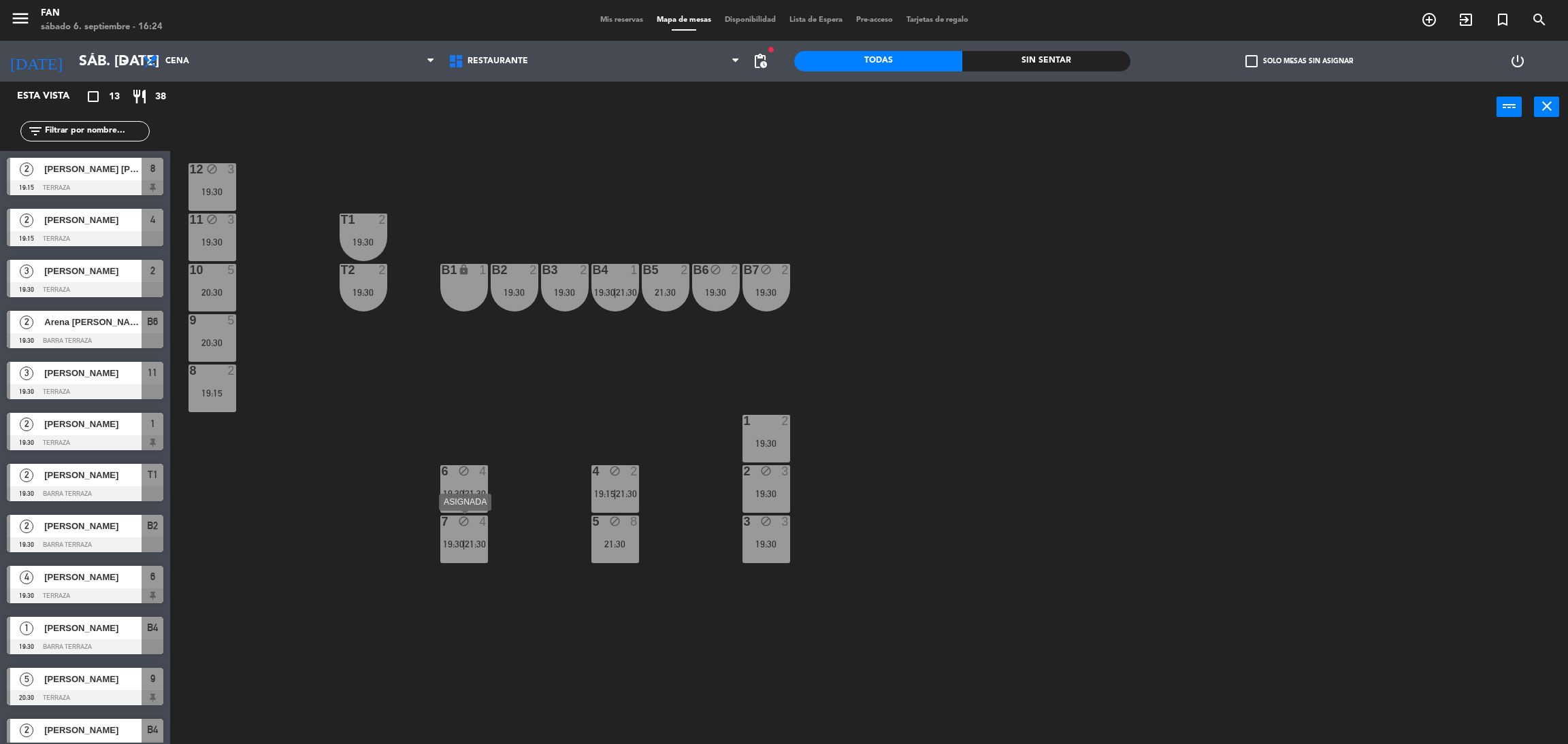
click at [463, 540] on span "|" at bounding box center [464, 544] width 3 height 10
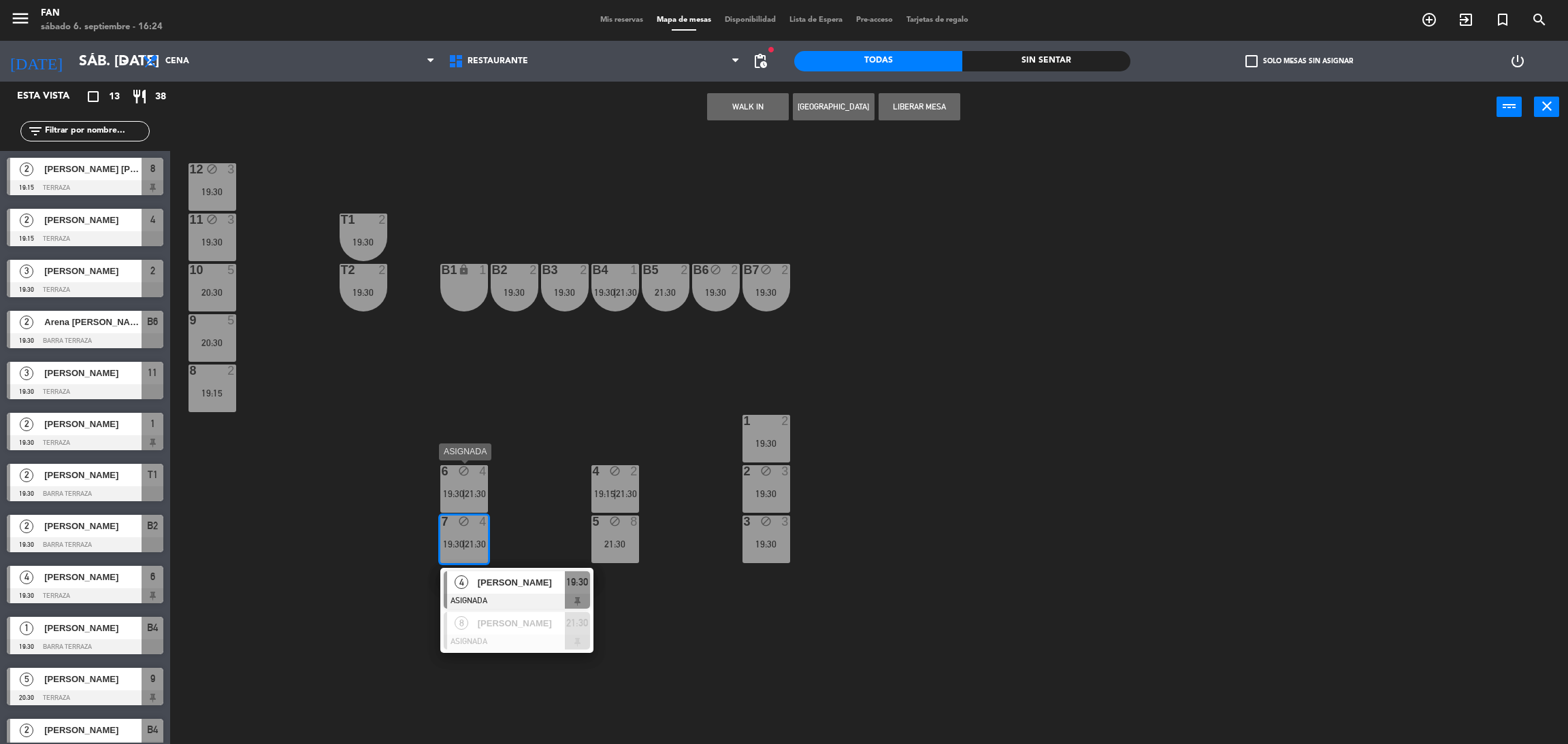
click at [450, 505] on div "6 block 4 19:30 | 21:30" at bounding box center [464, 489] width 48 height 48
click at [922, 97] on button "Liberar Mesa" at bounding box center [919, 106] width 82 height 28
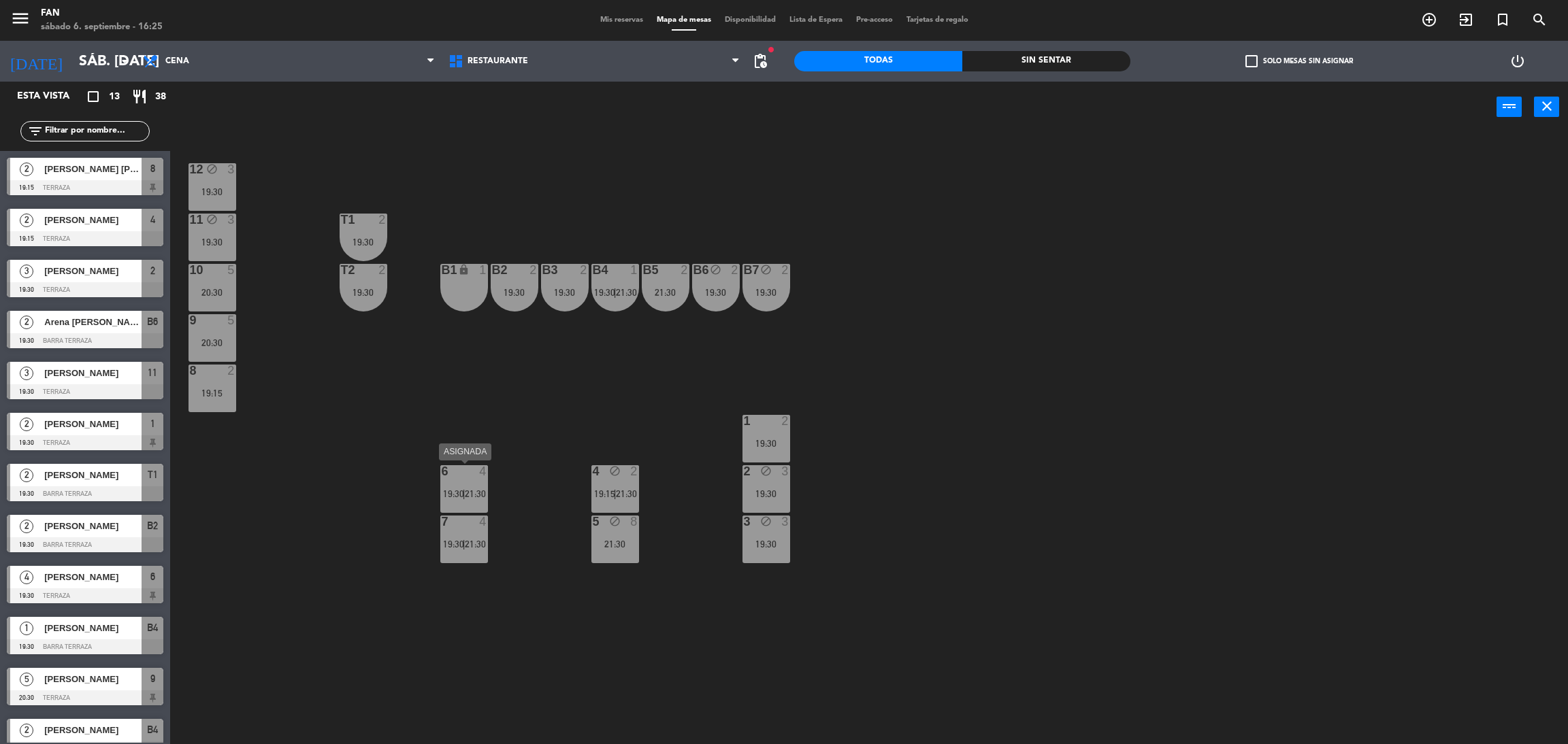
click at [467, 478] on div "6 4 19:30 | 21:30" at bounding box center [464, 489] width 48 height 48
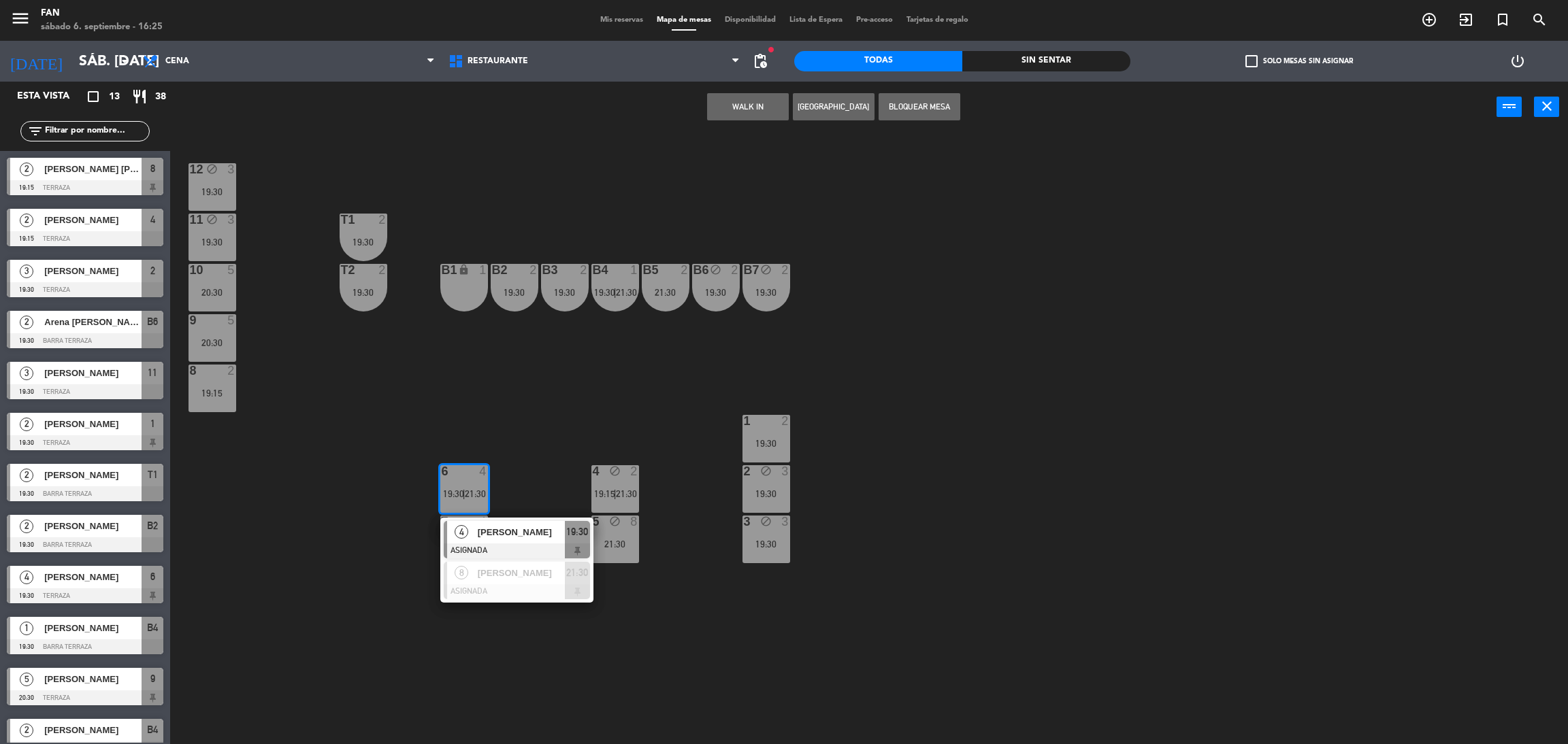
click at [545, 454] on div "12 block 3 19:30 11 block 3 19:30 T1 2 19:30 10 5 20:30 T2 2 19:30 B1 lock 1 B2…" at bounding box center [876, 445] width 1382 height 612
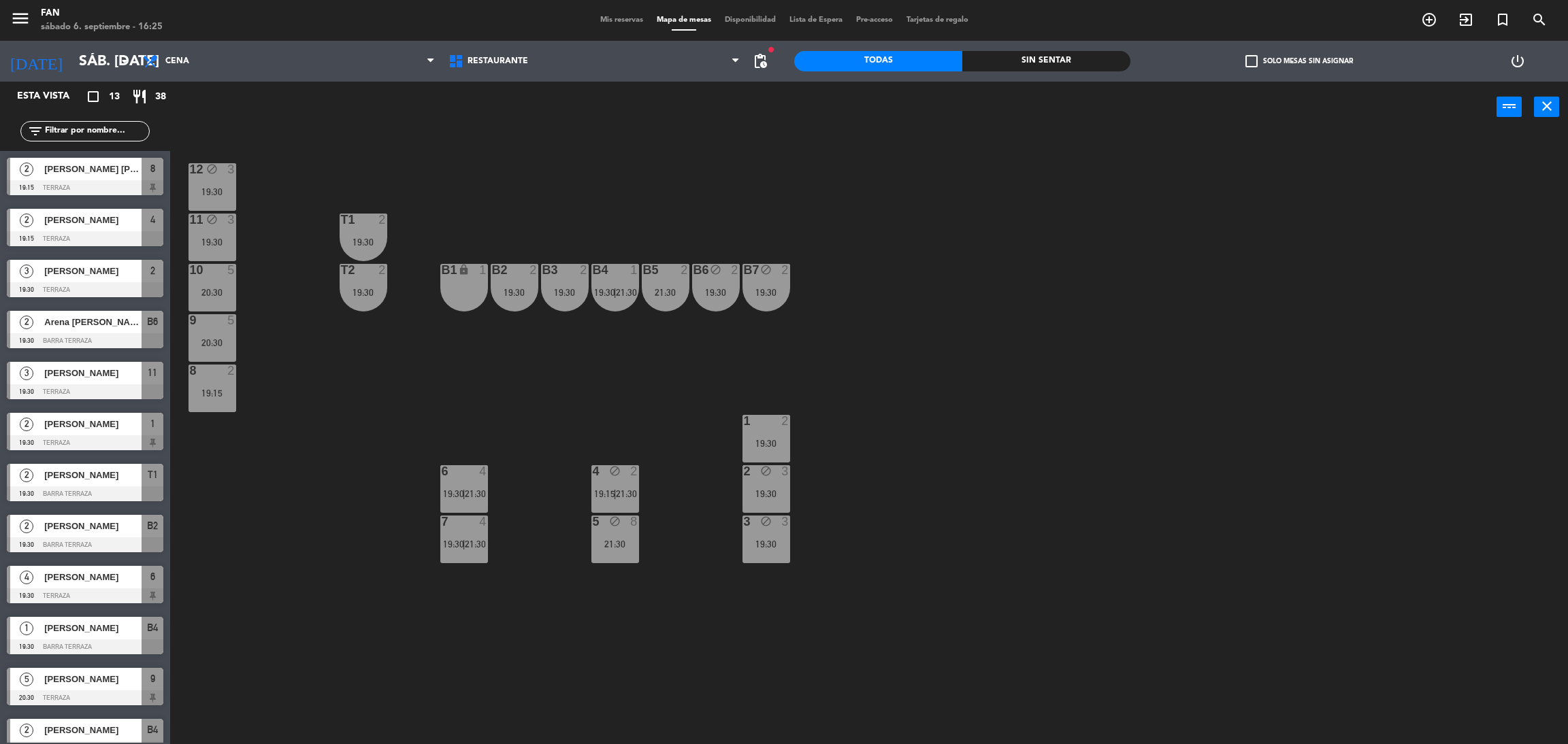
click at [597, 484] on div "4 block 2 19:15 | 21:30" at bounding box center [615, 489] width 48 height 48
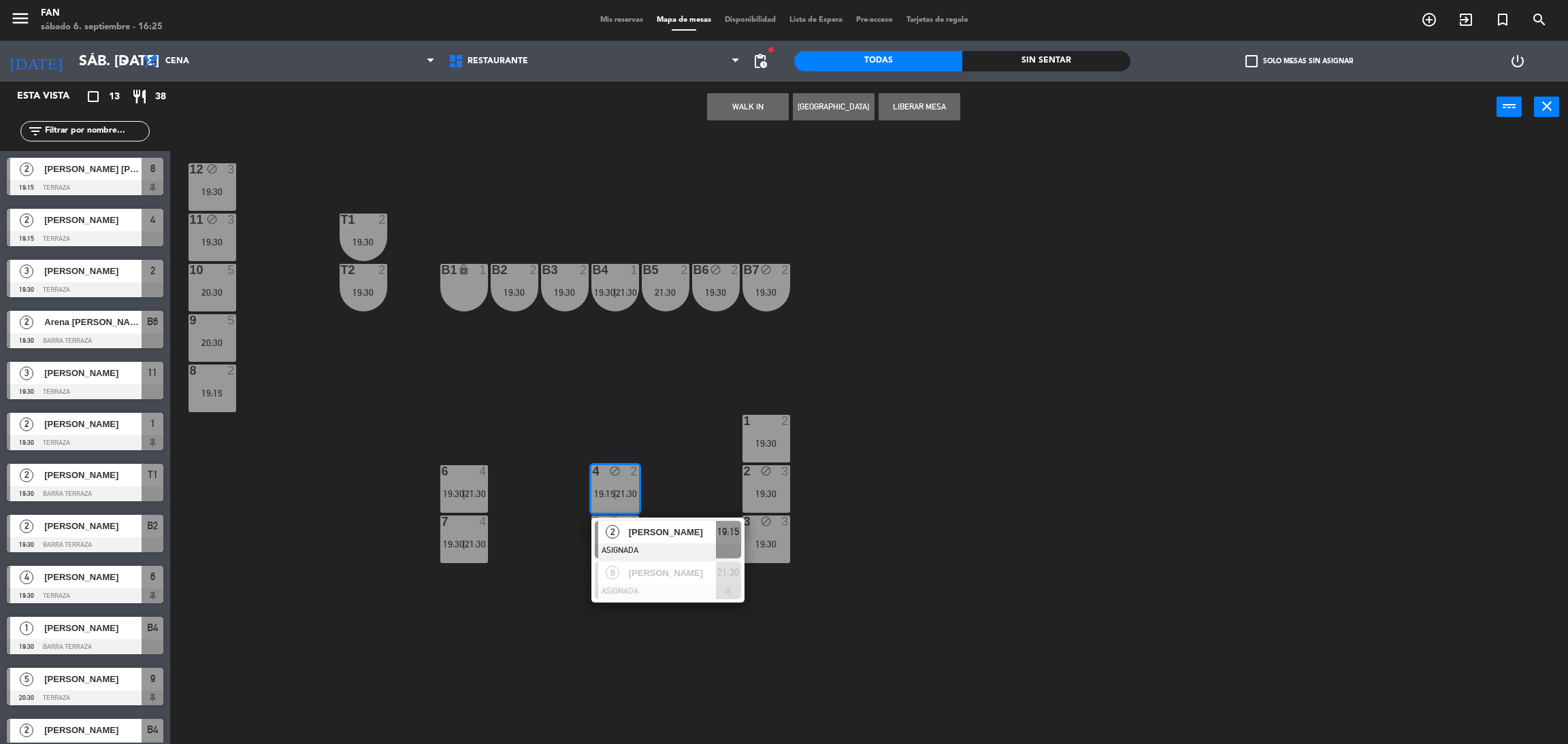
click at [928, 105] on button "Liberar Mesa" at bounding box center [919, 106] width 82 height 28
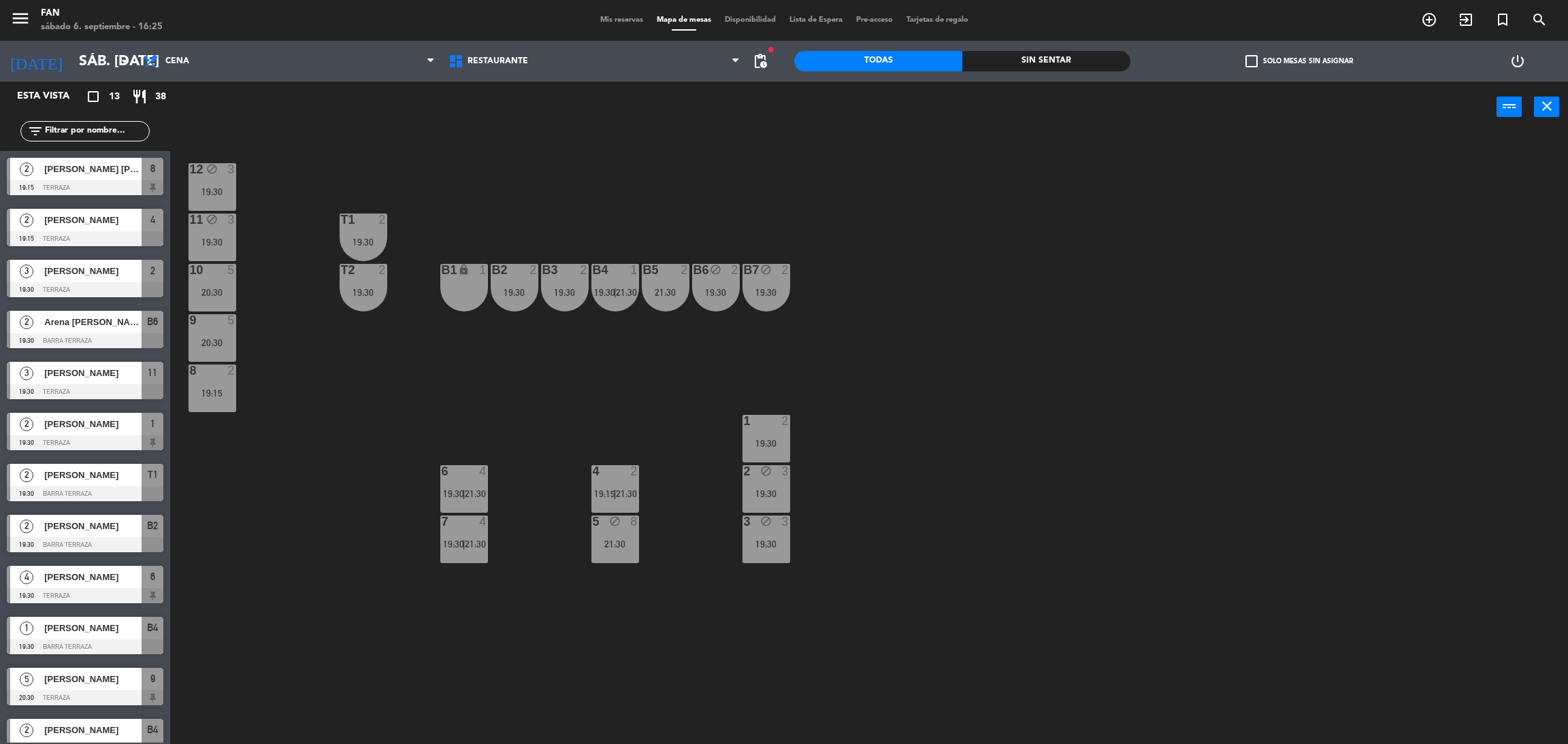
click at [953, 133] on div "power_input close" at bounding box center [832, 107] width 1326 height 51
click at [204, 284] on div "10 5 20:30" at bounding box center [212, 288] width 48 height 48
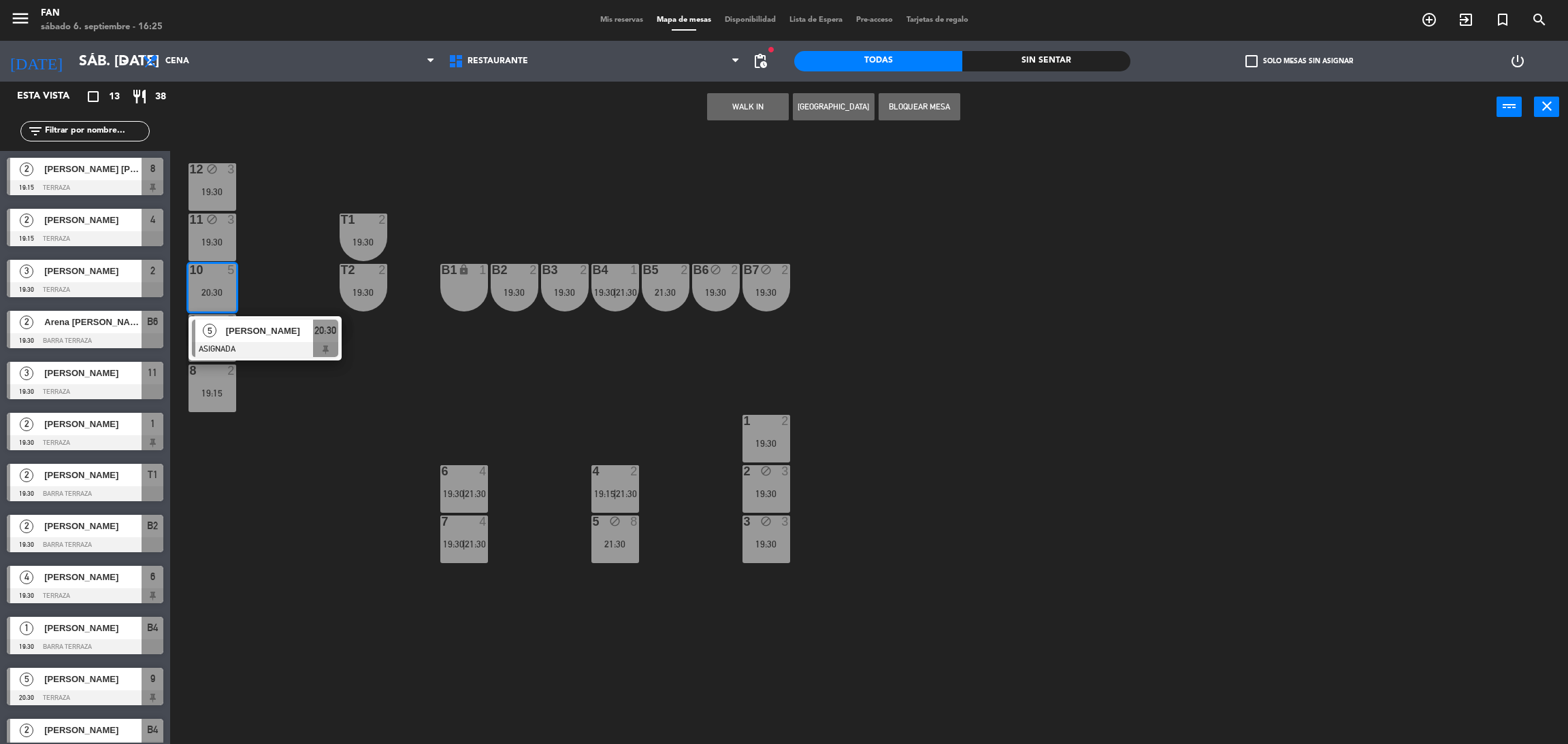
click at [210, 258] on div "11 block 3 19:30" at bounding box center [212, 238] width 48 height 48
click at [748, 107] on button "Cambiar" at bounding box center [748, 106] width 82 height 28
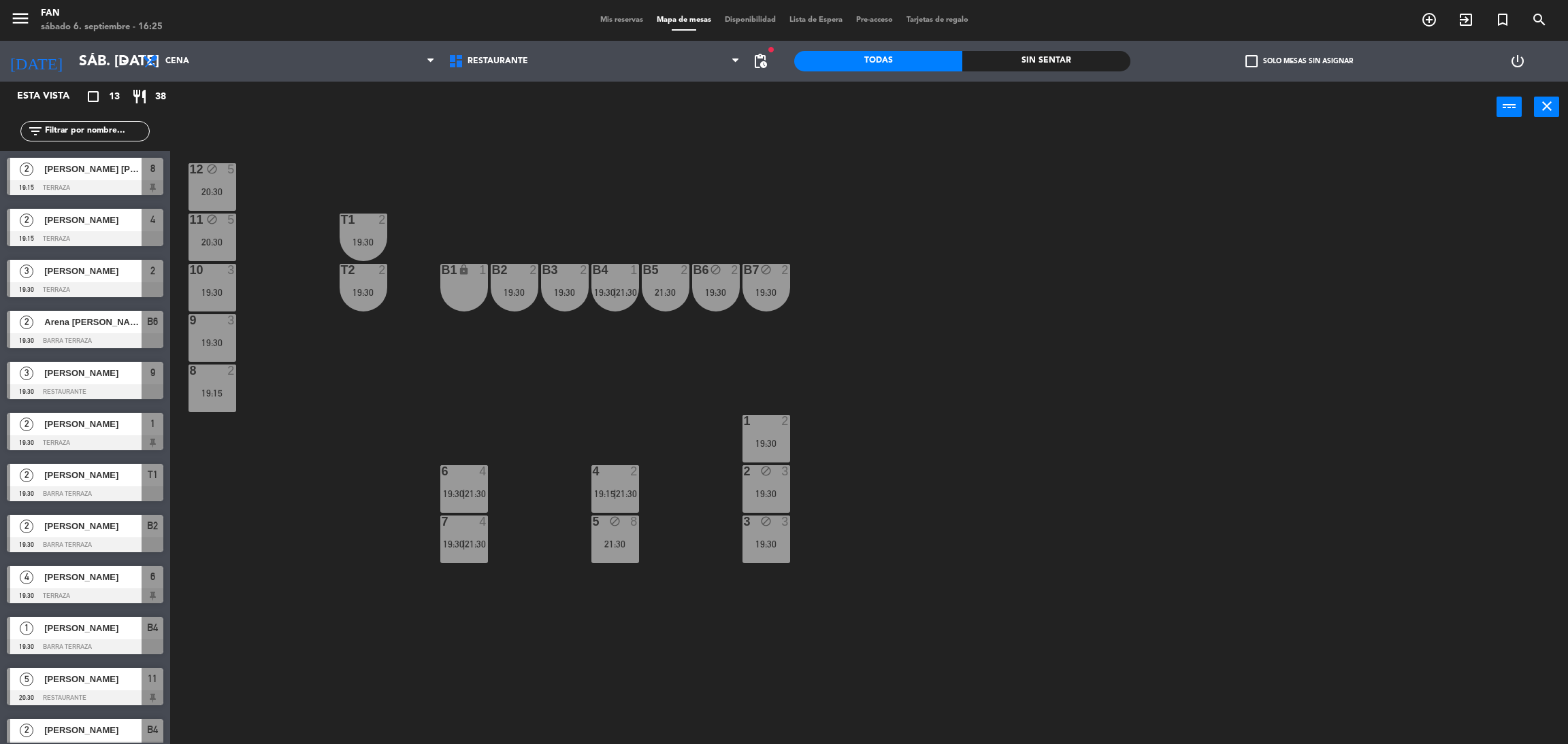
click at [220, 338] on div "19:30" at bounding box center [212, 343] width 48 height 10
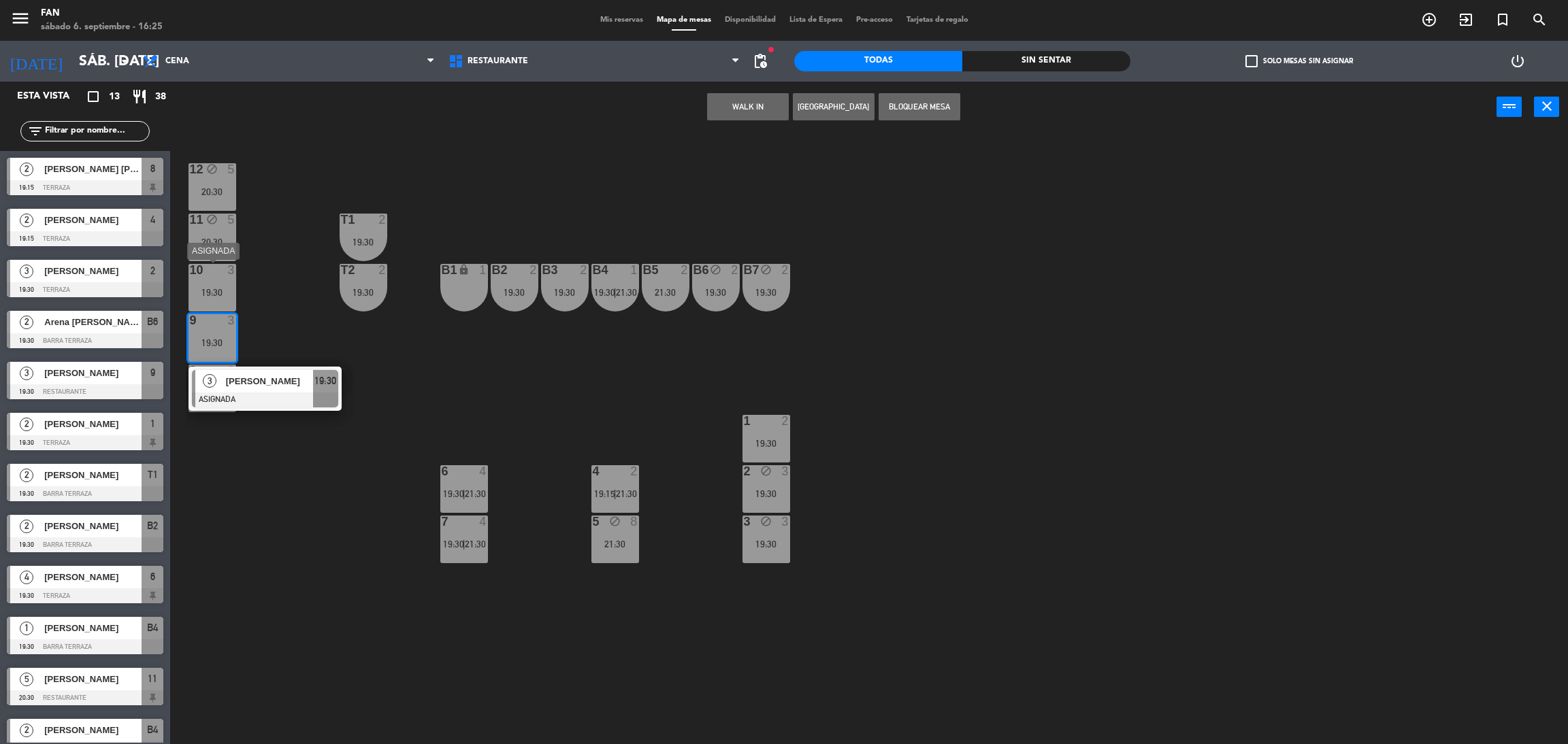
click at [228, 298] on div "10 3 19:30" at bounding box center [212, 288] width 48 height 48
click at [940, 111] on button "Bloquear Mesa" at bounding box center [919, 106] width 82 height 28
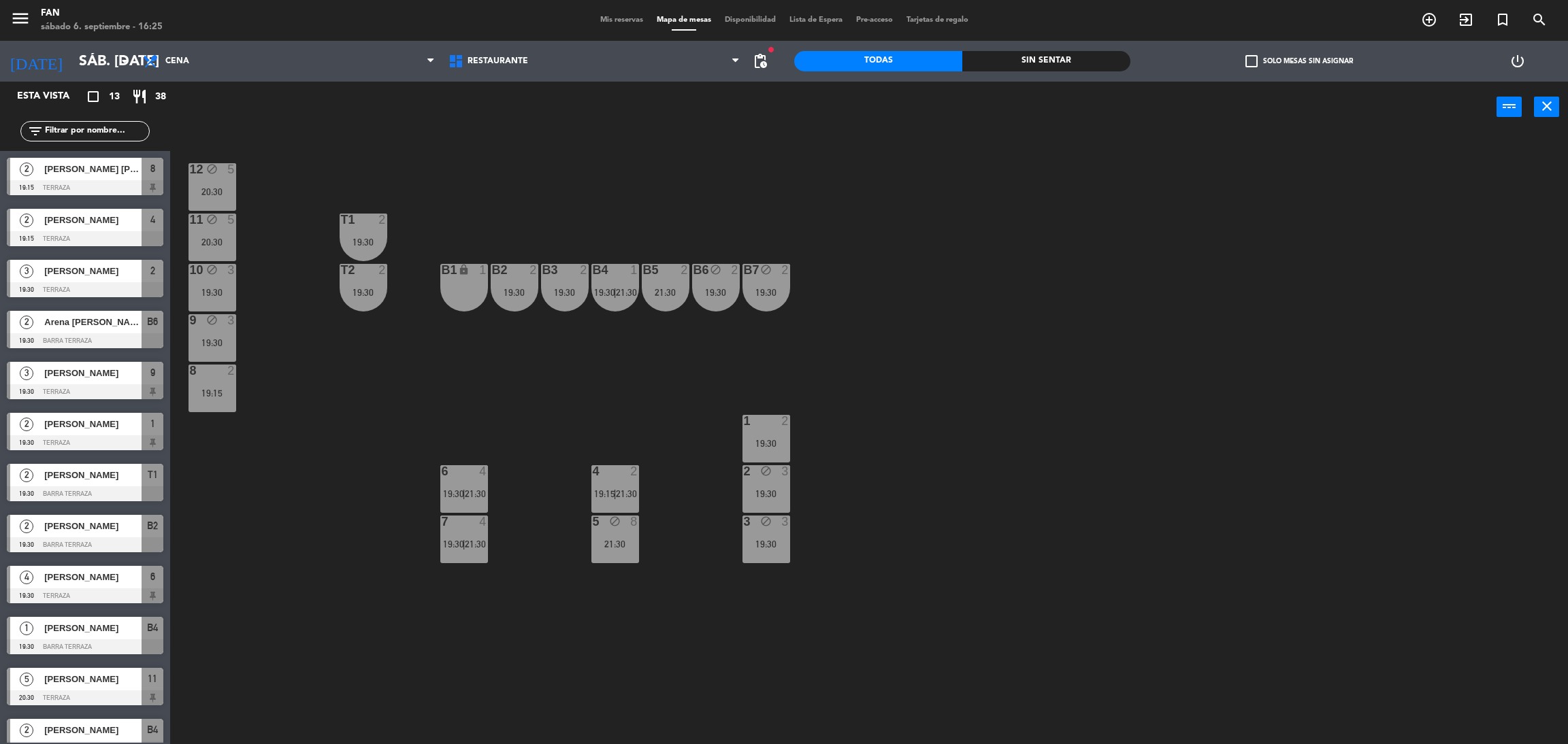
click at [232, 230] on div "11 block 5 20:30" at bounding box center [212, 238] width 48 height 48
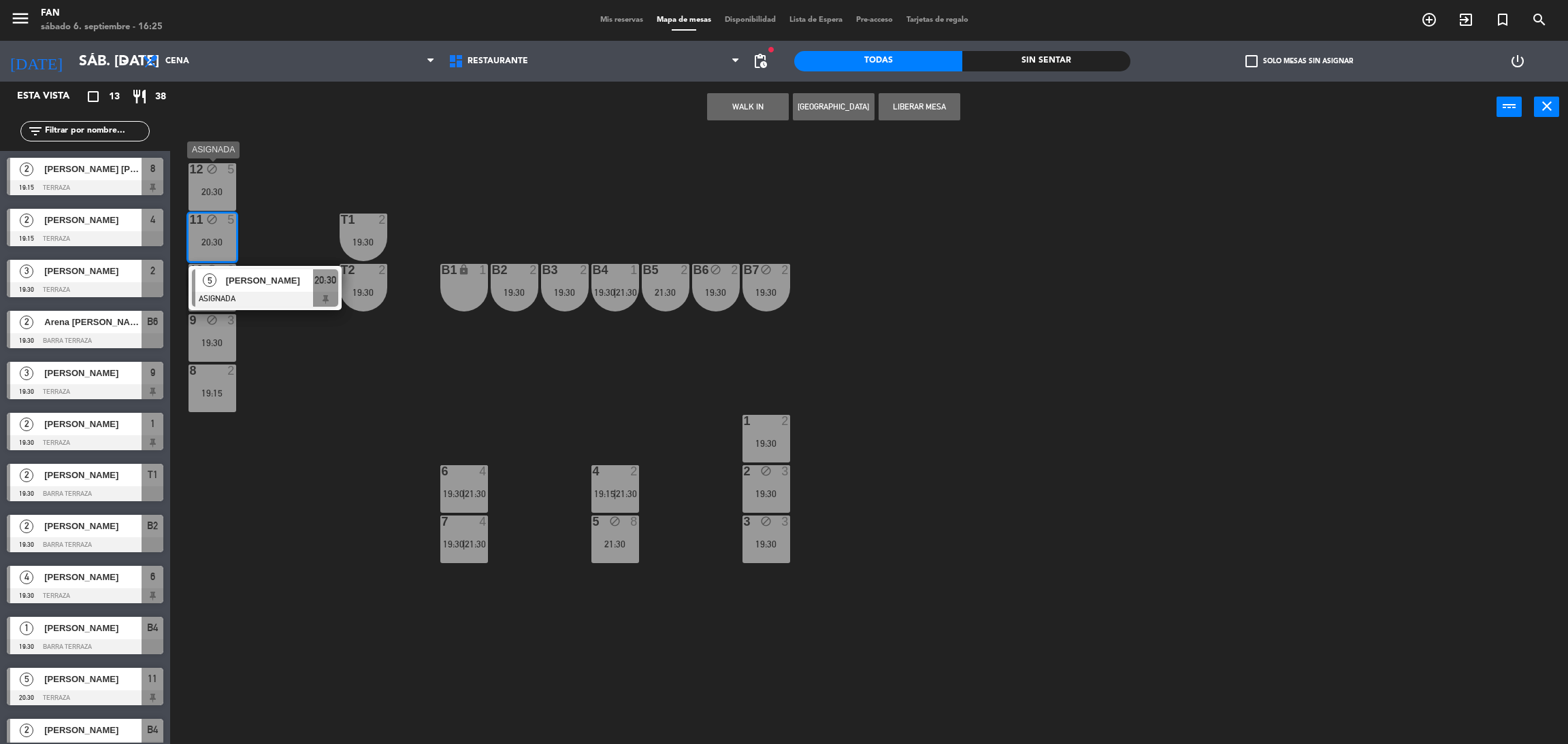
click at [218, 193] on div "20:30" at bounding box center [212, 192] width 48 height 10
click at [908, 105] on button "Liberar Mesa" at bounding box center [919, 106] width 82 height 28
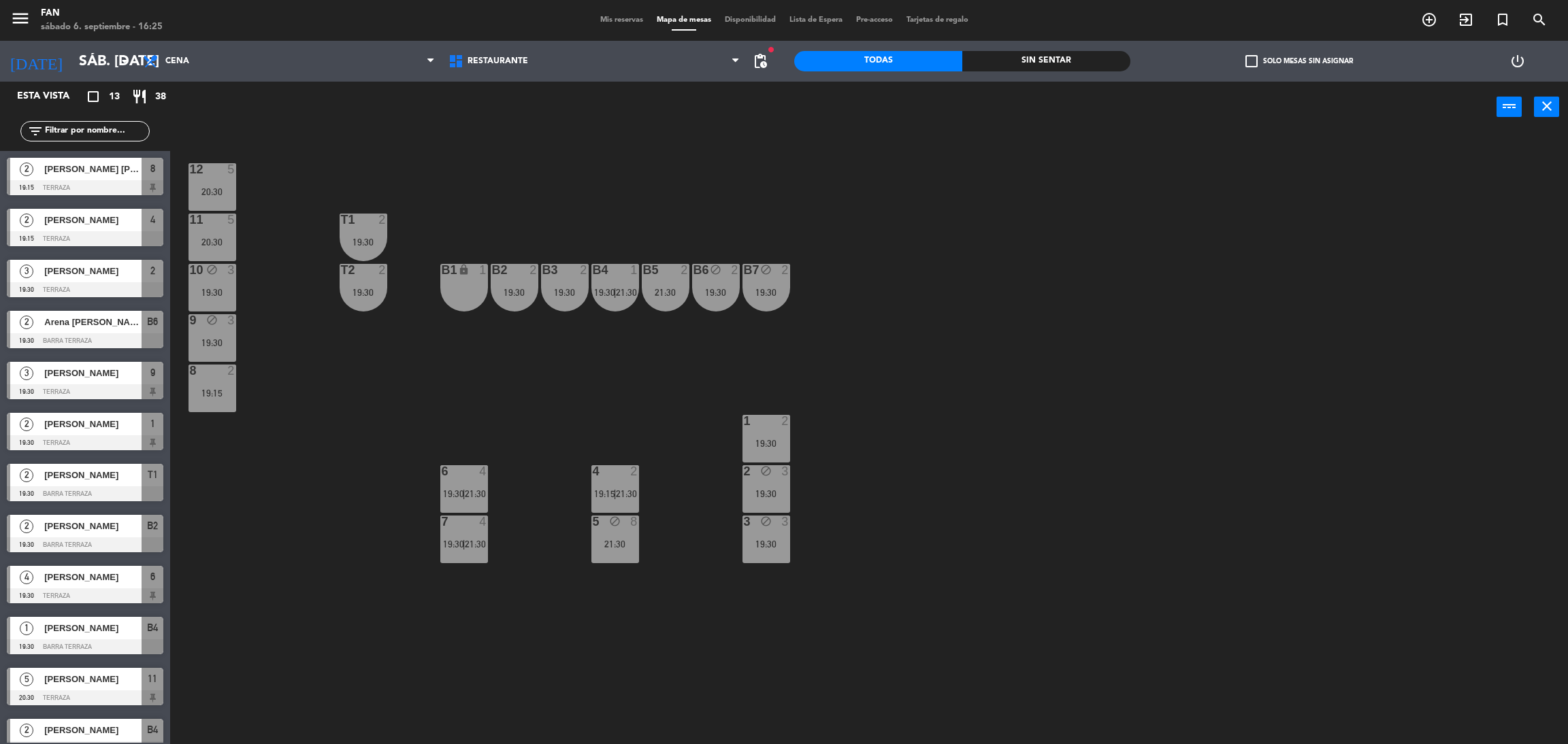
click at [908, 105] on div "power_input close" at bounding box center [832, 107] width 1326 height 51
